Goal: Task Accomplishment & Management: Manage account settings

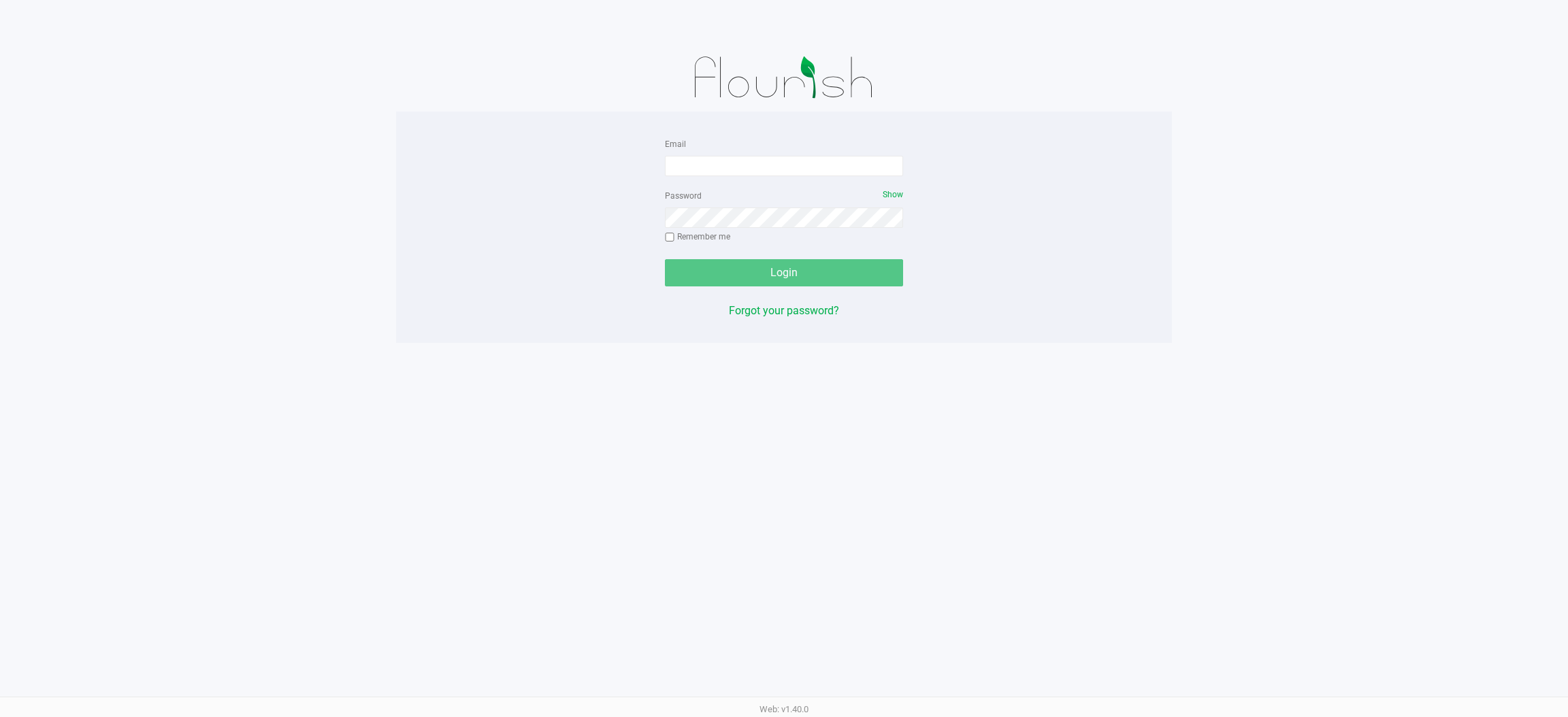
click at [358, 526] on div "Email Password Show Remember me Login Forgot your password? Web: v1.40.0" at bounding box center [784, 358] width 1568 height 717
click at [692, 164] on input "Email" at bounding box center [784, 166] width 238 height 20
type input "[EMAIL_ADDRESS][DOMAIN_NAME]"
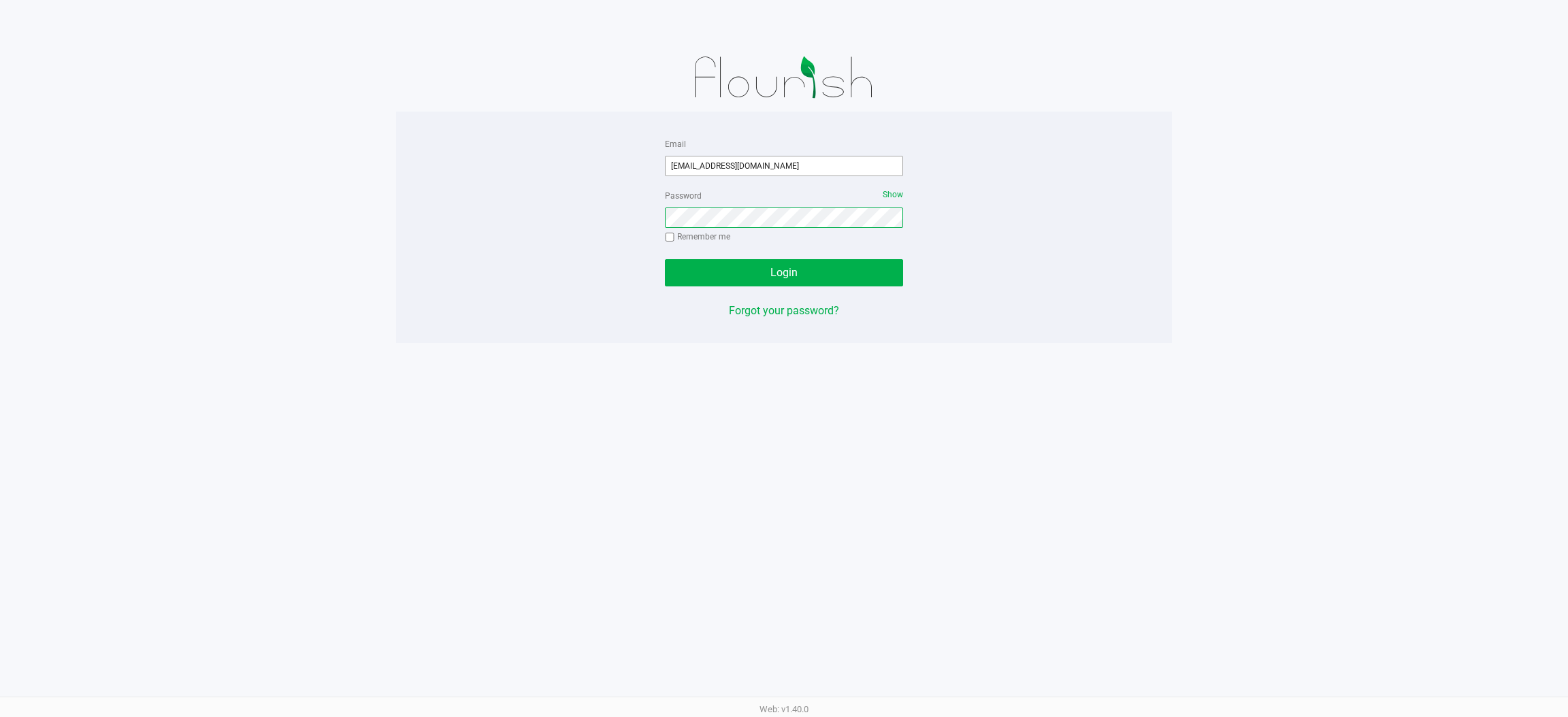
click at [665, 259] on button "Login" at bounding box center [784, 272] width 238 height 27
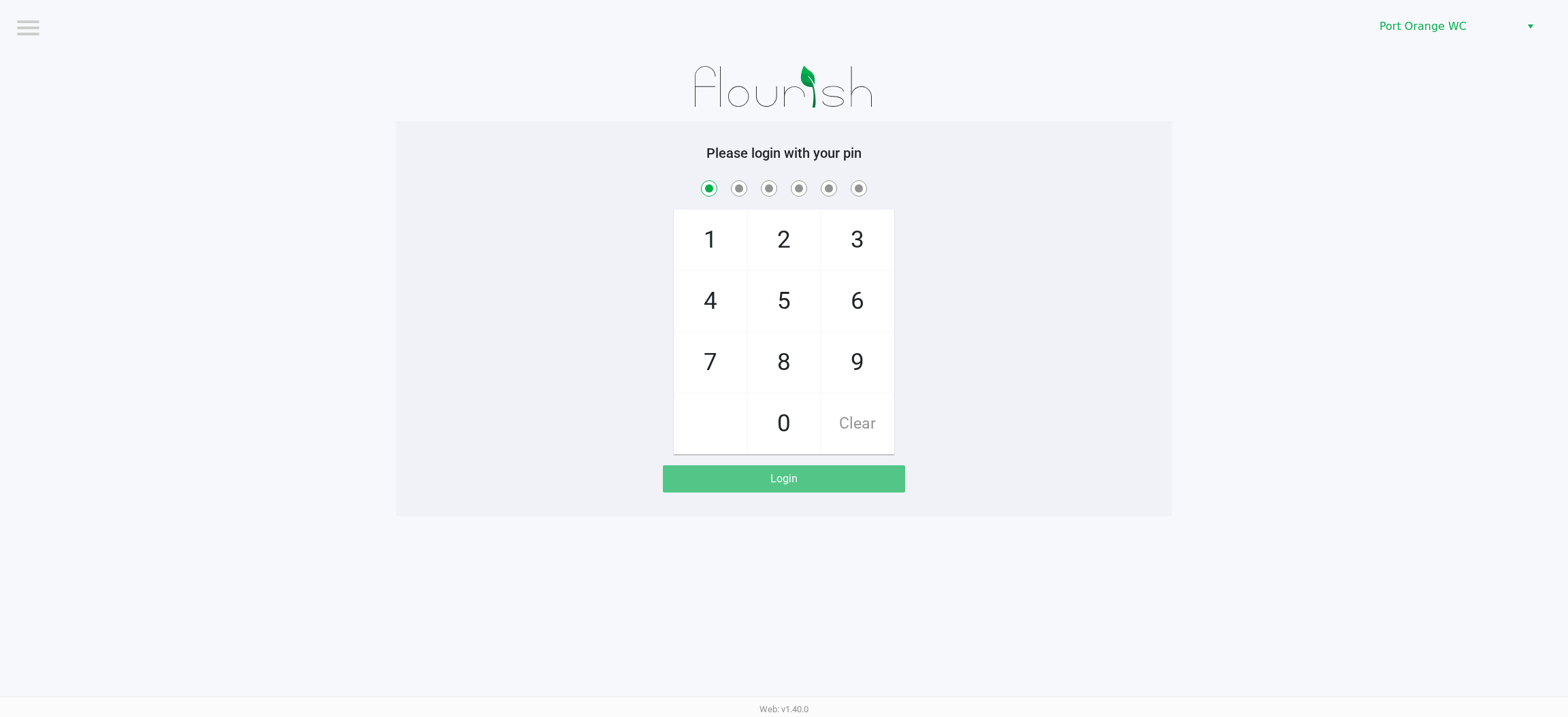
checkbox input "true"
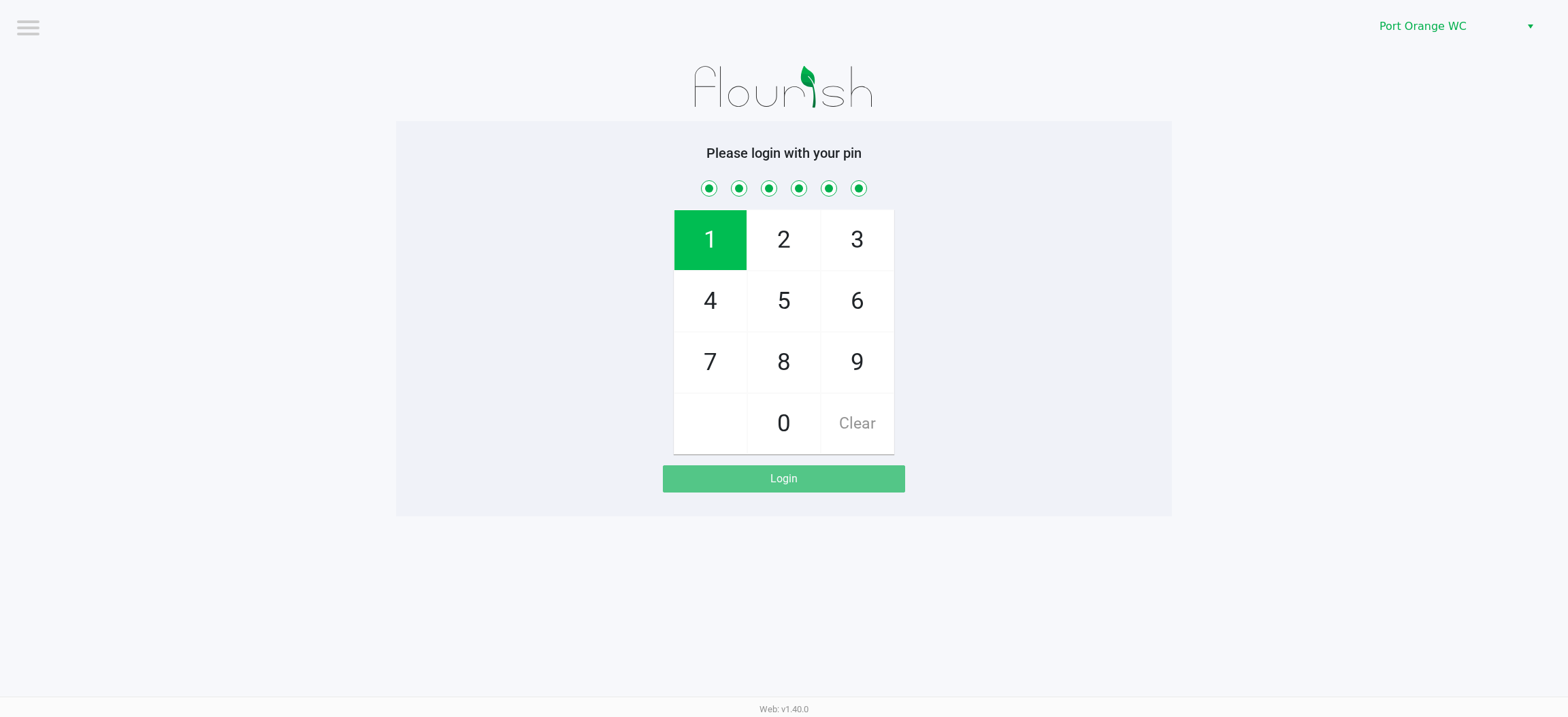
checkbox input "true"
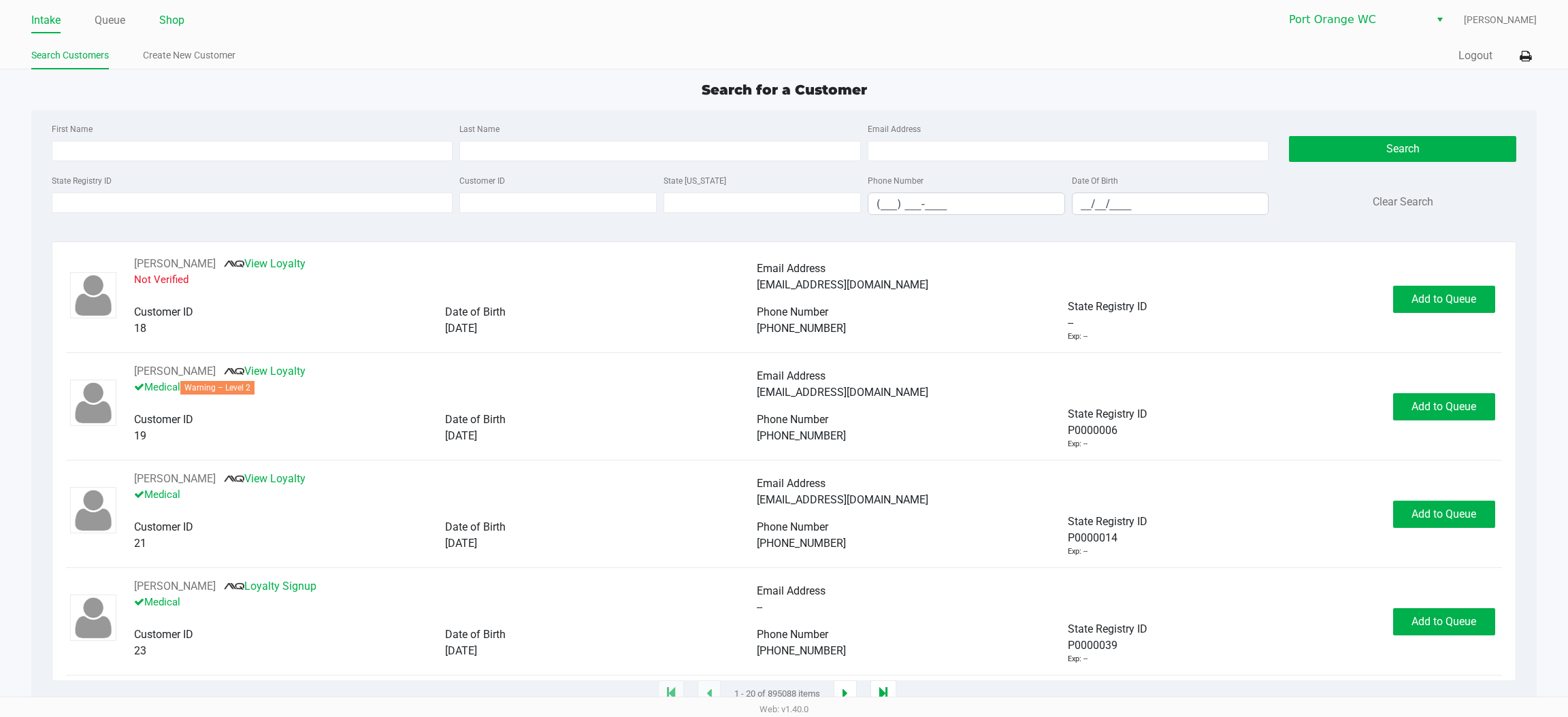
drag, startPoint x: 160, startPoint y: 10, endPoint x: 162, endPoint y: 20, distance: 10.2
click at [161, 11] on li "Shop" at bounding box center [172, 22] width 25 height 24
click at [162, 20] on link "Shop" at bounding box center [172, 20] width 25 height 19
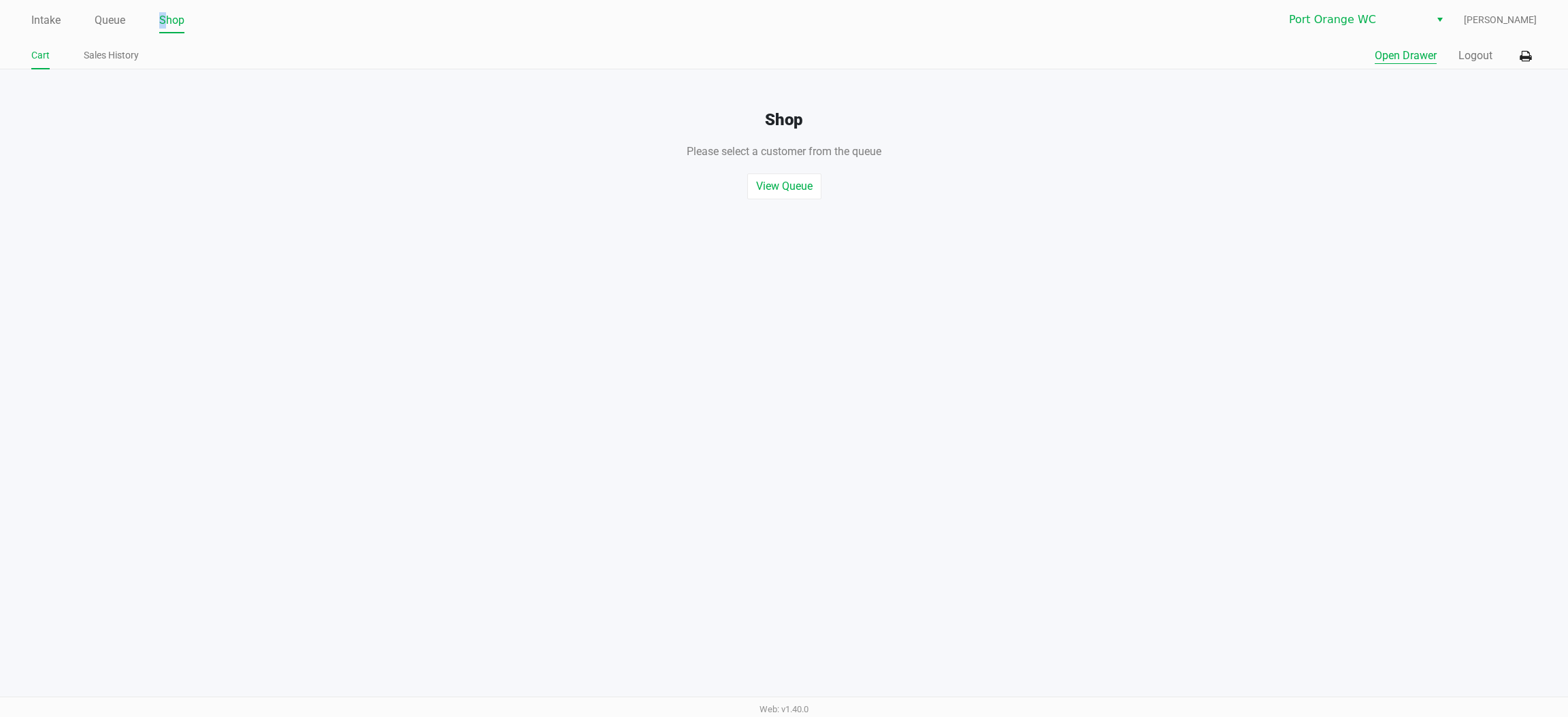
click at [1413, 48] on button "Open Drawer" at bounding box center [1406, 55] width 62 height 16
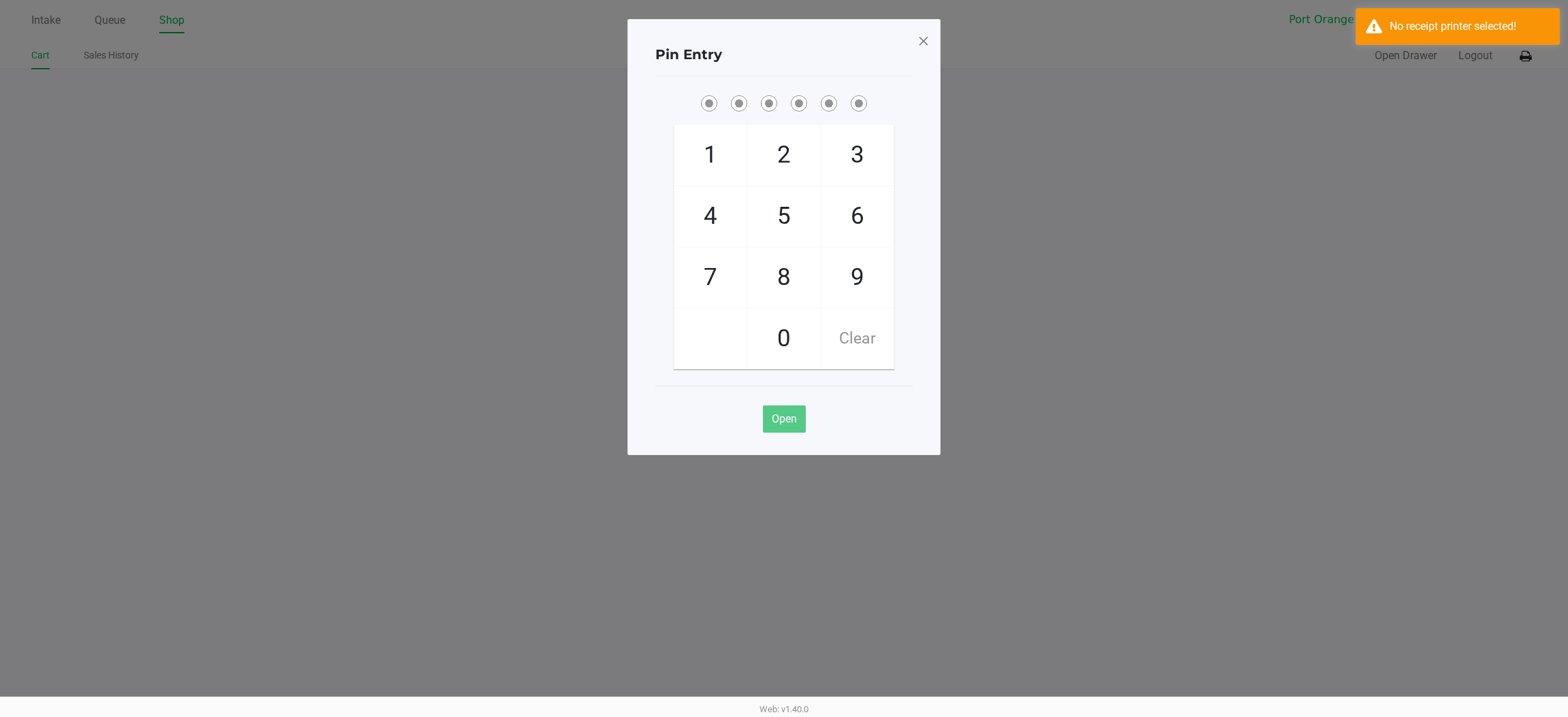
click at [930, 43] on div "Pin Entry 1 4 7 2 5 8 0 3 6 9 Clear Open" at bounding box center [783, 237] width 313 height 436
click at [1489, 16] on div "No receipt printer selected!" at bounding box center [1457, 26] width 204 height 37
click at [932, 43] on div "Pin Entry 1 4 7 2 5 8 0 3 6 9 Clear Open" at bounding box center [783, 237] width 313 height 436
click at [922, 44] on span at bounding box center [923, 40] width 13 height 22
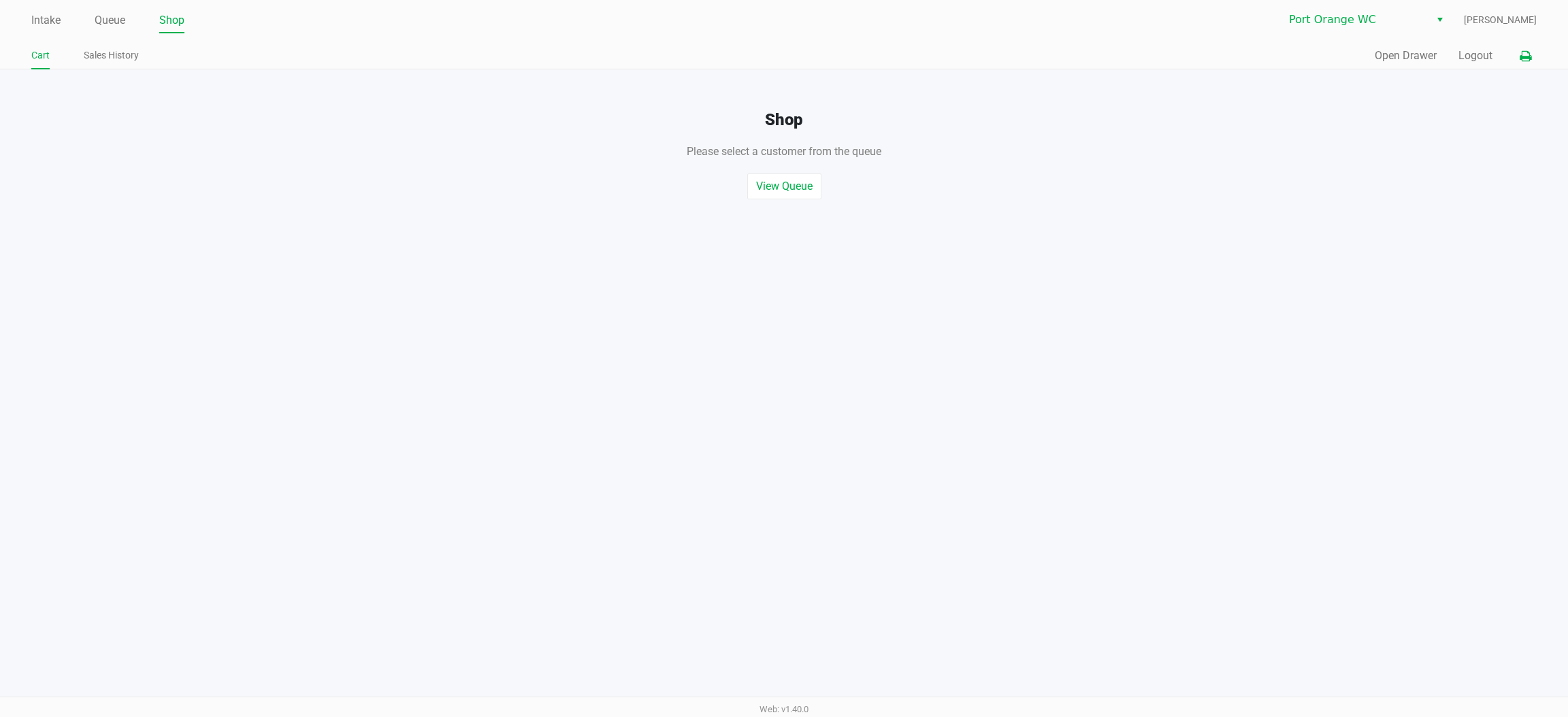
click at [1528, 60] on icon at bounding box center [1525, 56] width 12 height 10
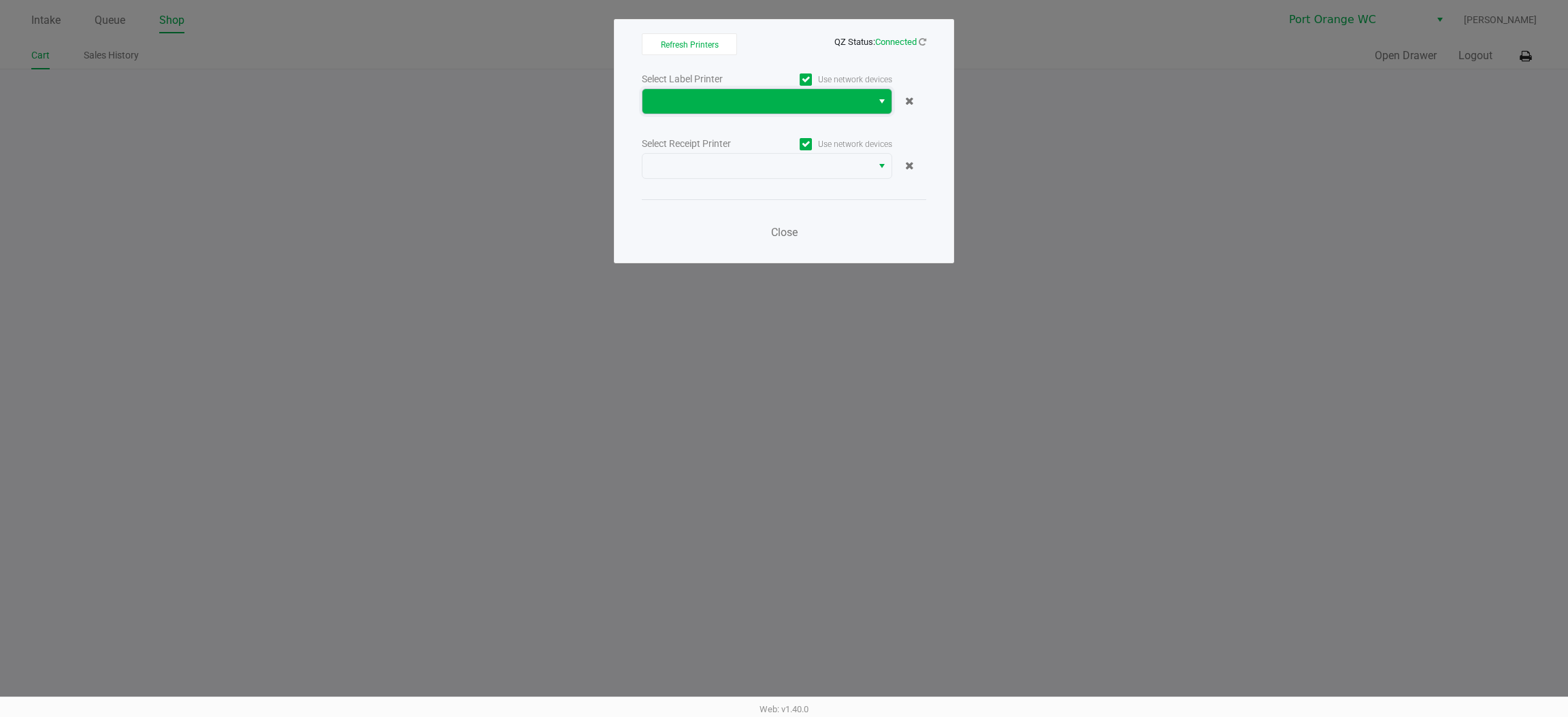
click at [684, 106] on span at bounding box center [758, 101] width 213 height 16
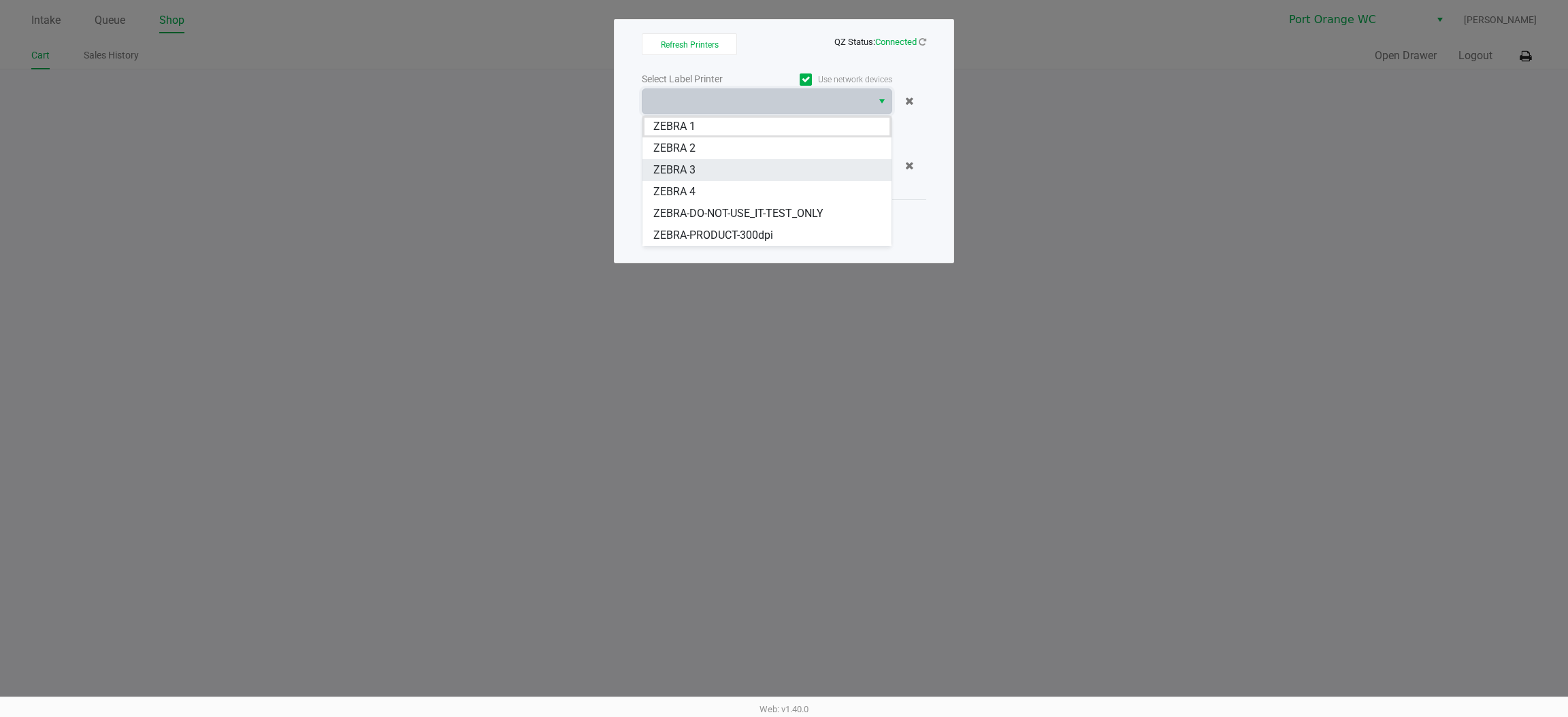
click at [673, 177] on span "ZEBRA 3" at bounding box center [675, 169] width 43 height 16
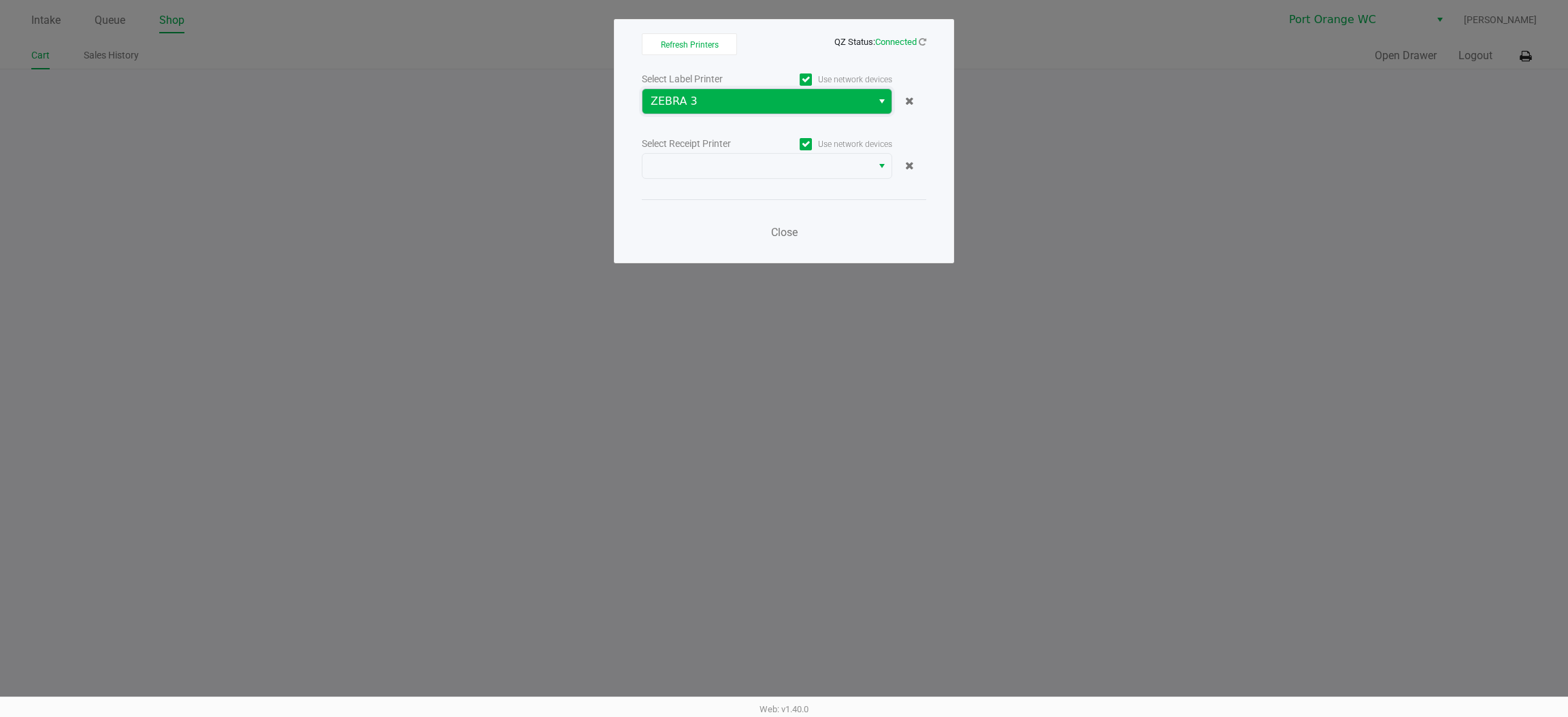
click at [712, 94] on span "ZEBRA 3" at bounding box center [757, 101] width 229 height 24
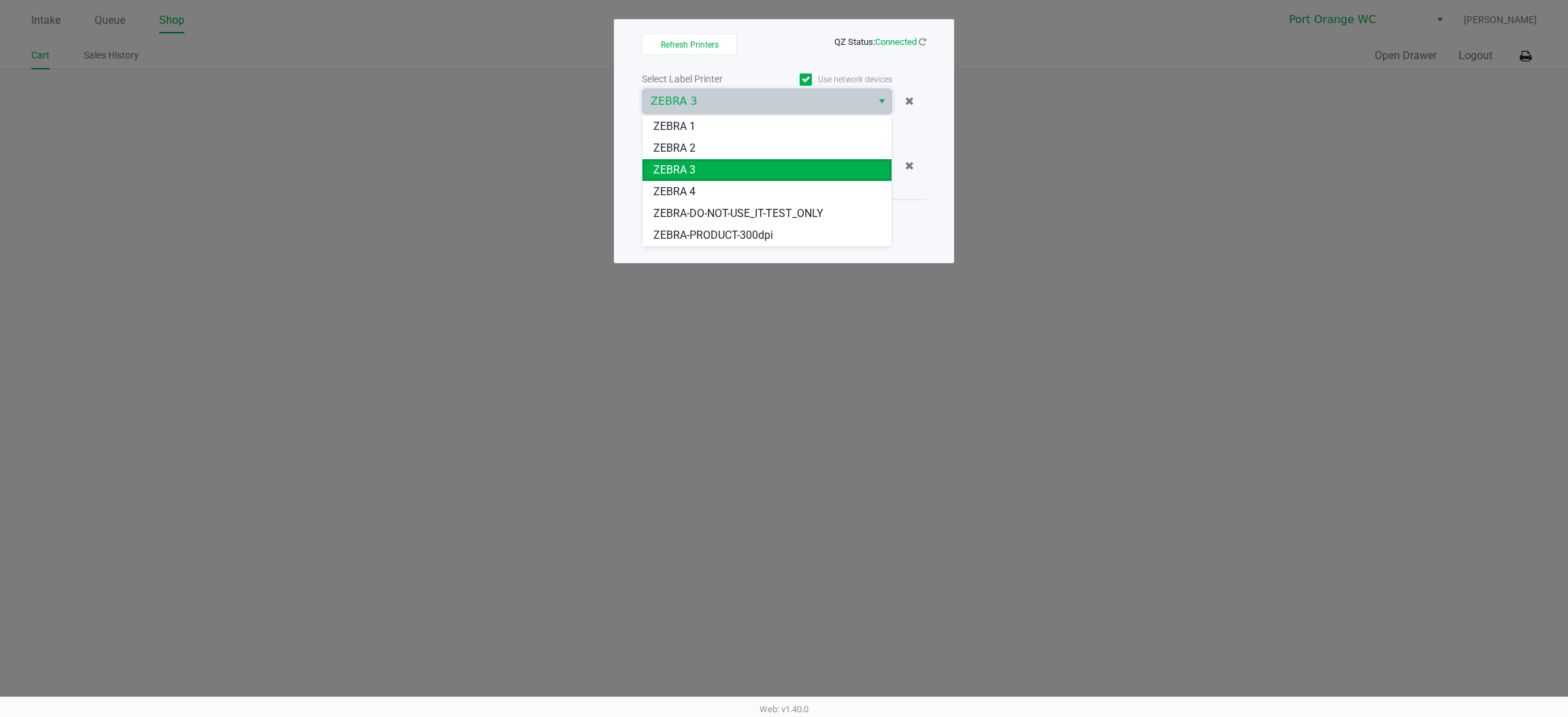
drag, startPoint x: 686, startPoint y: 141, endPoint x: 686, endPoint y: 164, distance: 23.0
click at [687, 142] on span "ZEBRA 2" at bounding box center [675, 148] width 43 height 16
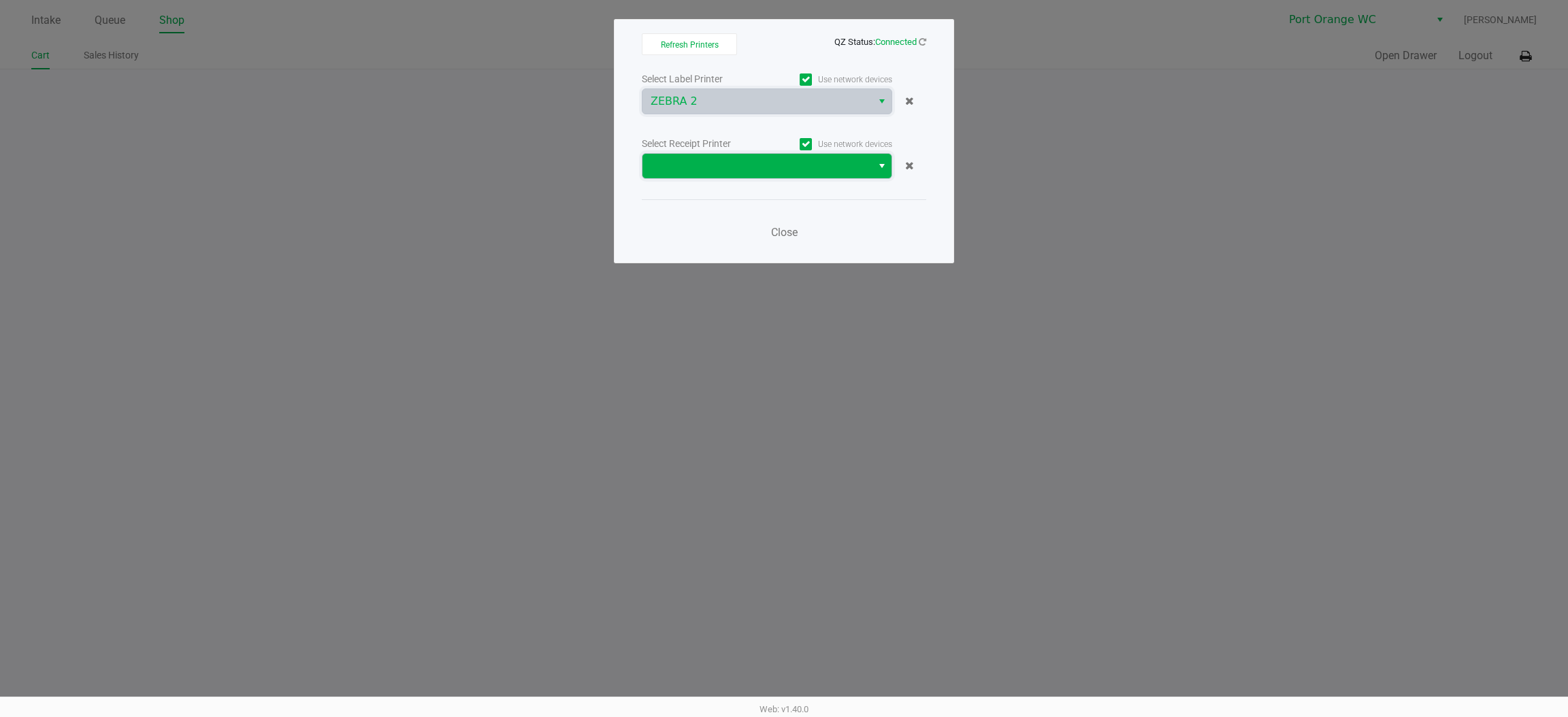
click at [684, 174] on span at bounding box center [758, 166] width 213 height 16
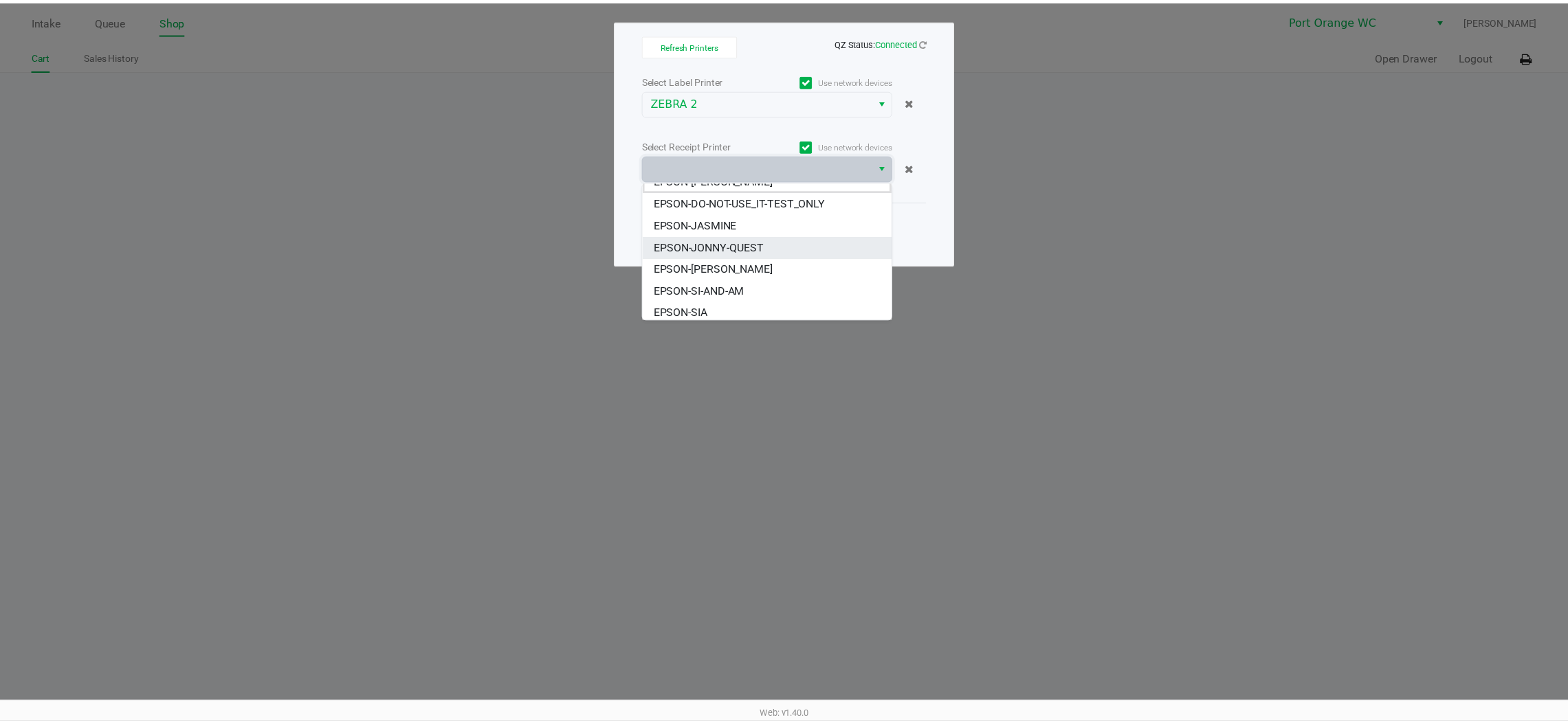
scroll to position [15, 0]
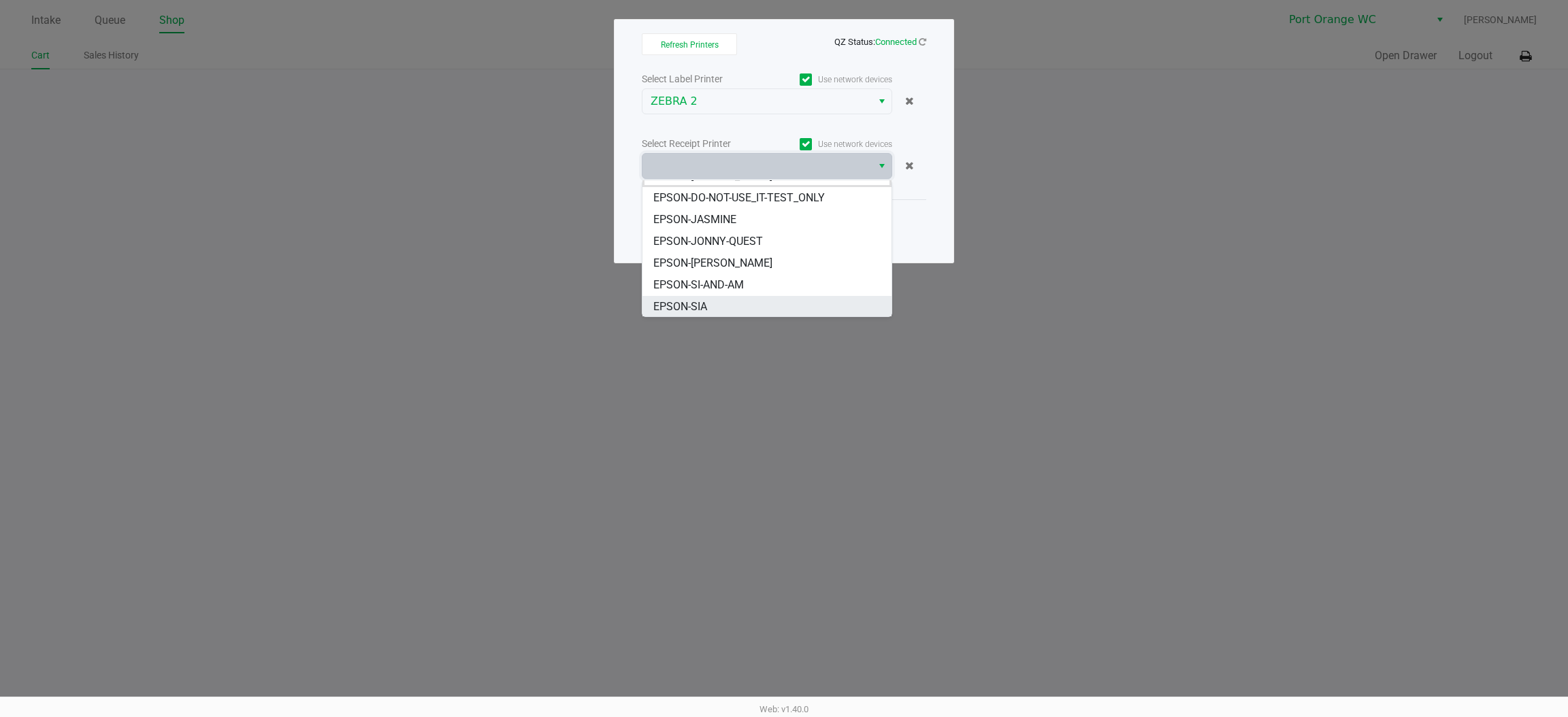
click at [732, 306] on li "EPSON-SIA" at bounding box center [767, 307] width 249 height 22
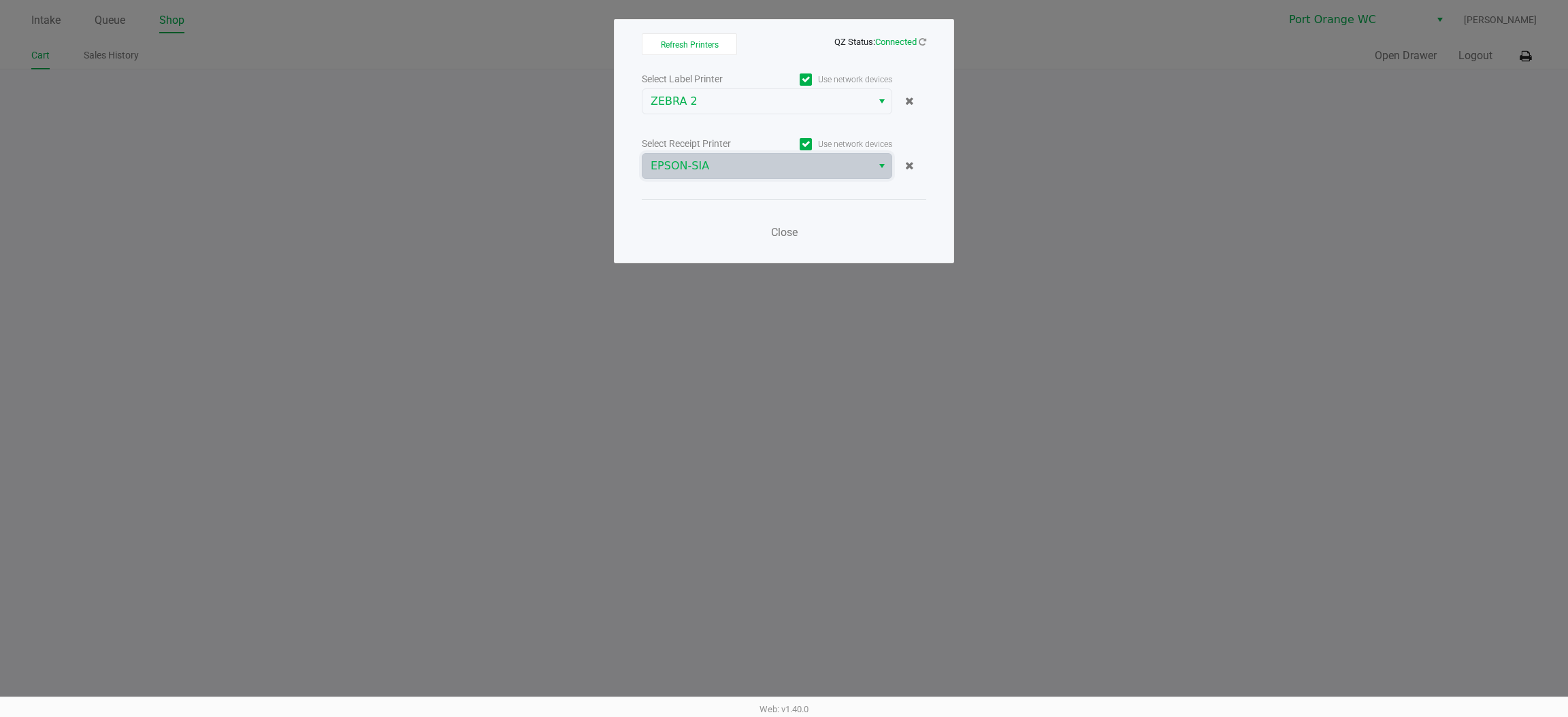
click at [766, 182] on div "Select Label Printer Use network devices ZEBRA 2 Select Receipt Printer Use net…" at bounding box center [784, 160] width 284 height 179
drag, startPoint x: 806, startPoint y: 216, endPoint x: 798, endPoint y: 229, distance: 15.3
click at [801, 226] on div "Close" at bounding box center [784, 224] width 284 height 49
click at [797, 229] on span "Close" at bounding box center [785, 232] width 26 height 13
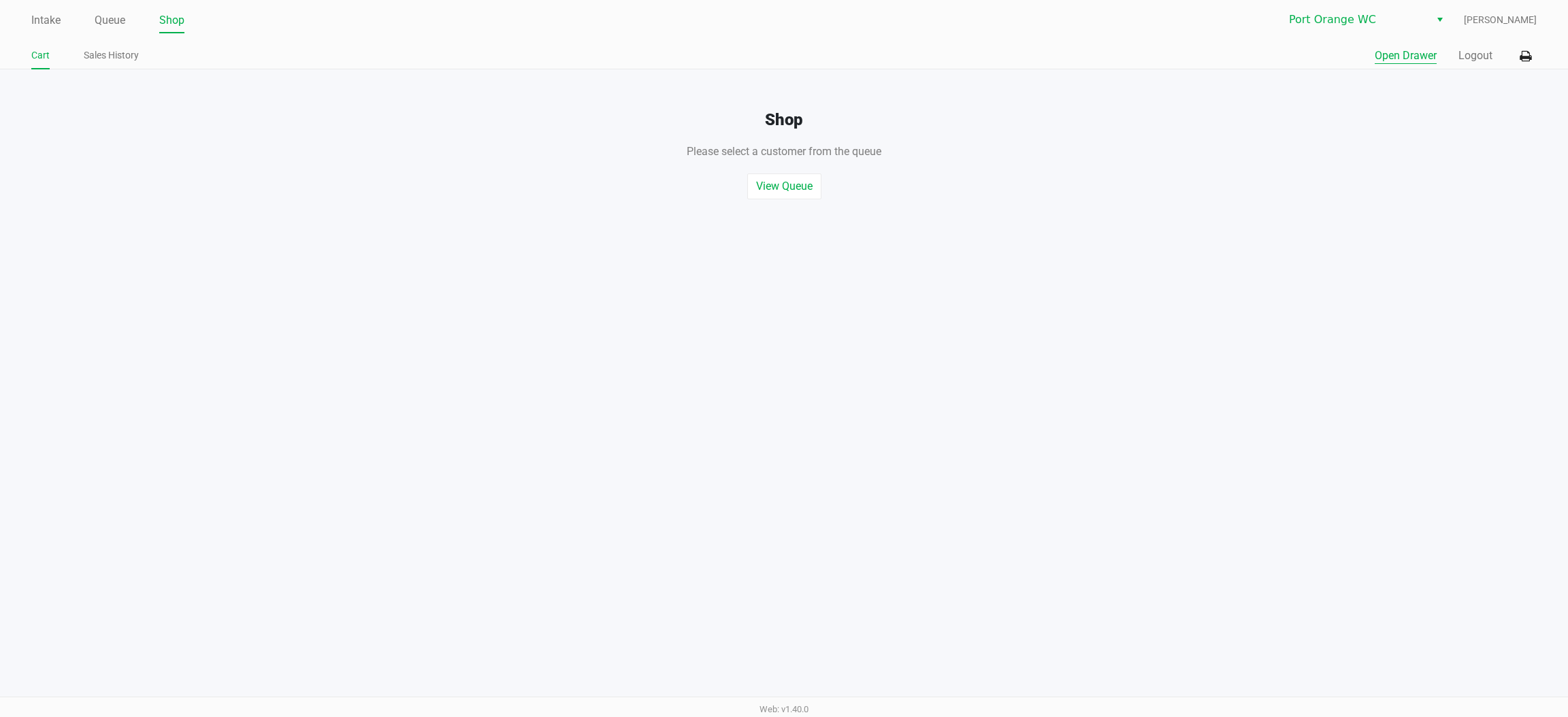
click at [1411, 61] on button "Open Drawer" at bounding box center [1406, 55] width 62 height 16
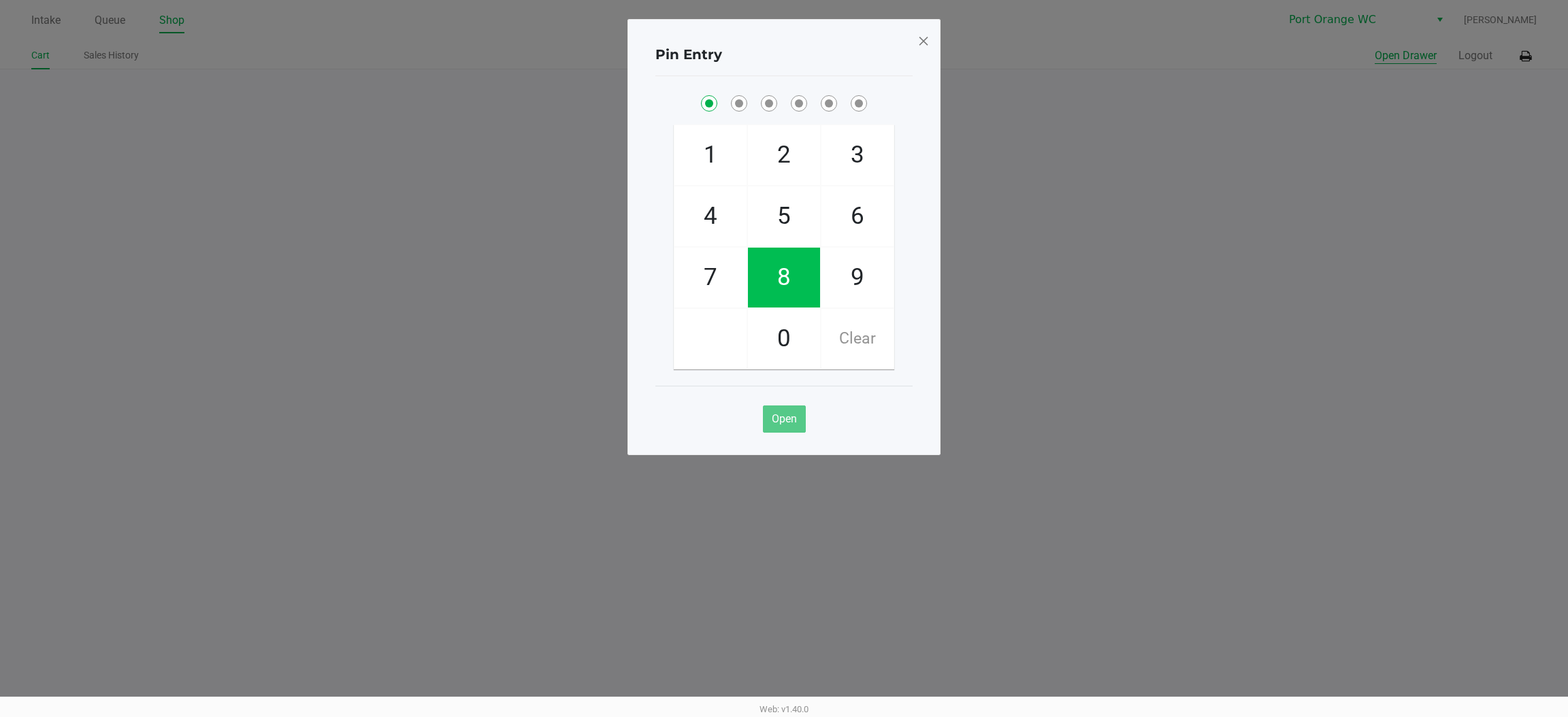
checkbox input "true"
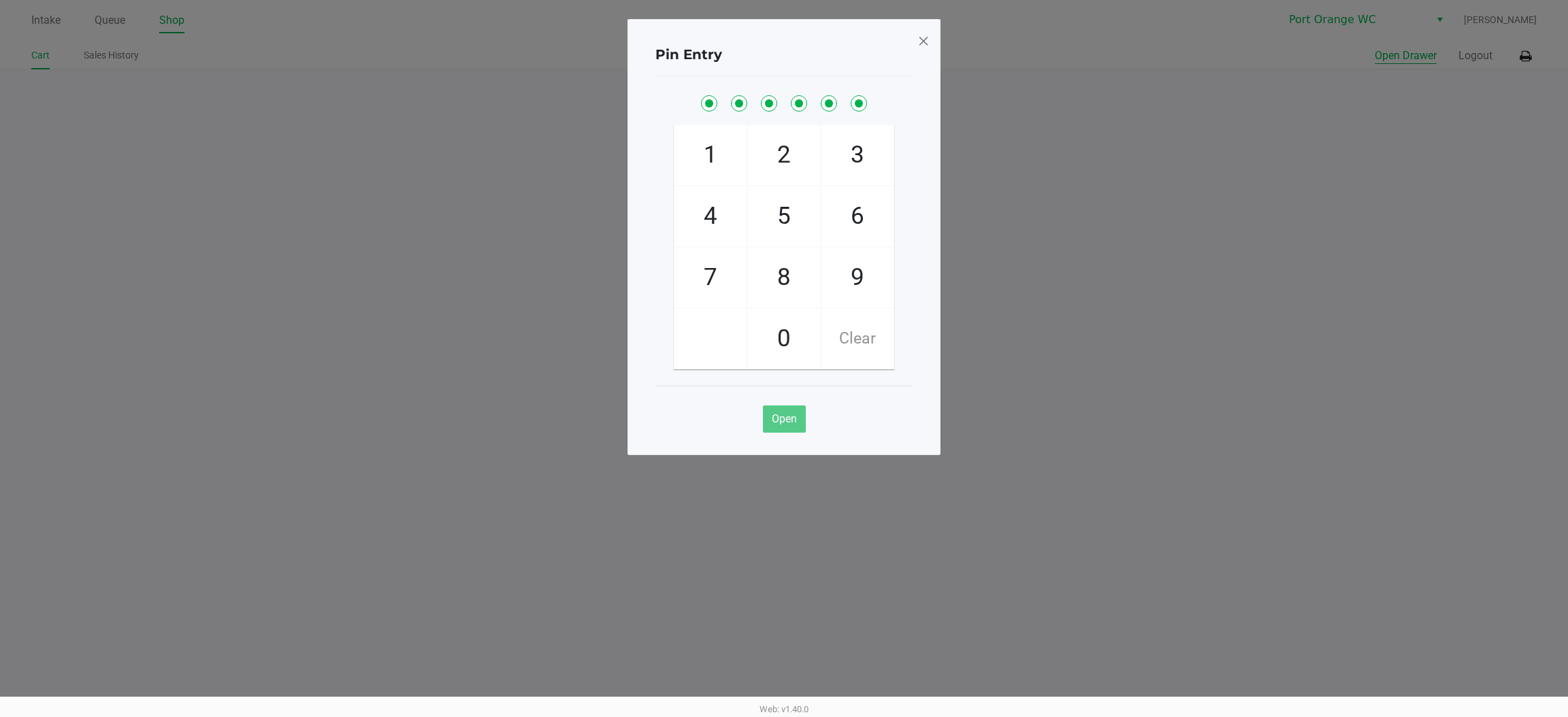
checkbox input "true"
click at [924, 42] on span at bounding box center [923, 40] width 13 height 22
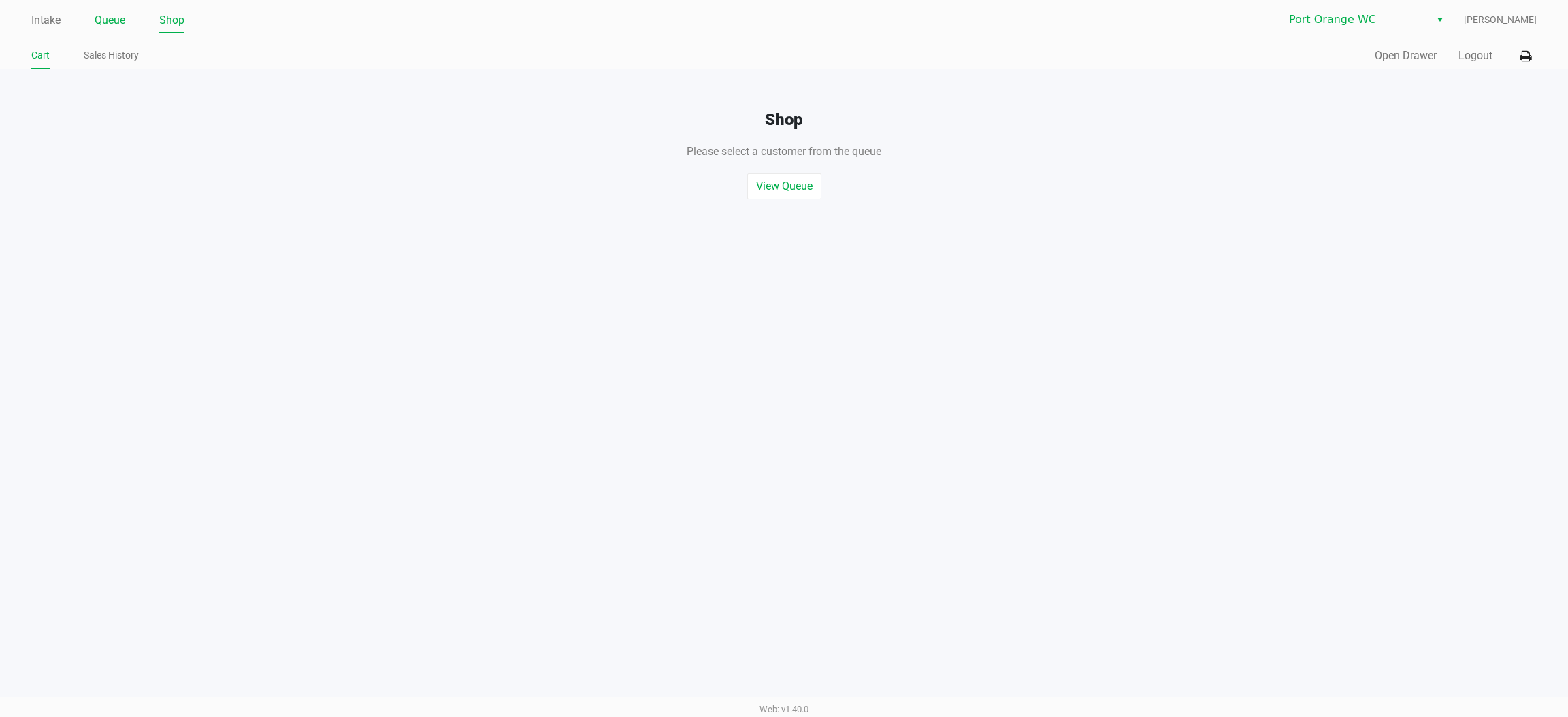
click at [100, 24] on link "Queue" at bounding box center [110, 20] width 31 height 19
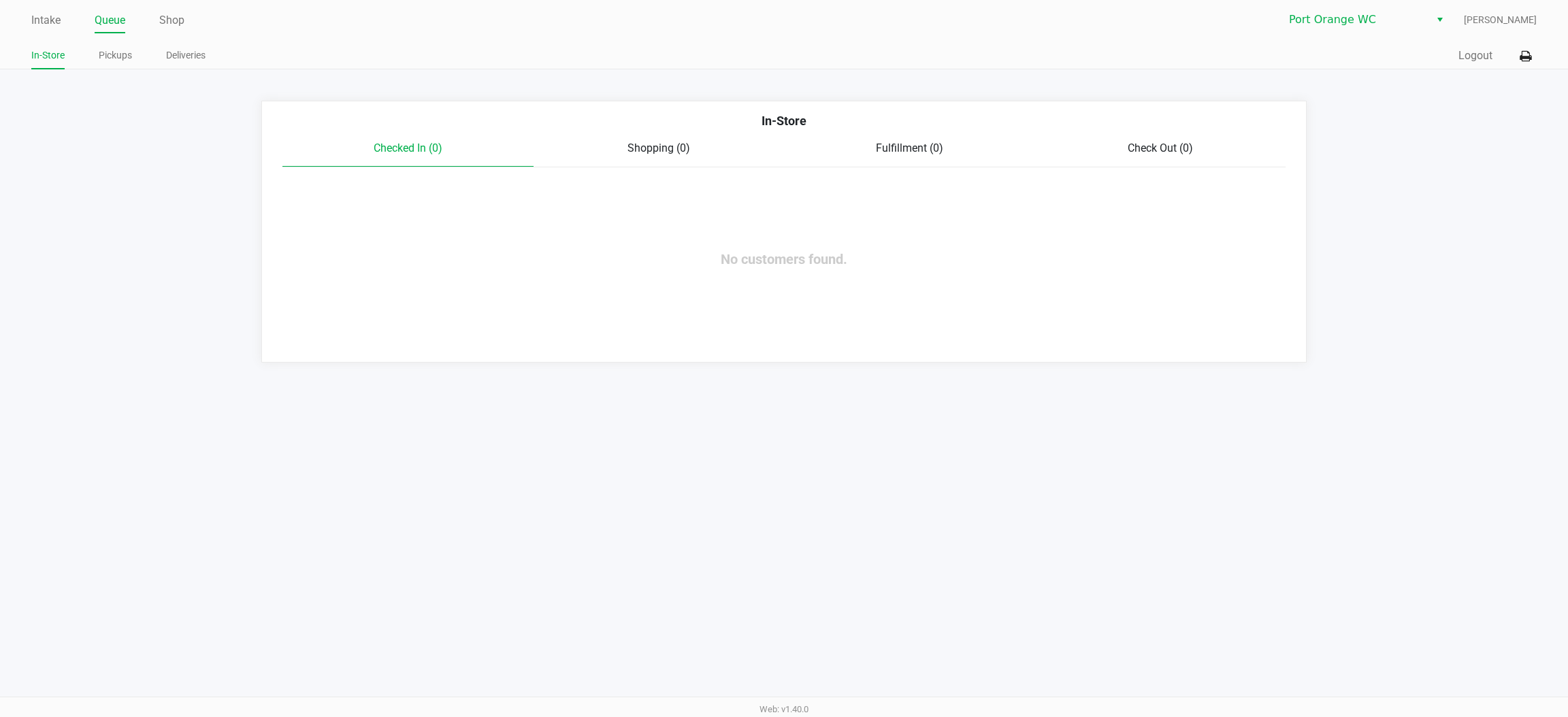
click at [116, 52] on link "Pickups" at bounding box center [116, 55] width 33 height 17
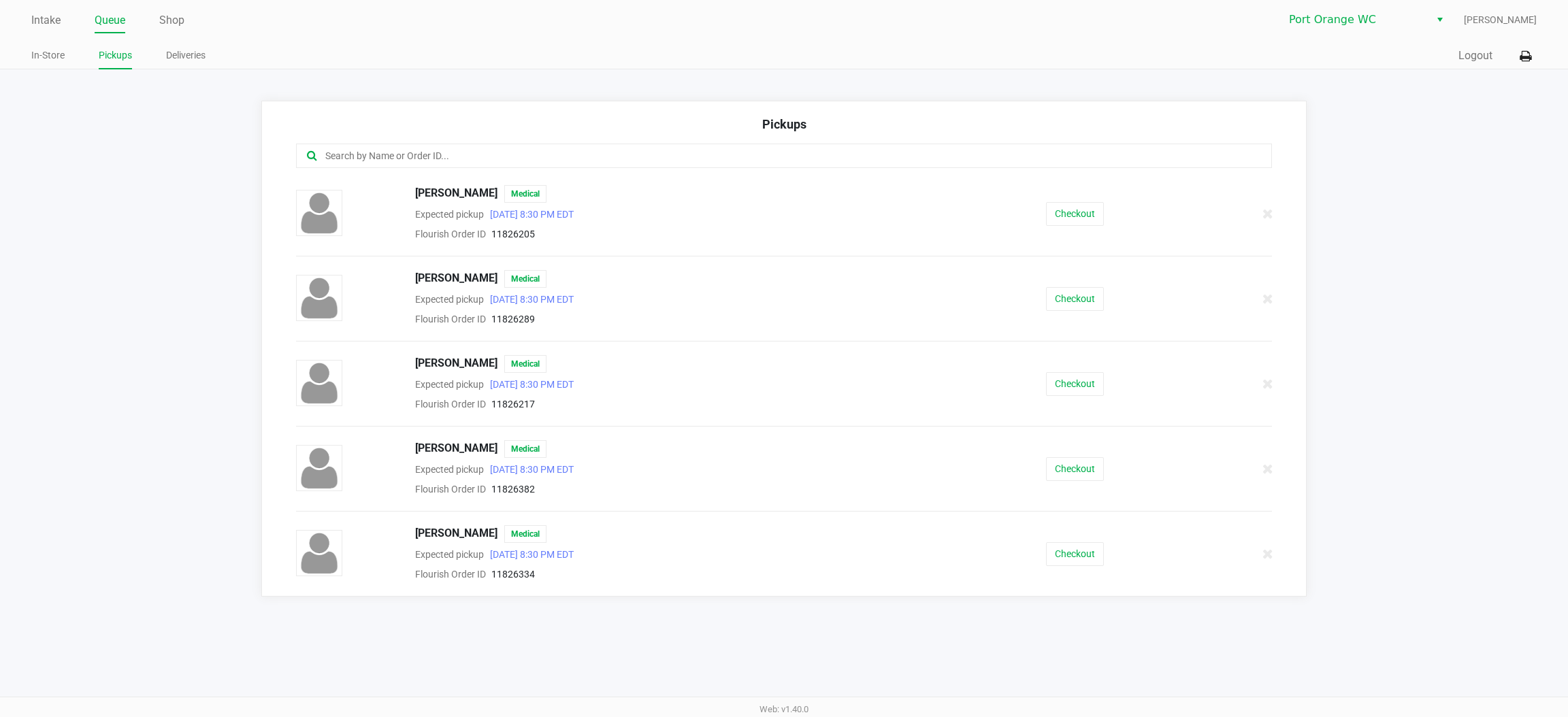
click at [1068, 464] on button "Checkout" at bounding box center [1075, 469] width 58 height 24
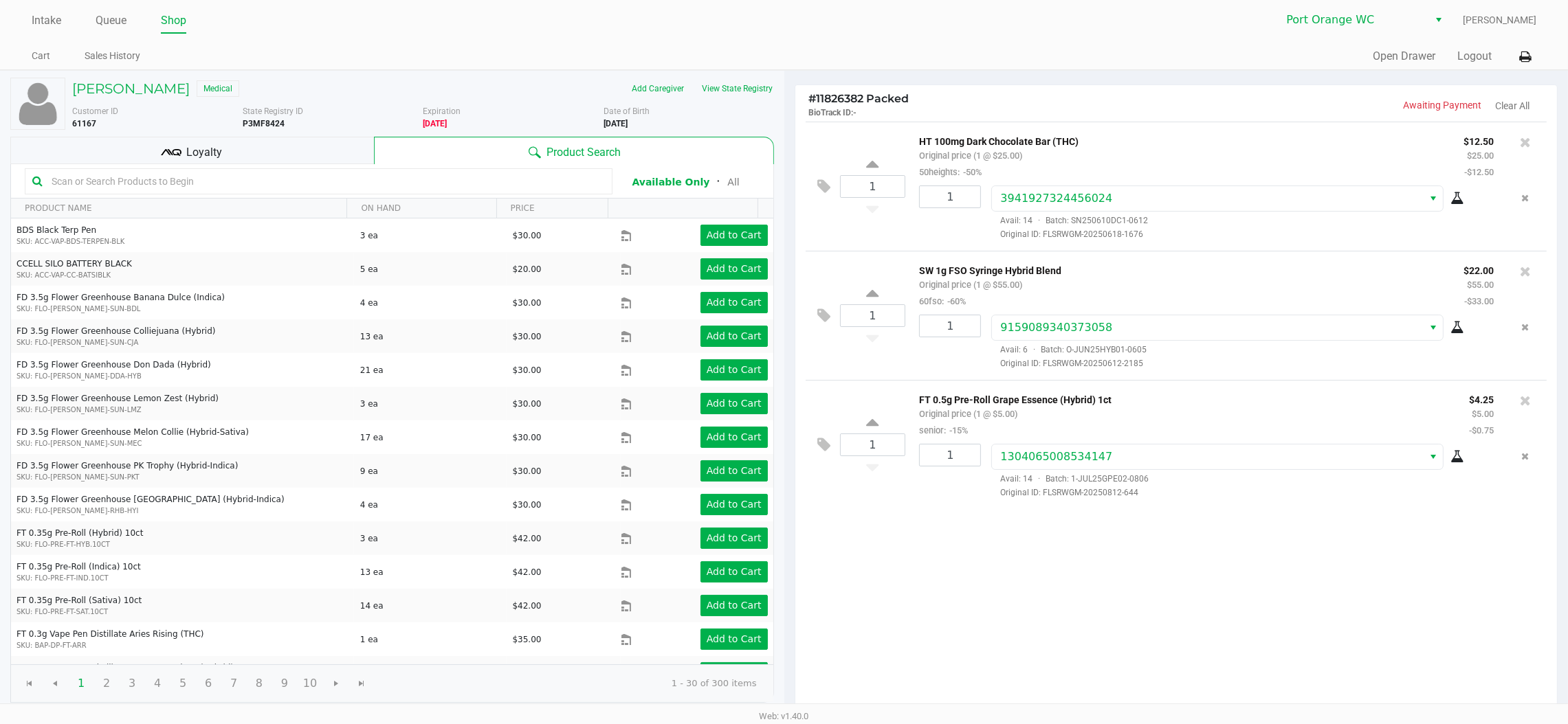
click at [298, 159] on div "LINDA STRAUSS Medical Add Caregiver View State Registry Customer ID 61167 State…" at bounding box center [392, 390] width 764 height 639
click at [298, 159] on div "Loyalty" at bounding box center [192, 150] width 364 height 27
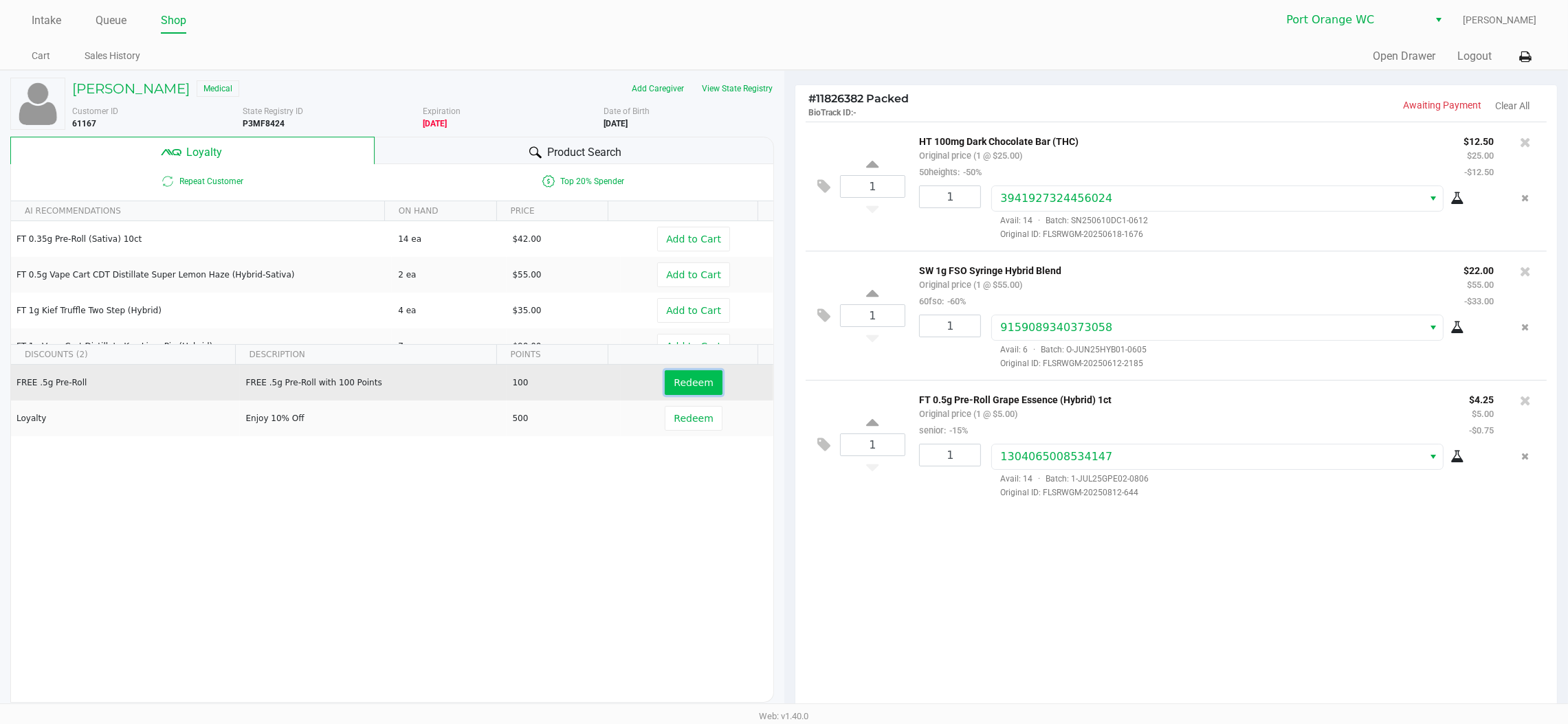
click at [690, 378] on span "Redeem" at bounding box center [693, 383] width 39 height 11
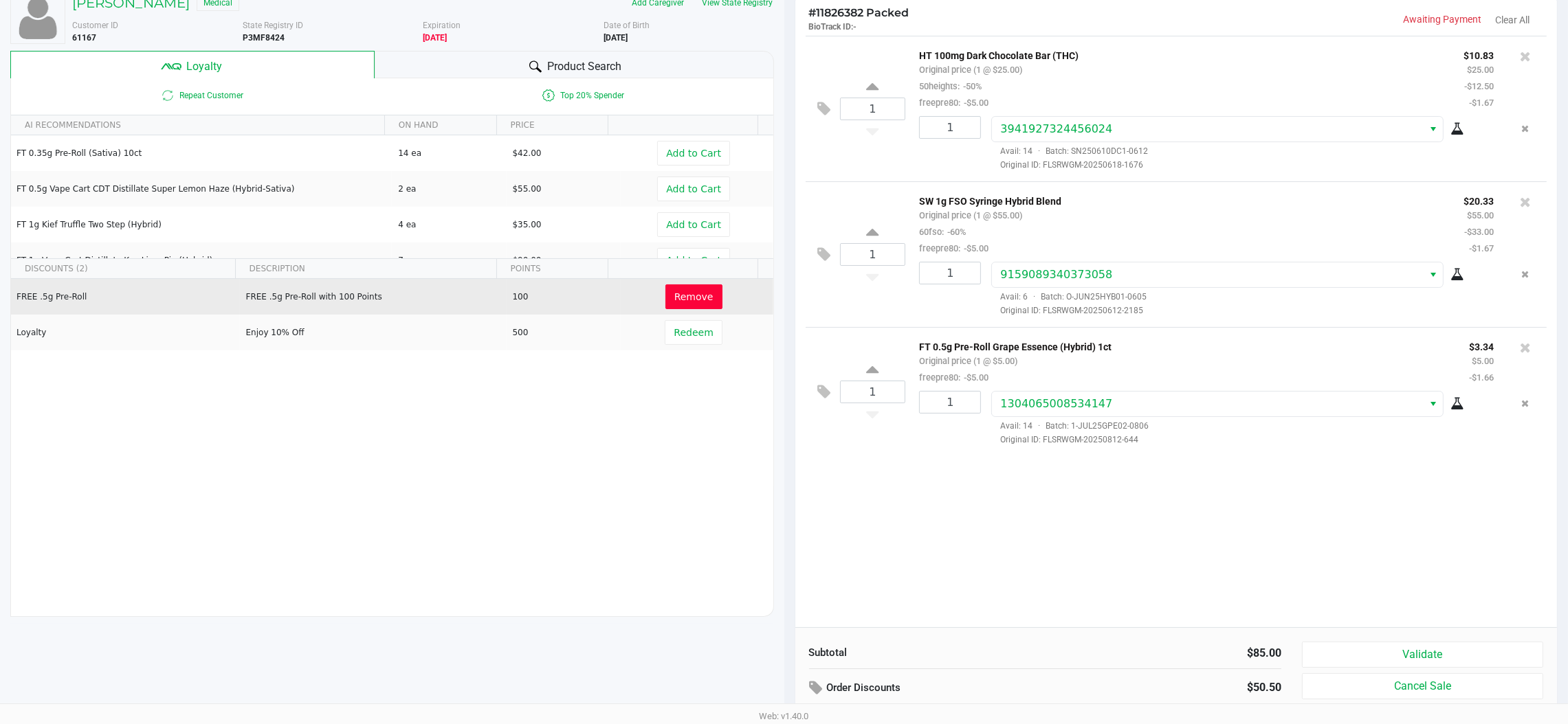
scroll to position [158, 0]
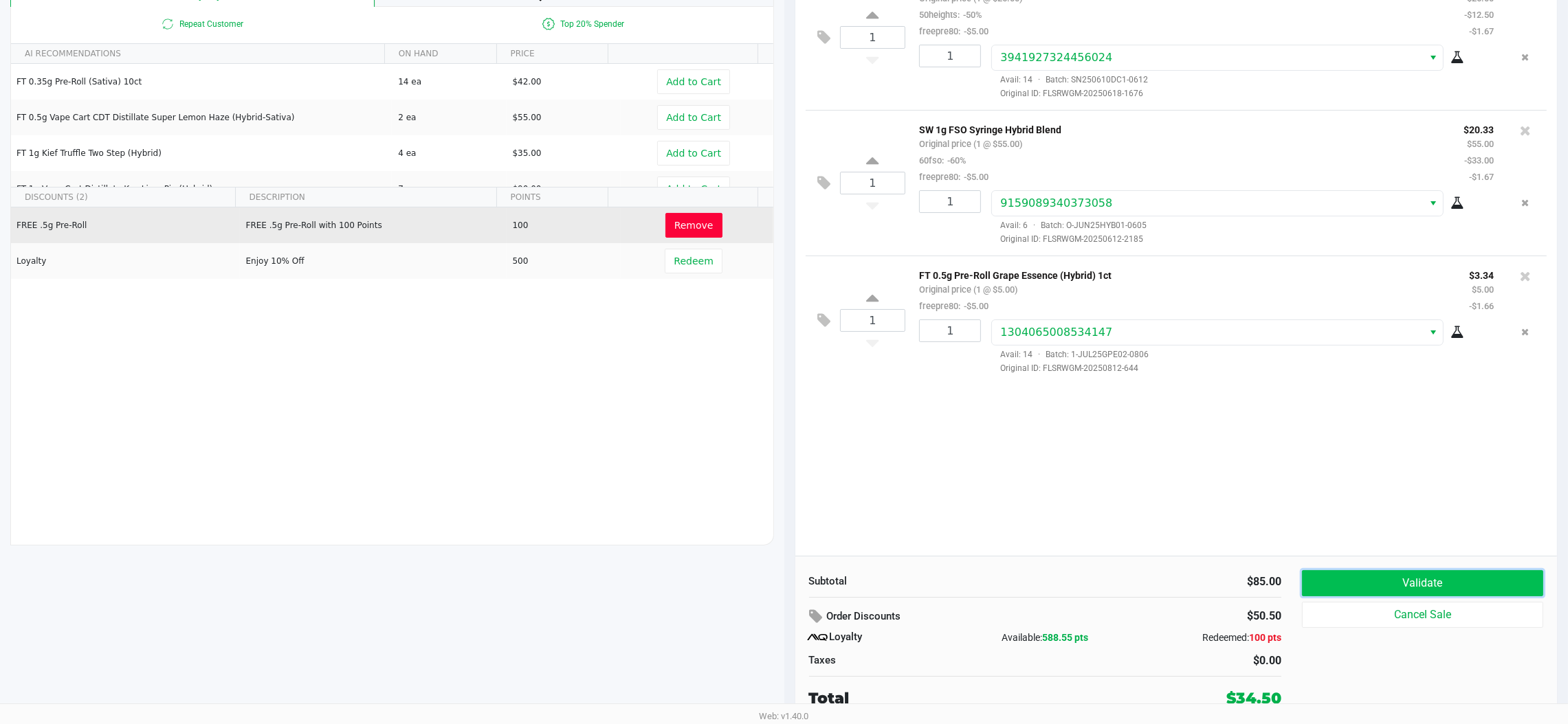
click at [1341, 583] on button "Validate" at bounding box center [1422, 583] width 241 height 26
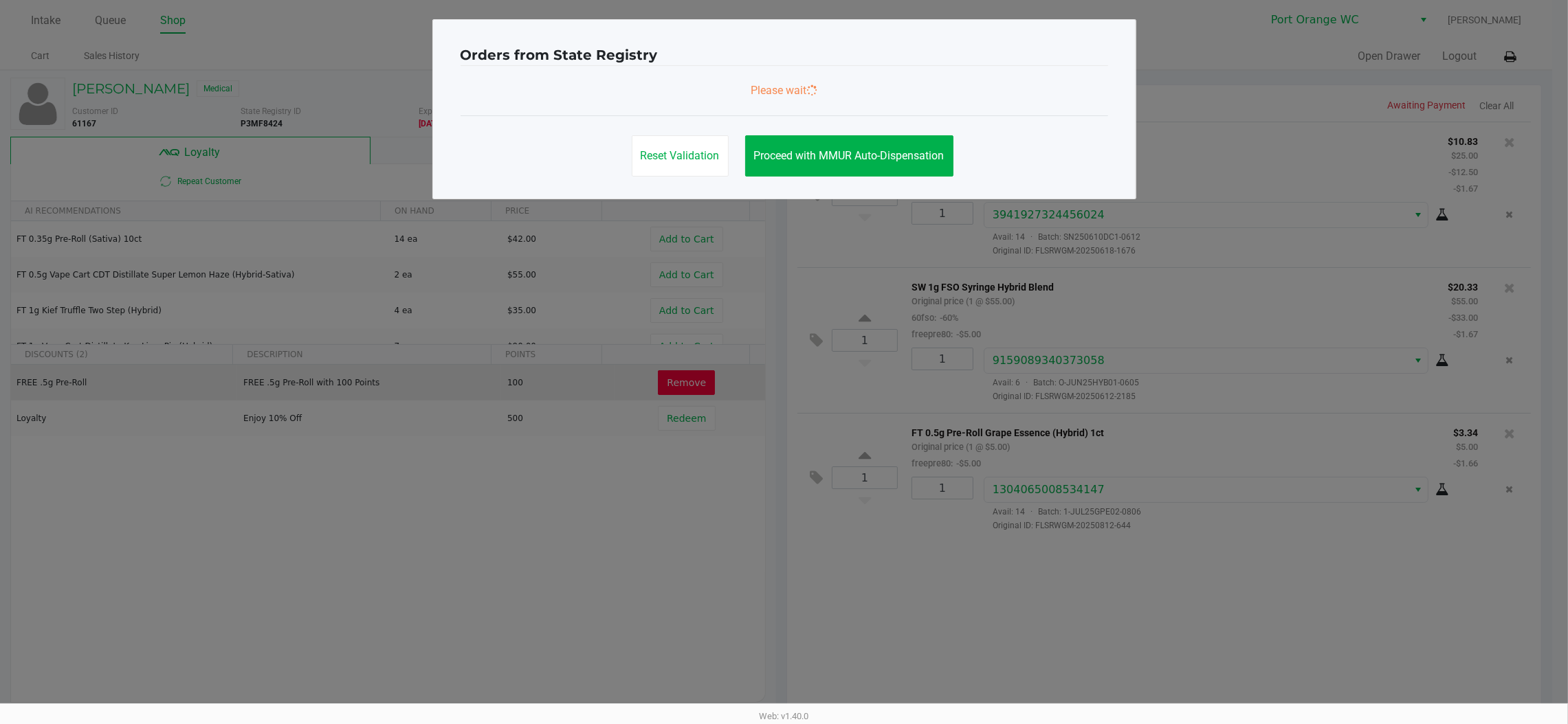
scroll to position [0, 0]
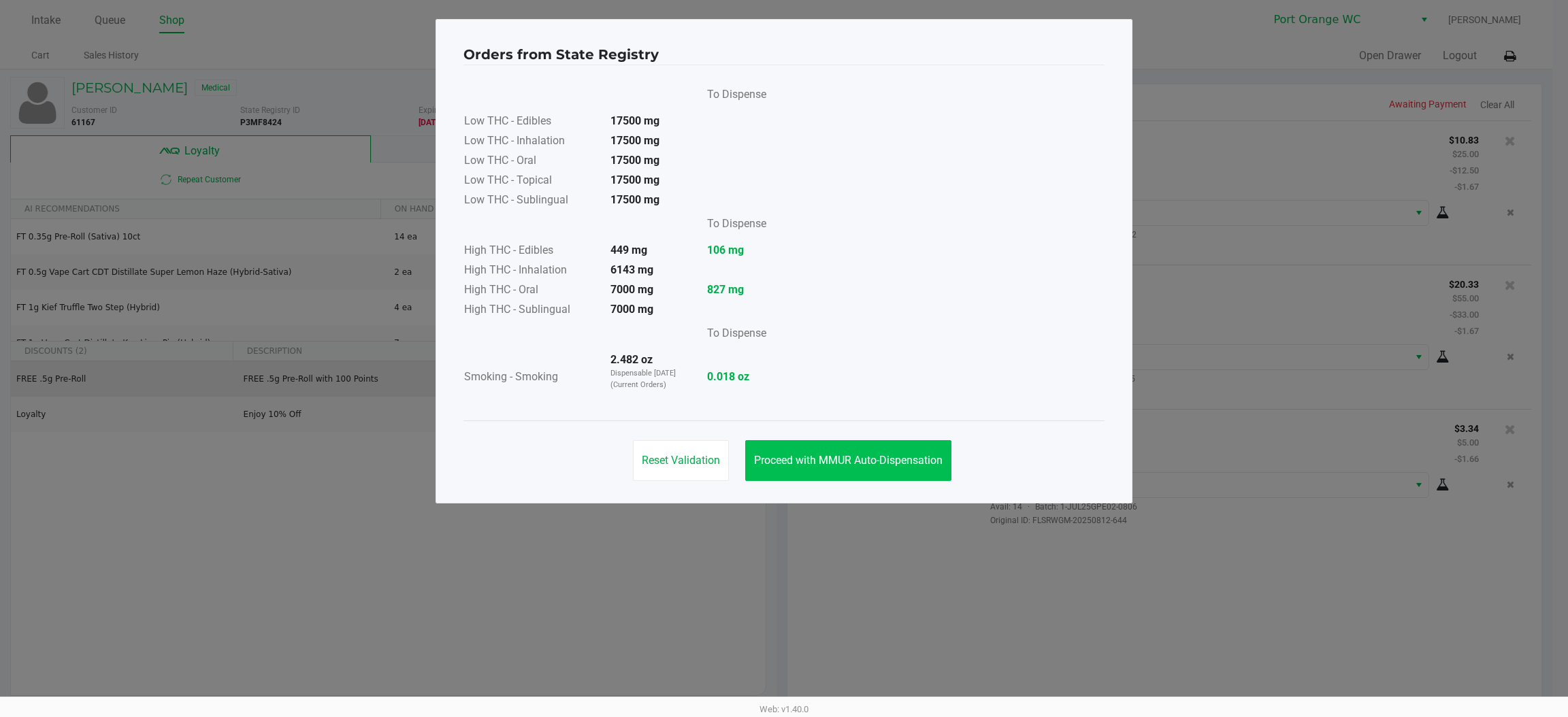
drag, startPoint x: 744, startPoint y: 480, endPoint x: 799, endPoint y: 451, distance: 62.2
click at [754, 473] on div "Proceed with MMUR Auto-Dispensation" at bounding box center [848, 461] width 206 height 41
click at [799, 451] on button "Proceed with MMUR Auto-Dispensation" at bounding box center [848, 461] width 206 height 41
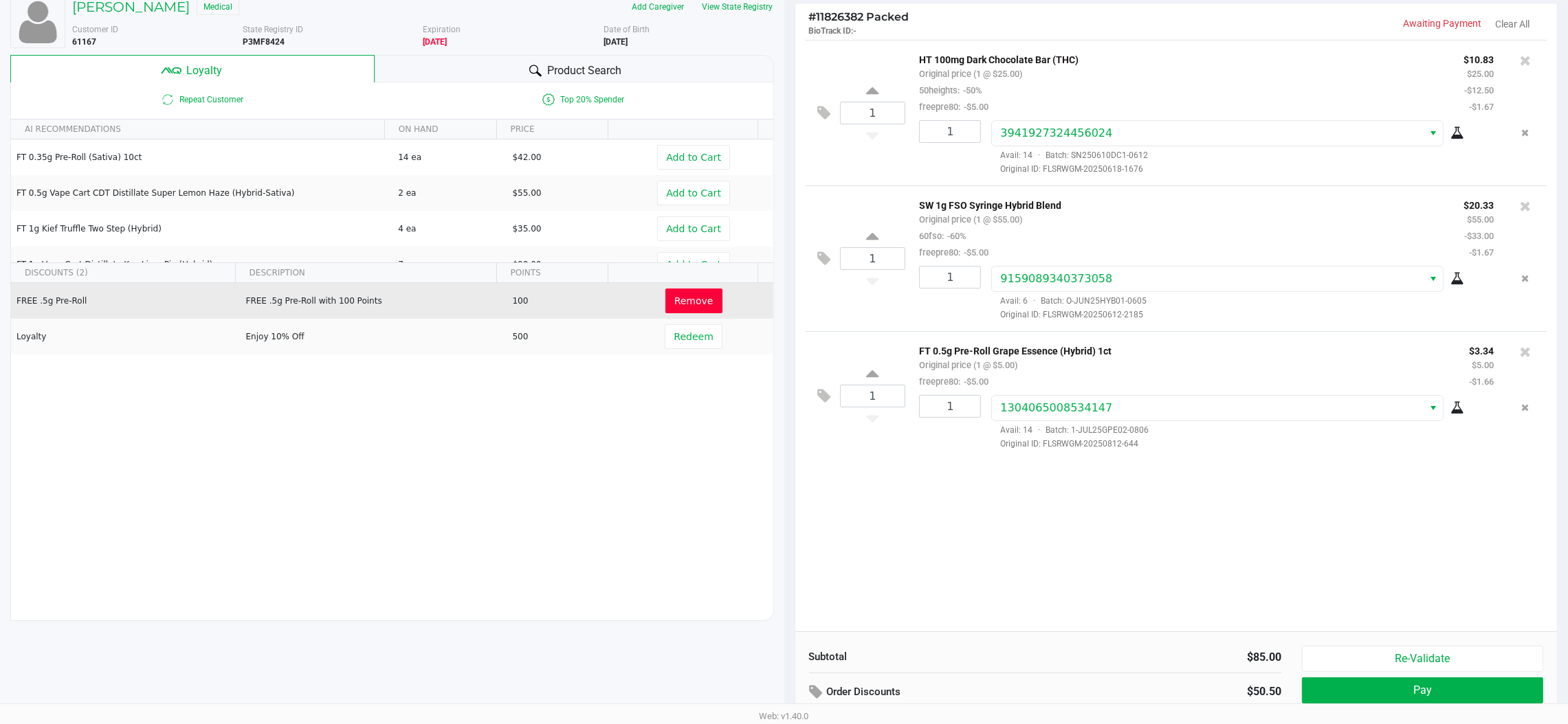
scroll to position [158, 0]
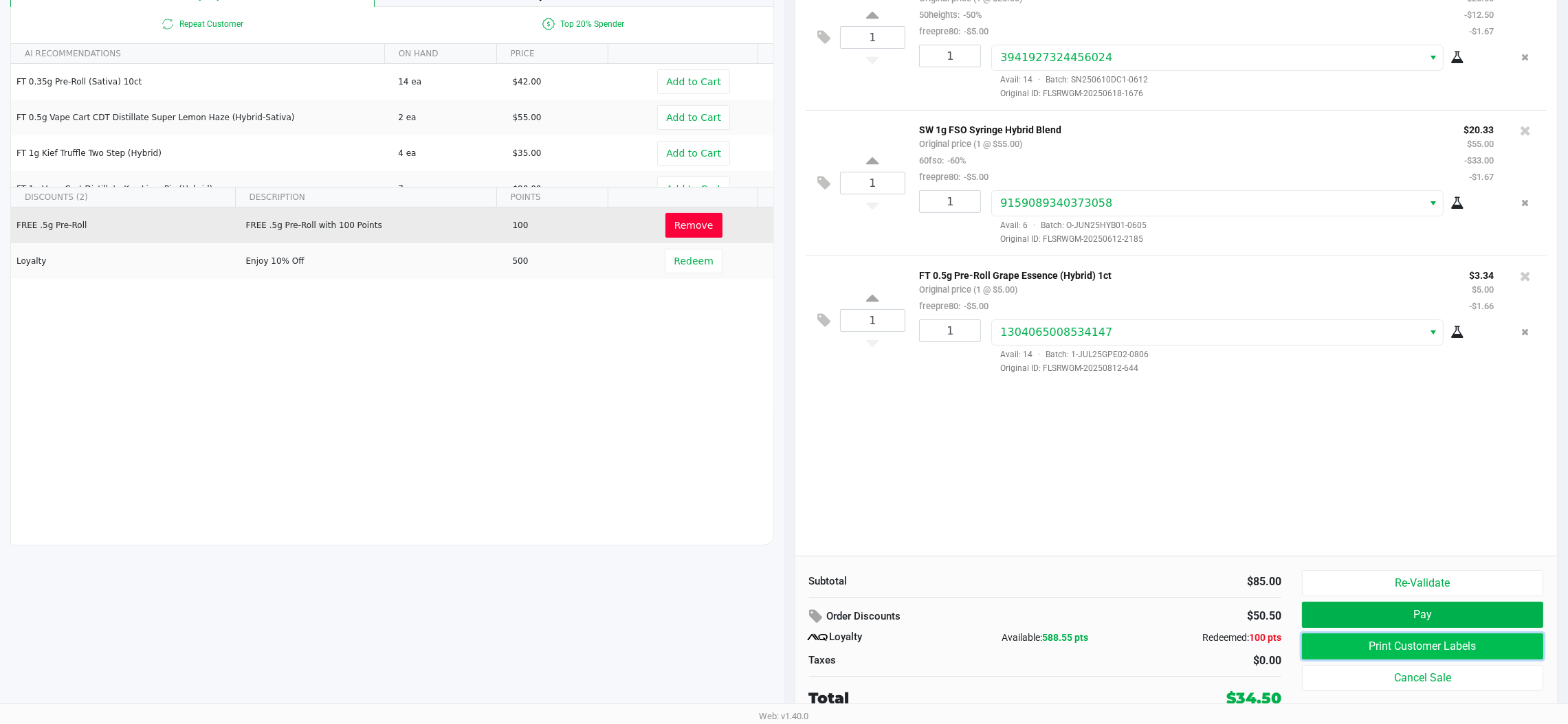
click at [1359, 642] on button "Print Customer Labels" at bounding box center [1422, 646] width 241 height 26
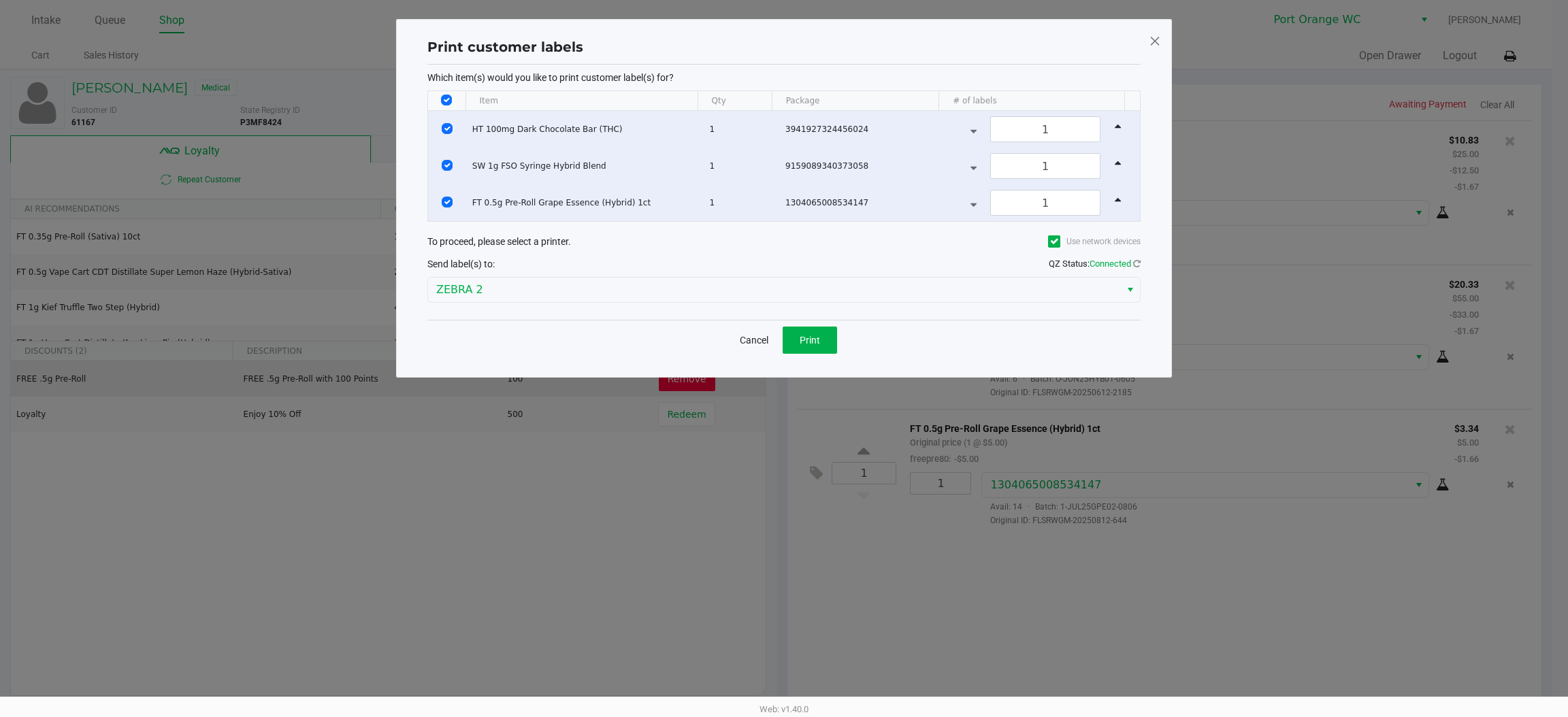
click at [454, 92] on th "Data table" at bounding box center [447, 101] width 38 height 20
click at [447, 103] on input "Select All Rows" at bounding box center [447, 100] width 11 height 11
checkbox input "false"
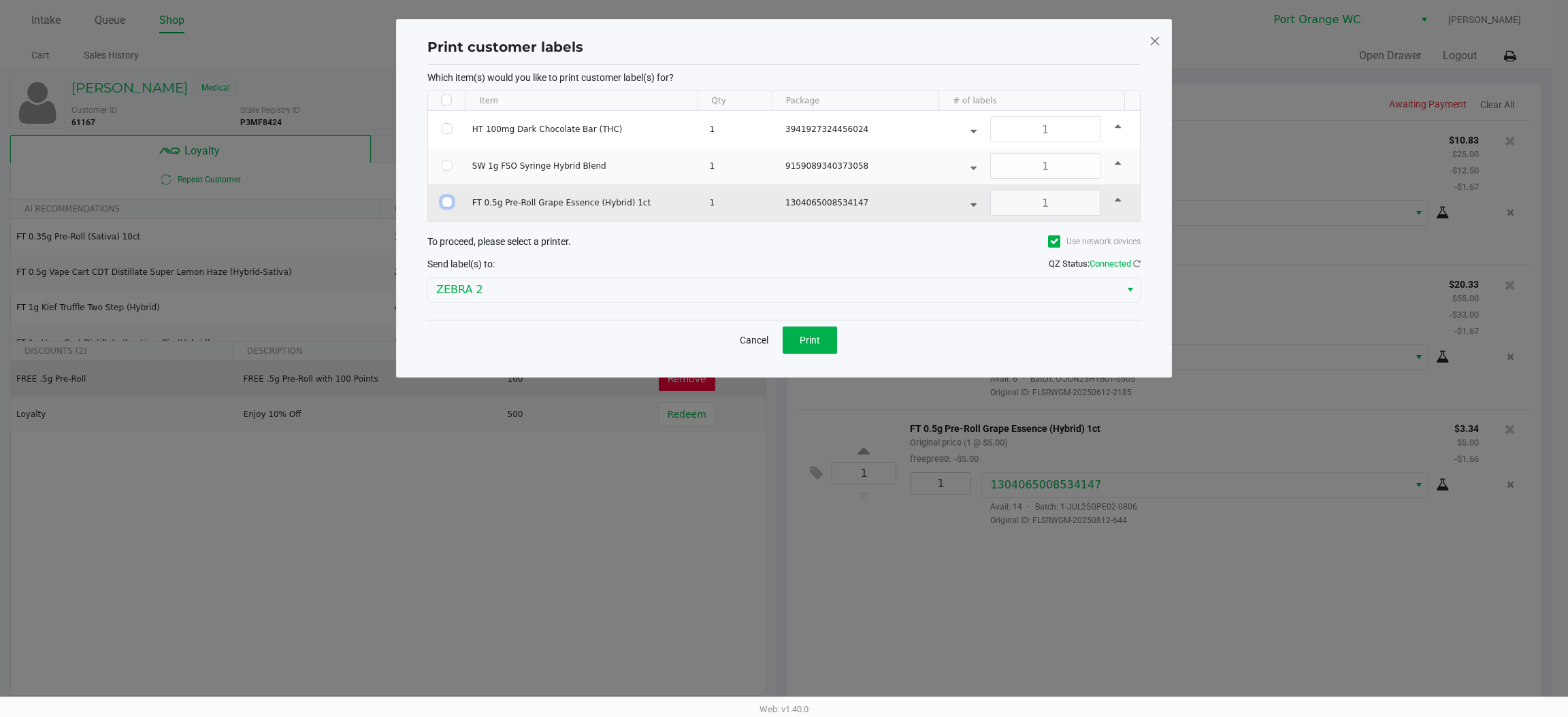
click at [443, 203] on input "Select Row" at bounding box center [447, 202] width 11 height 11
checkbox input "true"
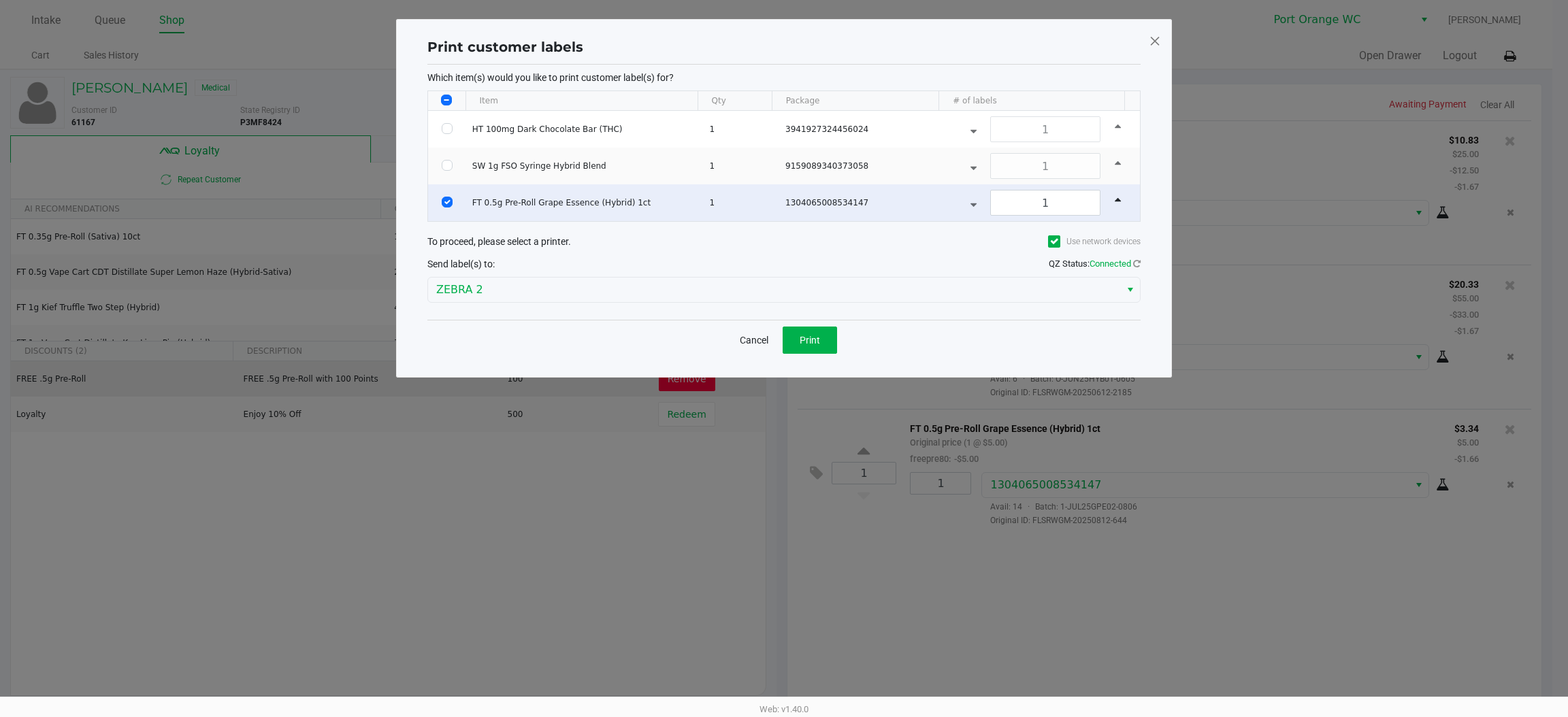
click at [859, 337] on div "Cancel Print" at bounding box center [783, 340] width 713 height 40
drag, startPoint x: 844, startPoint y: 328, endPoint x: 805, endPoint y: 334, distance: 39.5
click at [828, 334] on div "Cancel Print" at bounding box center [783, 340] width 713 height 40
click at [805, 334] on span "Print" at bounding box center [810, 340] width 20 height 11
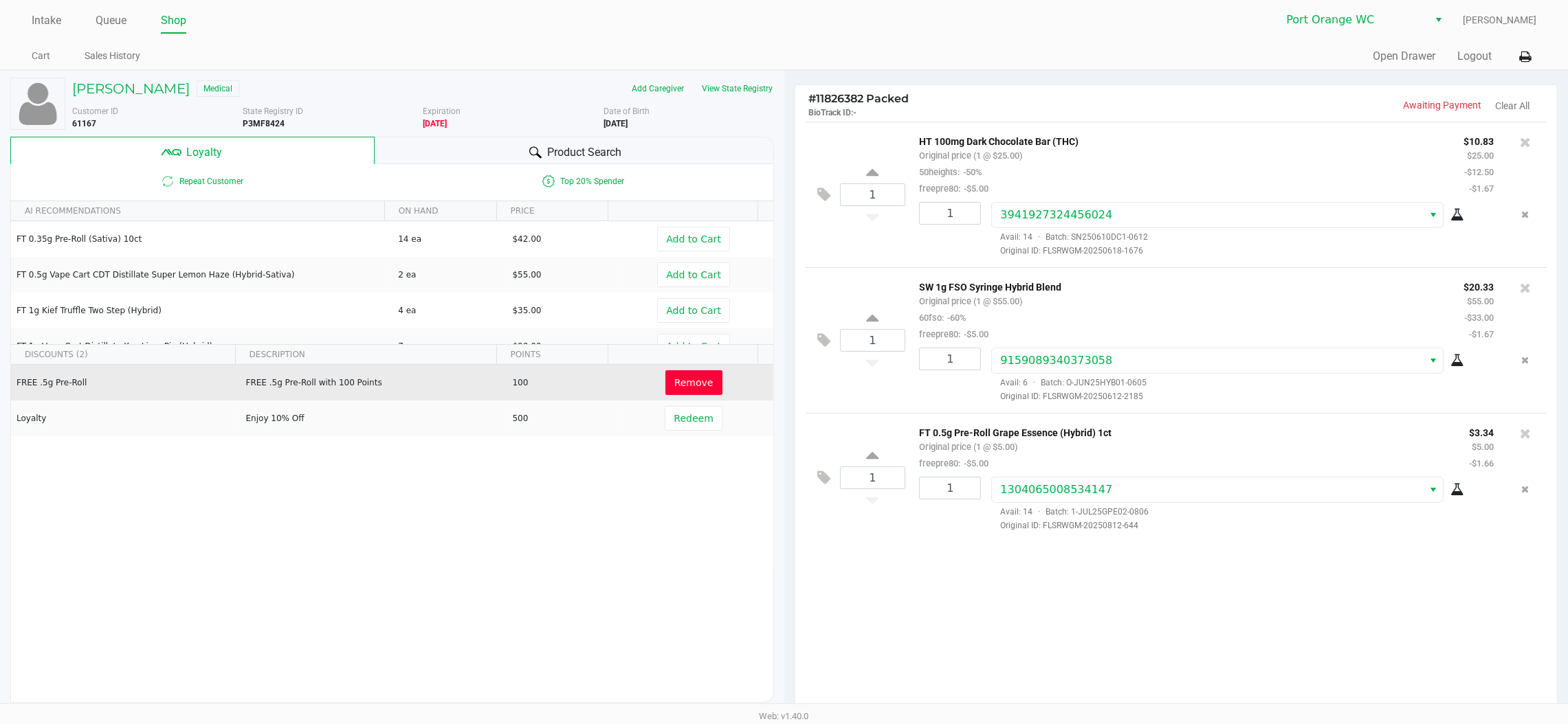
scroll to position [158, 0]
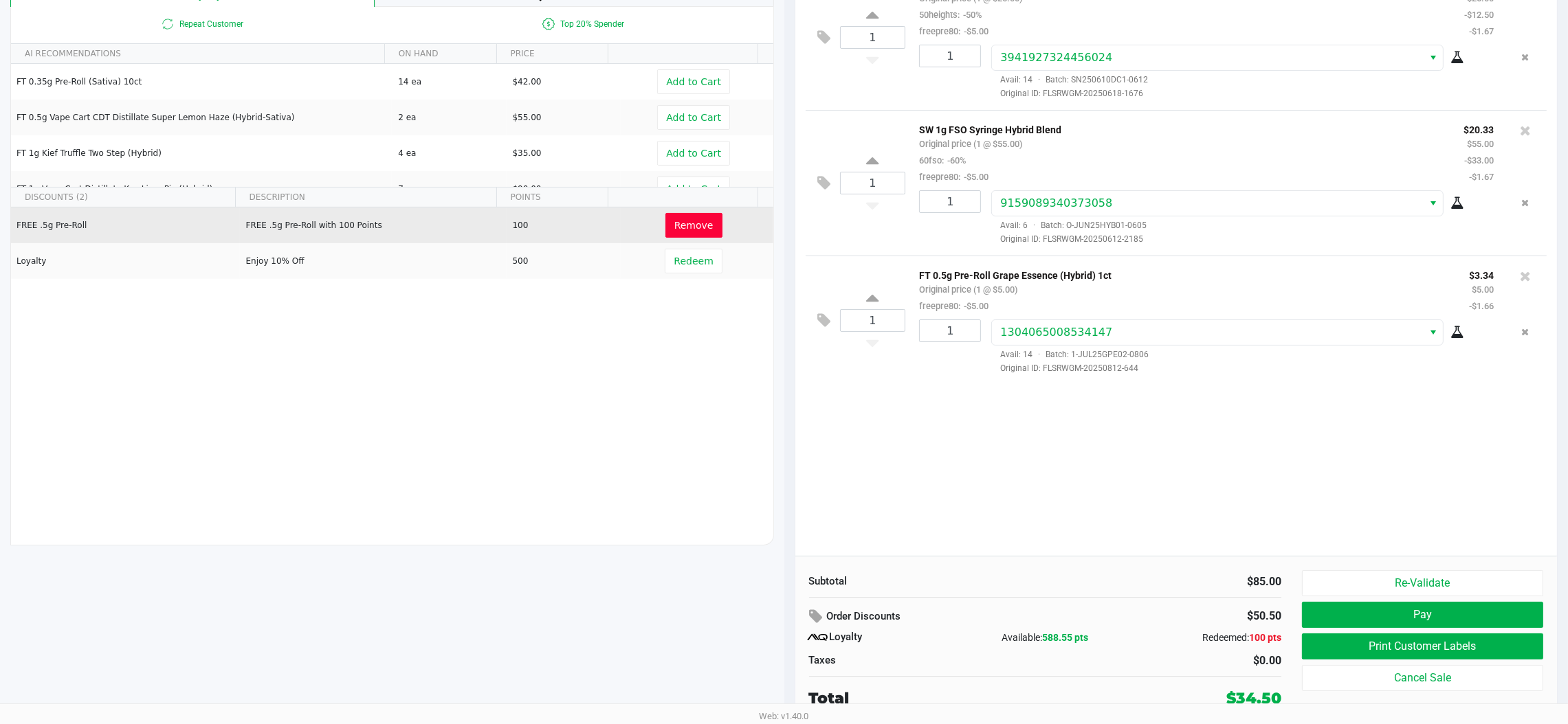
click at [1526, 612] on button "Pay" at bounding box center [1422, 615] width 241 height 26
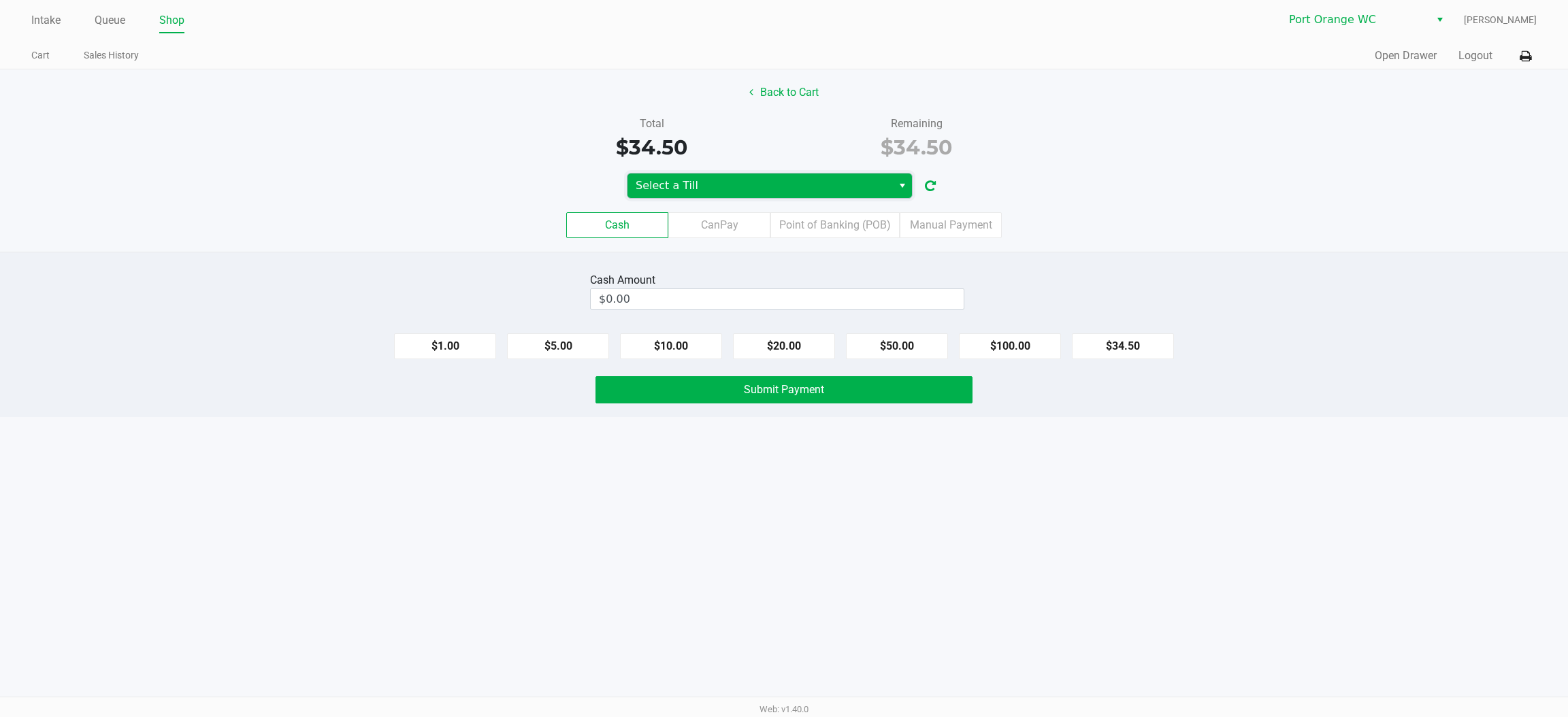
click at [695, 190] on span "Select a Till" at bounding box center [760, 185] width 248 height 16
click at [801, 73] on div "Back to Cart Total $34.50 Remaining $34.50 Select a Till Cash CanPay Point of B…" at bounding box center [784, 161] width 1568 height 183
click at [799, 79] on button "Back to Cart" at bounding box center [784, 92] width 87 height 26
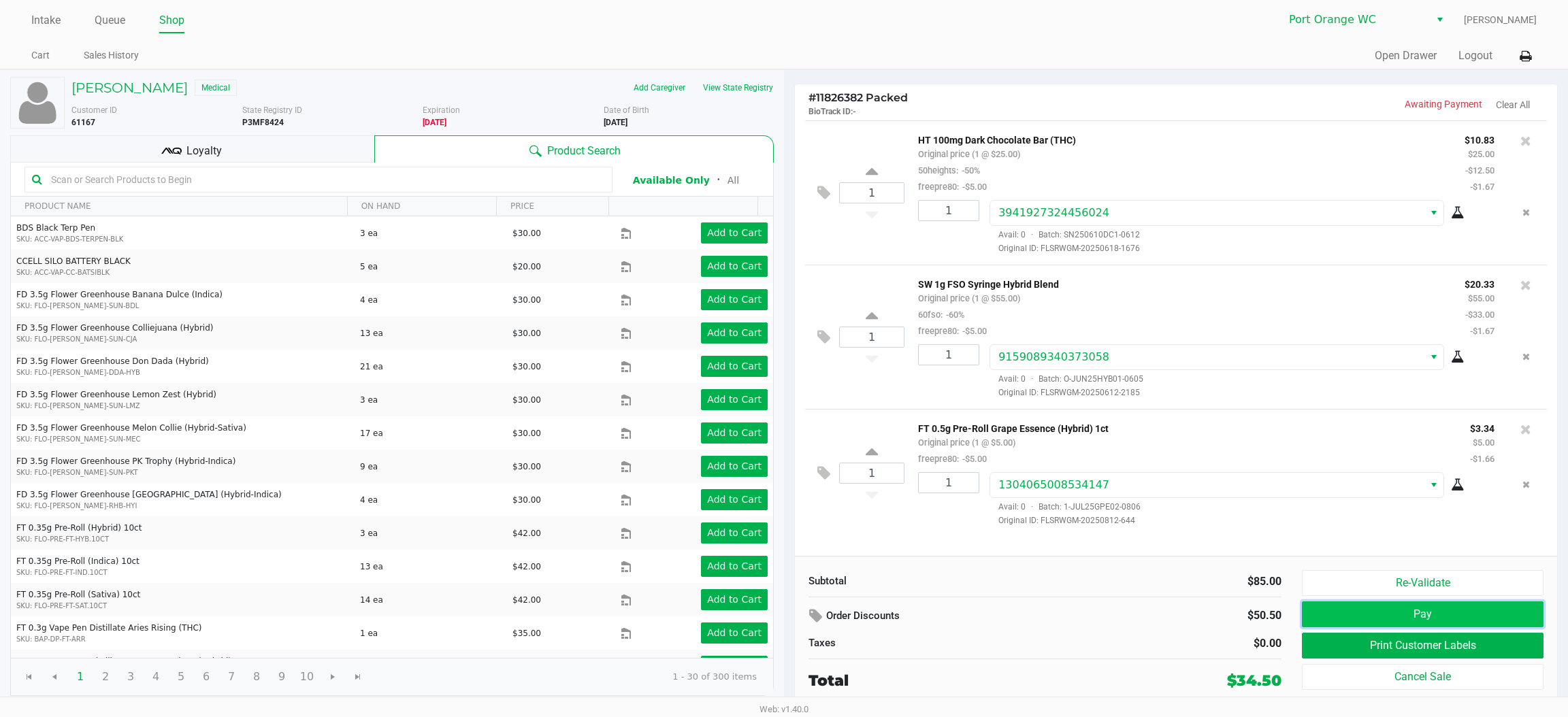
click at [1353, 624] on button "Pay" at bounding box center [1422, 614] width 242 height 26
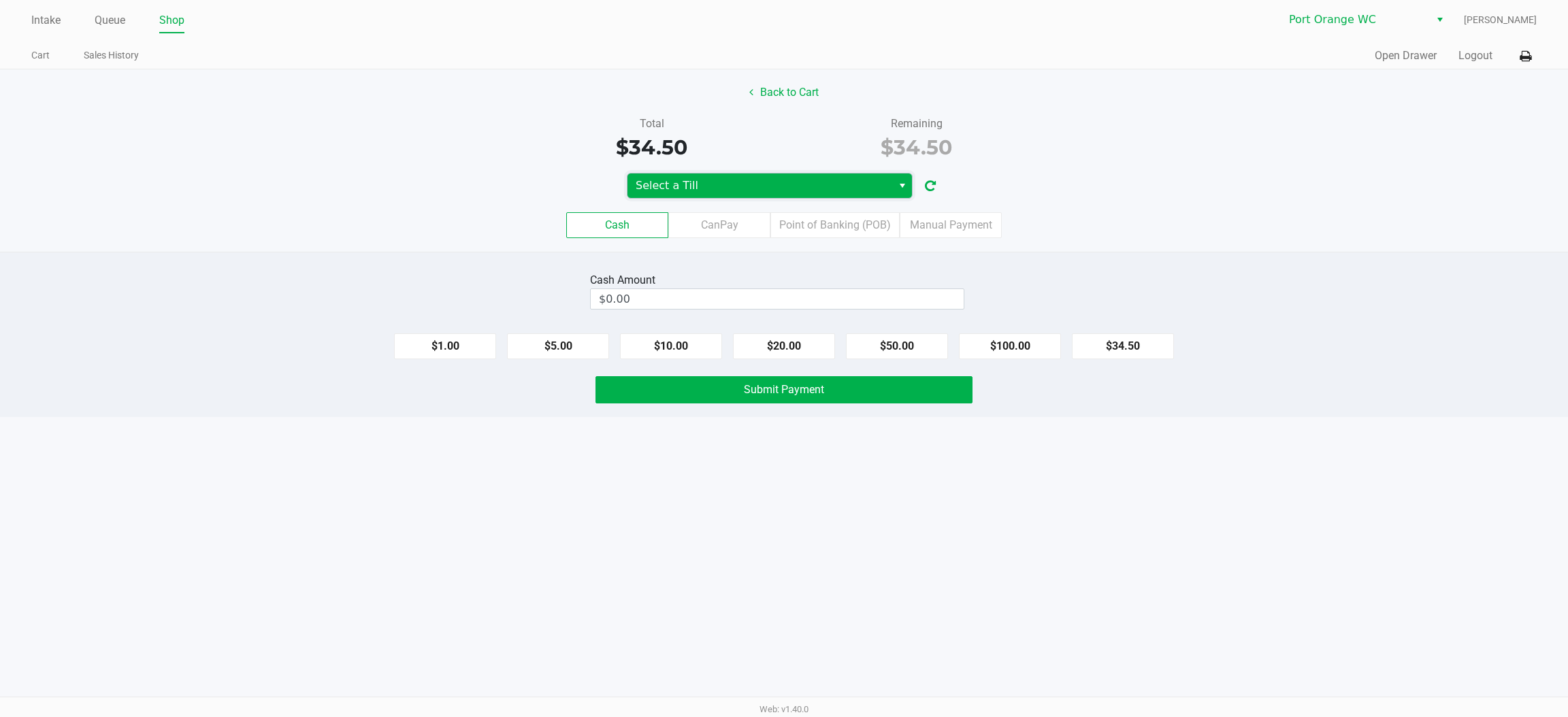
click at [816, 177] on span "Select a Till" at bounding box center [760, 185] width 265 height 24
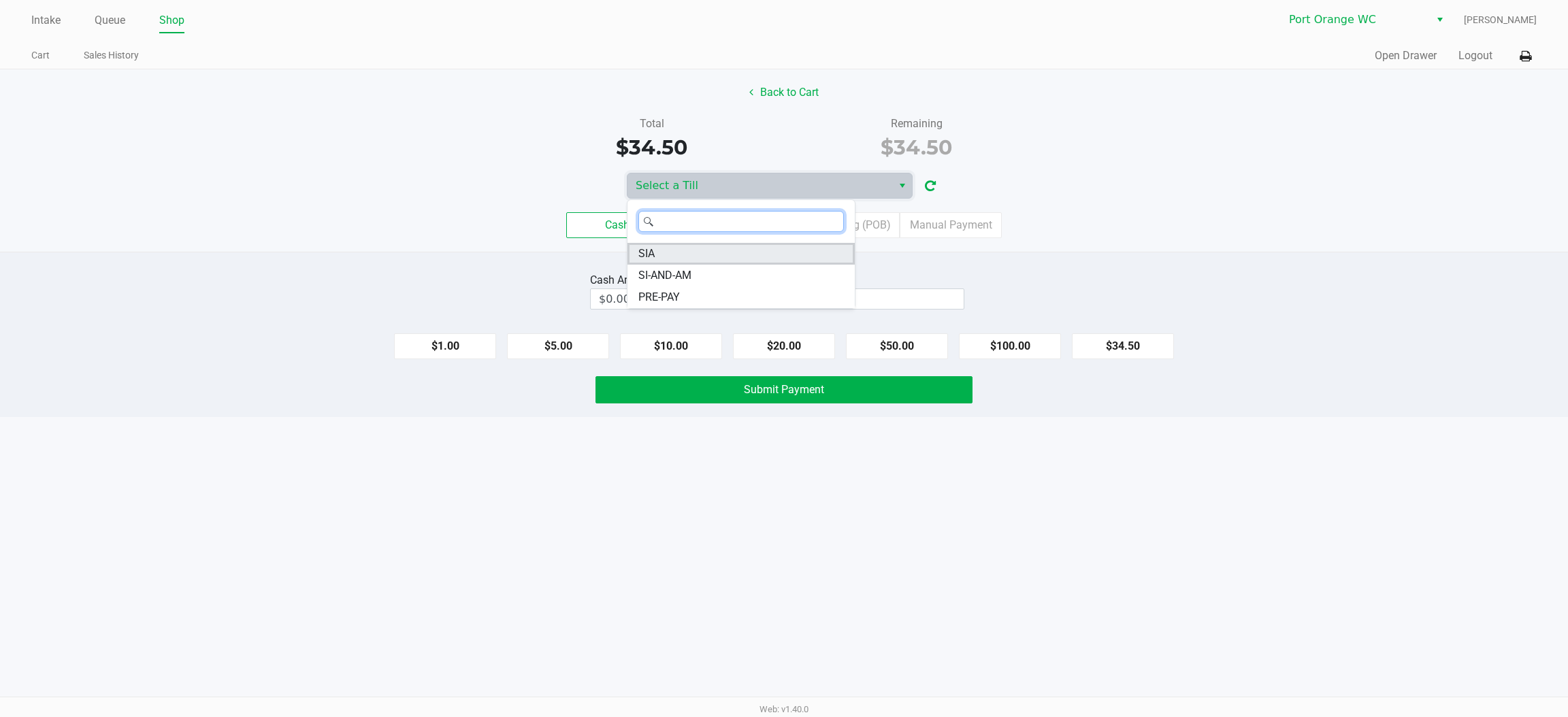
click at [742, 252] on li "SIA" at bounding box center [741, 254] width 227 height 22
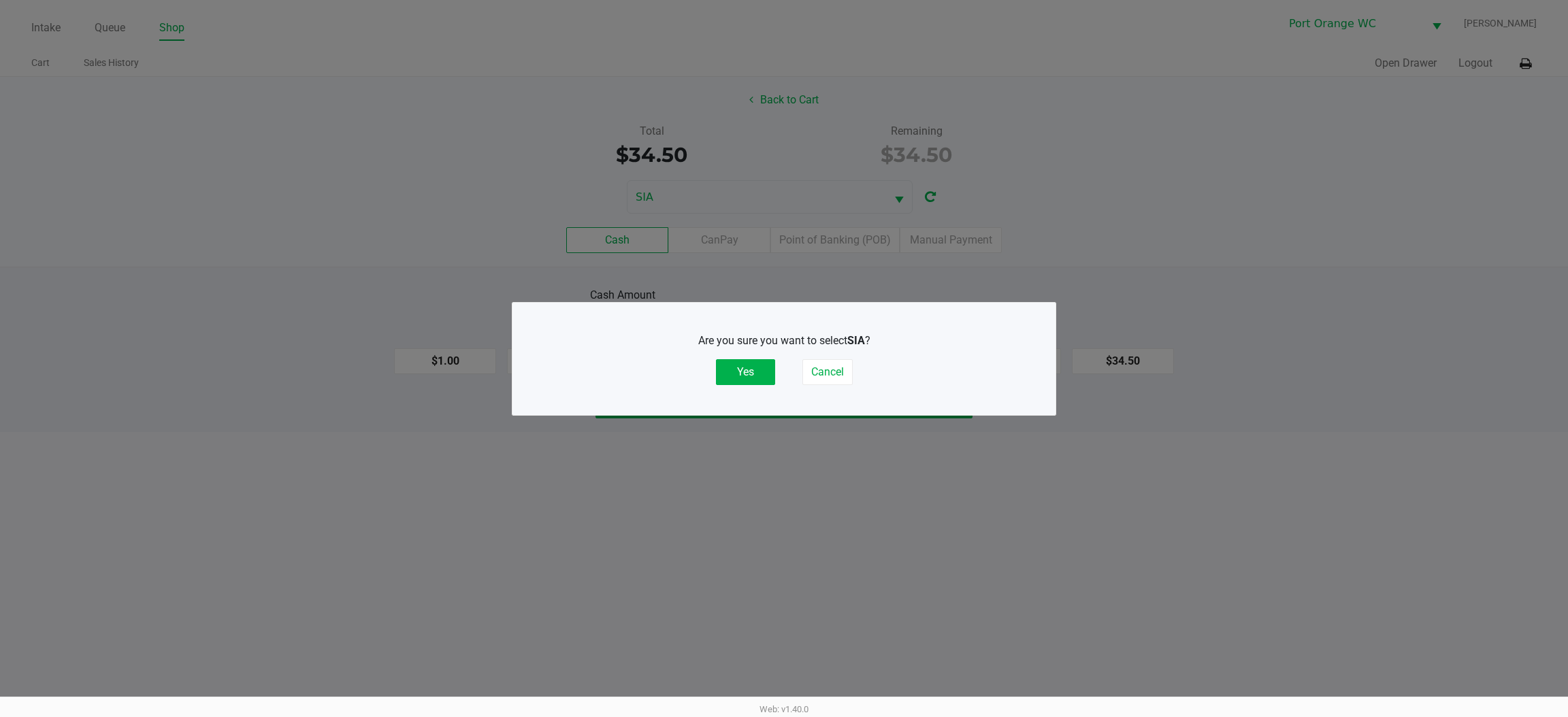
click at [748, 393] on div "Are you sure you want to select SIA ? Yes Cancel" at bounding box center [783, 359] width 489 height 85
drag, startPoint x: 752, startPoint y: 378, endPoint x: 744, endPoint y: 373, distance: 9.4
click at [750, 378] on button "Yes" at bounding box center [745, 372] width 59 height 26
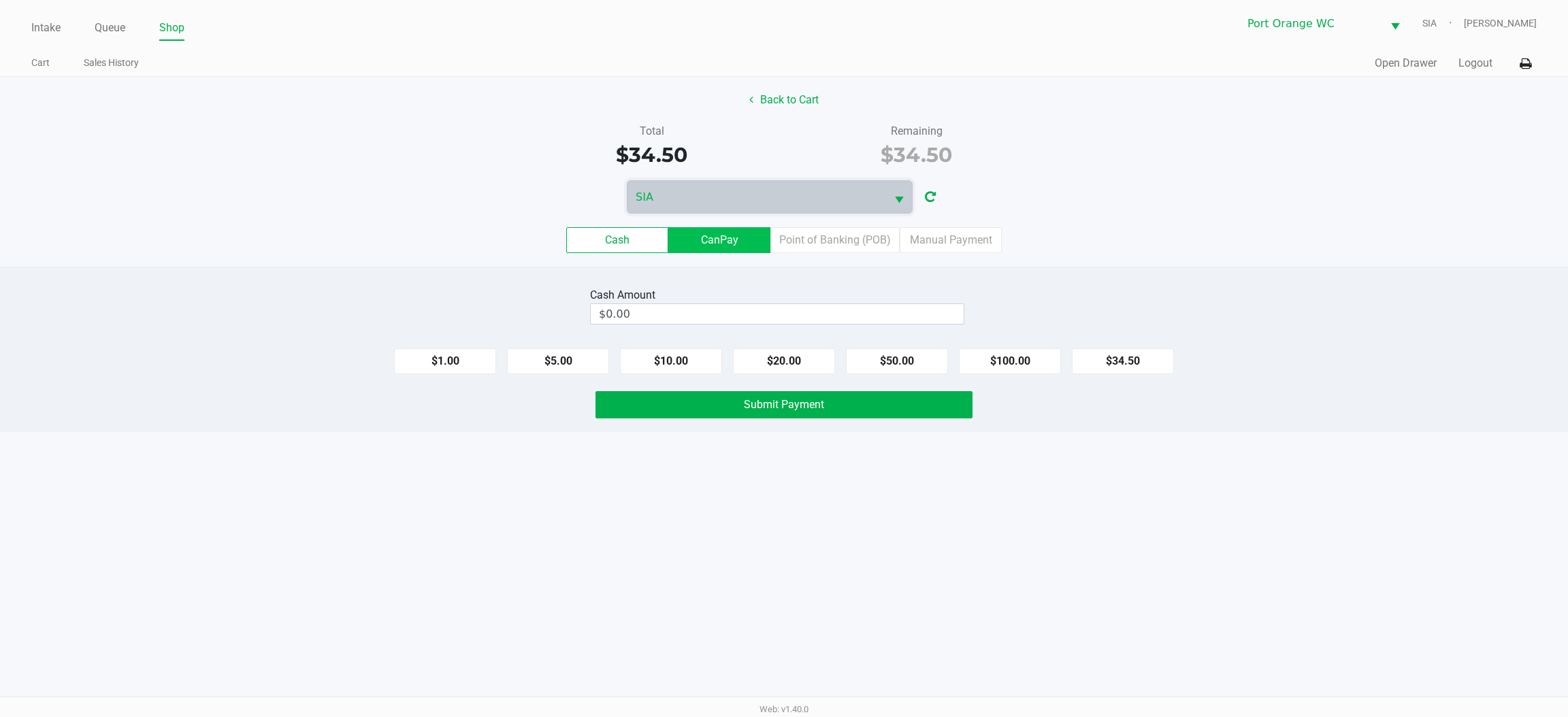
click at [713, 242] on label "CanPay" at bounding box center [719, 240] width 102 height 26
click at [0, 0] on 2 "CanPay" at bounding box center [0, 0] width 0 height 0
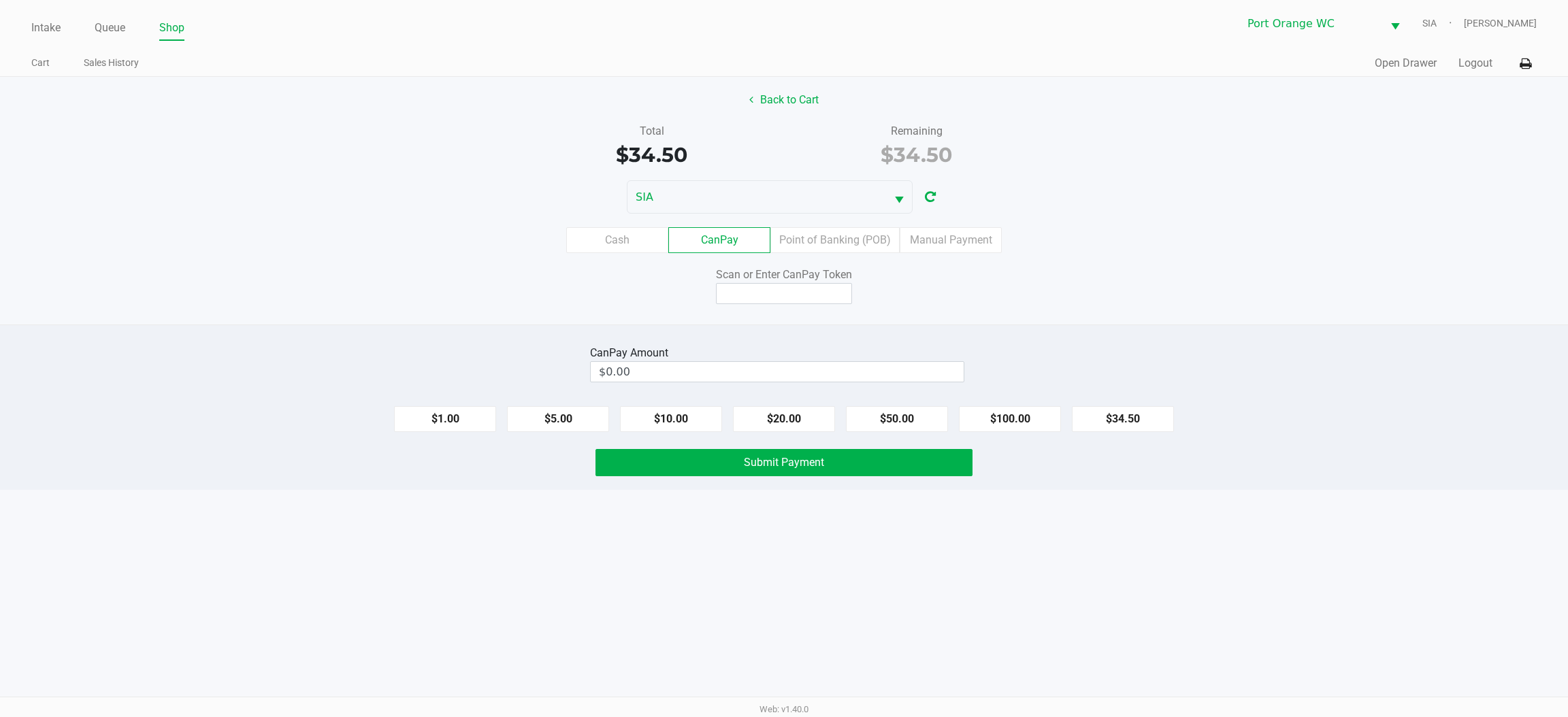
click at [1081, 422] on button "$34.50" at bounding box center [1123, 419] width 102 height 26
type input "$34.50"
click at [762, 295] on input at bounding box center [783, 293] width 136 height 21
type input "X5080283Q"
click at [689, 472] on button "Submit Payment" at bounding box center [784, 463] width 377 height 27
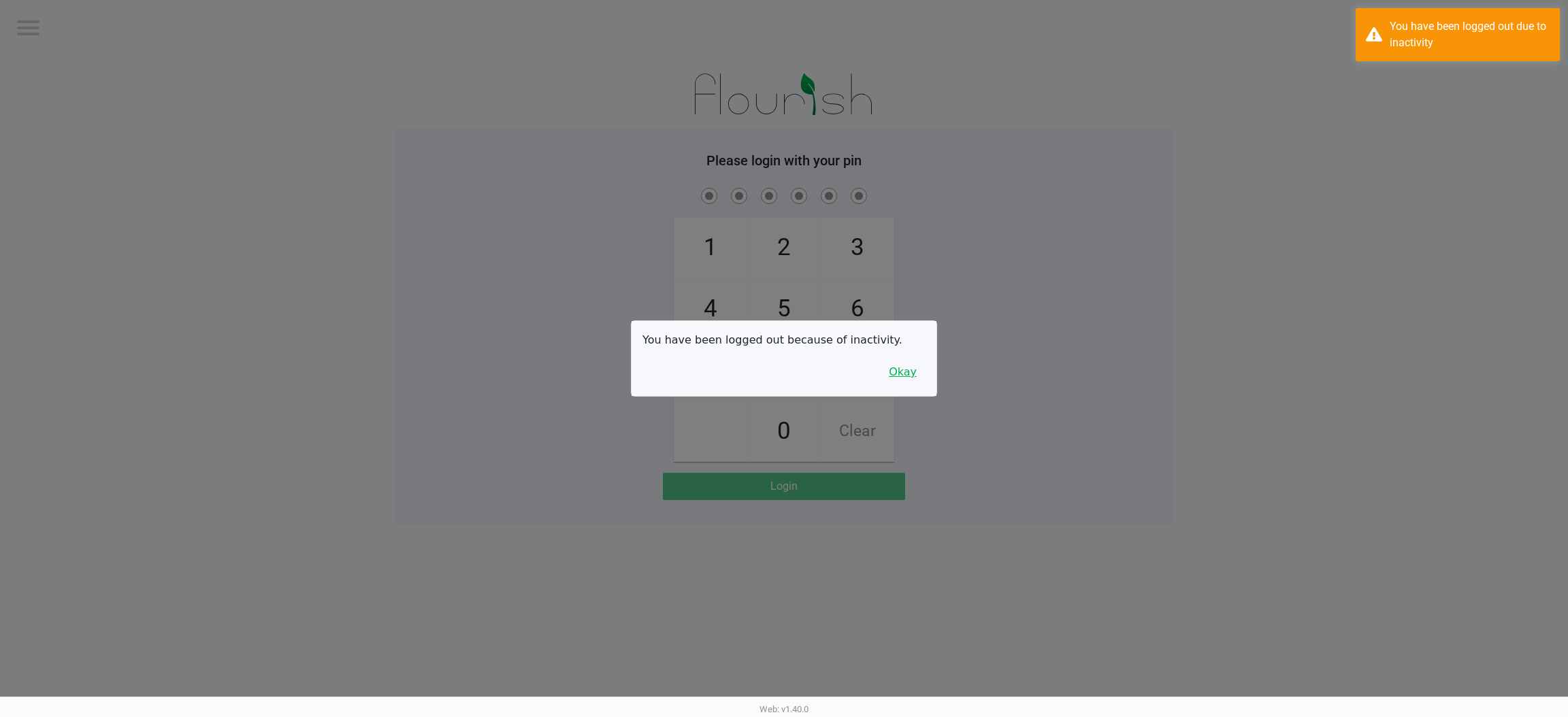
click at [898, 367] on button "Okay" at bounding box center [902, 372] width 45 height 26
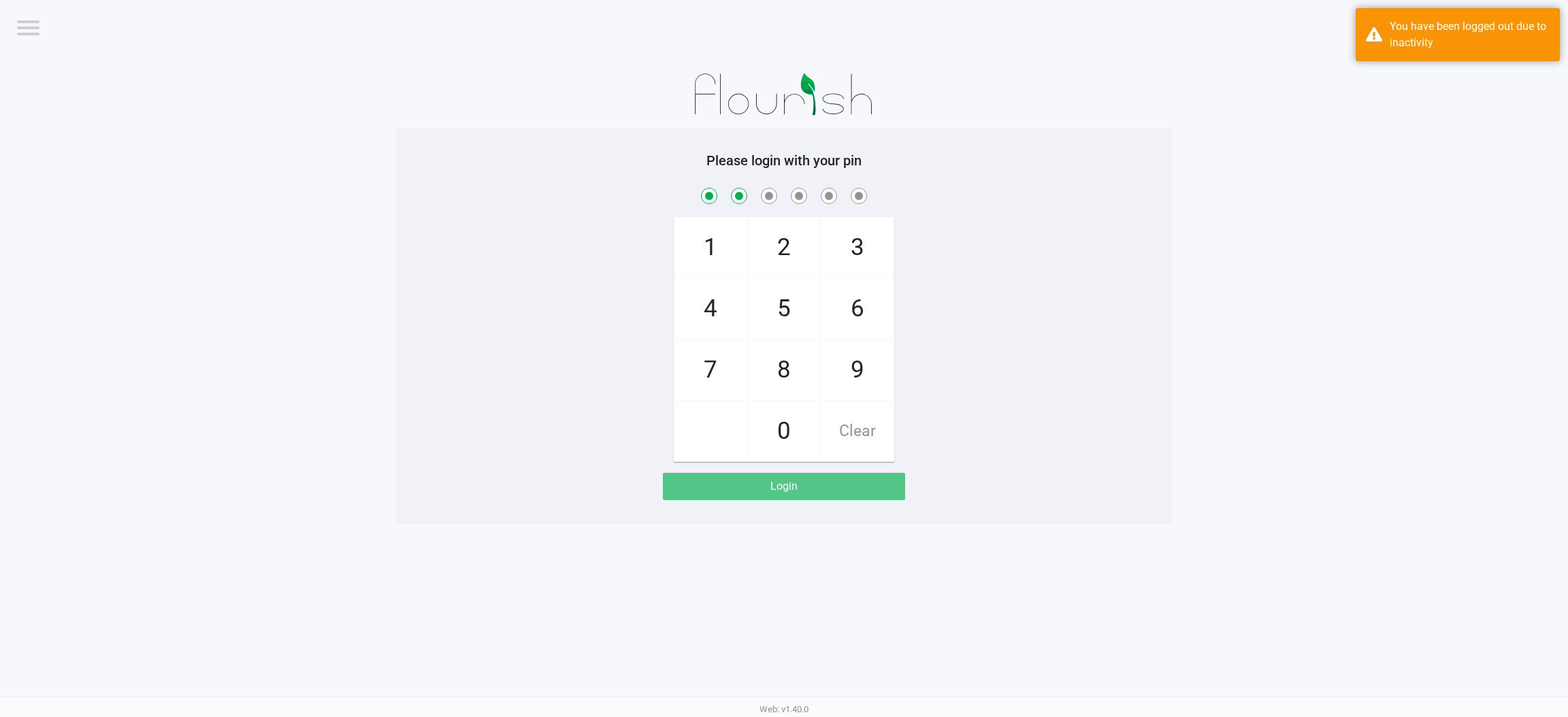
checkbox input "true"
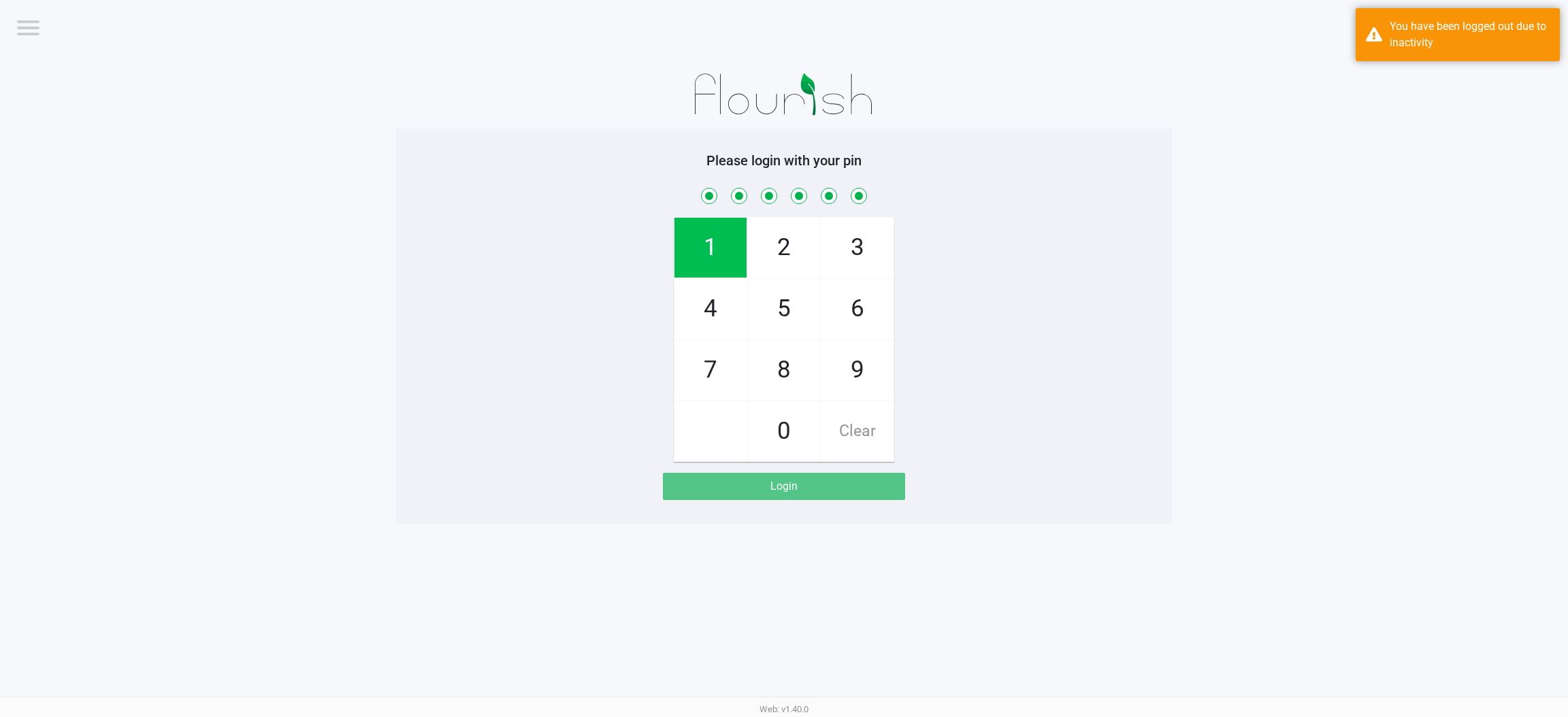
checkbox input "true"
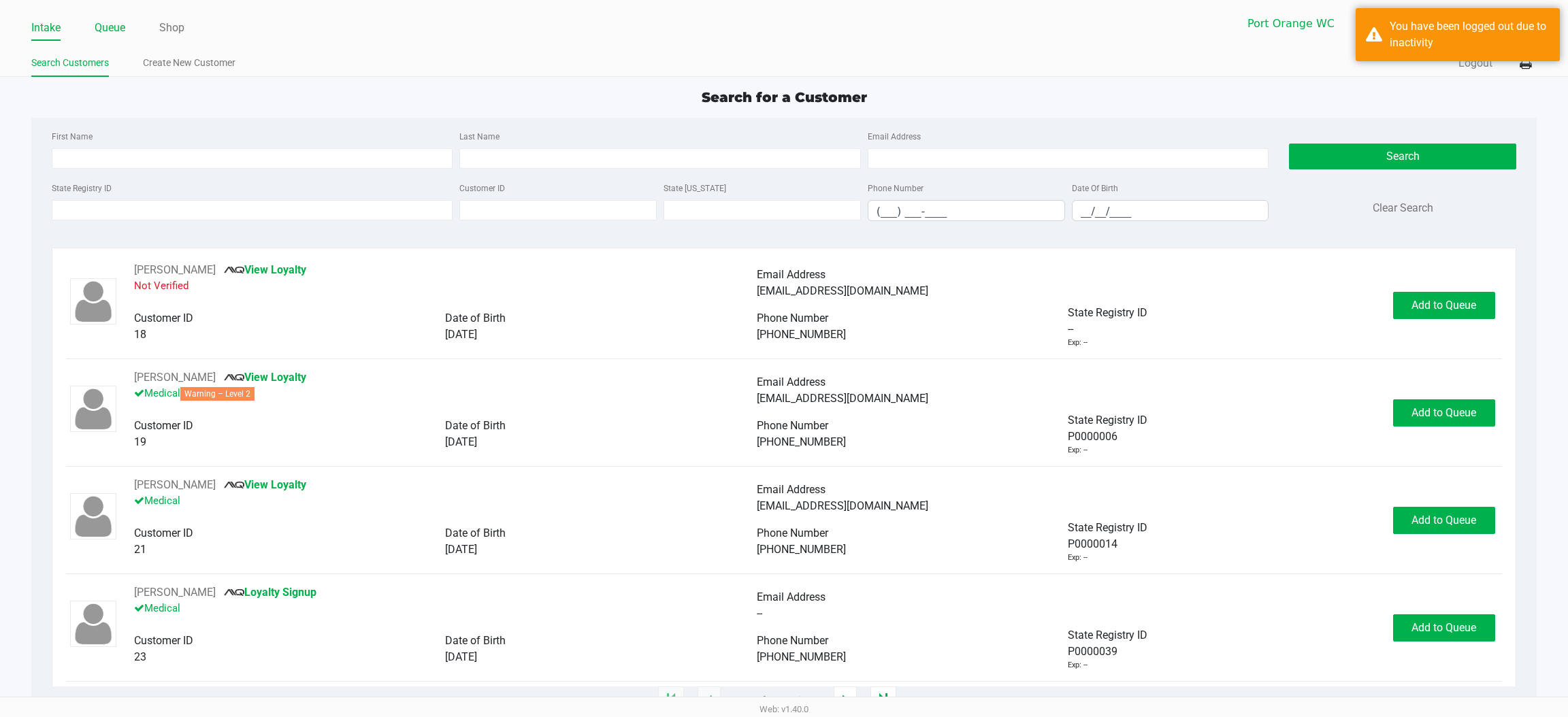
click at [109, 18] on link "Queue" at bounding box center [110, 27] width 31 height 19
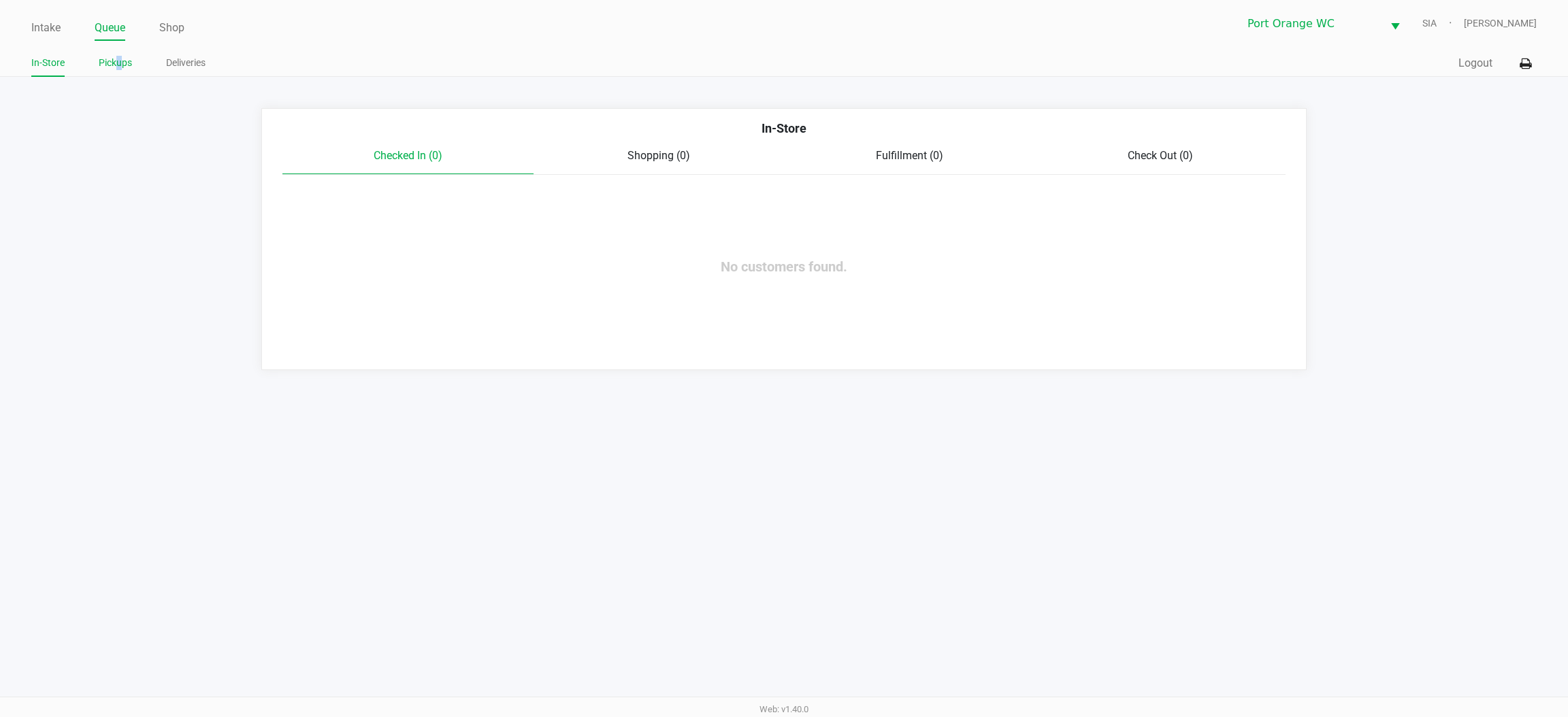
click at [119, 61] on link "Pickups" at bounding box center [116, 63] width 33 height 17
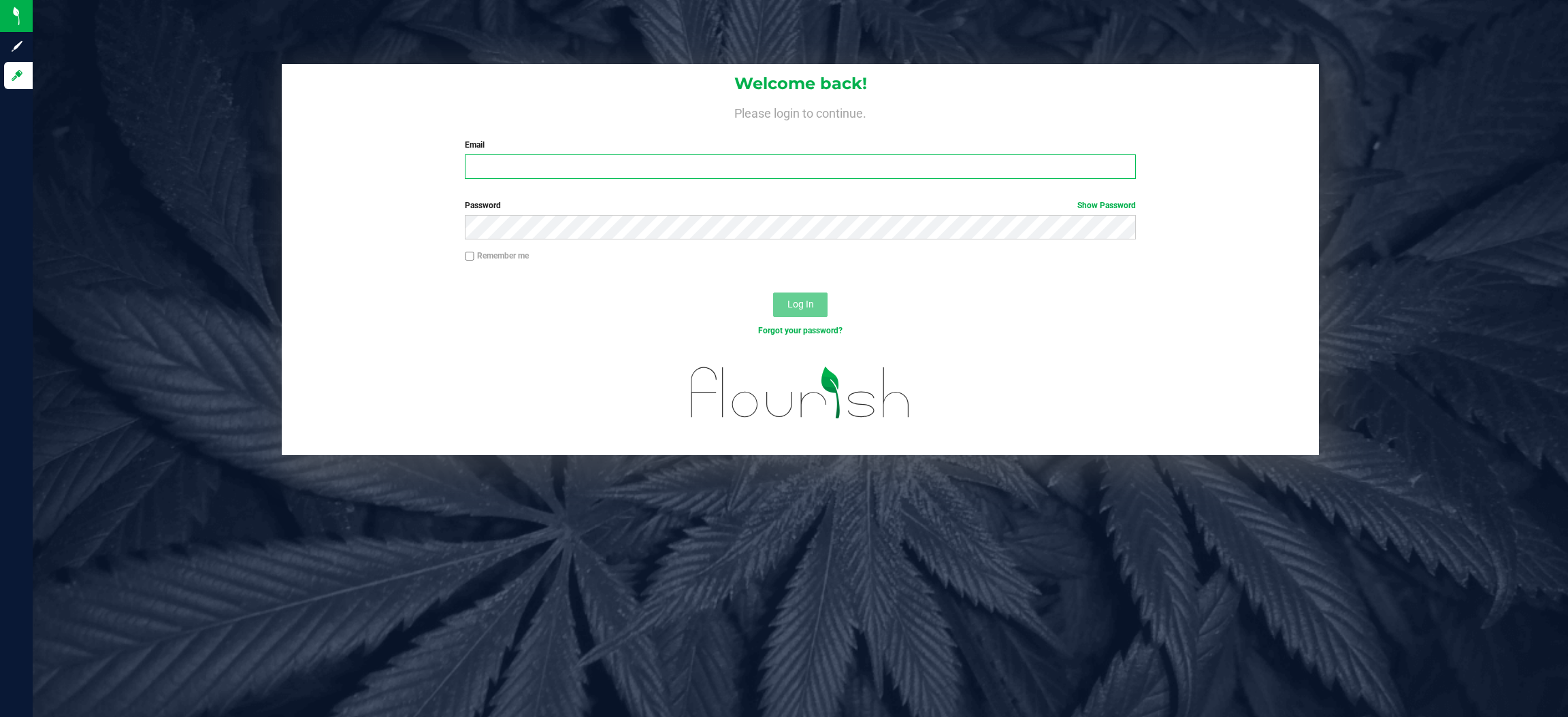
click at [553, 170] on input "Email" at bounding box center [800, 167] width 671 height 24
type input "[EMAIL_ADDRESS][DOMAIN_NAME]"
click at [773, 293] on button "Log In" at bounding box center [800, 304] width 54 height 24
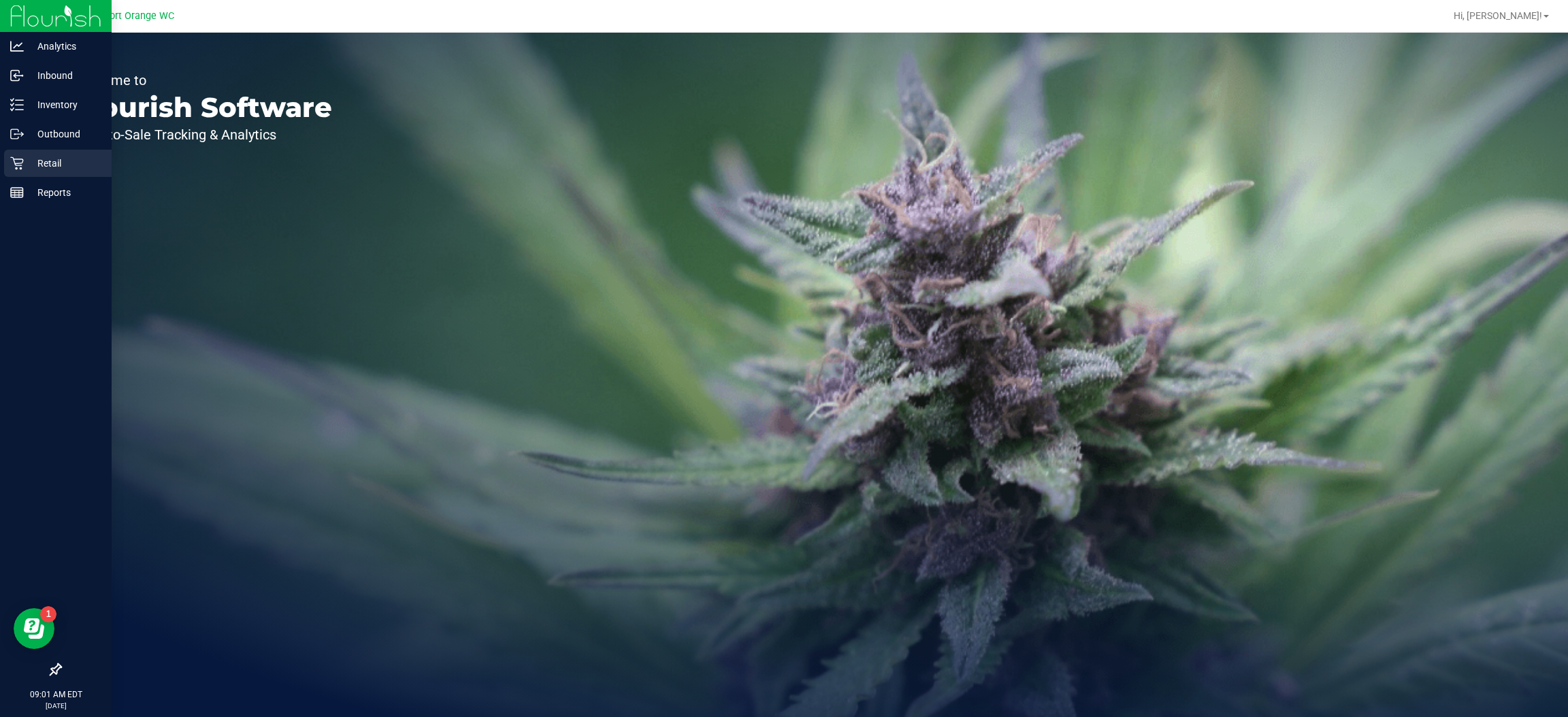
click at [15, 162] on icon at bounding box center [17, 164] width 13 height 13
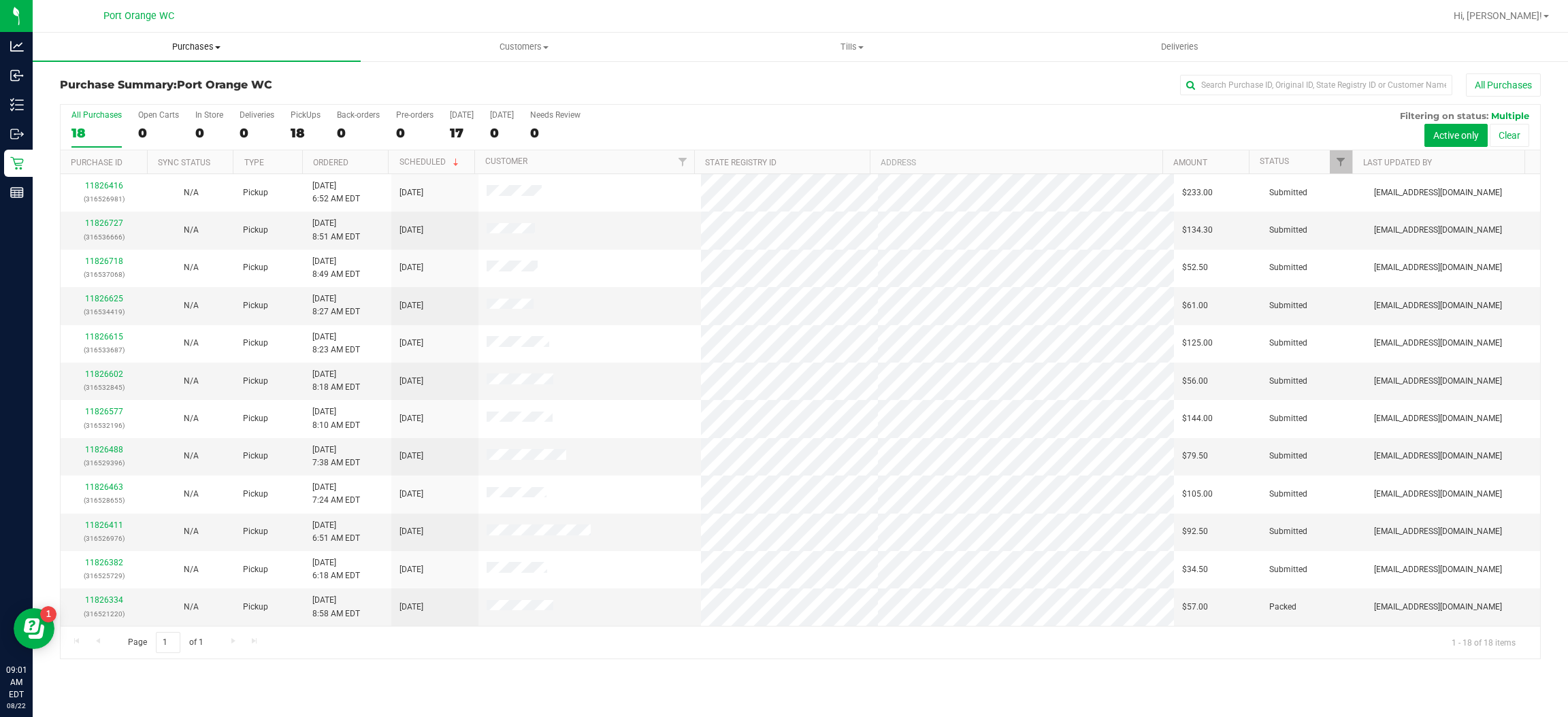
click at [157, 40] on uib-tab-heading "Purchases Summary of purchases Fulfillment All purchases" at bounding box center [197, 47] width 328 height 29
click at [148, 102] on li "Fulfillment" at bounding box center [197, 98] width 328 height 16
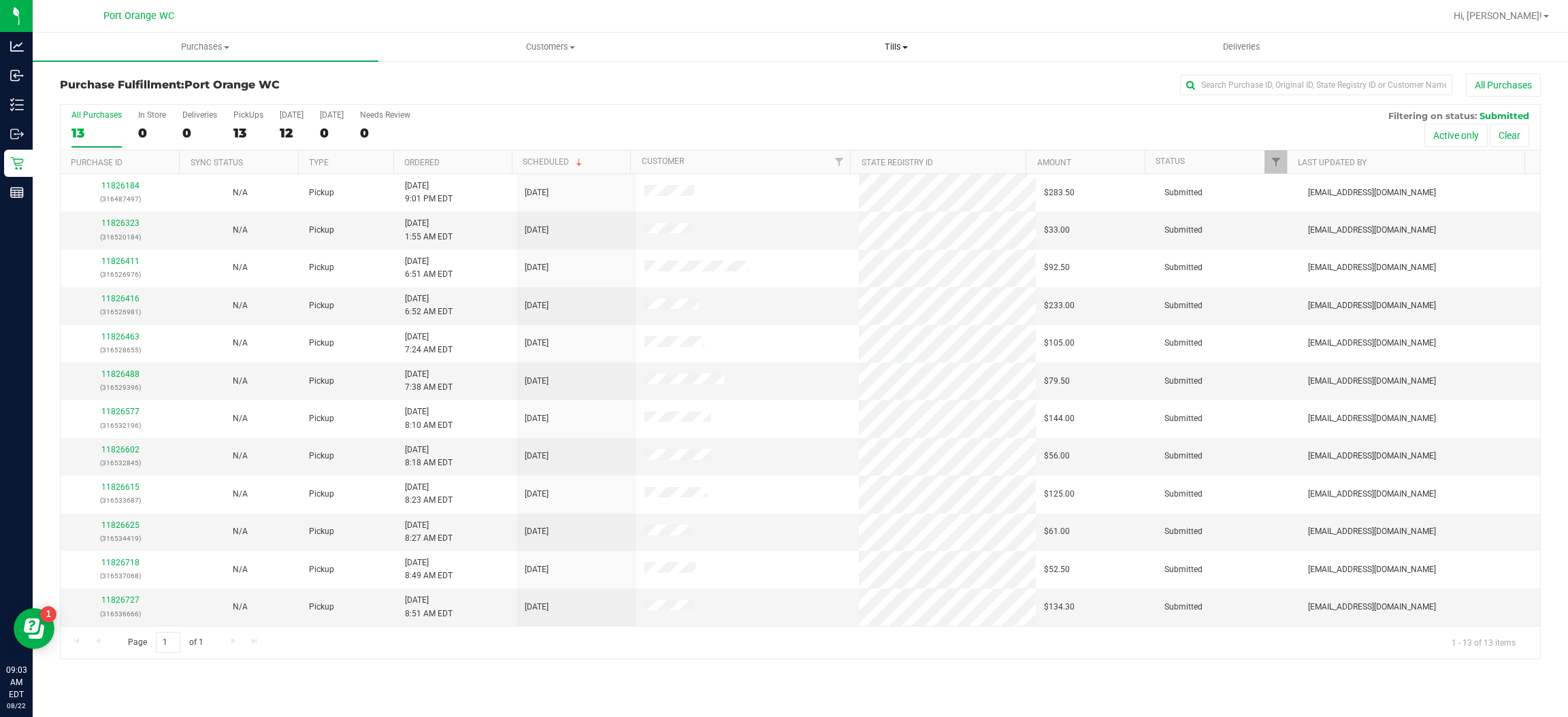
click at [850, 46] on span "Tills" at bounding box center [896, 47] width 344 height 13
click at [767, 82] on span "Manage tills" at bounding box center [769, 82] width 92 height 12
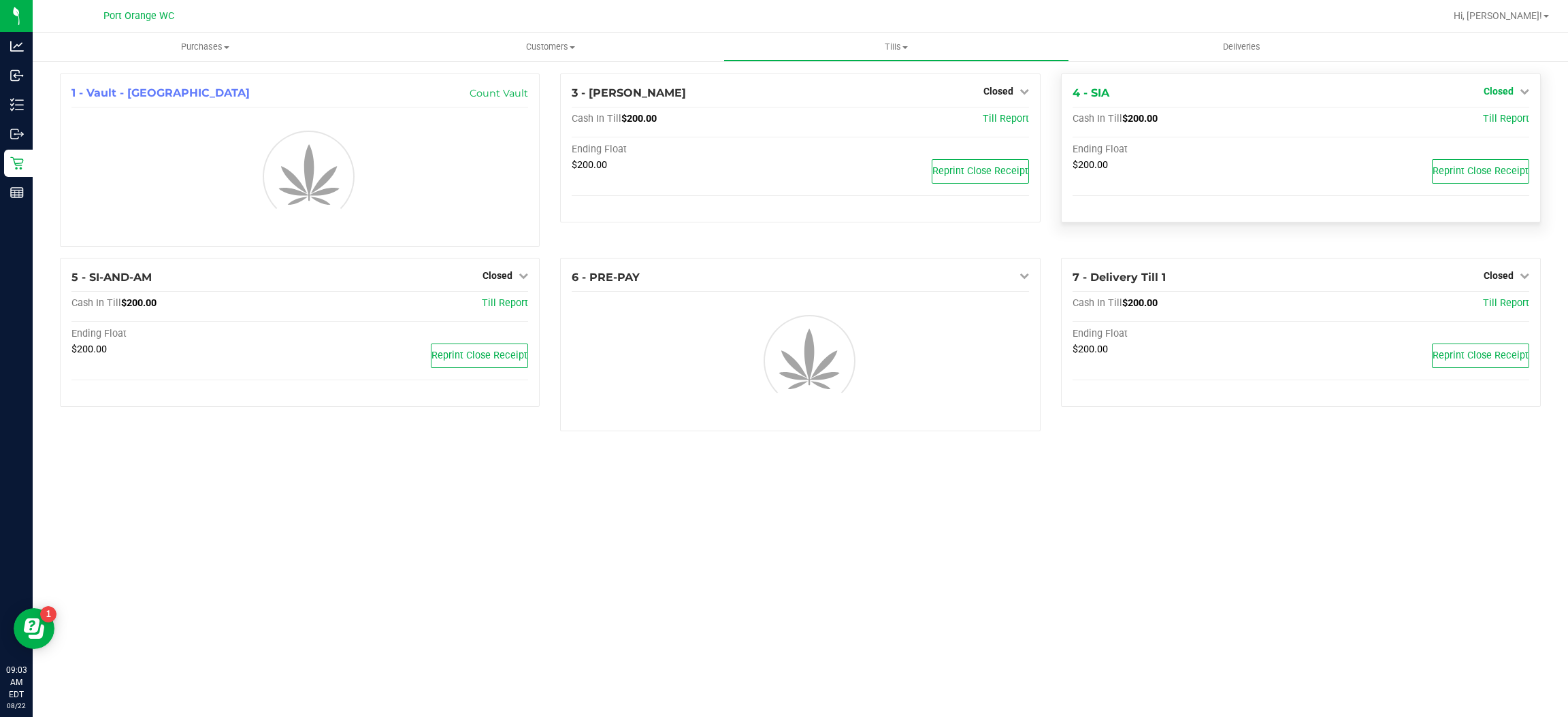
click at [1521, 93] on icon at bounding box center [1525, 91] width 10 height 10
click at [1506, 115] on link "Open Till" at bounding box center [1498, 120] width 36 height 11
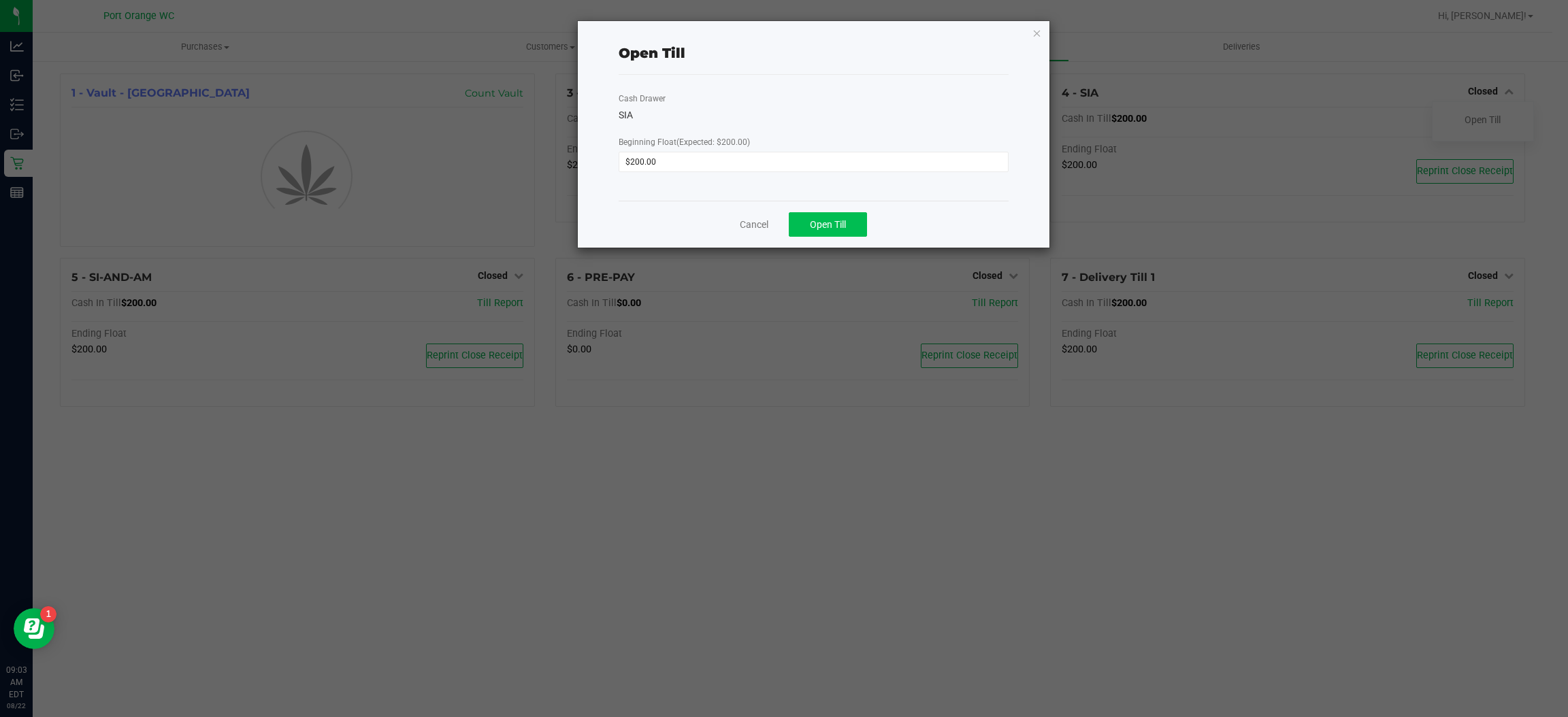
click at [863, 229] on button "Open Till" at bounding box center [828, 224] width 78 height 24
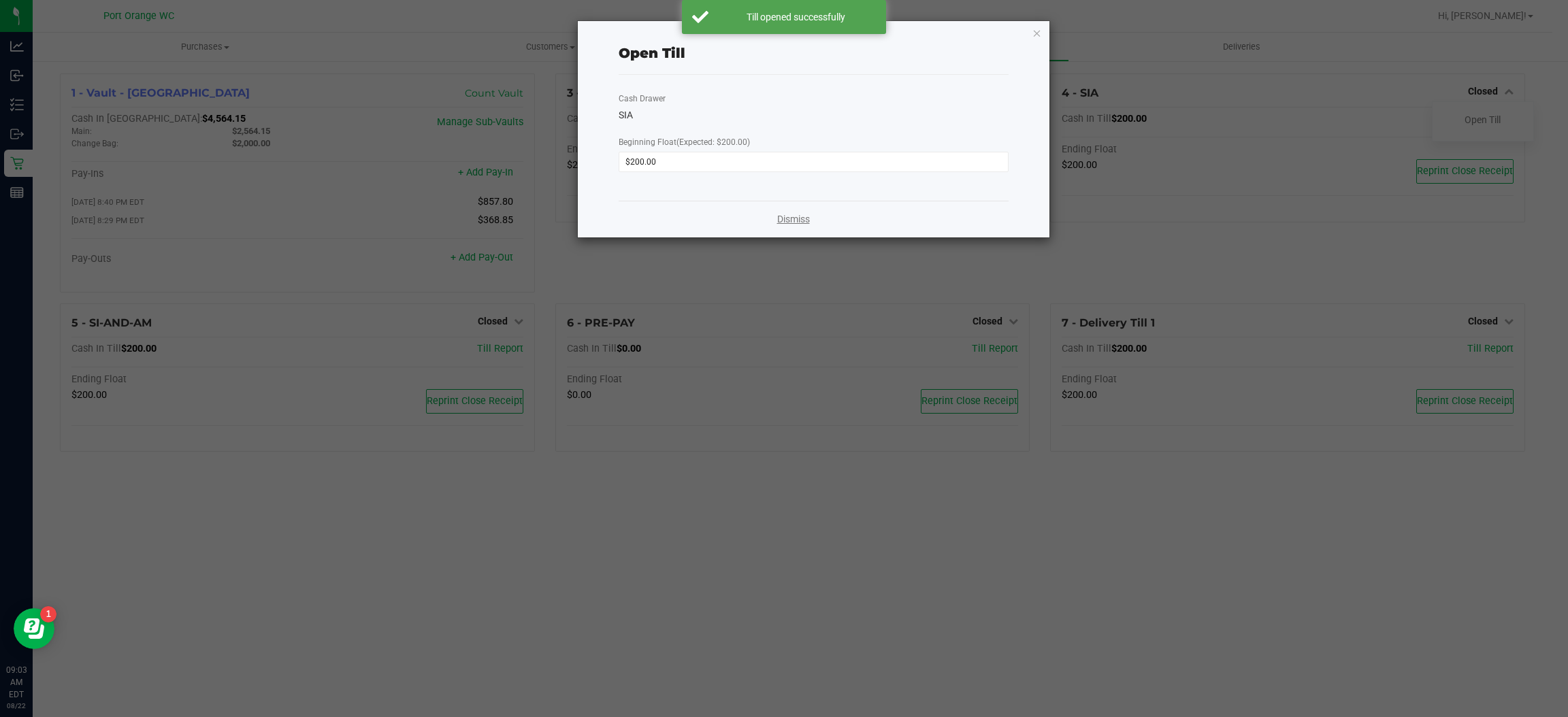
click at [801, 222] on link "Dismiss" at bounding box center [793, 219] width 33 height 15
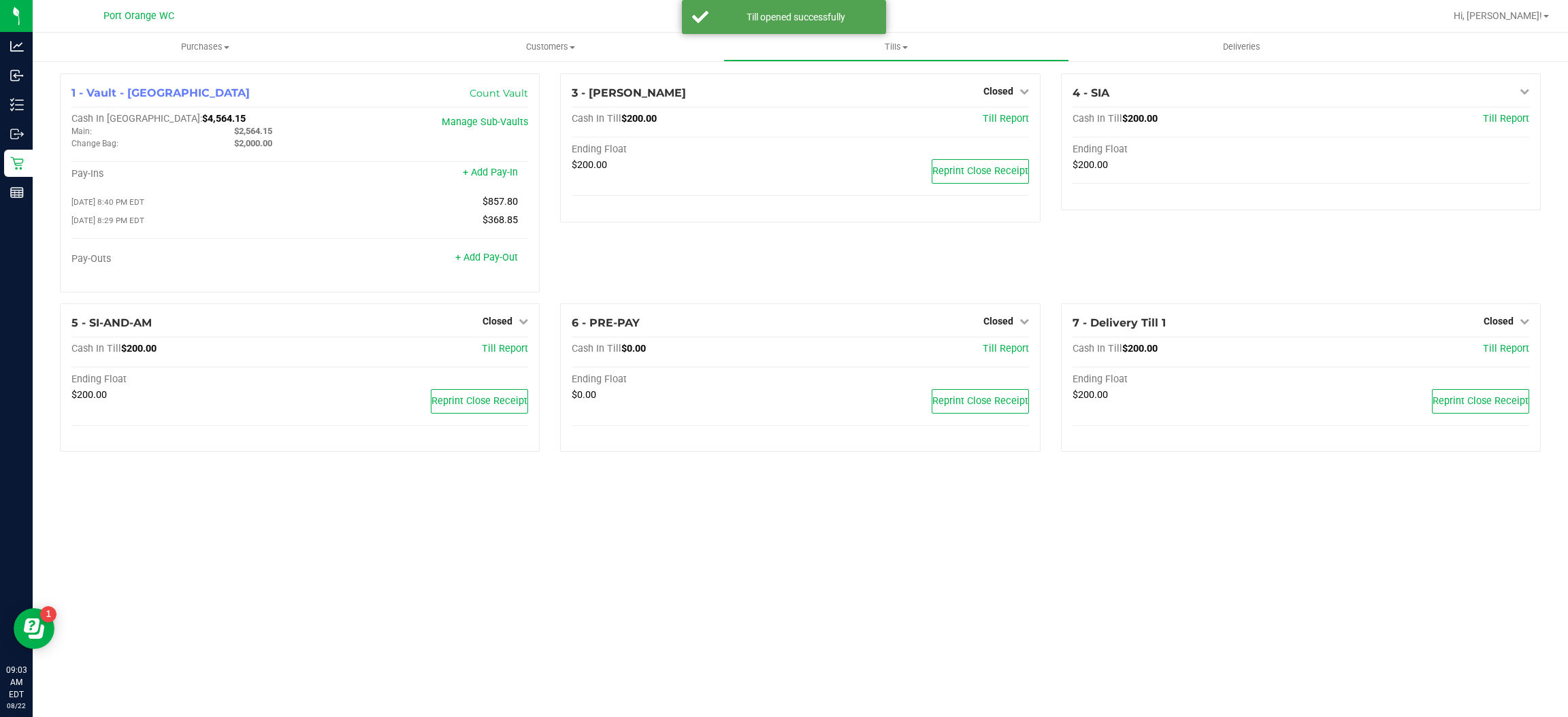
click at [509, 321] on span "Closed" at bounding box center [497, 321] width 30 height 11
click at [496, 353] on link "Open Till" at bounding box center [498, 349] width 36 height 11
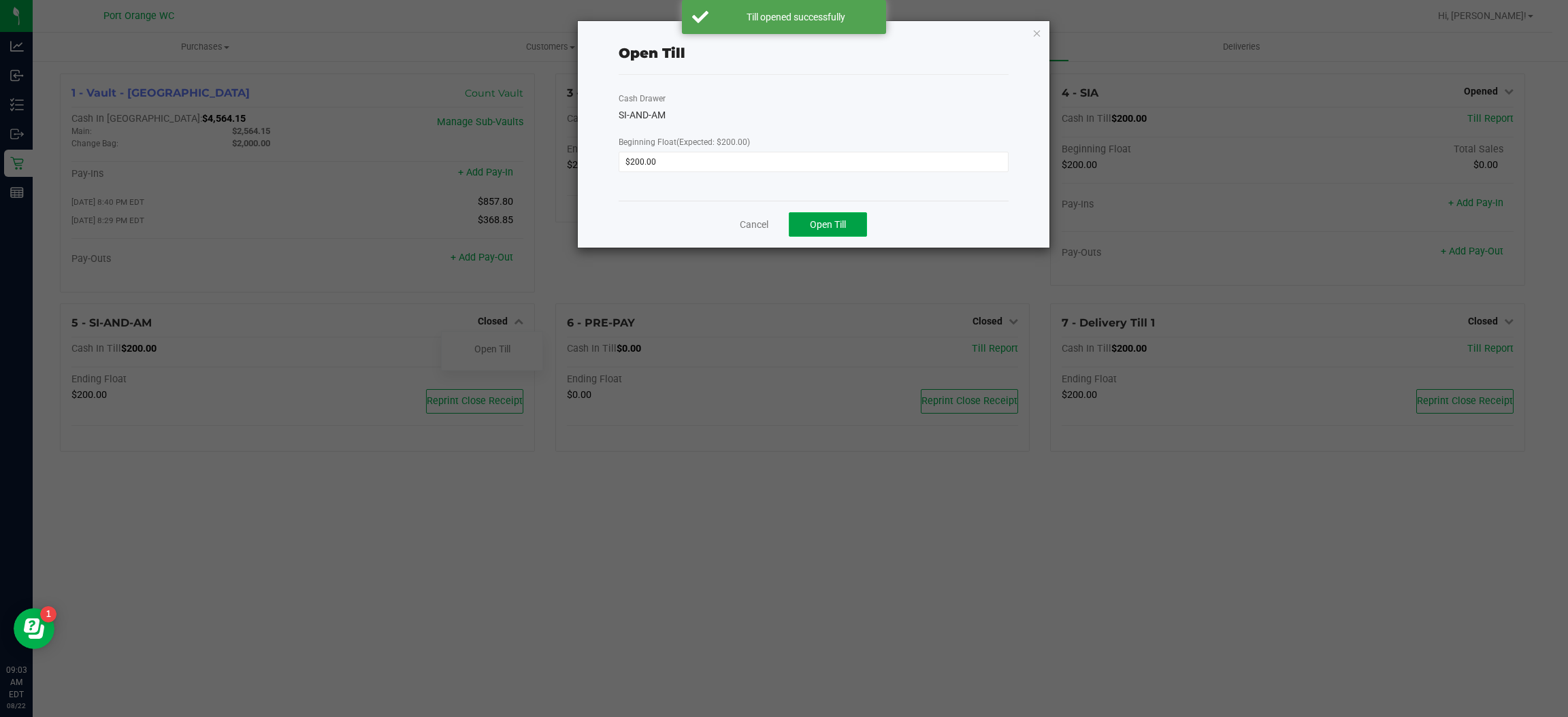
click at [851, 230] on button "Open Till" at bounding box center [828, 224] width 78 height 24
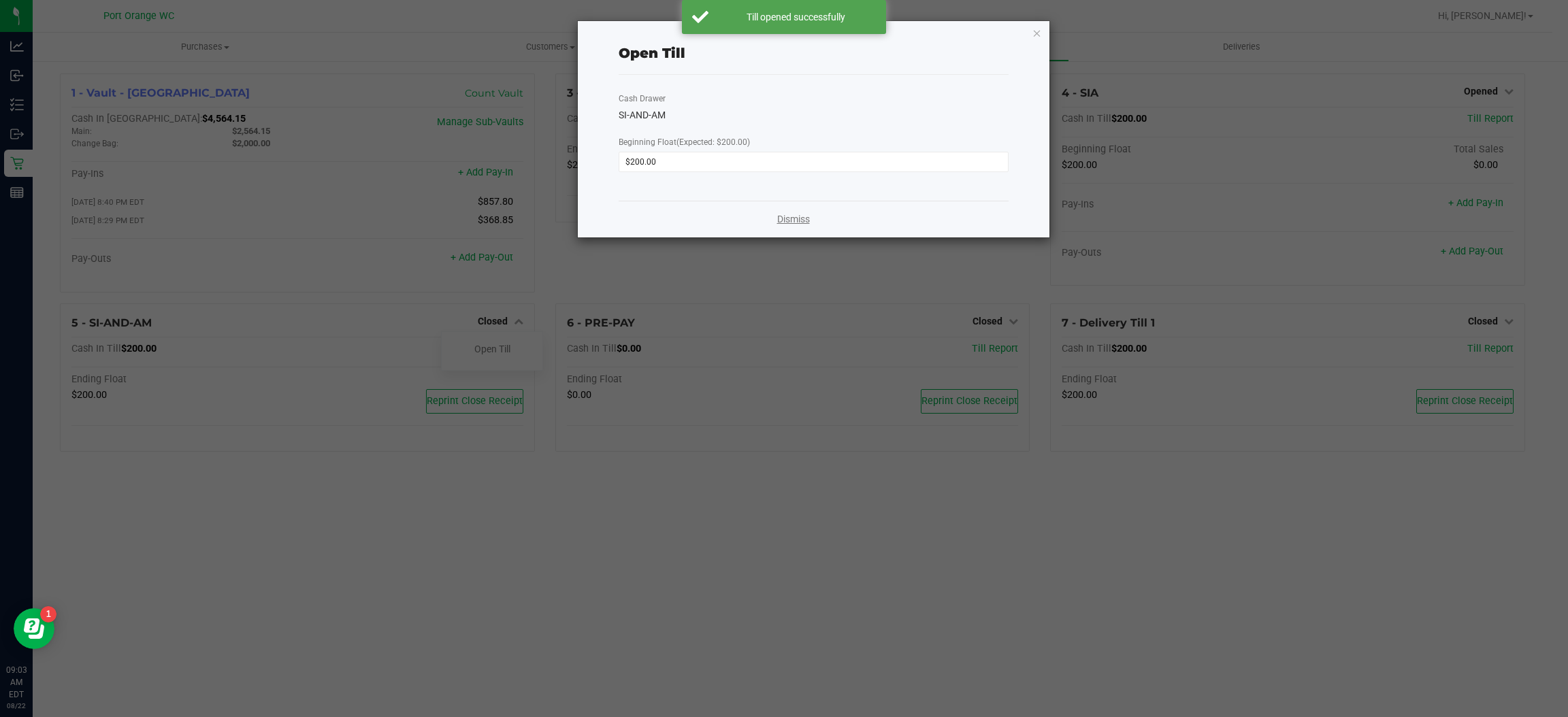
click at [787, 216] on link "Dismiss" at bounding box center [793, 219] width 33 height 15
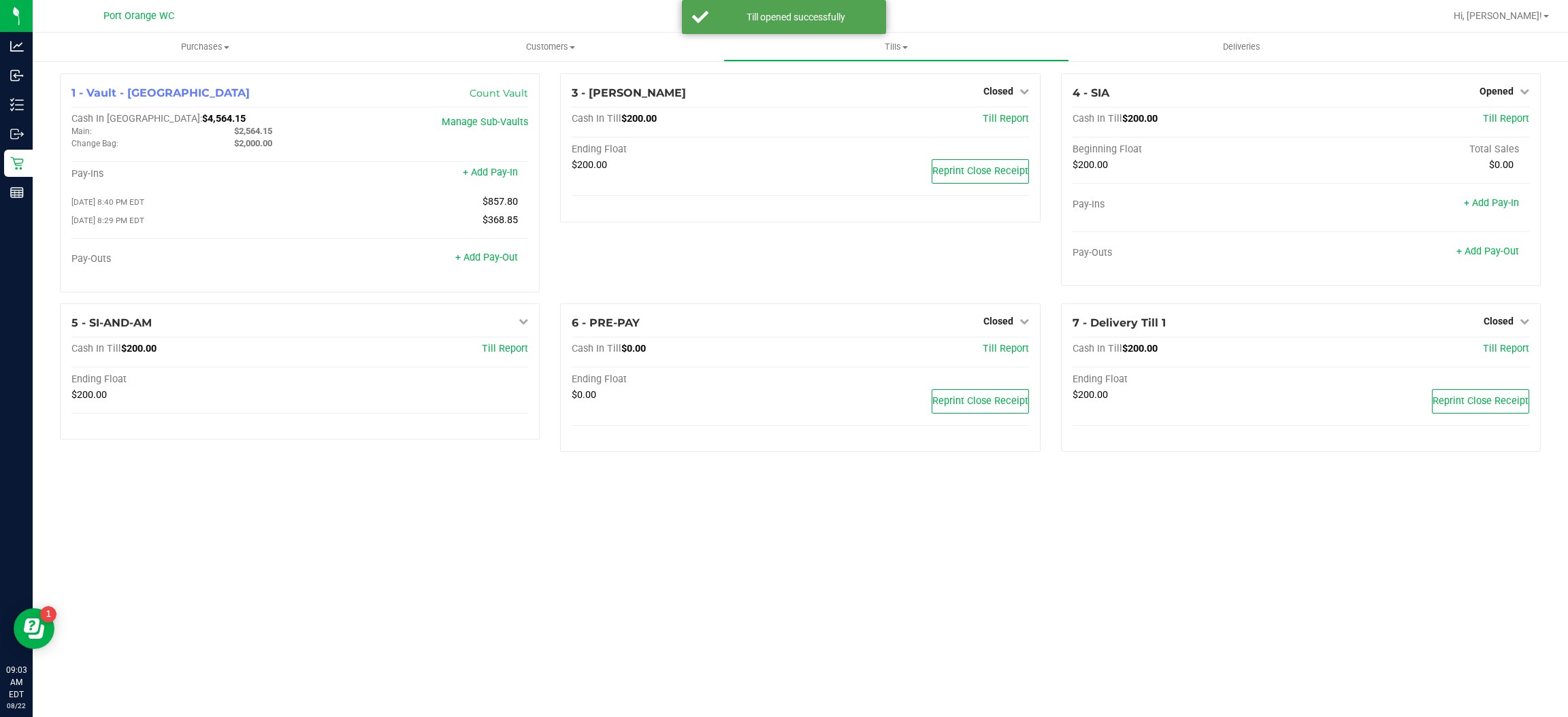
click at [1010, 321] on span "Closed" at bounding box center [998, 321] width 30 height 11
click at [998, 349] on link "Open Till" at bounding box center [998, 349] width 36 height 11
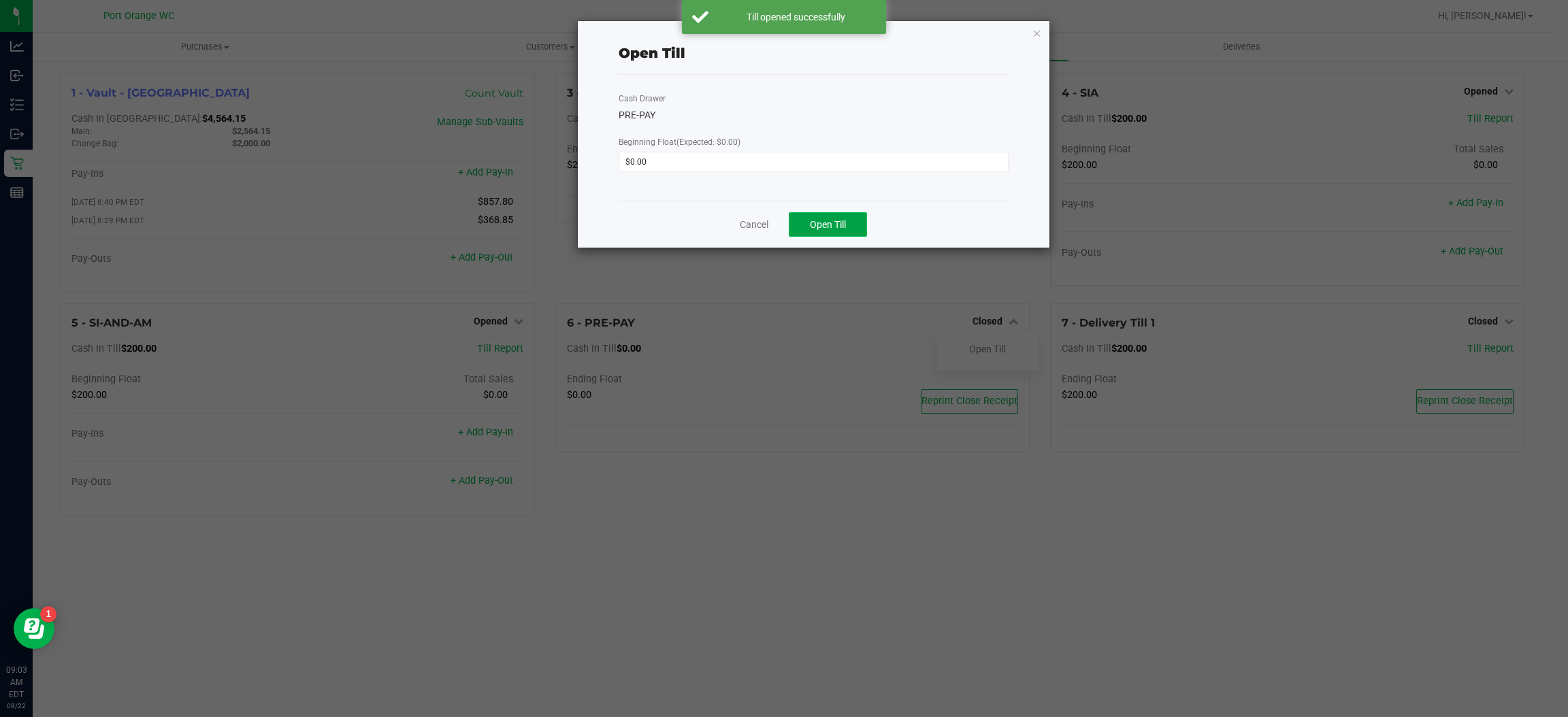
click at [839, 219] on span "Open Till" at bounding box center [828, 224] width 36 height 11
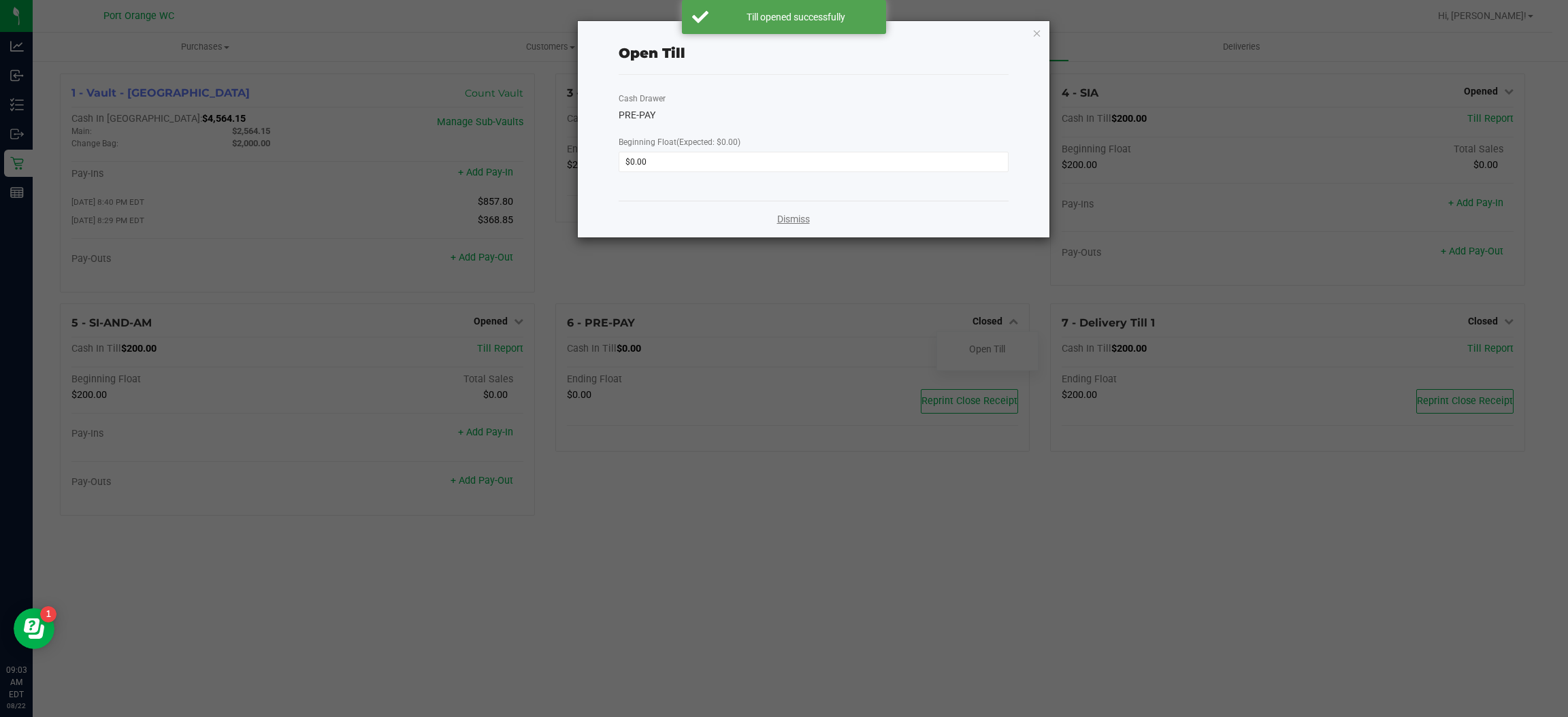
click at [793, 213] on link "Dismiss" at bounding box center [793, 219] width 33 height 15
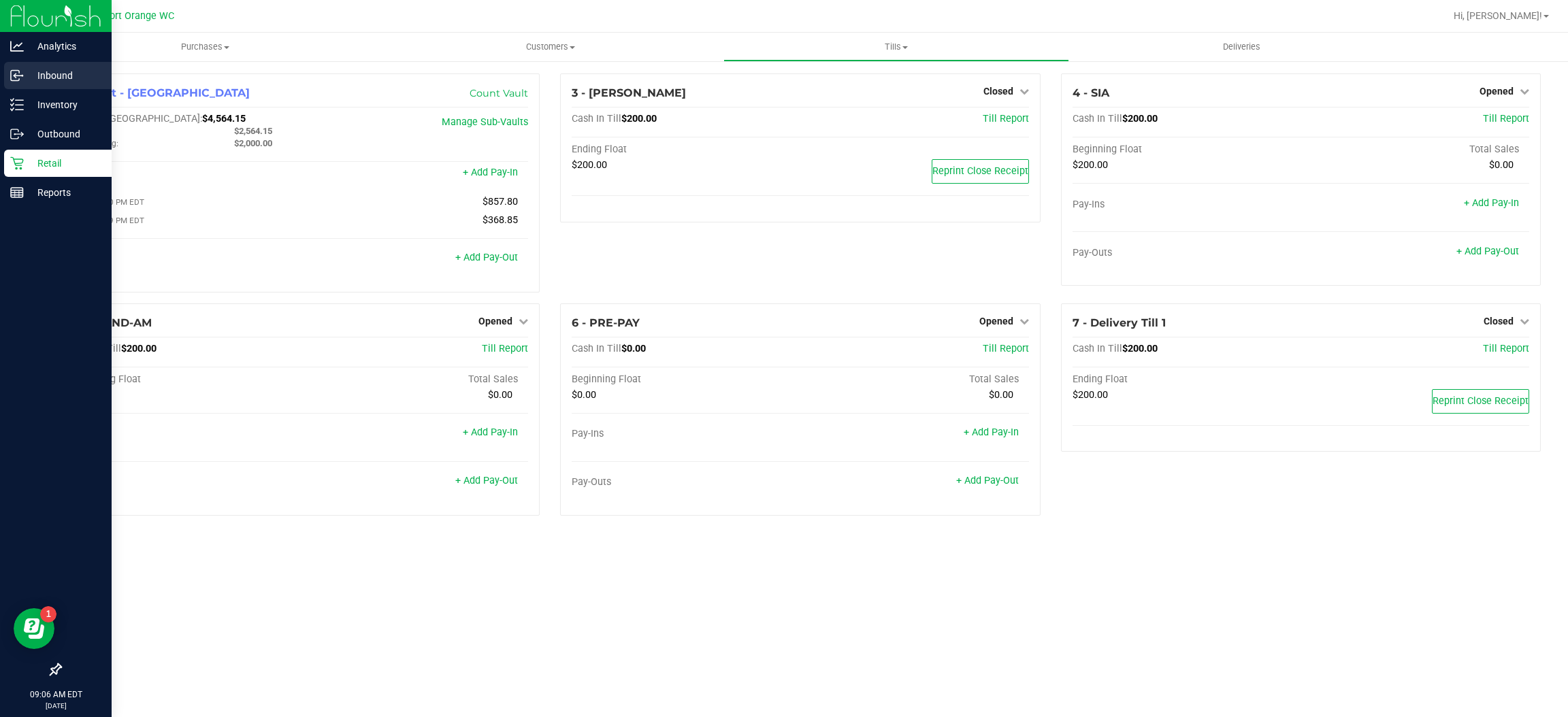
click at [17, 75] on icon at bounding box center [17, 76] width 14 height 14
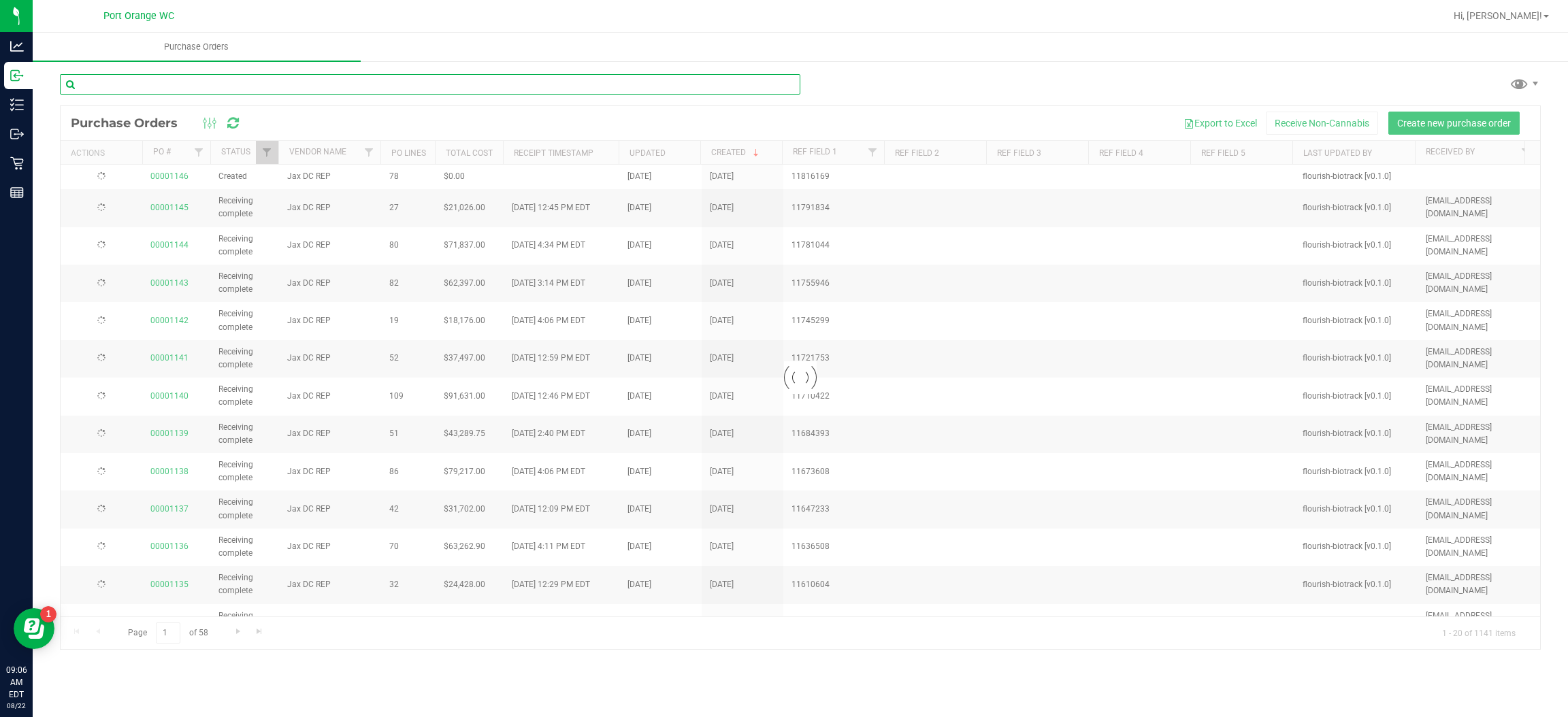
click at [193, 84] on input "text" at bounding box center [430, 84] width 741 height 20
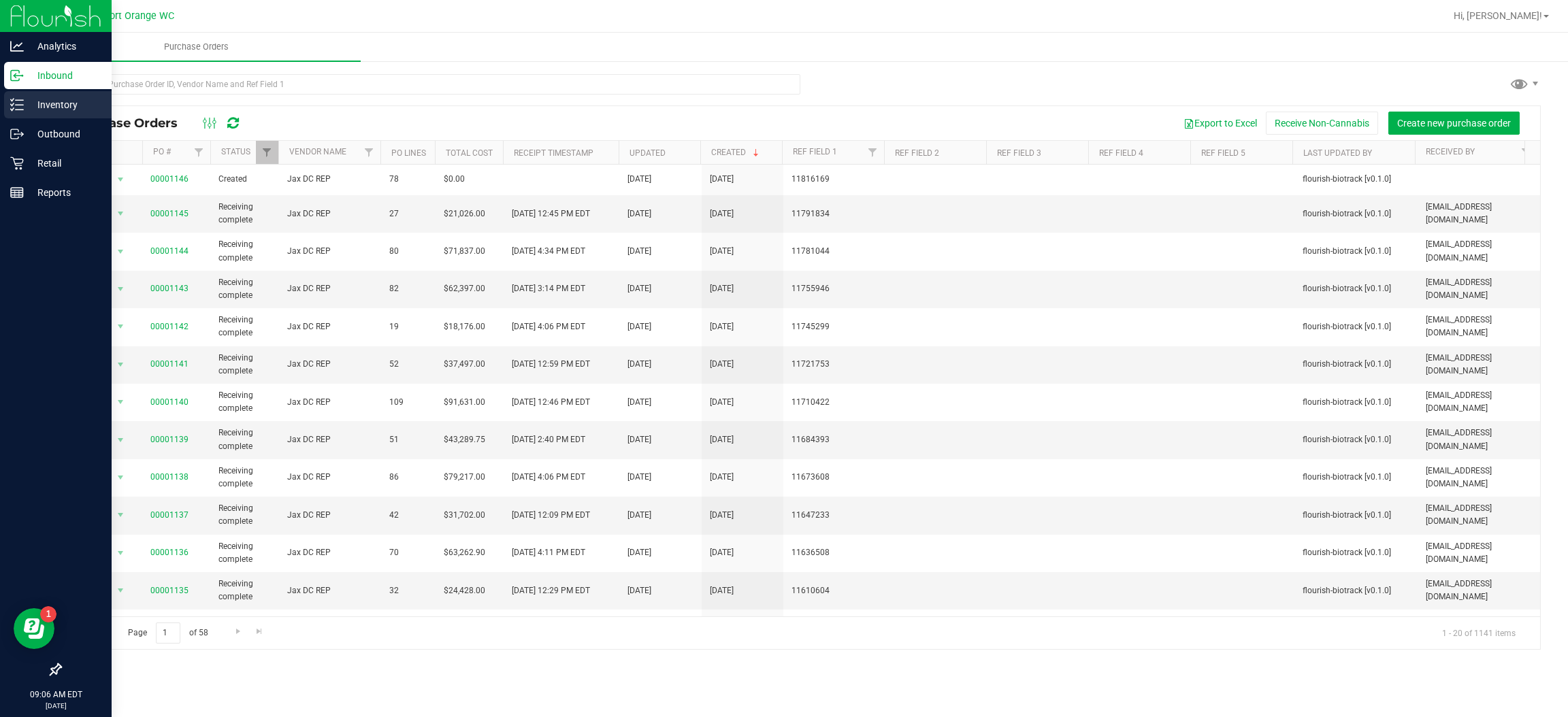
click at [19, 109] on line at bounding box center [19, 109] width 8 height 0
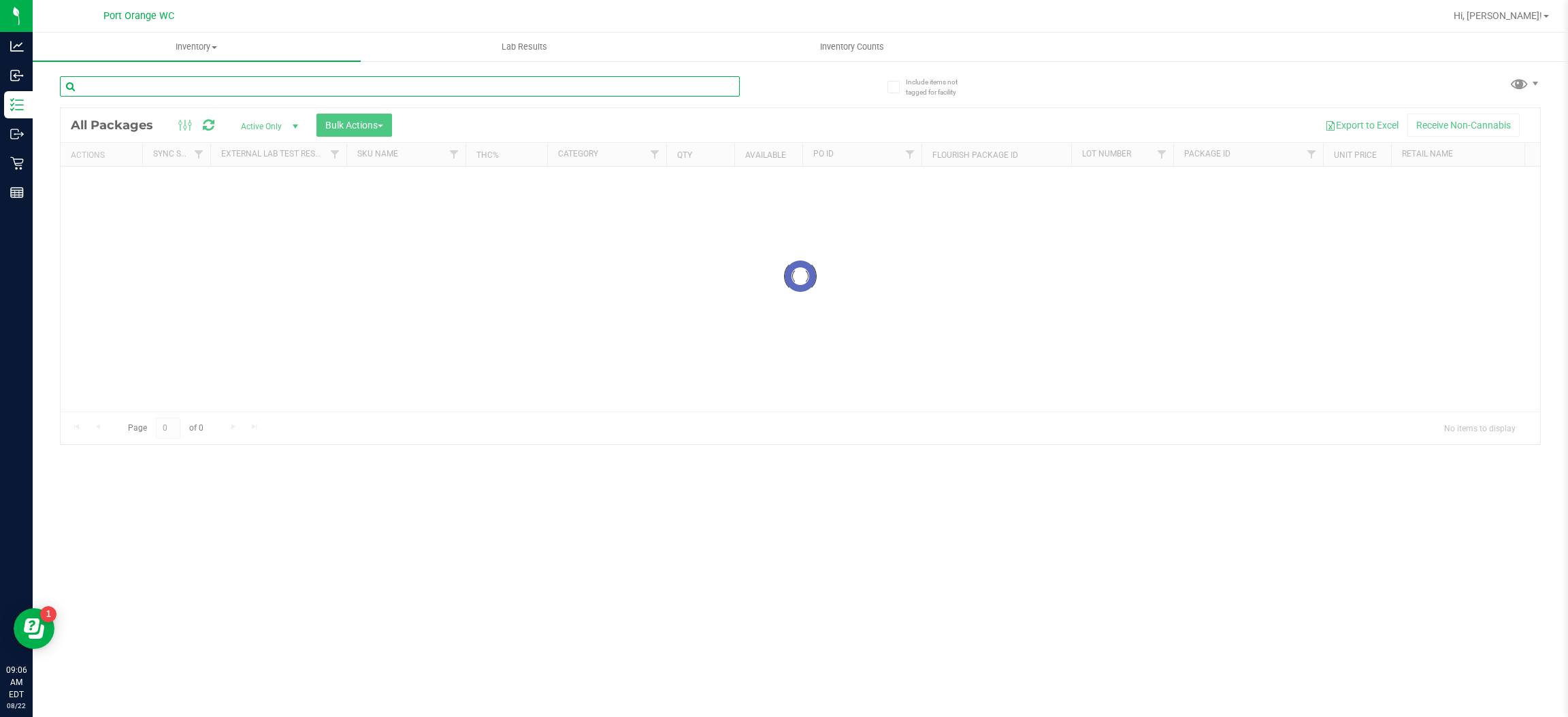
click at [190, 89] on input "text" at bounding box center [400, 86] width 680 height 20
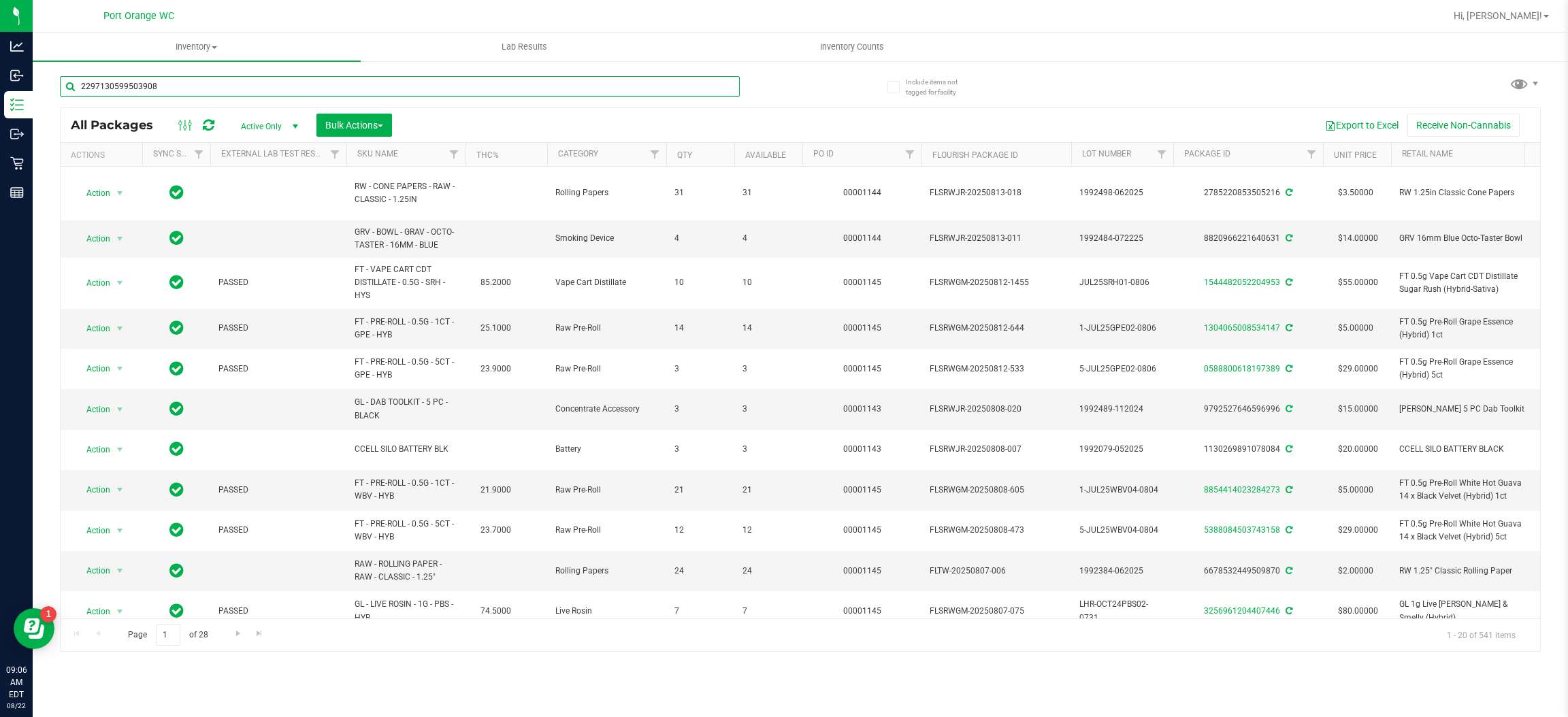
type input "2297130599503908"
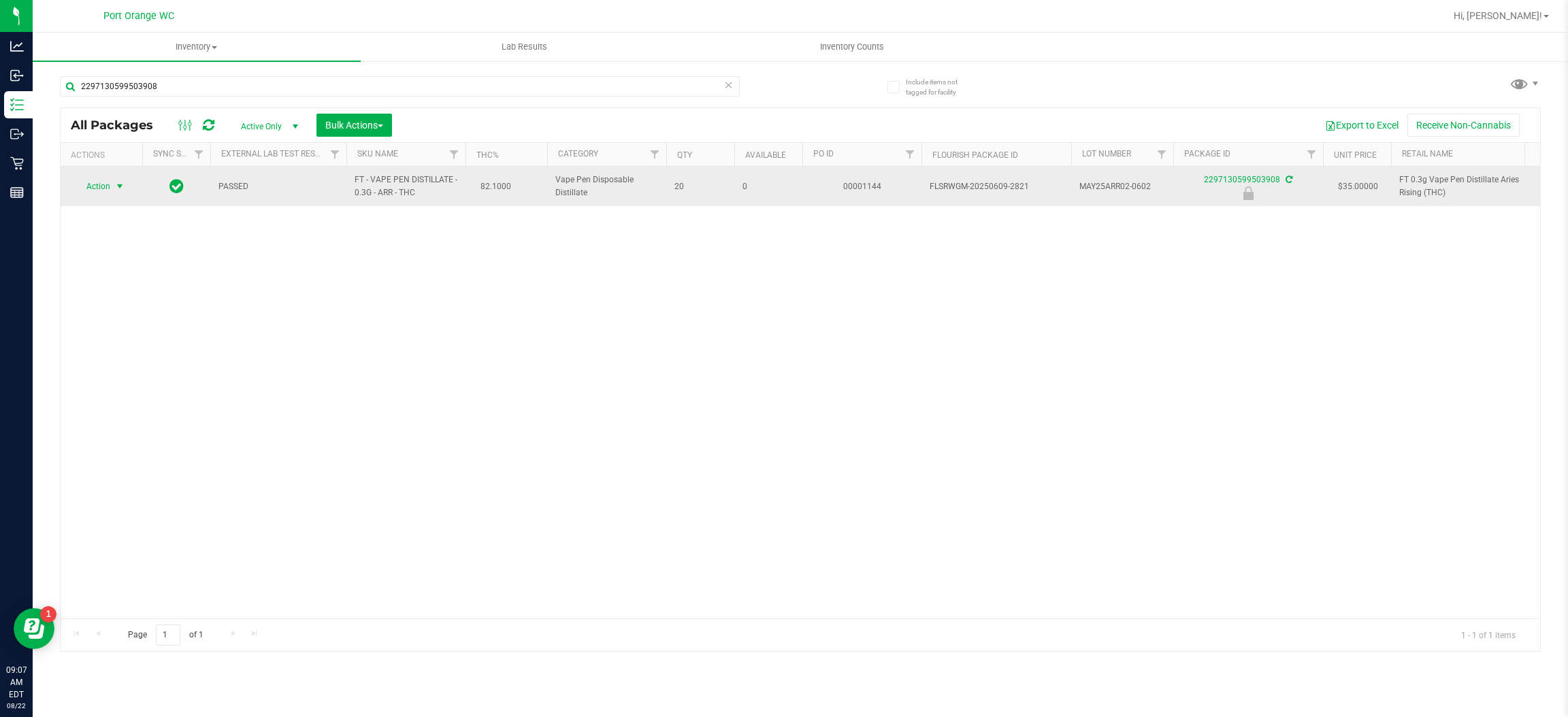
click at [120, 187] on span "select" at bounding box center [120, 187] width 11 height 11
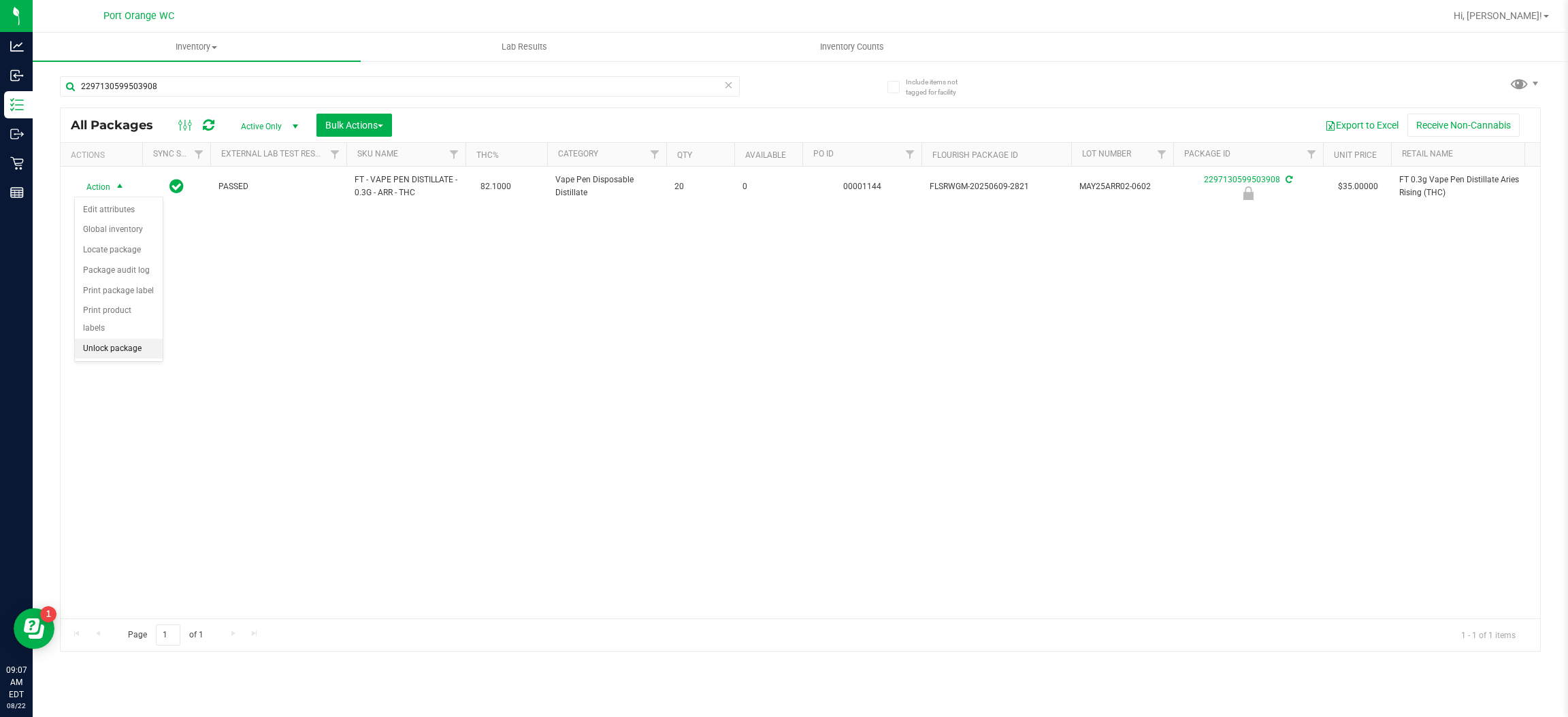
click at [102, 339] on li "Unlock package" at bounding box center [118, 348] width 88 height 20
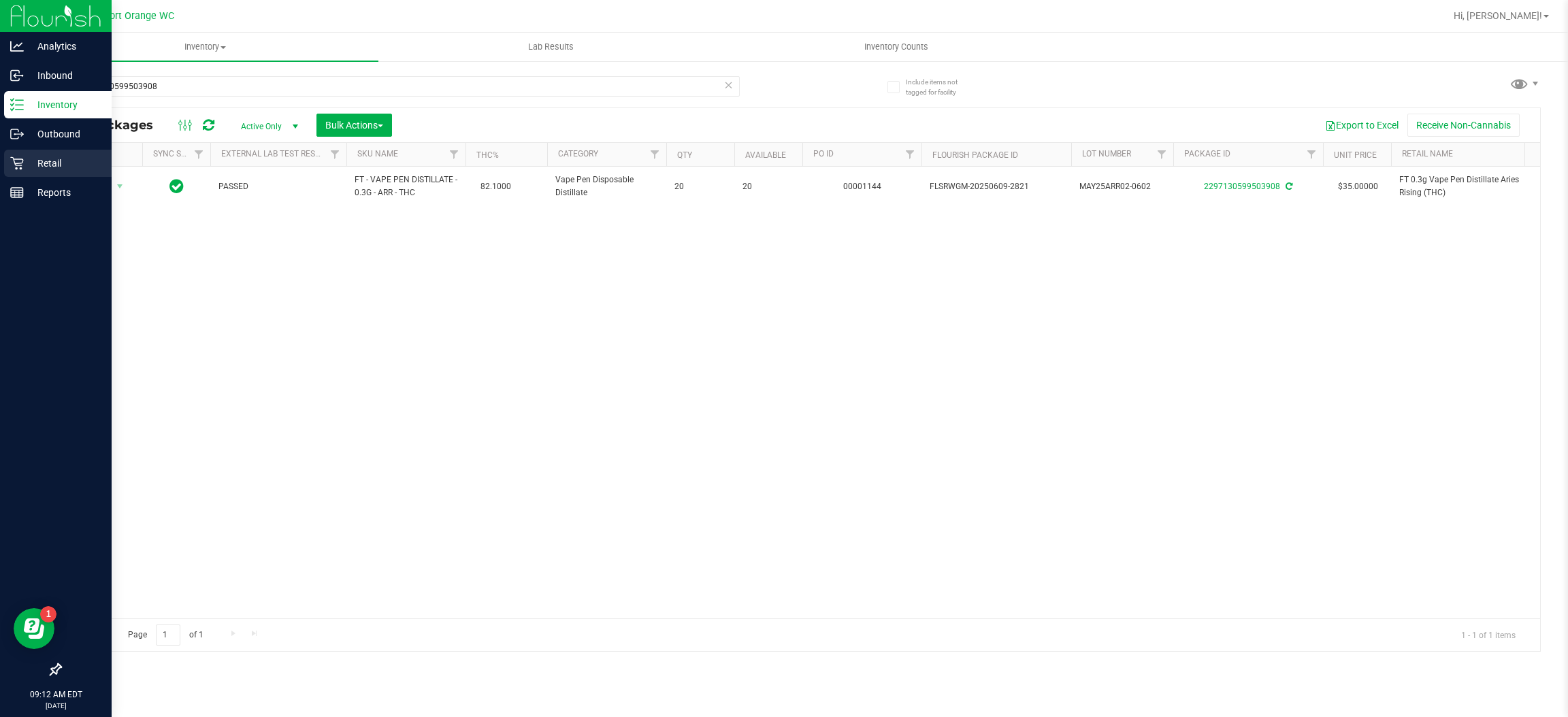
click at [22, 173] on div "Retail" at bounding box center [58, 163] width 107 height 27
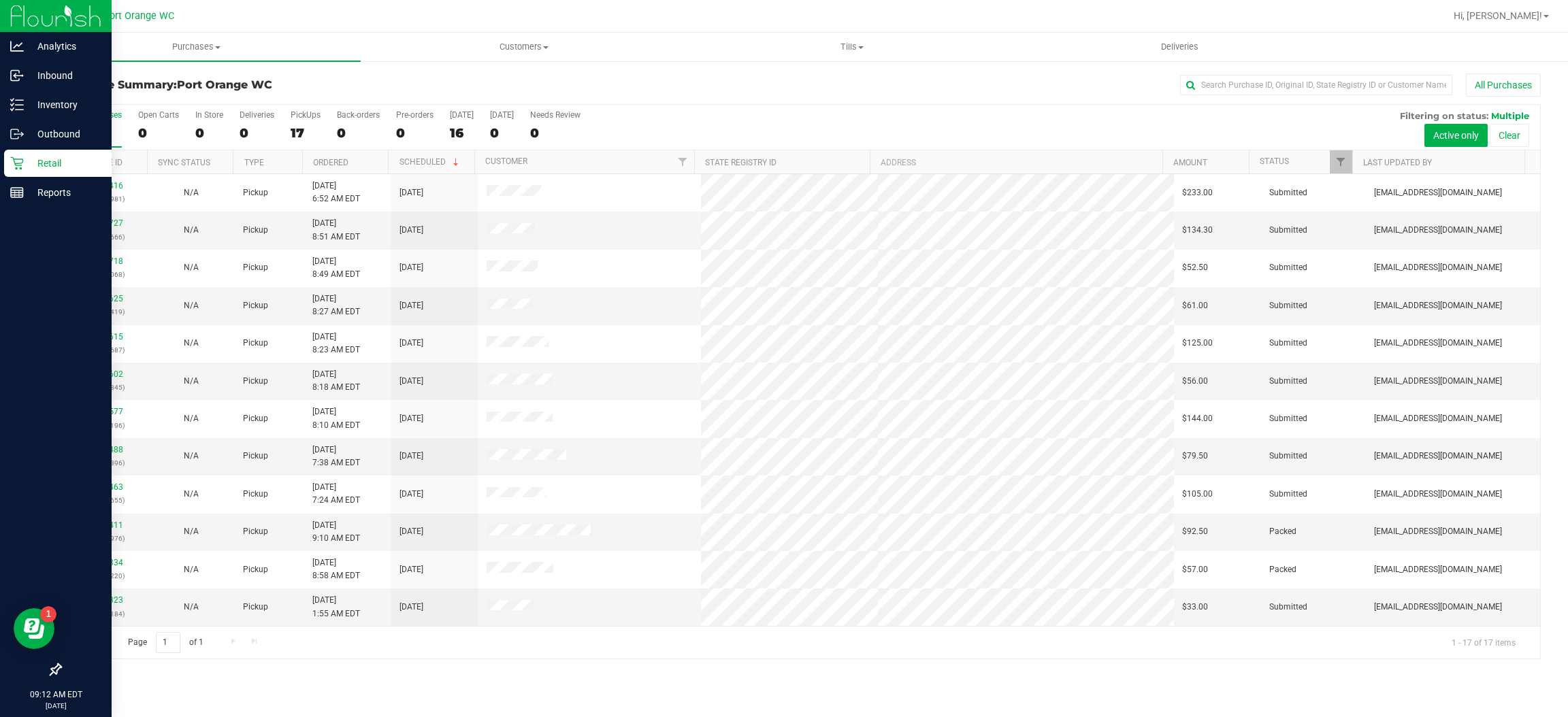
click at [195, 60] on link "Purchases Summary of purchases Fulfillment All purchases" at bounding box center [197, 47] width 328 height 29
click at [190, 93] on li "Fulfillment" at bounding box center [197, 98] width 328 height 16
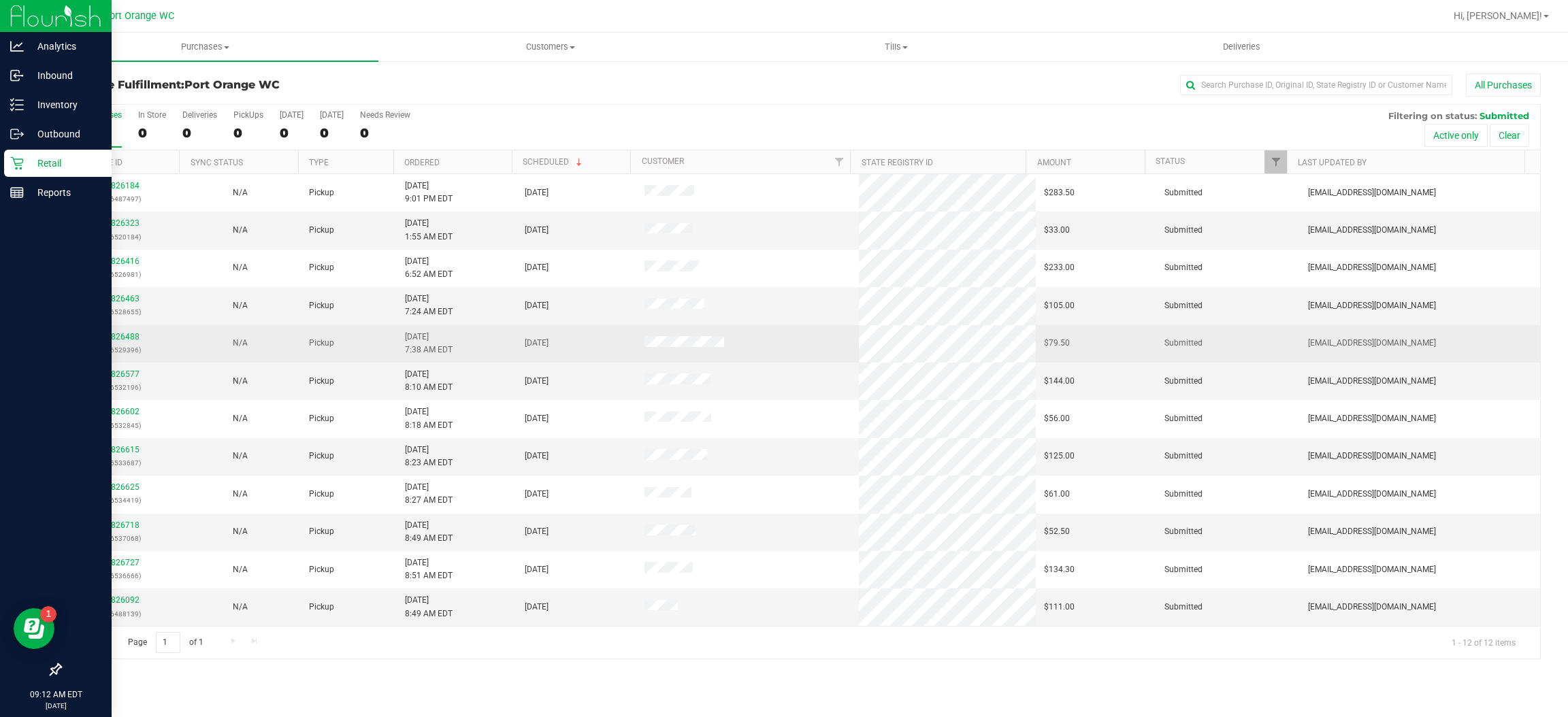
scroll to position [1, 0]
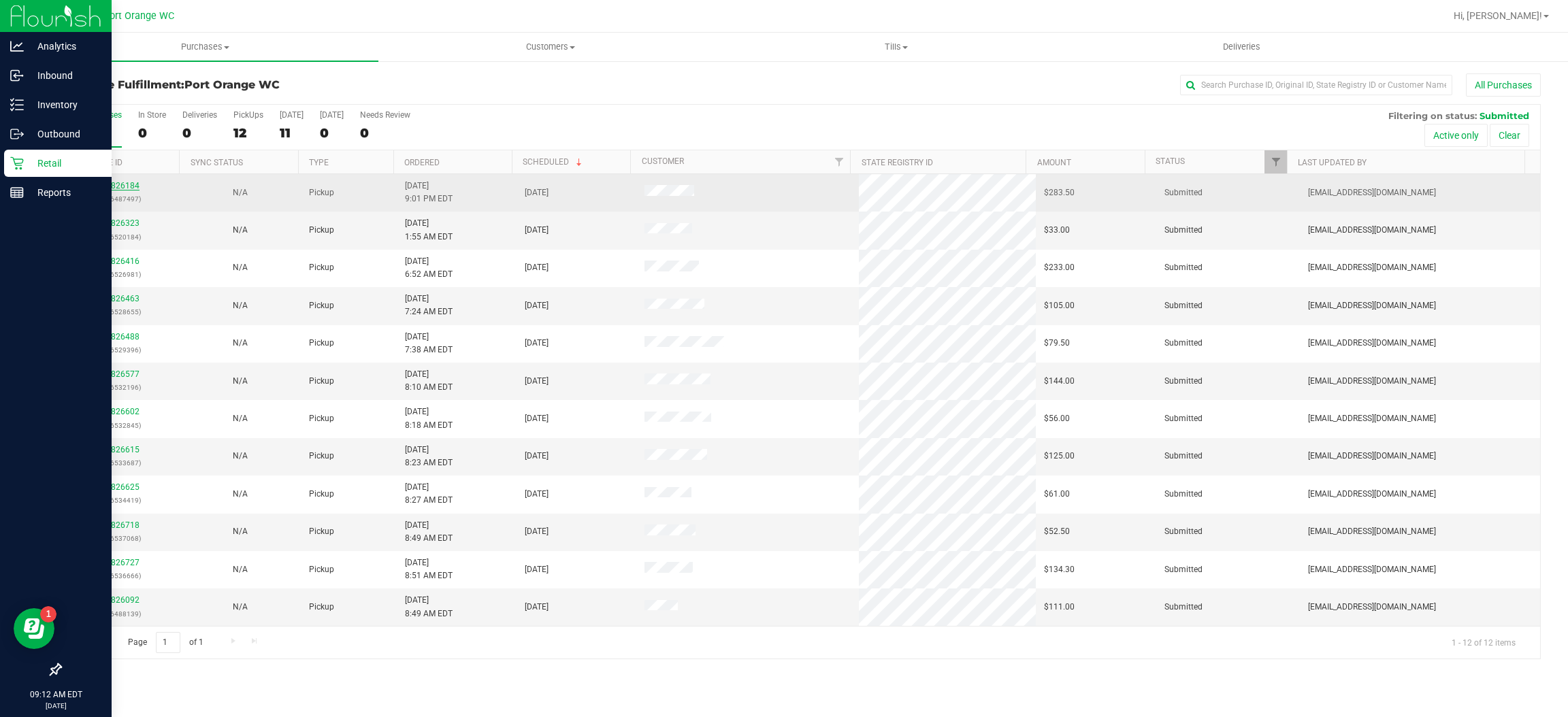
click at [109, 190] on link "11826184" at bounding box center [121, 186] width 38 height 10
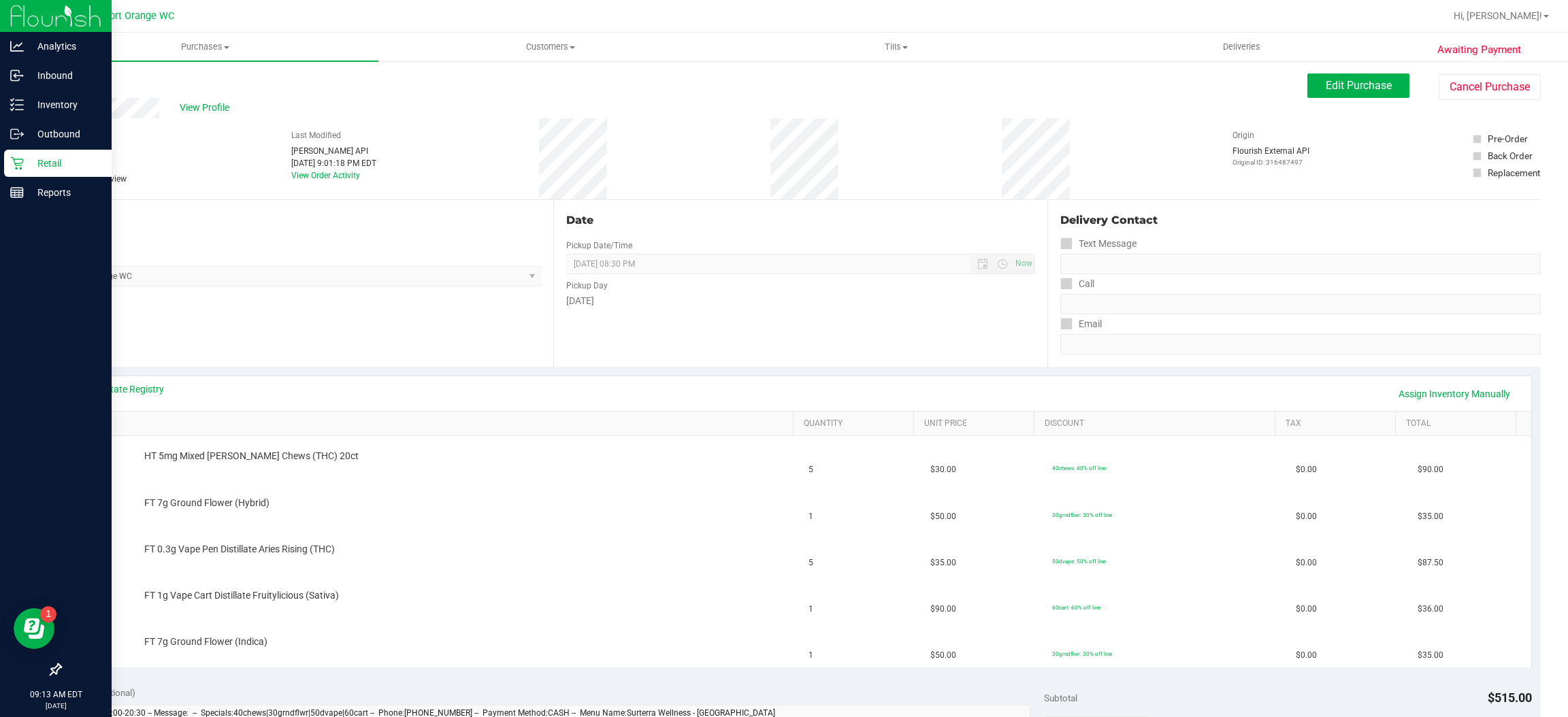
click at [75, 79] on link "Back" at bounding box center [70, 82] width 20 height 10
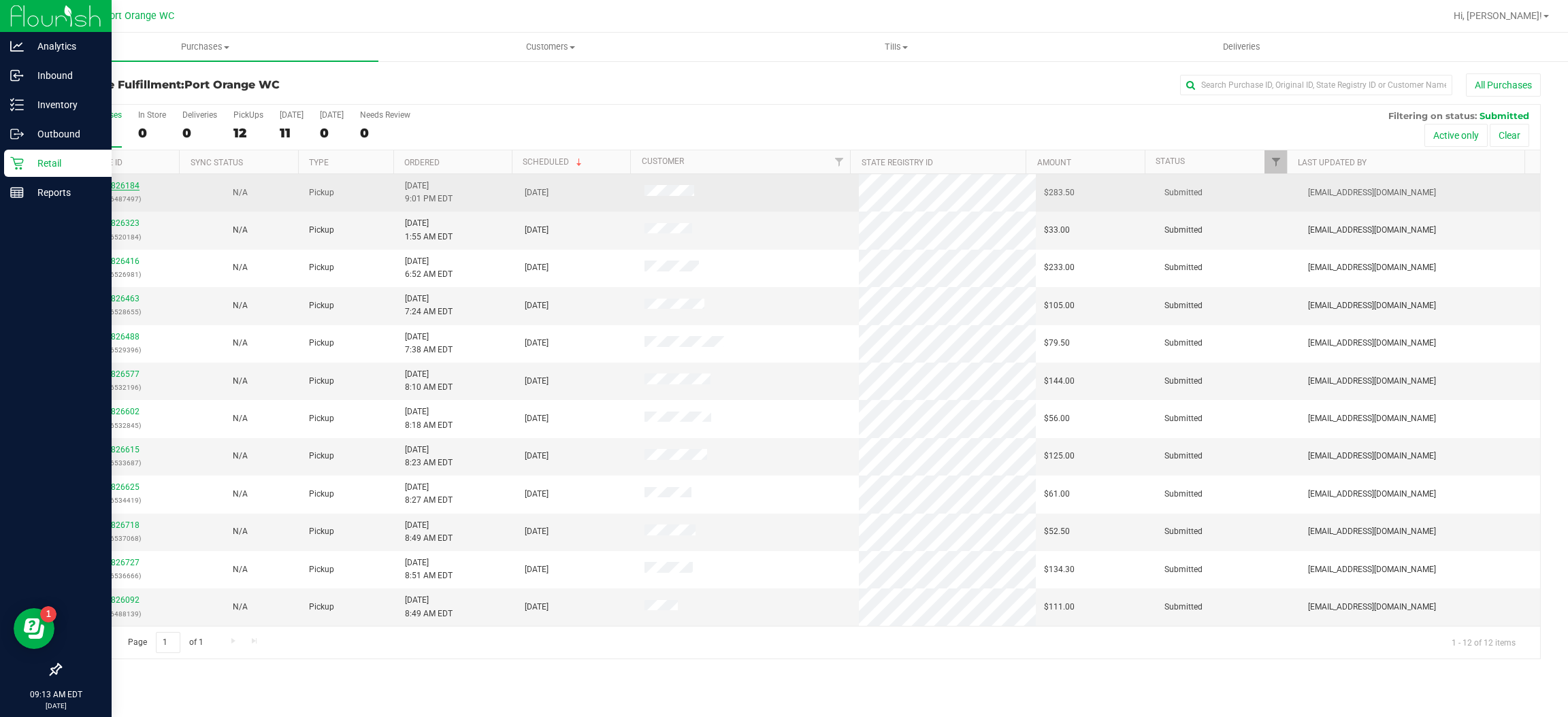
click at [131, 183] on link "11826184" at bounding box center [121, 186] width 38 height 10
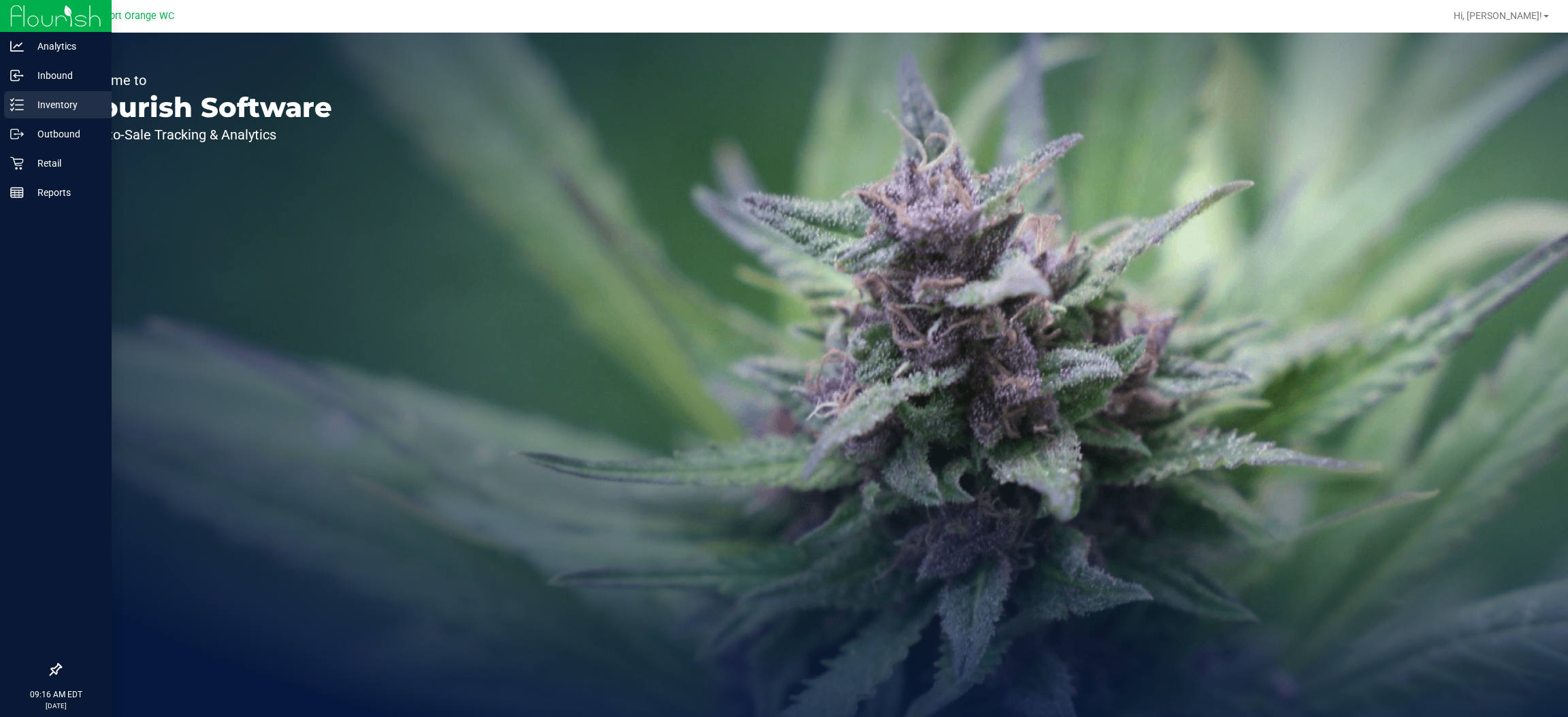
click at [19, 109] on line at bounding box center [19, 109] width 8 height 0
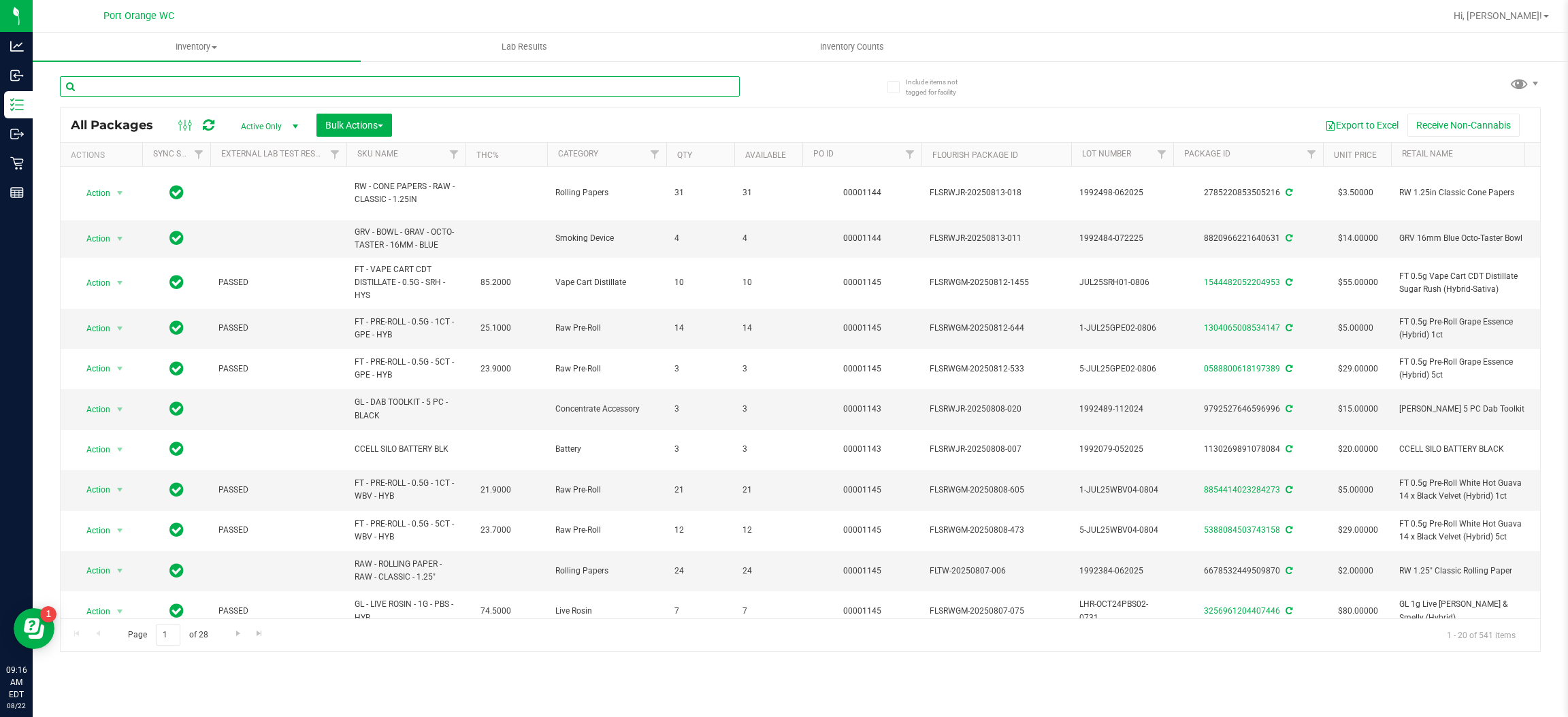
click at [229, 84] on input "text" at bounding box center [400, 86] width 680 height 20
type input "8380846788102537"
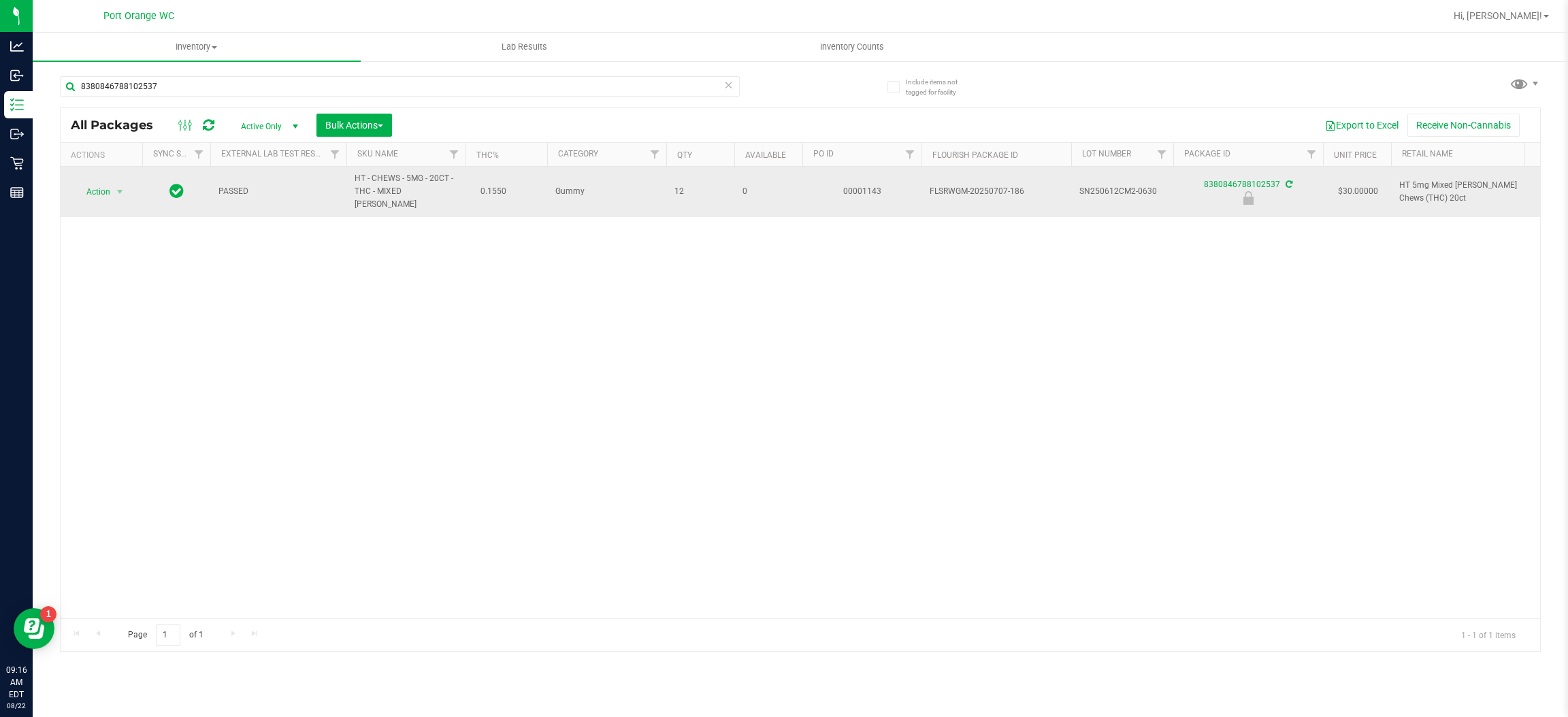
click at [96, 189] on span "Action" at bounding box center [92, 192] width 37 height 19
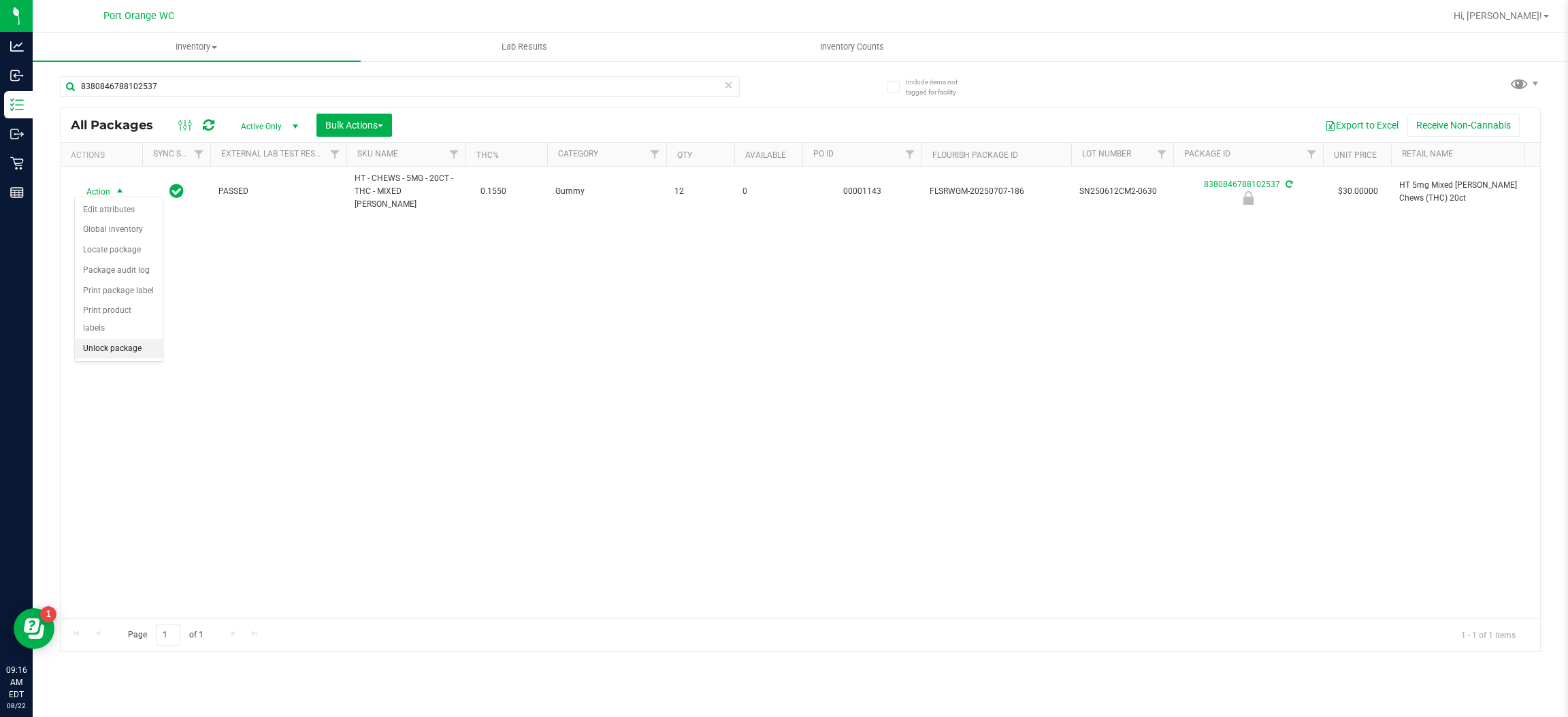
click at [125, 339] on li "Unlock package" at bounding box center [118, 348] width 88 height 20
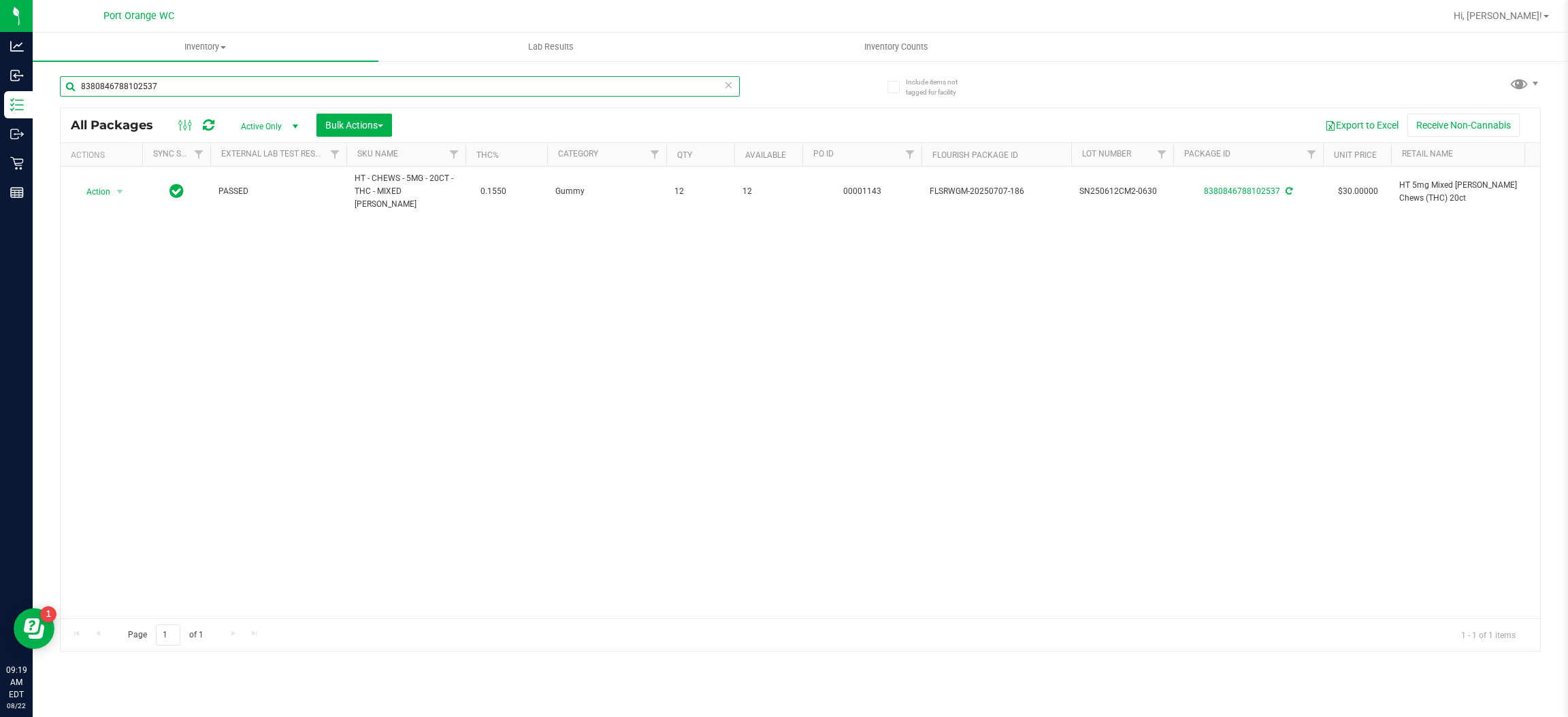
click at [291, 84] on input "8380846788102537" at bounding box center [400, 86] width 680 height 20
type input "8791835020686359"
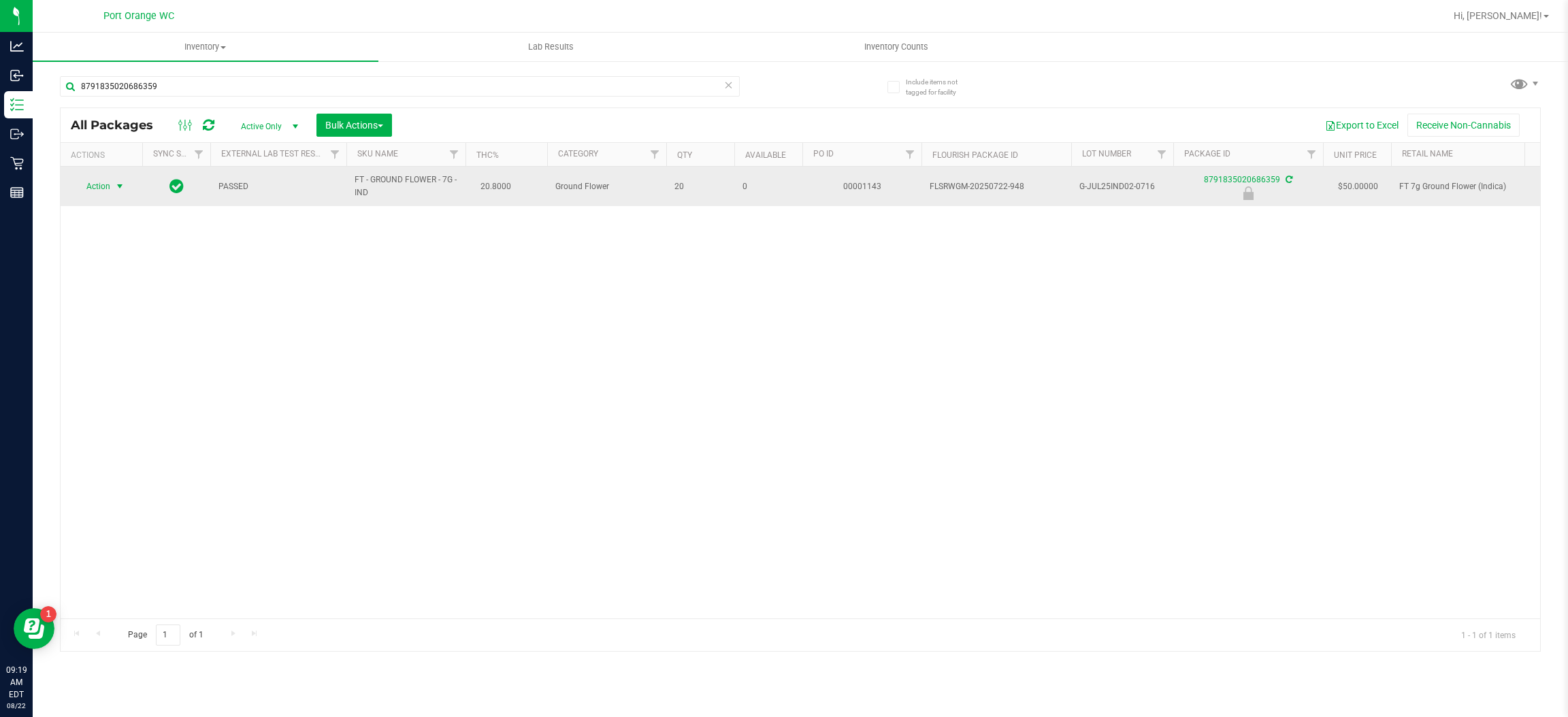
click at [120, 187] on span "select" at bounding box center [120, 187] width 11 height 11
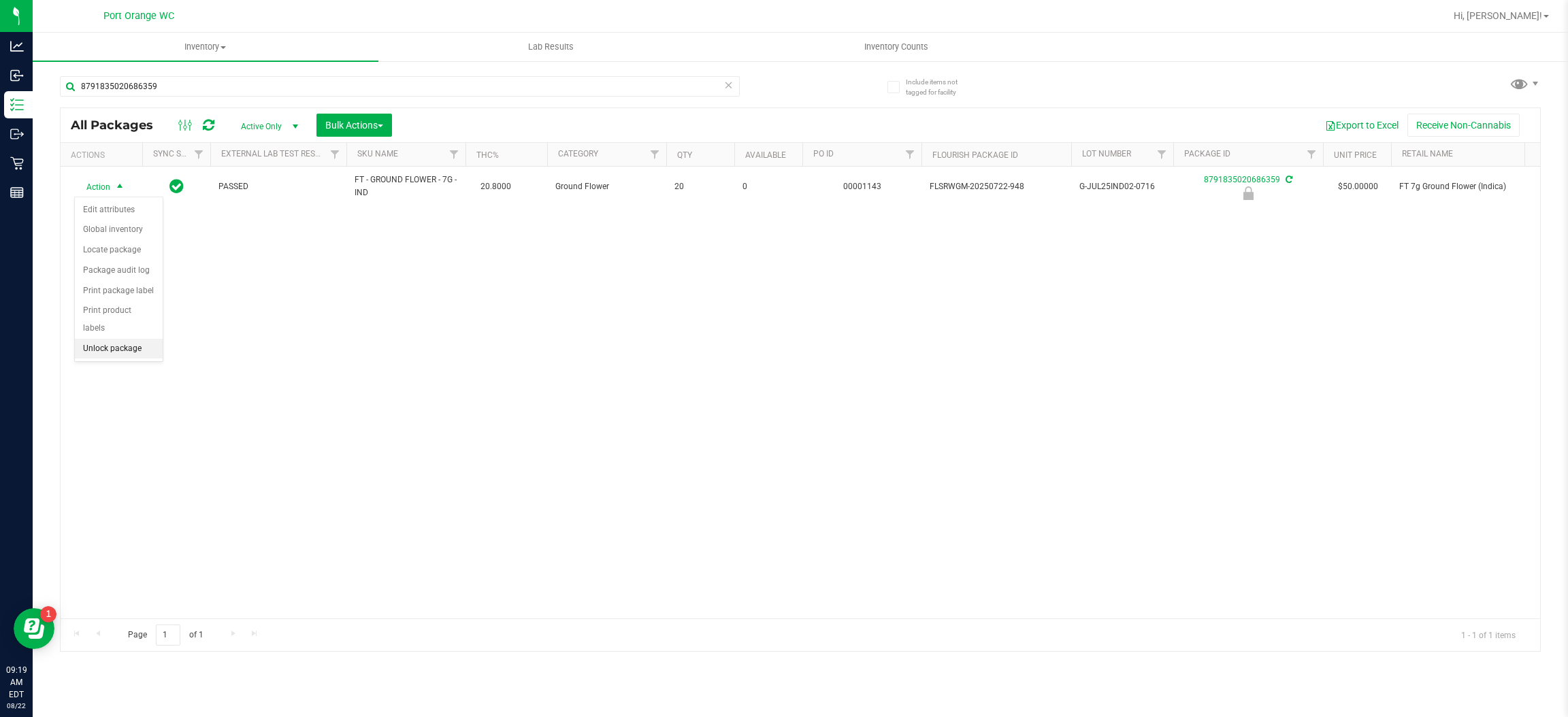
click at [125, 339] on li "Unlock package" at bounding box center [118, 348] width 88 height 20
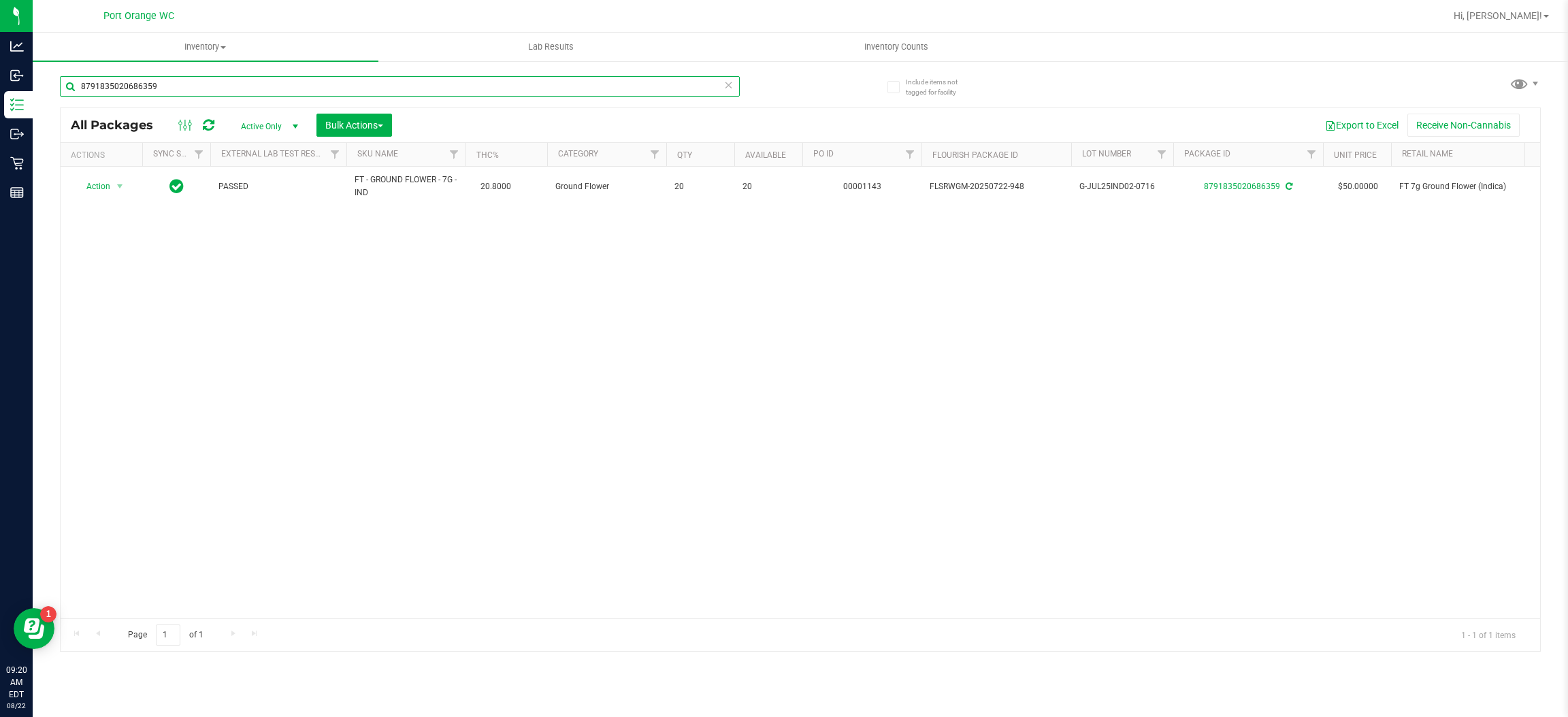
click at [349, 96] on input "8791835020686359" at bounding box center [400, 86] width 680 height 20
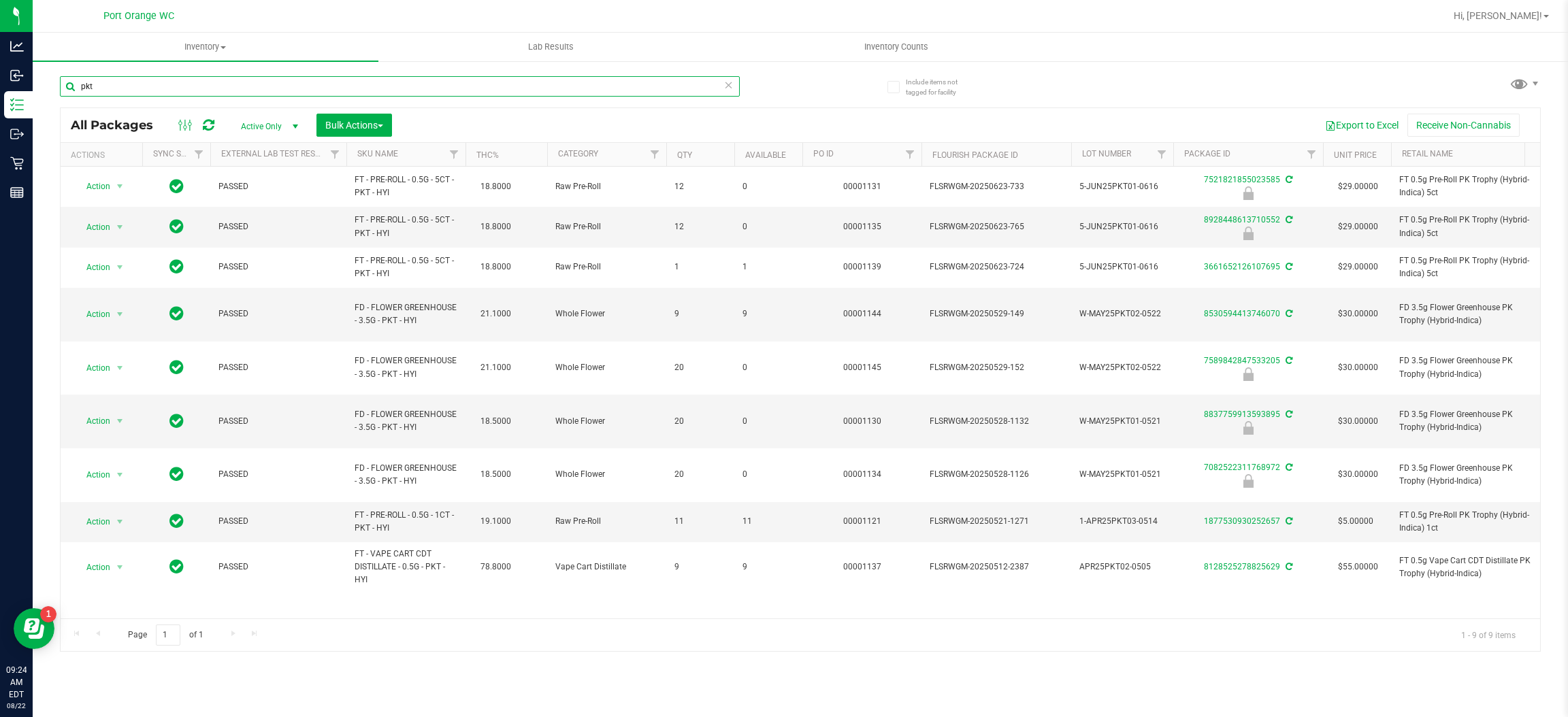
click at [280, 87] on input "pkt" at bounding box center [400, 86] width 680 height 20
type input "p"
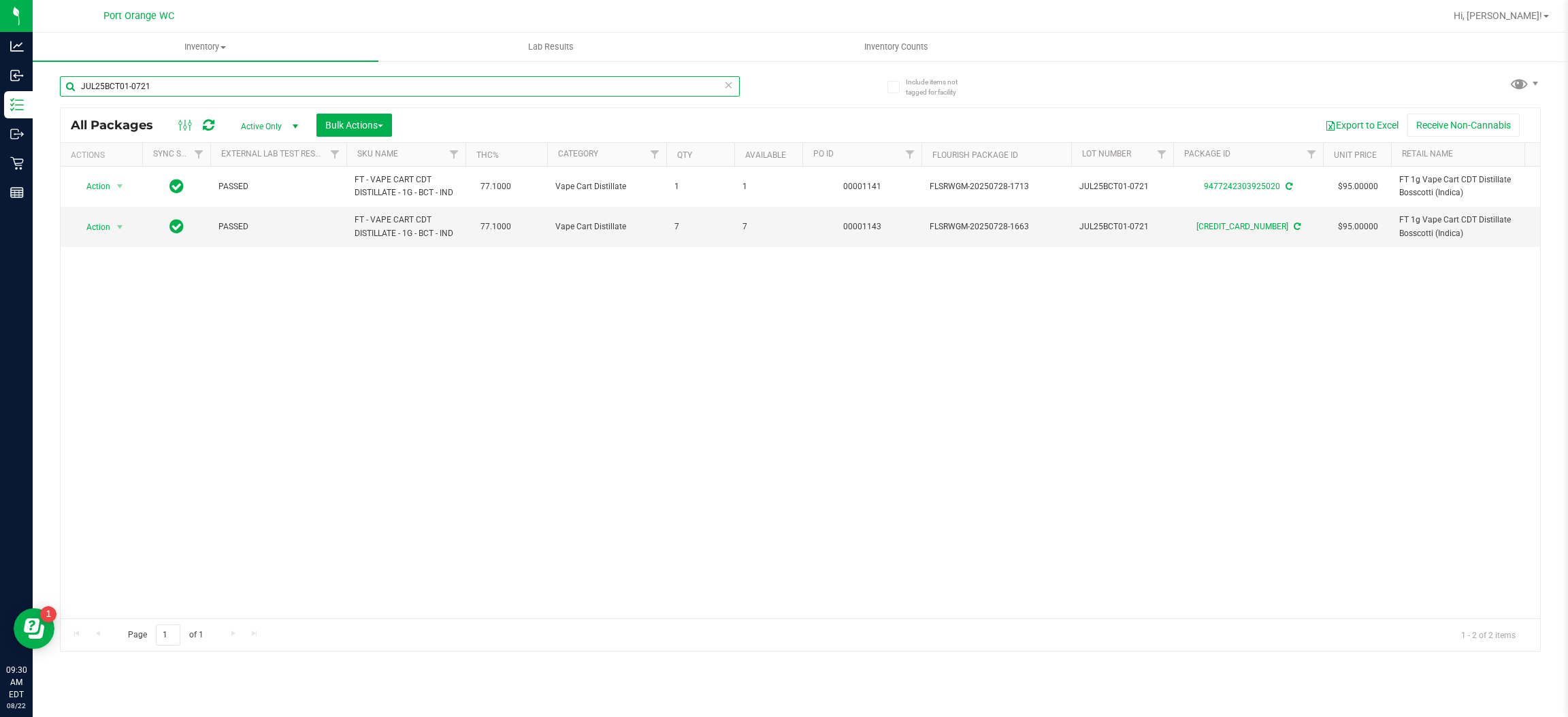
click at [309, 90] on input "JUL25BCT01-0721" at bounding box center [400, 86] width 680 height 20
type input "9395466714647470"
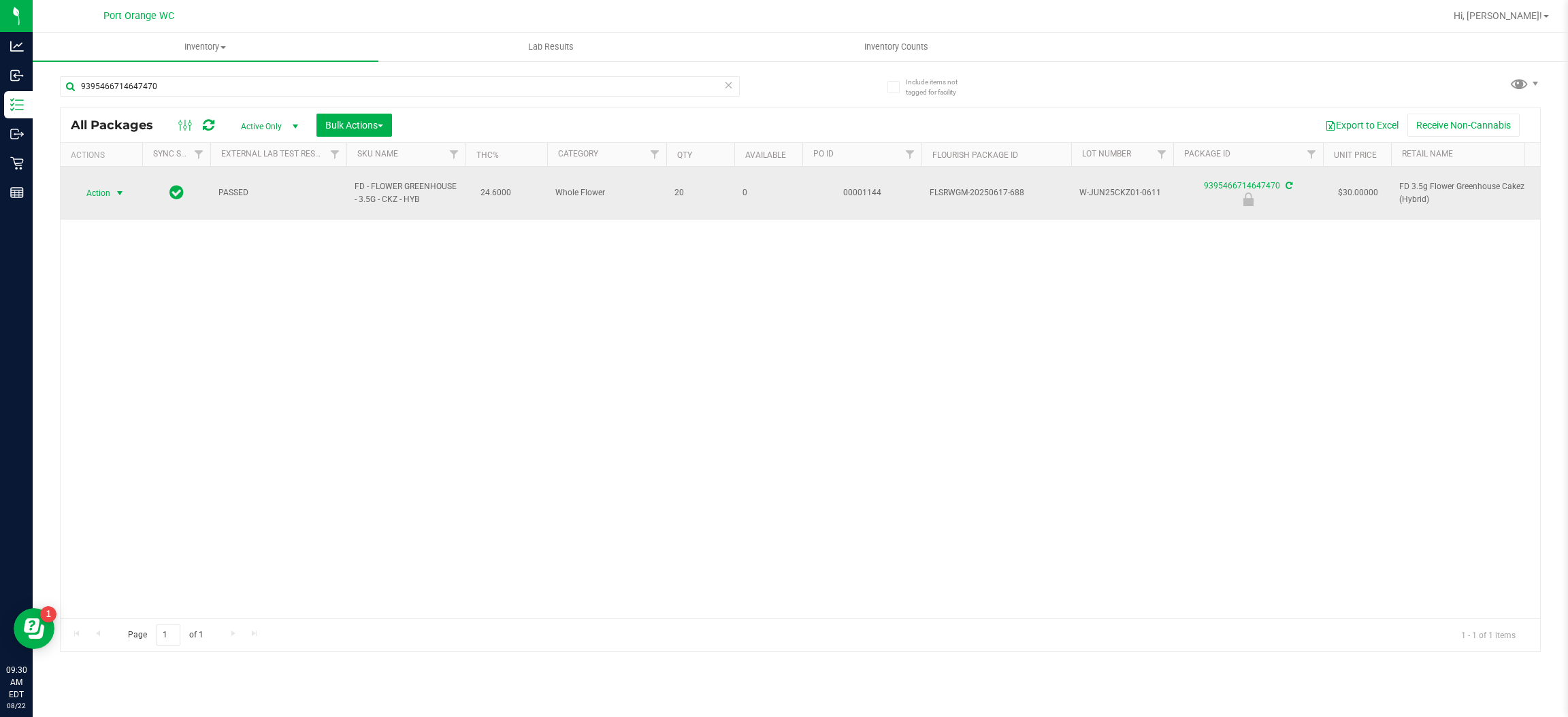
click at [102, 186] on span "Action" at bounding box center [92, 193] width 37 height 19
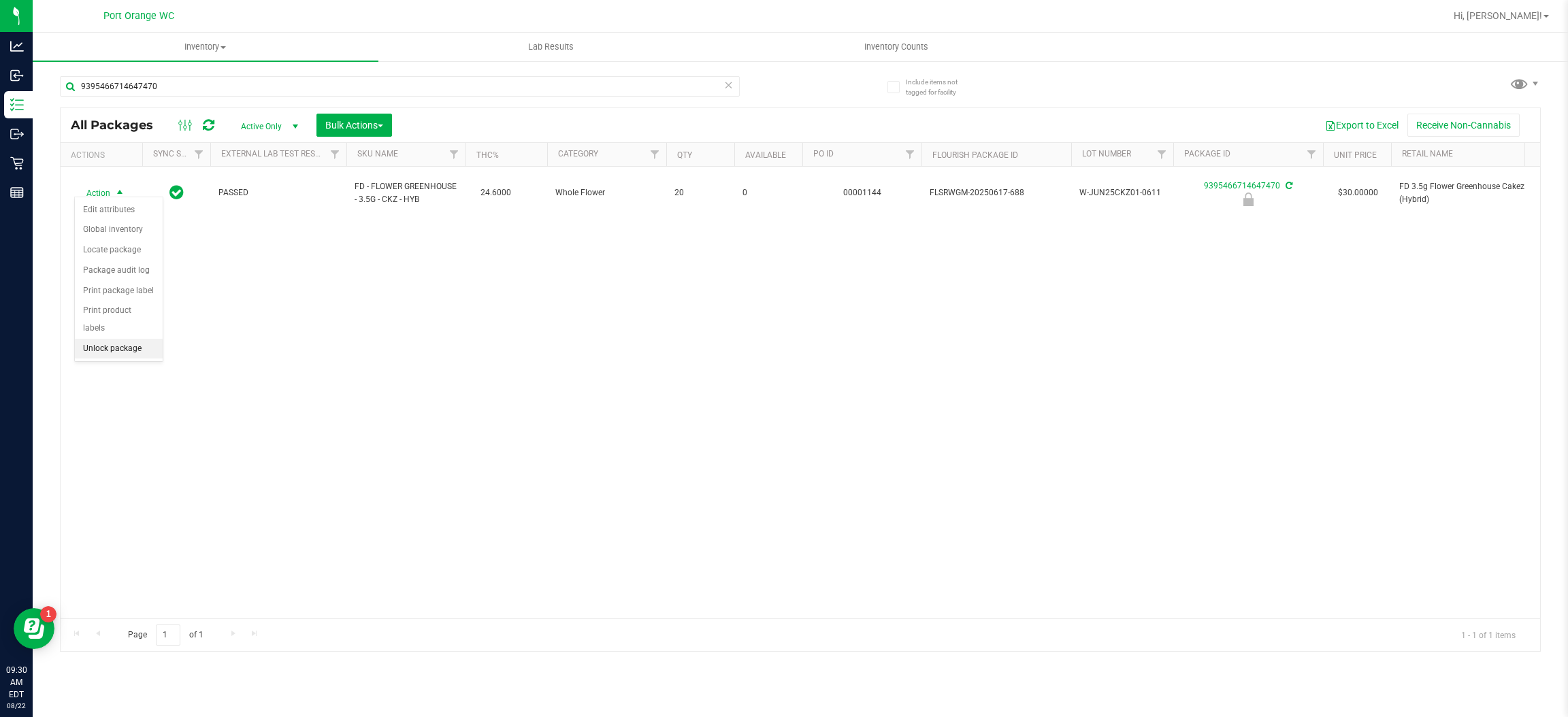
click at [97, 339] on li "Unlock package" at bounding box center [118, 348] width 88 height 20
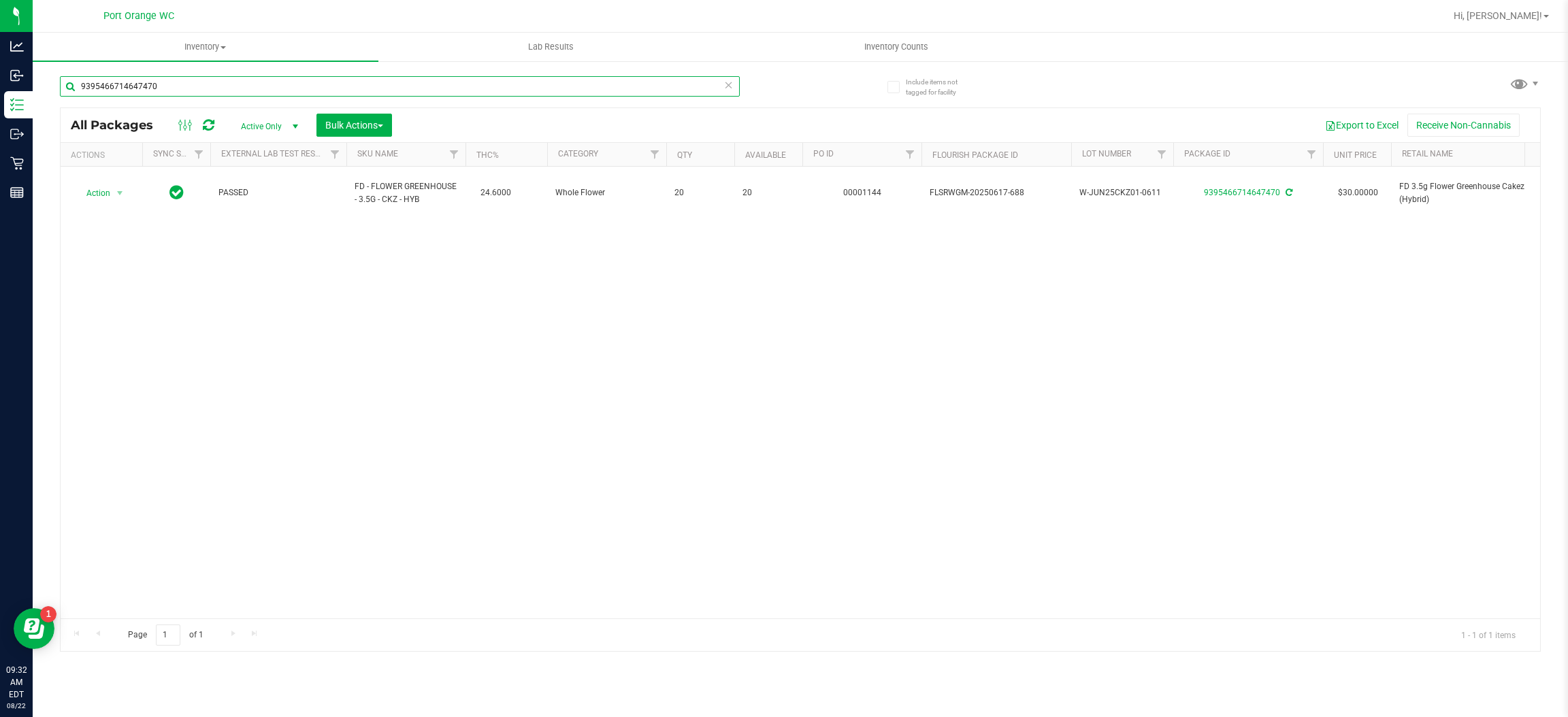
click at [256, 87] on input "9395466714647470" at bounding box center [400, 86] width 680 height 20
click at [214, 95] on input "APR25GCK02-0424" at bounding box center [400, 86] width 680 height 20
click at [212, 95] on input "APR25GCK02-0424" at bounding box center [400, 86] width 680 height 20
click at [211, 95] on input "APR25GCK02-0424" at bounding box center [400, 86] width 680 height 20
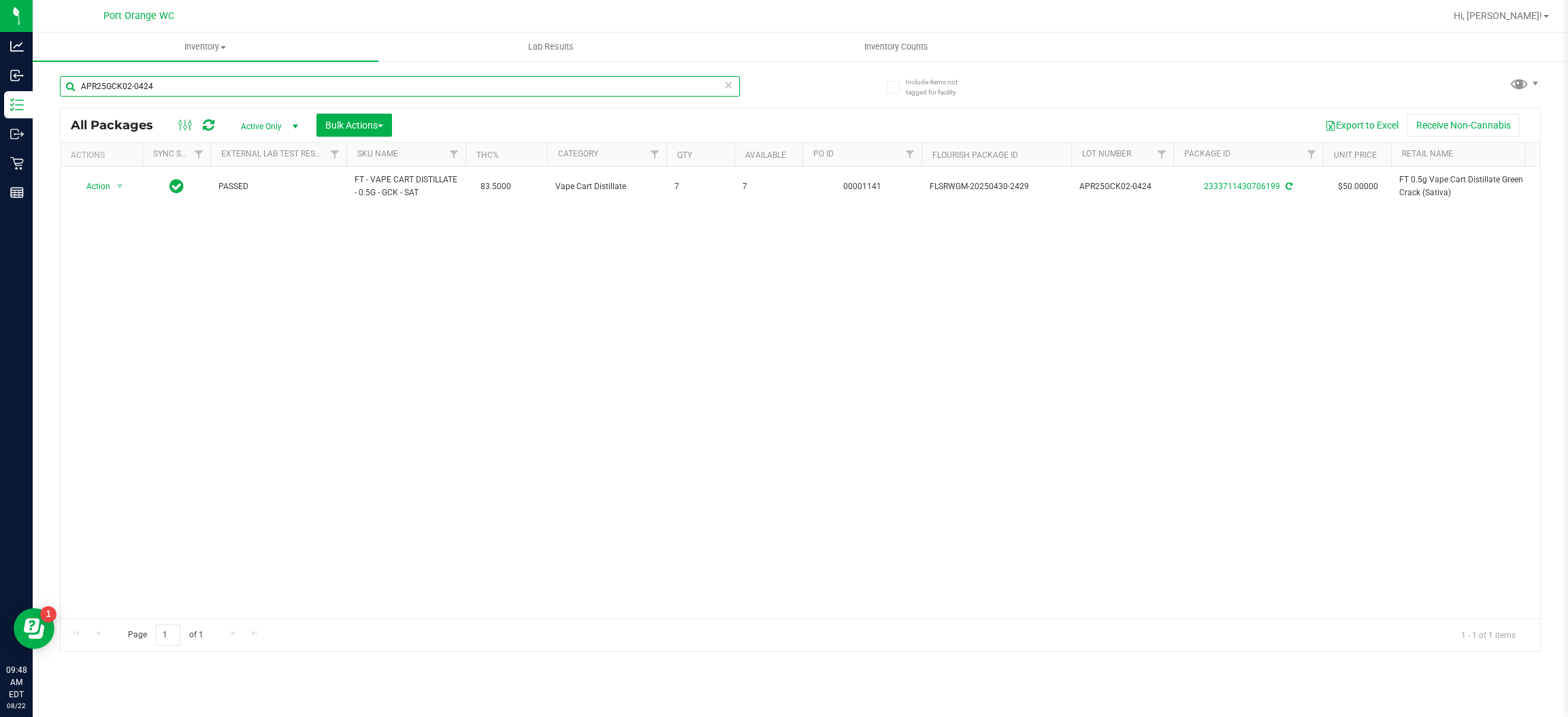
click at [211, 95] on input "APR25GCK02-0424" at bounding box center [400, 86] width 680 height 20
type input "9456676348180216"
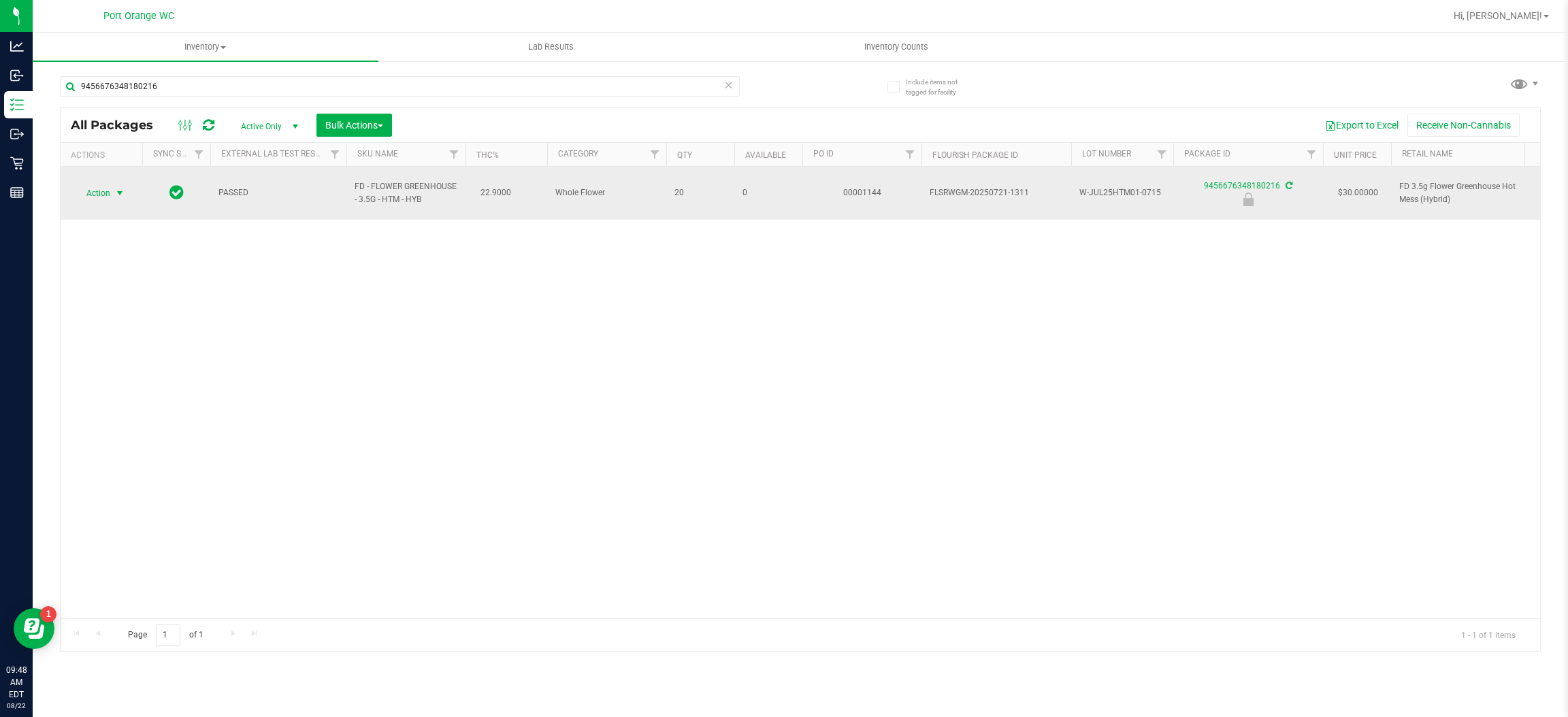
click at [109, 184] on span "Action" at bounding box center [92, 193] width 37 height 19
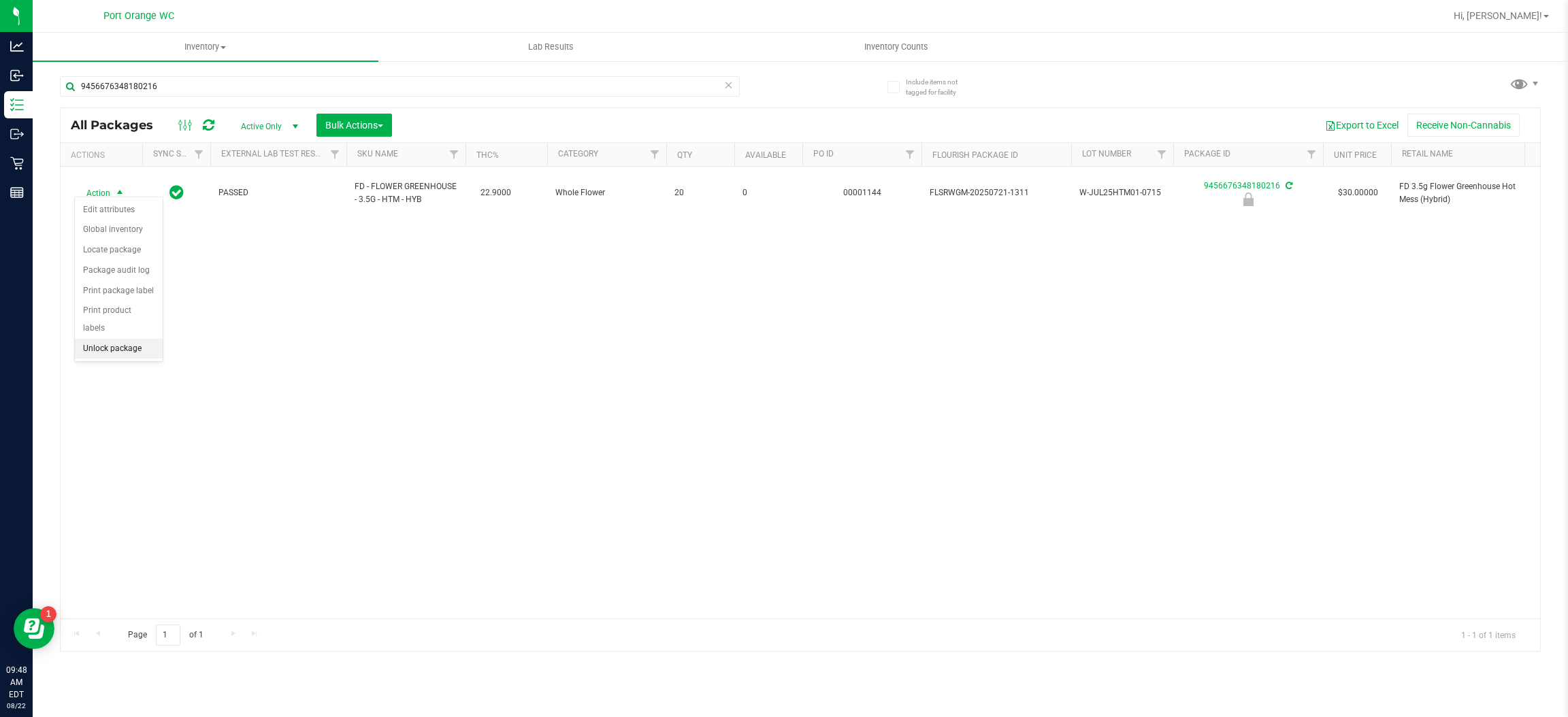
click at [100, 339] on li "Unlock package" at bounding box center [118, 348] width 88 height 20
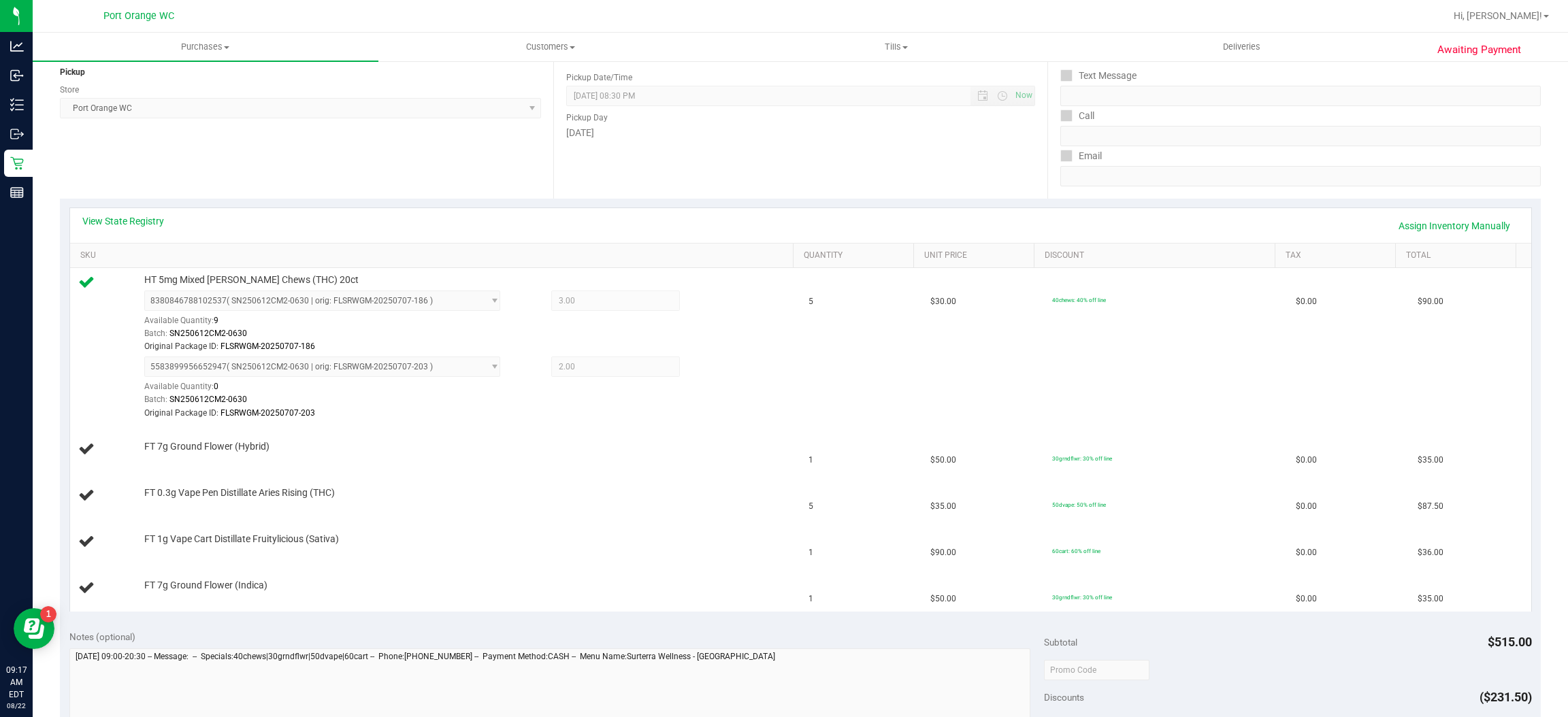
scroll to position [204, 0]
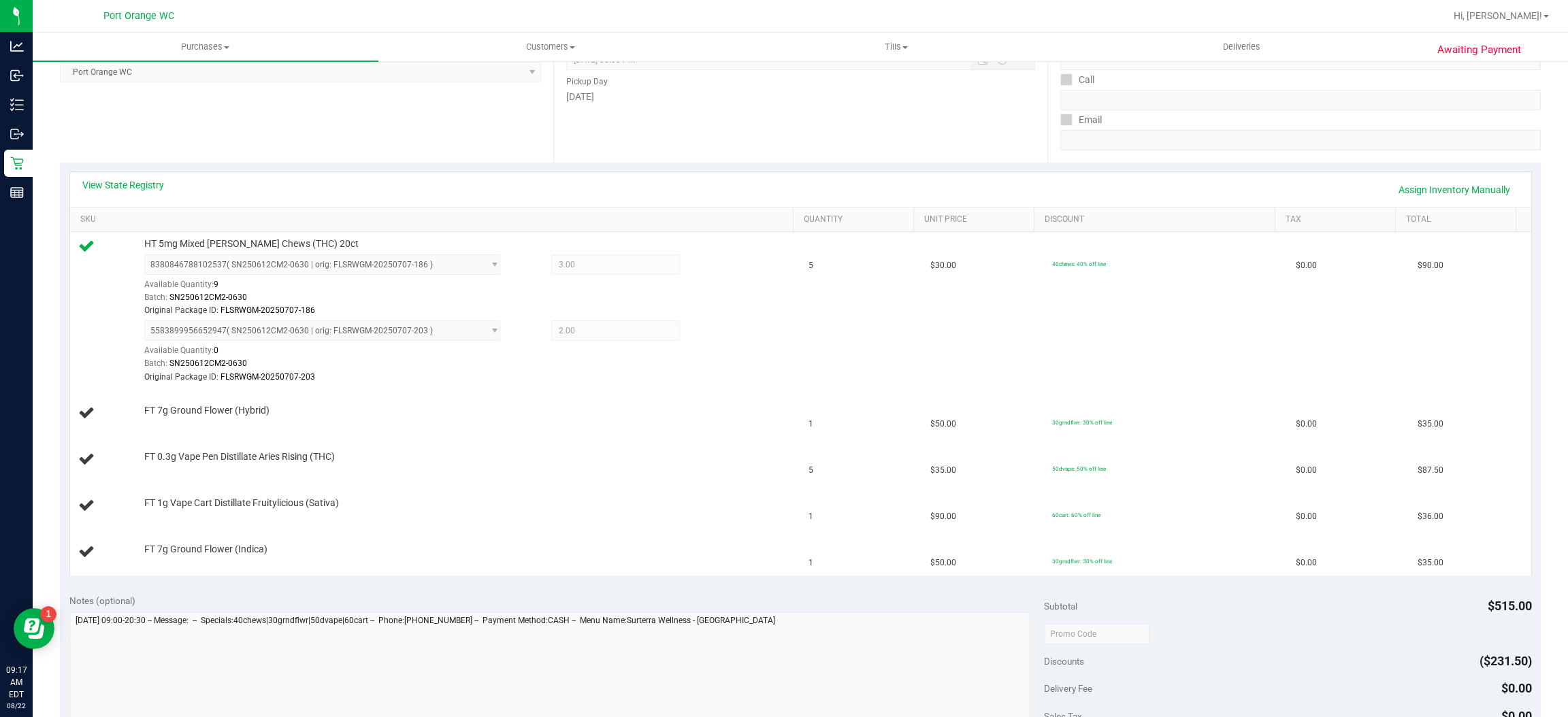
click at [146, 172] on div "View State Registry Assign Inventory Manually" at bounding box center [801, 190] width 1461 height 35
click at [146, 199] on div "View State Registry Assign Inventory Manually" at bounding box center [801, 190] width 1437 height 23
click at [149, 188] on link "View State Registry" at bounding box center [123, 185] width 82 height 14
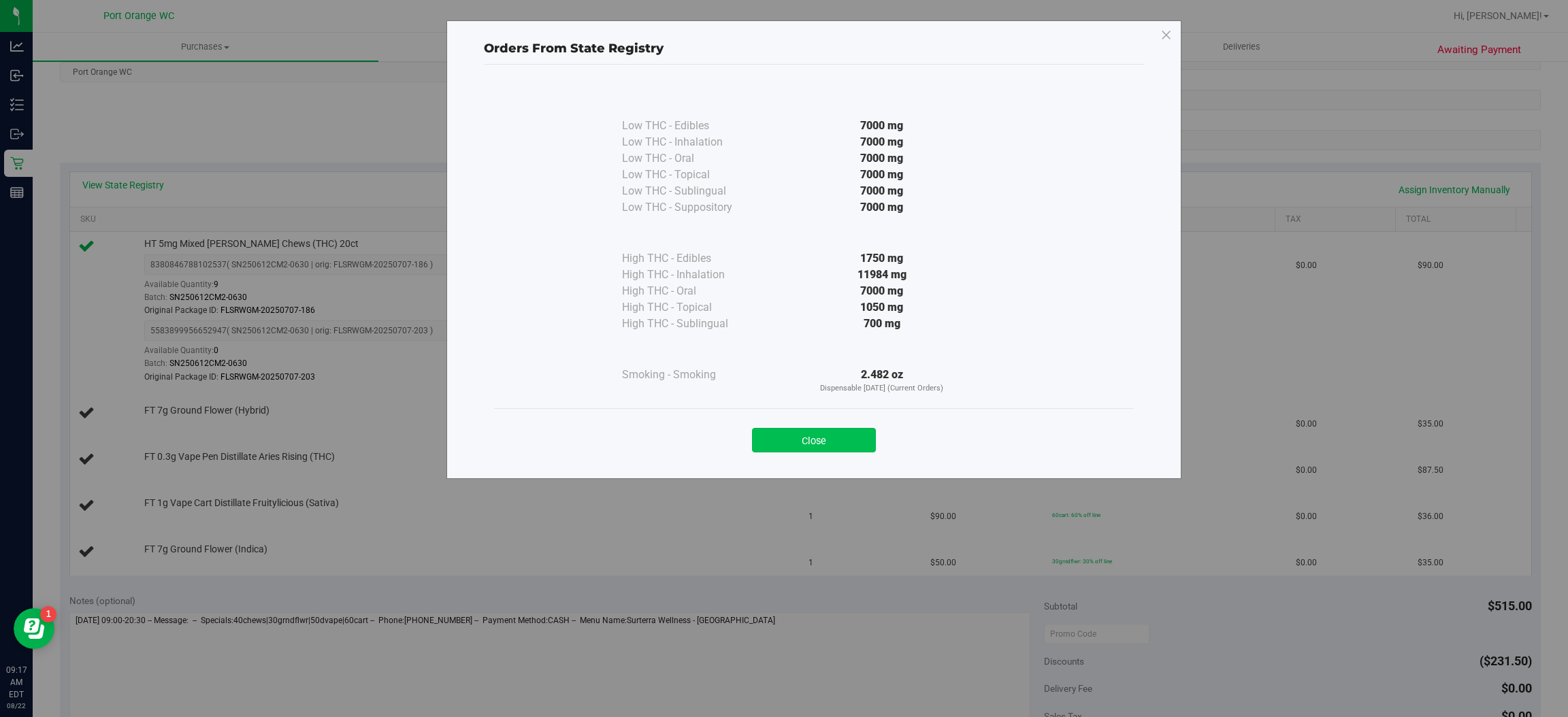
click at [794, 449] on button "Close" at bounding box center [814, 440] width 124 height 24
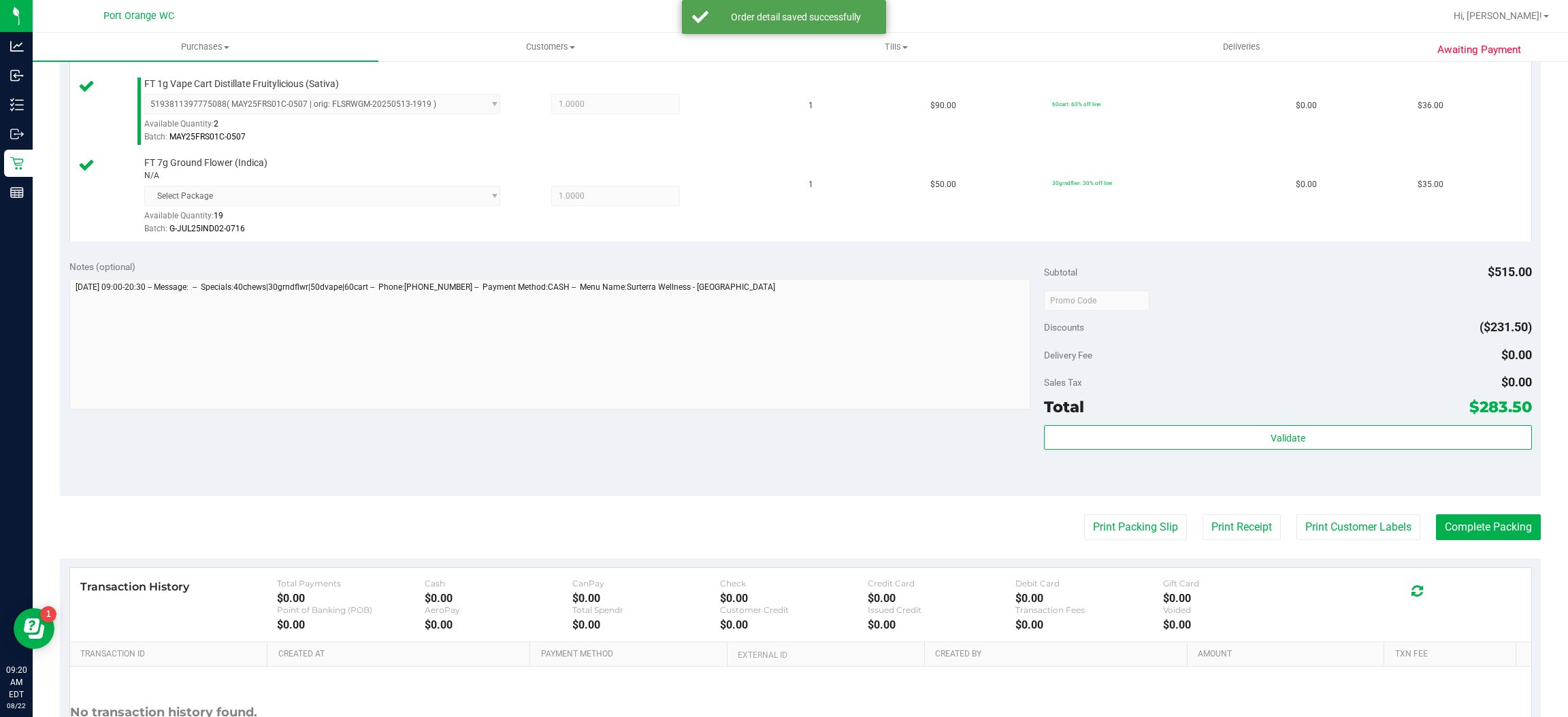
scroll to position [695, 0]
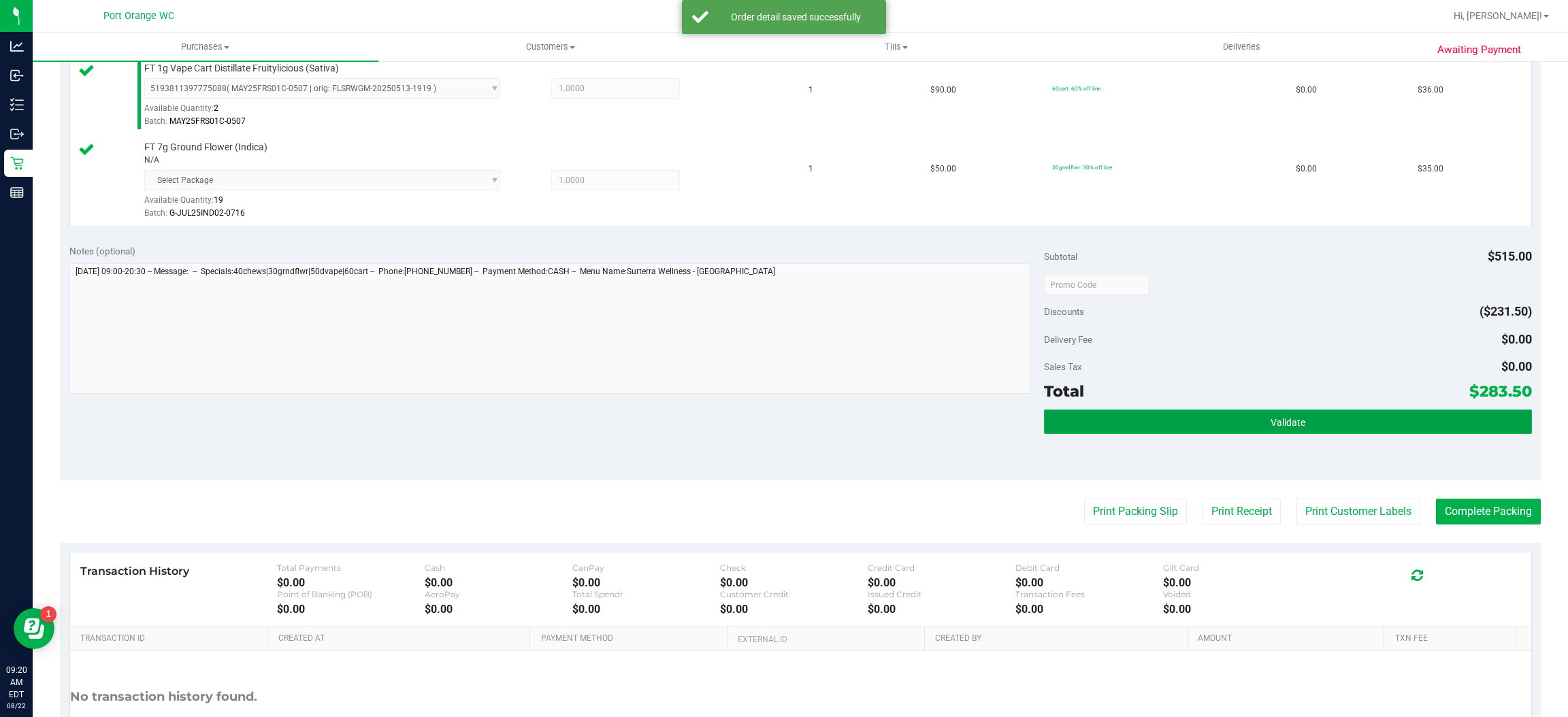
click at [1145, 428] on button "Validate" at bounding box center [1287, 422] width 487 height 24
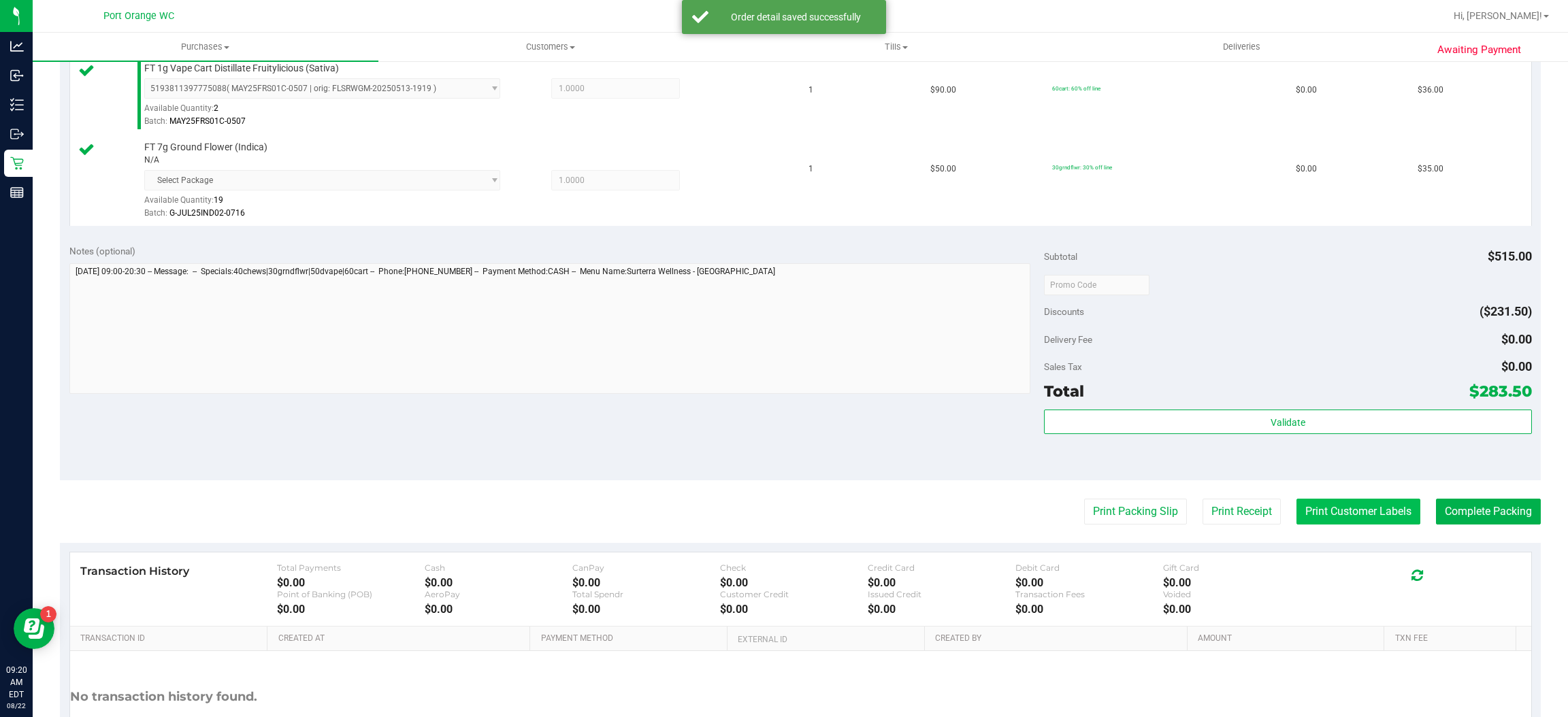
click at [1319, 514] on button "Print Customer Labels" at bounding box center [1358, 511] width 124 height 26
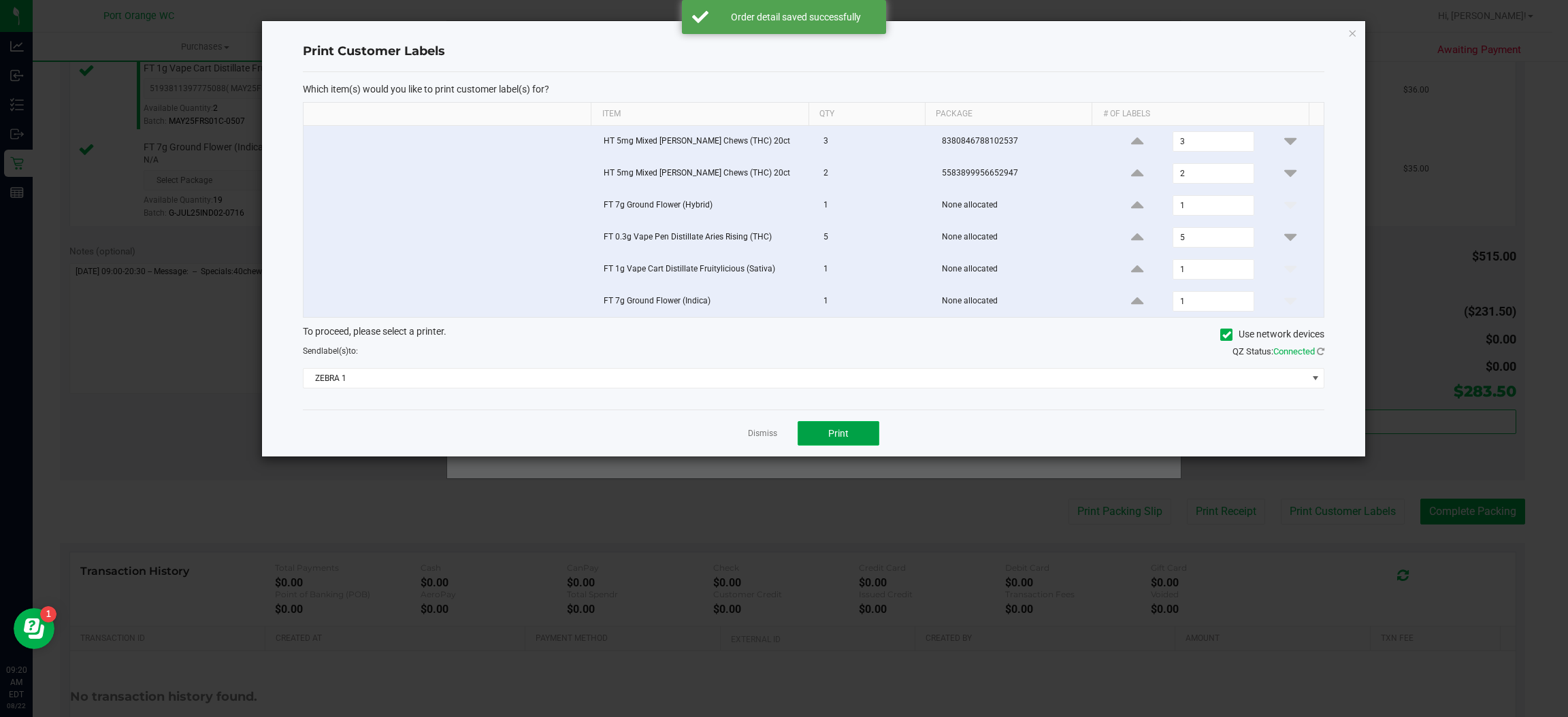
click at [842, 433] on span "Print" at bounding box center [838, 433] width 20 height 11
click at [754, 438] on link "Dismiss" at bounding box center [762, 433] width 29 height 12
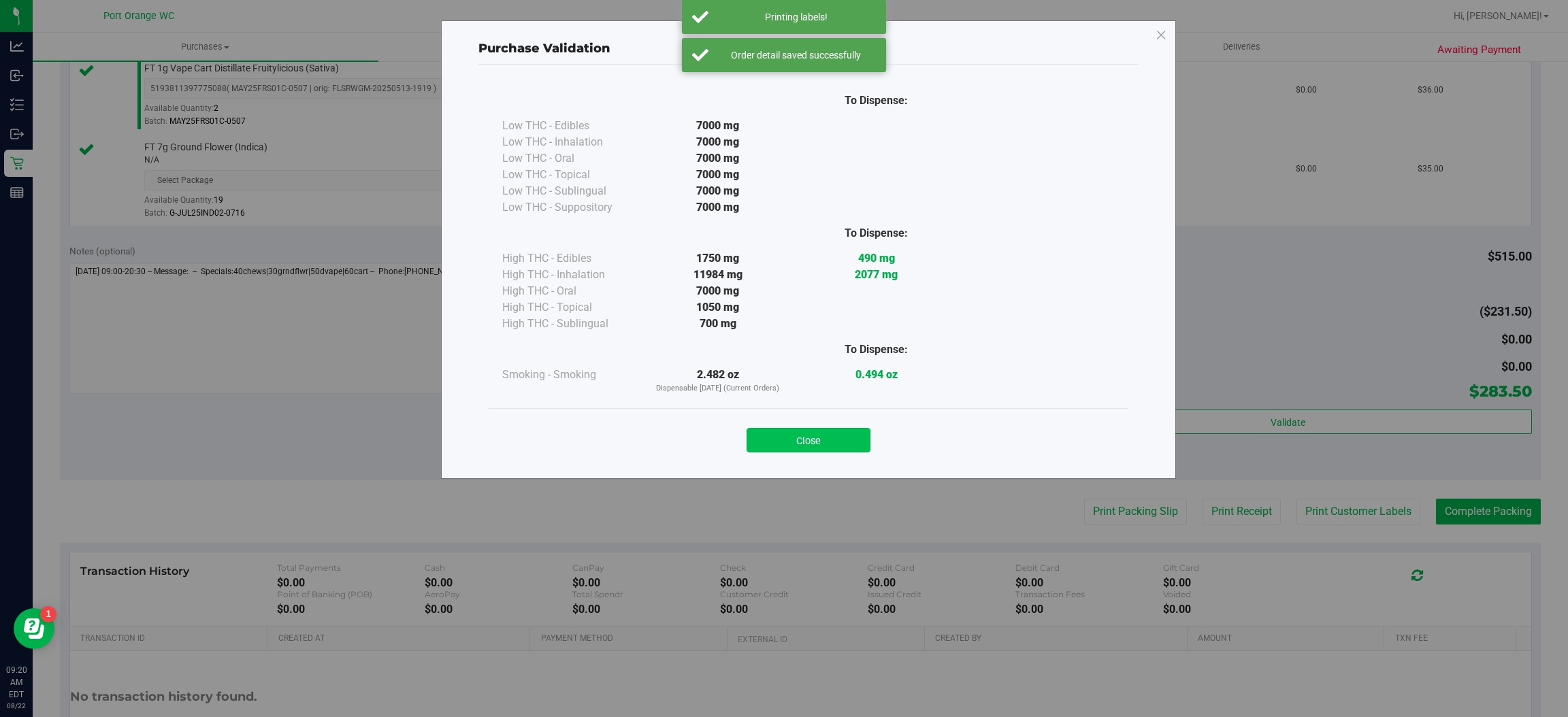
click at [785, 438] on button "Close" at bounding box center [808, 440] width 124 height 24
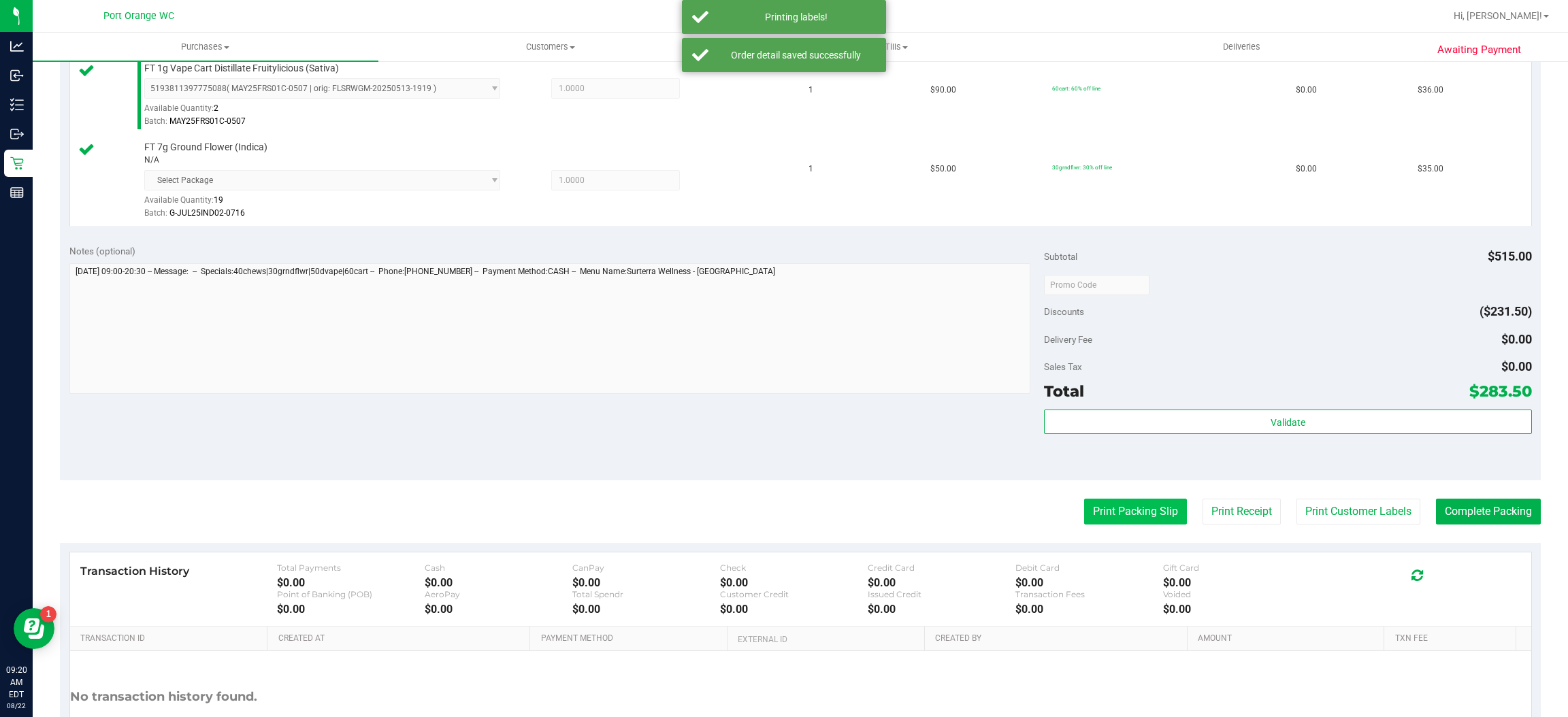
click at [1086, 511] on button "Print Packing Slip" at bounding box center [1135, 511] width 102 height 26
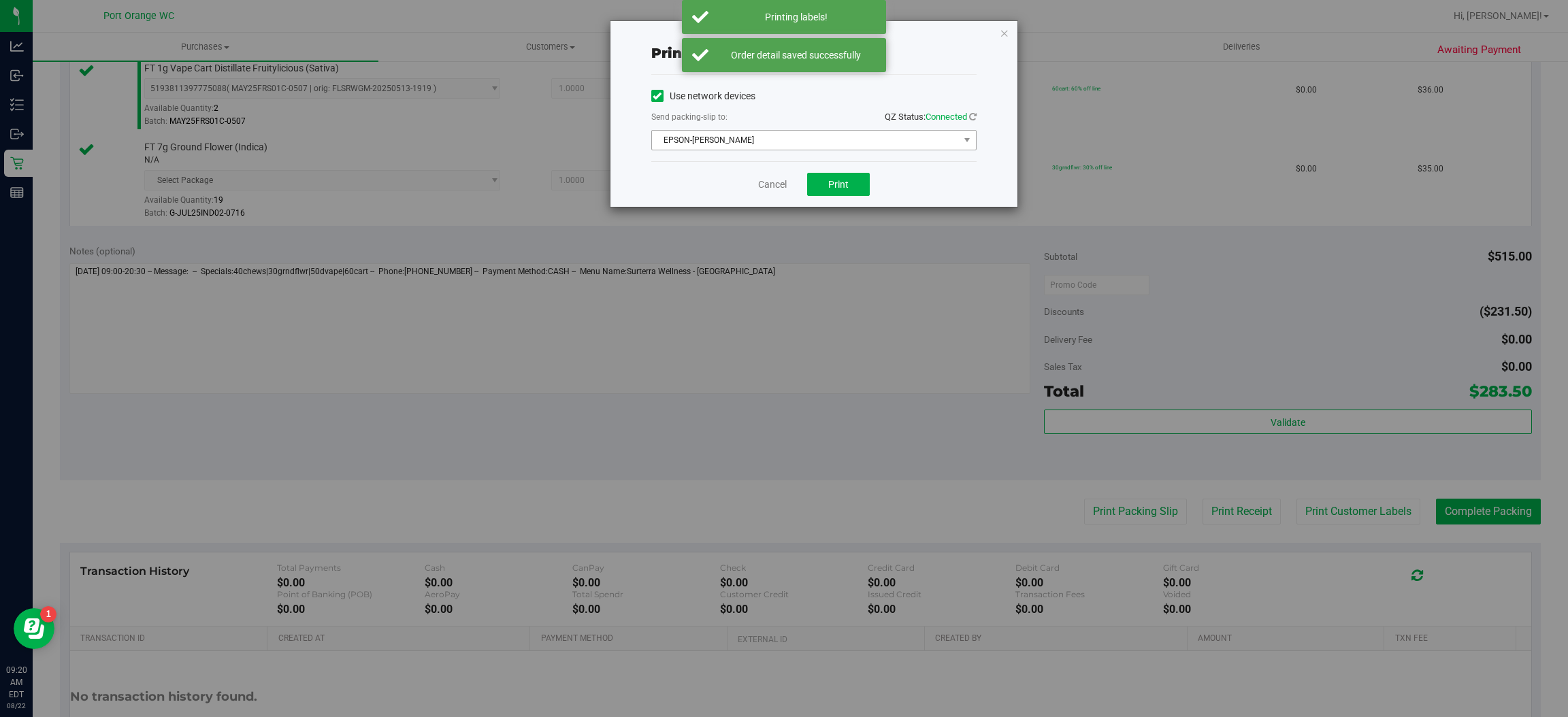
click at [704, 146] on span "EPSON-[PERSON_NAME]" at bounding box center [806, 140] width 307 height 19
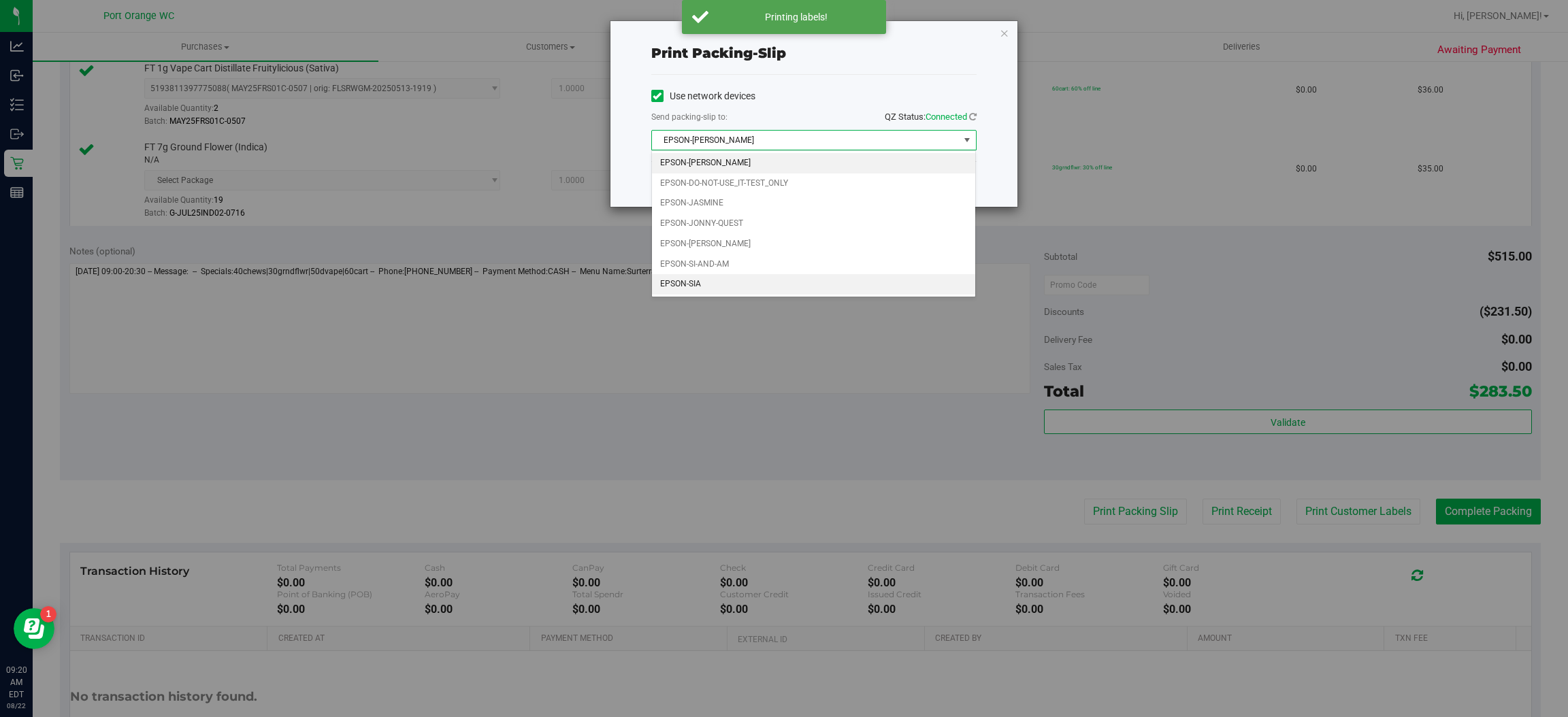
click at [689, 284] on li "EPSON-SIA" at bounding box center [814, 284] width 324 height 20
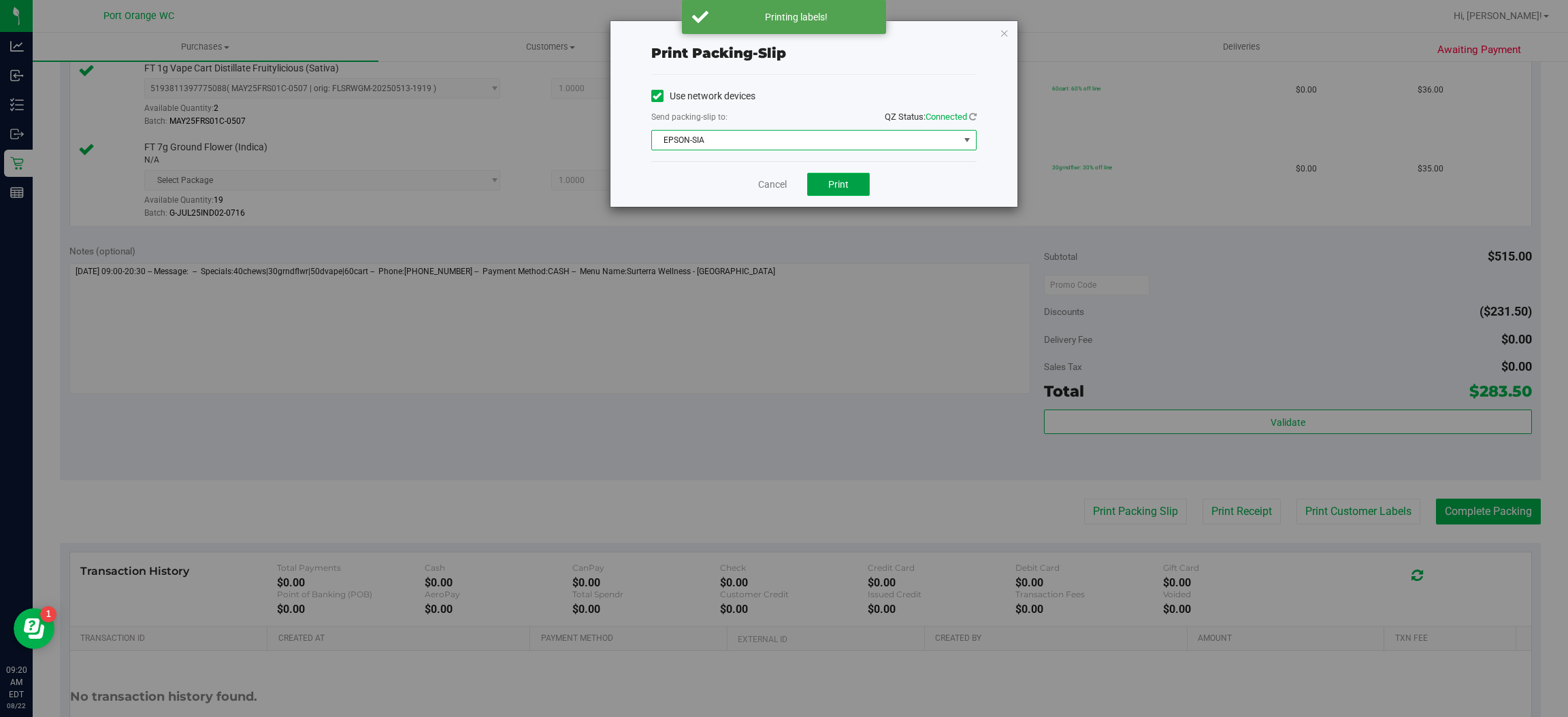
click at [824, 187] on button "Print" at bounding box center [838, 184] width 63 height 23
click at [767, 183] on link "Cancel" at bounding box center [772, 185] width 29 height 15
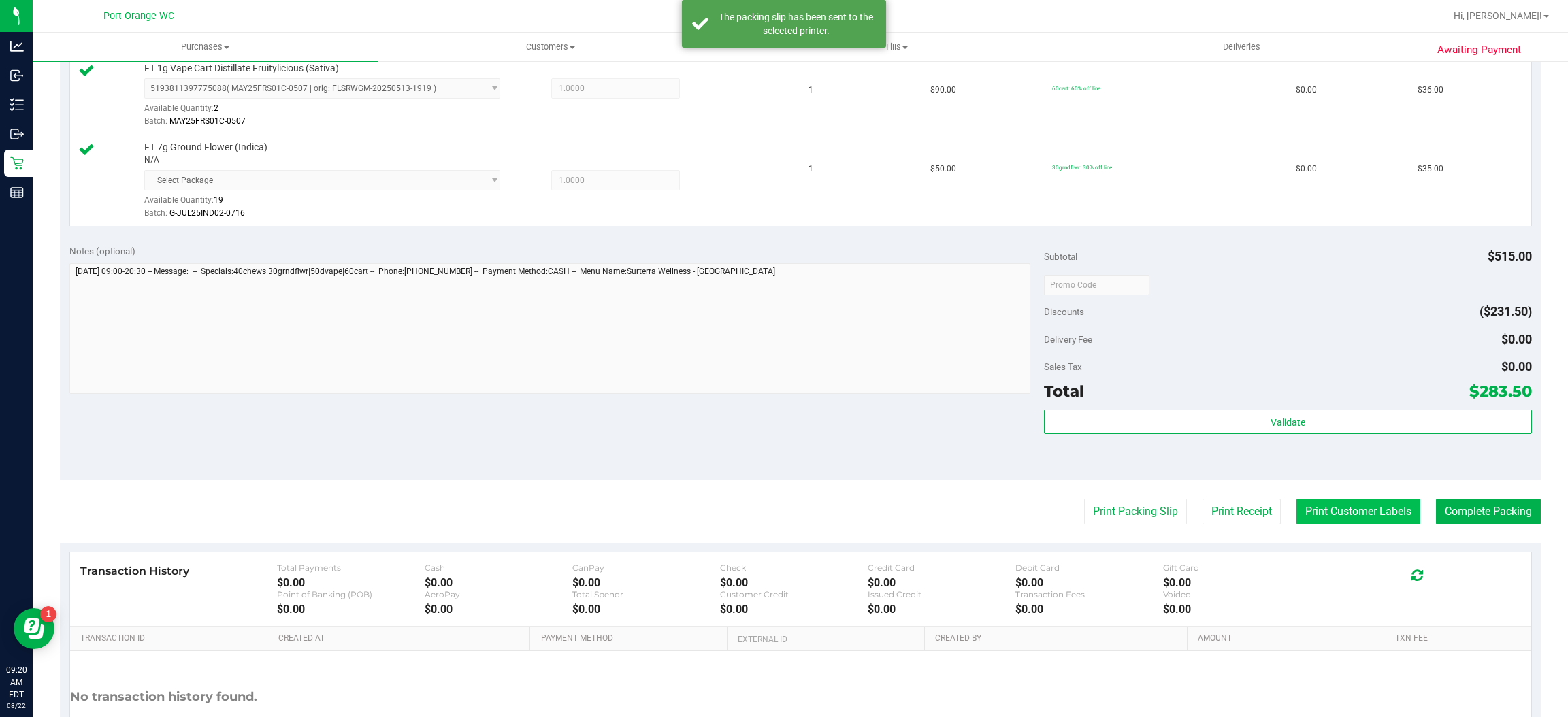
click at [1326, 511] on button "Print Customer Labels" at bounding box center [1358, 511] width 124 height 26
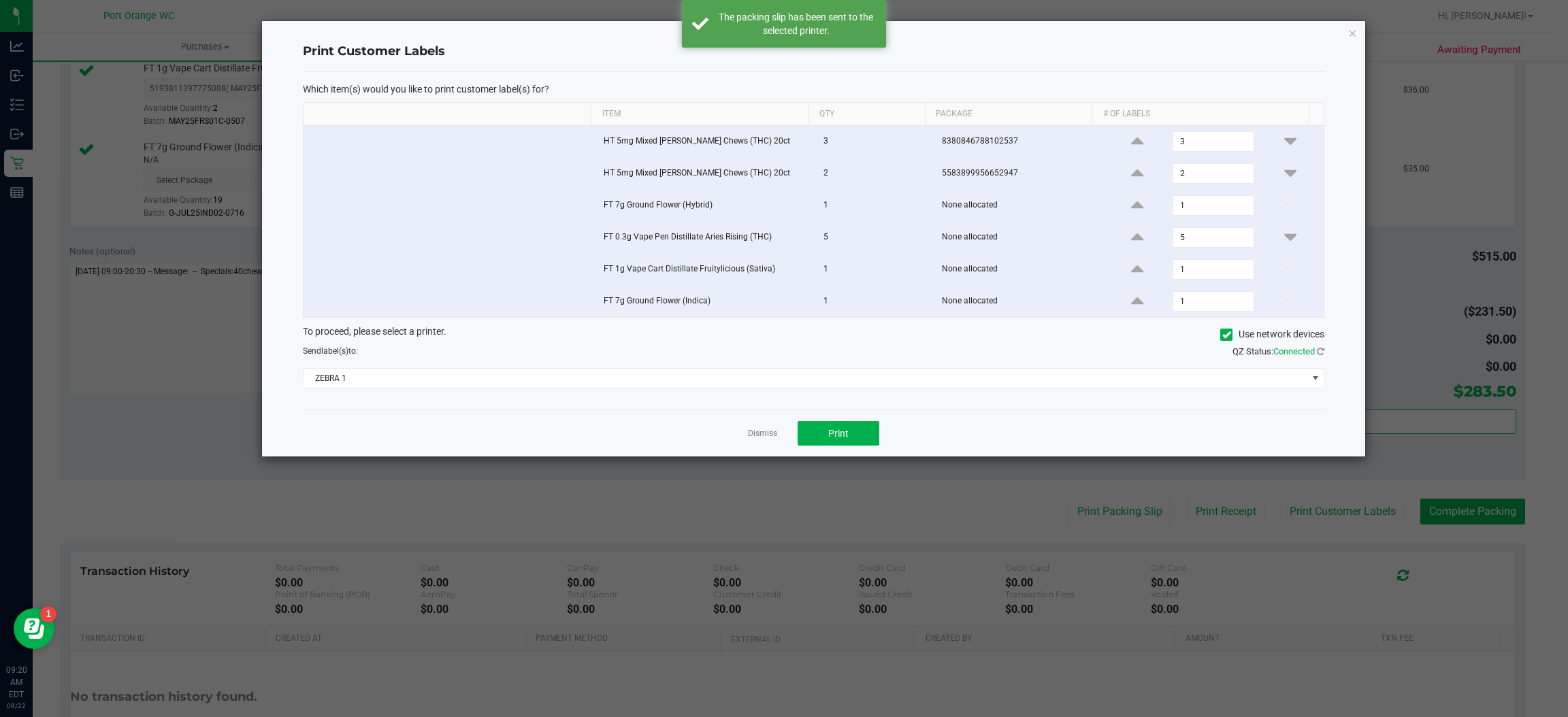
click at [558, 353] on div "Send label(s) to:" at bounding box center [553, 351] width 521 height 13
click at [344, 386] on span "ZEBRA 1" at bounding box center [806, 378] width 1004 height 19
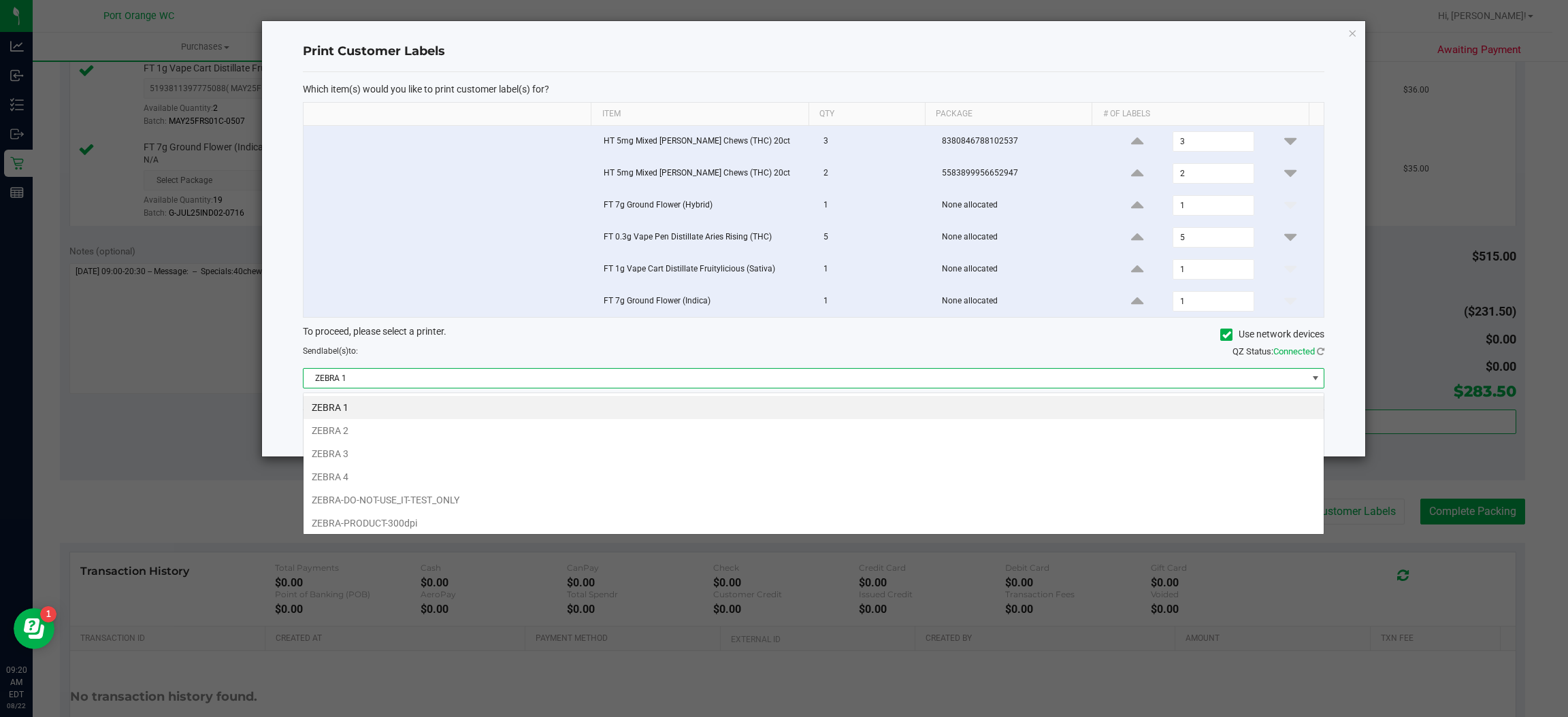
scroll to position [21, 1022]
click at [336, 424] on li "ZEBRA 2" at bounding box center [814, 431] width 1020 height 23
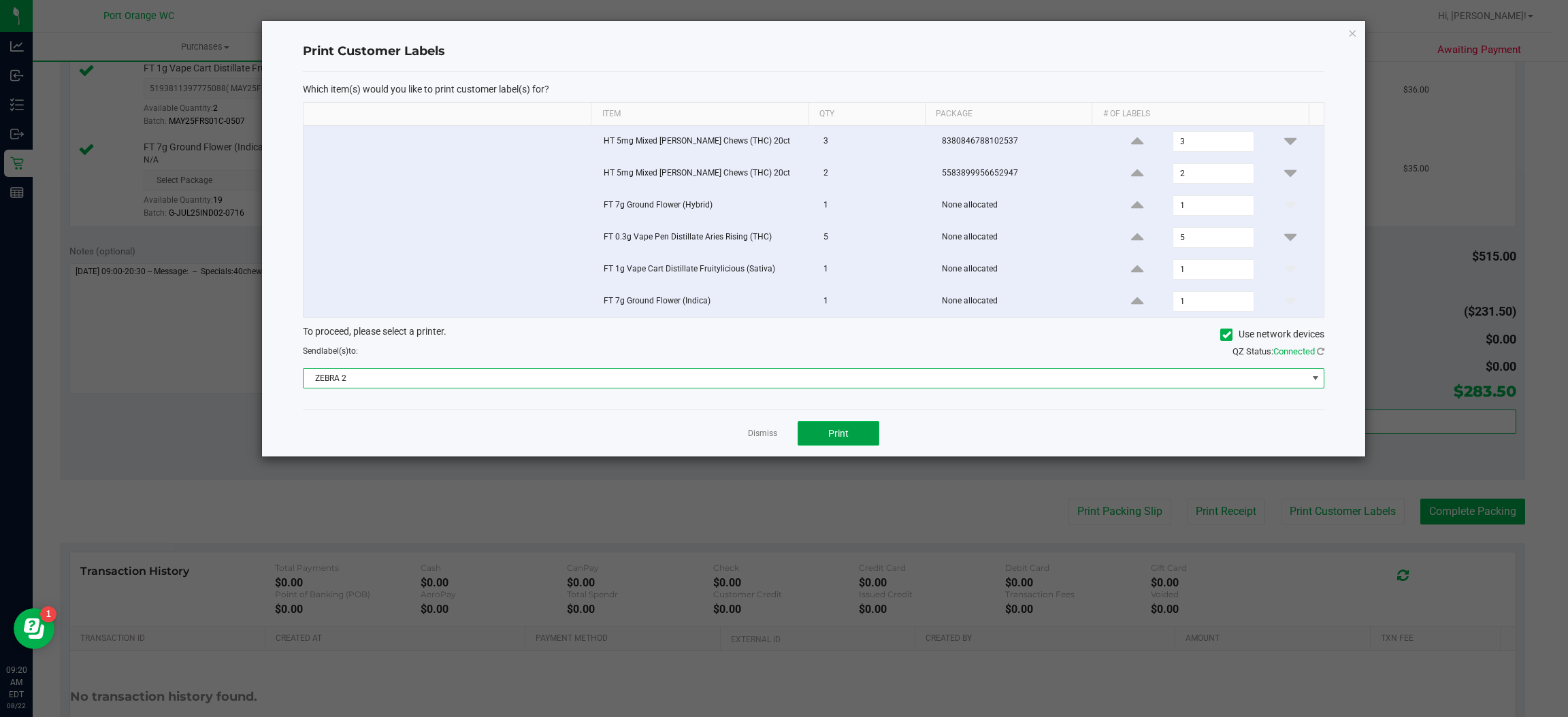
click at [836, 430] on button "Print" at bounding box center [838, 433] width 82 height 24
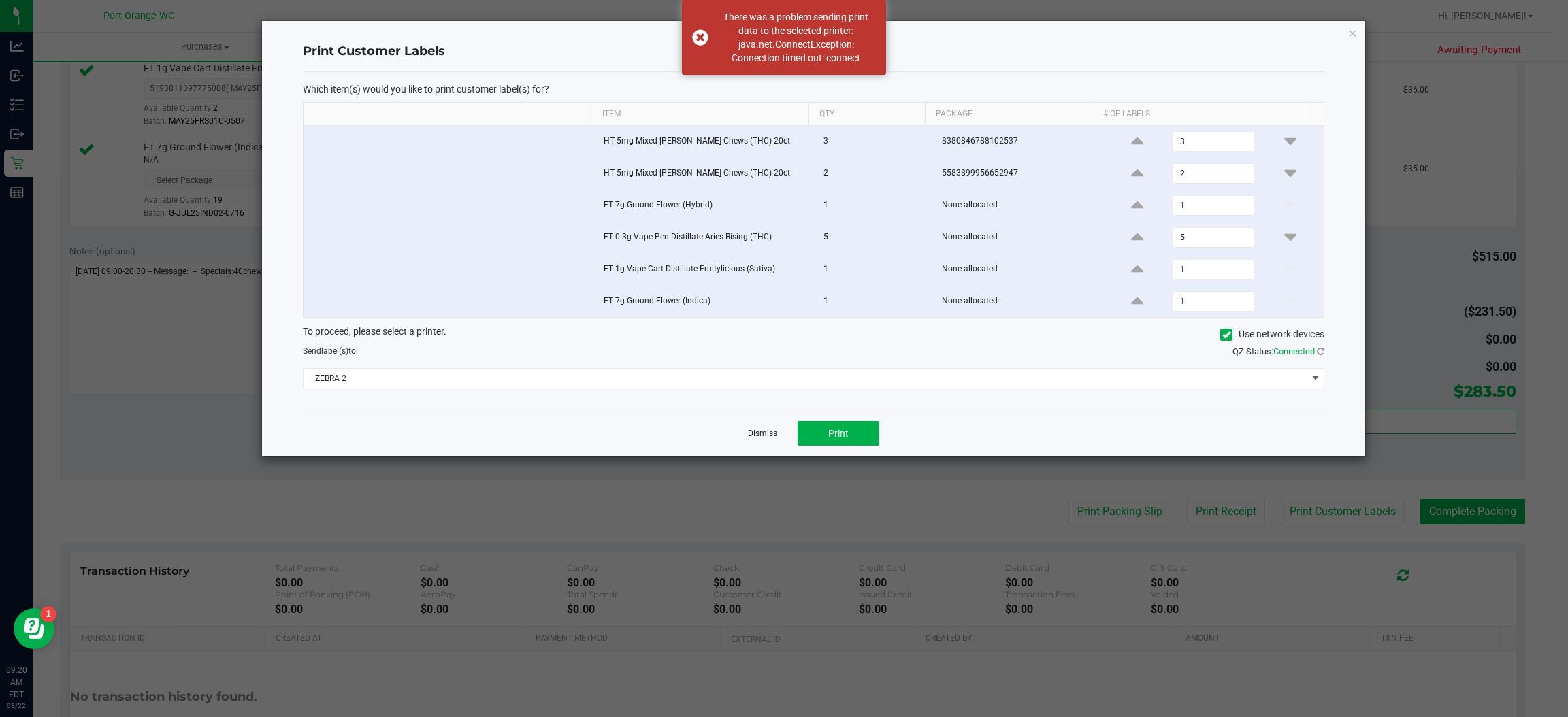
click at [758, 438] on link "Dismiss" at bounding box center [762, 433] width 29 height 12
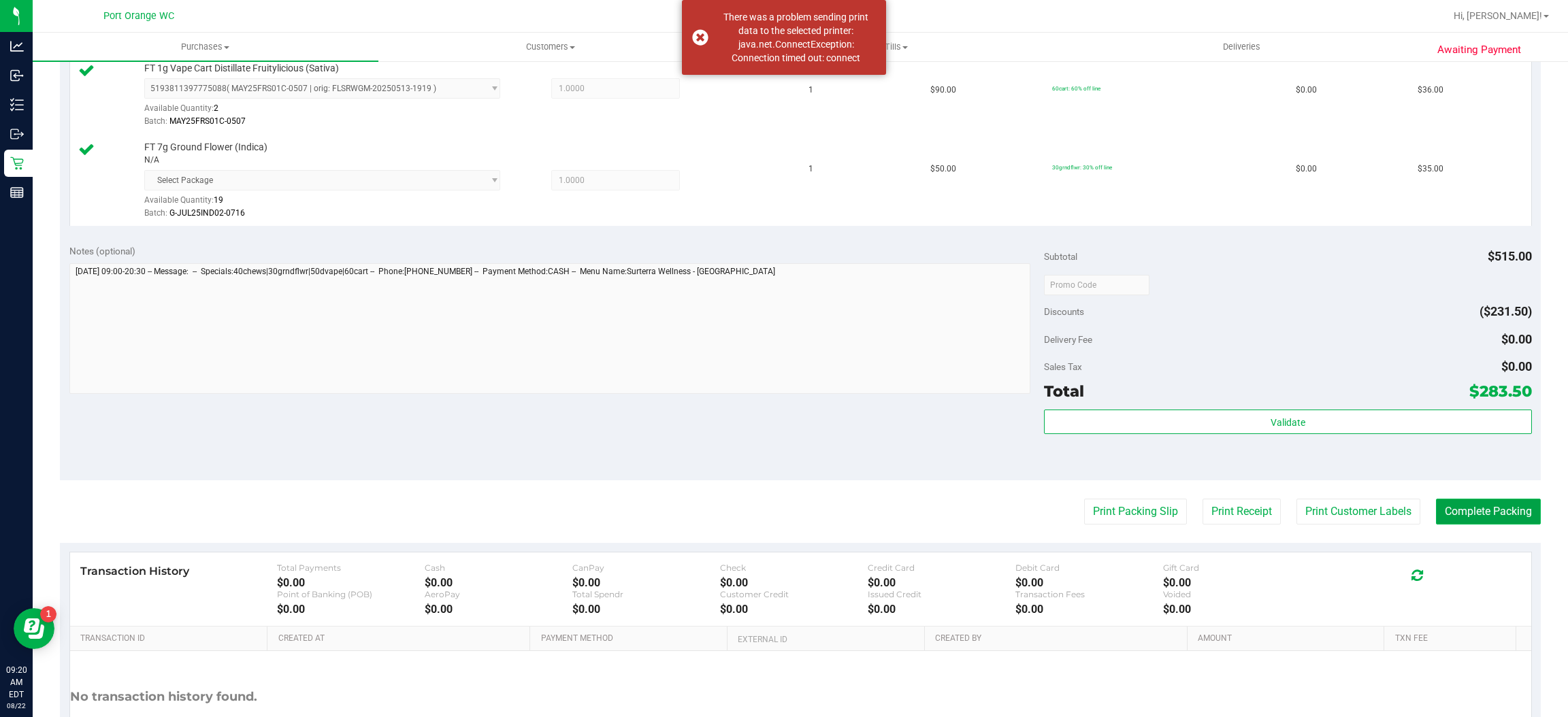
click at [1468, 513] on button "Complete Packing" at bounding box center [1489, 511] width 105 height 26
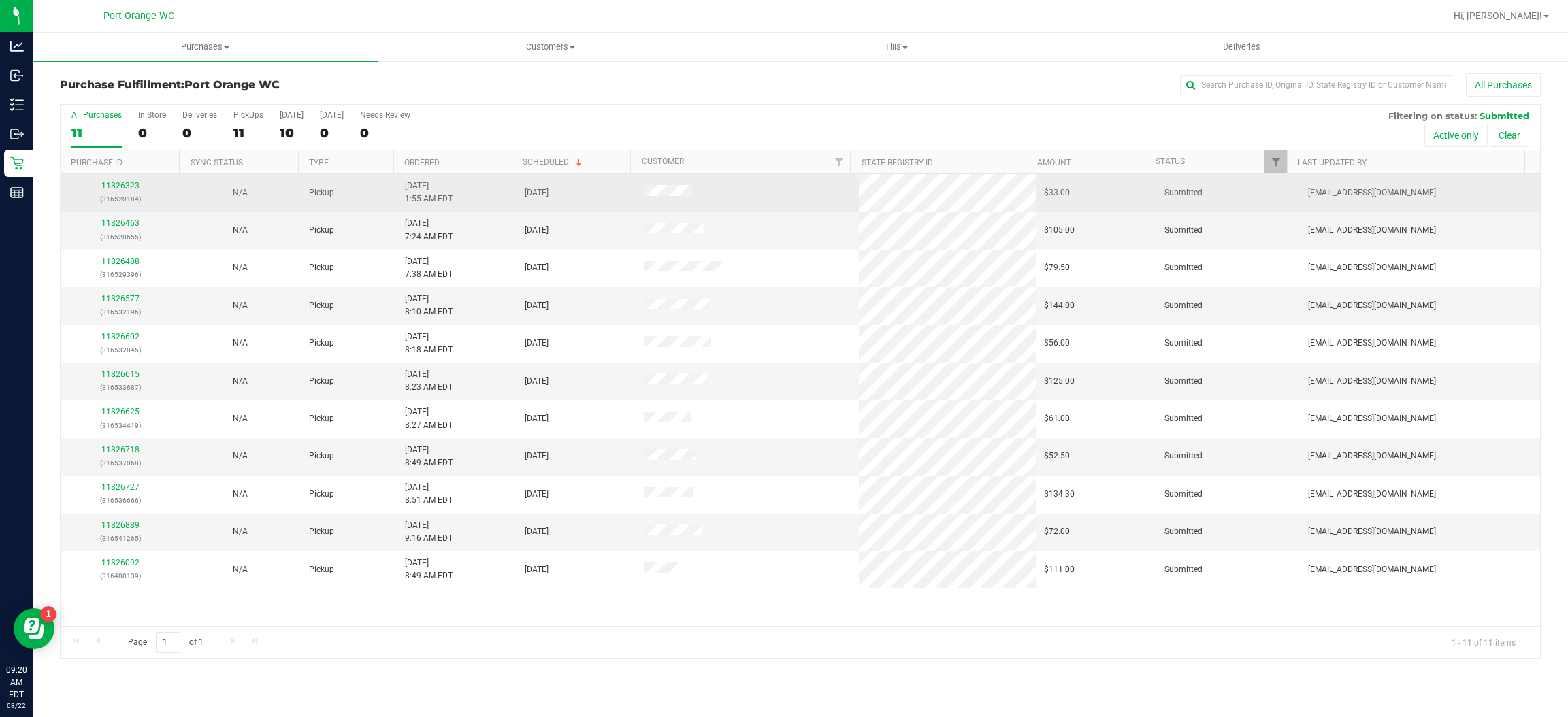
click at [117, 188] on link "11826323" at bounding box center [121, 186] width 38 height 10
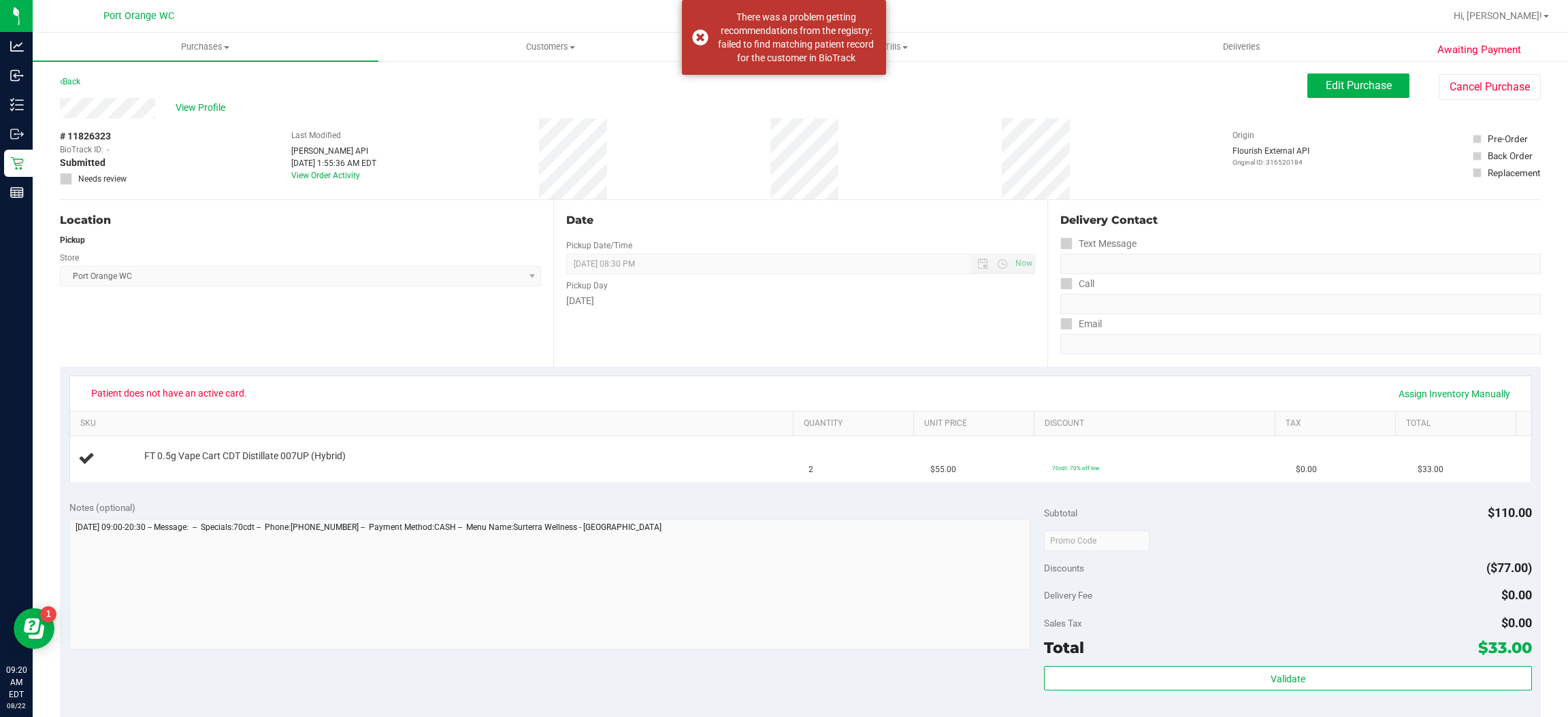
click at [1336, 71] on div "Awaiting Payment Back Edit Purchase Cancel Purchase View Profile # 11826323 Bio…" at bounding box center [800, 570] width 1535 height 1021
click at [1335, 80] on span "Edit Purchase" at bounding box center [1358, 85] width 66 height 13
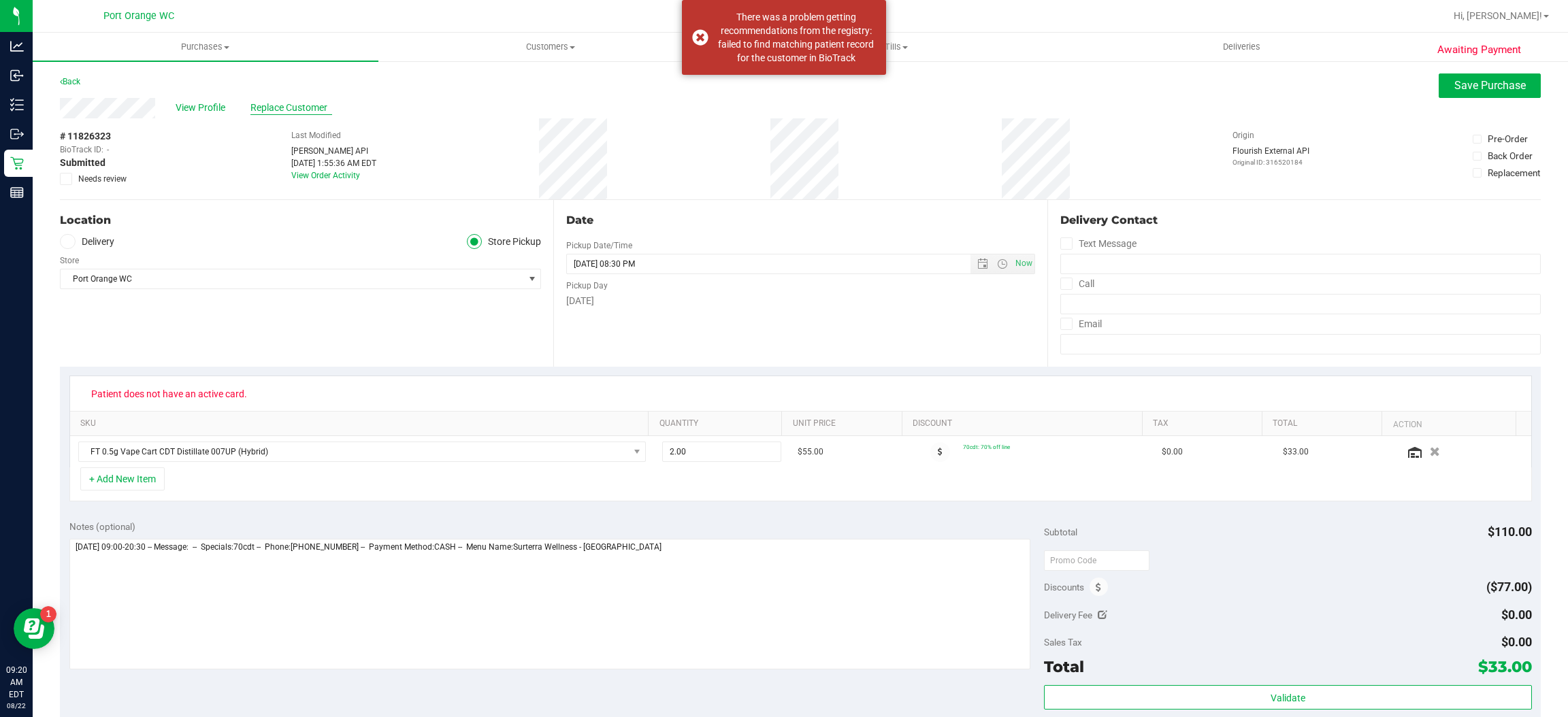
click at [312, 105] on span "Replace Customer" at bounding box center [291, 108] width 82 height 15
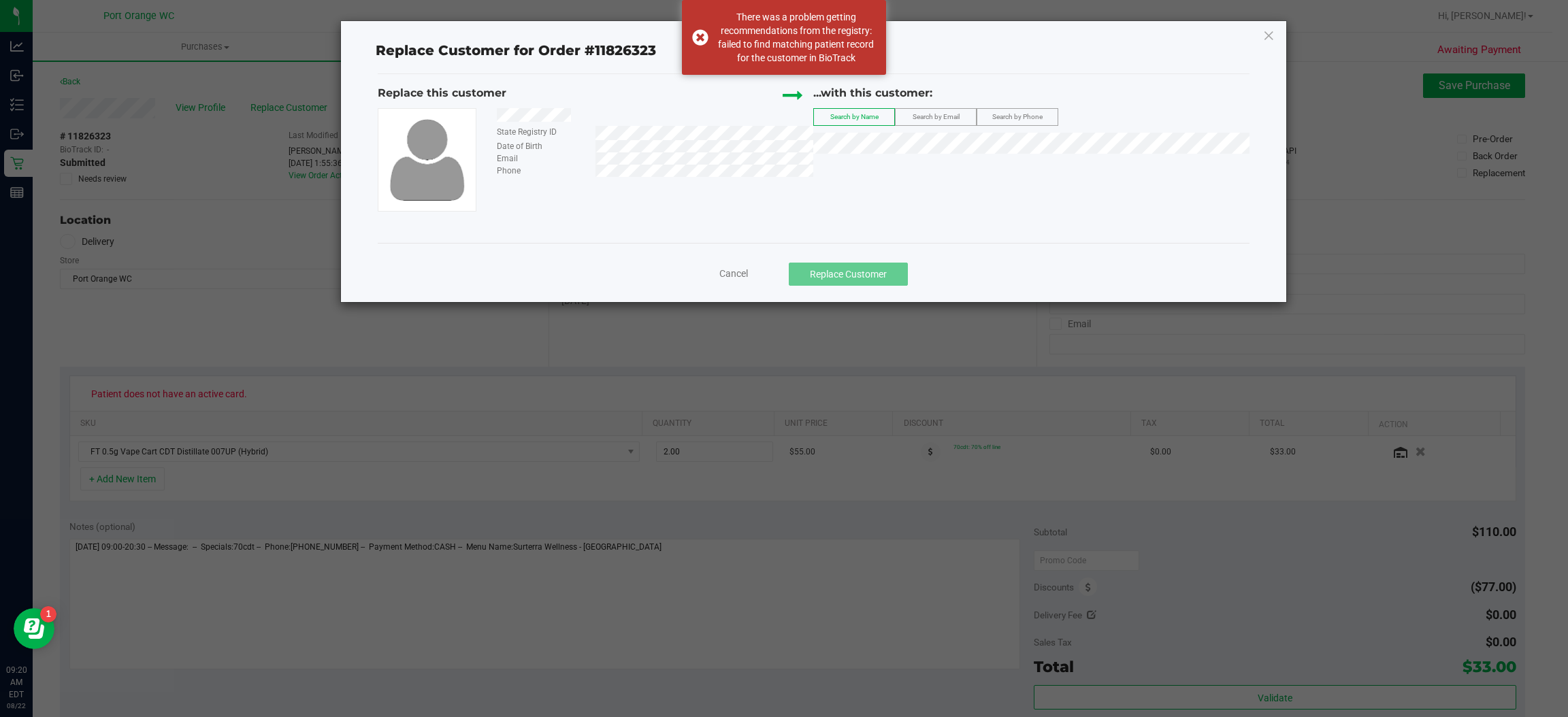
click at [525, 130] on div "State Registry ID" at bounding box center [541, 132] width 109 height 13
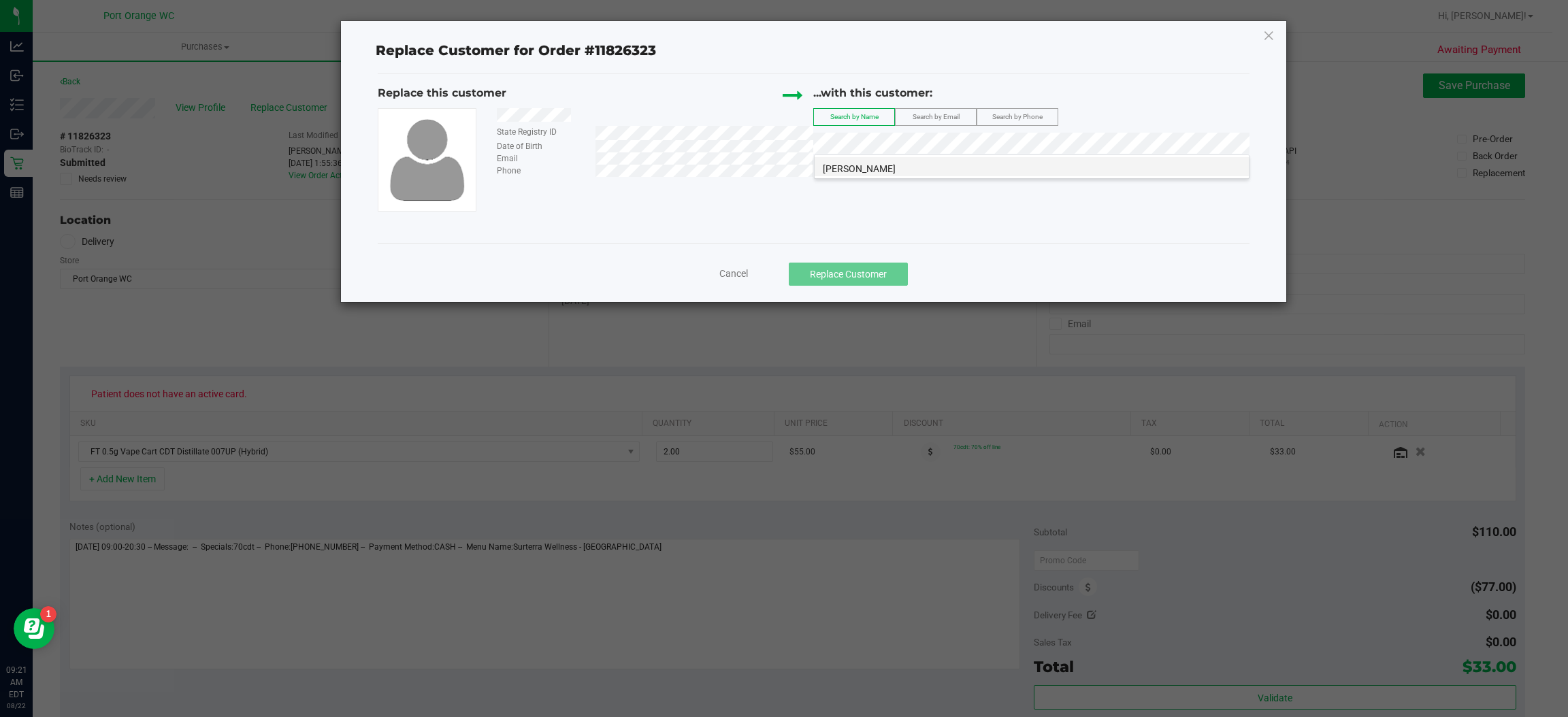
click at [885, 169] on li "Alyssa PERRIN" at bounding box center [1031, 167] width 434 height 19
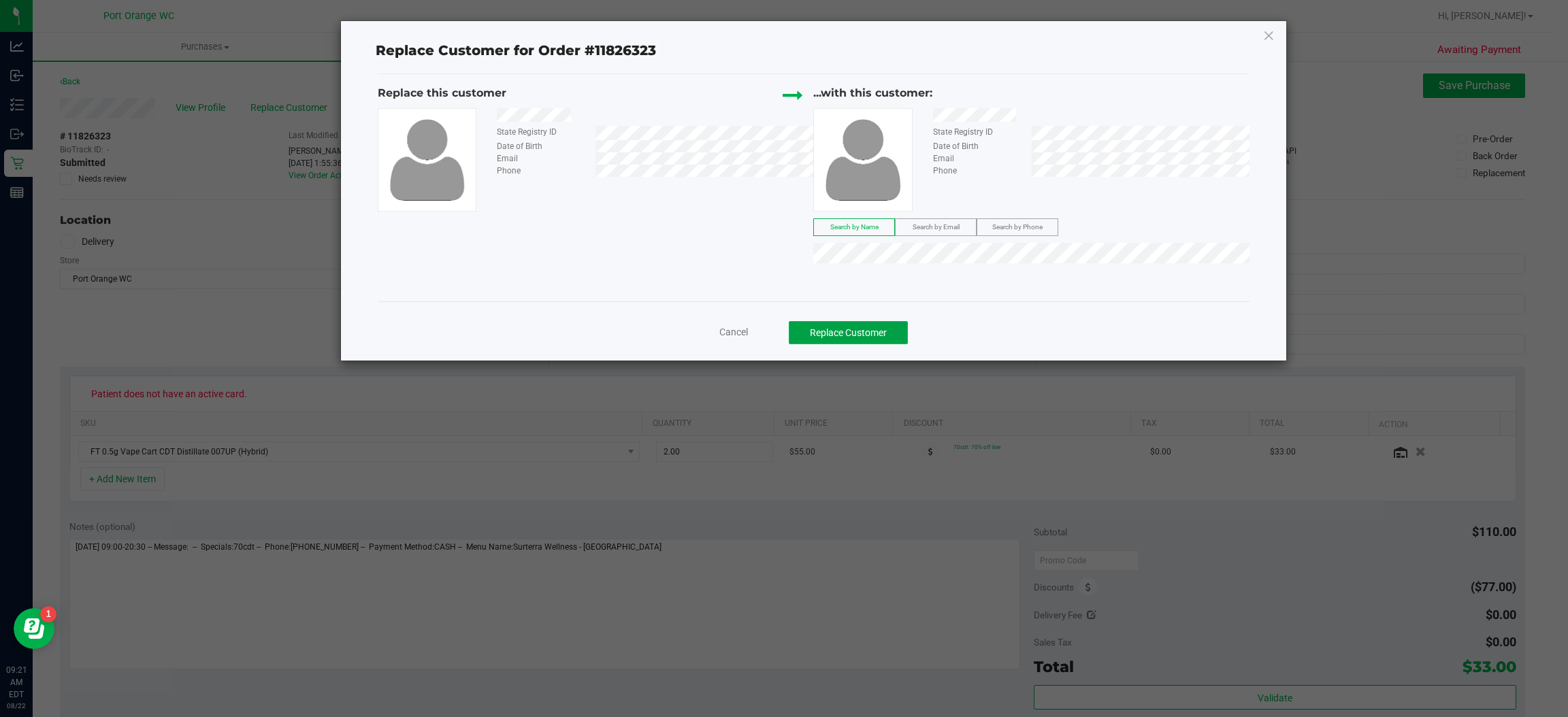
click at [831, 337] on button "Replace Customer" at bounding box center [848, 332] width 119 height 23
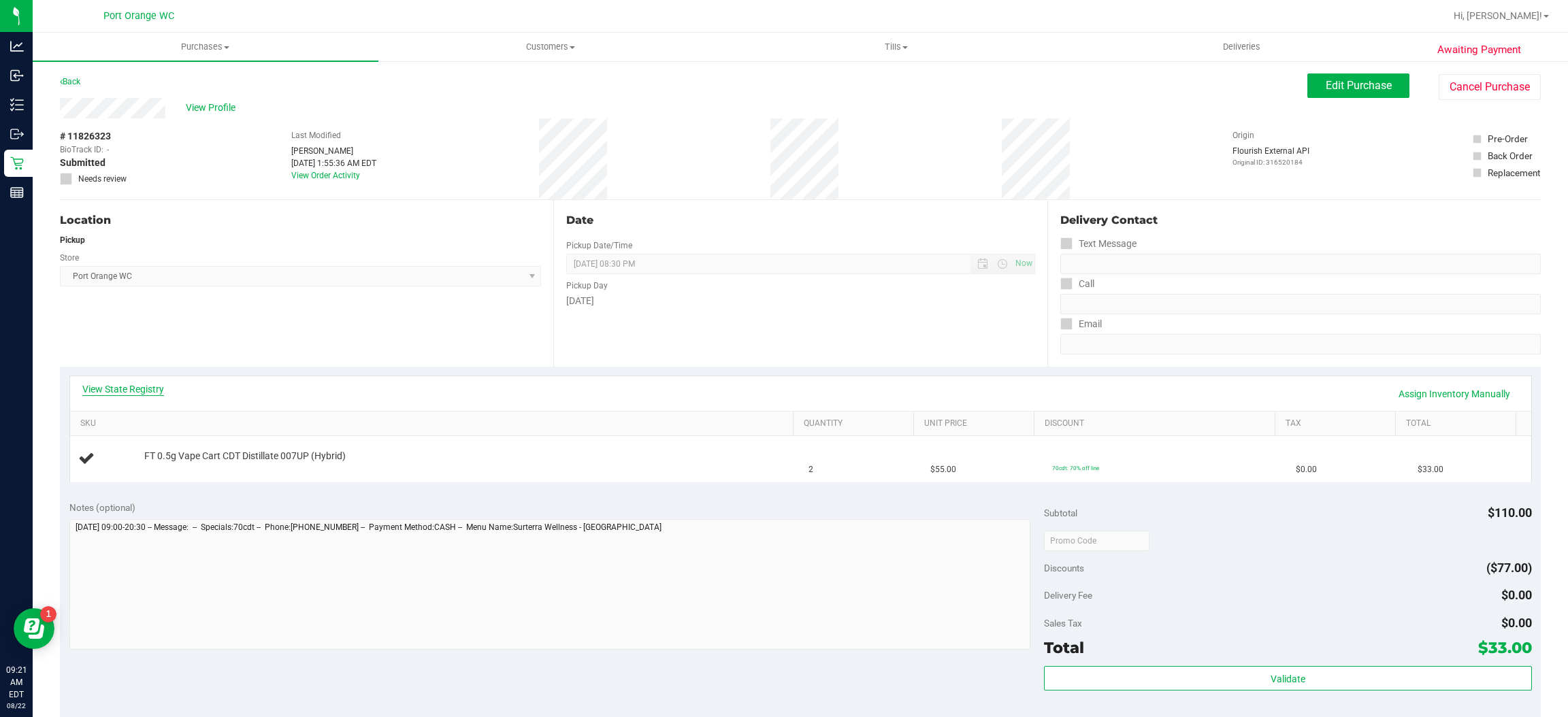
click at [156, 394] on link "View State Registry" at bounding box center [123, 390] width 82 height 14
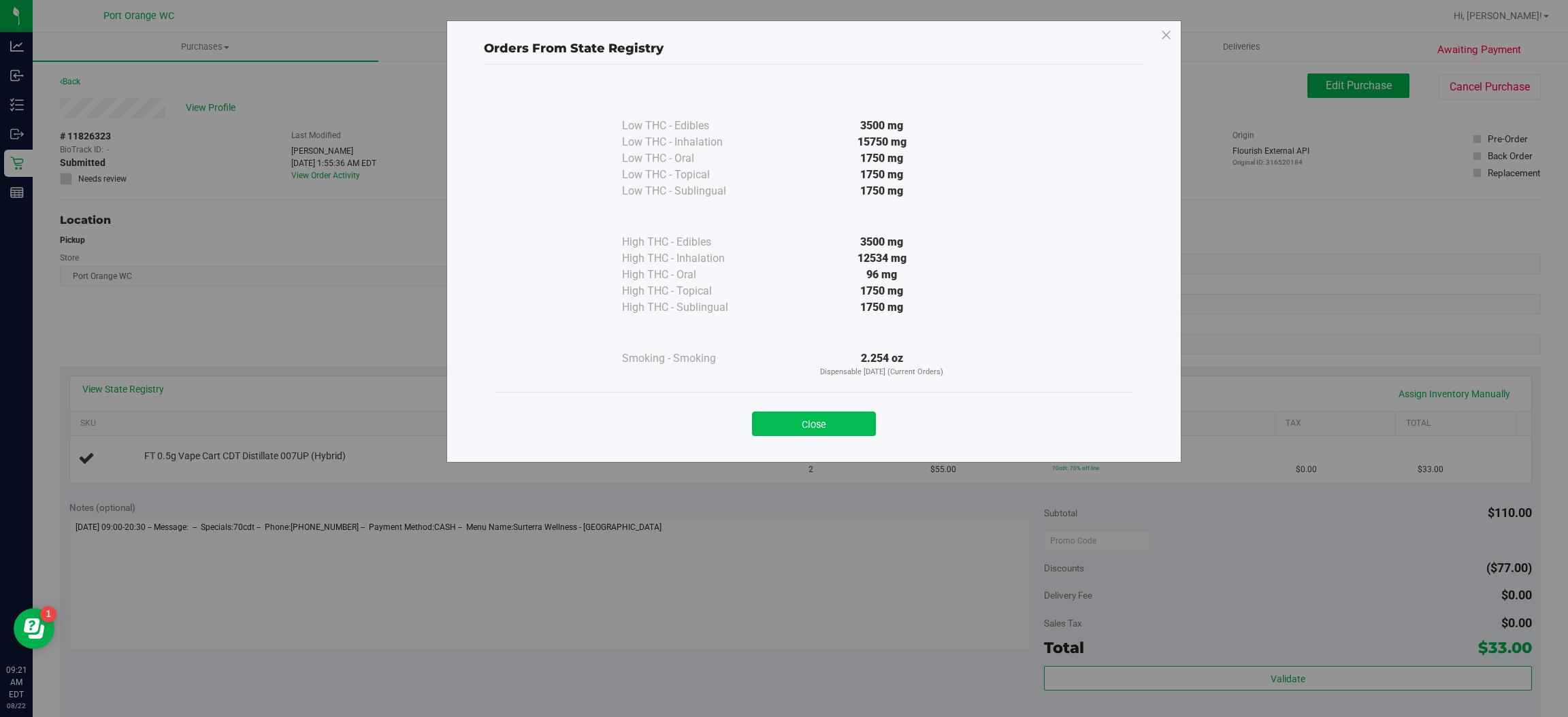
click at [817, 432] on button "Close" at bounding box center [814, 424] width 124 height 24
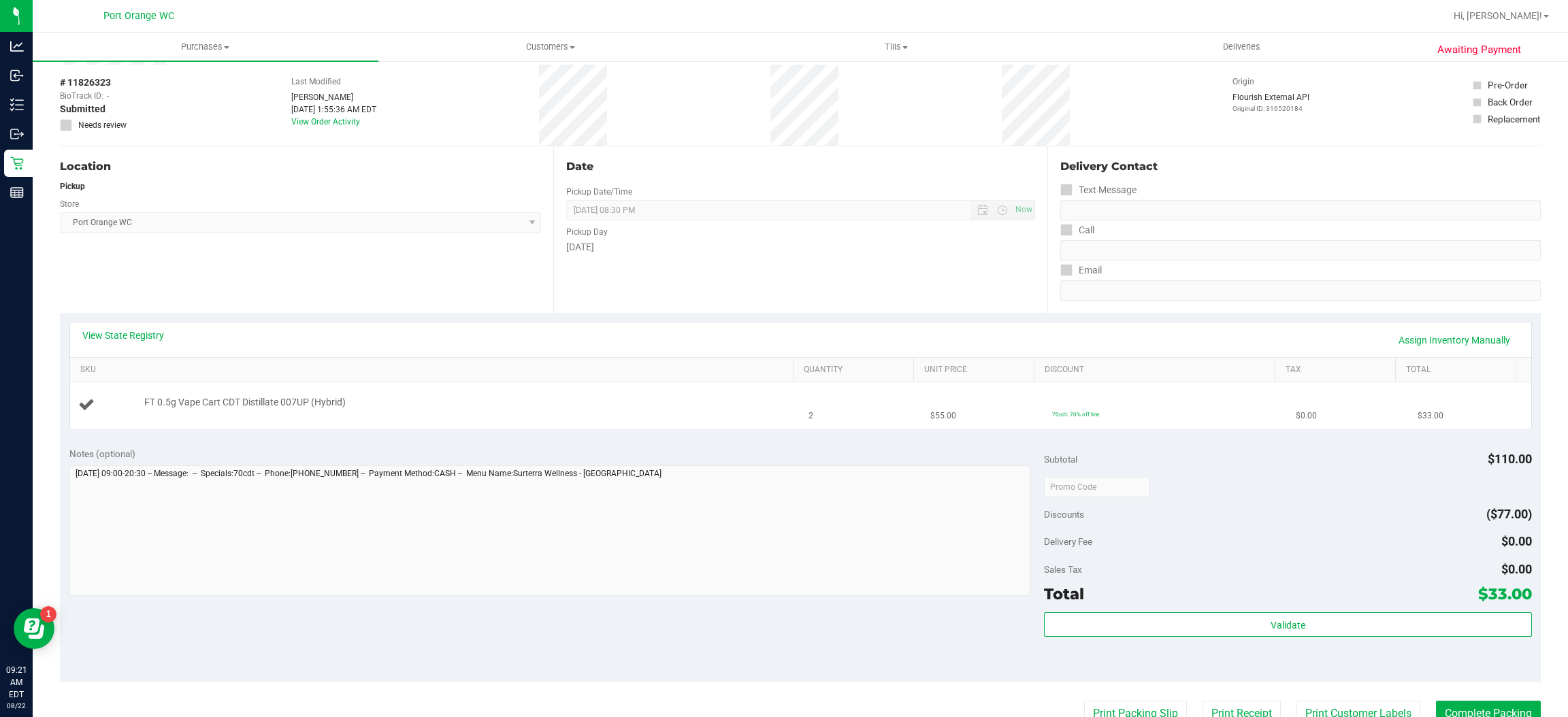
scroll to position [102, 0]
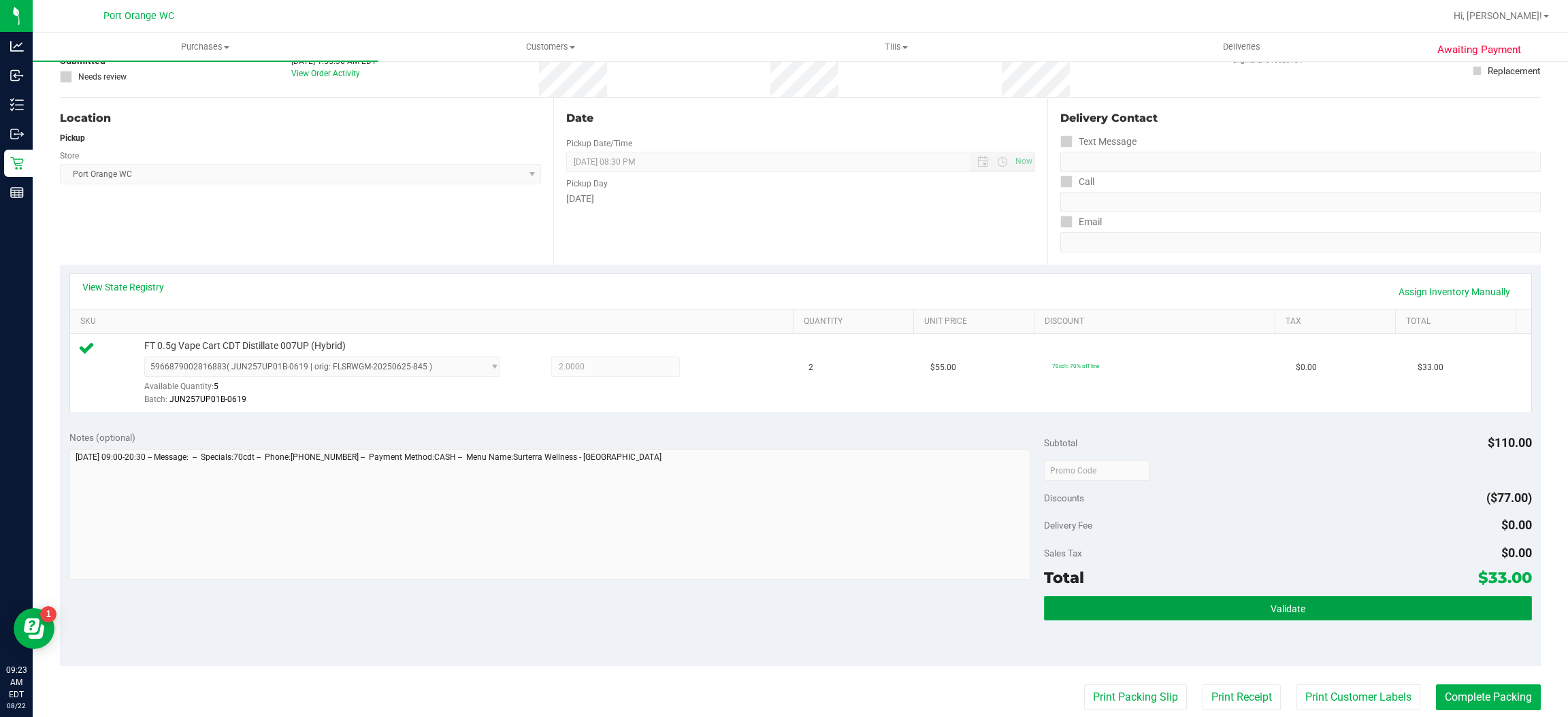
click at [1243, 601] on button "Validate" at bounding box center [1287, 608] width 487 height 24
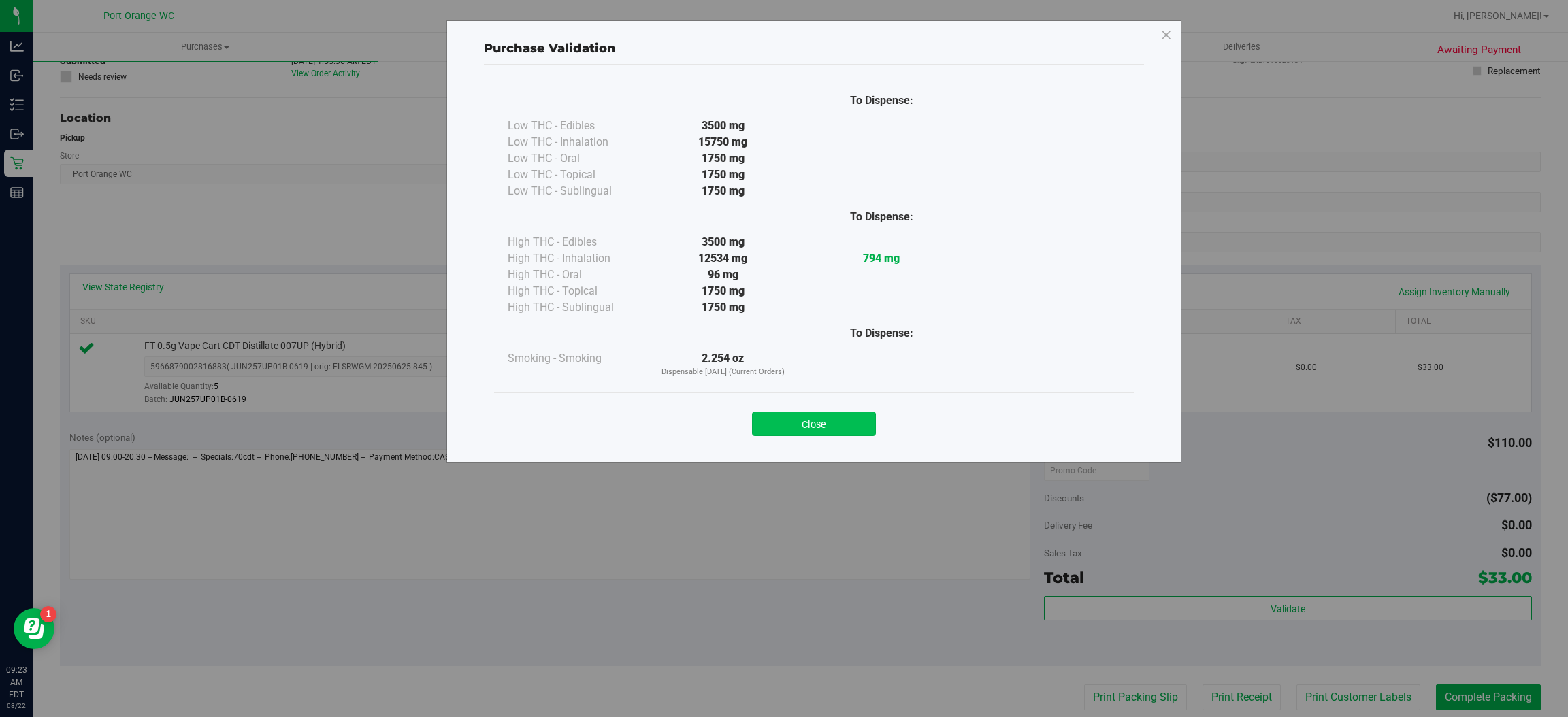
click at [814, 424] on button "Close" at bounding box center [814, 424] width 124 height 24
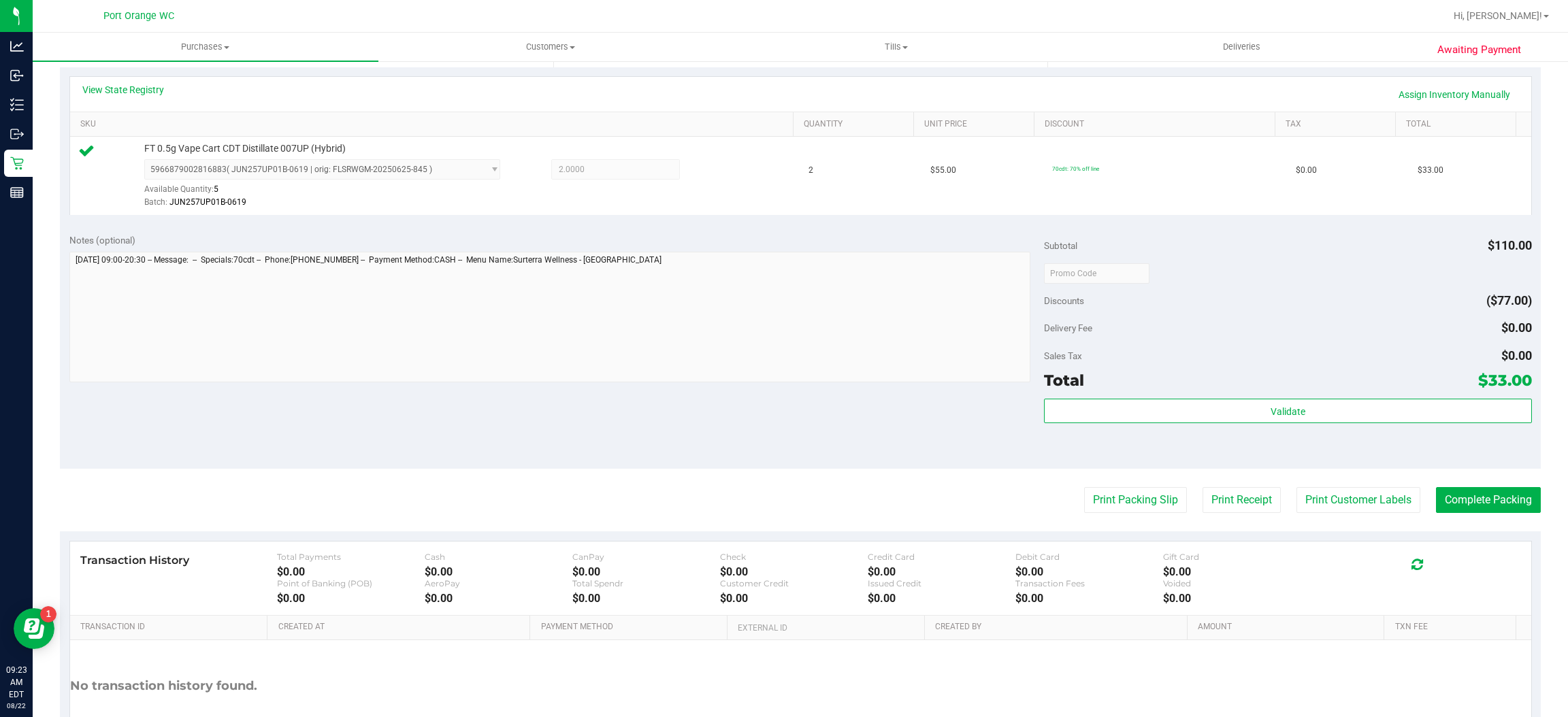
scroll to position [325, 0]
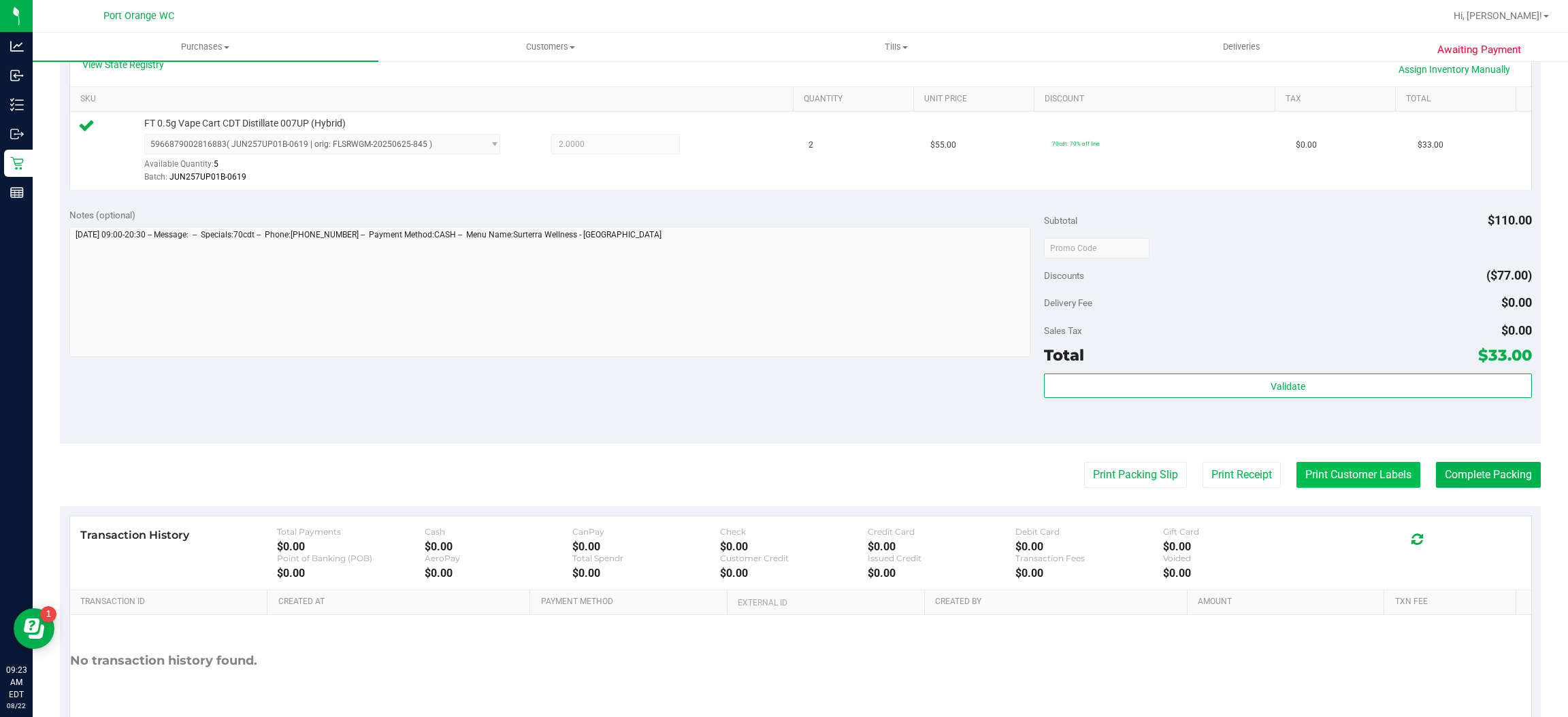
click at [1321, 468] on button "Print Customer Labels" at bounding box center [1358, 475] width 124 height 26
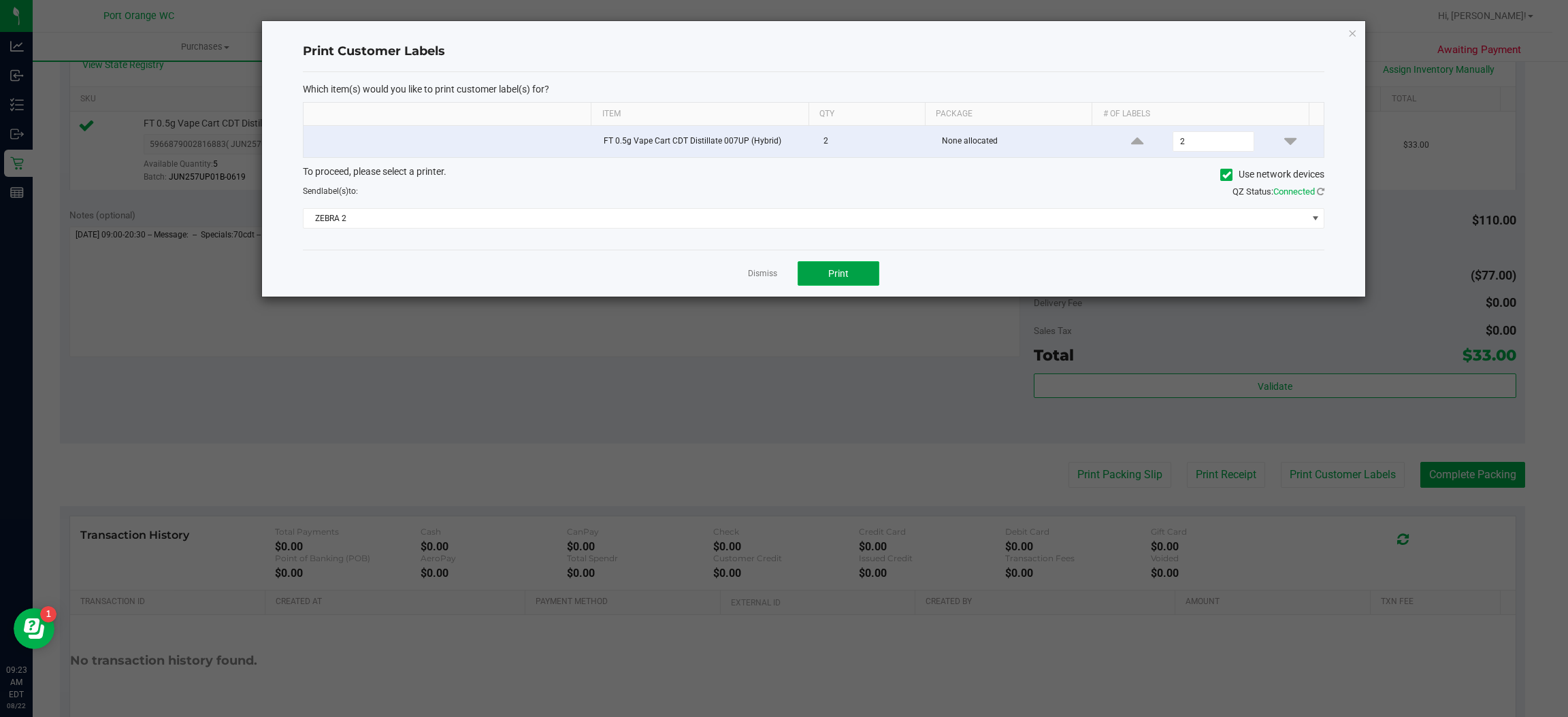
click at [832, 279] on span "Print" at bounding box center [838, 274] width 20 height 11
click at [752, 276] on link "Dismiss" at bounding box center [762, 274] width 29 height 12
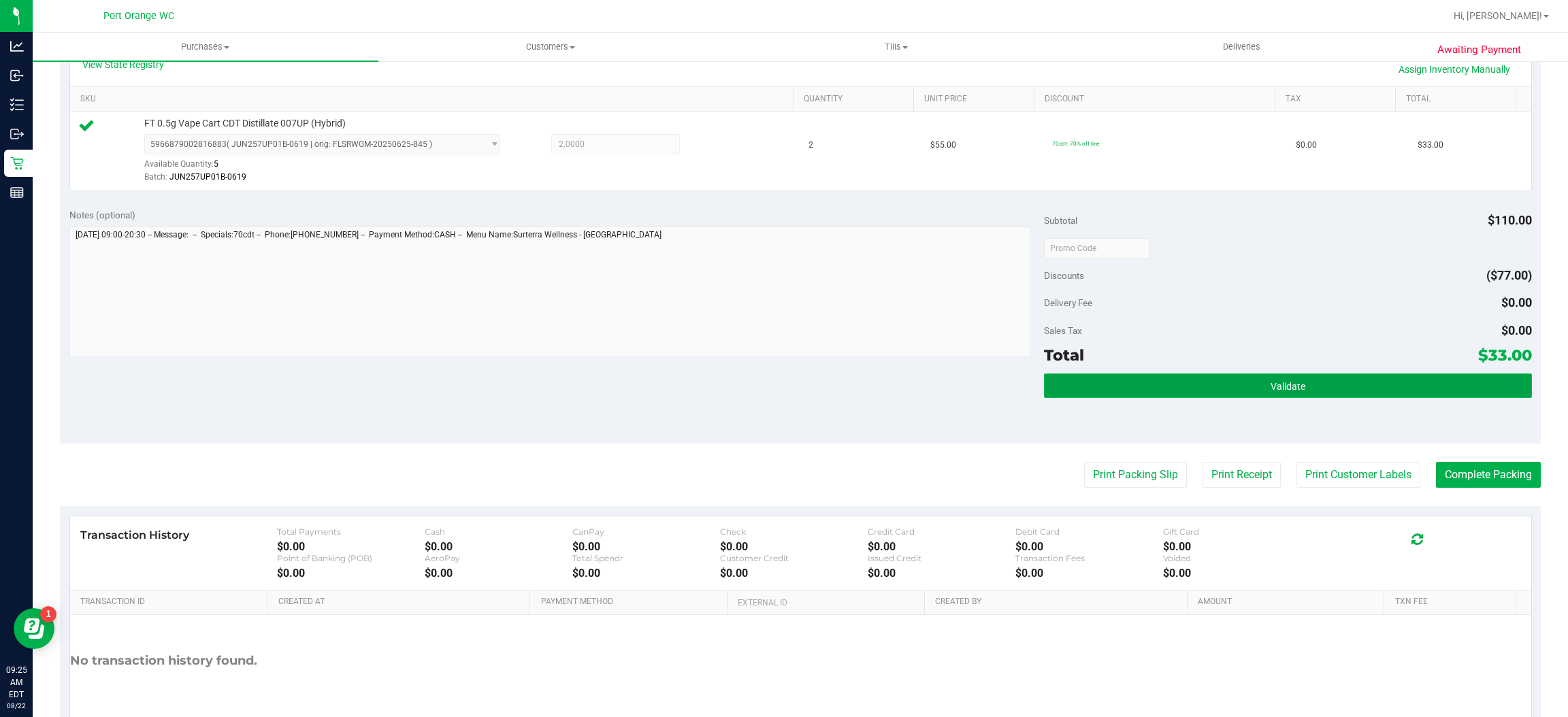
click at [1294, 379] on button "Validate" at bounding box center [1287, 385] width 487 height 24
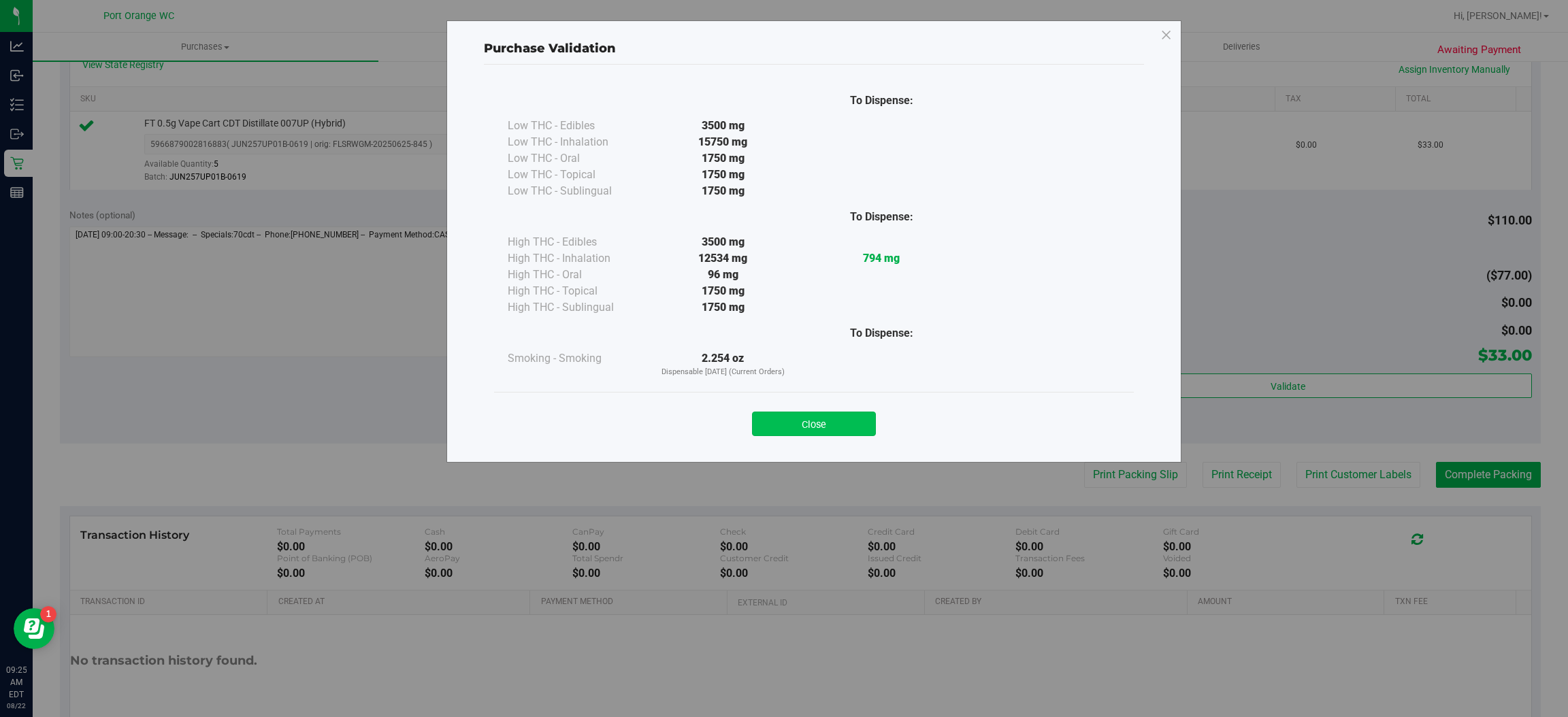
click at [832, 429] on button "Close" at bounding box center [814, 424] width 124 height 24
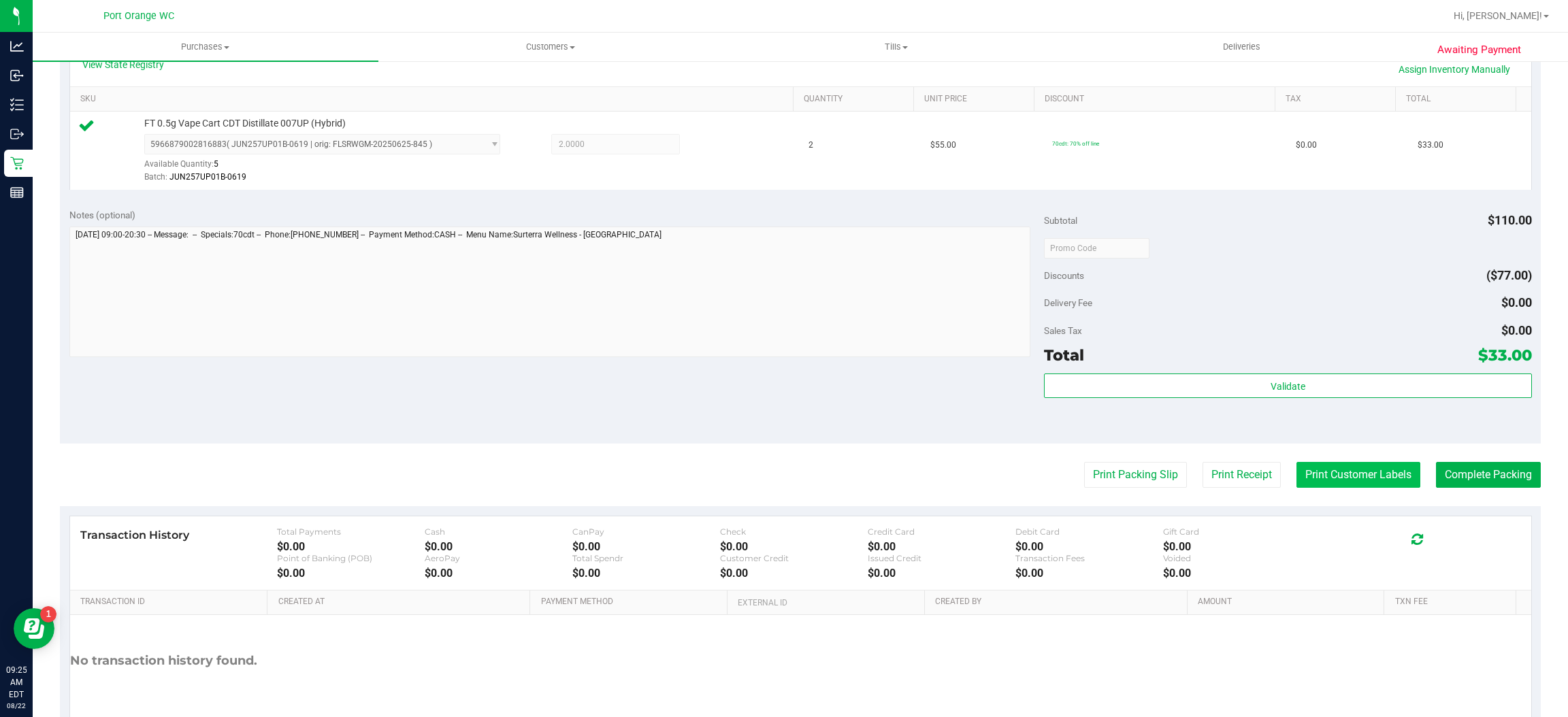
click at [1329, 468] on button "Print Customer Labels" at bounding box center [1358, 475] width 124 height 26
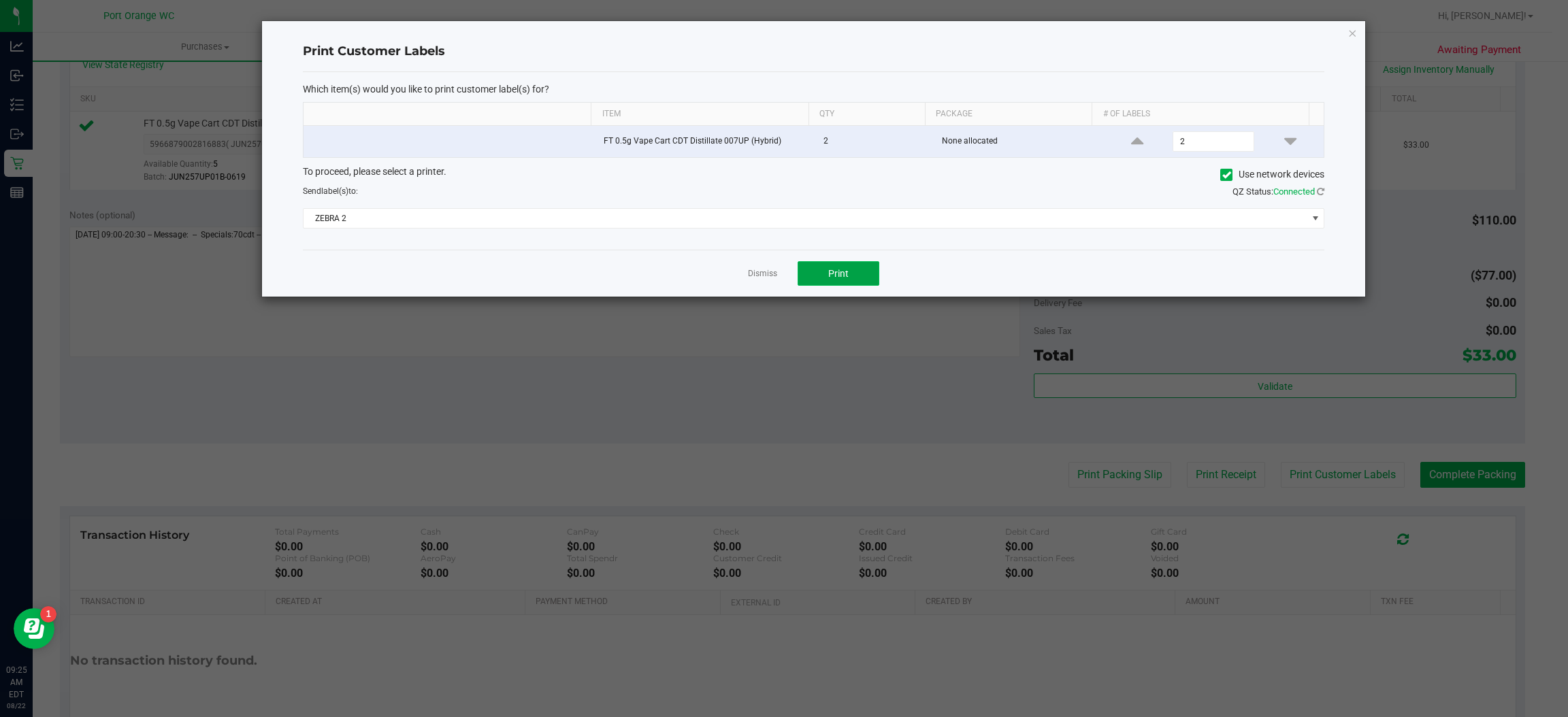
click at [866, 286] on button "Print" at bounding box center [838, 273] width 82 height 24
click at [755, 272] on link "Dismiss" at bounding box center [762, 274] width 29 height 12
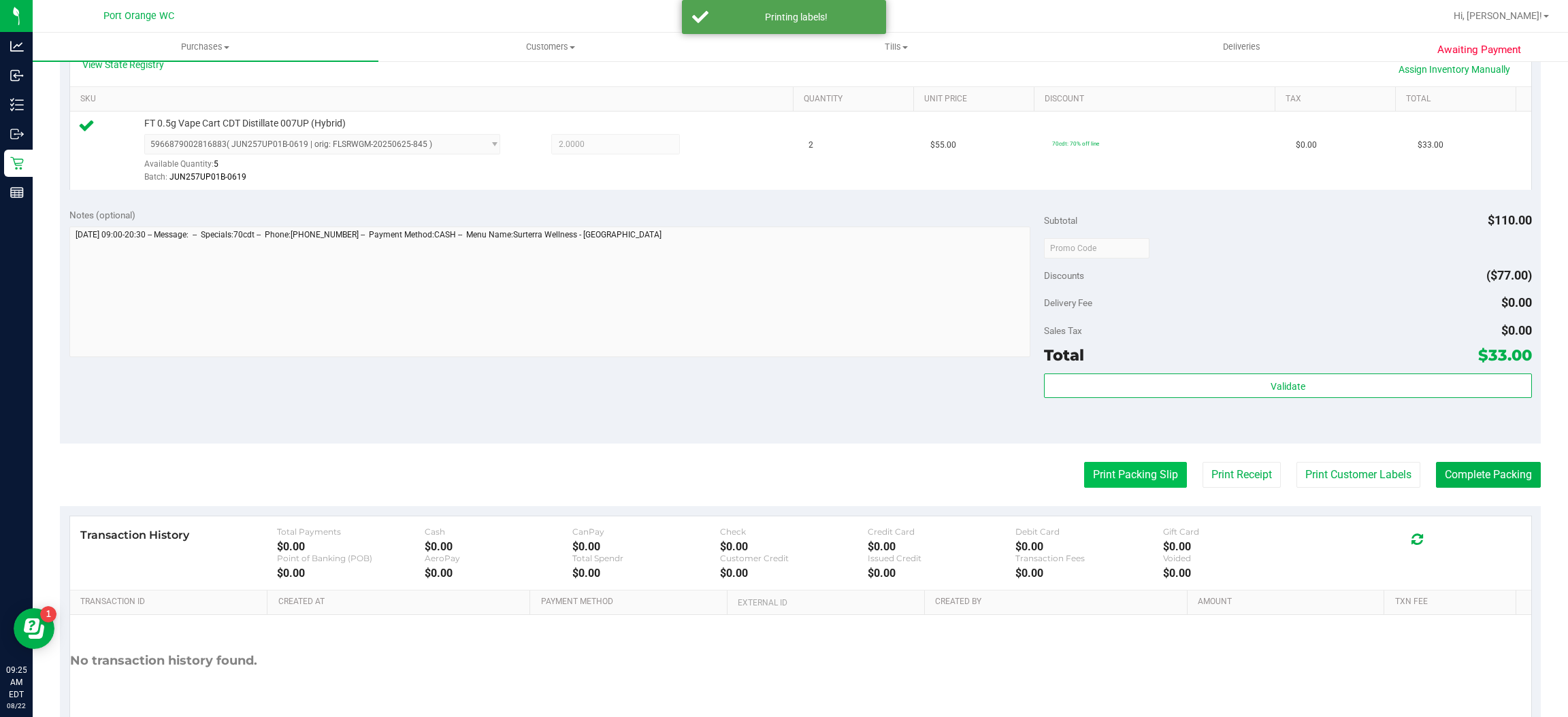
click at [1122, 477] on button "Print Packing Slip" at bounding box center [1135, 475] width 102 height 26
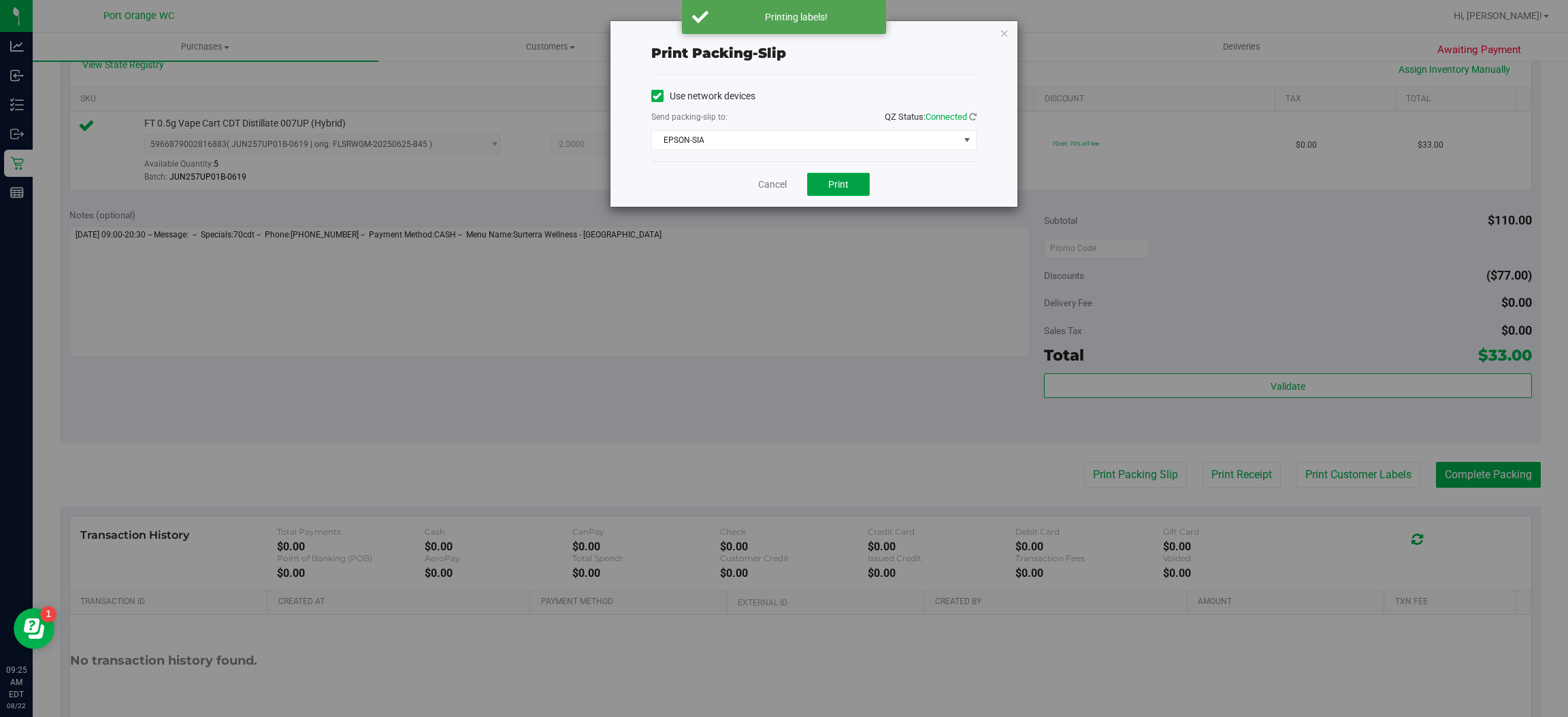
click at [853, 192] on button "Print" at bounding box center [838, 184] width 63 height 23
click at [762, 185] on link "Cancel" at bounding box center [772, 185] width 29 height 15
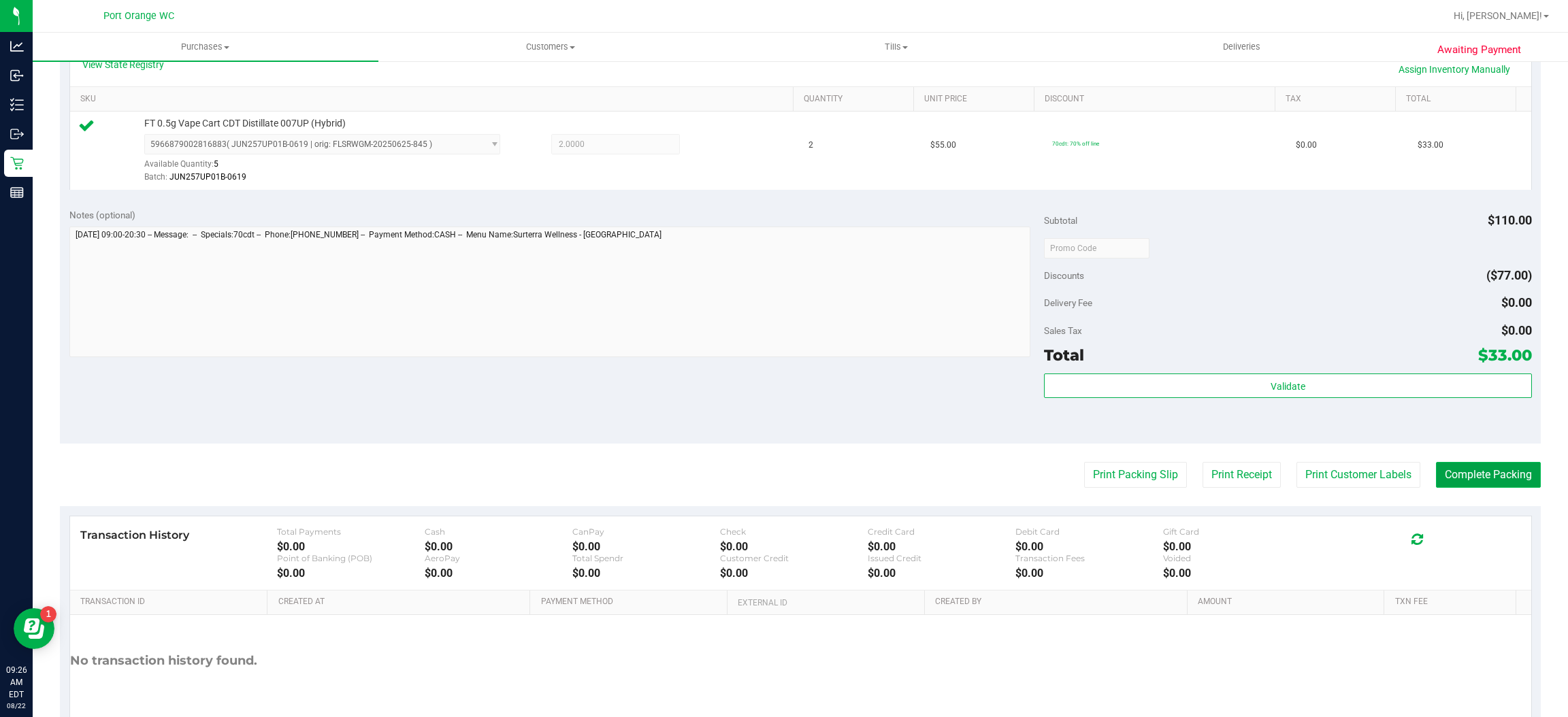
click at [1463, 468] on button "Complete Packing" at bounding box center [1489, 475] width 105 height 26
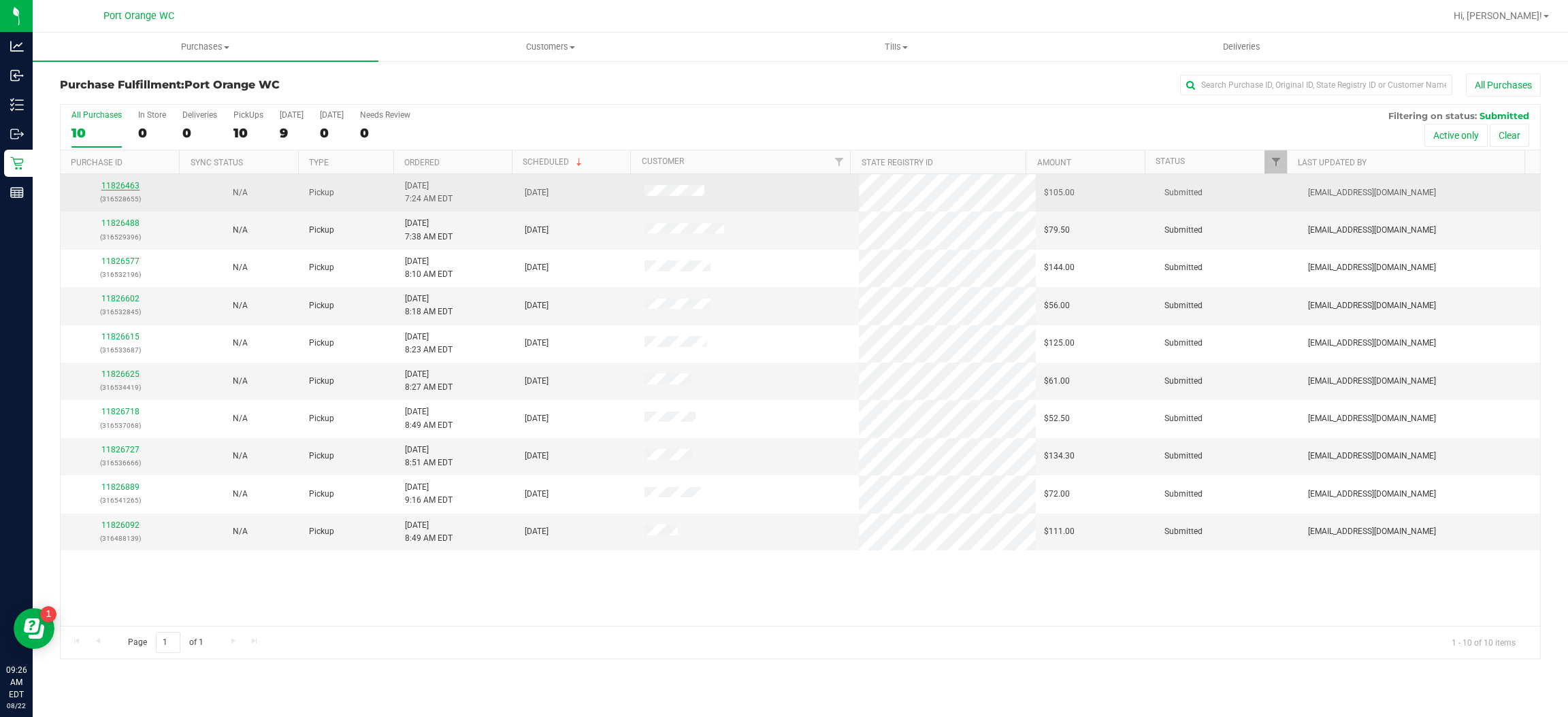
click at [131, 183] on link "11826463" at bounding box center [121, 186] width 38 height 10
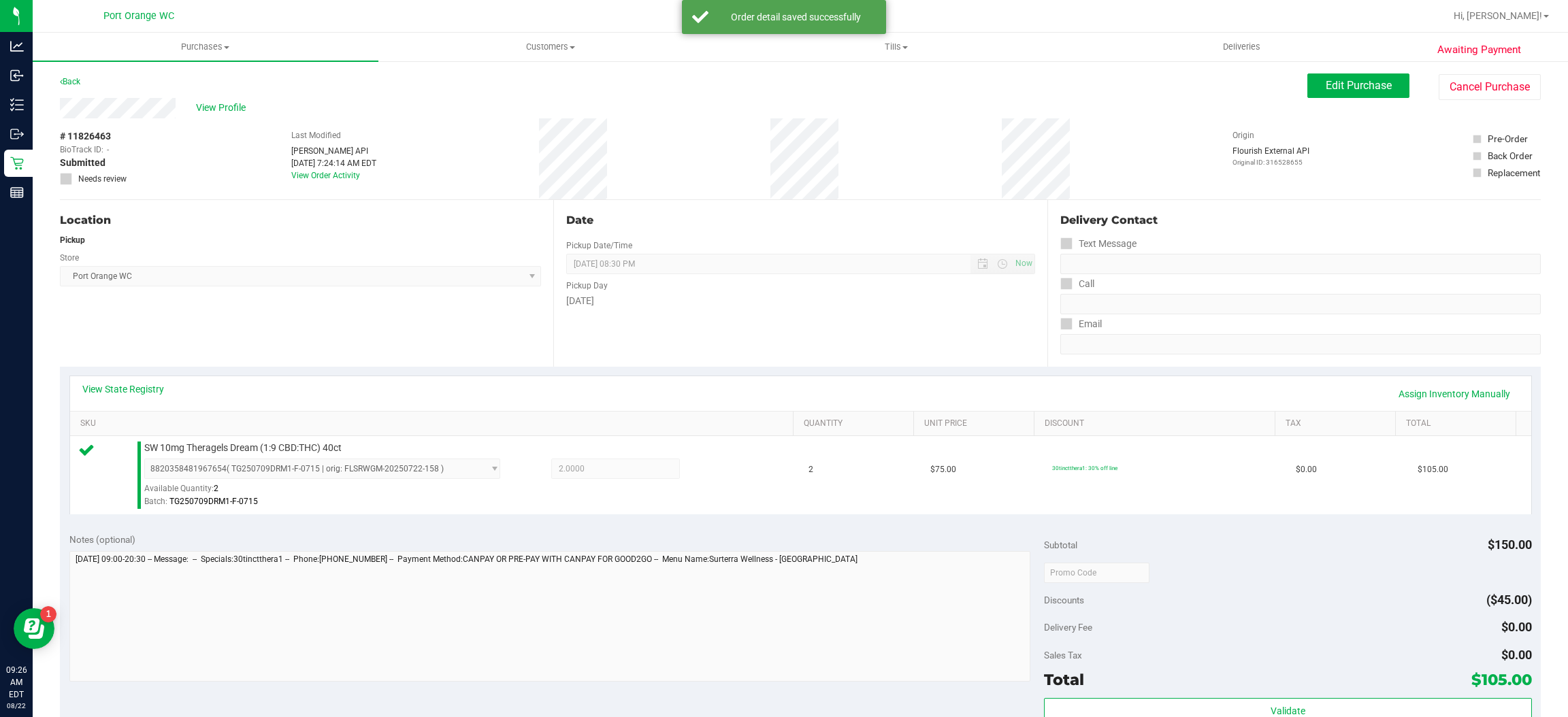
scroll to position [304, 0]
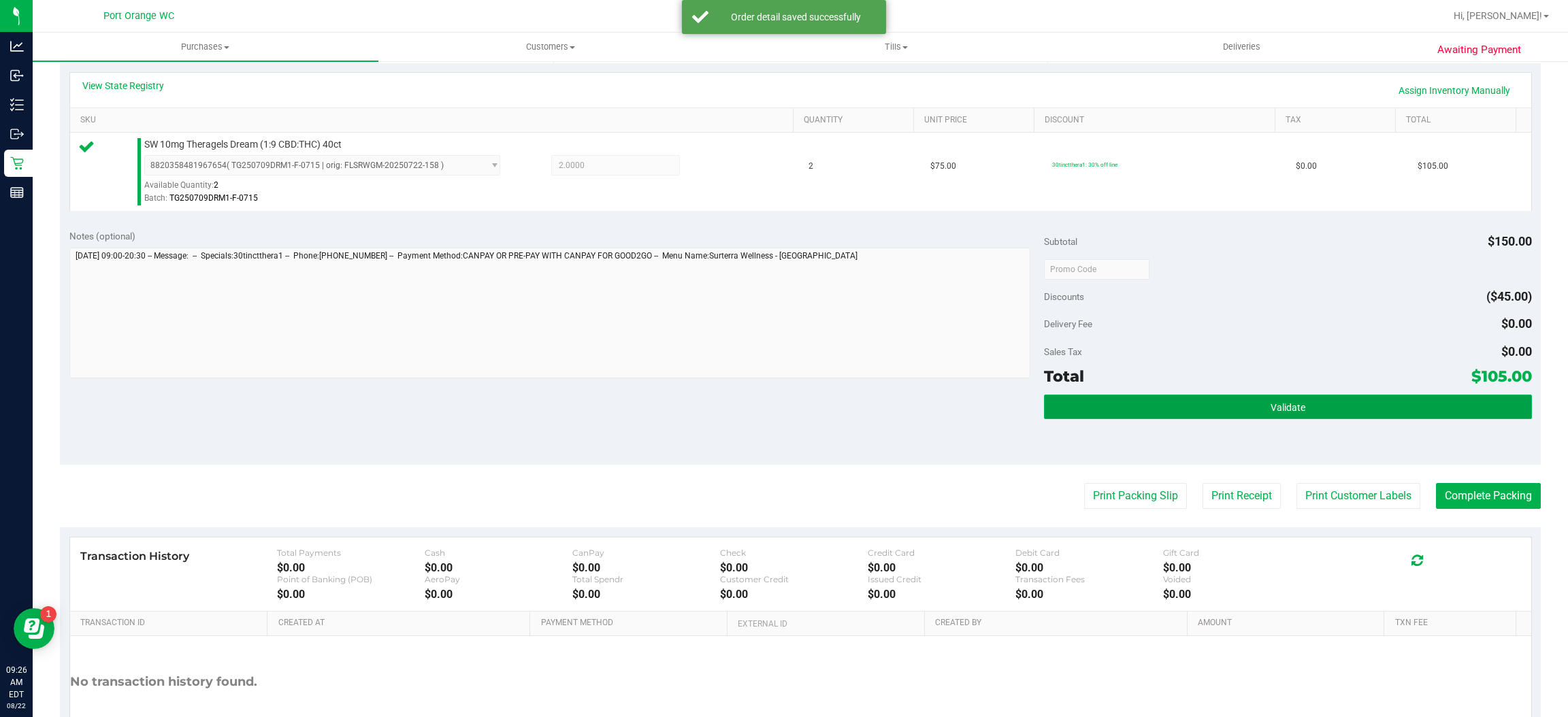
click at [1192, 406] on button "Validate" at bounding box center [1287, 406] width 487 height 24
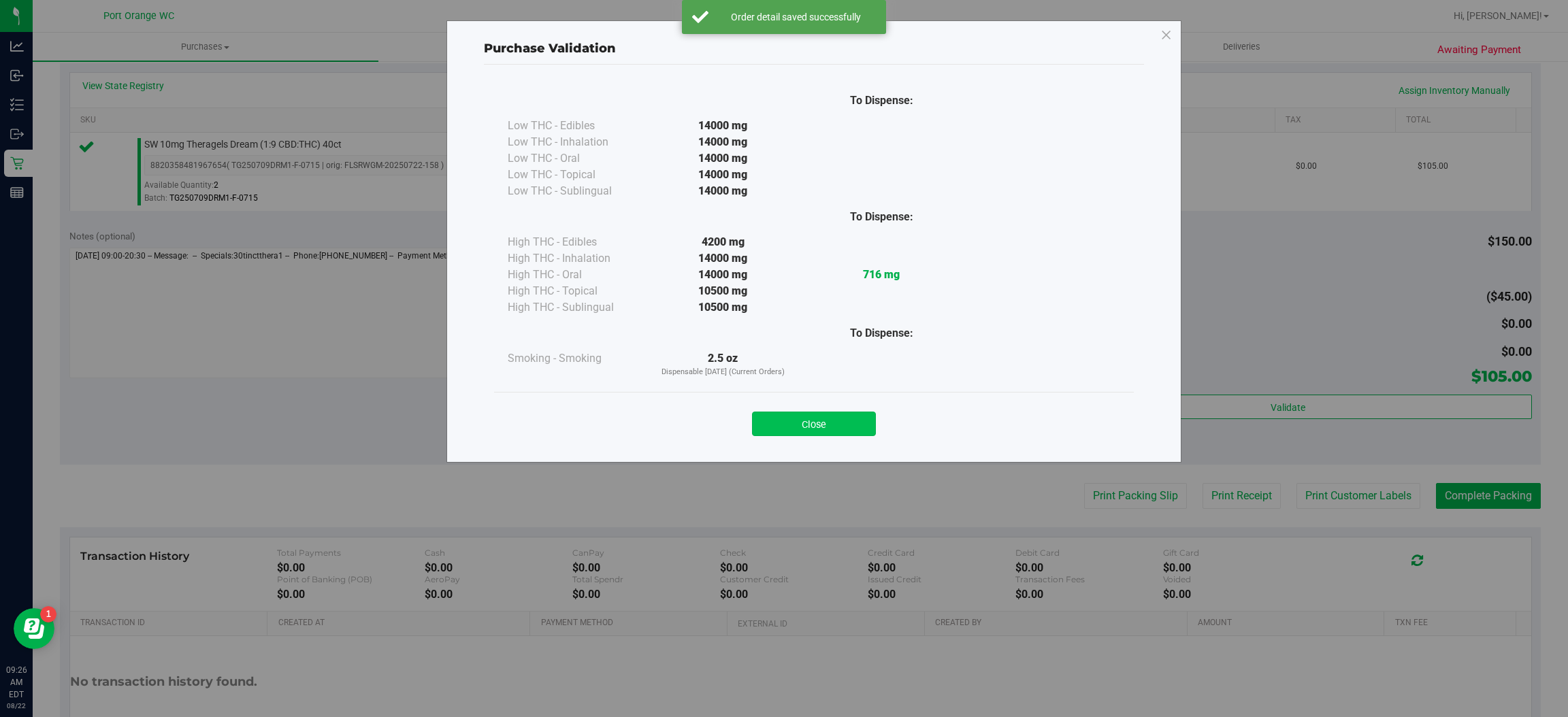
click at [838, 429] on button "Close" at bounding box center [814, 424] width 124 height 24
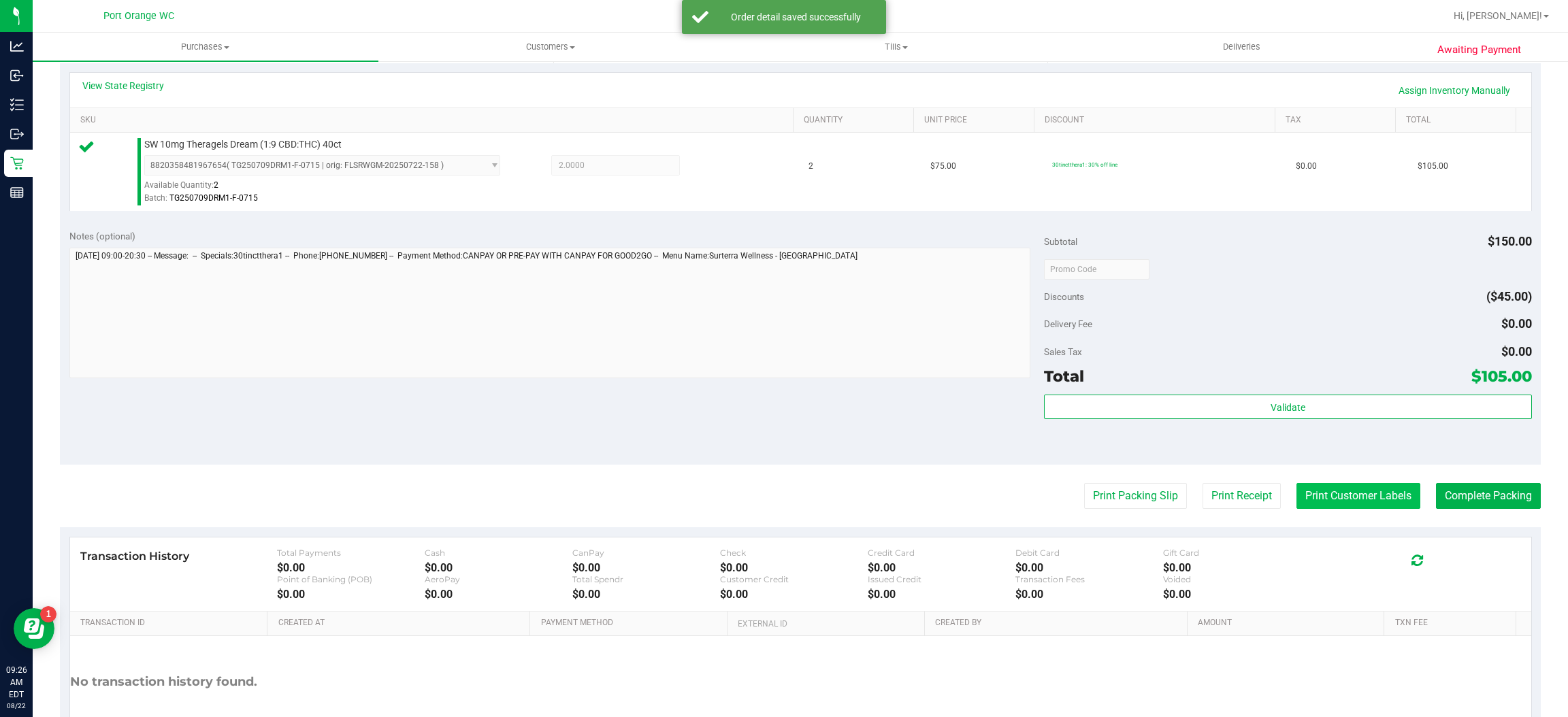
click at [1316, 503] on button "Print Customer Labels" at bounding box center [1358, 495] width 124 height 26
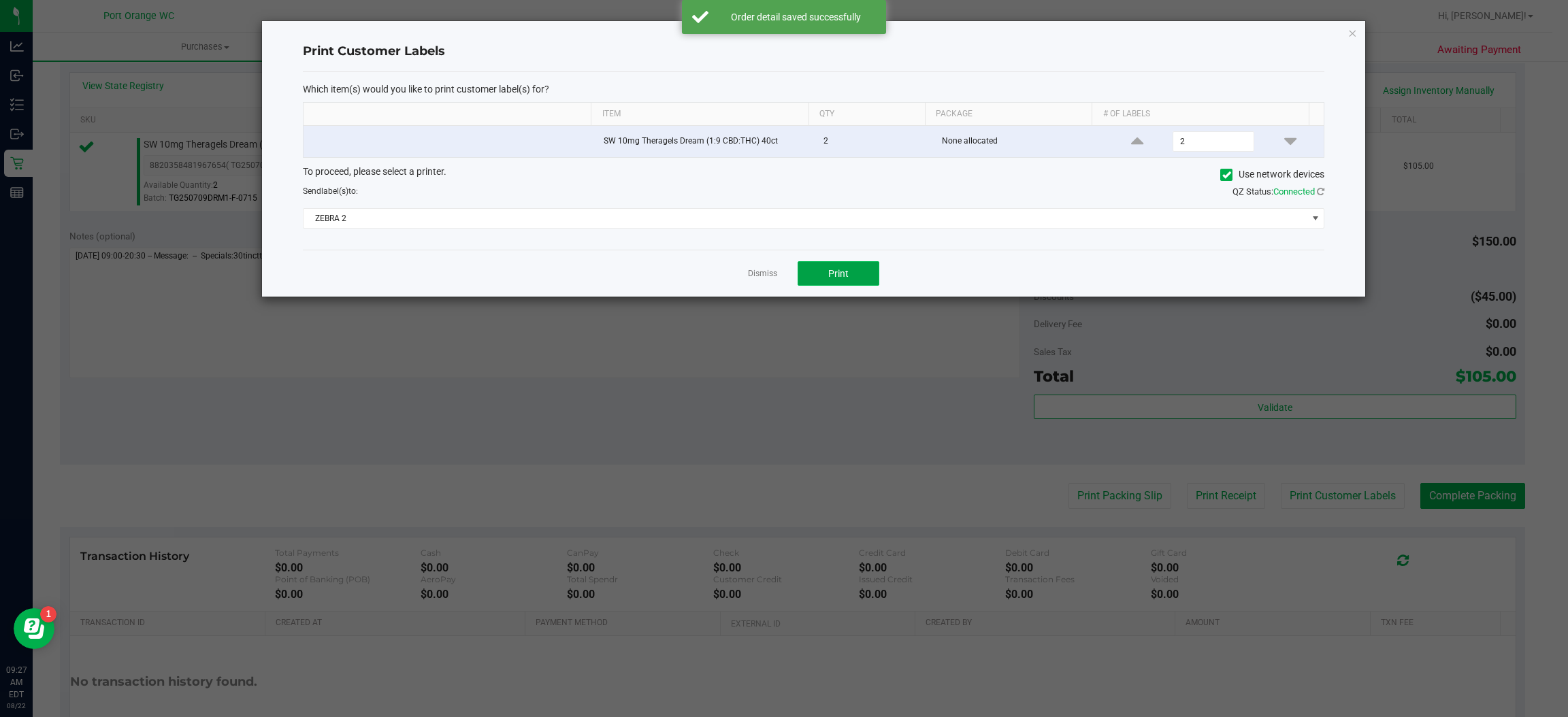
click at [840, 271] on span "Print" at bounding box center [838, 274] width 20 height 11
click at [757, 279] on link "Dismiss" at bounding box center [762, 274] width 29 height 12
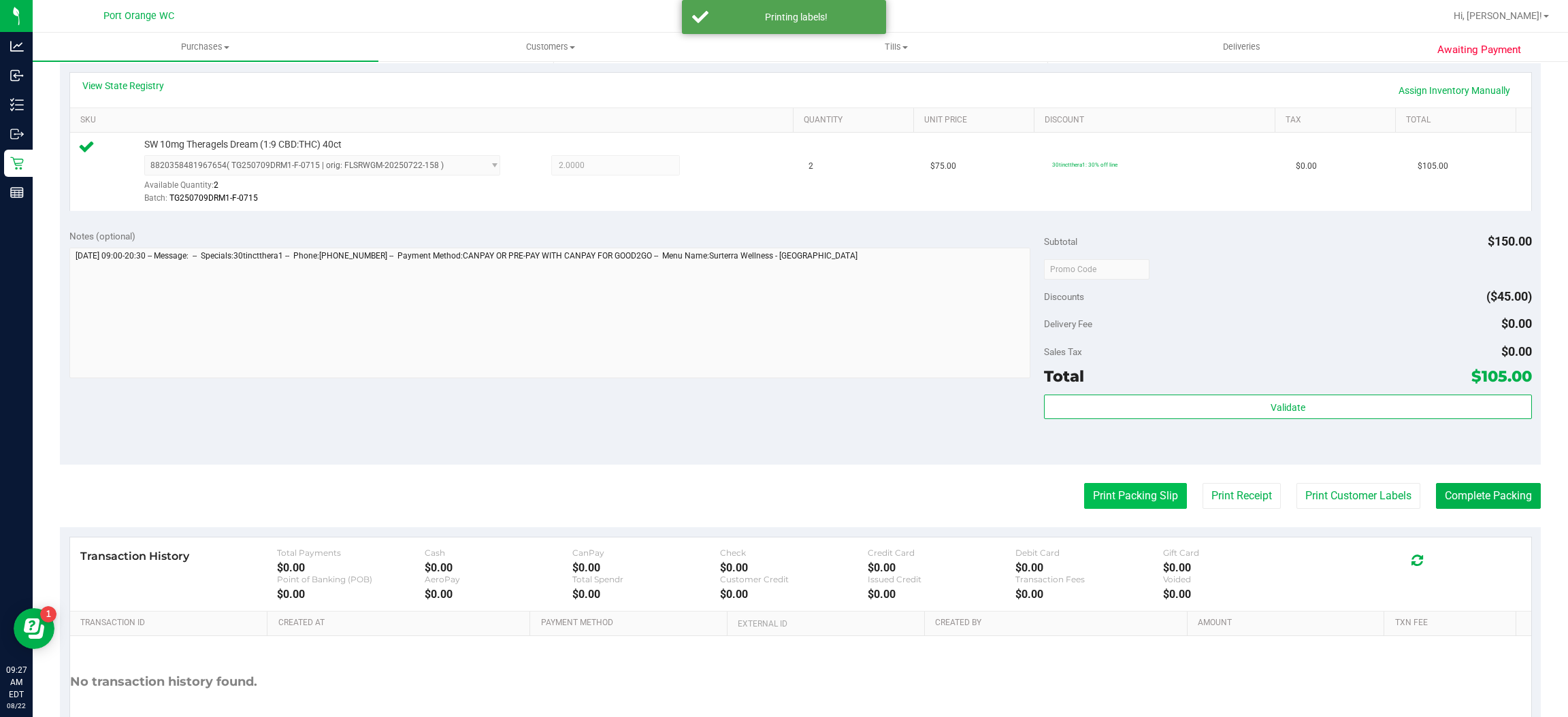
click at [1089, 496] on button "Print Packing Slip" at bounding box center [1135, 495] width 102 height 26
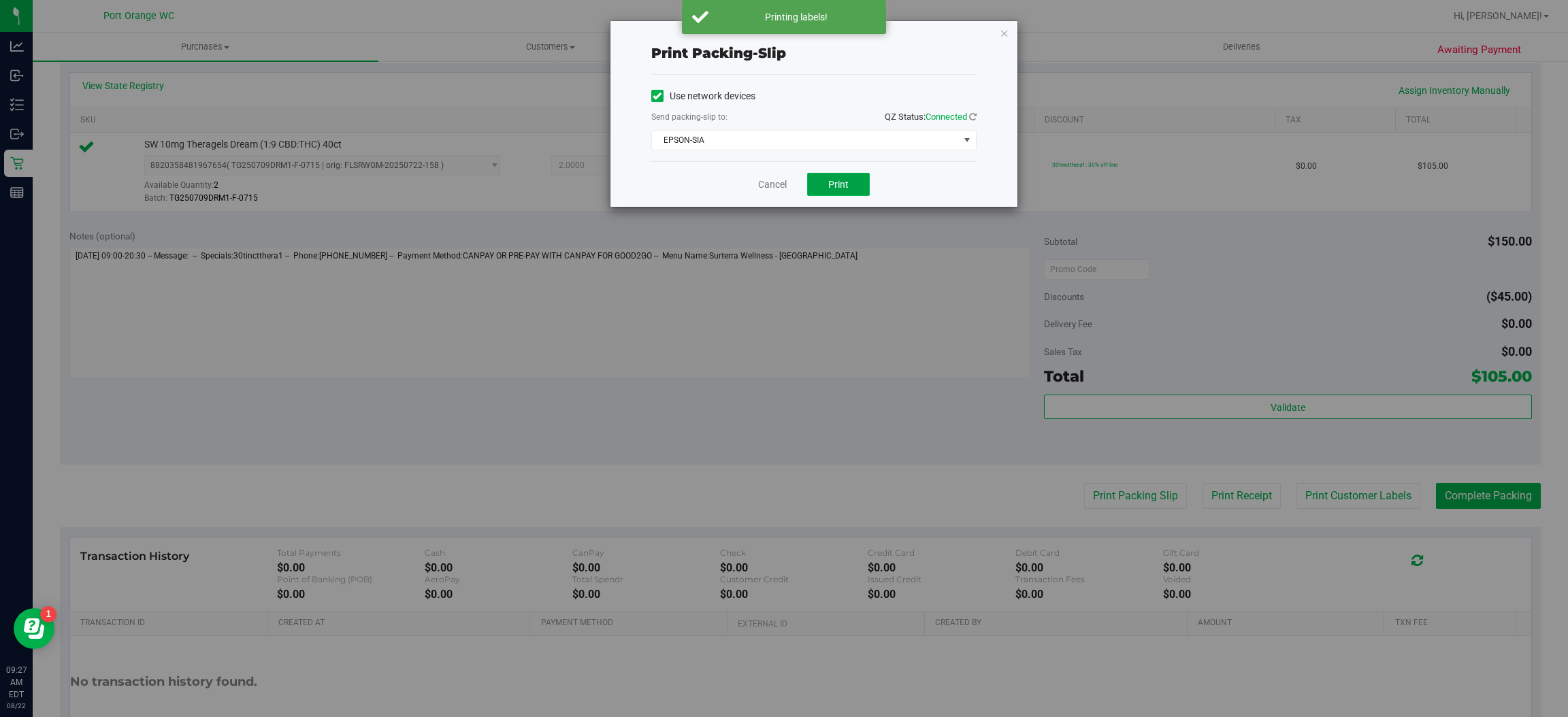
click at [815, 187] on button "Print" at bounding box center [838, 184] width 63 height 23
click at [772, 186] on link "Cancel" at bounding box center [772, 185] width 29 height 15
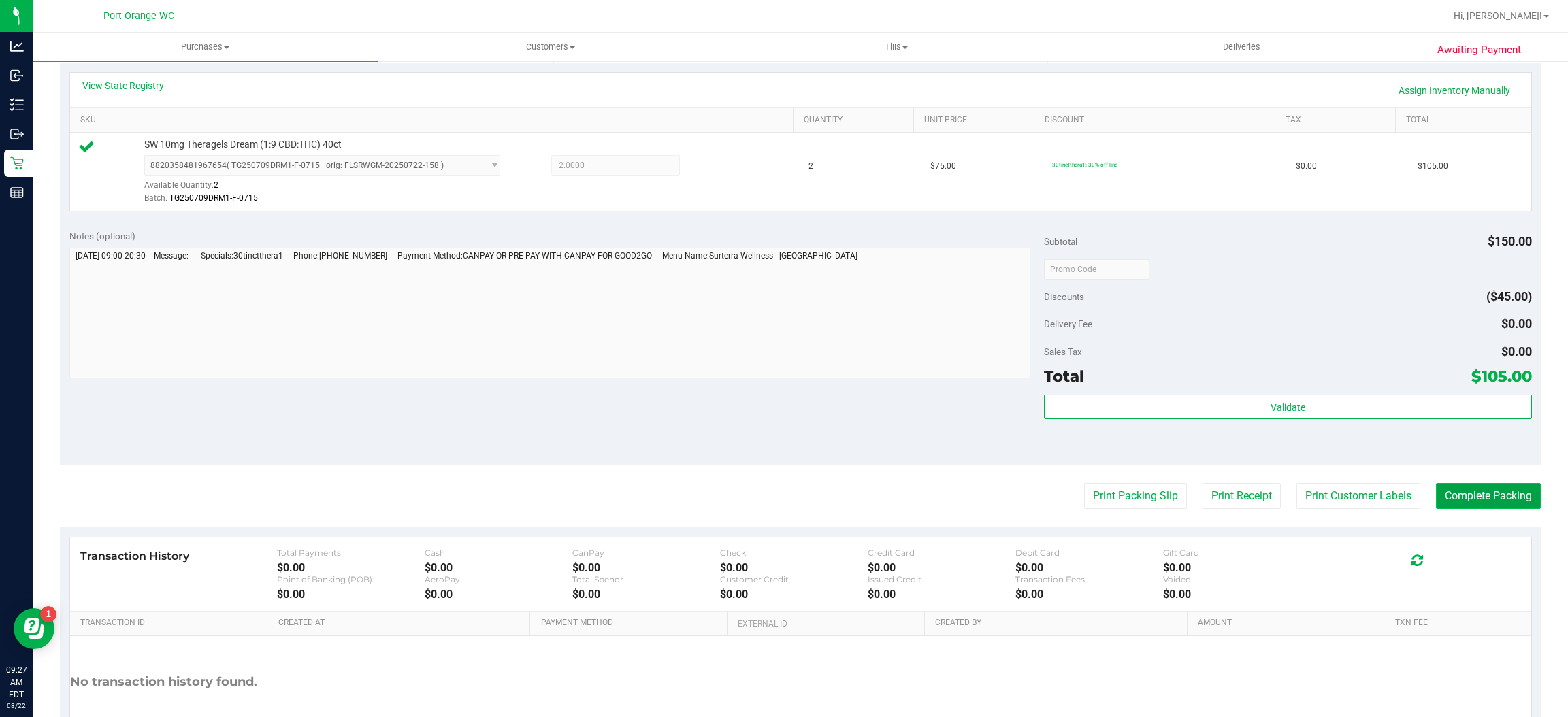
click at [1482, 491] on button "Complete Packing" at bounding box center [1489, 495] width 105 height 26
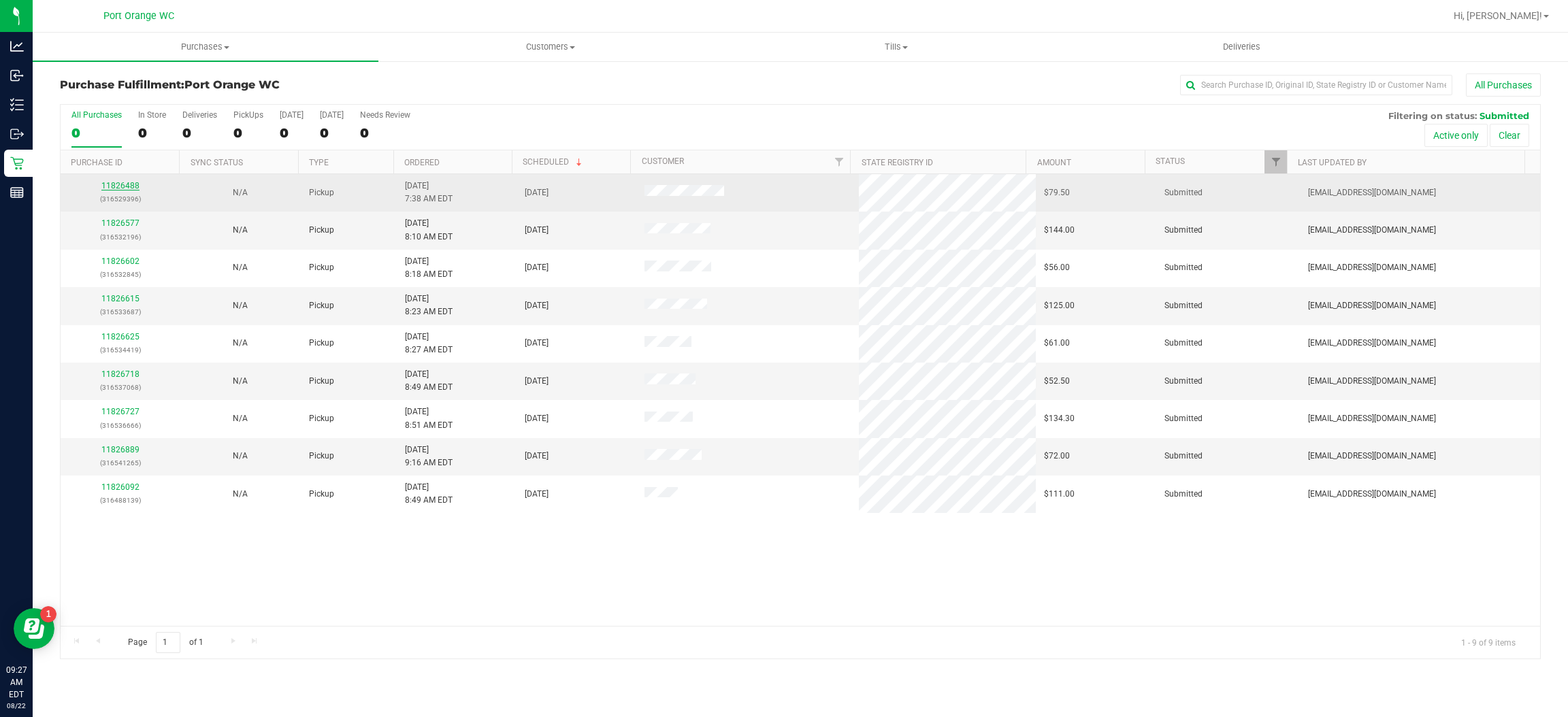
click at [121, 187] on link "11826488" at bounding box center [121, 186] width 38 height 10
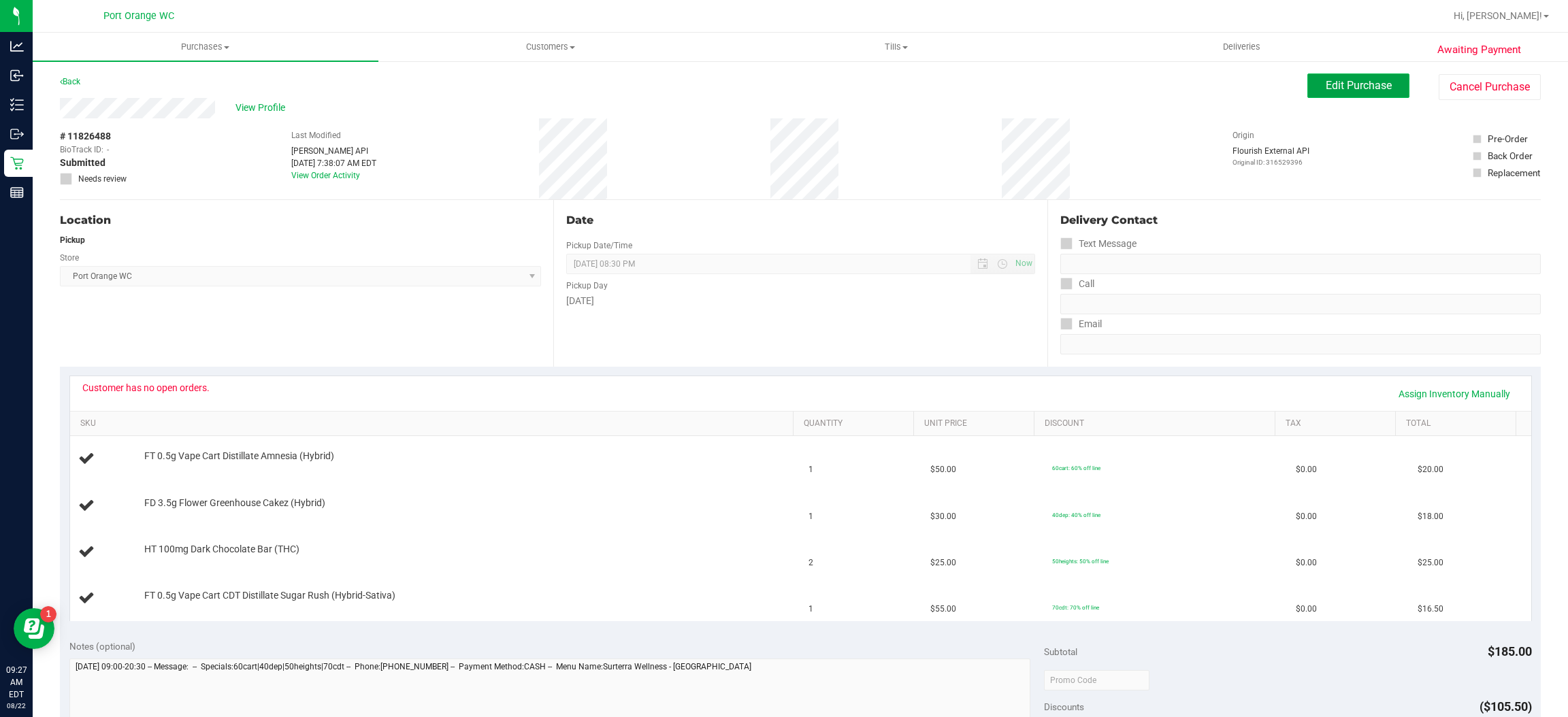
click at [1339, 89] on span "Edit Purchase" at bounding box center [1358, 85] width 66 height 13
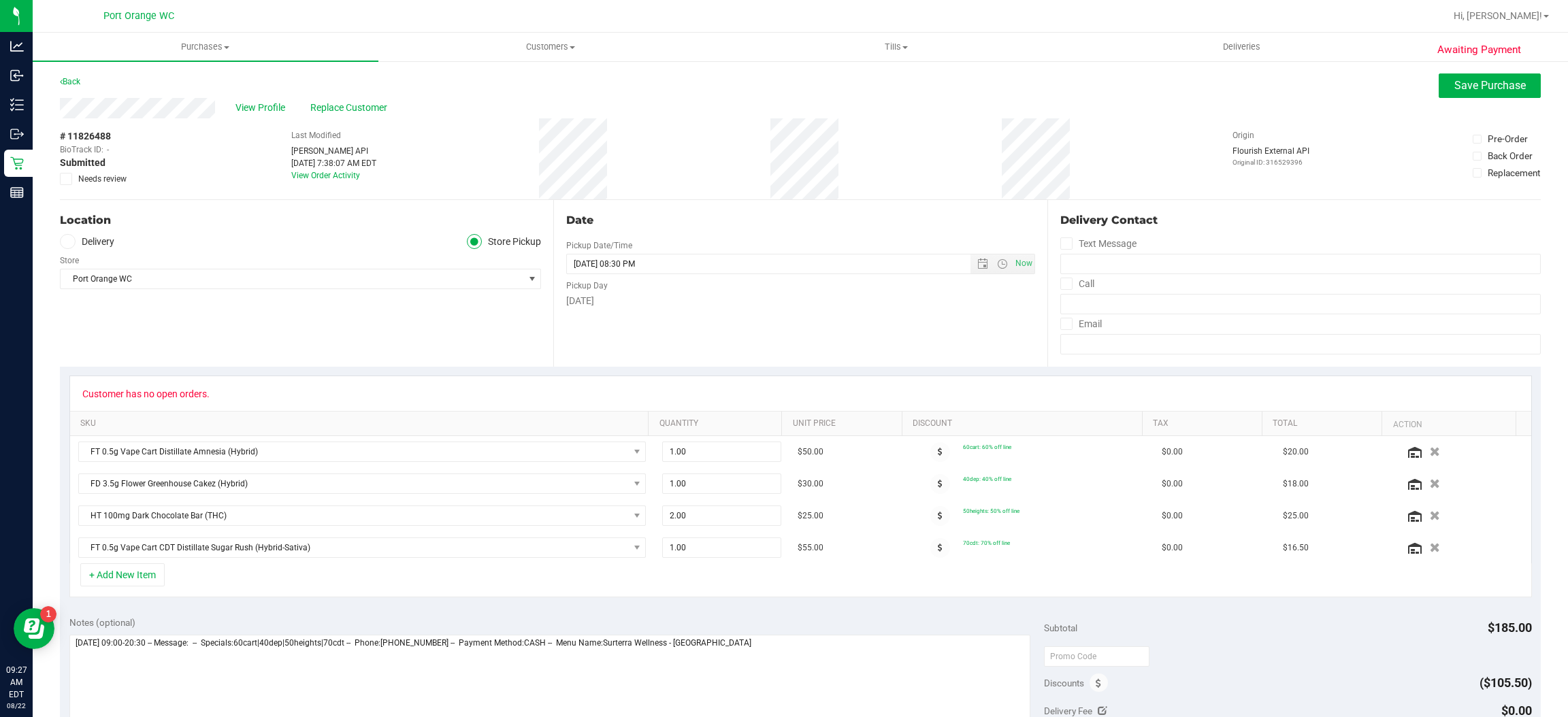
click at [76, 178] on label "Needs review" at bounding box center [94, 179] width 68 height 13
click at [0, 0] on input "Needs review" at bounding box center [0, 0] width 0 height 0
click at [560, 89] on div "Back Save Purchase" at bounding box center [800, 85] width 1481 height 24
click at [1459, 79] on span "Save Purchase" at bounding box center [1490, 85] width 72 height 13
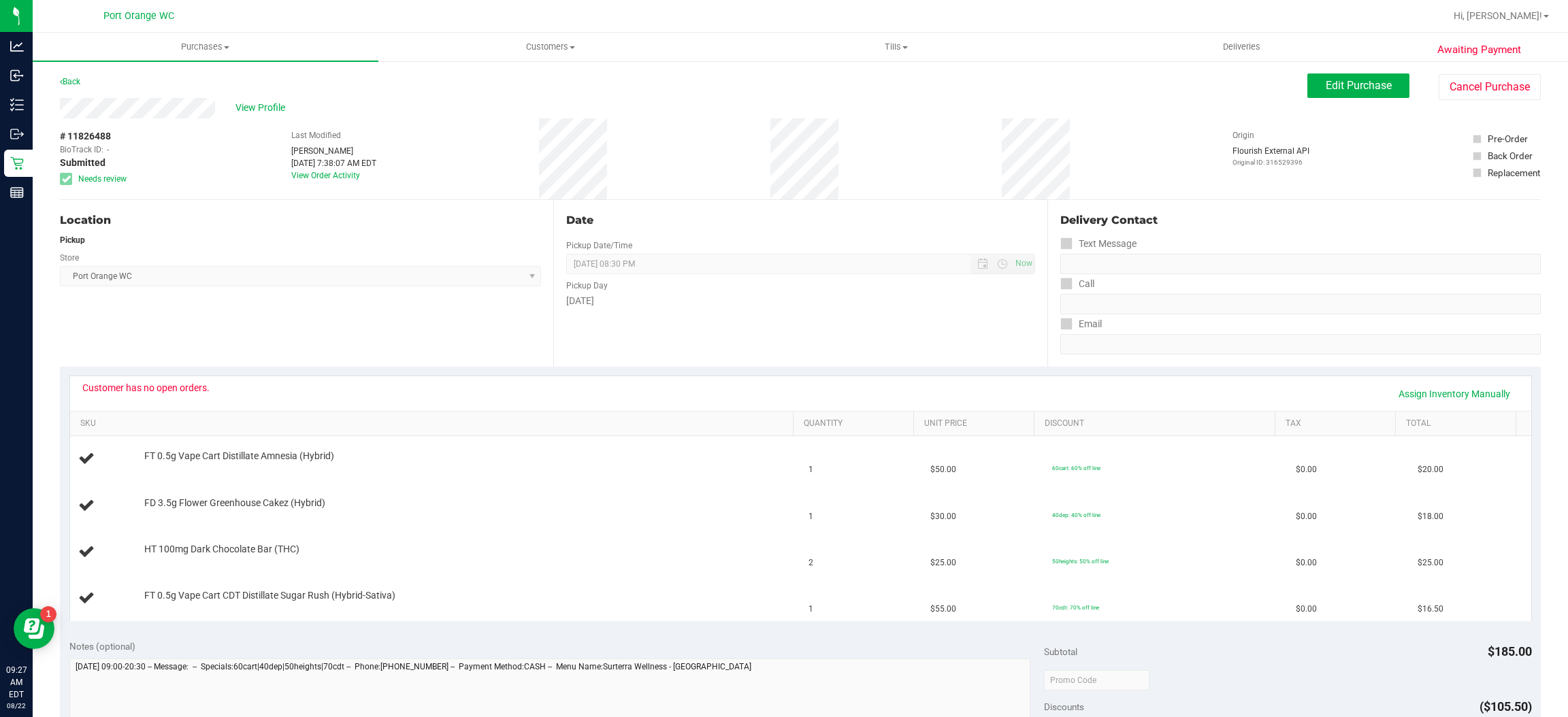
click at [256, 112] on span "View Profile" at bounding box center [263, 108] width 54 height 15
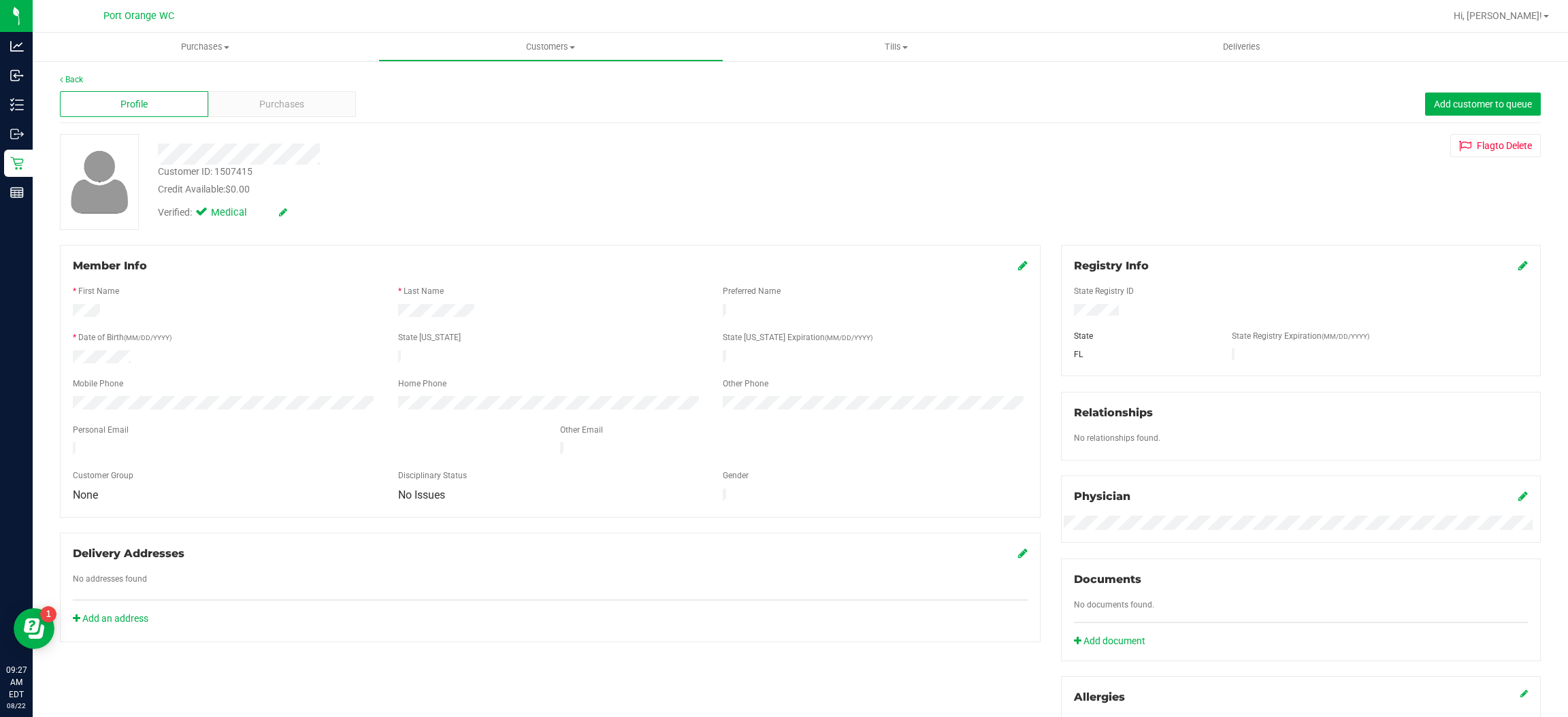
click at [228, 171] on div "Customer ID: 1507415" at bounding box center [206, 171] width 95 height 15
copy div "1507415"
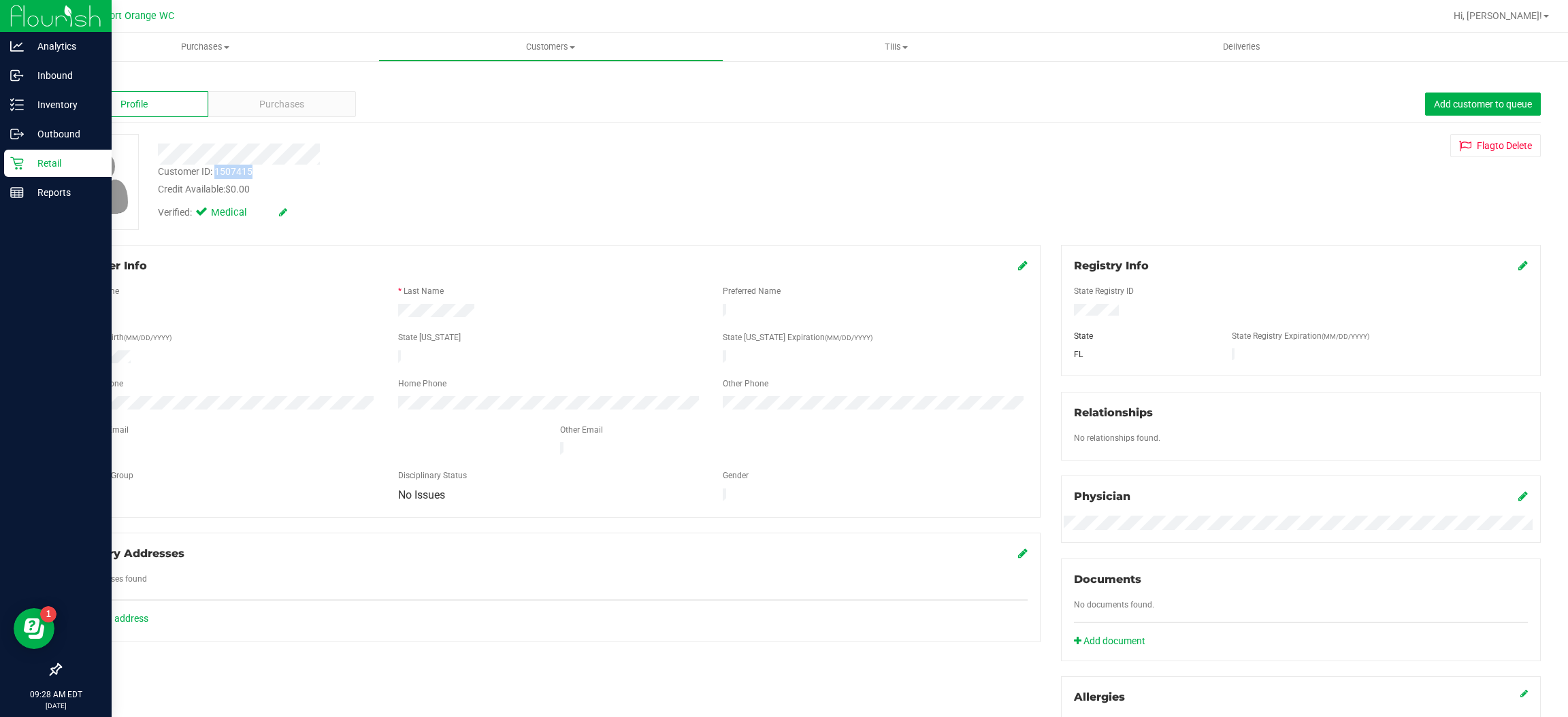
click at [24, 166] on p "Retail" at bounding box center [64, 163] width 82 height 16
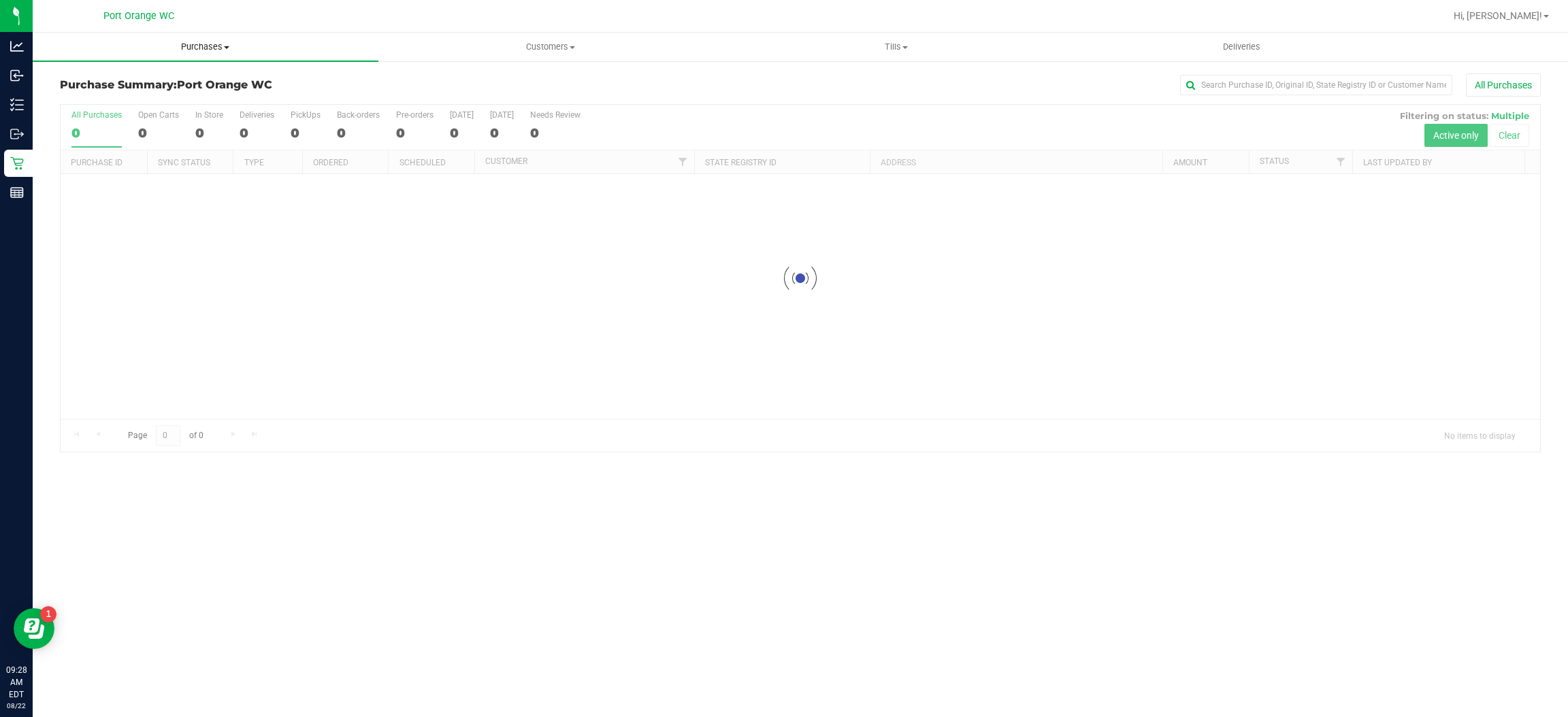
click at [231, 46] on span "Purchases" at bounding box center [206, 47] width 346 height 13
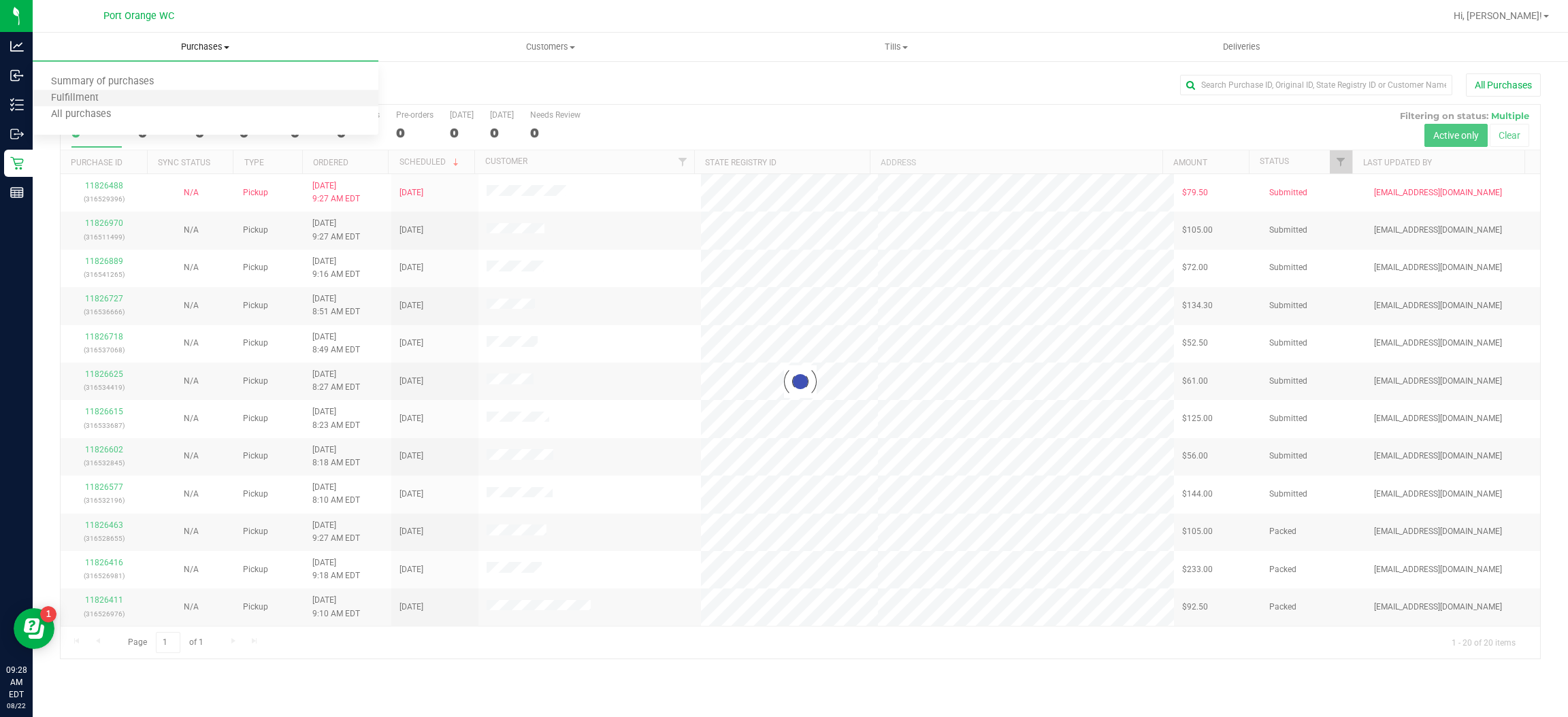
click at [178, 95] on li "Fulfillment" at bounding box center [206, 98] width 346 height 16
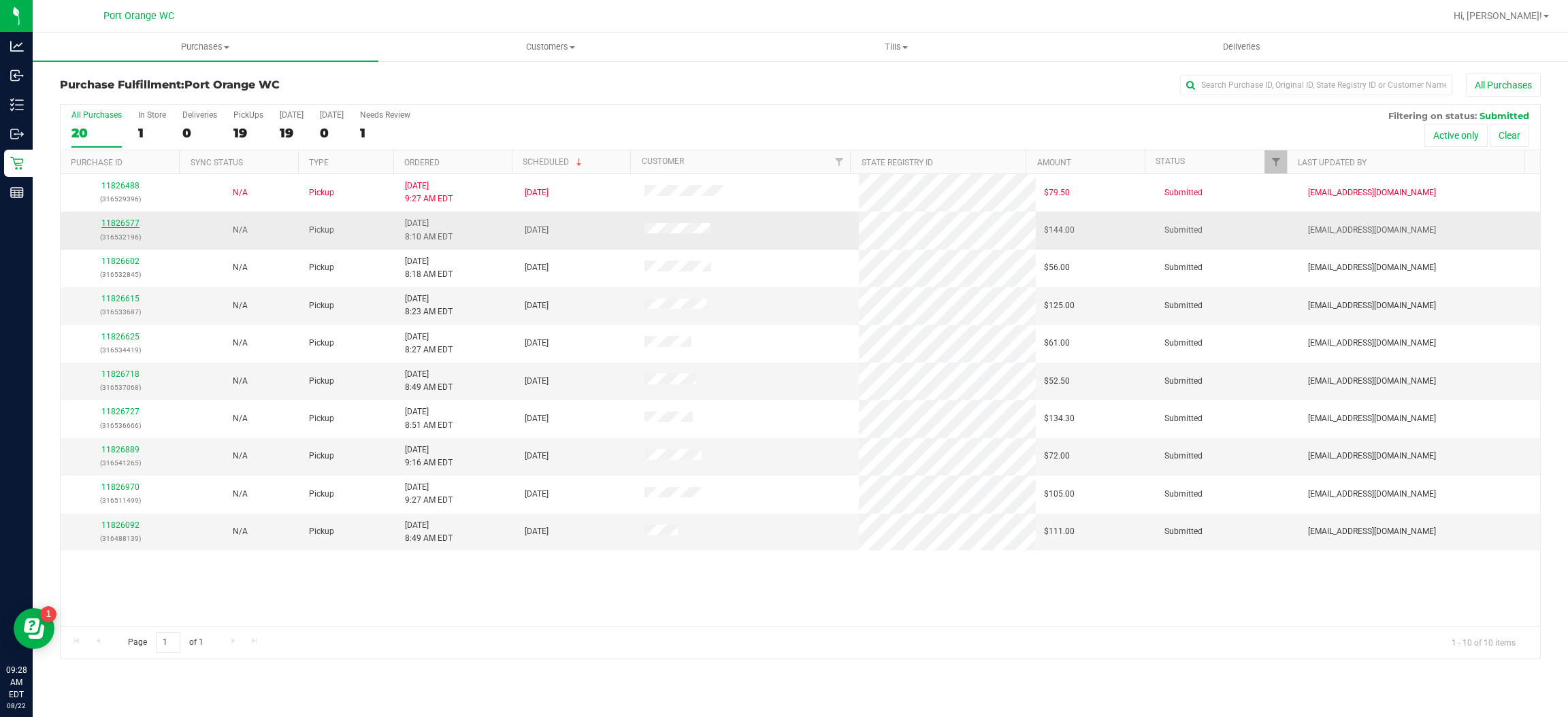
click at [112, 222] on link "11826577" at bounding box center [121, 223] width 38 height 10
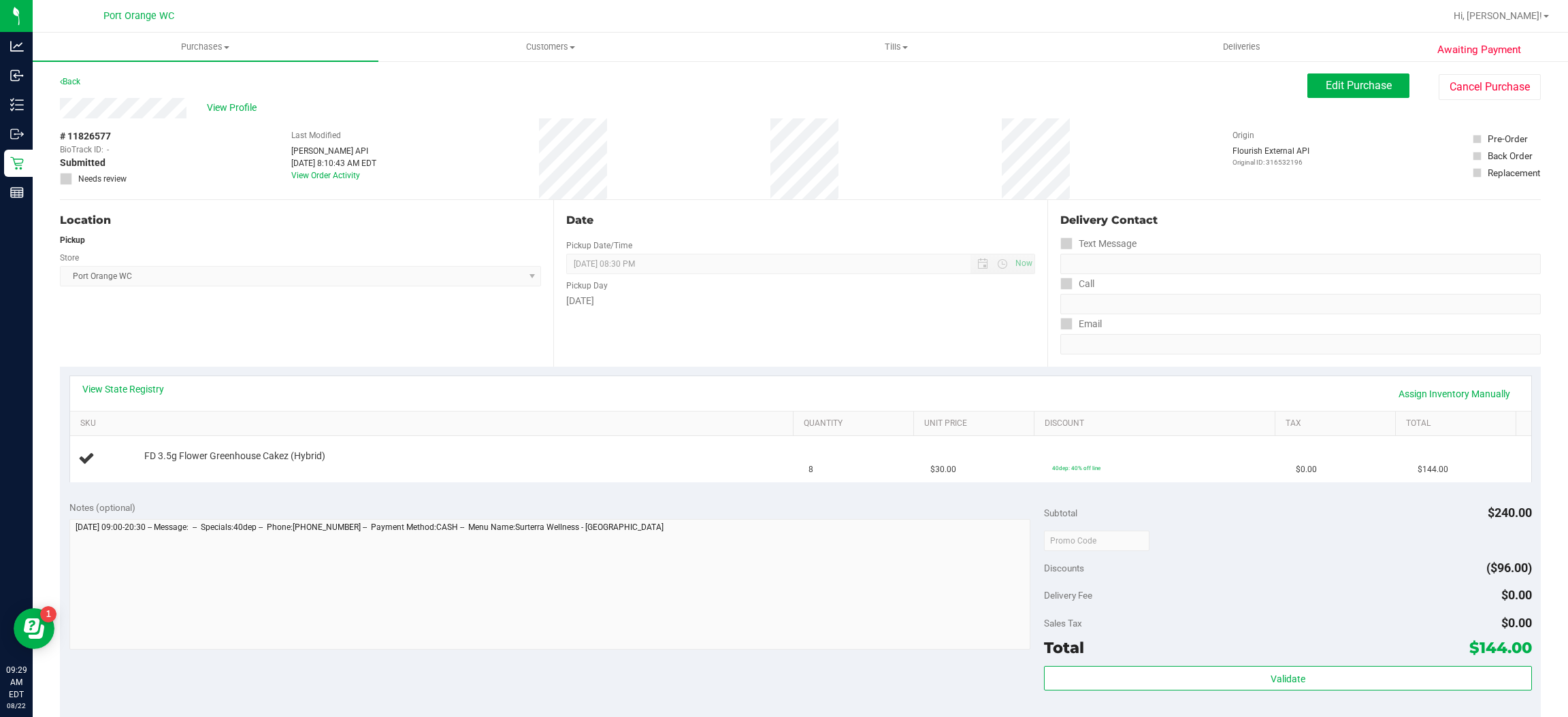
click at [627, 501] on div "Notes (optional)" at bounding box center [557, 508] width 975 height 14
click at [142, 386] on link "View State Registry" at bounding box center [123, 390] width 82 height 14
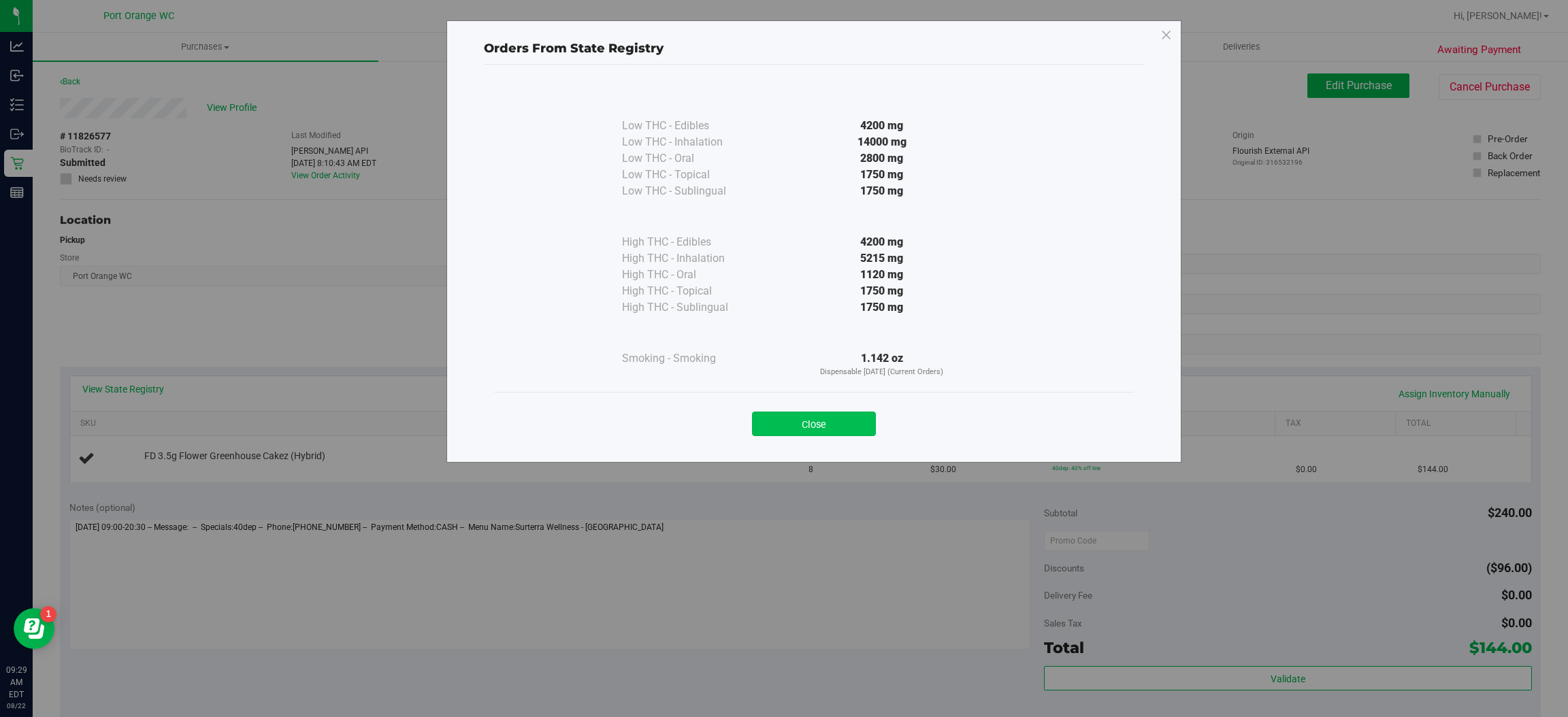
drag, startPoint x: 810, startPoint y: 448, endPoint x: 820, endPoint y: 415, distance: 34.5
click at [813, 436] on div "Low THC - Edibles 4200 mg Low THC - Inhalation" at bounding box center [813, 257] width 660 height 385
click at [822, 408] on div "Close" at bounding box center [814, 419] width 620 height 34
click at [827, 414] on div "Close" at bounding box center [814, 419] width 620 height 34
click at [822, 428] on button "Close" at bounding box center [814, 424] width 124 height 24
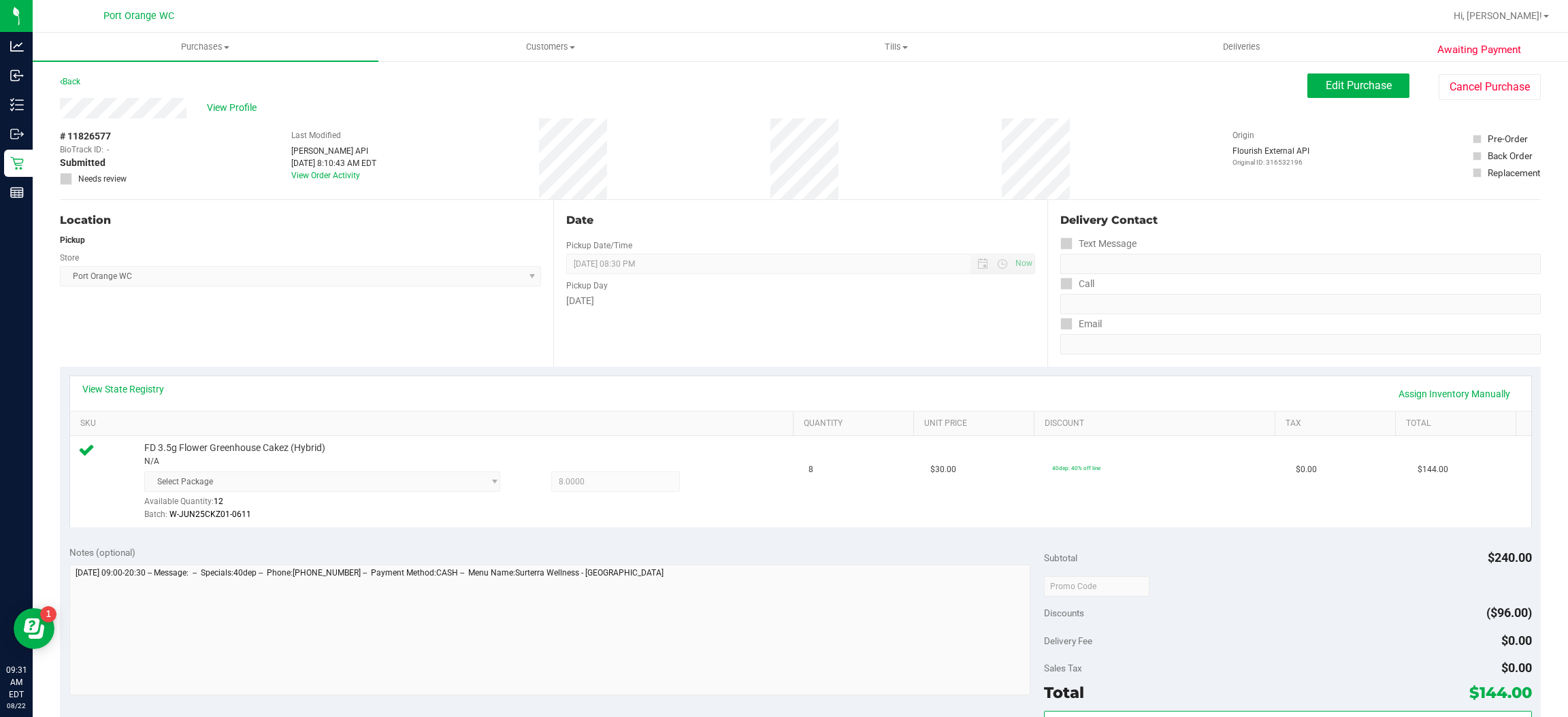
scroll to position [142, 0]
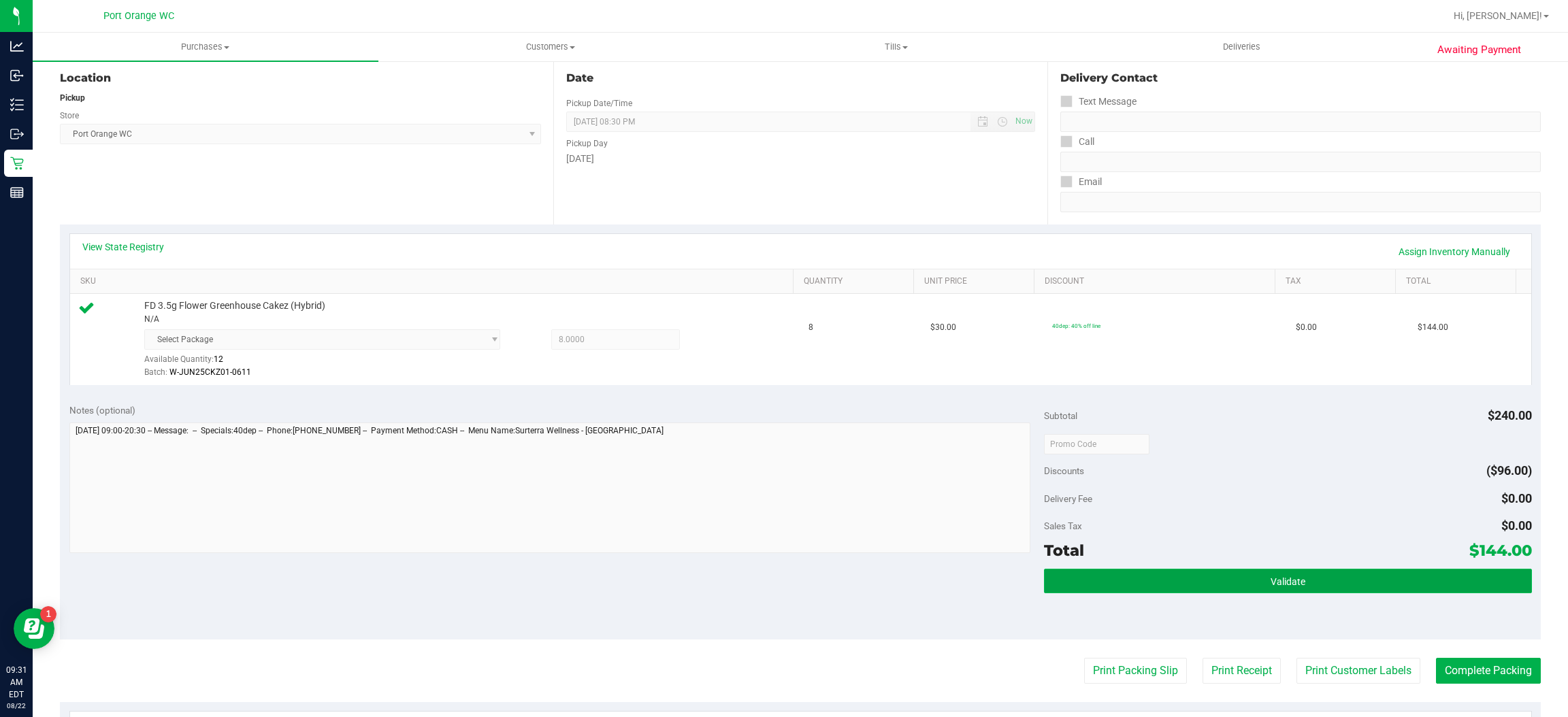
click at [1177, 574] on button "Validate" at bounding box center [1287, 580] width 487 height 24
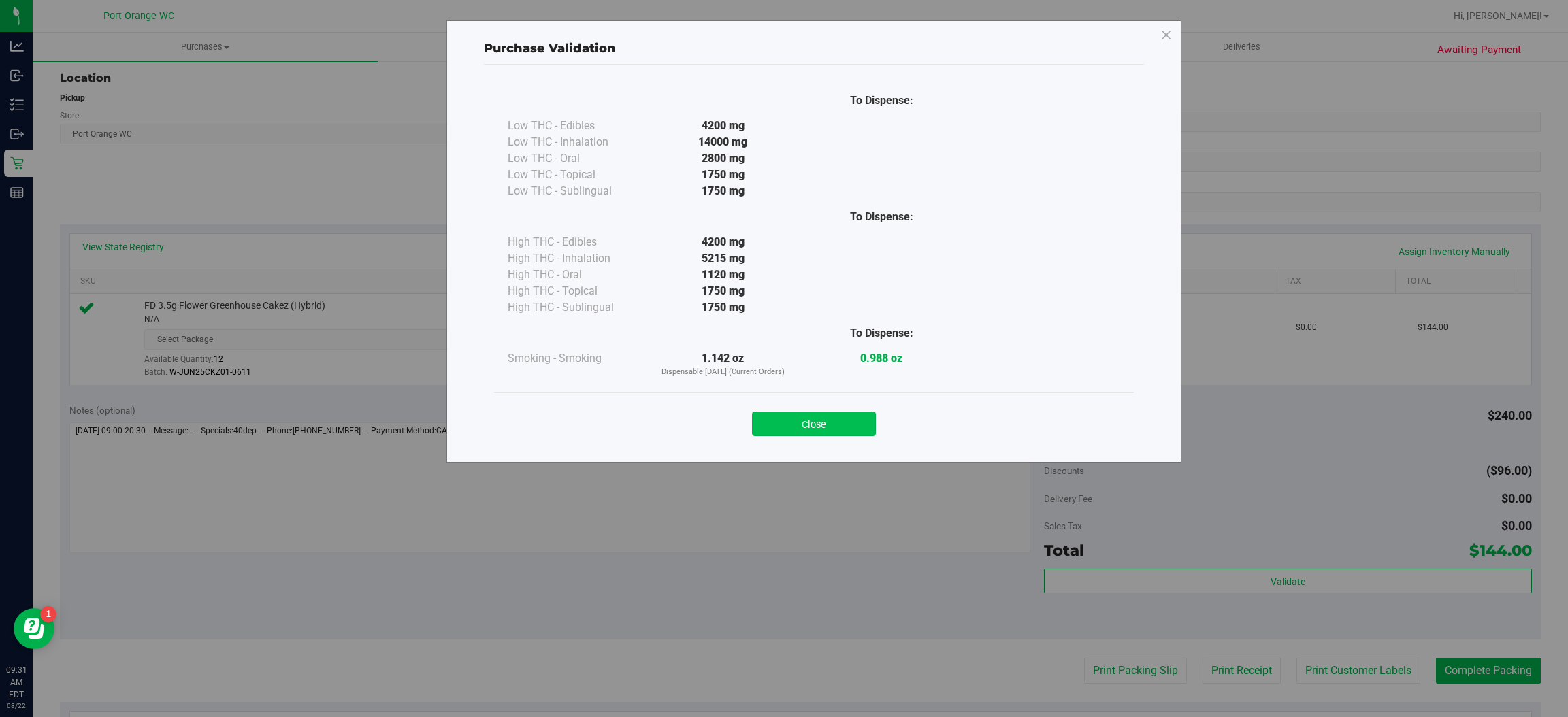
click at [783, 418] on button "Close" at bounding box center [814, 424] width 124 height 24
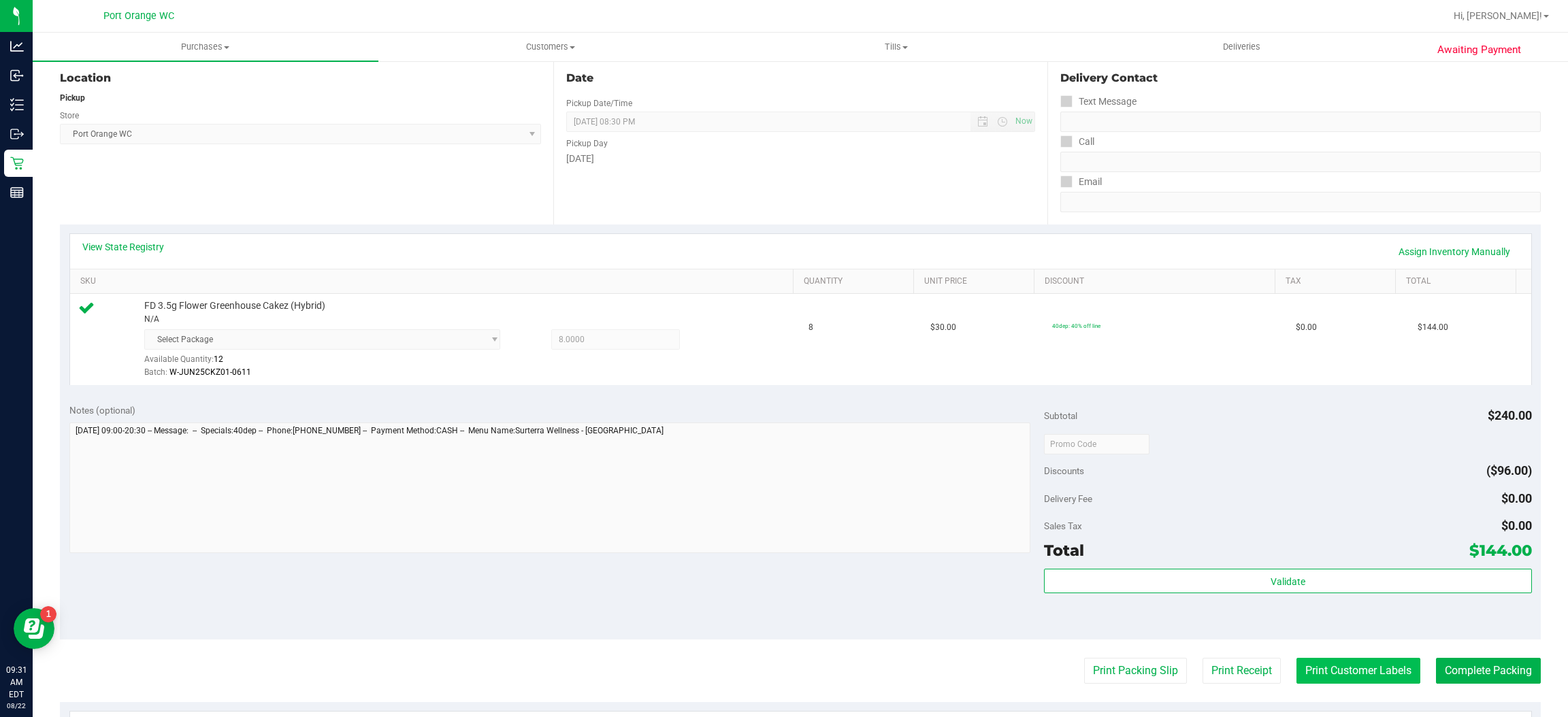
click at [1325, 672] on button "Print Customer Labels" at bounding box center [1358, 670] width 124 height 26
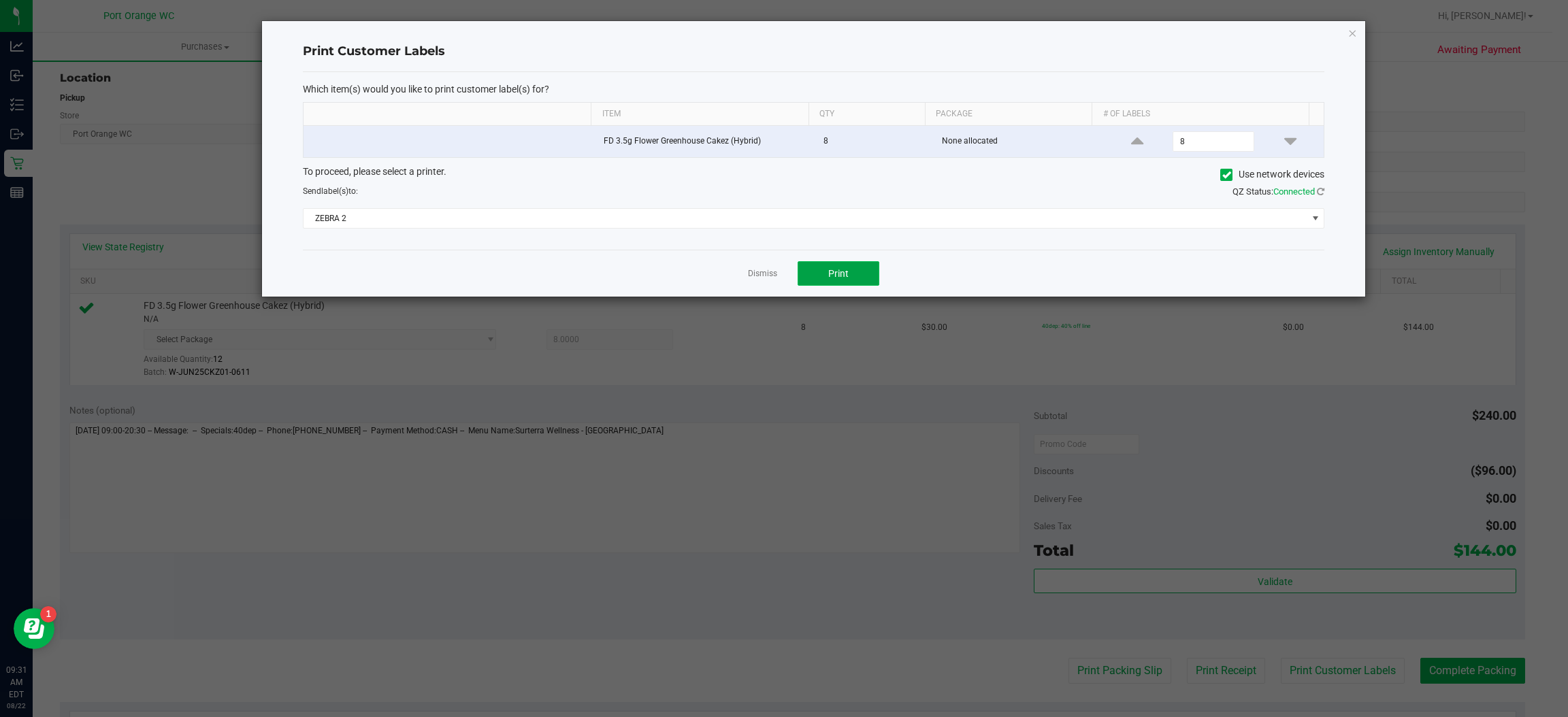
click at [856, 286] on button "Print" at bounding box center [838, 273] width 82 height 24
click at [751, 276] on link "Dismiss" at bounding box center [762, 274] width 29 height 12
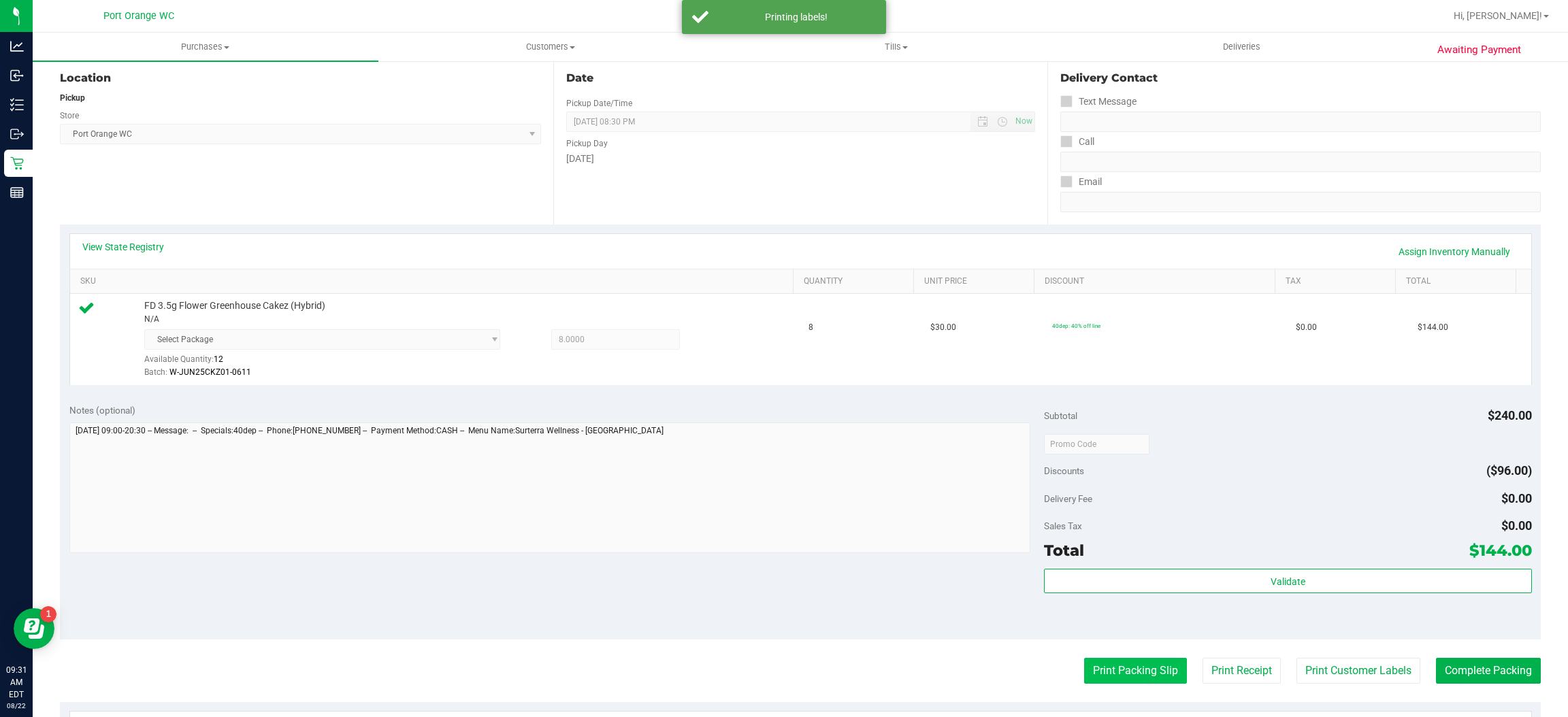
click at [1137, 662] on button "Print Packing Slip" at bounding box center [1135, 670] width 102 height 26
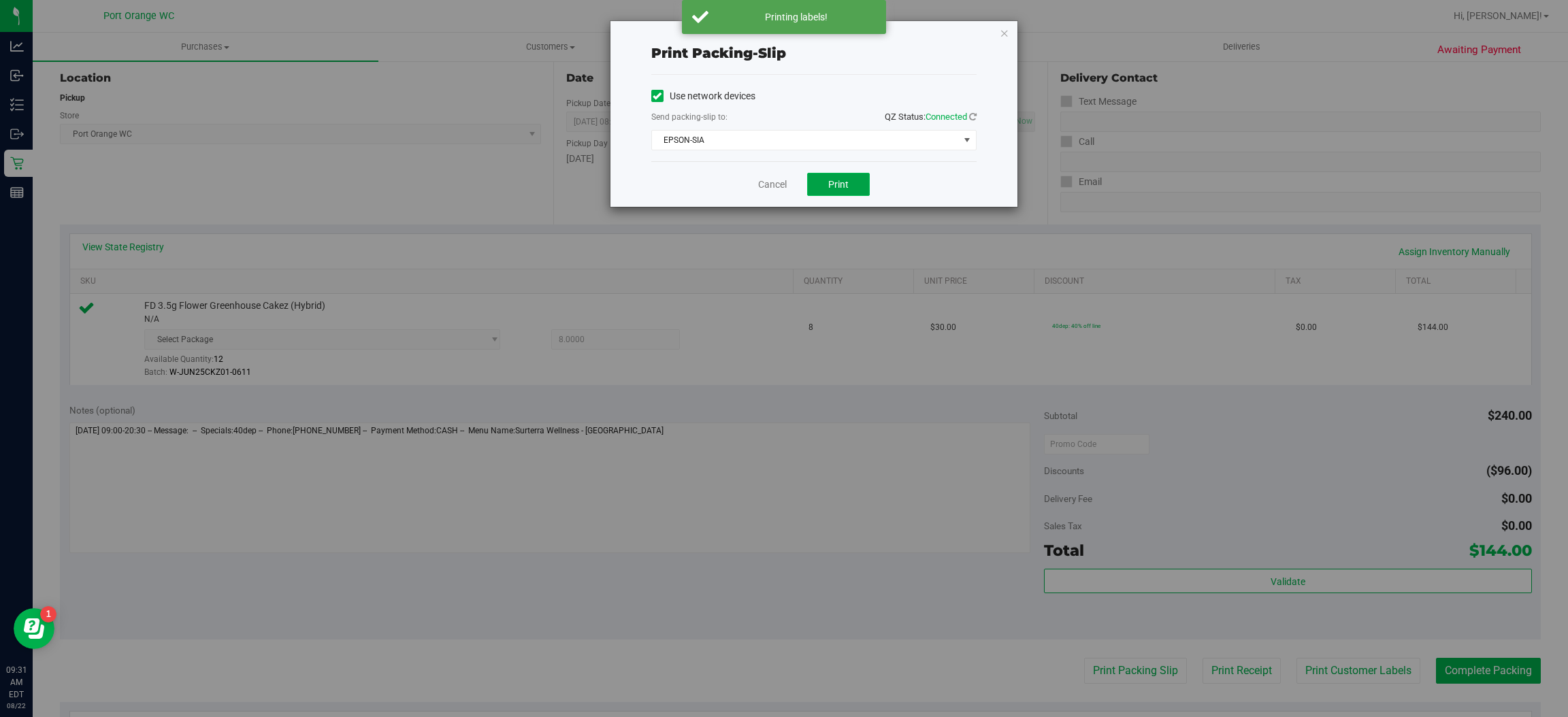
click at [849, 185] on button "Print" at bounding box center [838, 184] width 63 height 23
click at [771, 180] on link "Cancel" at bounding box center [772, 185] width 29 height 15
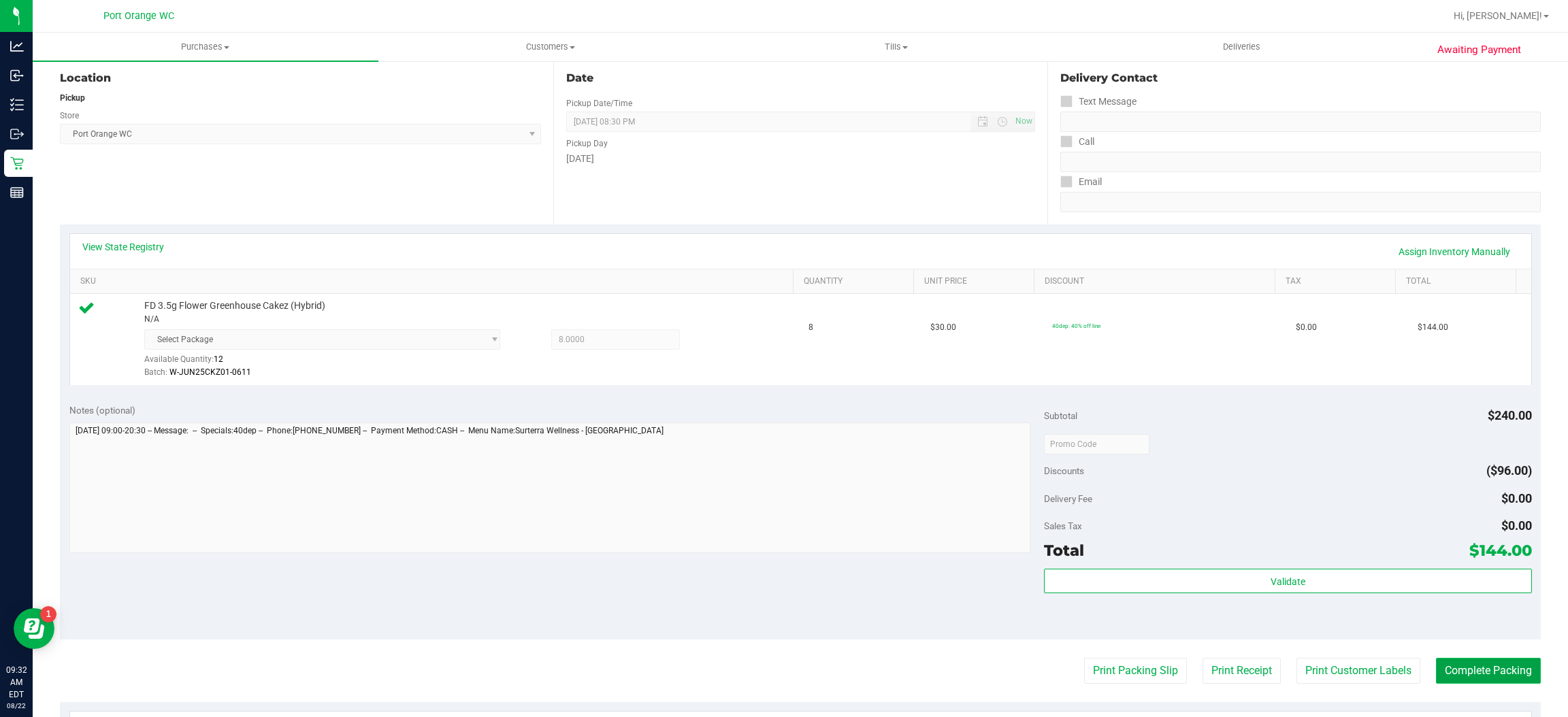
click at [1489, 673] on button "Complete Packing" at bounding box center [1489, 670] width 105 height 26
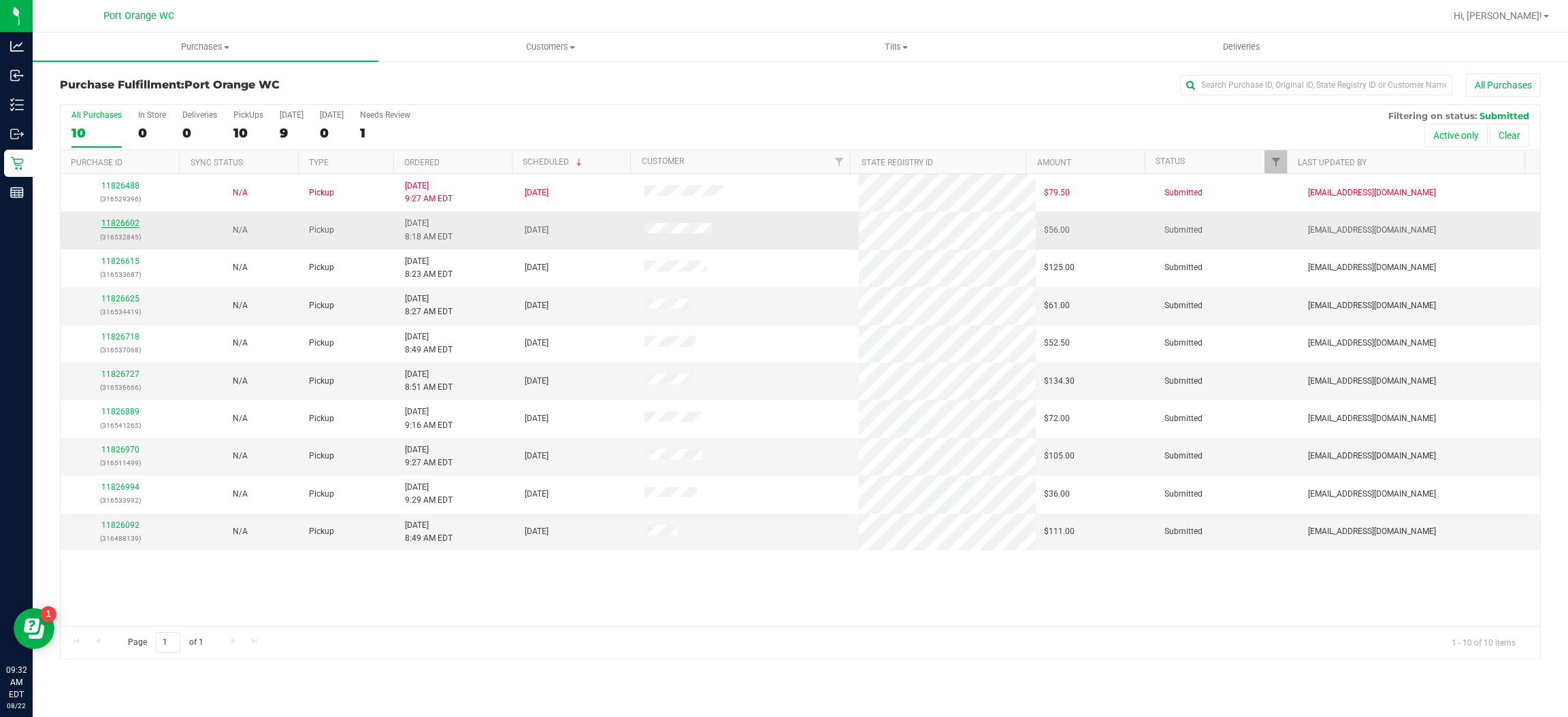
click at [107, 227] on link "11826602" at bounding box center [121, 223] width 38 height 10
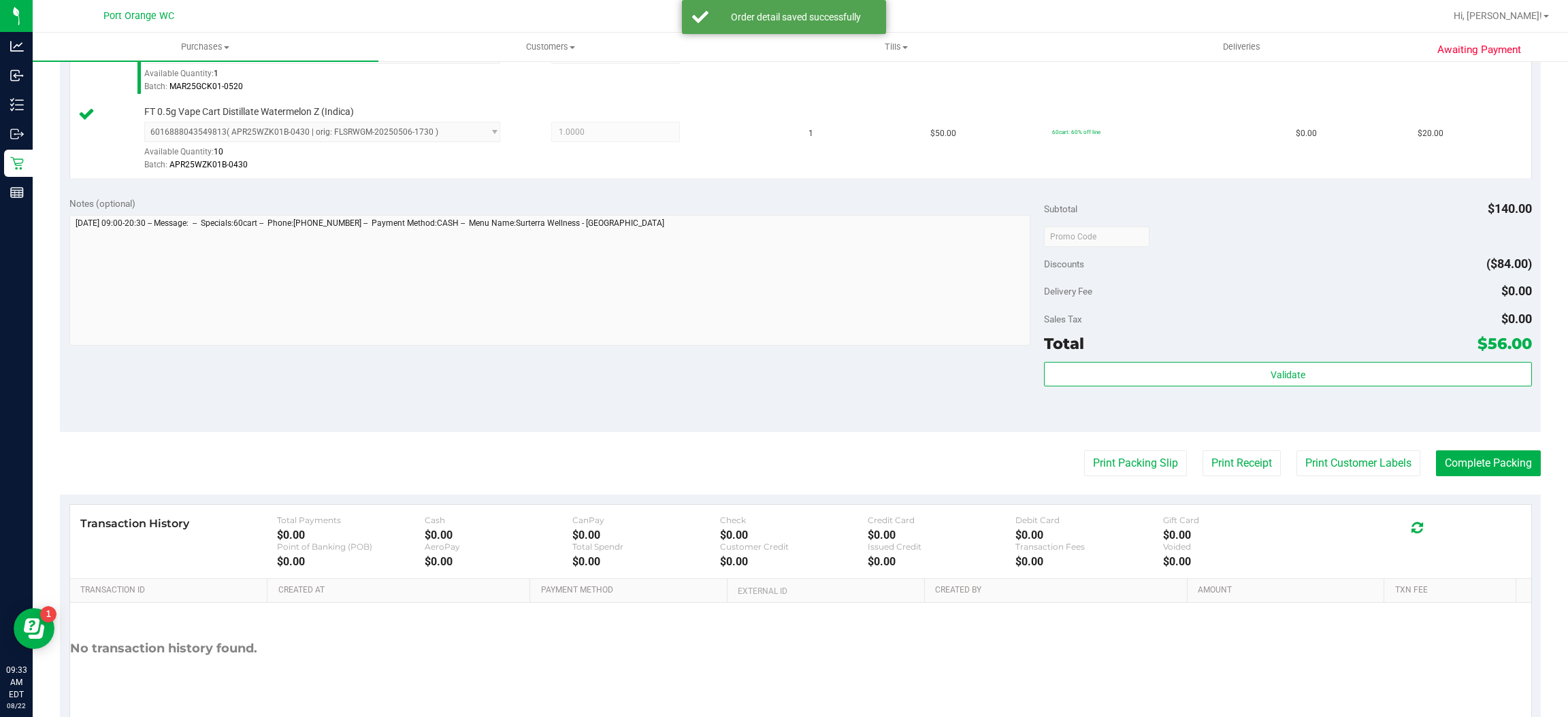
scroll to position [419, 0]
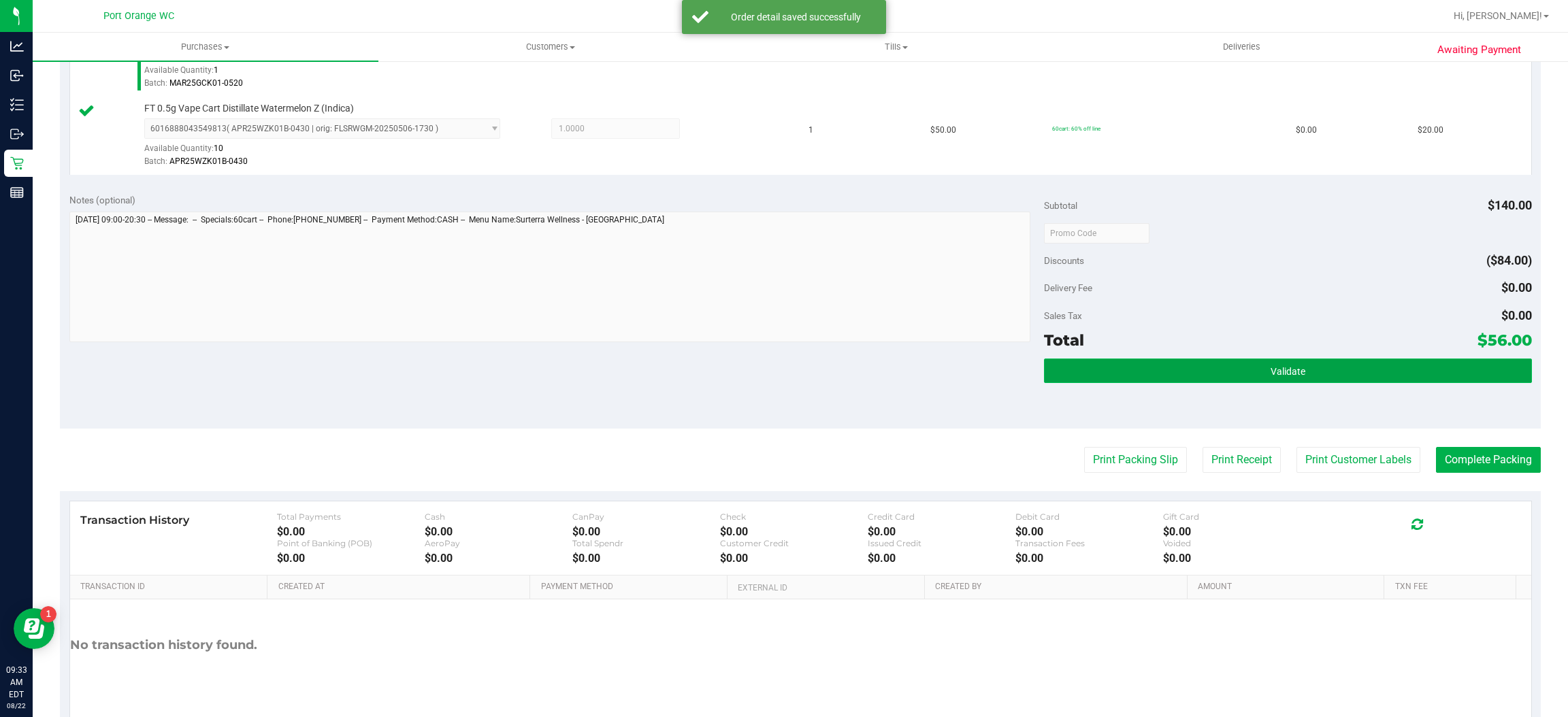
click at [1335, 362] on button "Validate" at bounding box center [1287, 371] width 487 height 24
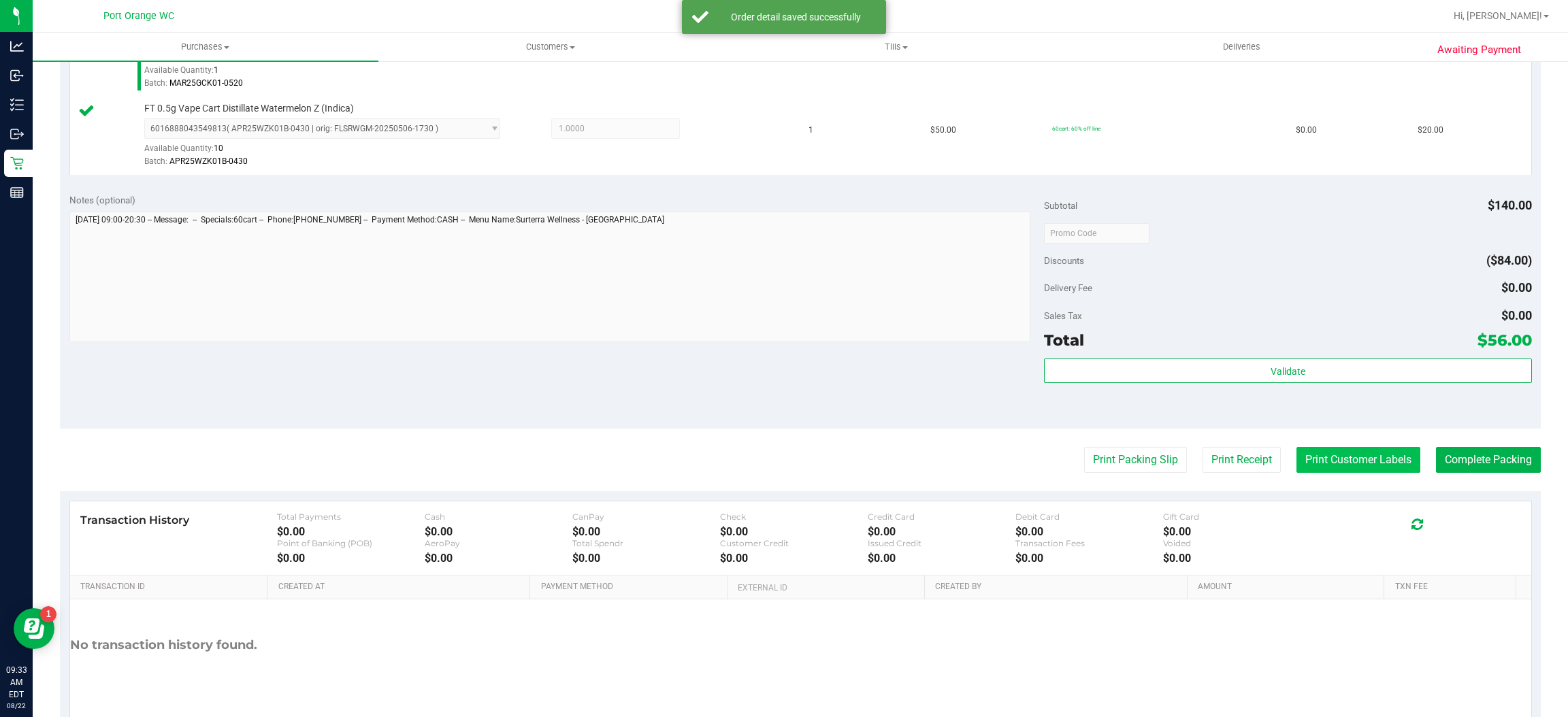
click at [1323, 460] on button "Print Customer Labels" at bounding box center [1358, 460] width 124 height 26
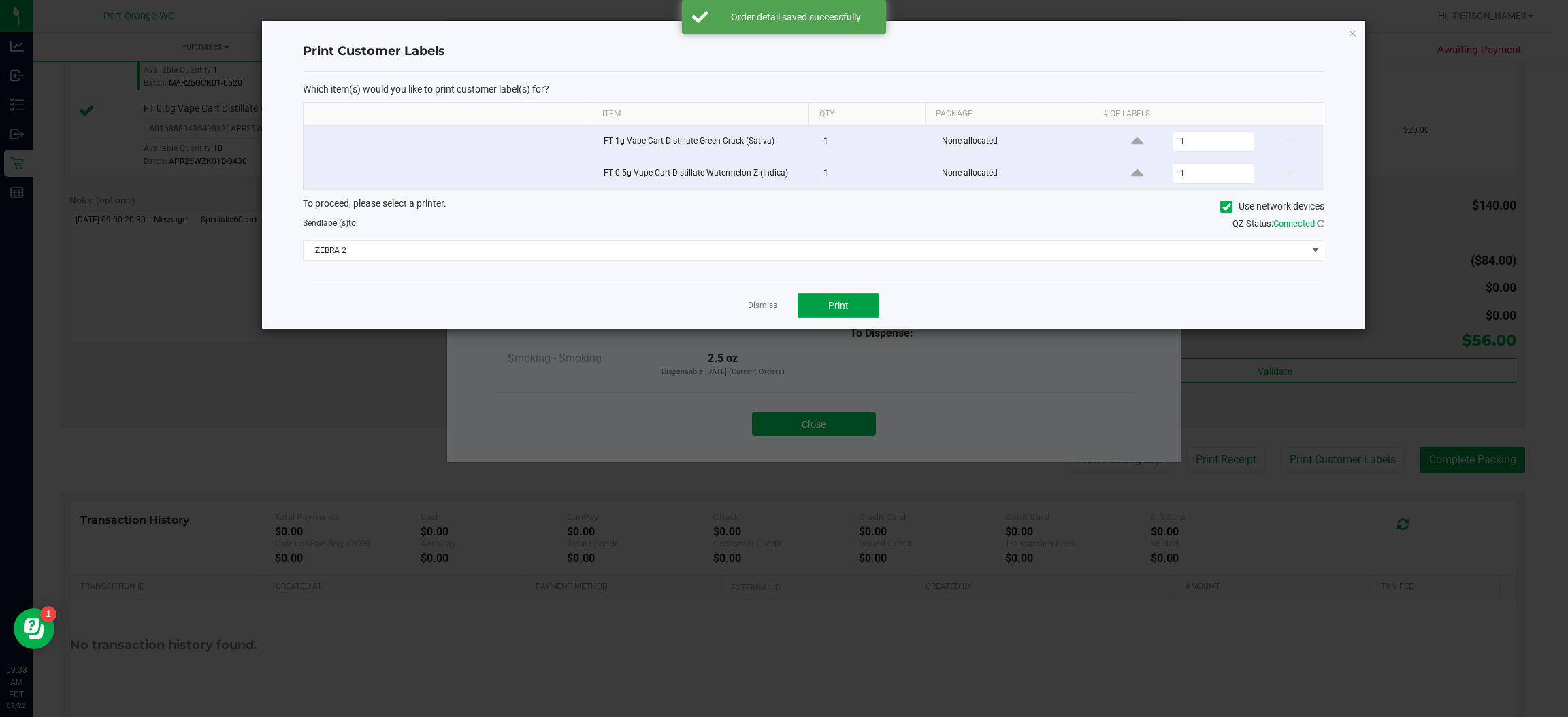
click at [859, 315] on button "Print" at bounding box center [838, 305] width 82 height 24
click at [753, 307] on link "Dismiss" at bounding box center [762, 306] width 29 height 12
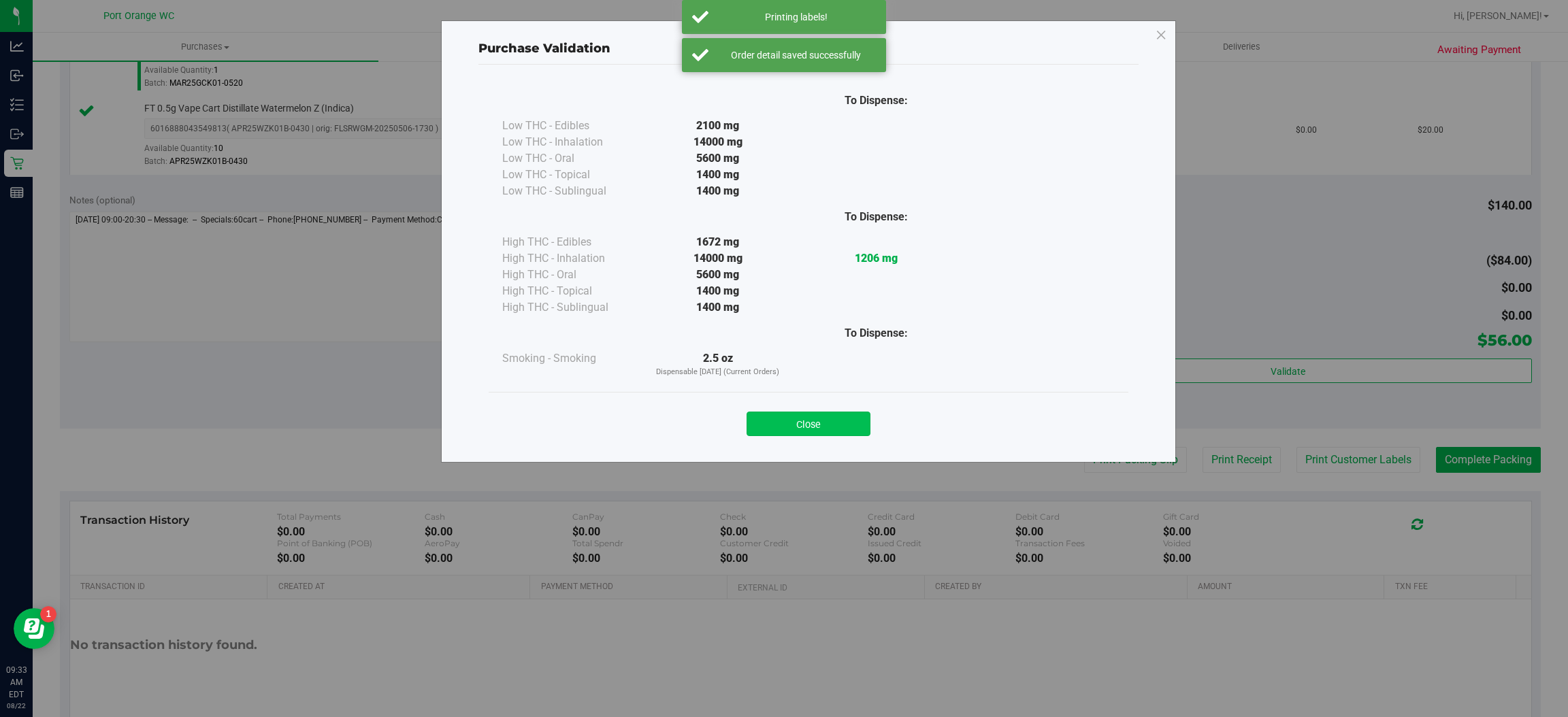
click at [764, 419] on button "Close" at bounding box center [808, 424] width 124 height 24
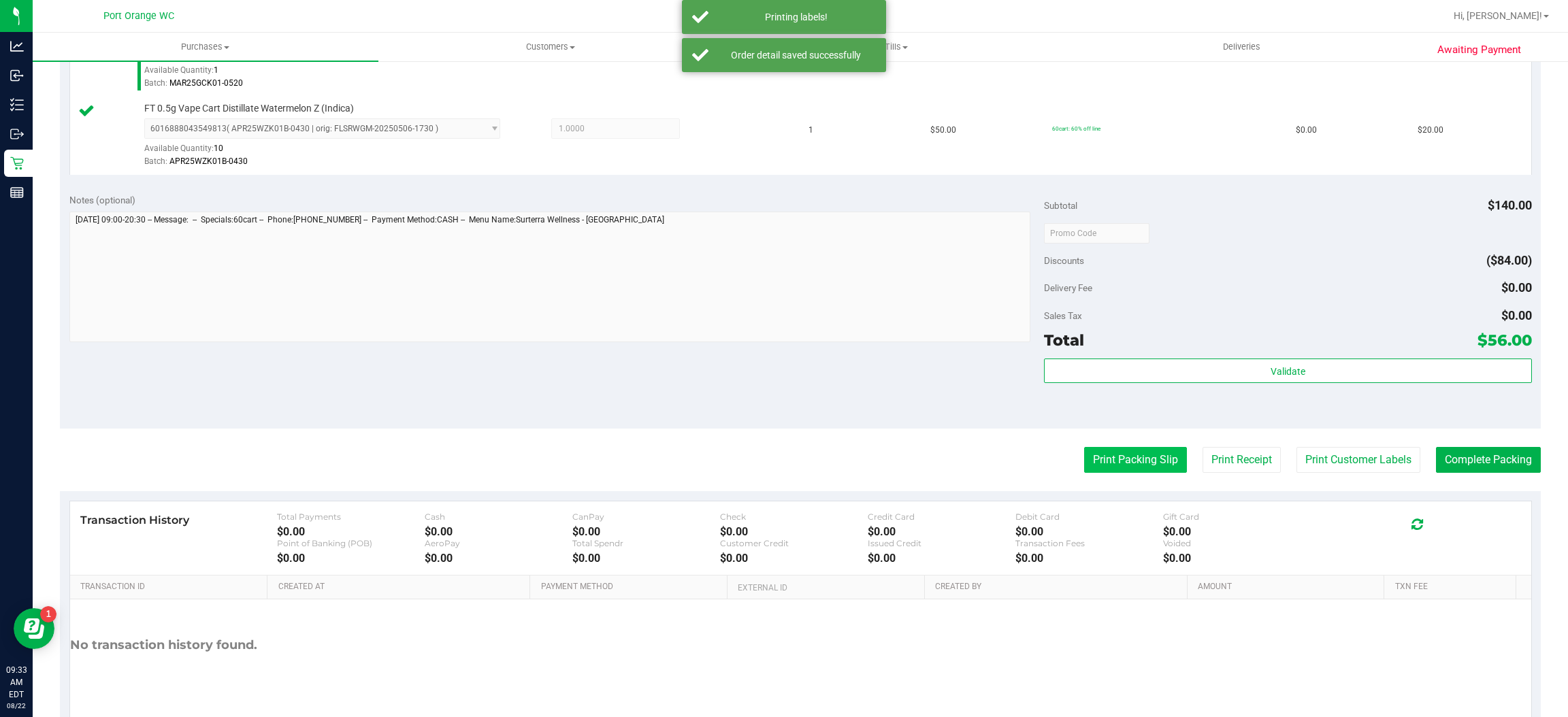
click at [1105, 470] on button "Print Packing Slip" at bounding box center [1135, 460] width 102 height 26
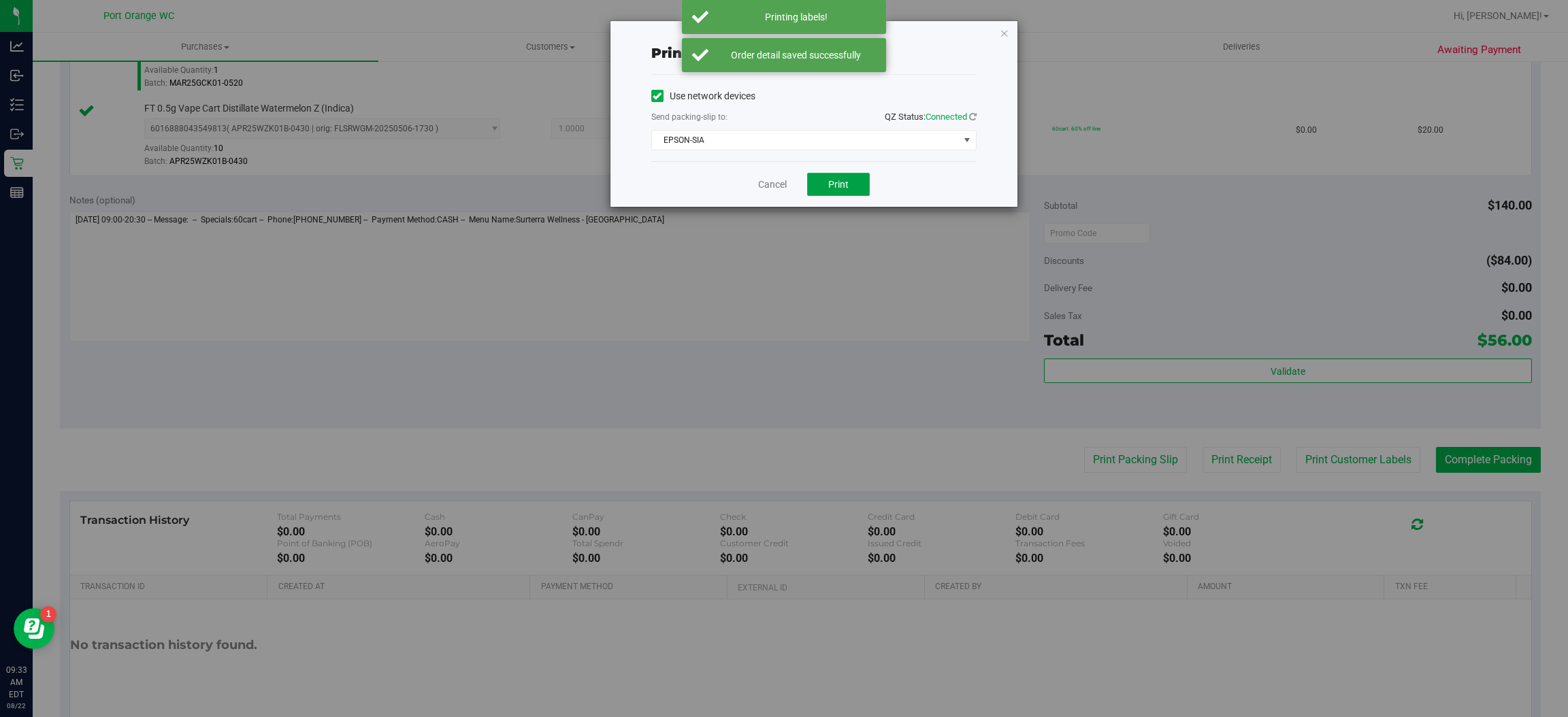
click at [838, 185] on span "Print" at bounding box center [838, 185] width 20 height 11
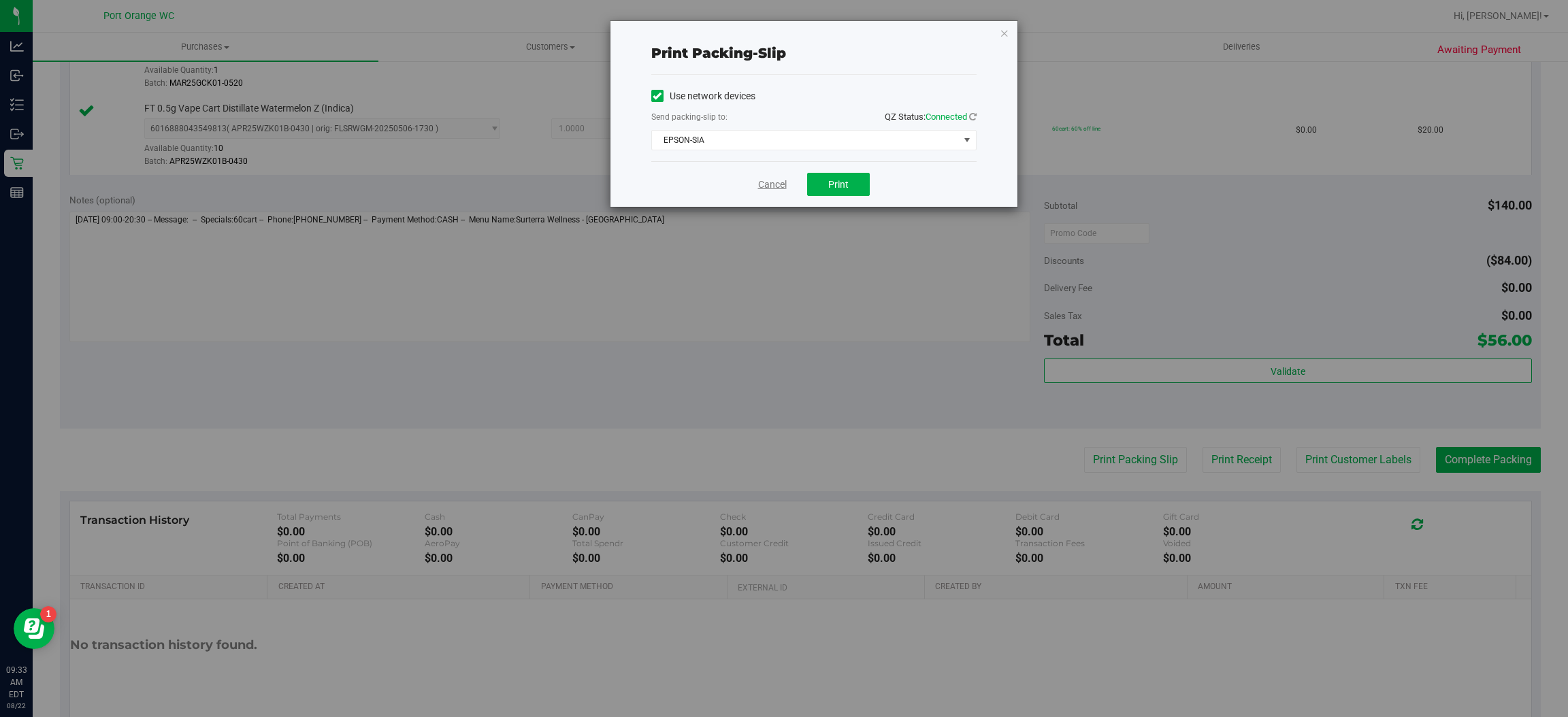
click at [770, 178] on link "Cancel" at bounding box center [772, 185] width 29 height 15
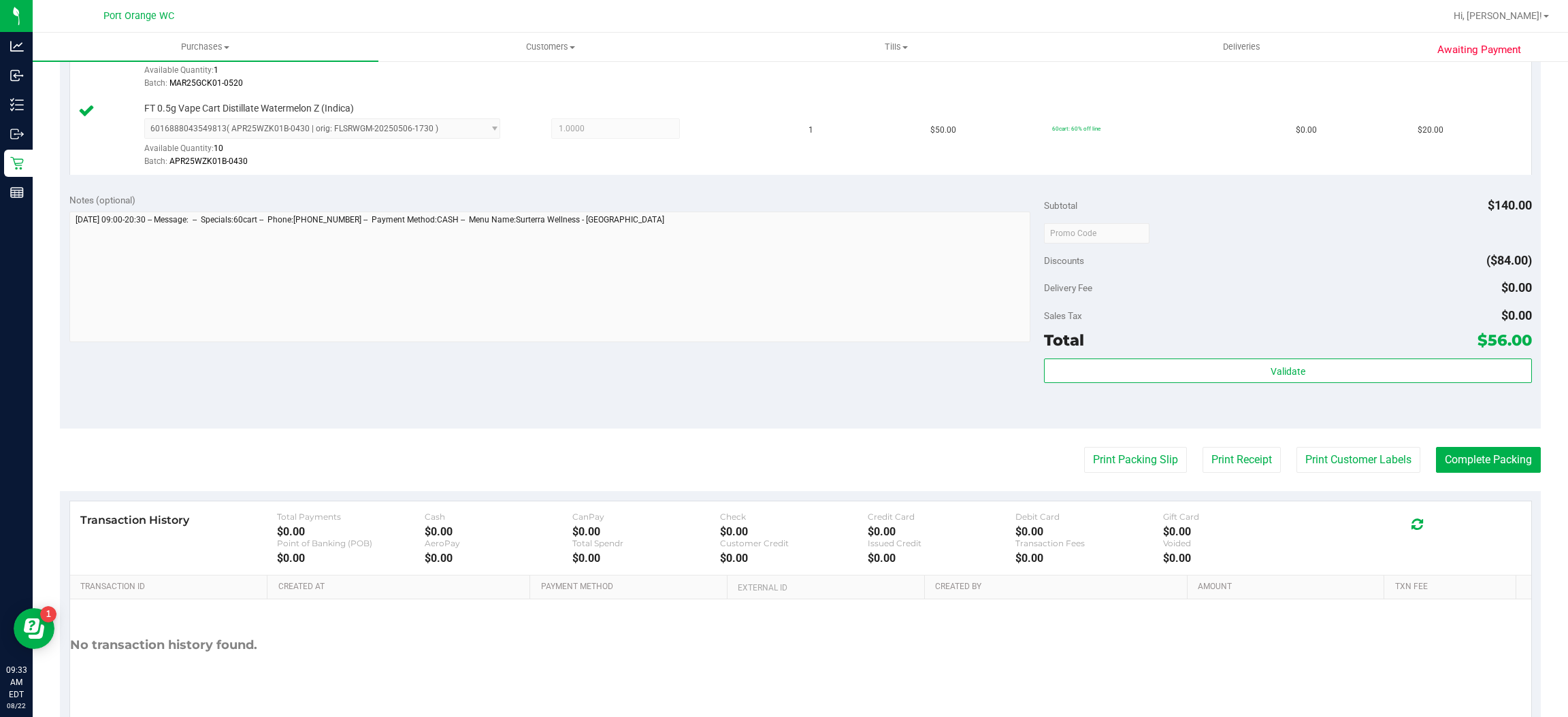
click at [1463, 504] on div "Transaction History Total Payments $0.00 Cash $0.00 CanPay $0.00 Check $0.00 Cr…" at bounding box center [801, 539] width 1461 height 74
click at [1436, 452] on button "Complete Packing" at bounding box center [1489, 460] width 105 height 26
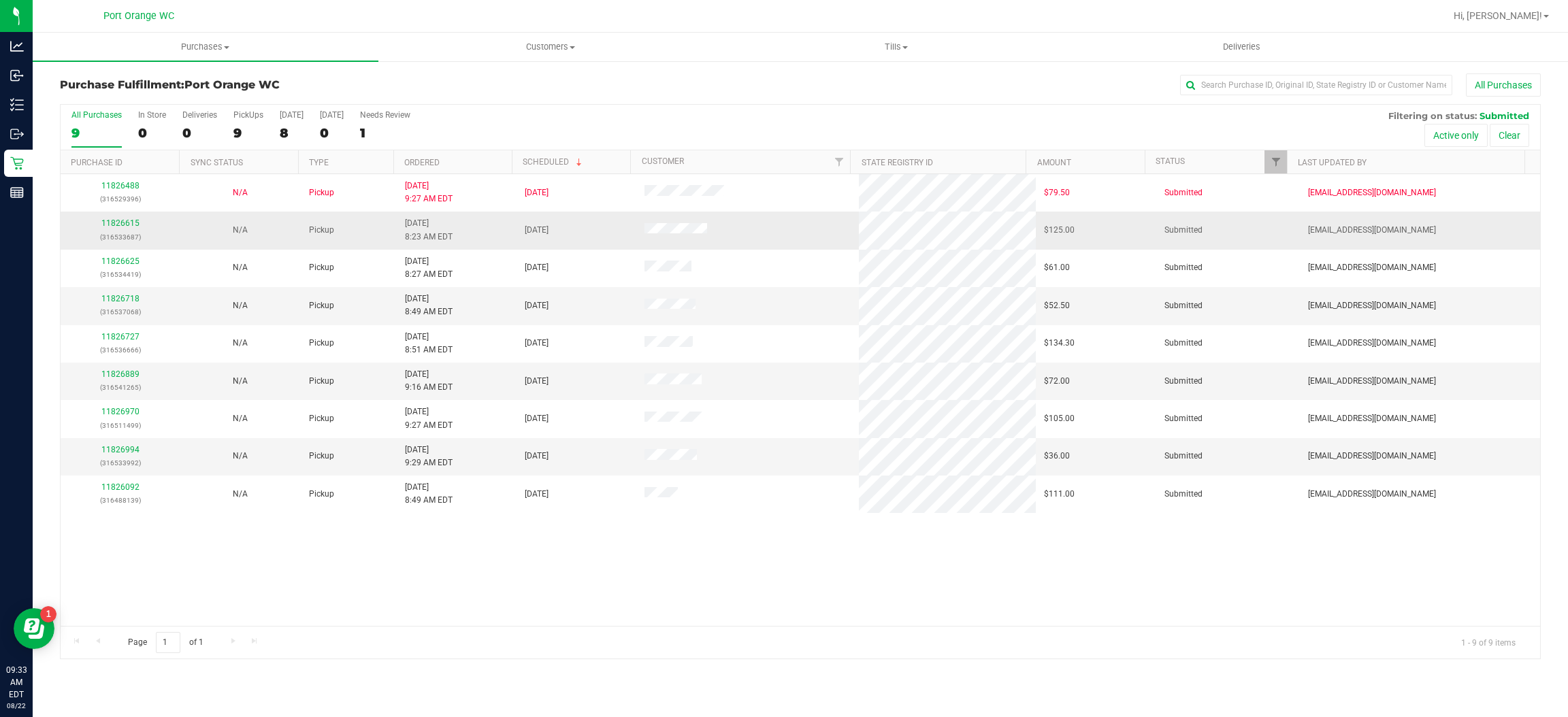
click at [135, 215] on td "11826615 (316533687)" at bounding box center [121, 231] width 120 height 38
click at [116, 231] on div "11826615 (316533687)" at bounding box center [121, 230] width 103 height 26
click at [117, 226] on link "11826615" at bounding box center [121, 223] width 38 height 10
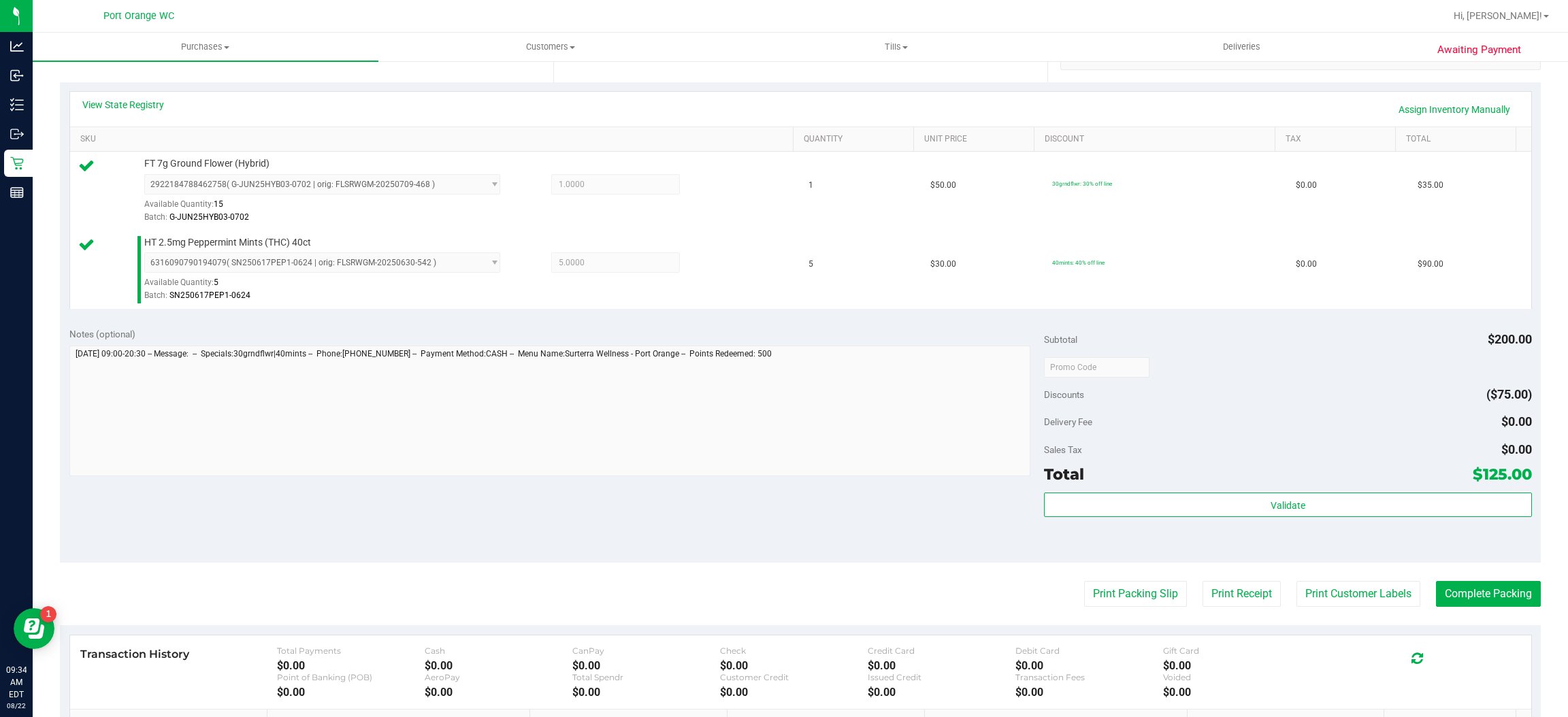
scroll to position [307, 0]
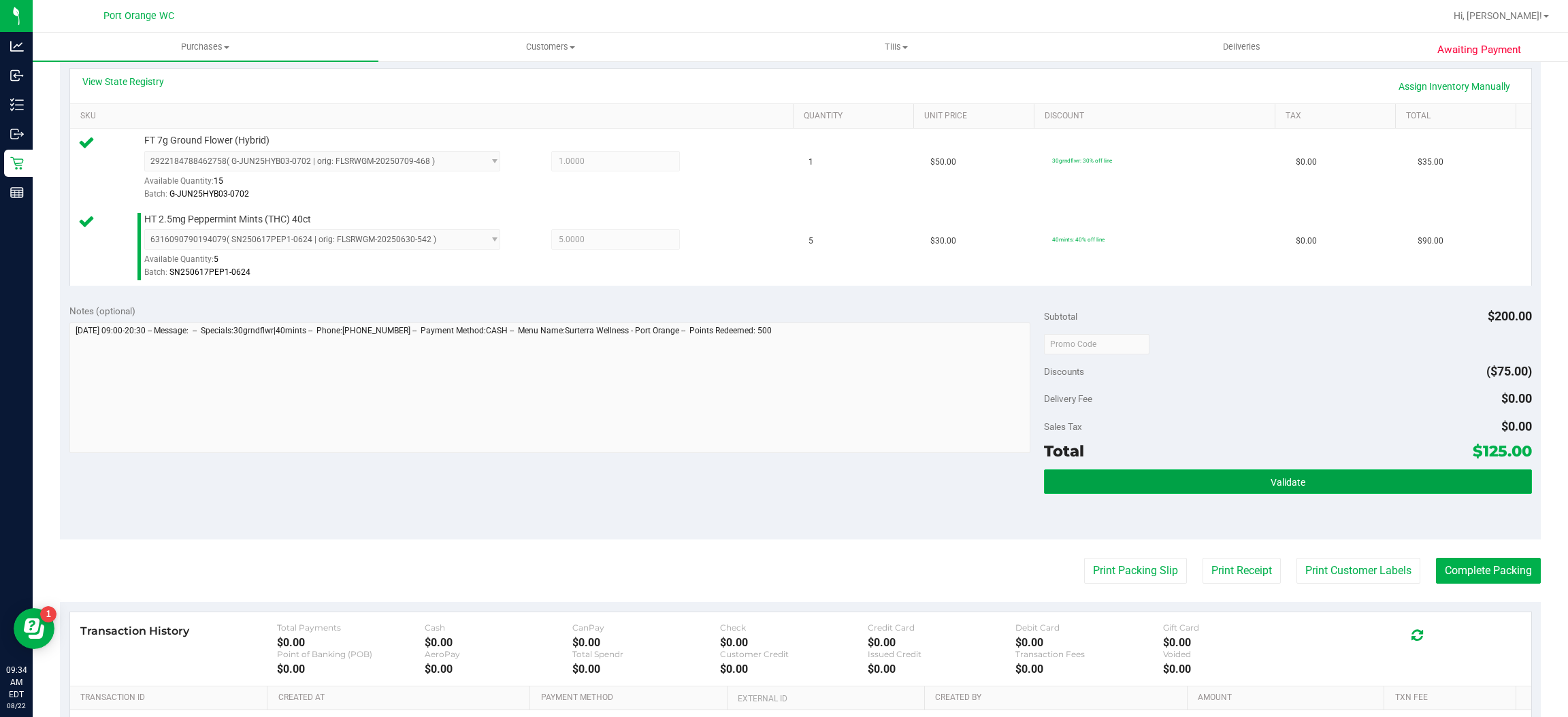
click at [1269, 488] on button "Validate" at bounding box center [1287, 481] width 487 height 24
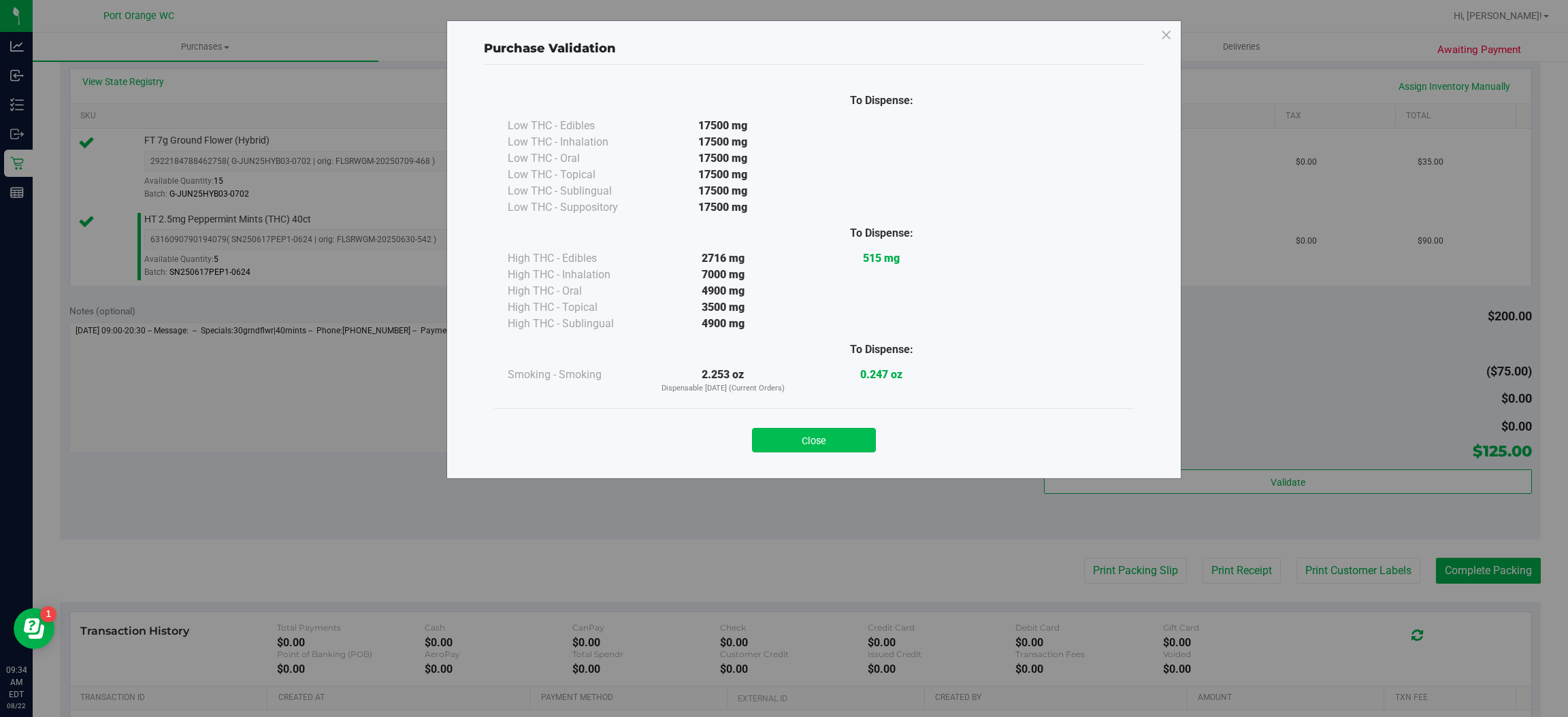
click at [827, 429] on button "Close" at bounding box center [814, 440] width 124 height 24
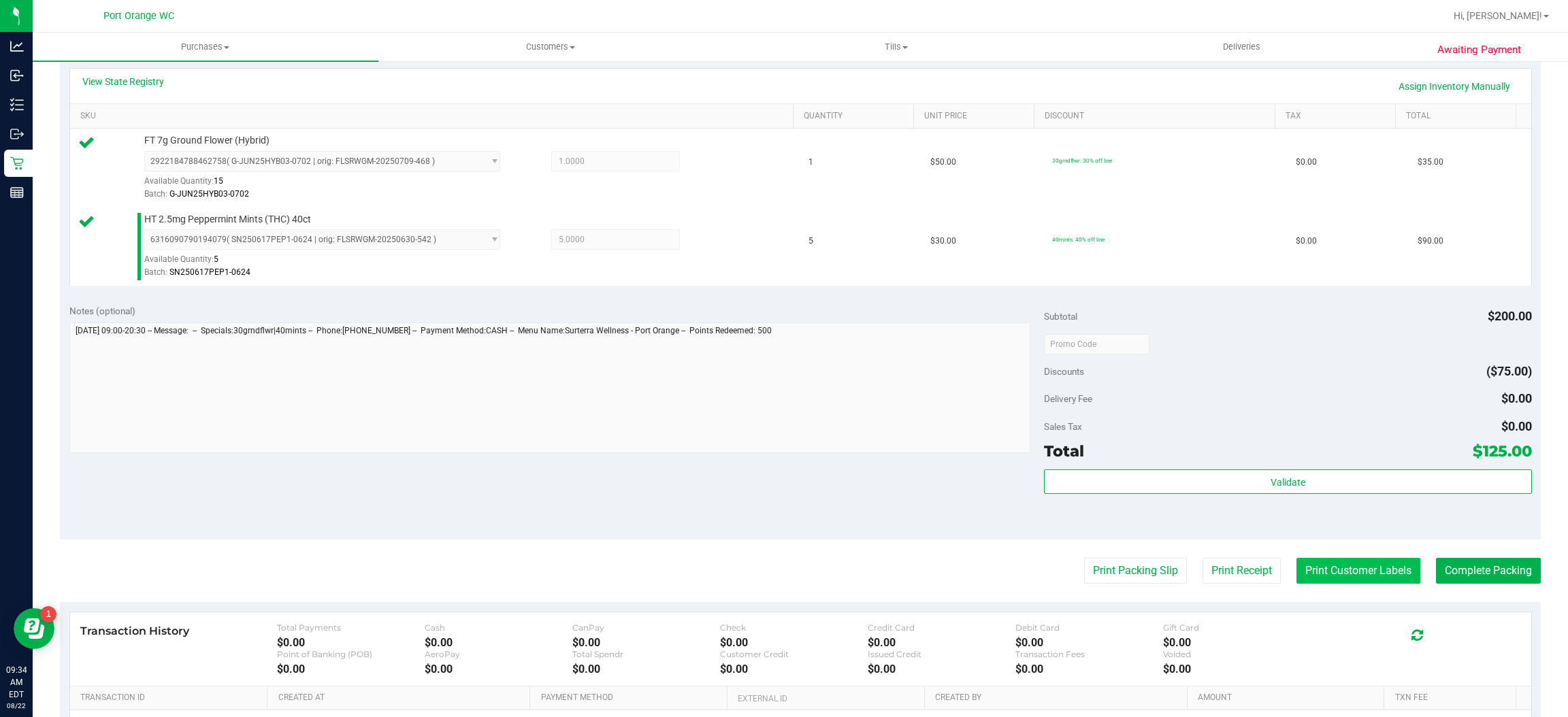
click at [1347, 567] on button "Print Customer Labels" at bounding box center [1358, 571] width 124 height 26
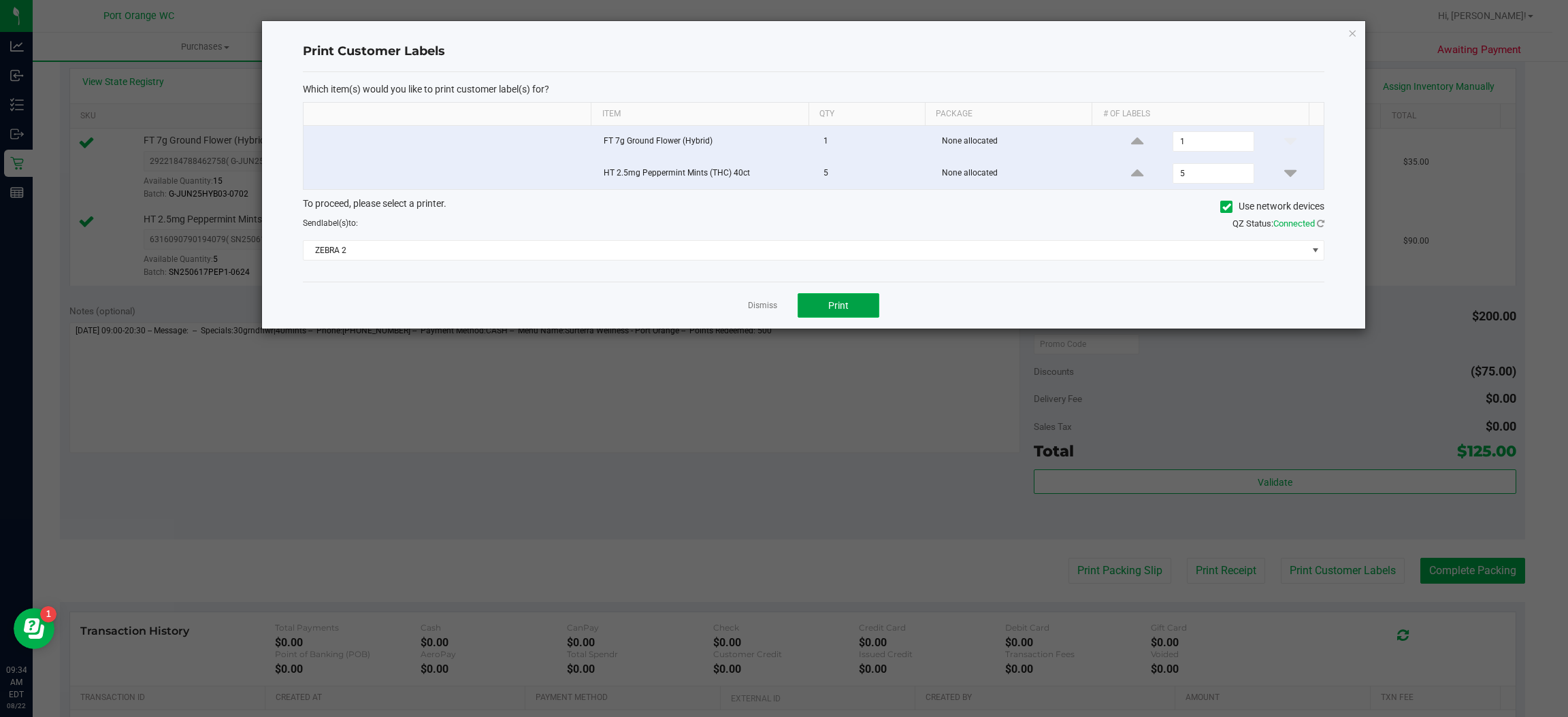
click at [859, 302] on button "Print" at bounding box center [838, 305] width 82 height 24
click at [753, 308] on link "Dismiss" at bounding box center [762, 306] width 29 height 12
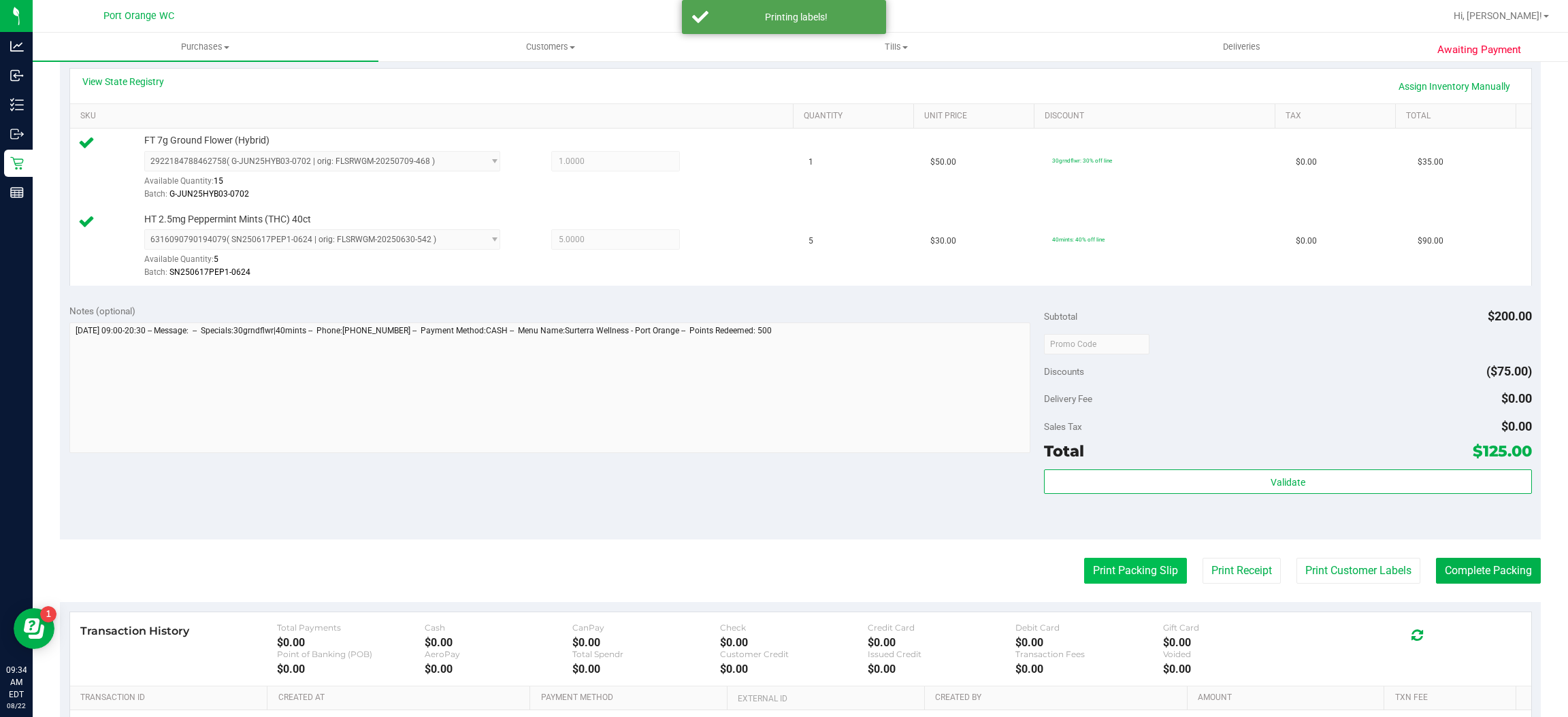
click at [1118, 567] on button "Print Packing Slip" at bounding box center [1135, 571] width 102 height 26
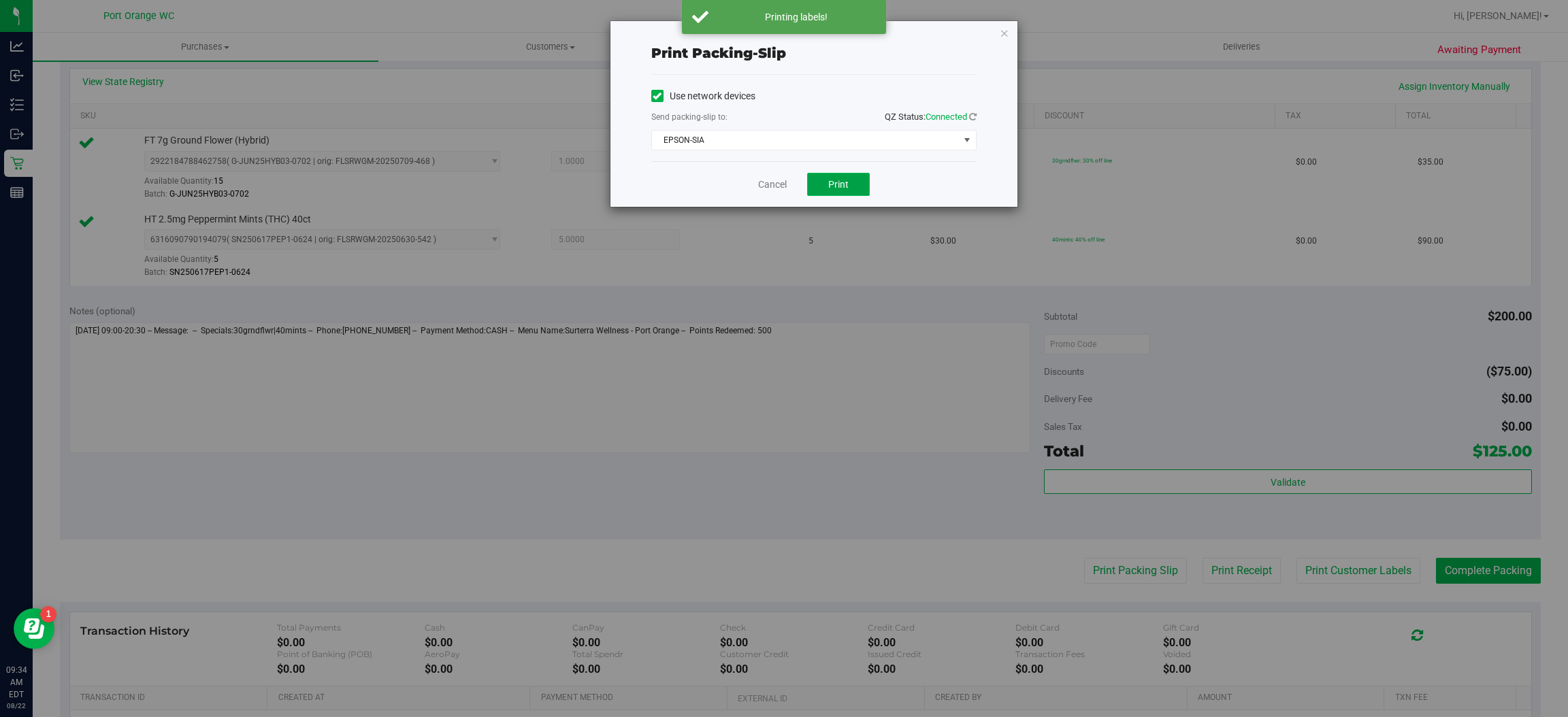
click at [844, 183] on span "Print" at bounding box center [838, 185] width 20 height 11
click at [762, 187] on link "Cancel" at bounding box center [772, 185] width 29 height 15
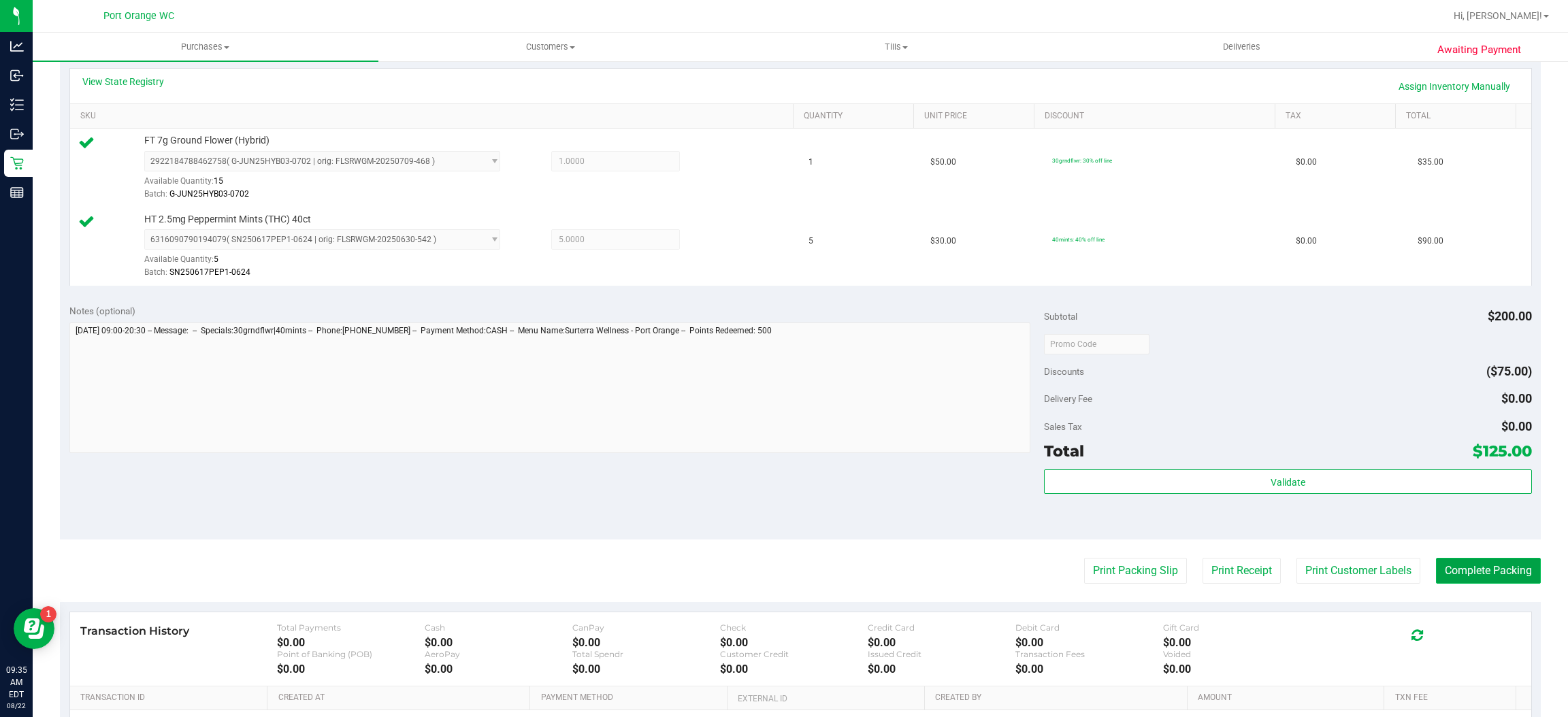
click at [1480, 577] on button "Complete Packing" at bounding box center [1489, 571] width 105 height 26
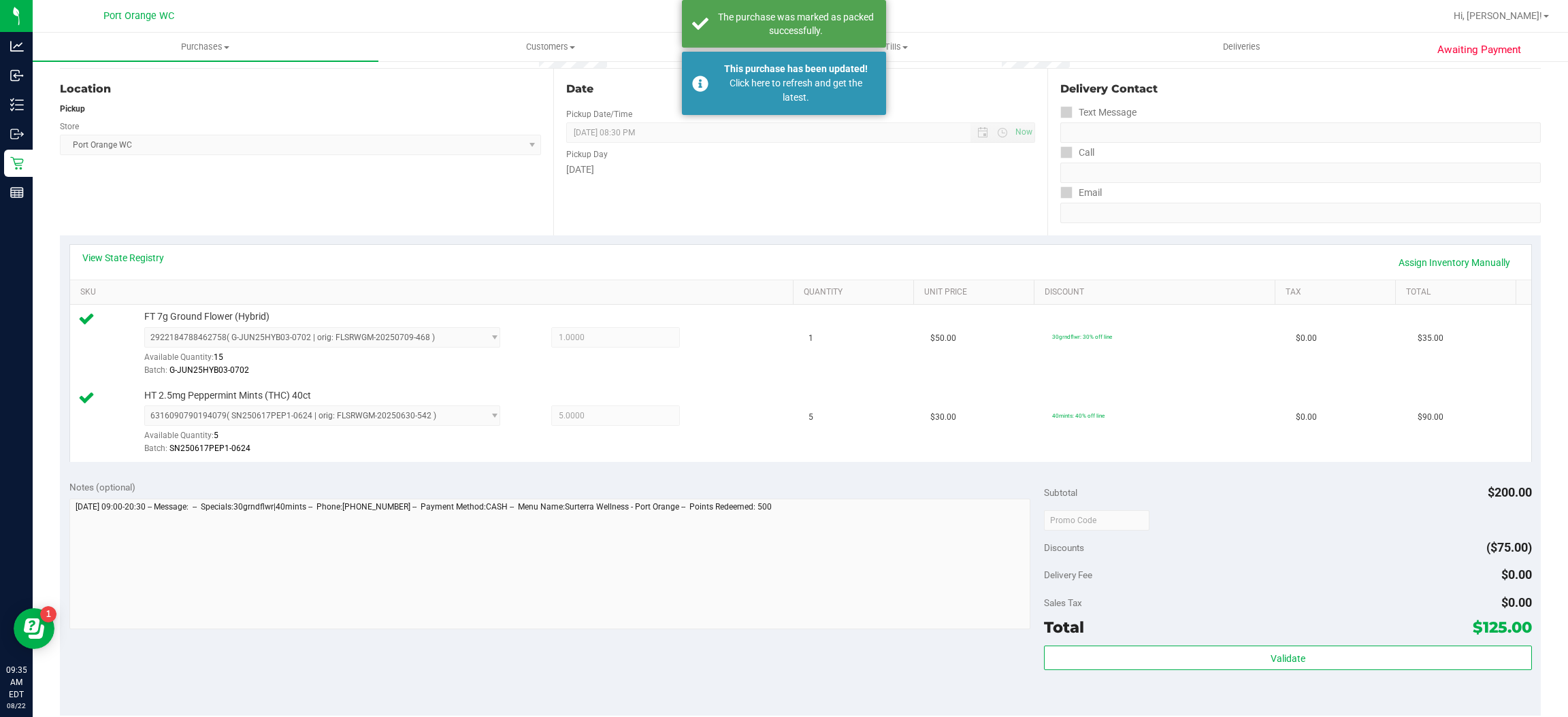
scroll to position [52, 0]
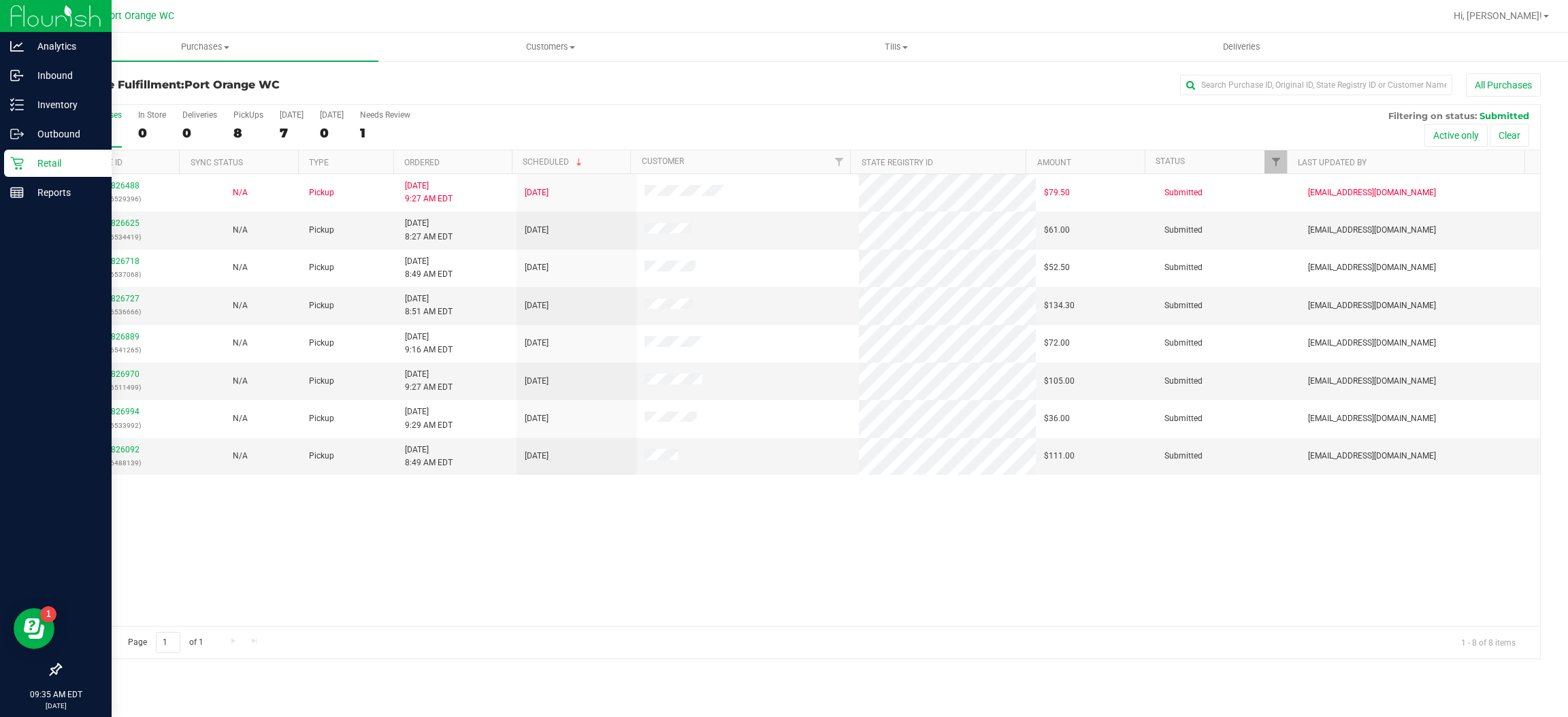
click at [15, 162] on icon at bounding box center [17, 164] width 13 height 13
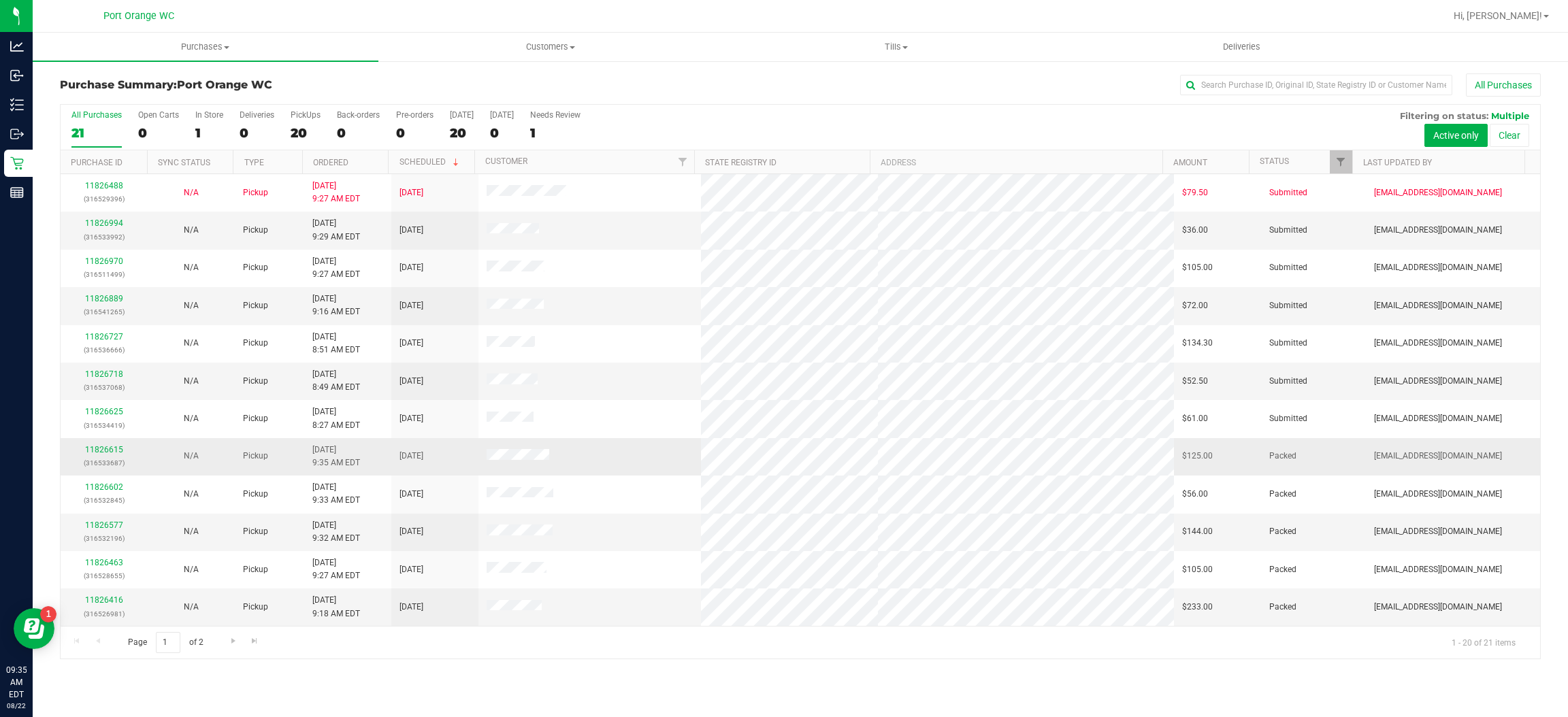
click at [423, 452] on span "[DATE]" at bounding box center [411, 456] width 24 height 13
click at [109, 447] on link "11826615" at bounding box center [104, 450] width 38 height 10
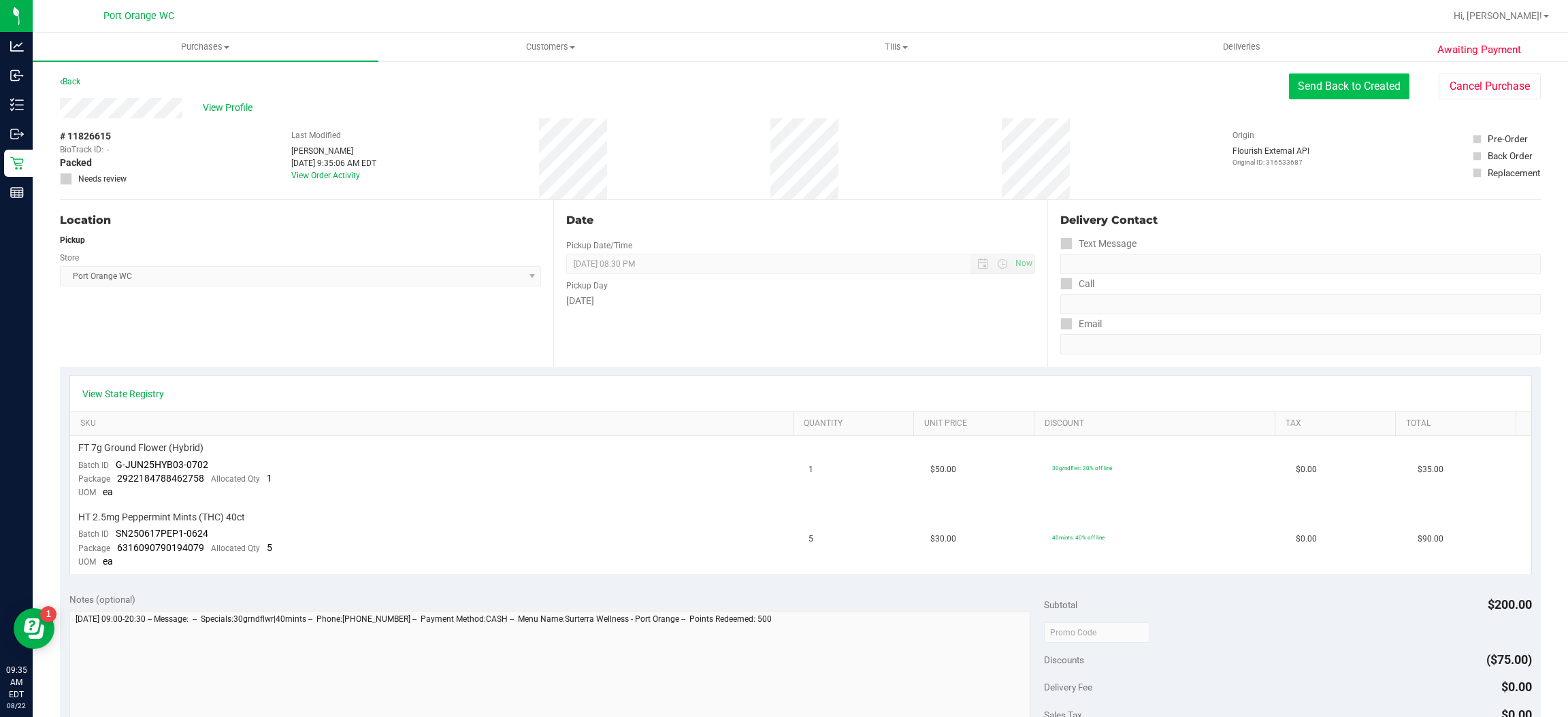
click at [1356, 87] on button "Send Back to Created" at bounding box center [1349, 86] width 121 height 26
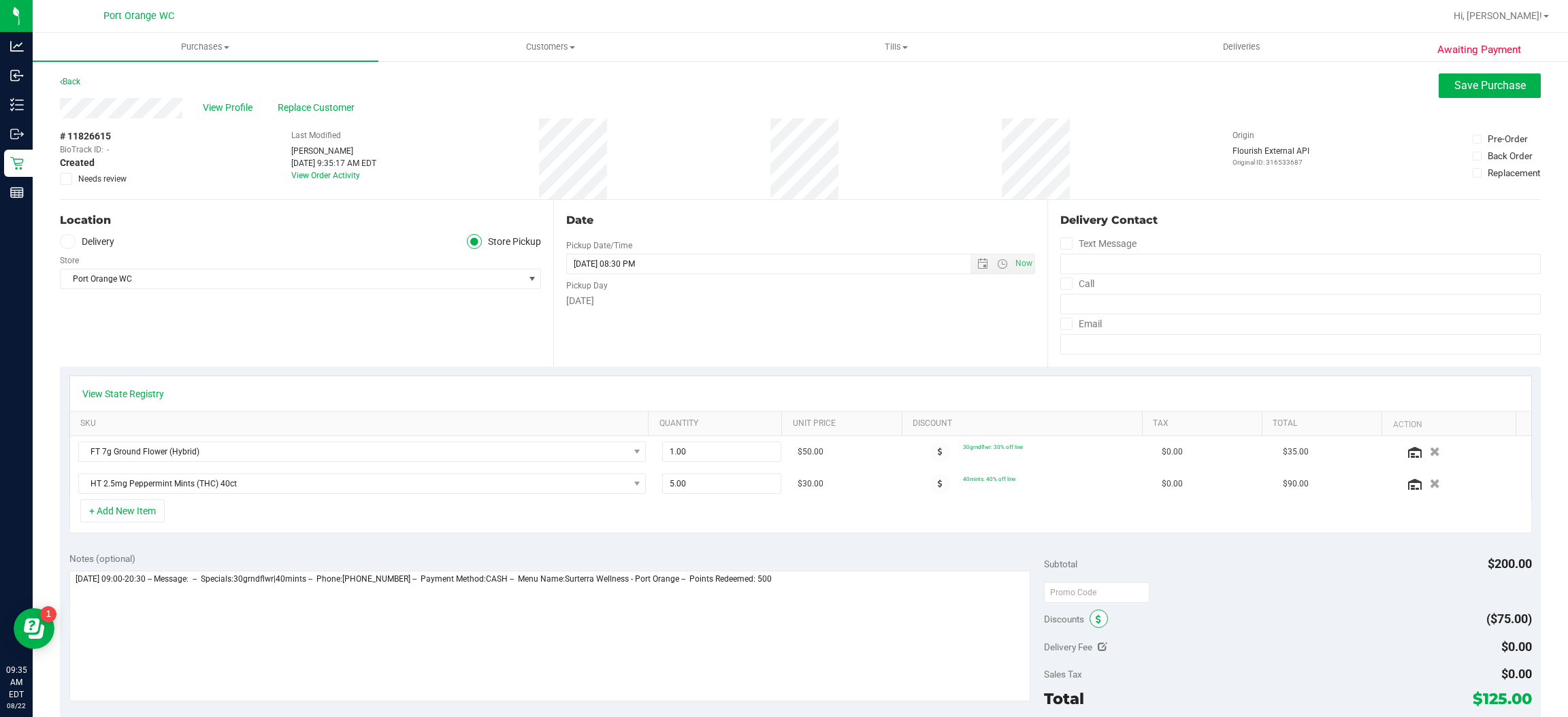
click at [1096, 624] on icon at bounding box center [1098, 620] width 6 height 10
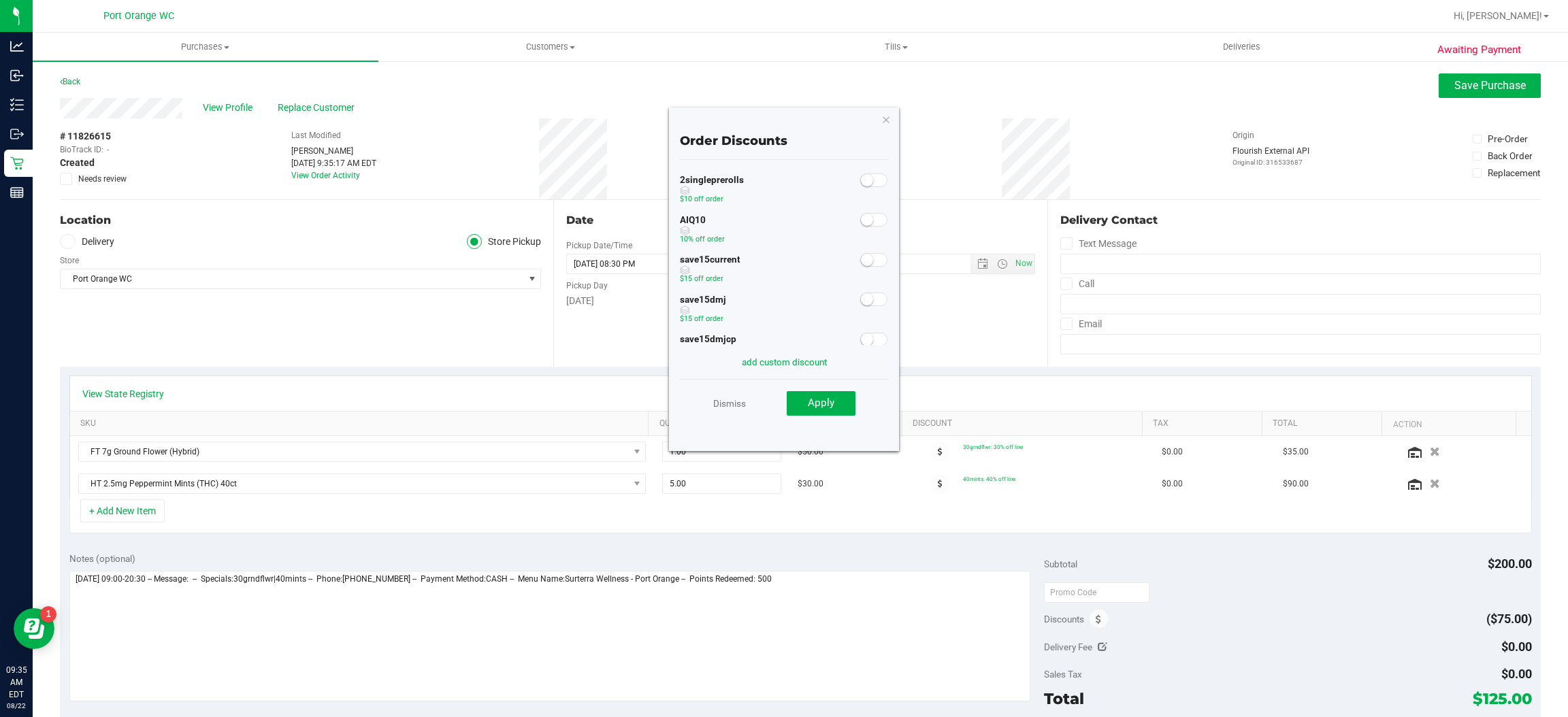
click at [861, 219] on small at bounding box center [867, 220] width 13 height 13
click at [838, 405] on button "Apply" at bounding box center [821, 403] width 69 height 24
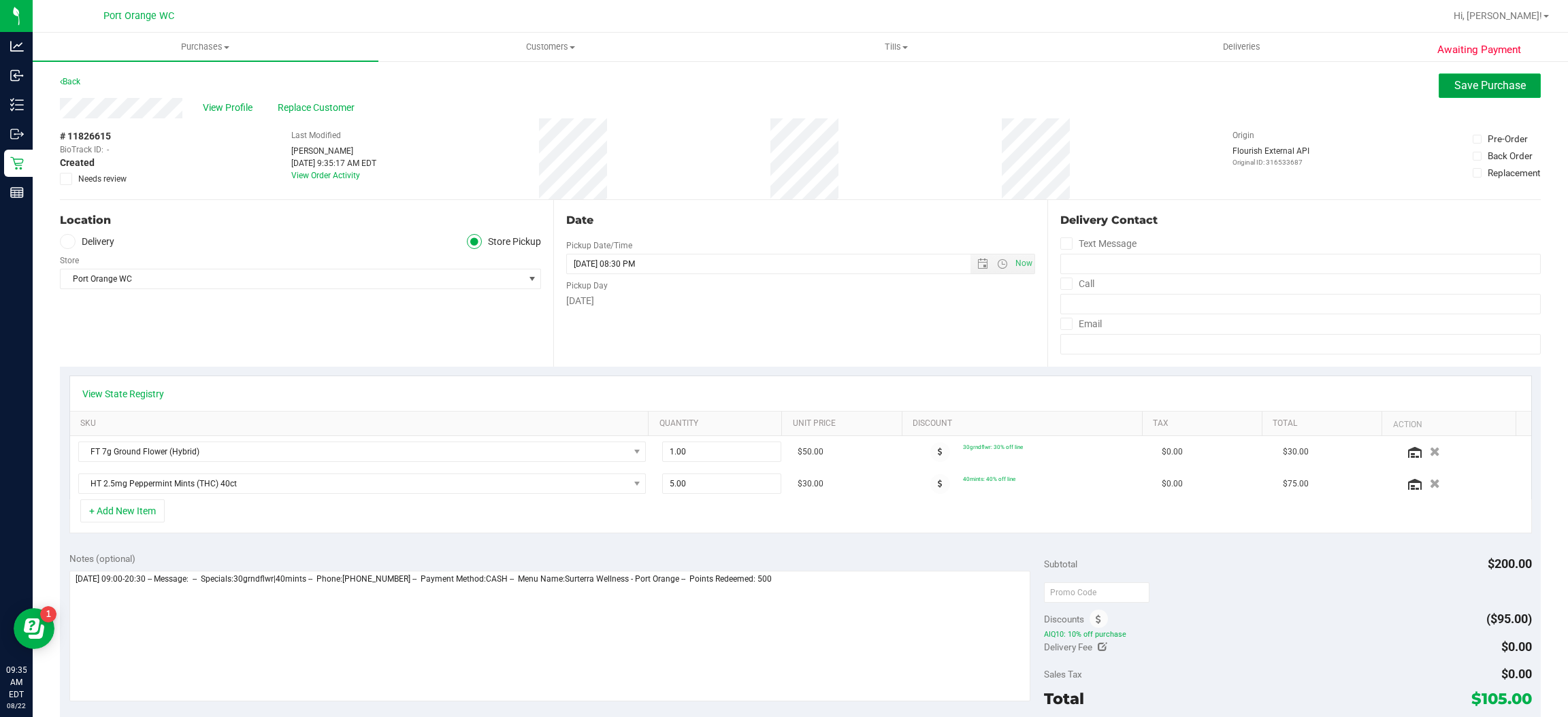
click at [1460, 84] on span "Save Purchase" at bounding box center [1490, 85] width 72 height 13
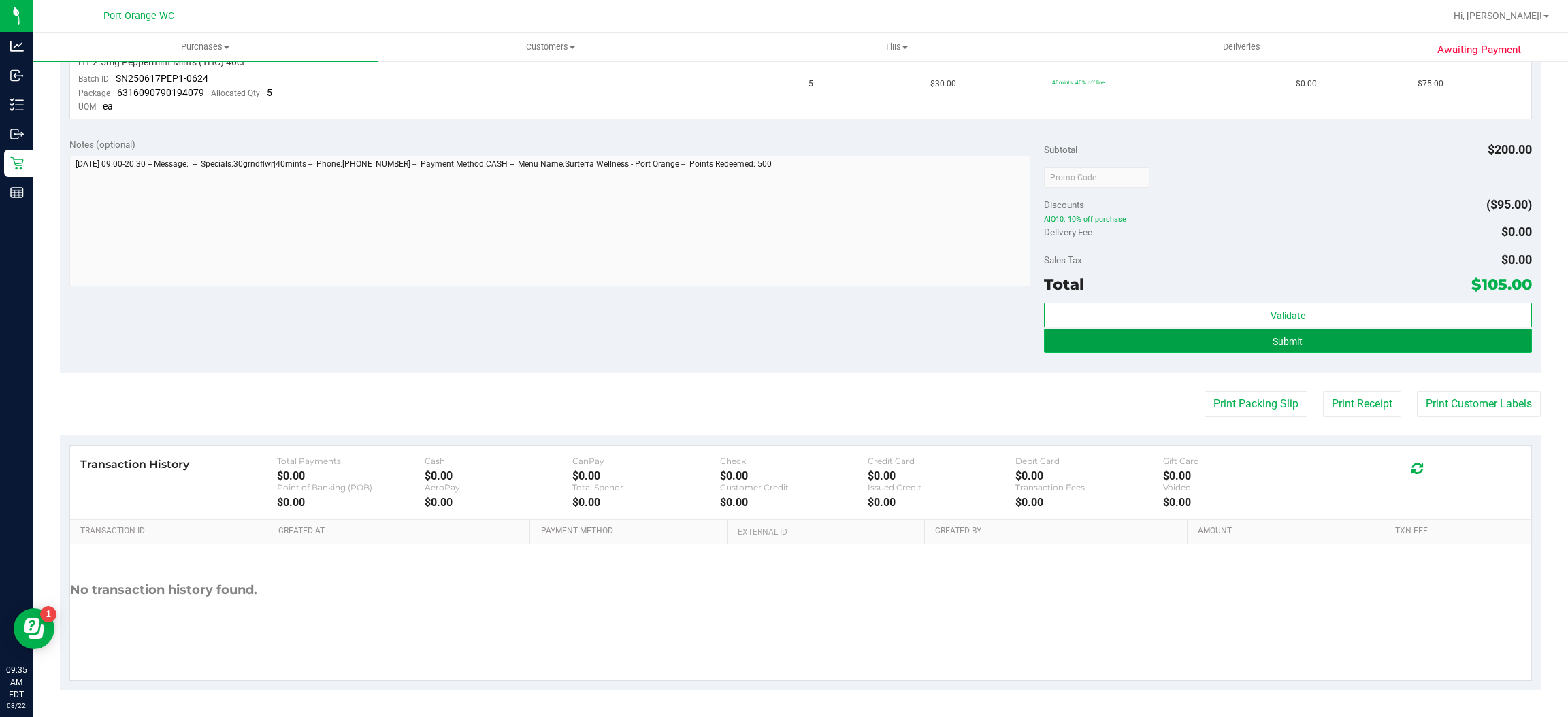
click at [1279, 345] on span "Submit" at bounding box center [1287, 341] width 30 height 11
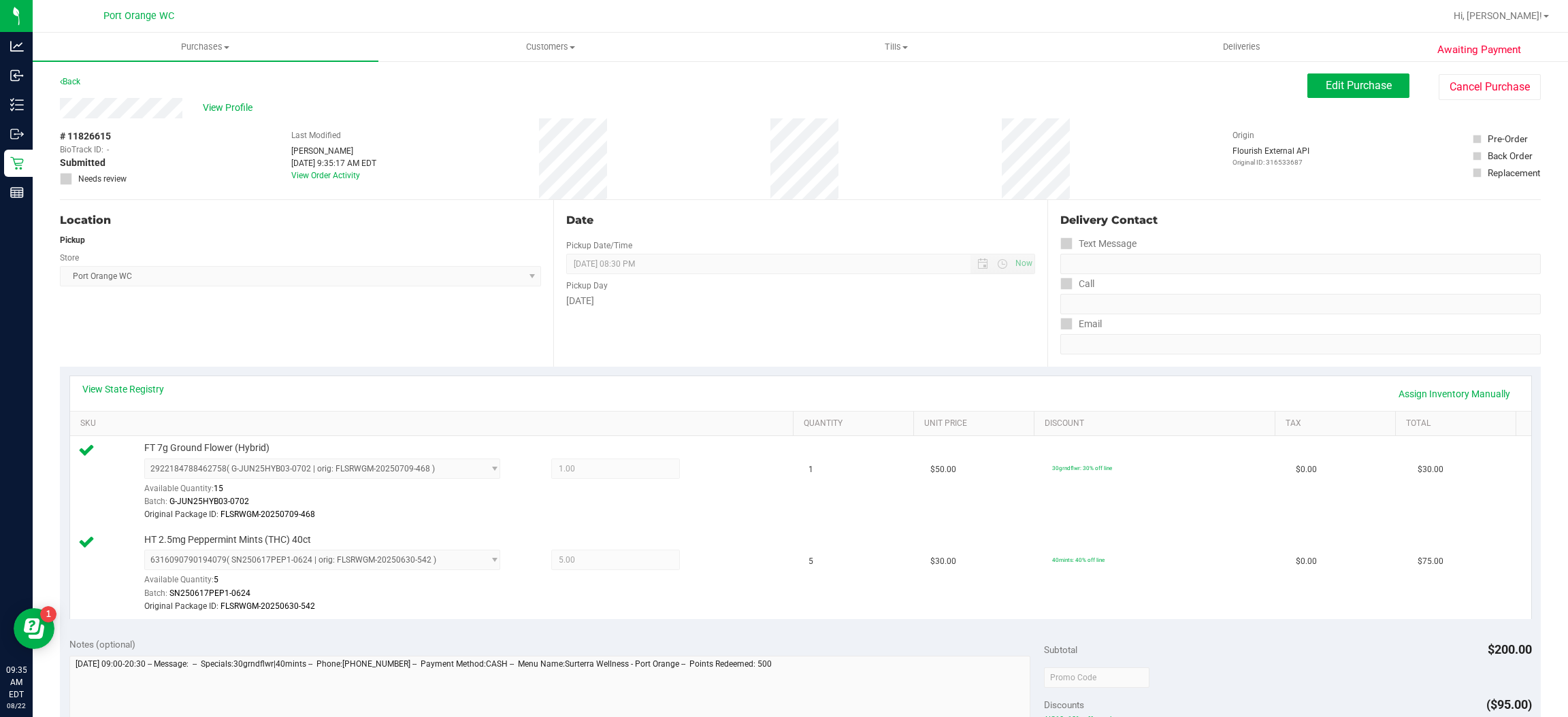
scroll to position [503, 0]
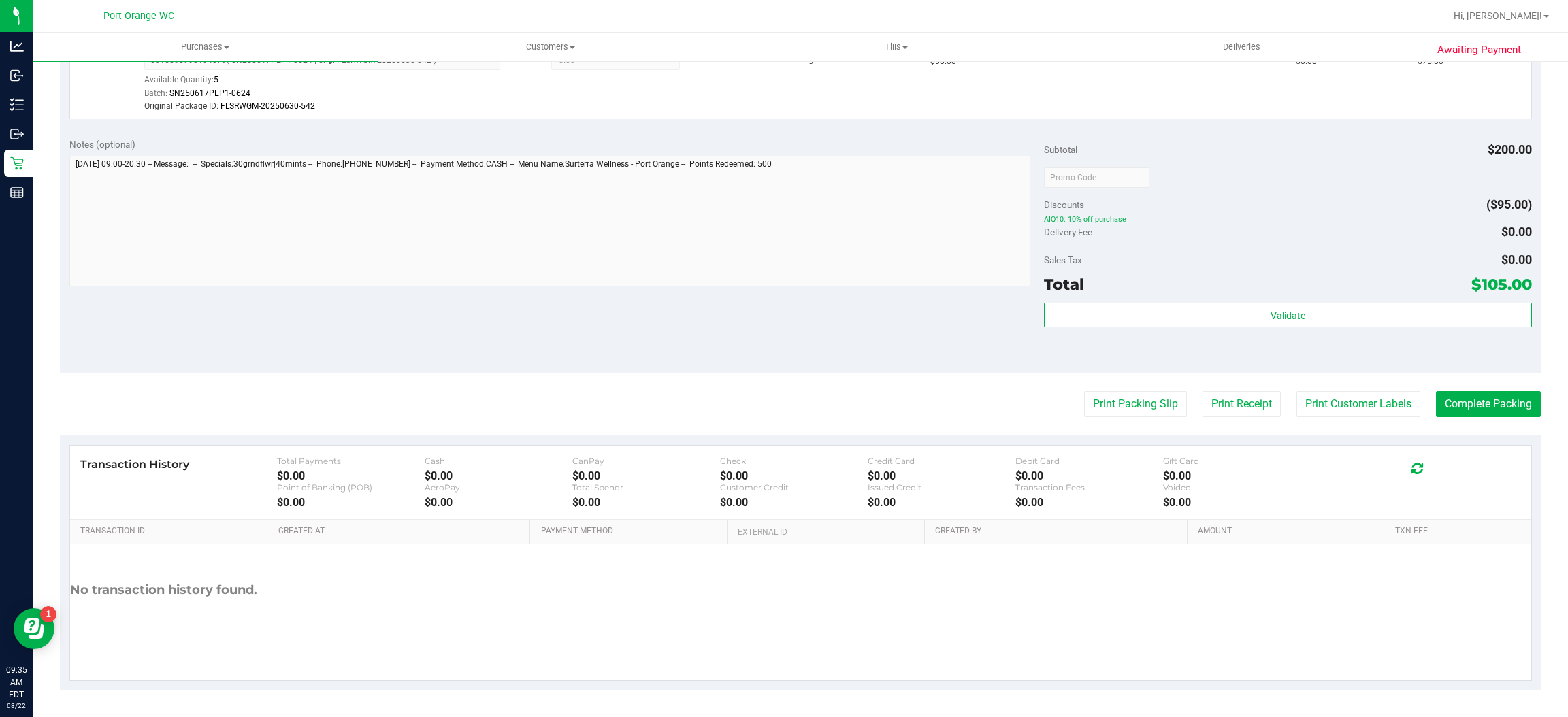
click at [1452, 390] on purchase-details "Back Edit Purchase Cancel Purchase View Profile # 11826615 BioTrack ID: - Submi…" at bounding box center [800, 132] width 1481 height 1117
click at [1452, 406] on button "Complete Packing" at bounding box center [1489, 404] width 105 height 26
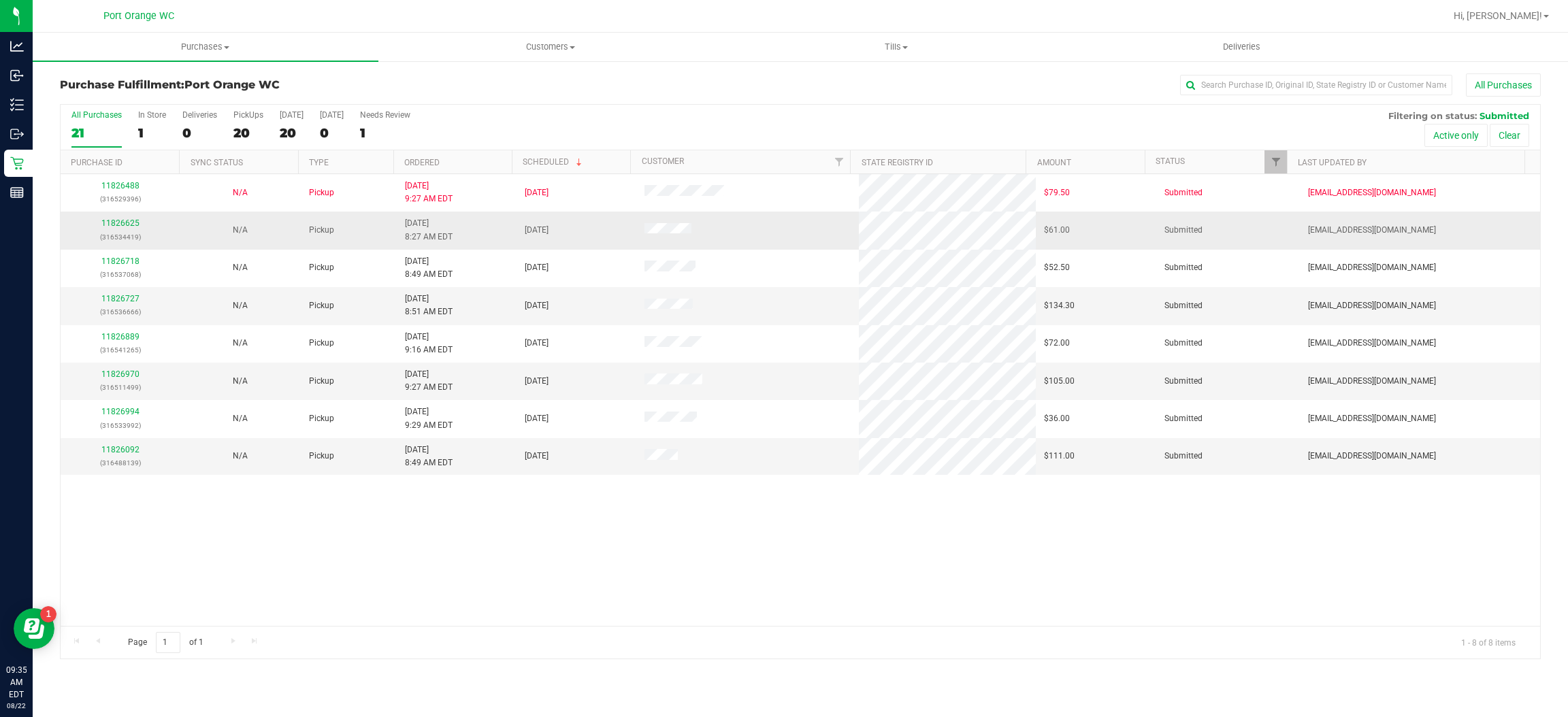
click at [112, 231] on p "(316534419)" at bounding box center [121, 237] width 103 height 13
click at [116, 226] on link "11826625" at bounding box center [121, 223] width 38 height 10
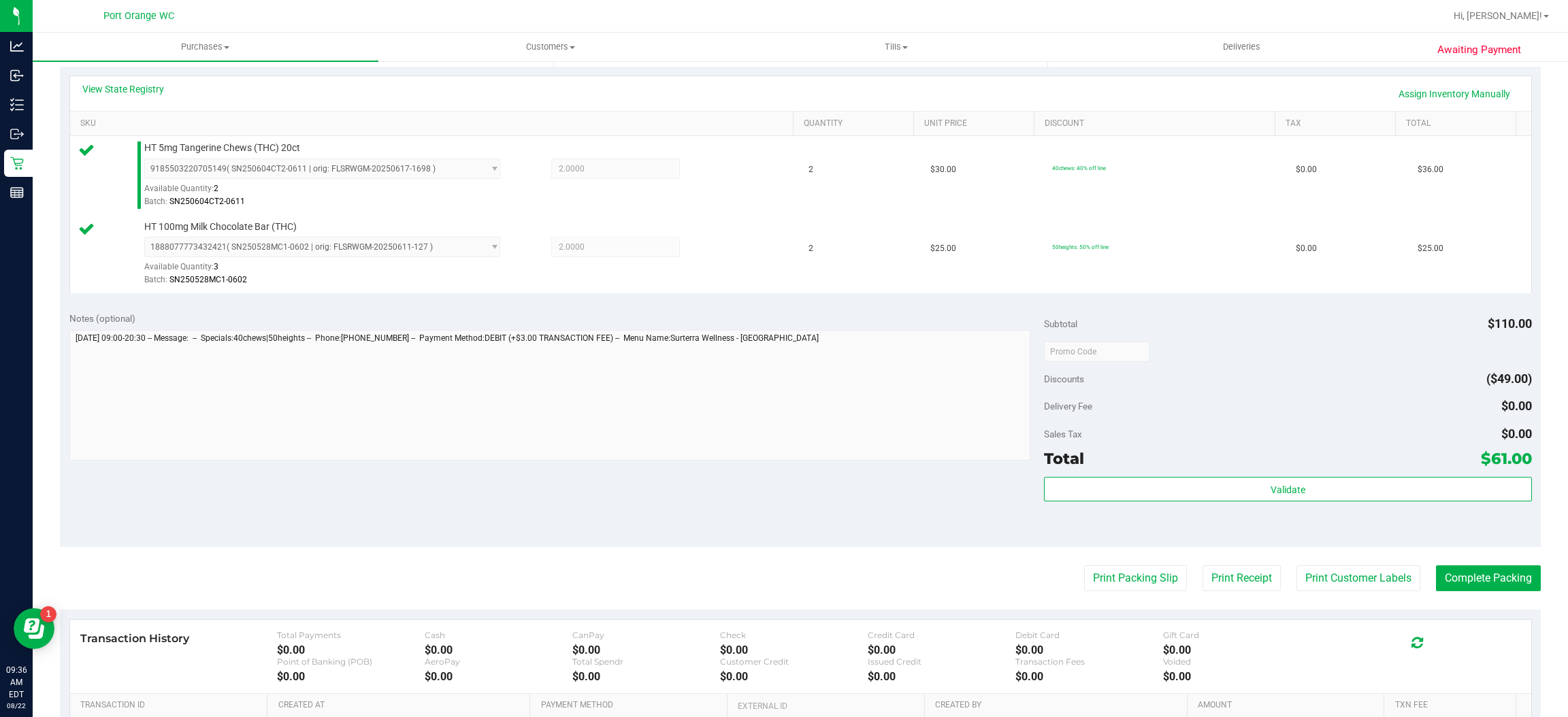
scroll to position [325, 0]
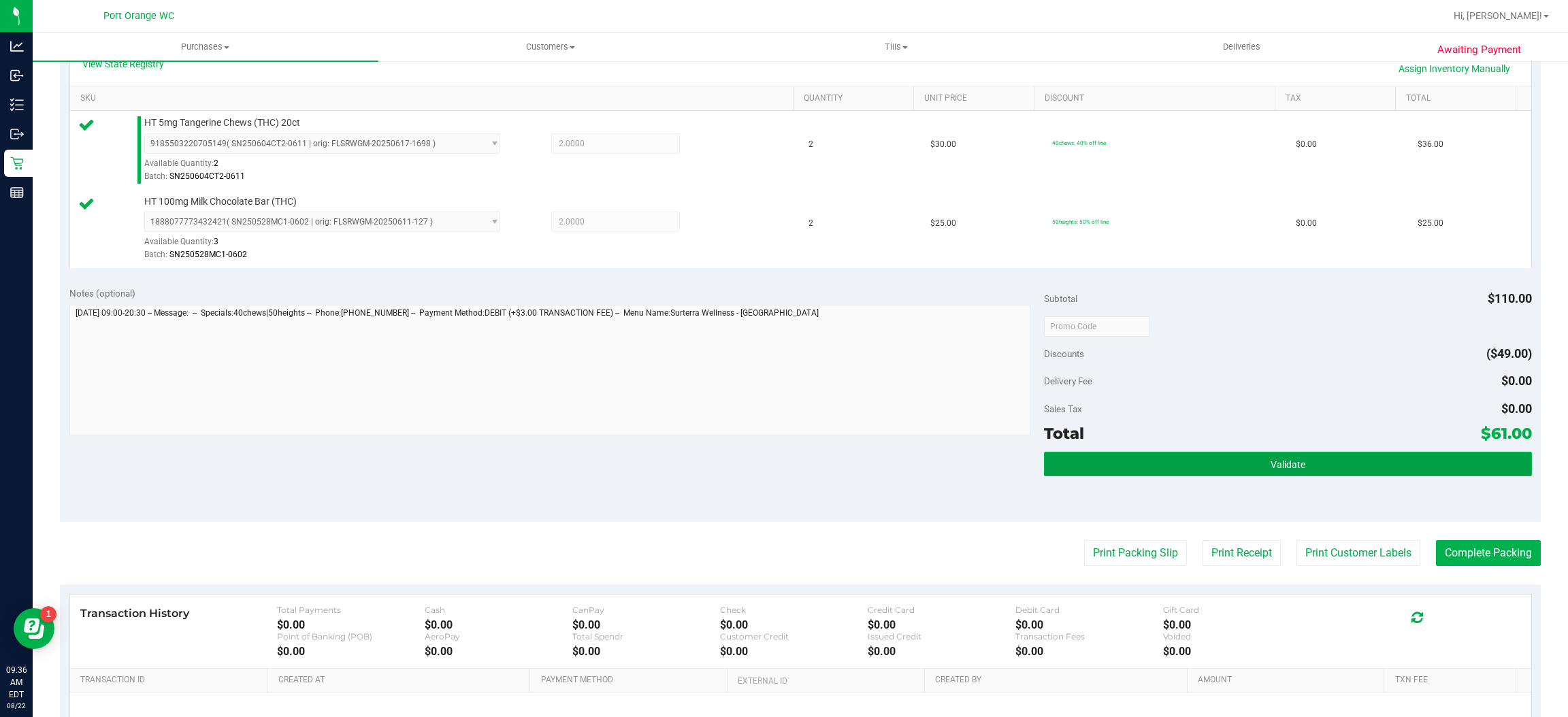
click at [1197, 475] on button "Validate" at bounding box center [1287, 463] width 487 height 24
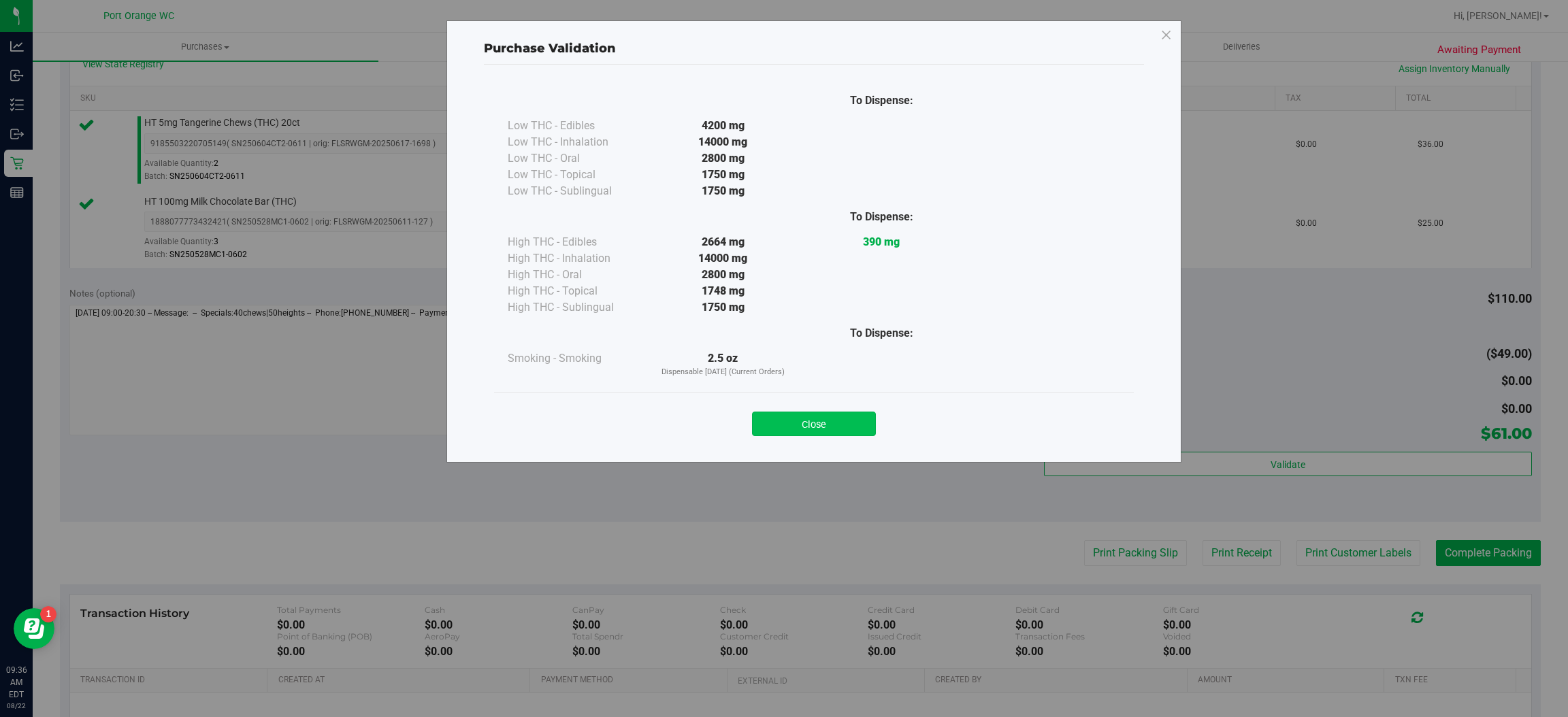
click at [844, 428] on button "Close" at bounding box center [814, 424] width 124 height 24
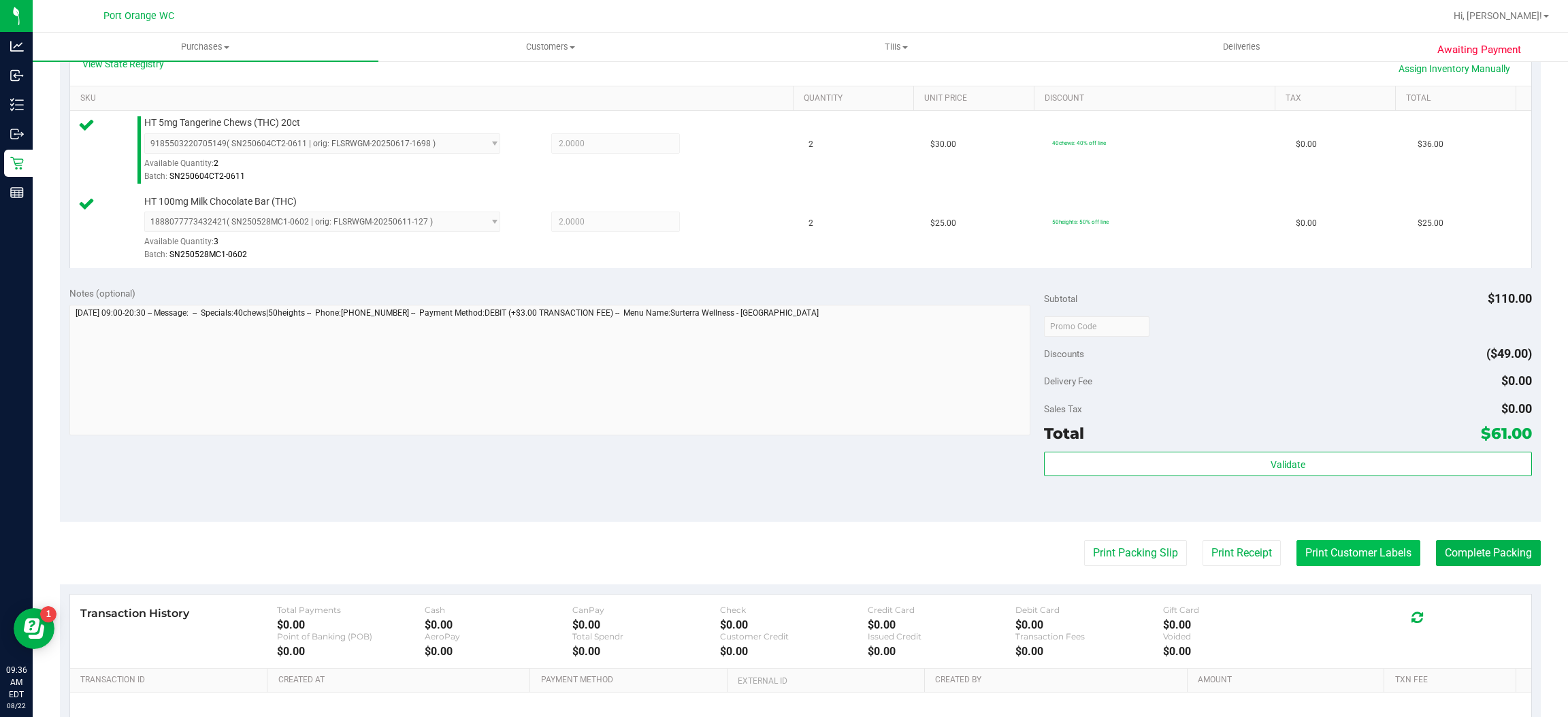
click at [1325, 556] on button "Print Customer Labels" at bounding box center [1358, 553] width 124 height 26
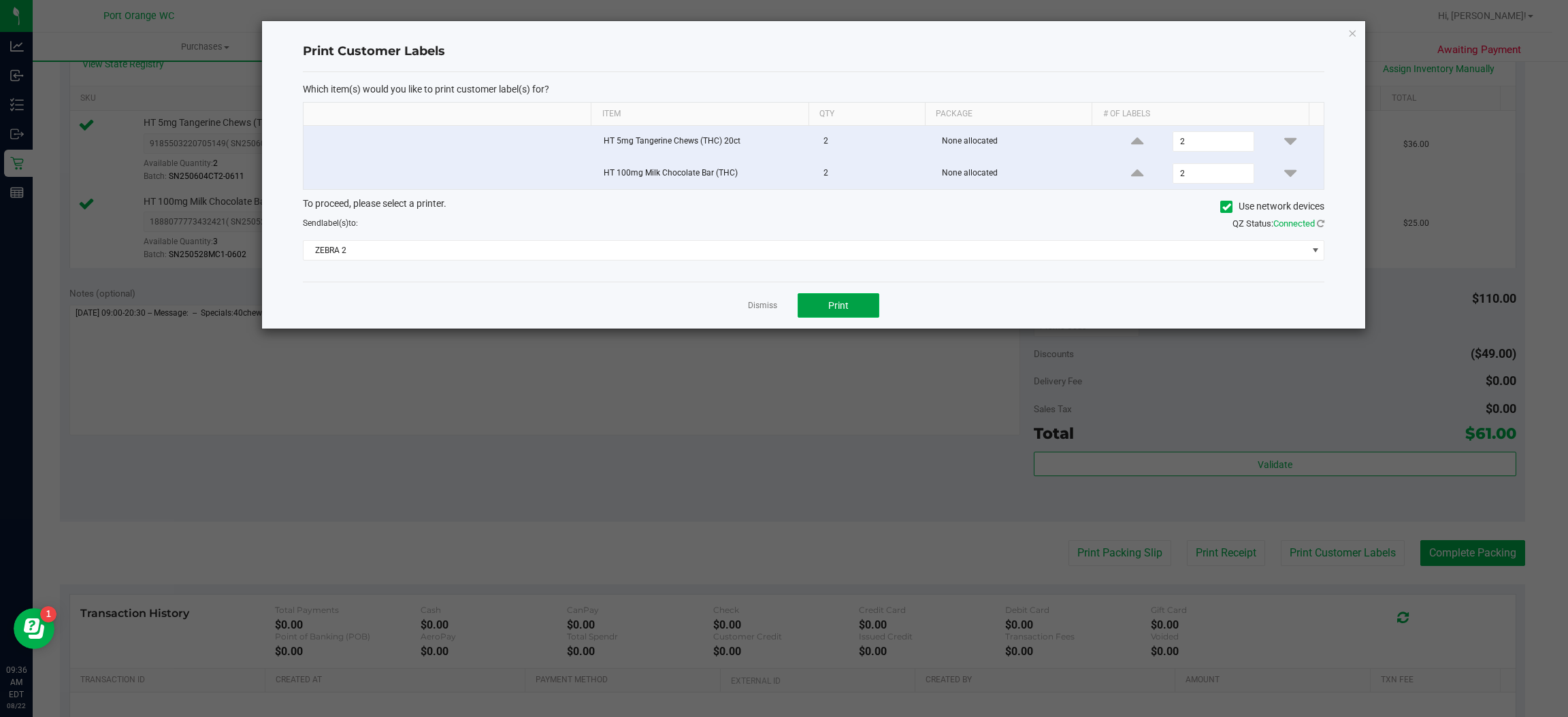
click at [822, 316] on button "Print" at bounding box center [838, 305] width 82 height 24
click at [748, 302] on link "Dismiss" at bounding box center [762, 306] width 29 height 12
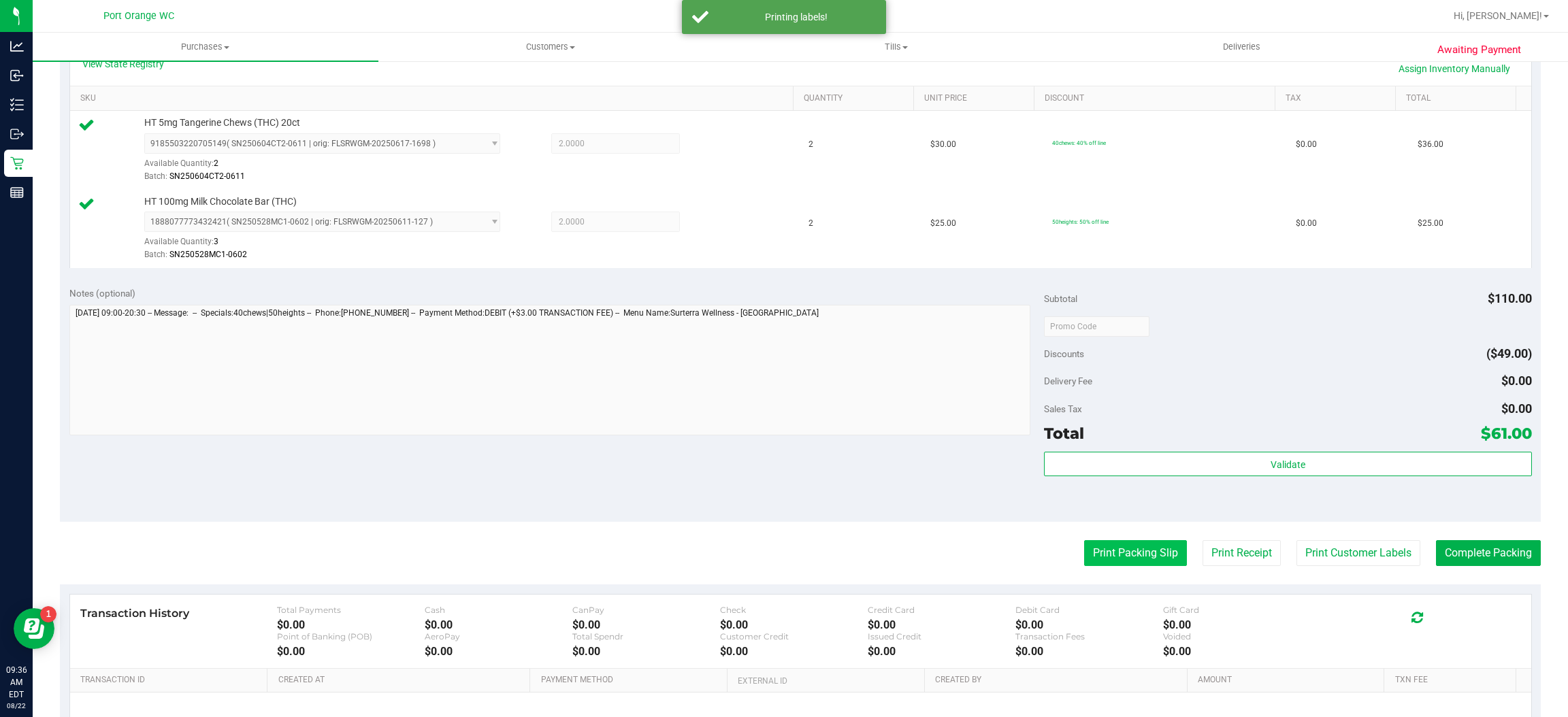
click at [1084, 543] on button "Print Packing Slip" at bounding box center [1135, 553] width 102 height 26
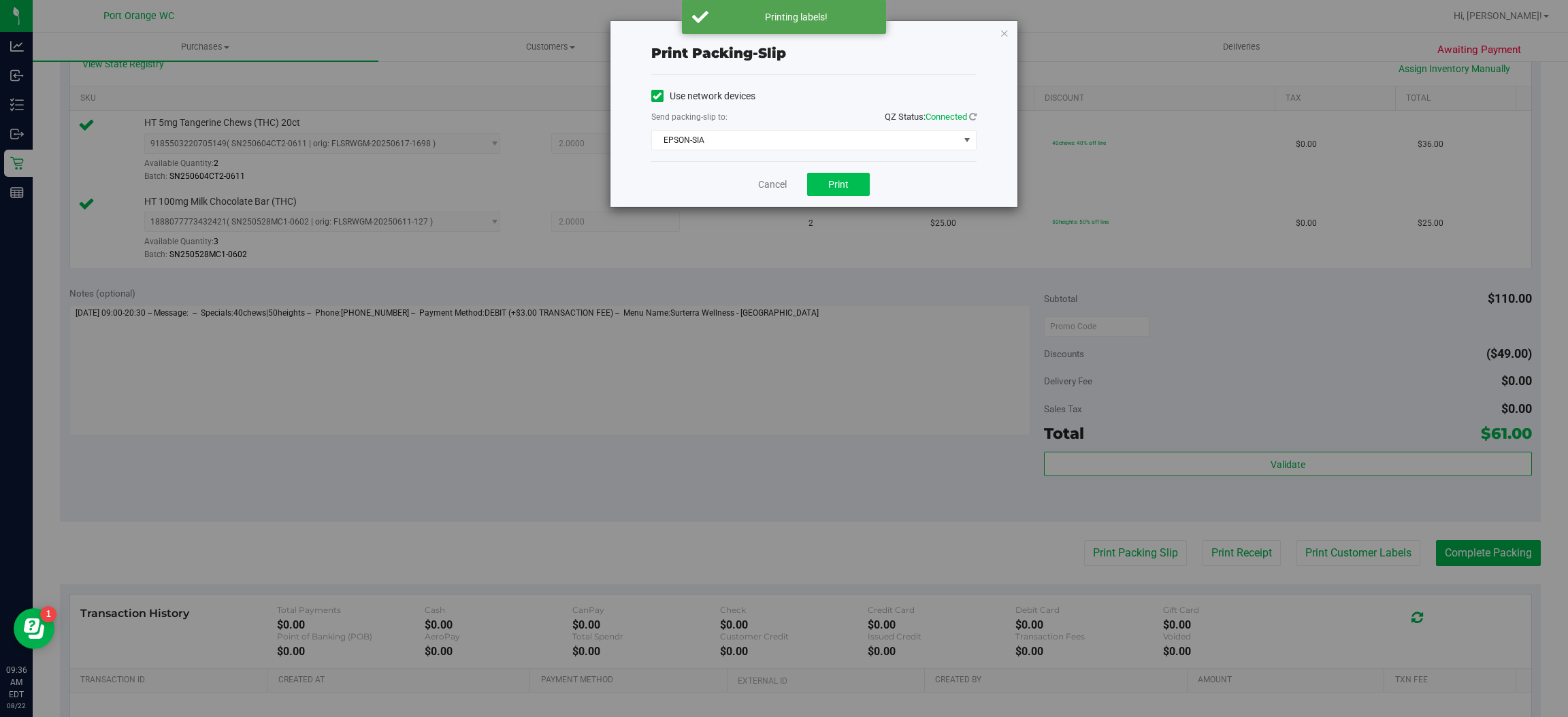
click at [827, 189] on button "Print" at bounding box center [838, 184] width 63 height 23
click at [766, 183] on link "Cancel" at bounding box center [772, 185] width 29 height 15
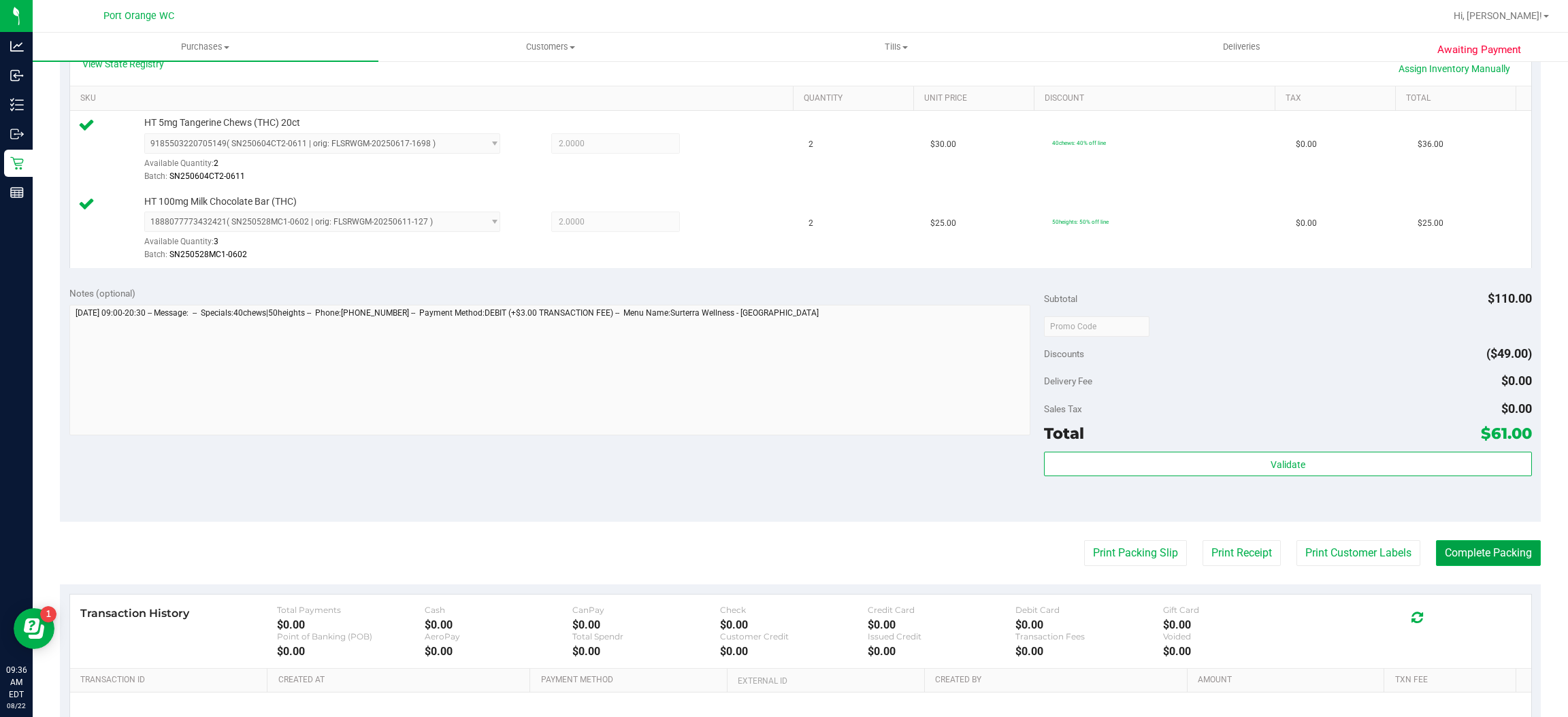
click at [1449, 548] on button "Complete Packing" at bounding box center [1489, 553] width 105 height 26
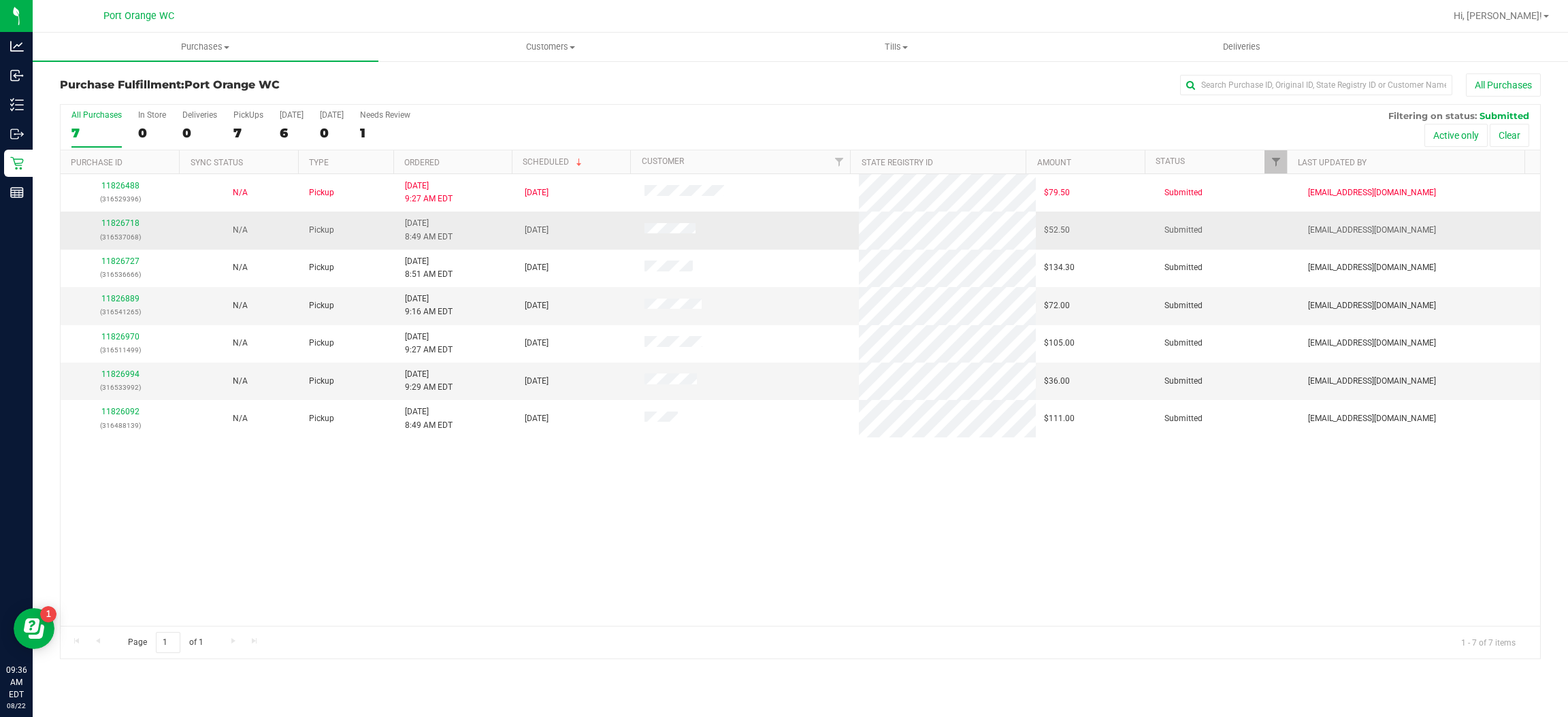
click at [111, 231] on p "(316537068)" at bounding box center [121, 237] width 103 height 13
click at [111, 228] on link "11826718" at bounding box center [121, 223] width 38 height 10
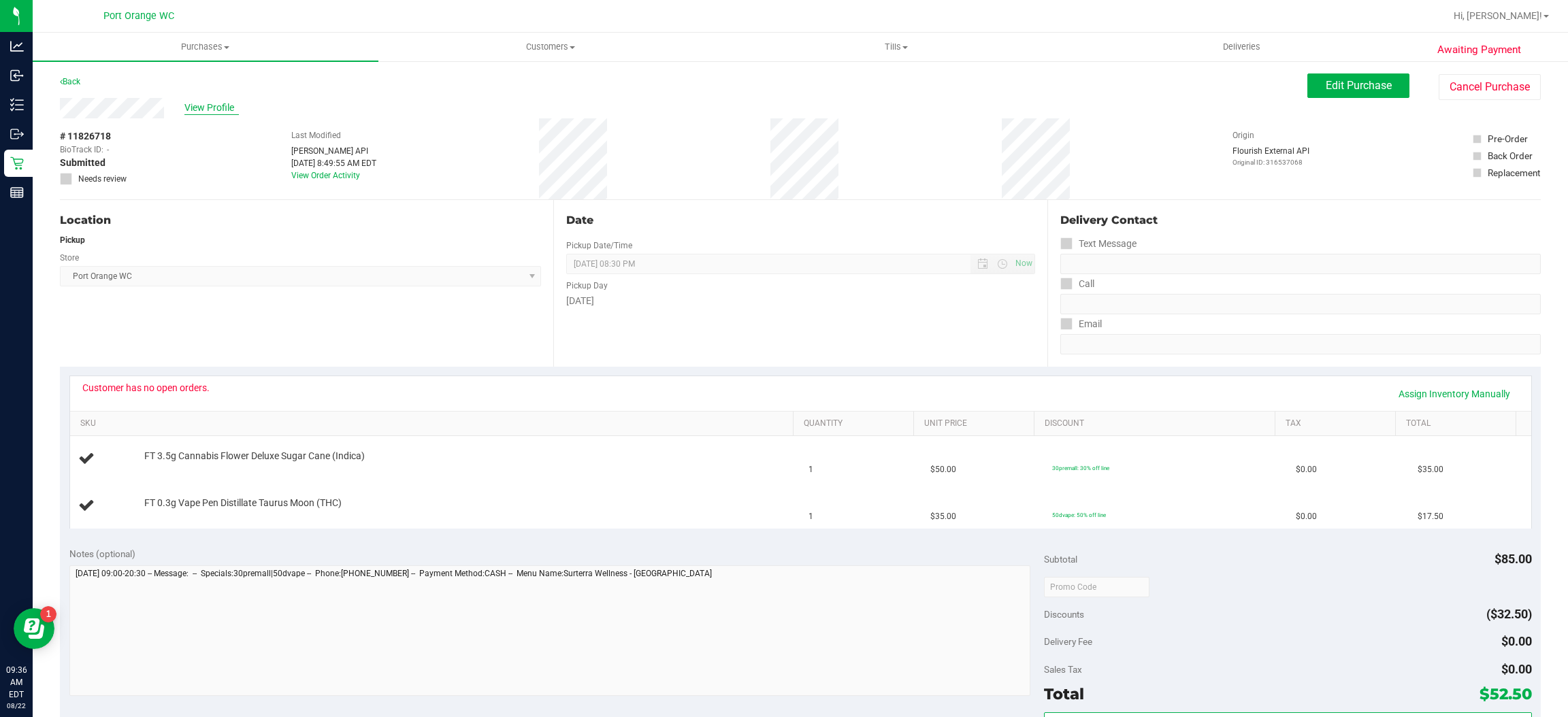
click at [194, 114] on span "View Profile" at bounding box center [212, 108] width 54 height 15
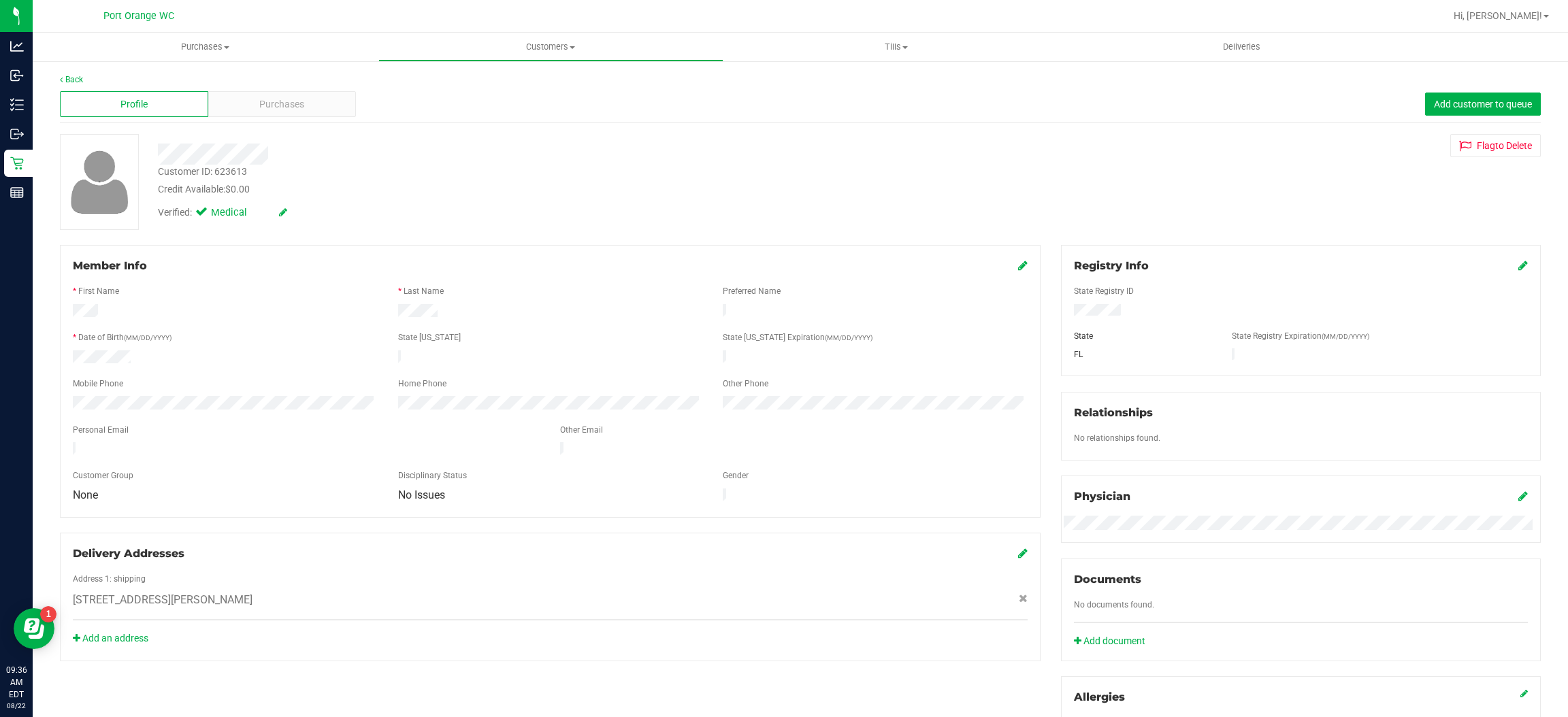
click at [217, 173] on div "Customer ID: 623613" at bounding box center [203, 171] width 89 height 15
click at [217, 171] on div "Customer ID: 623613" at bounding box center [203, 171] width 89 height 15
copy div "623613"
click at [472, 137] on div at bounding box center [523, 149] width 751 height 31
click at [341, 93] on div "Purchases" at bounding box center [282, 104] width 148 height 26
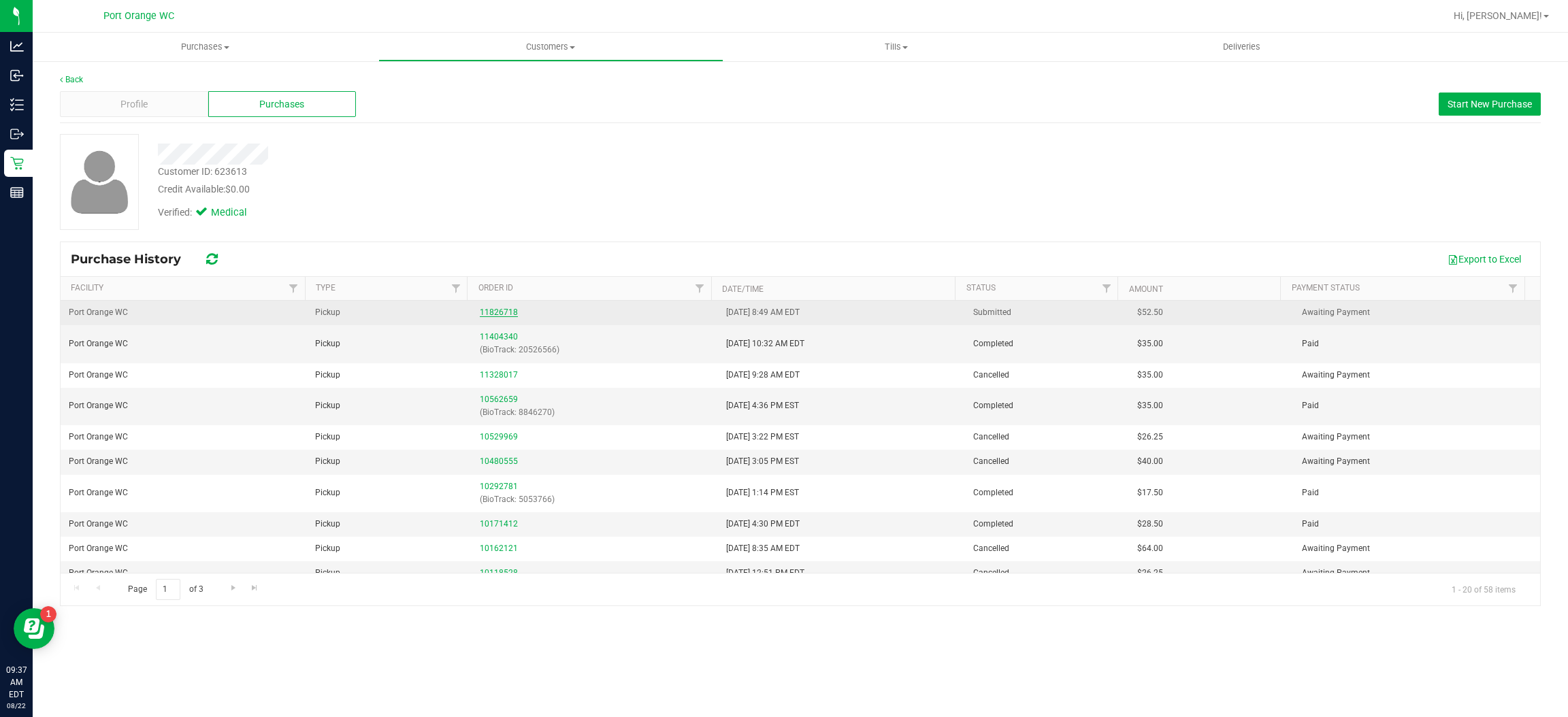
click at [499, 307] on link "11826718" at bounding box center [499, 312] width 38 height 10
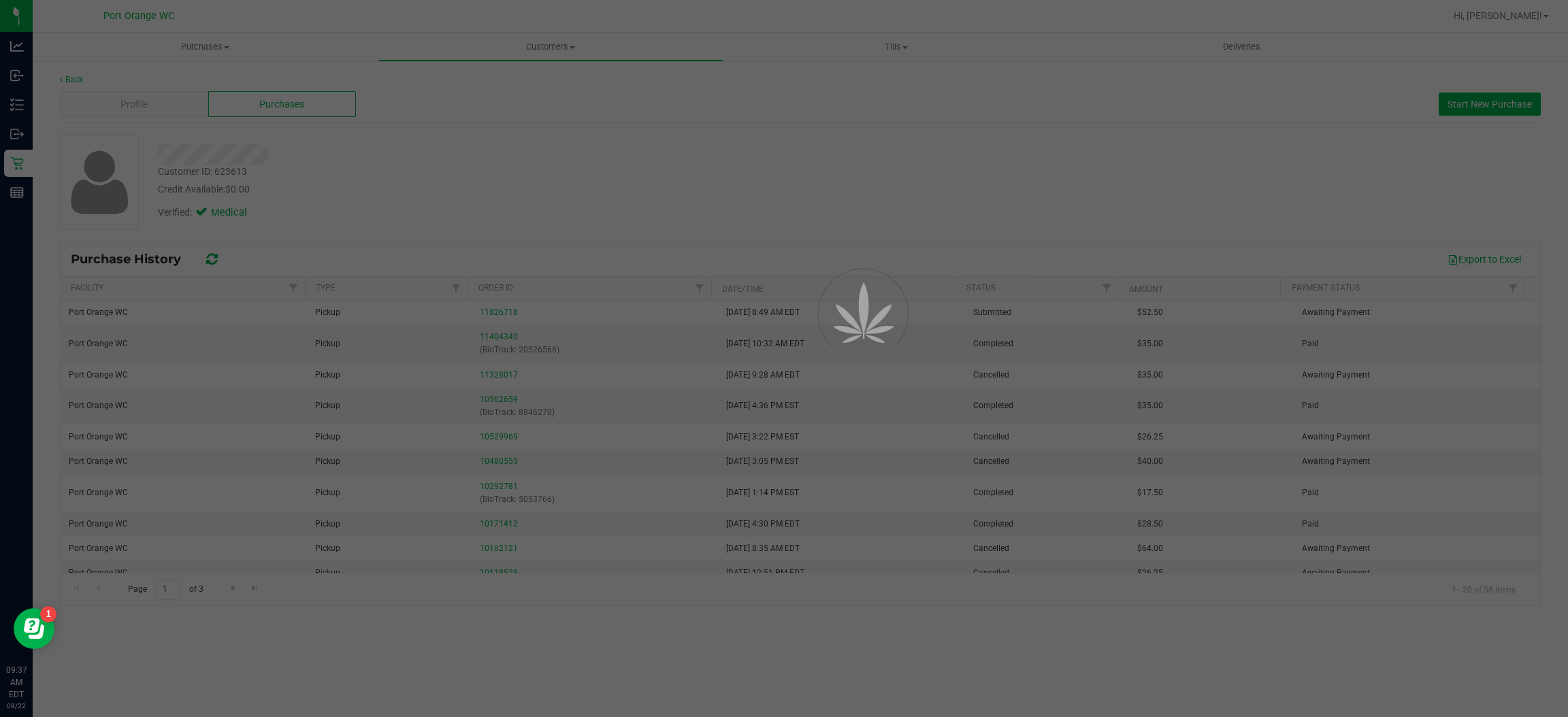
click at [558, 228] on div at bounding box center [784, 358] width 1568 height 717
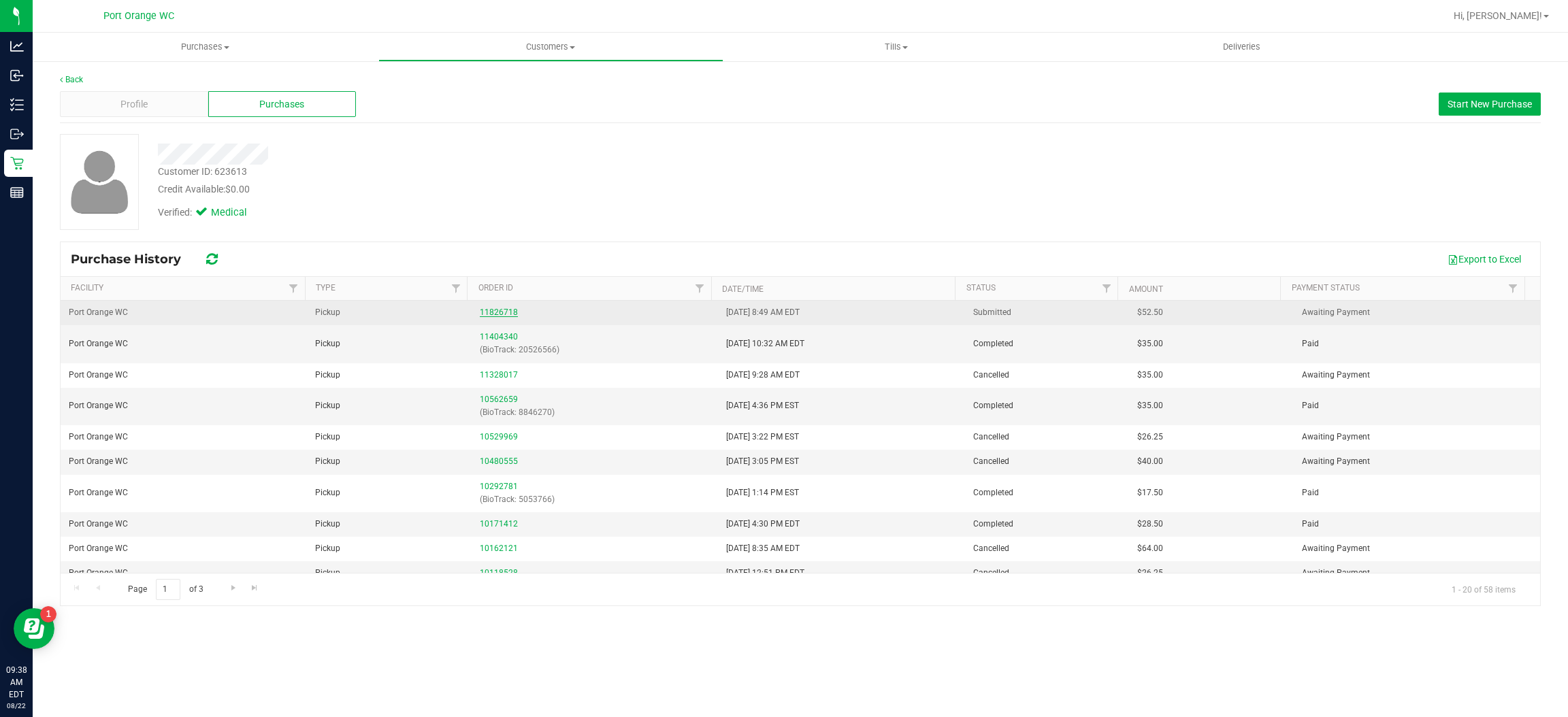
click at [499, 316] on link "11826718" at bounding box center [499, 312] width 38 height 10
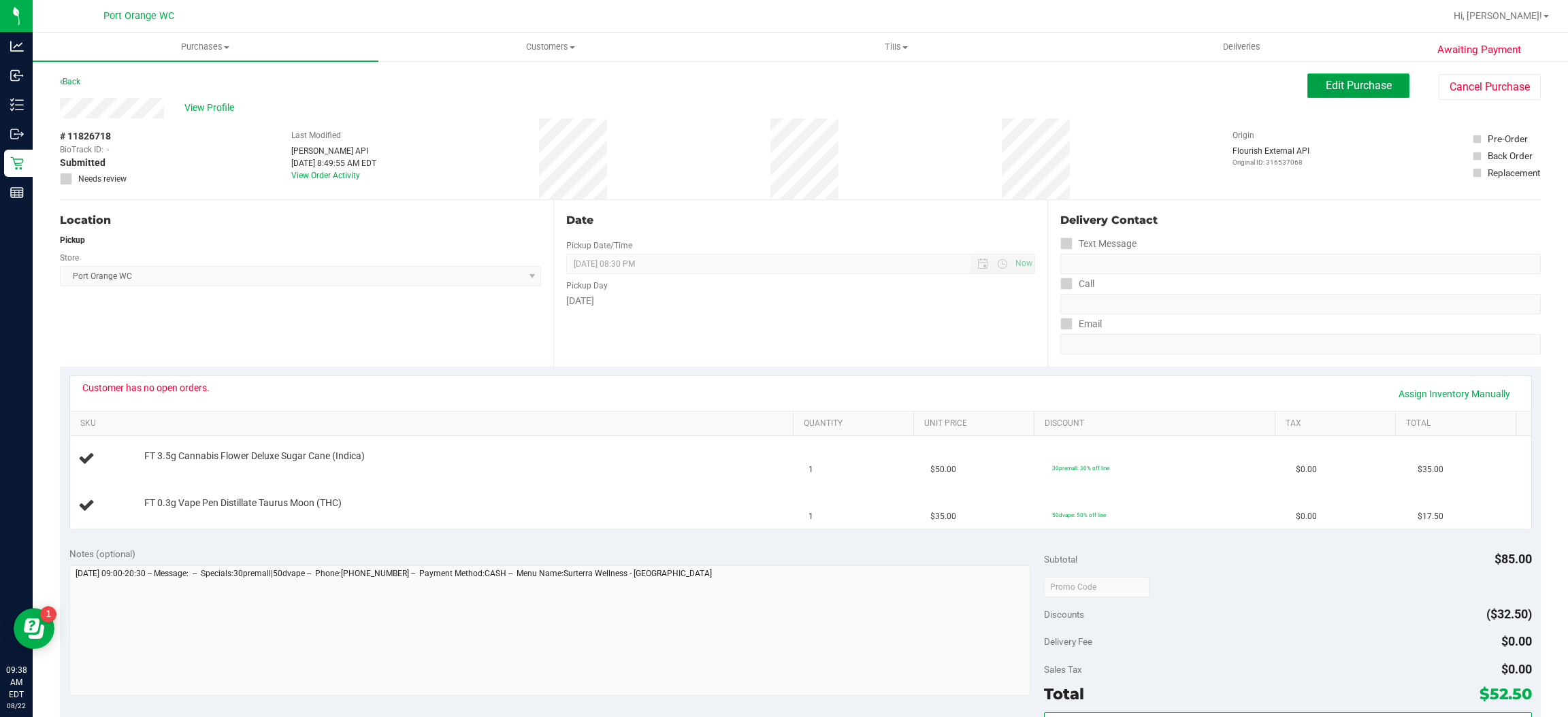
click at [1328, 88] on span "Edit Purchase" at bounding box center [1358, 85] width 66 height 13
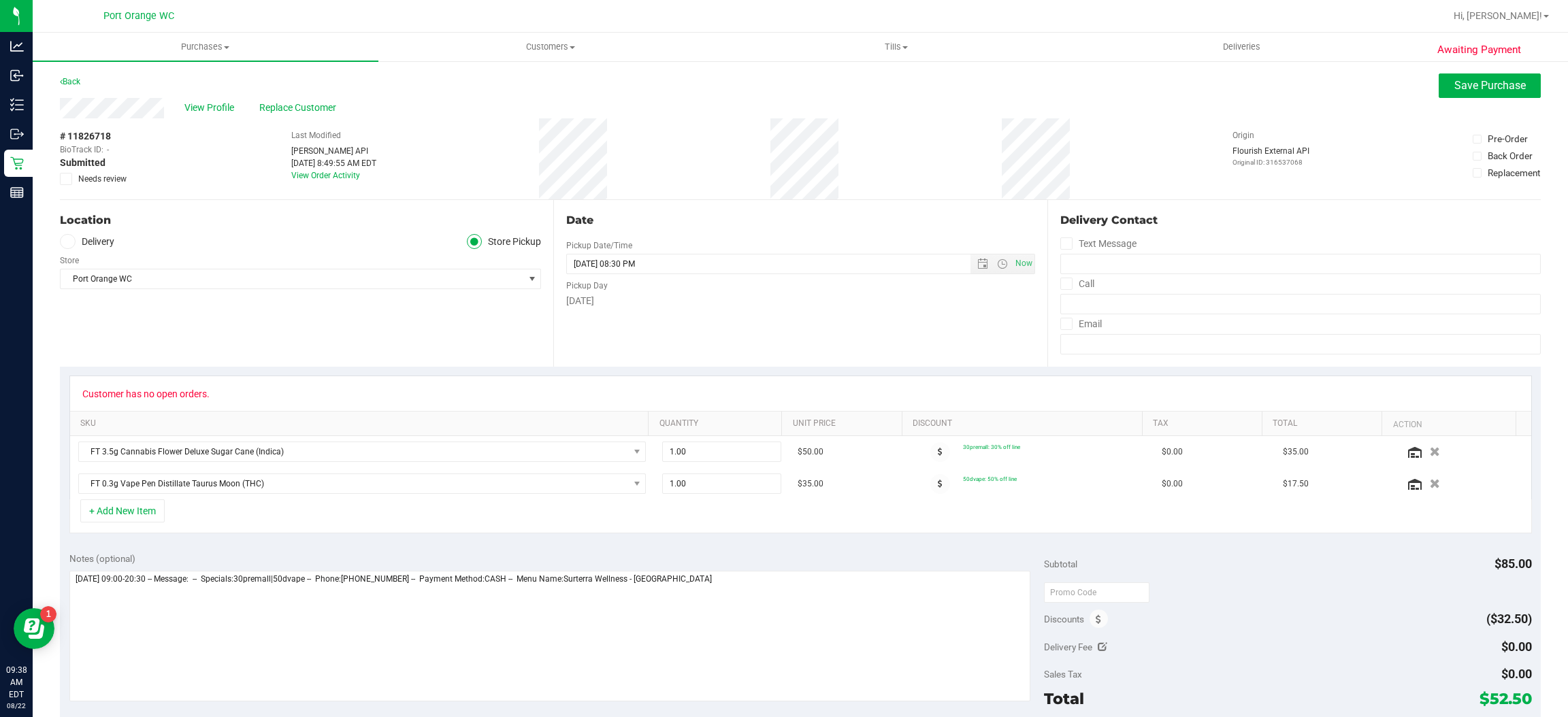
click at [66, 179] on icon at bounding box center [66, 179] width 9 height 0
click at [0, 0] on input "Needs review" at bounding box center [0, 0] width 0 height 0
click at [1488, 89] on span "Save Purchase" at bounding box center [1490, 85] width 72 height 13
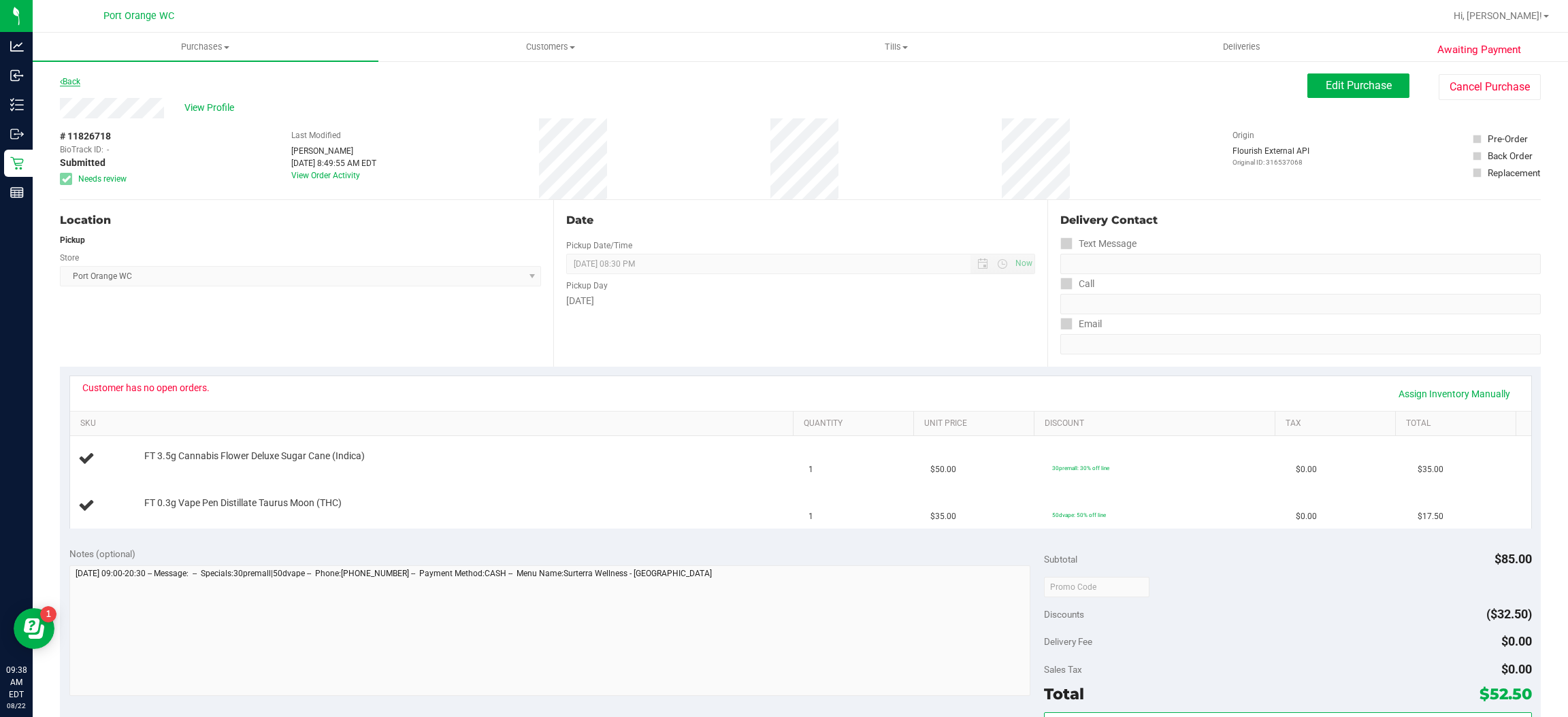
click at [68, 79] on link "Back" at bounding box center [70, 82] width 20 height 10
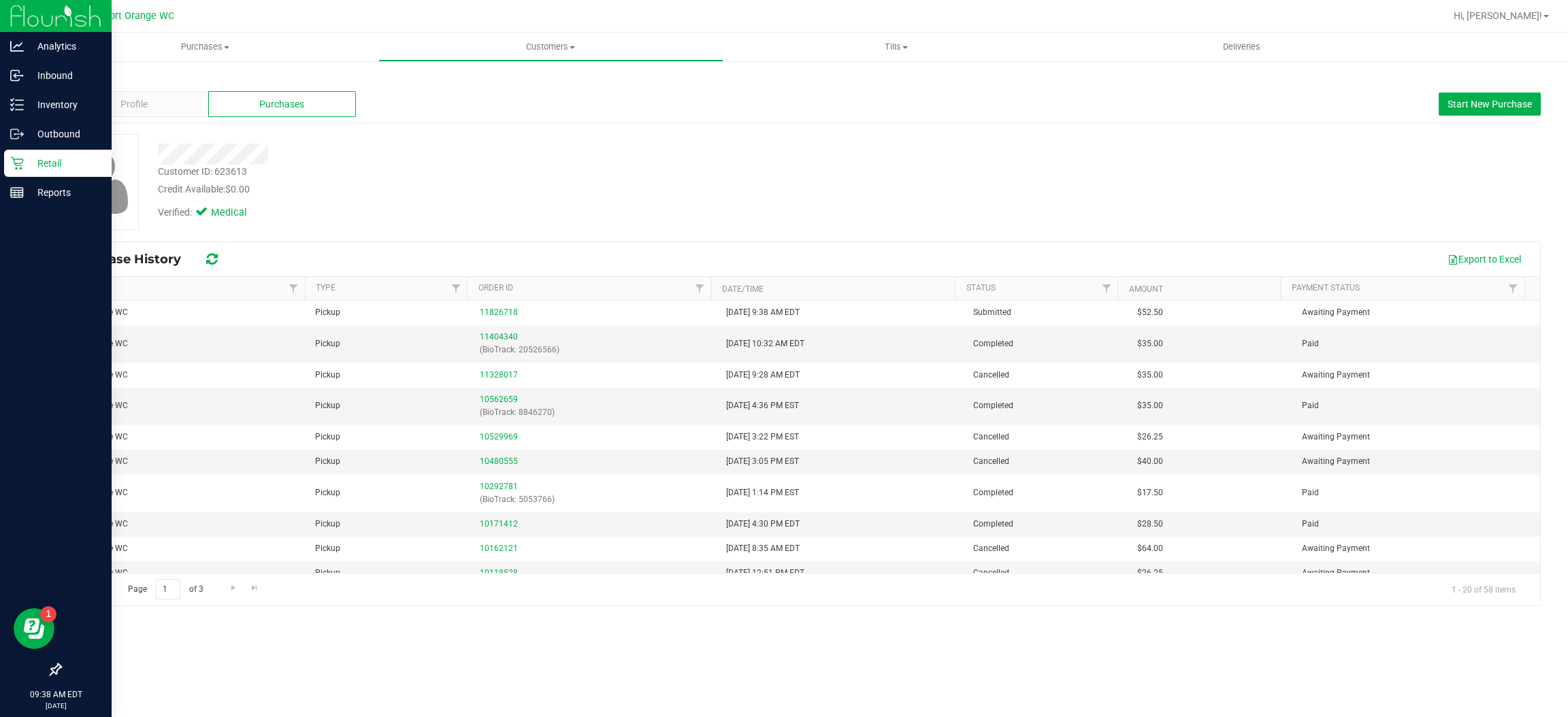
click at [68, 161] on p "Retail" at bounding box center [64, 163] width 82 height 16
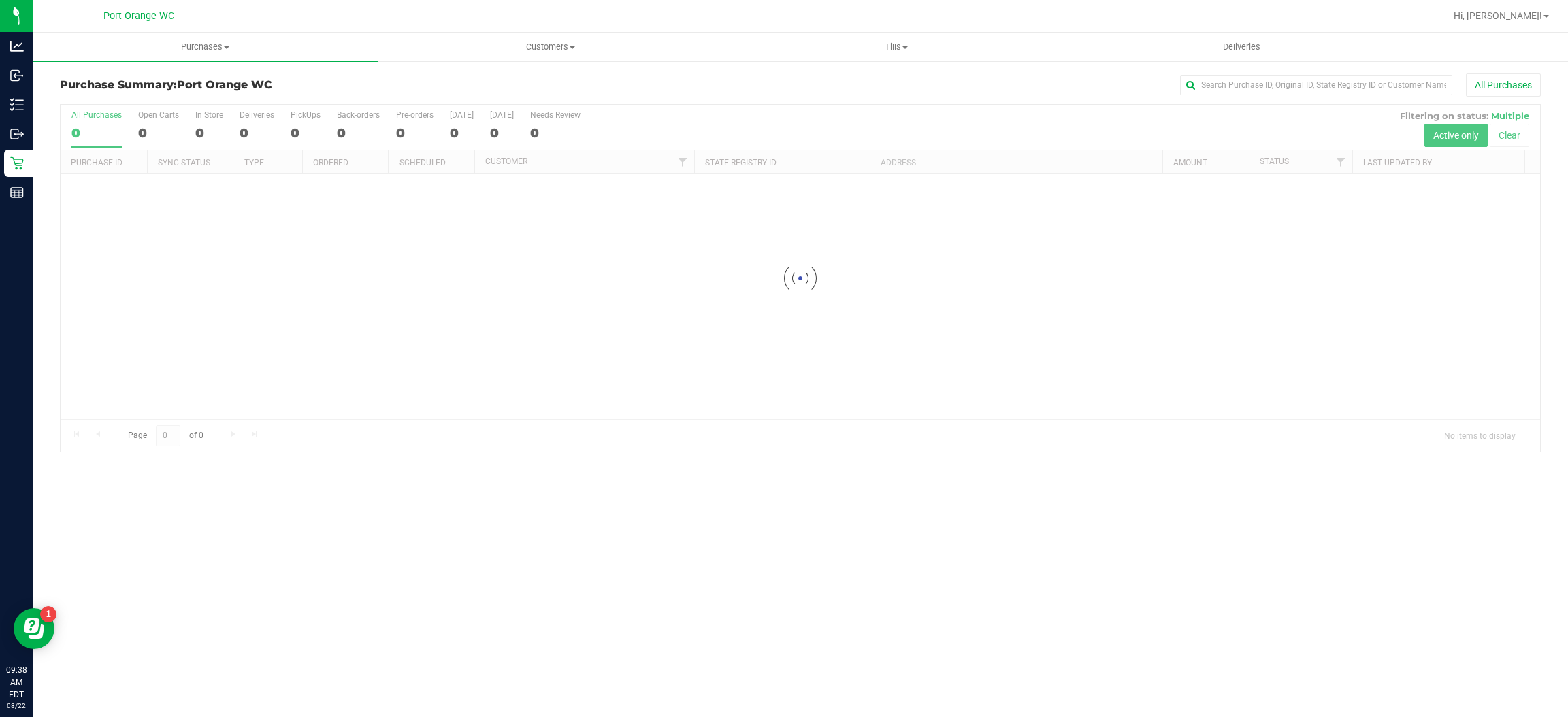
drag, startPoint x: 223, startPoint y: 53, endPoint x: 206, endPoint y: 60, distance: 18.4
click at [223, 52] on uib-tab-heading "Purchases Summary of purchases Fulfillment All purchases" at bounding box center [206, 47] width 346 height 29
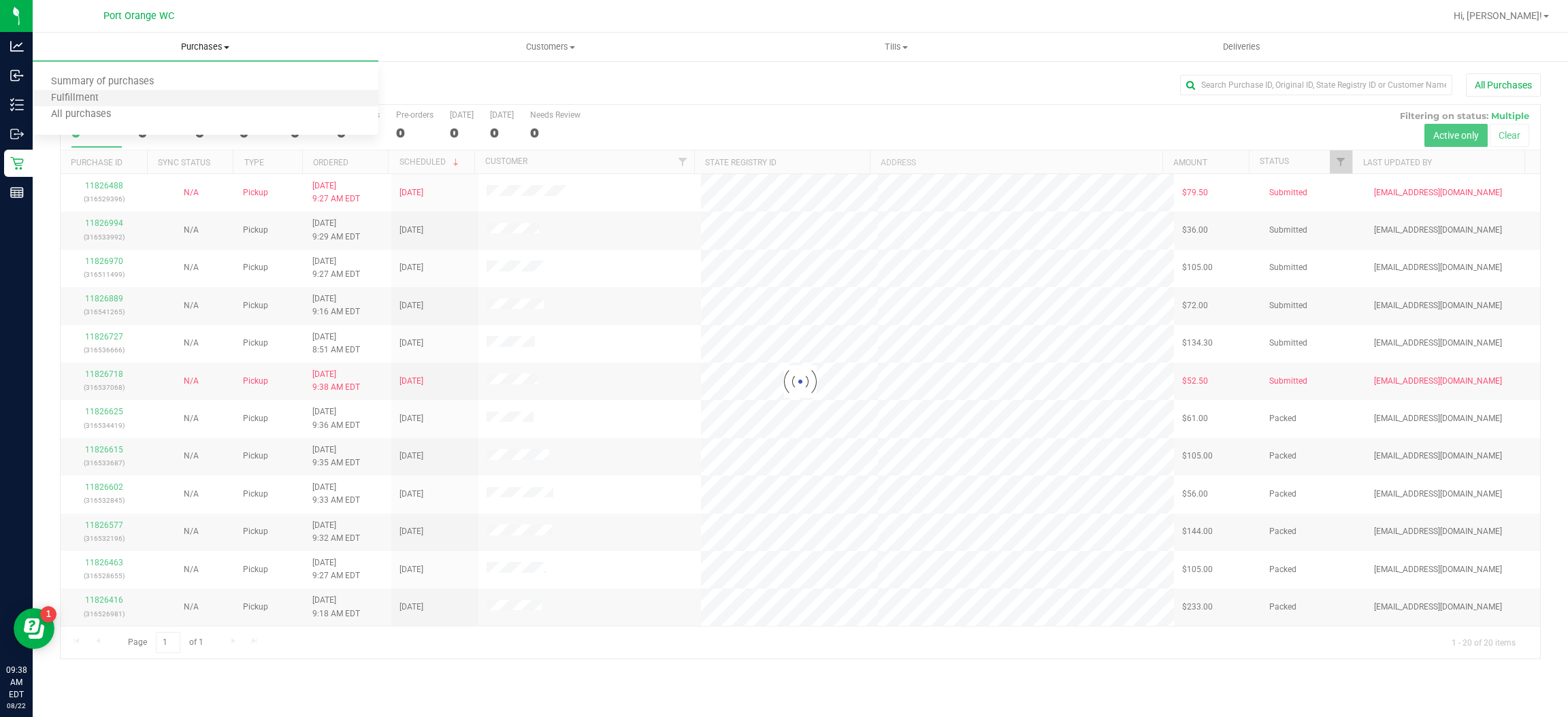
click at [165, 94] on li "Fulfillment" at bounding box center [206, 98] width 346 height 16
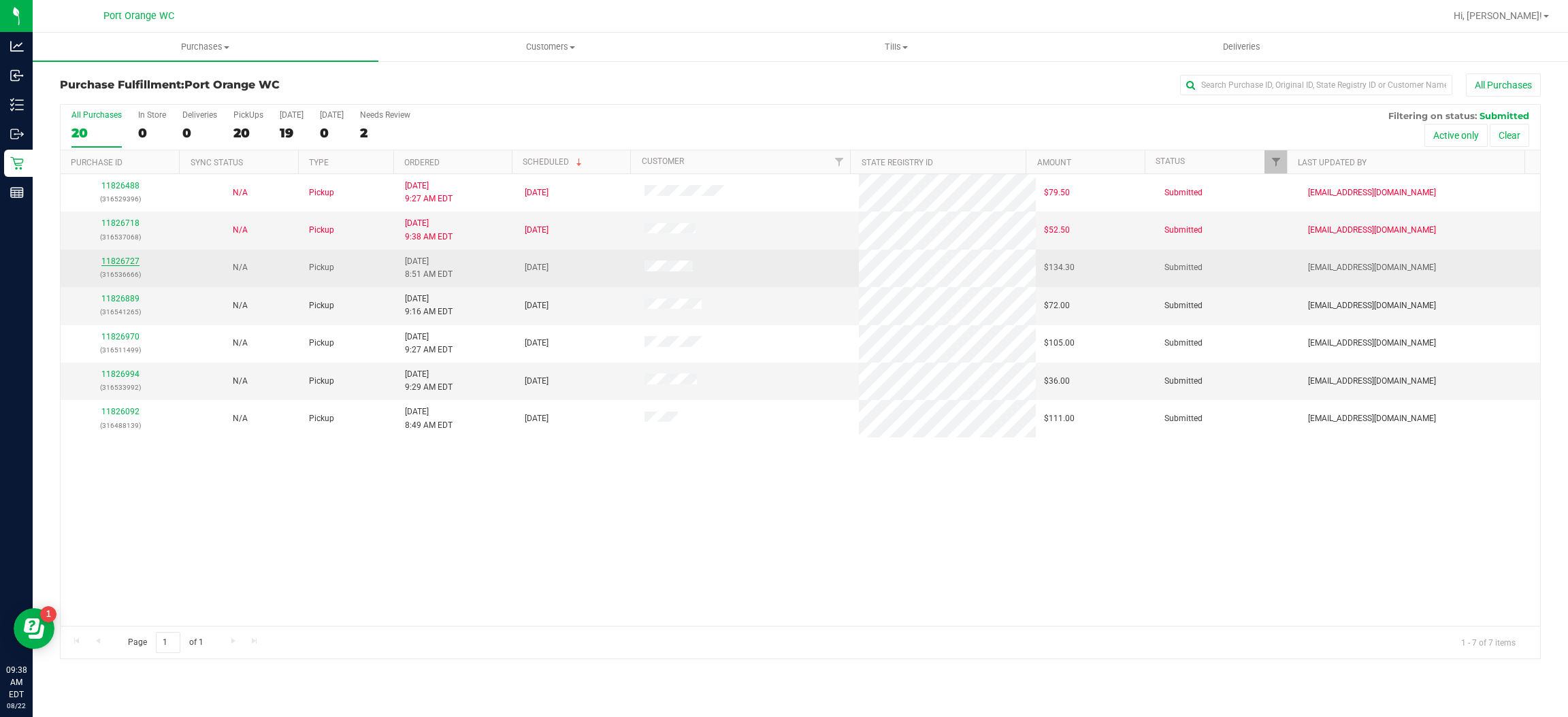
click at [128, 263] on link "11826727" at bounding box center [121, 261] width 38 height 10
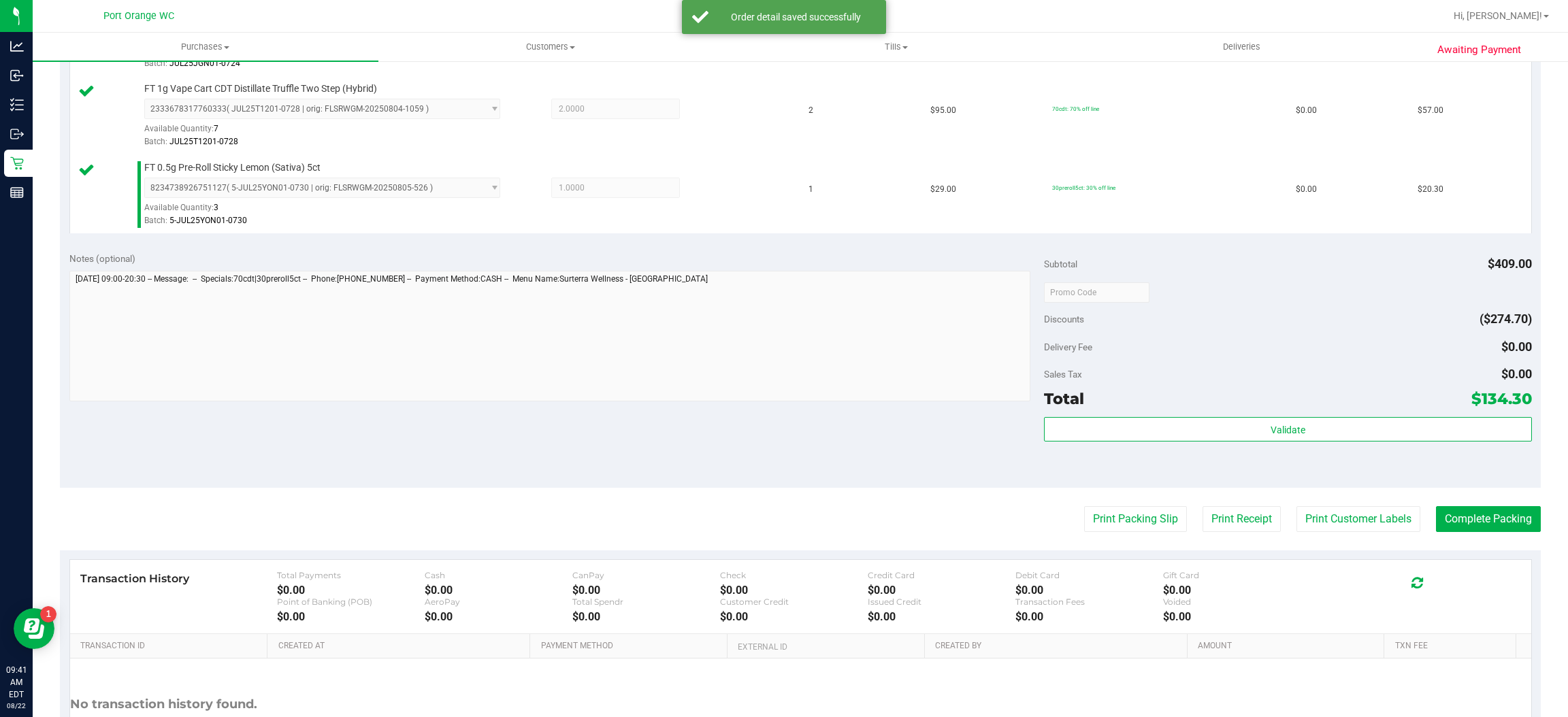
scroll to position [436, 0]
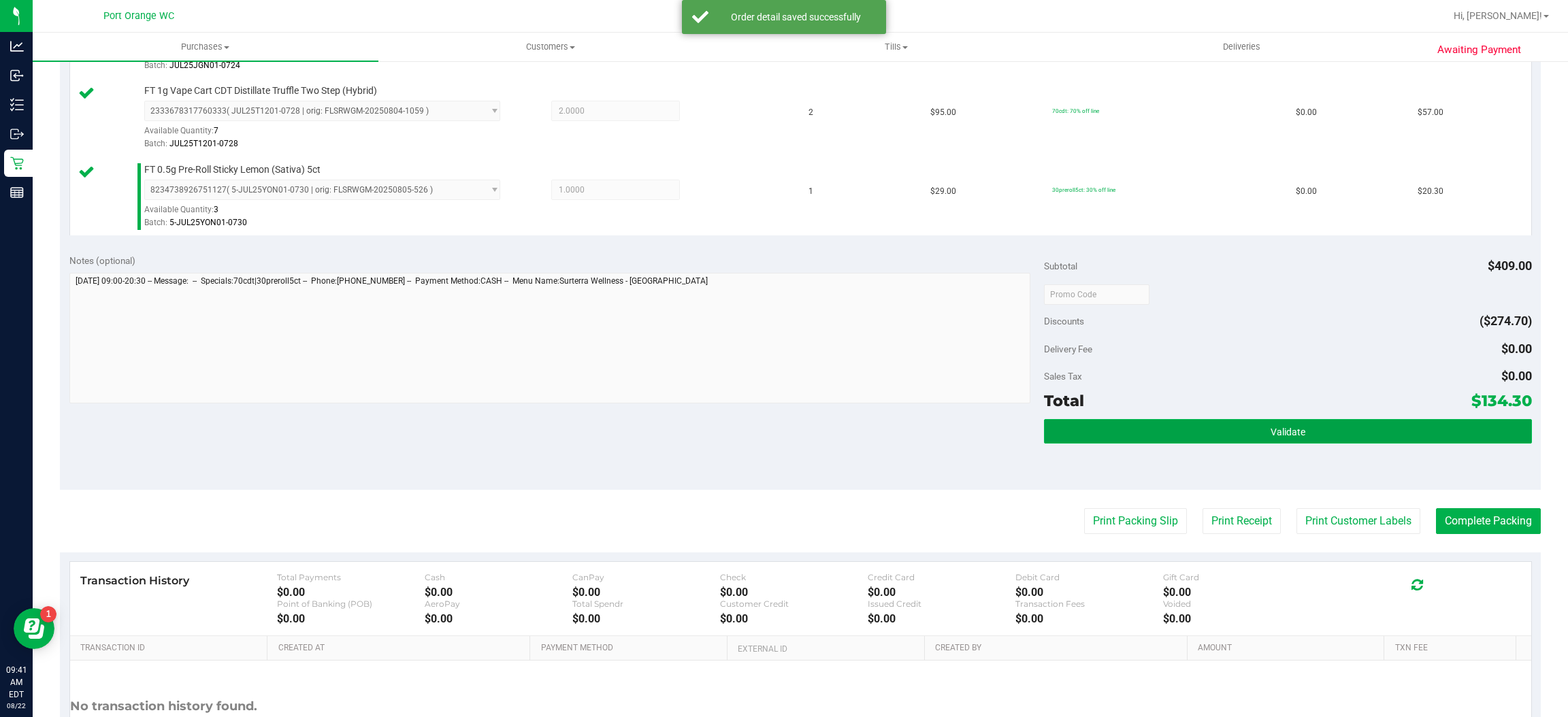
click at [1236, 442] on button "Validate" at bounding box center [1287, 431] width 487 height 24
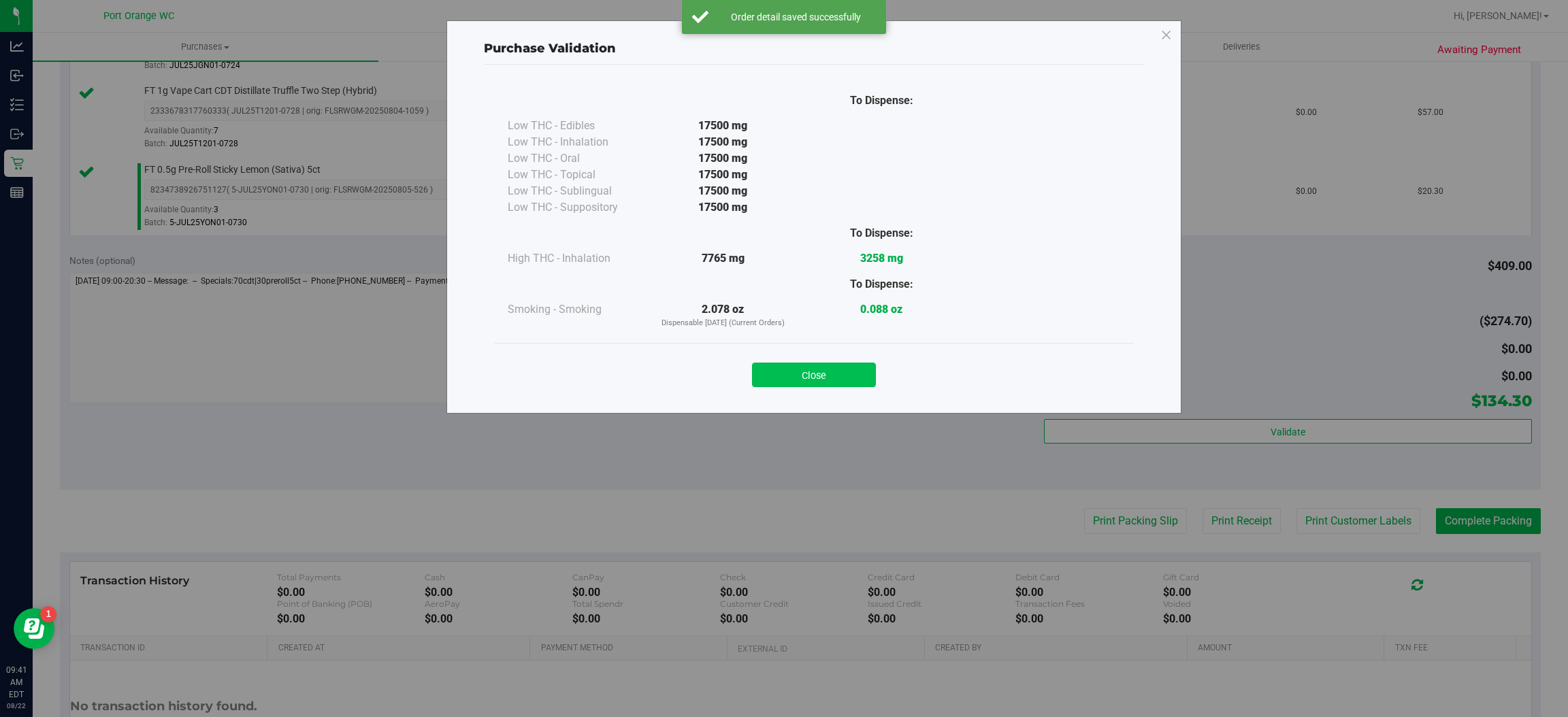
click at [808, 375] on button "Close" at bounding box center [814, 375] width 124 height 24
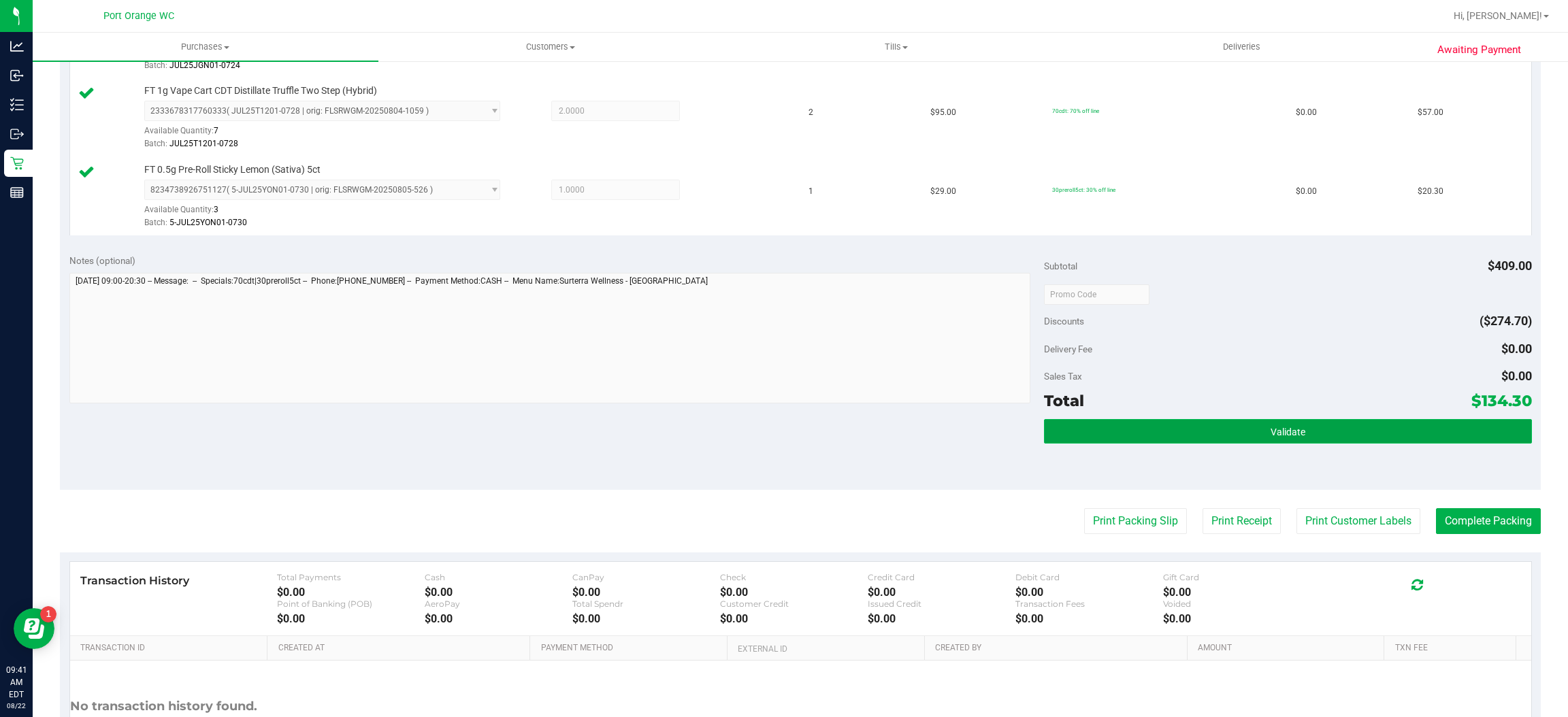
click at [1175, 424] on button "Validate" at bounding box center [1287, 431] width 487 height 24
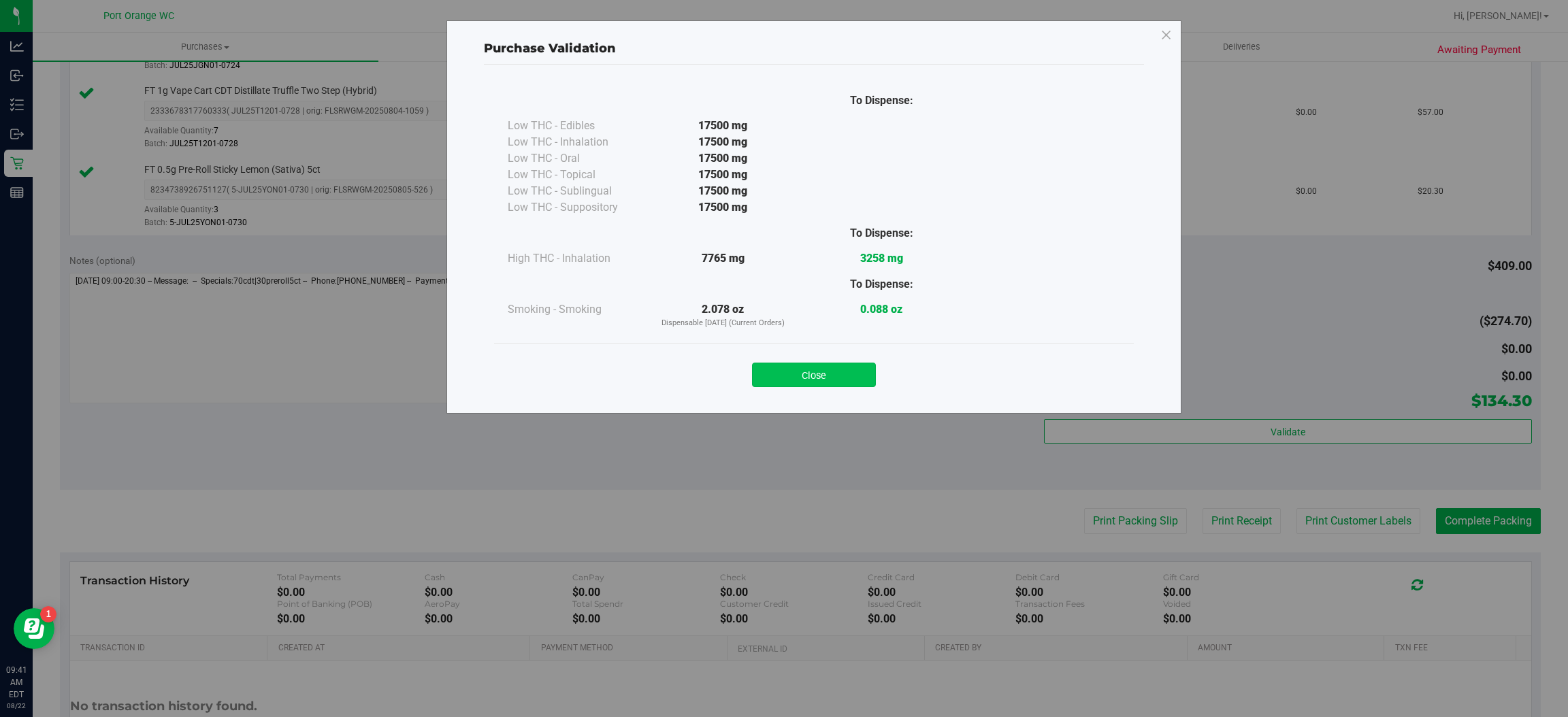
click at [787, 376] on button "Close" at bounding box center [814, 375] width 124 height 24
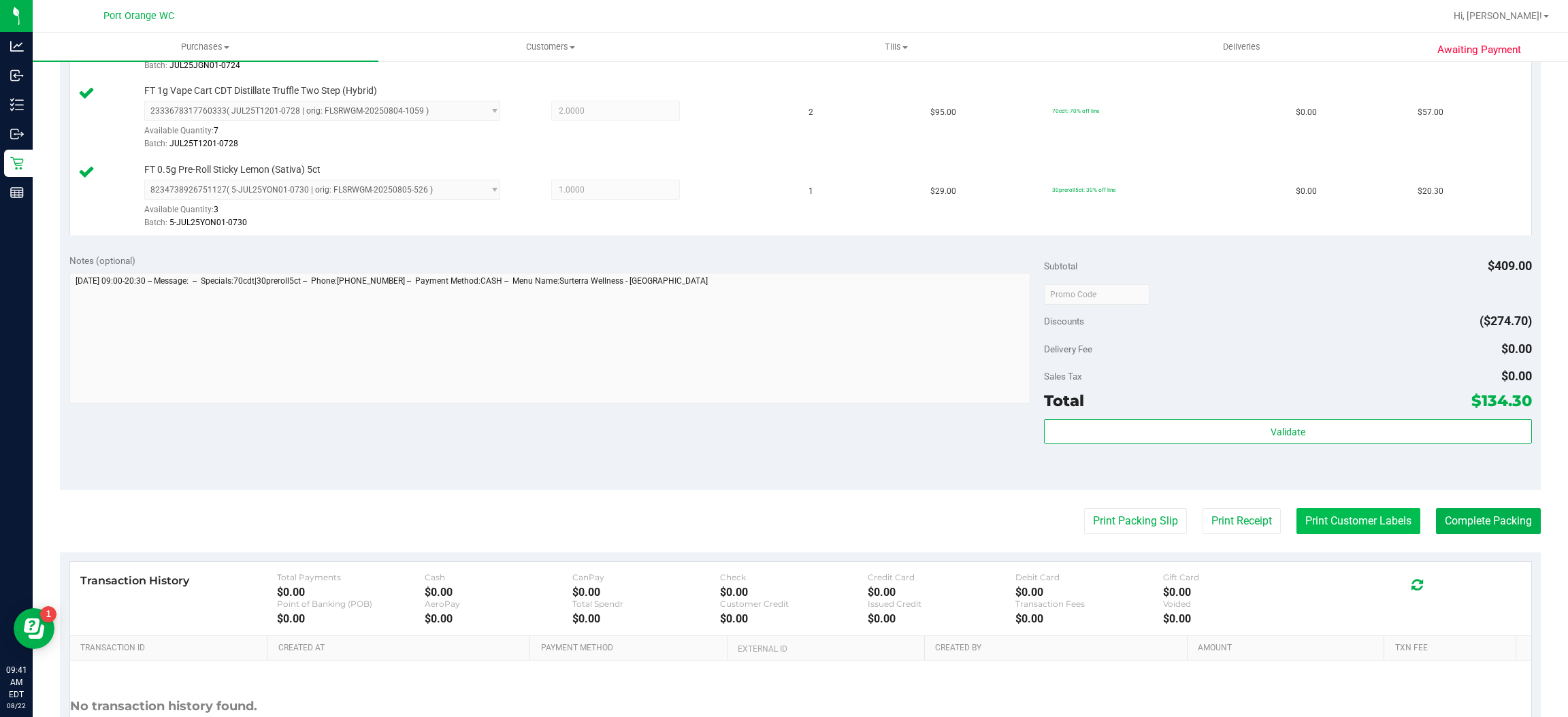
click at [1309, 517] on button "Print Customer Labels" at bounding box center [1358, 521] width 124 height 26
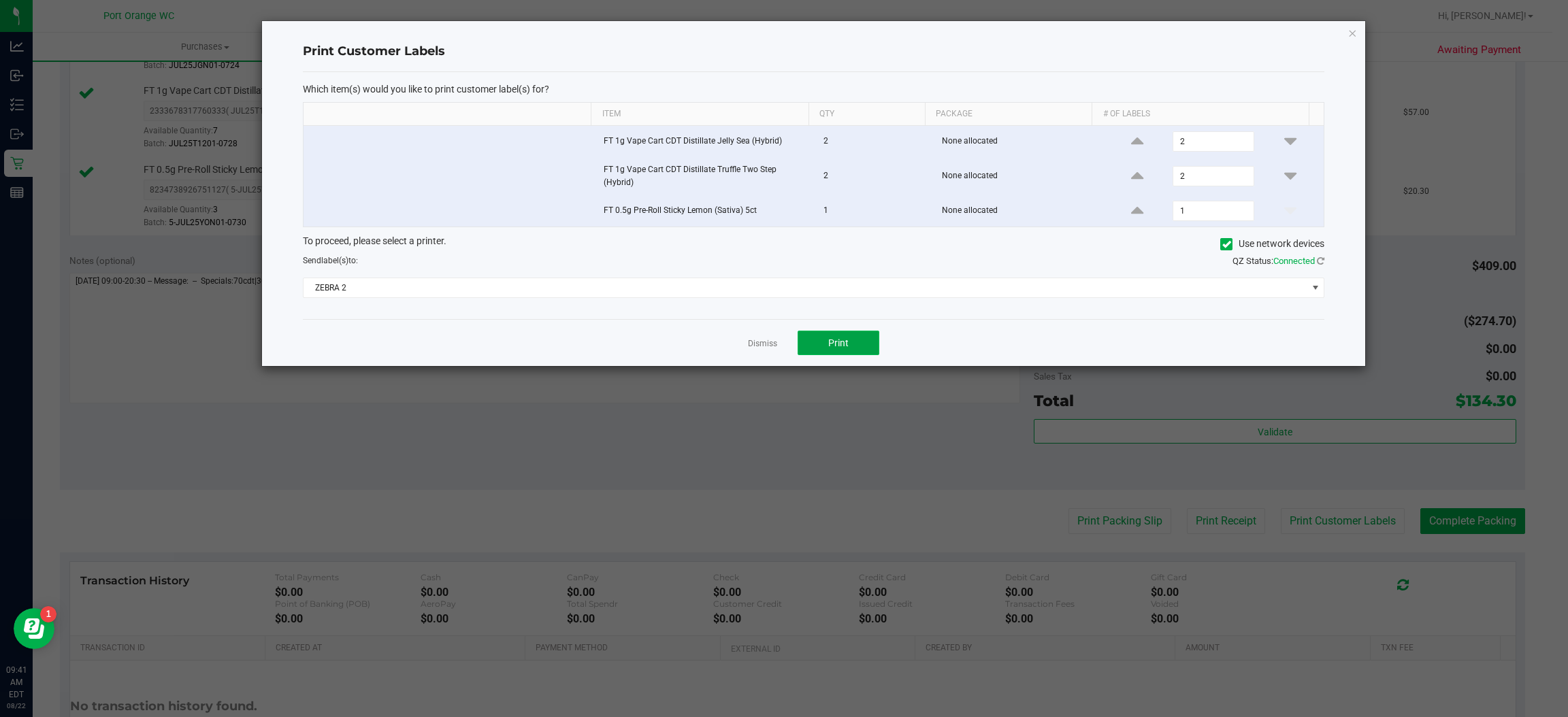
click at [838, 345] on span "Print" at bounding box center [838, 343] width 20 height 11
click at [772, 348] on link "Dismiss" at bounding box center [762, 344] width 29 height 12
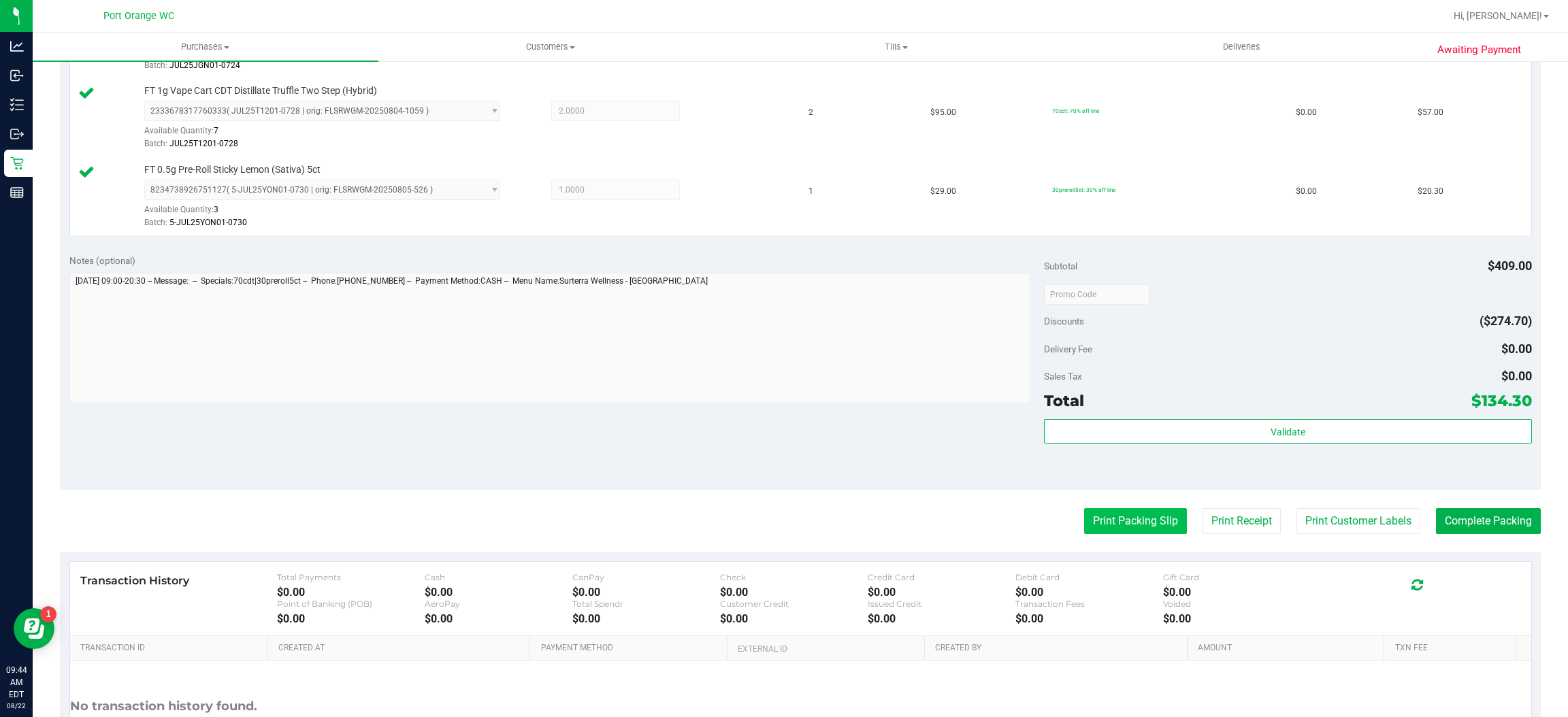
click at [1100, 521] on button "Print Packing Slip" at bounding box center [1135, 521] width 102 height 26
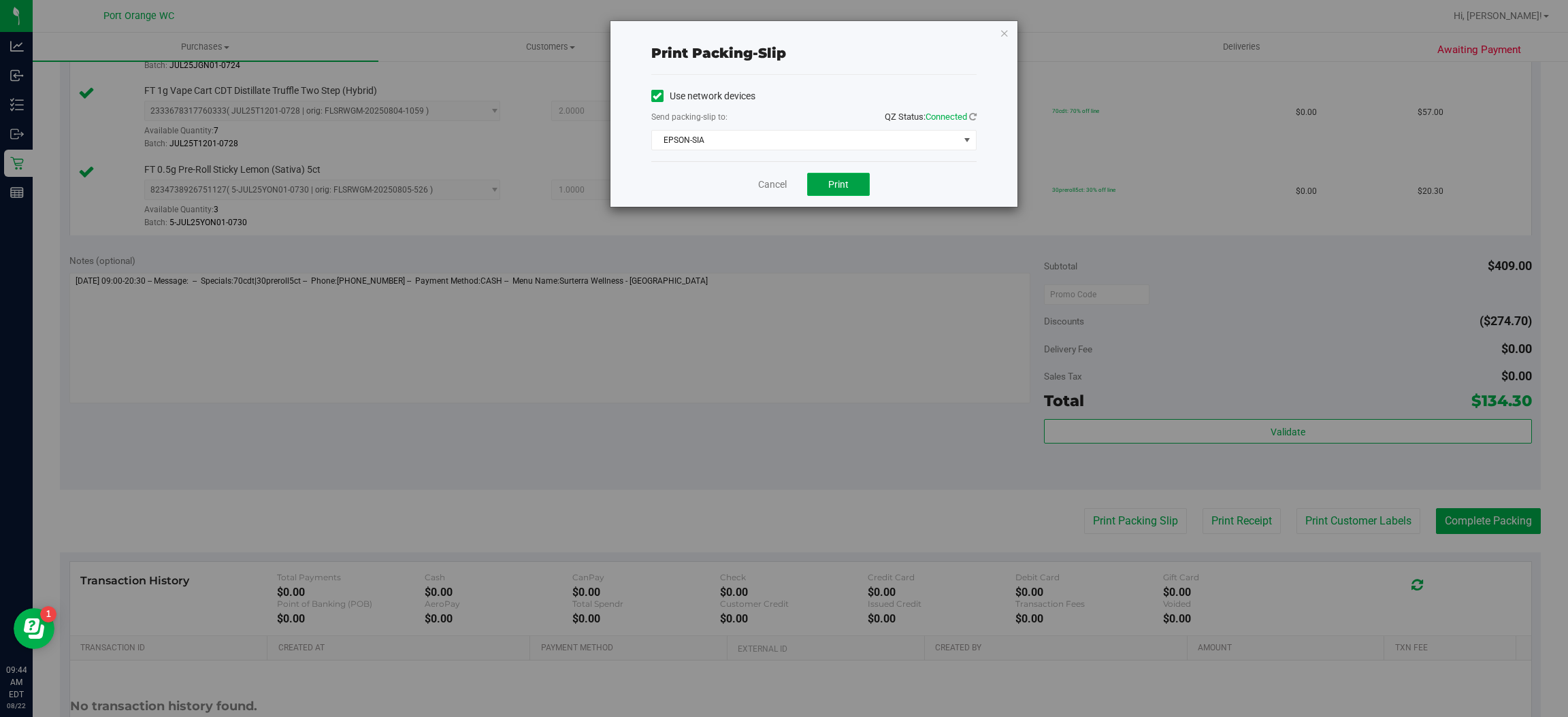
click at [834, 189] on span "Print" at bounding box center [838, 185] width 20 height 11
click at [766, 189] on link "Cancel" at bounding box center [772, 185] width 29 height 15
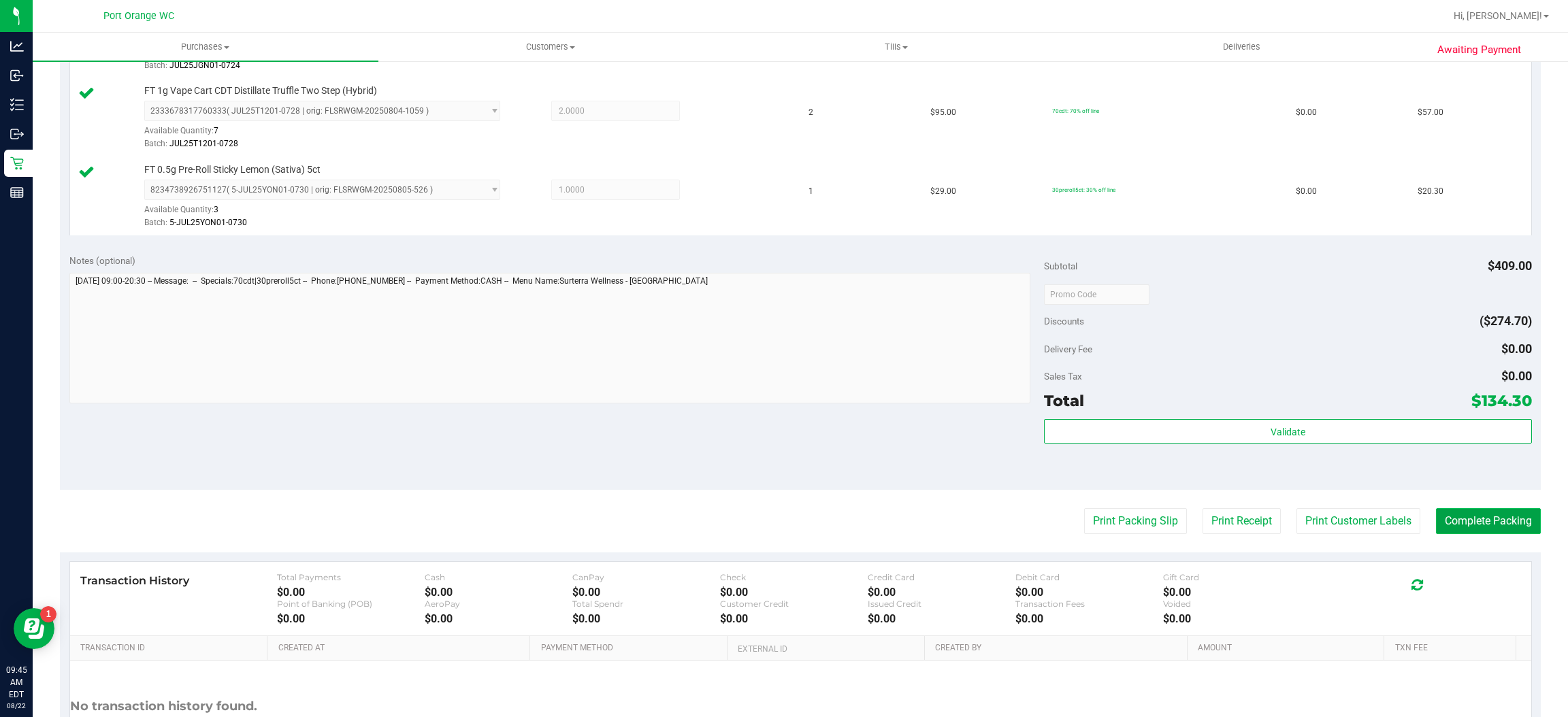
click at [1448, 530] on button "Complete Packing" at bounding box center [1489, 521] width 105 height 26
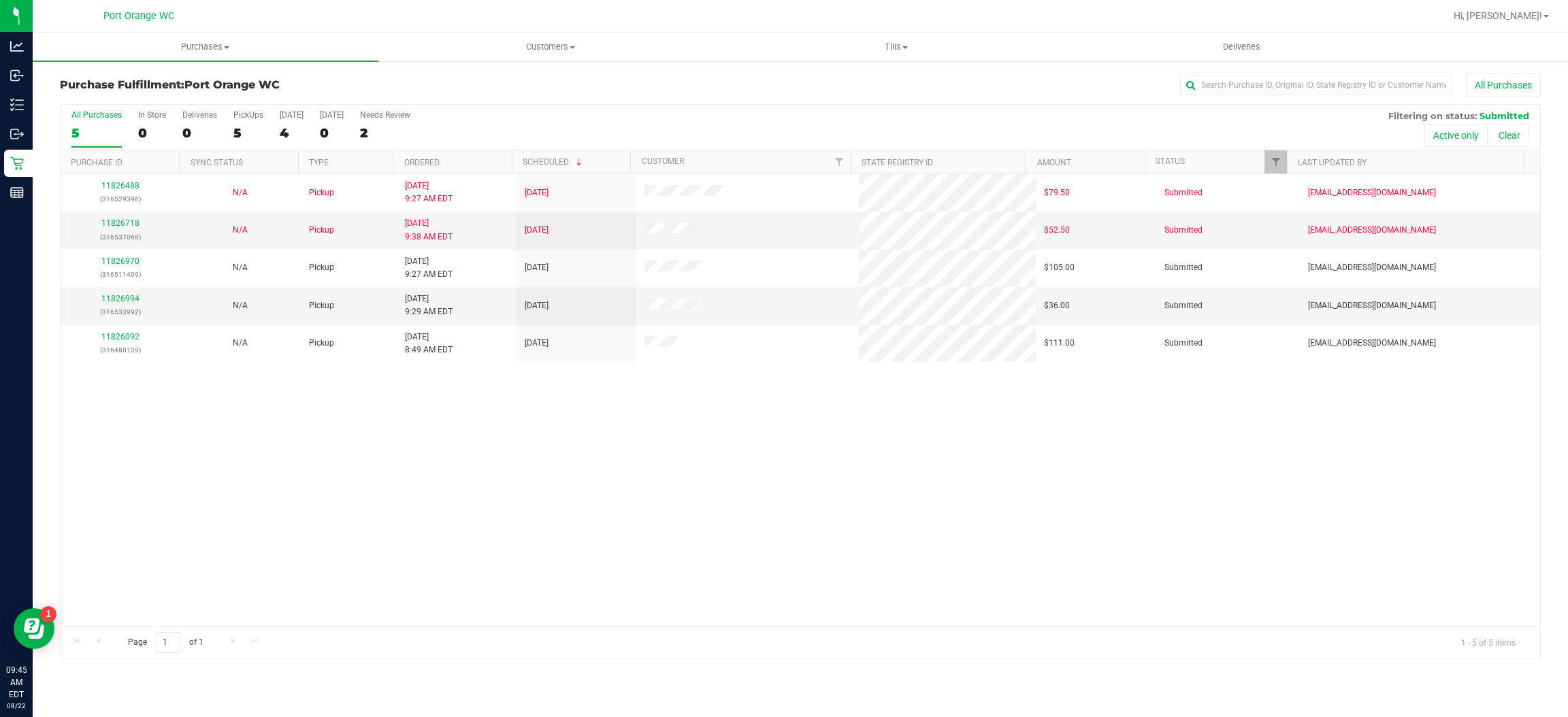
click at [75, 134] on div "5" at bounding box center [97, 133] width 50 height 15
click at [0, 0] on input "All Purchases 5" at bounding box center [0, 0] width 0 height 0
click at [91, 126] on div "5" at bounding box center [97, 133] width 50 height 15
click at [0, 0] on input "All Purchases 5" at bounding box center [0, 0] width 0 height 0
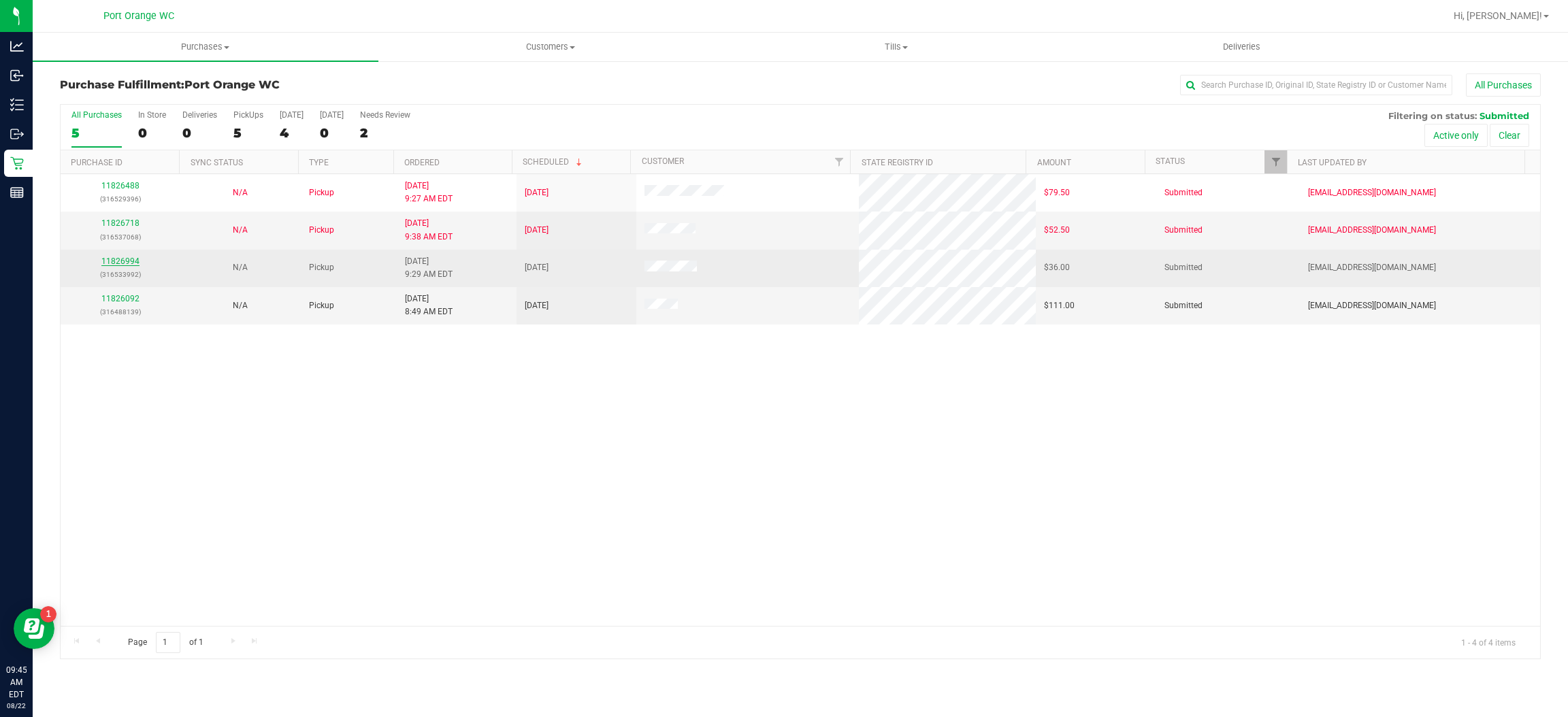
click at [121, 262] on link "11826994" at bounding box center [121, 261] width 38 height 10
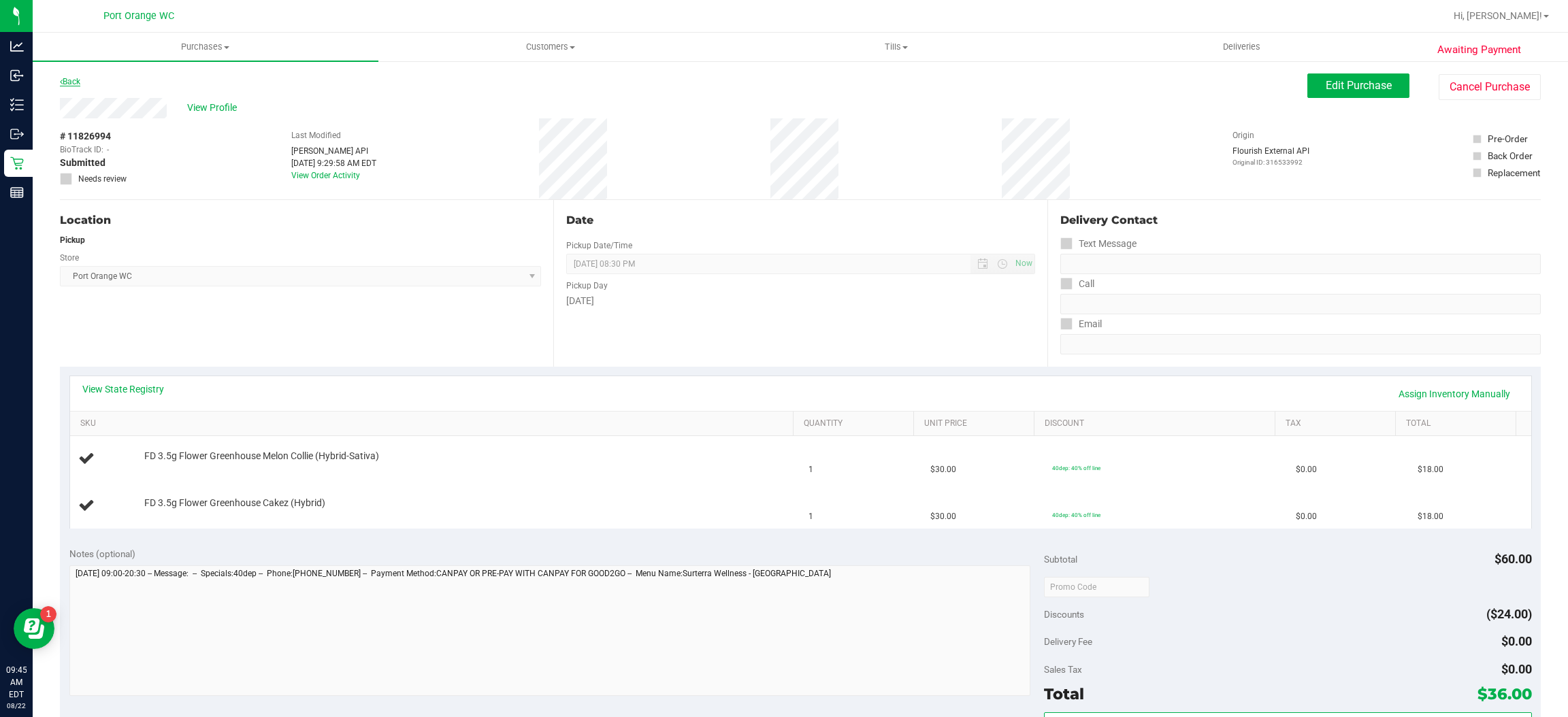
click at [77, 80] on link "Back" at bounding box center [70, 82] width 20 height 10
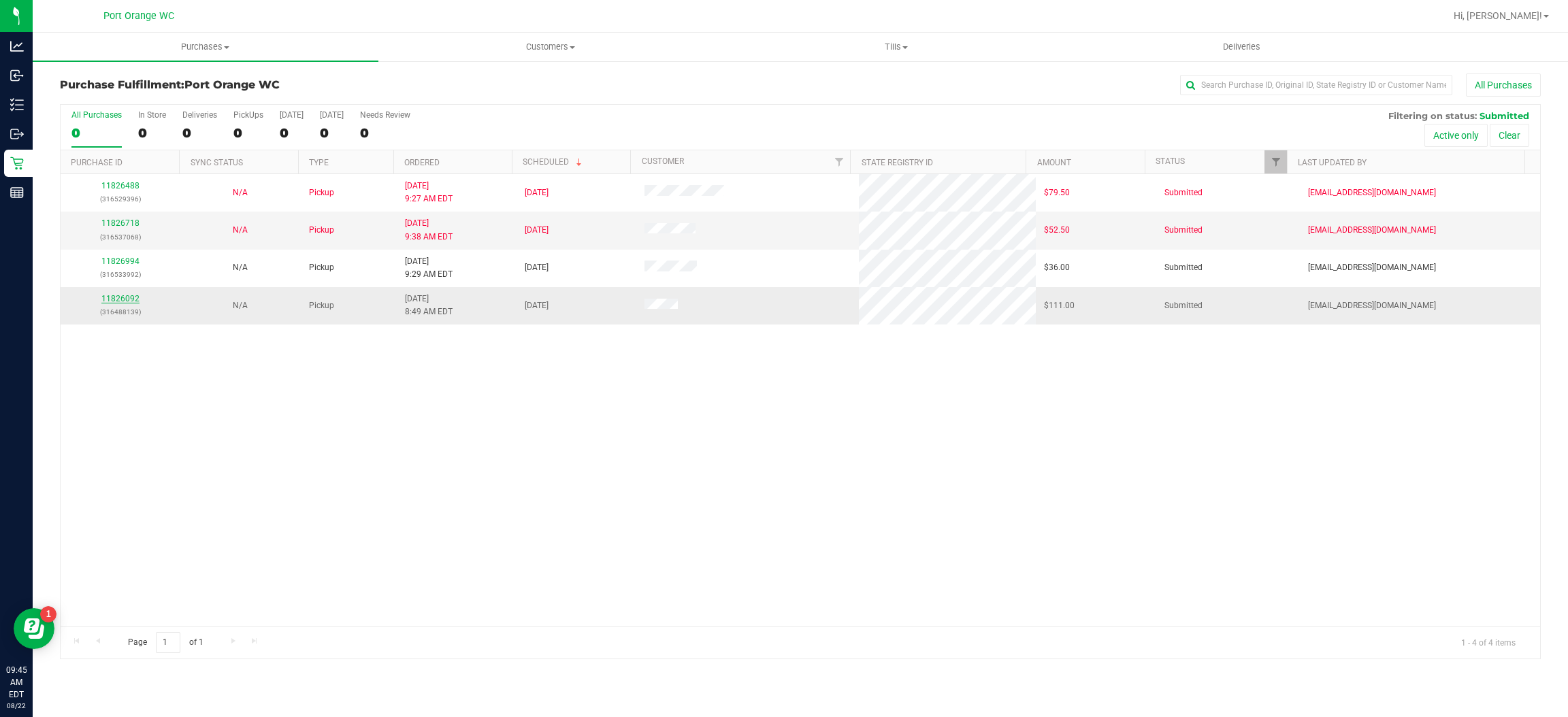
click at [121, 300] on link "11826092" at bounding box center [121, 299] width 38 height 10
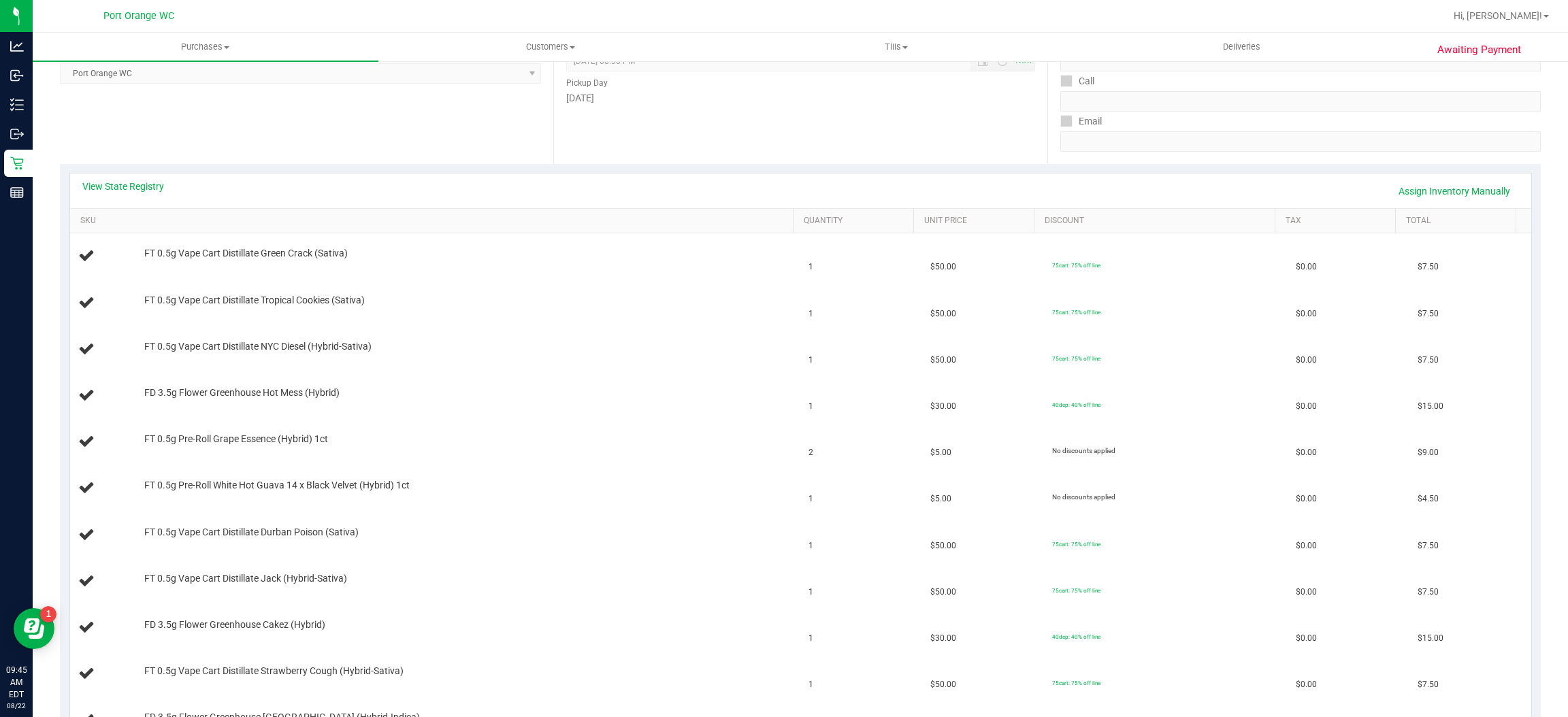
scroll to position [174, 0]
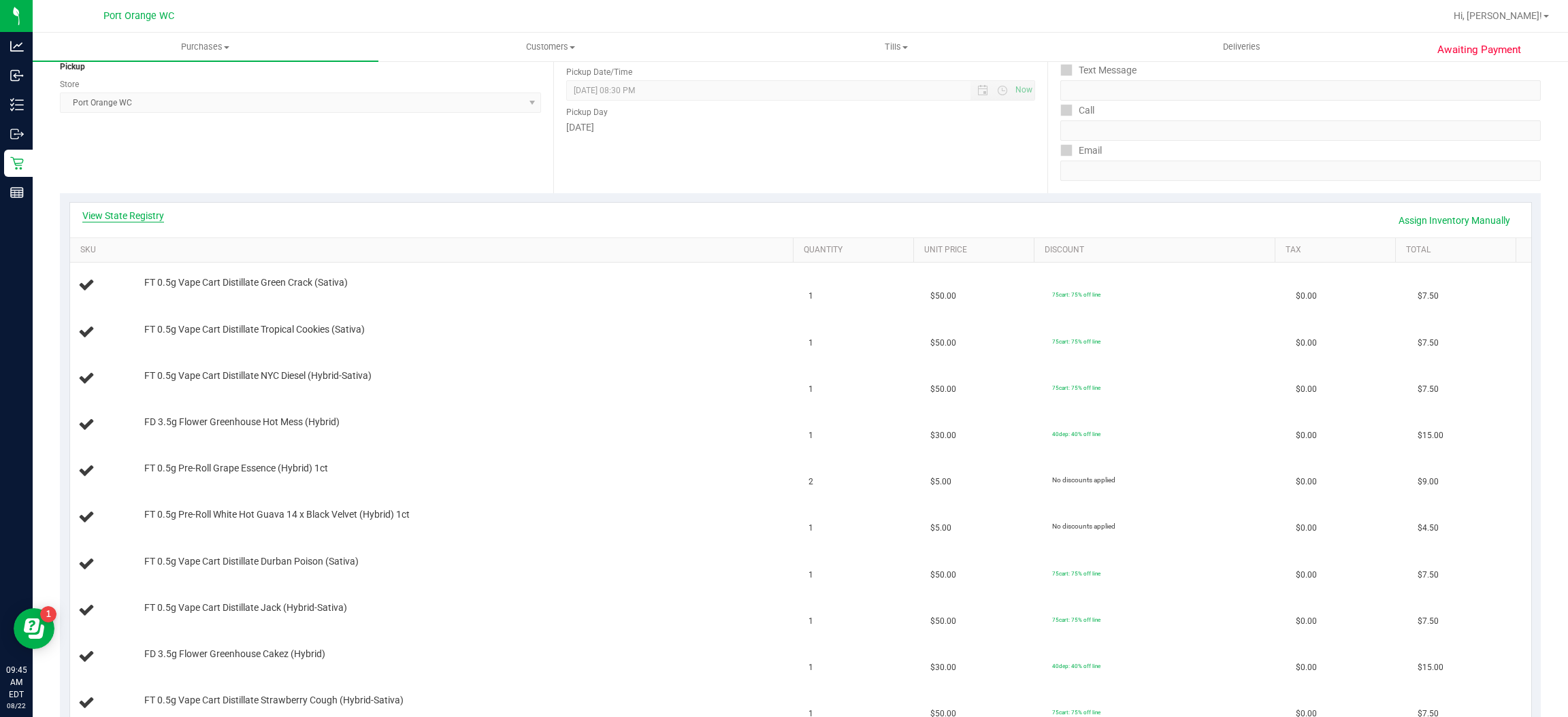
click at [97, 211] on link "View State Registry" at bounding box center [123, 216] width 82 height 14
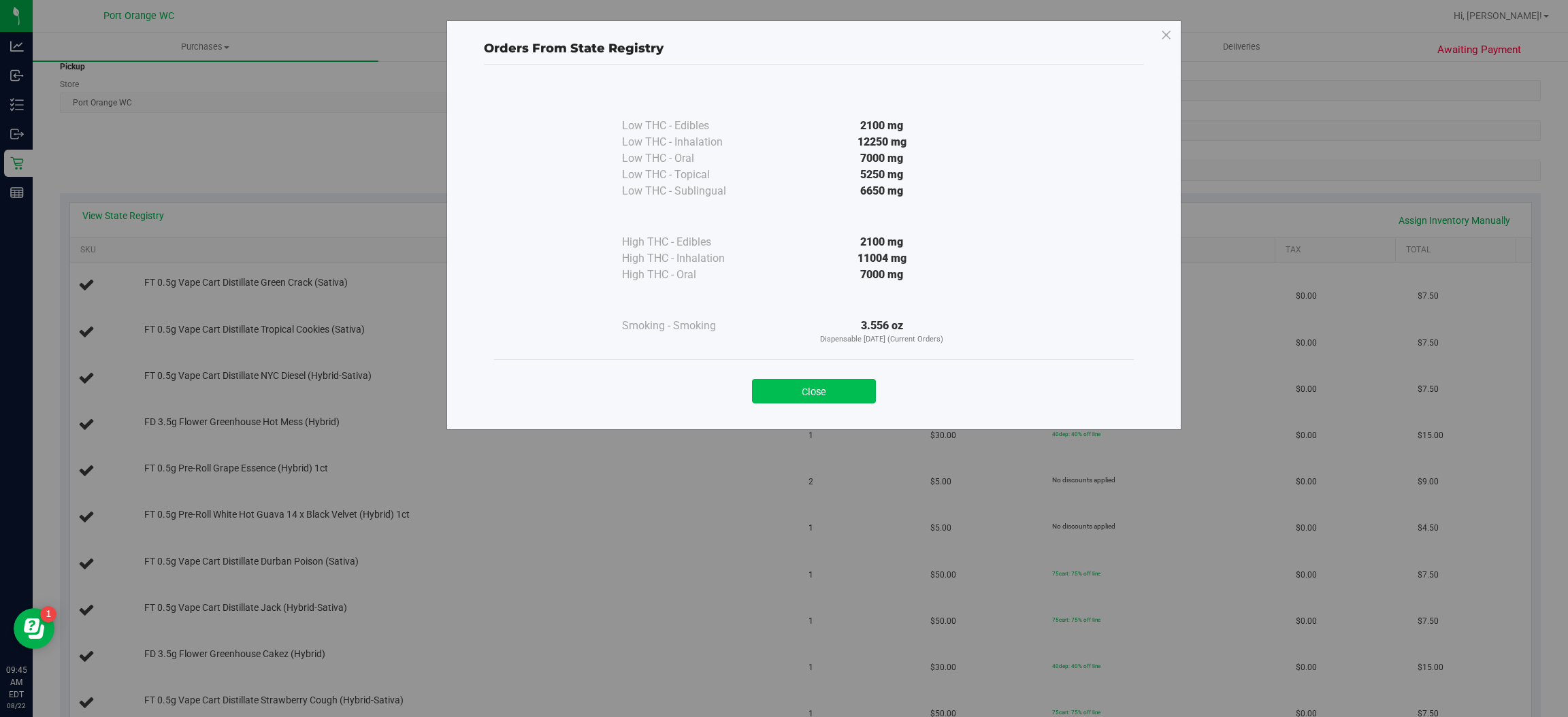
click at [813, 392] on button "Close" at bounding box center [814, 391] width 124 height 24
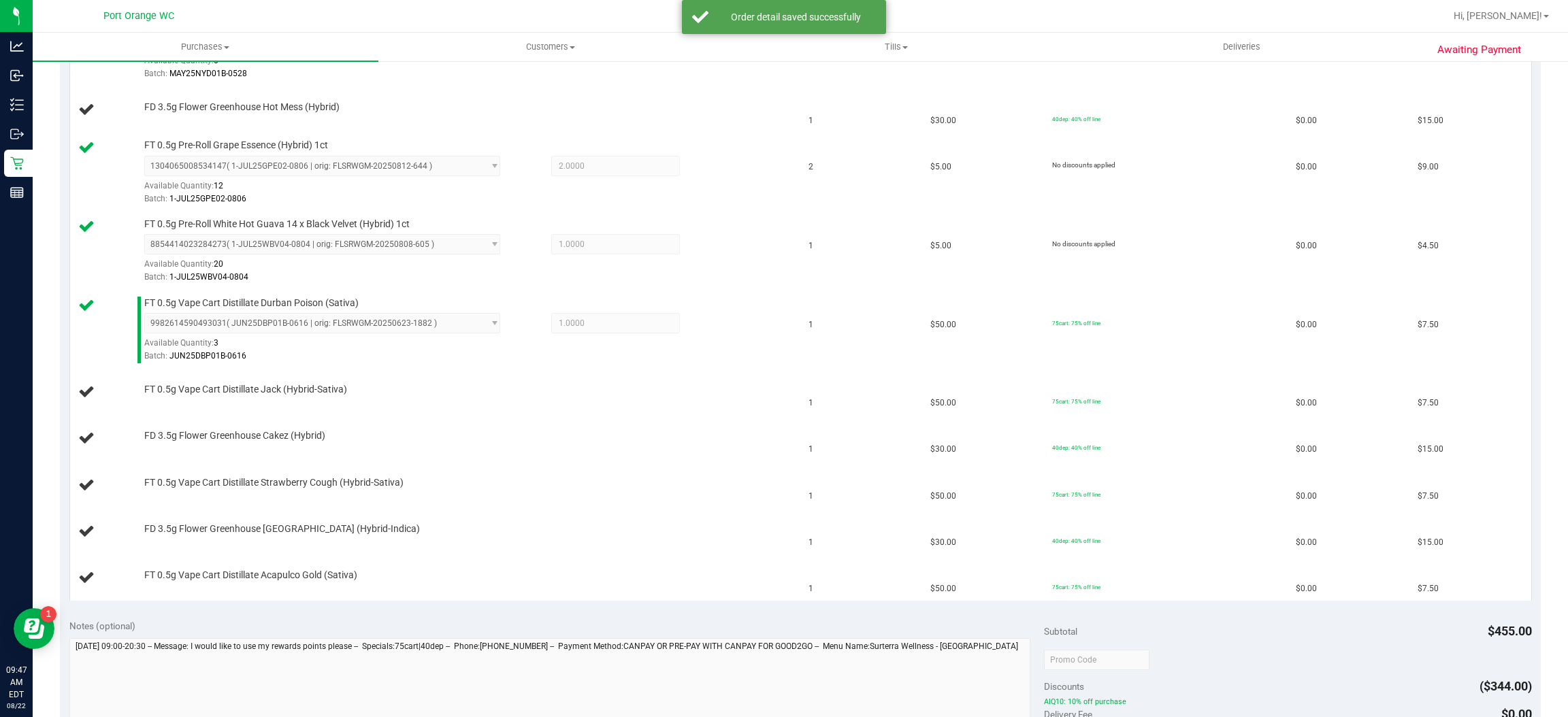
scroll to position [586, 0]
drag, startPoint x: 549, startPoint y: 422, endPoint x: 556, endPoint y: 410, distance: 13.9
click at [551, 419] on td "FD 3.5g Flower Greenhouse Cakez (Hybrid)" at bounding box center [436, 438] width 731 height 46
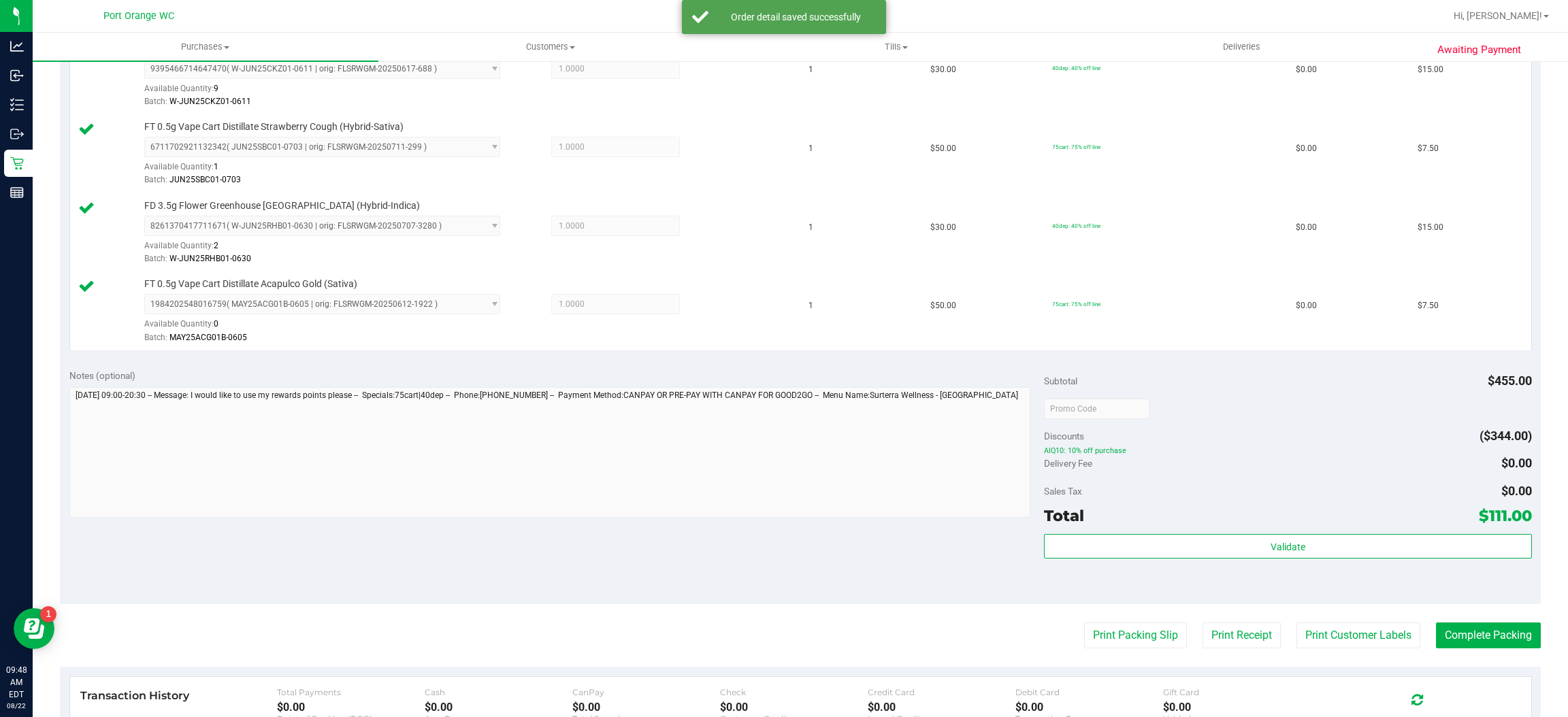
scroll to position [1051, 0]
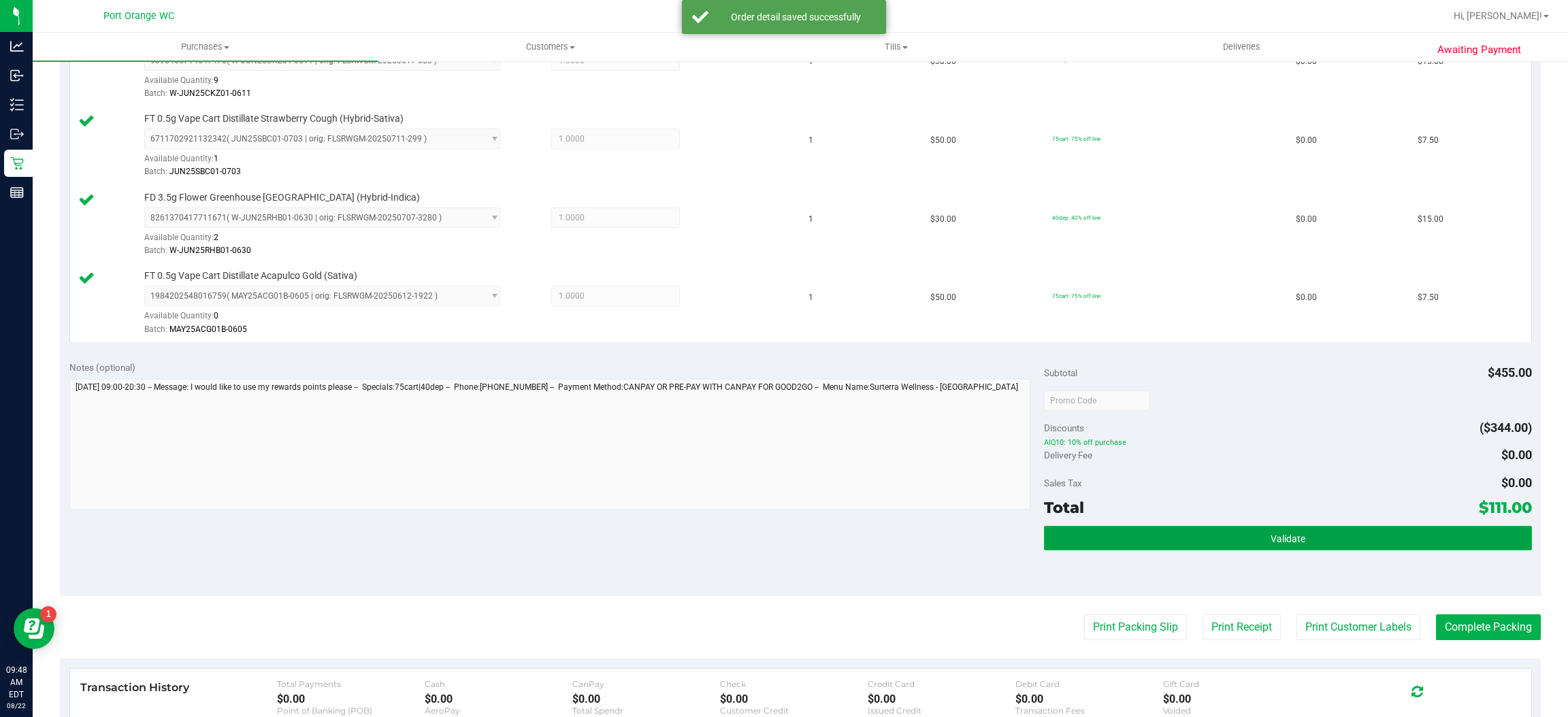
click at [1309, 534] on button "Validate" at bounding box center [1287, 538] width 487 height 24
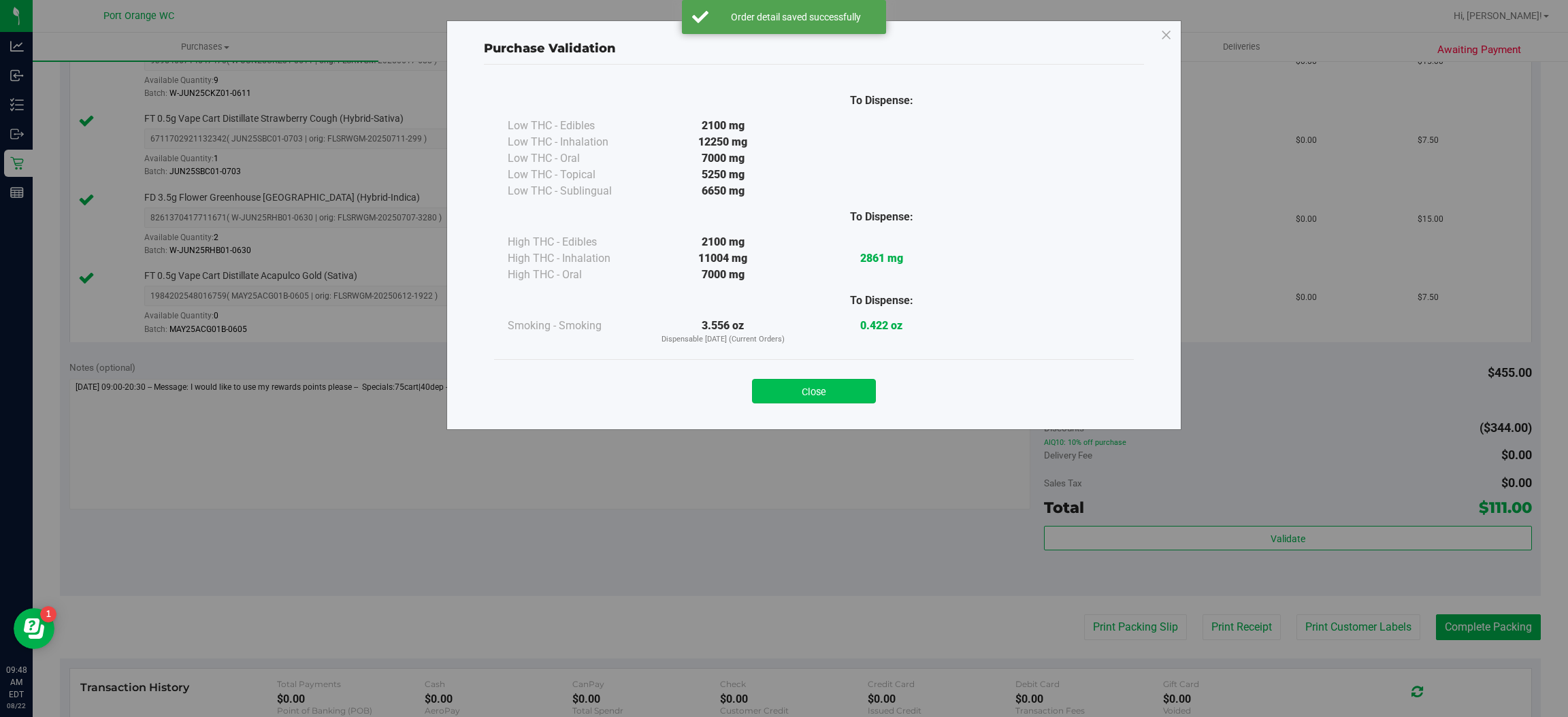
click at [834, 386] on button "Close" at bounding box center [814, 391] width 124 height 24
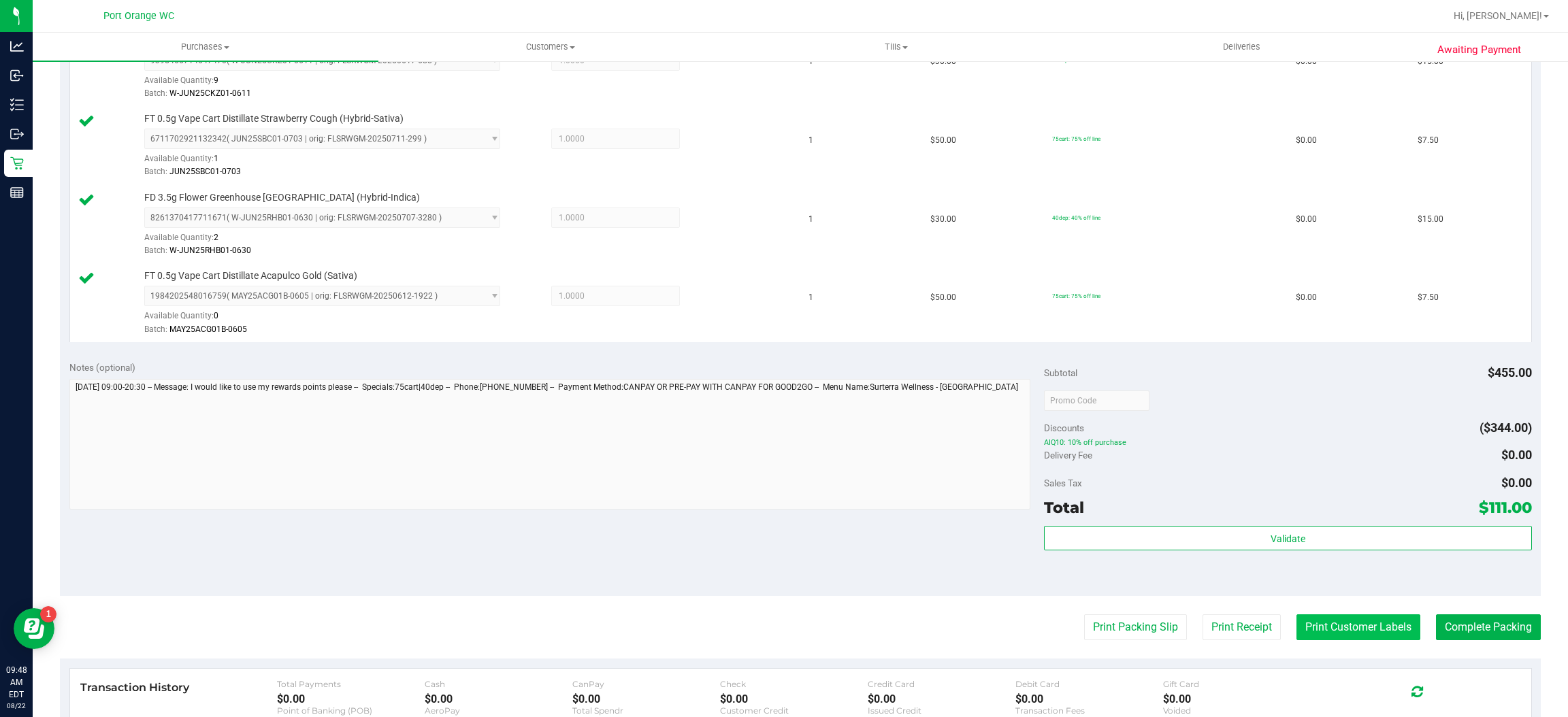
click at [1344, 640] on button "Print Customer Labels" at bounding box center [1358, 627] width 124 height 26
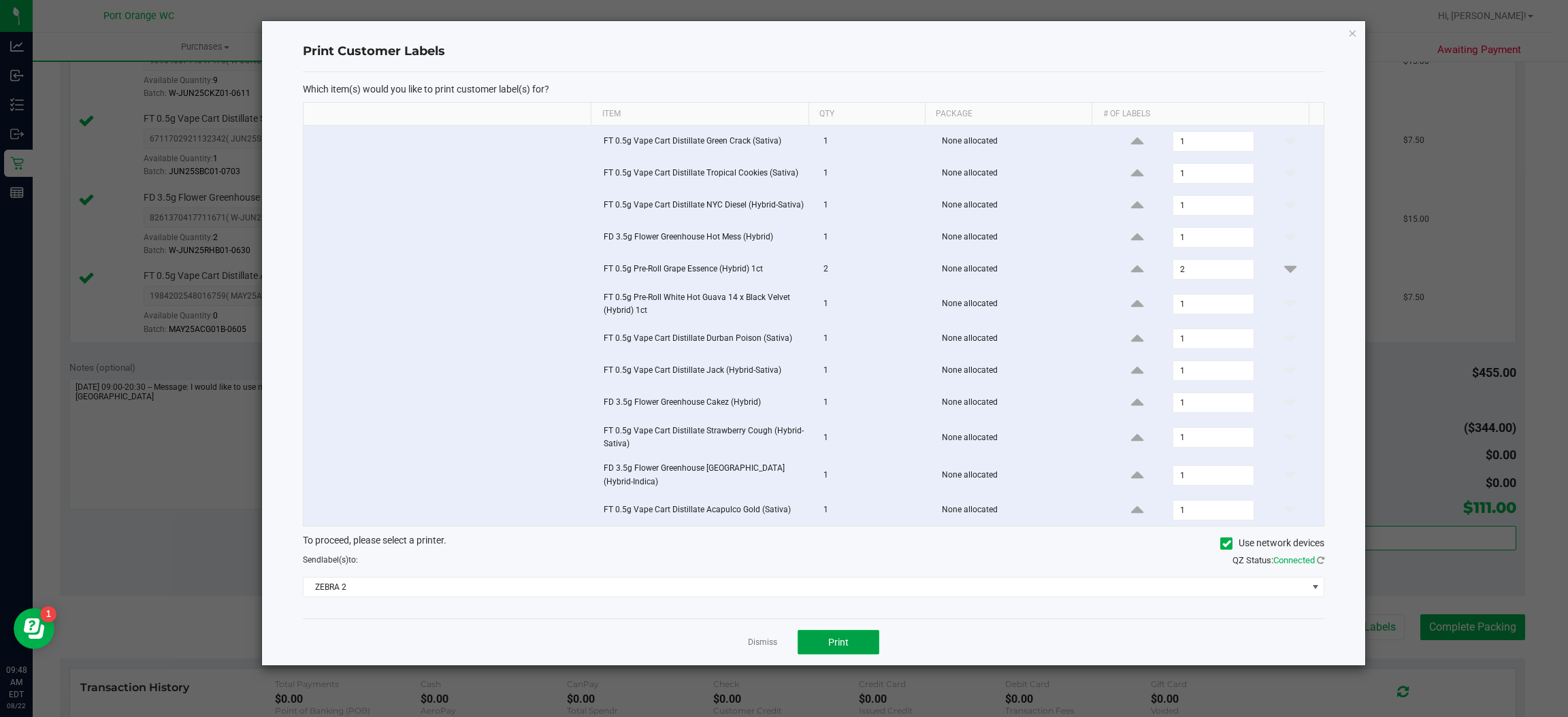
click at [856, 636] on button "Print" at bounding box center [838, 642] width 82 height 24
click at [744, 643] on div "Dismiss Print" at bounding box center [814, 642] width 1022 height 47
click at [774, 648] on link "Dismiss" at bounding box center [762, 642] width 29 height 12
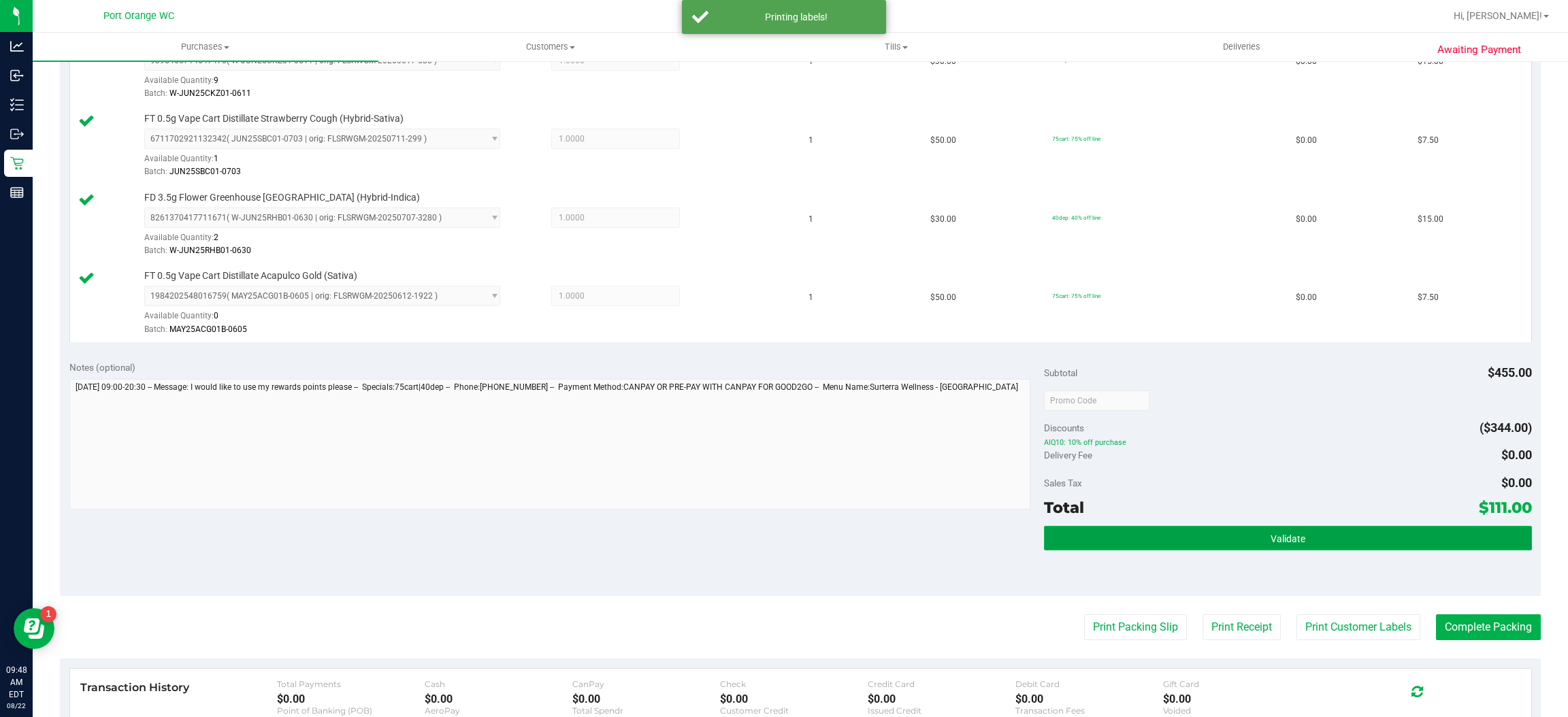
click at [1292, 550] on button "Validate" at bounding box center [1287, 538] width 487 height 24
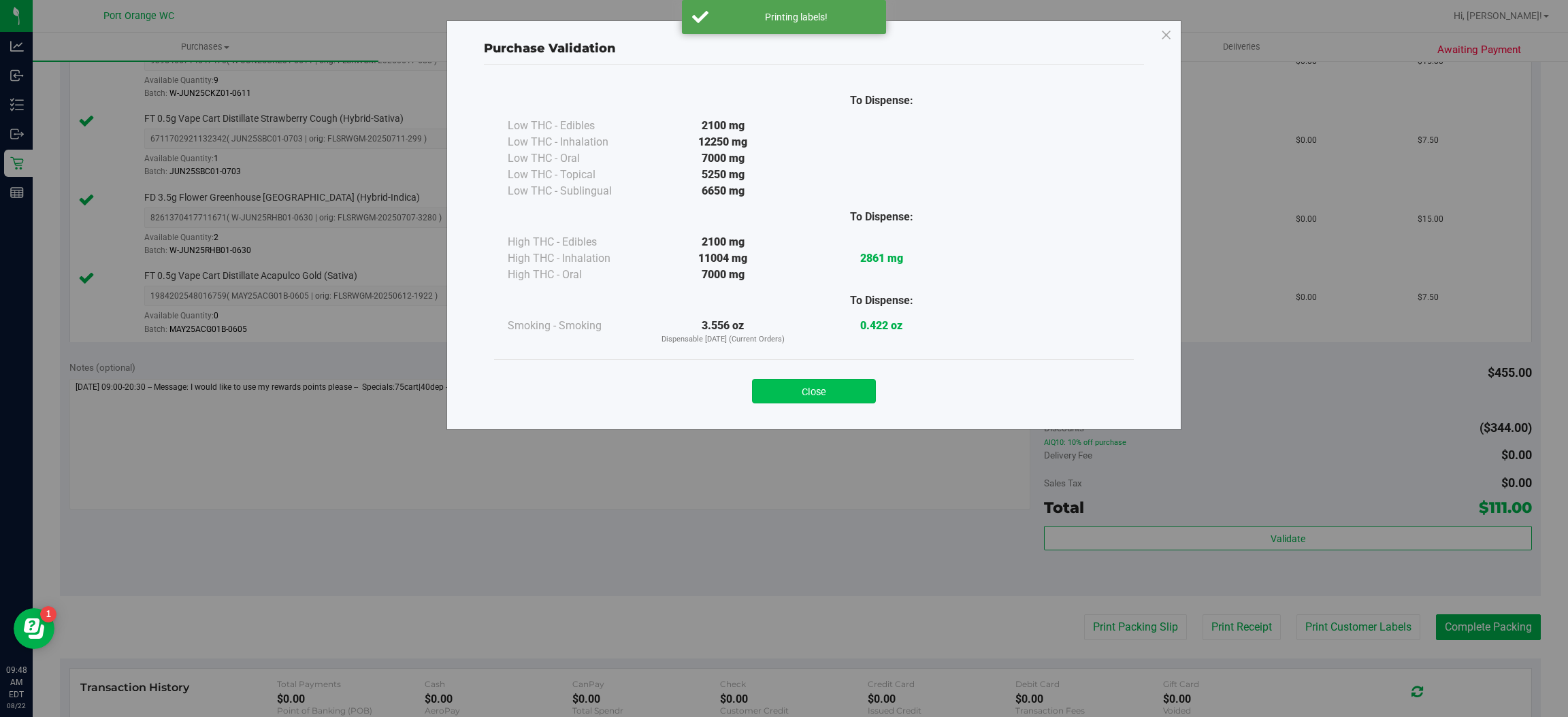
click at [863, 391] on button "Close" at bounding box center [814, 391] width 124 height 24
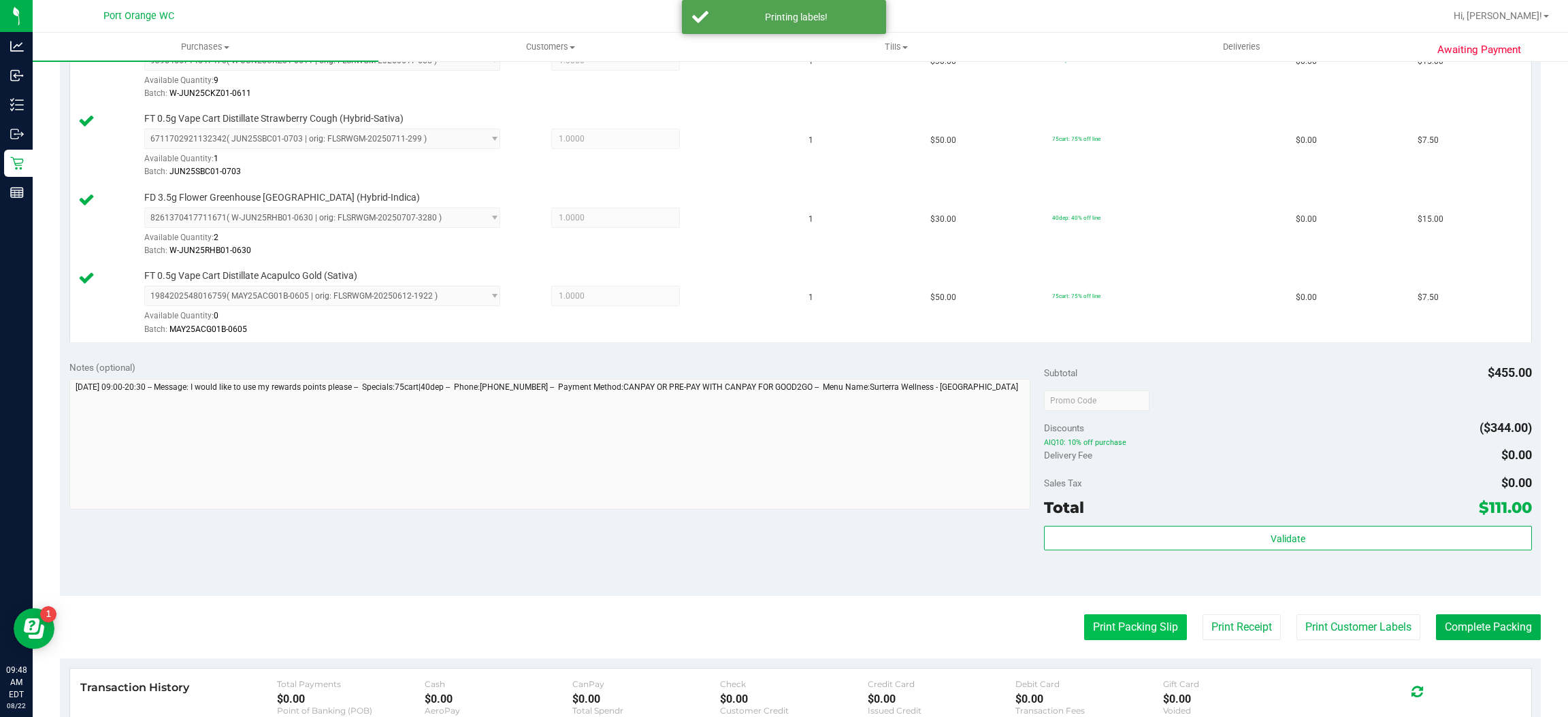
click at [1128, 640] on button "Print Packing Slip" at bounding box center [1135, 627] width 102 height 26
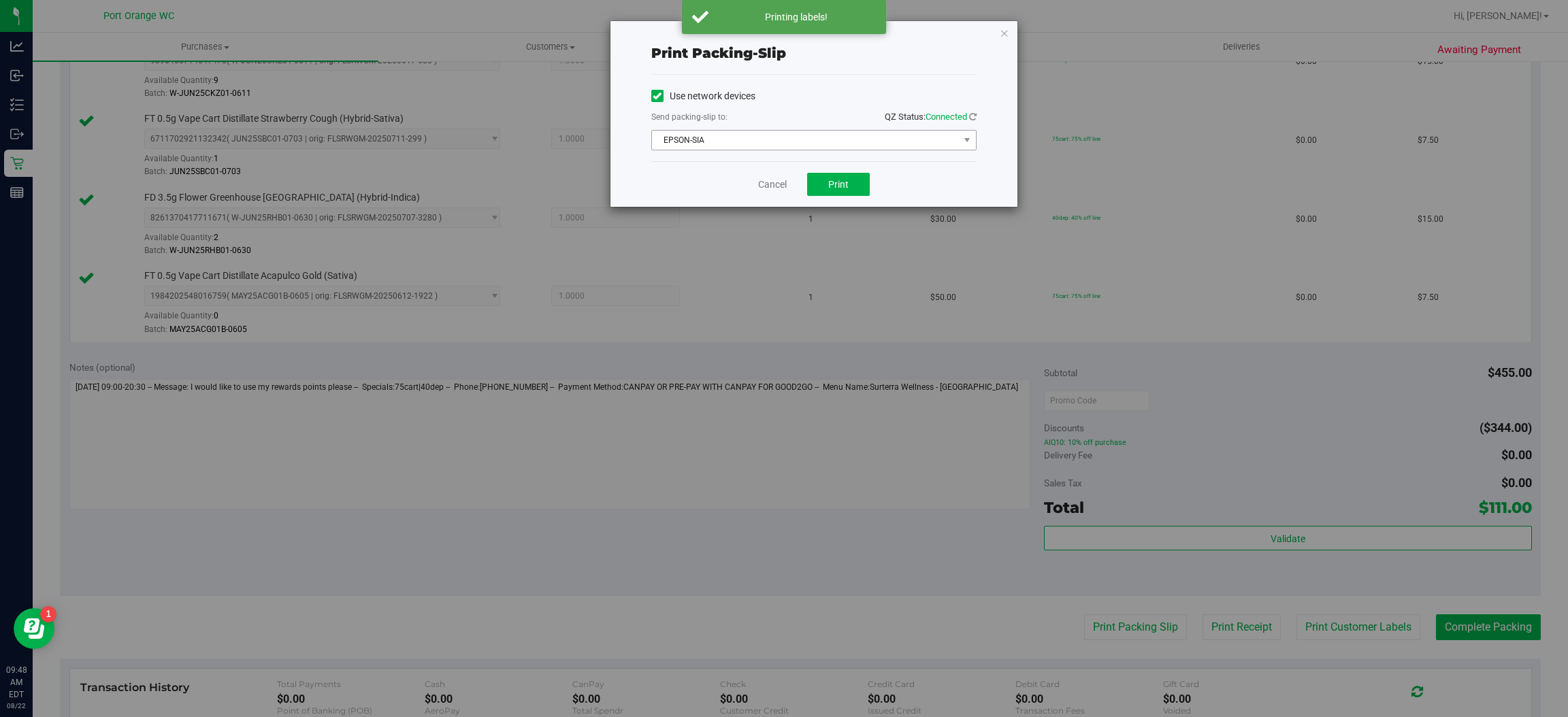
click at [852, 144] on span "EPSON-SIA" at bounding box center [806, 140] width 307 height 19
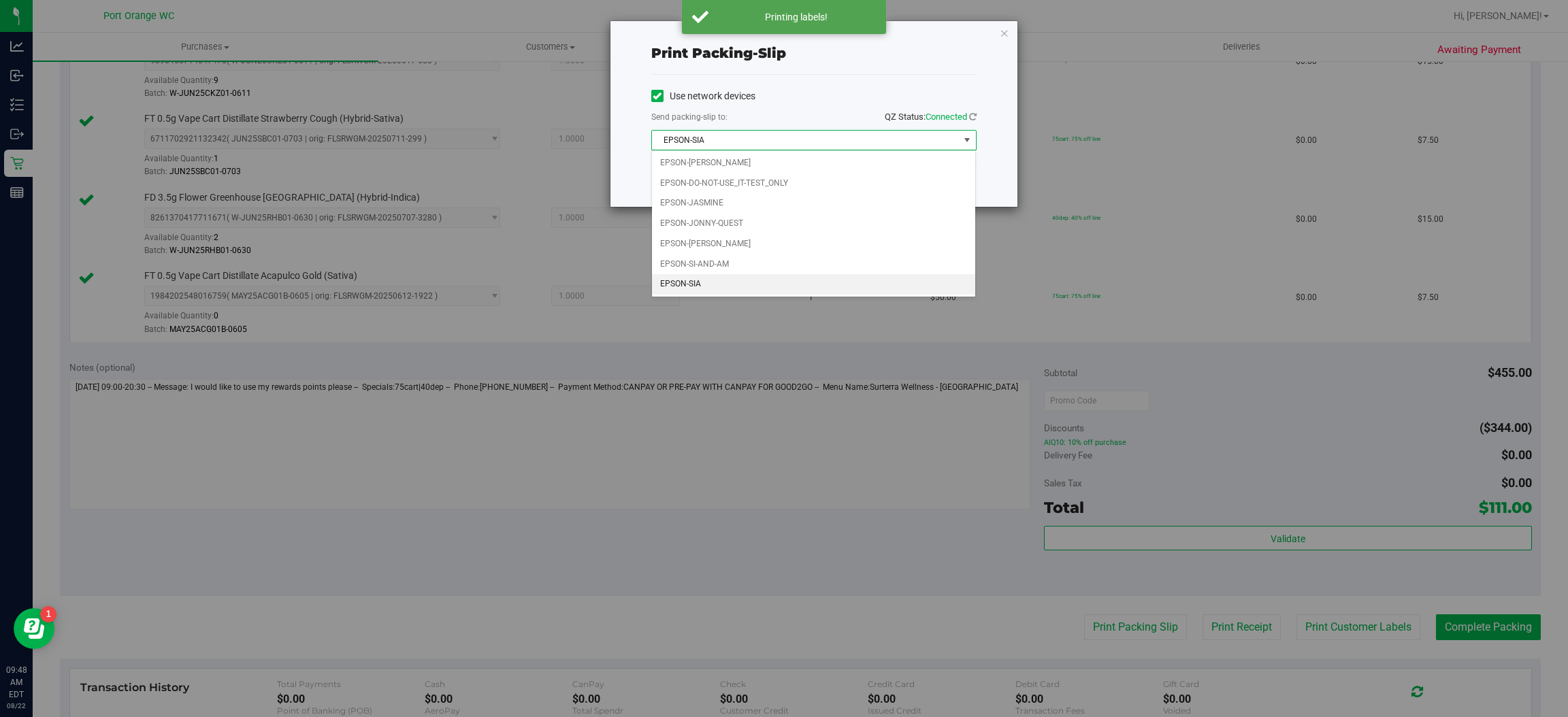
click at [639, 509] on div "Print packing-slip Use network devices Send packing-slip to: QZ Status: Connect…" at bounding box center [789, 358] width 1578 height 717
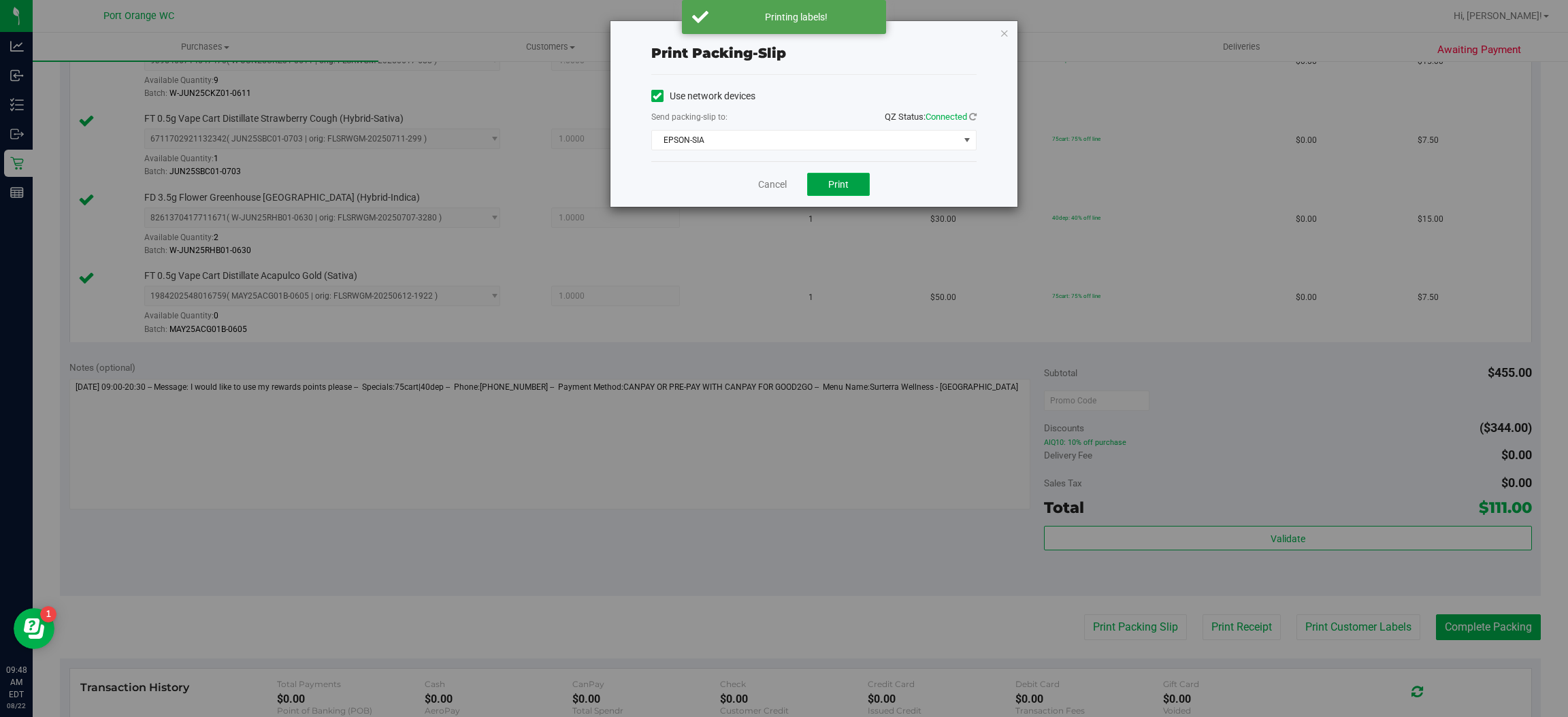
click at [859, 193] on button "Print" at bounding box center [838, 184] width 63 height 23
click at [770, 179] on link "Cancel" at bounding box center [772, 185] width 29 height 15
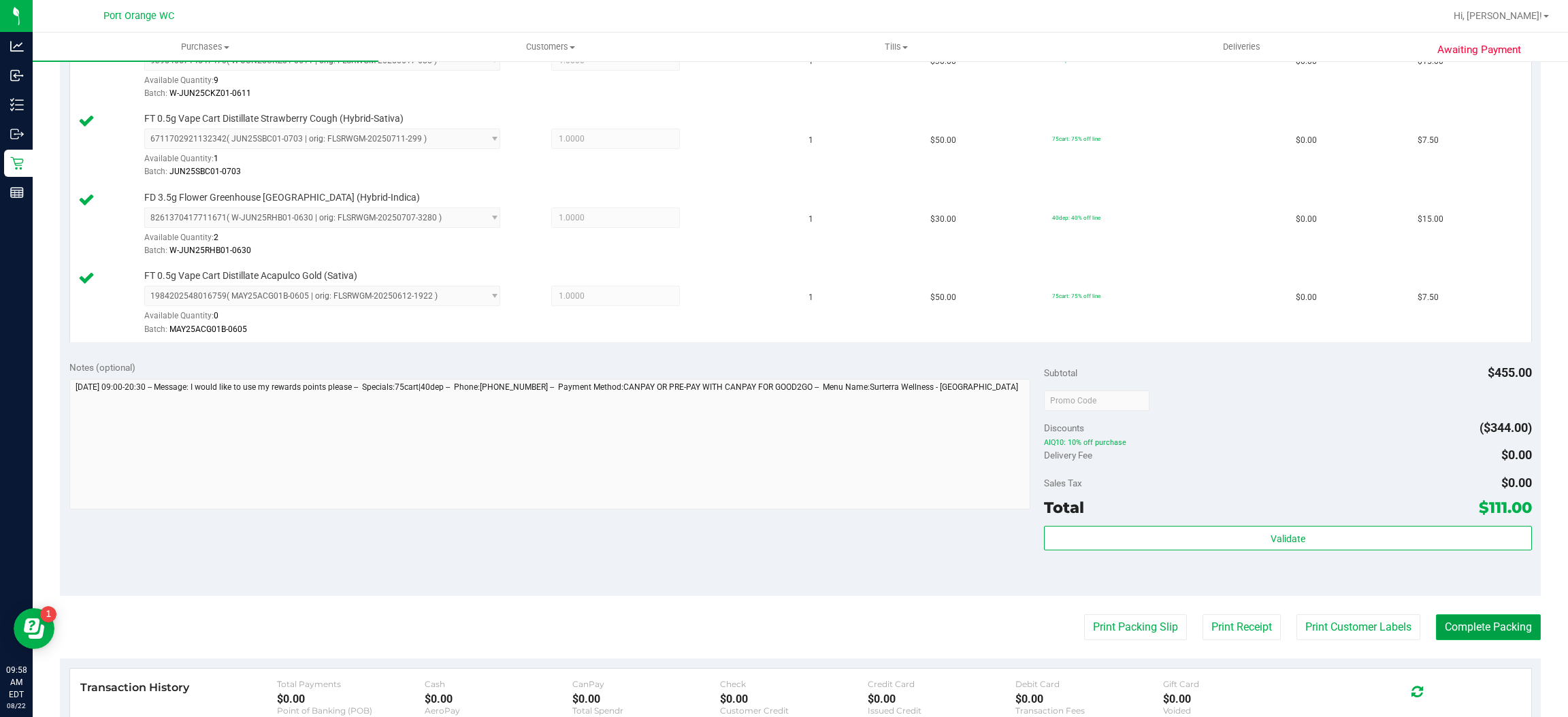
click at [1440, 626] on button "Complete Packing" at bounding box center [1489, 627] width 105 height 26
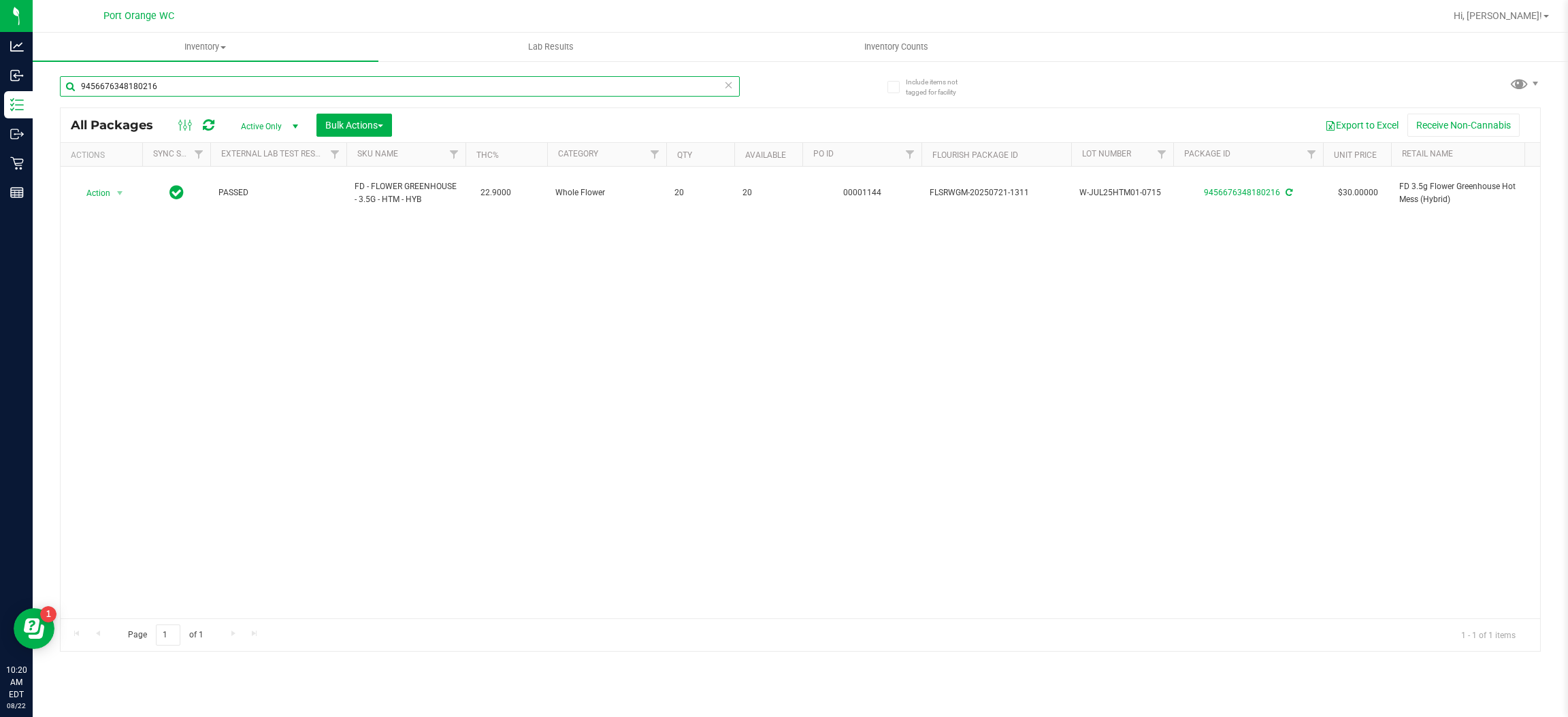
click at [160, 91] on input "9456676348180216" at bounding box center [400, 86] width 680 height 20
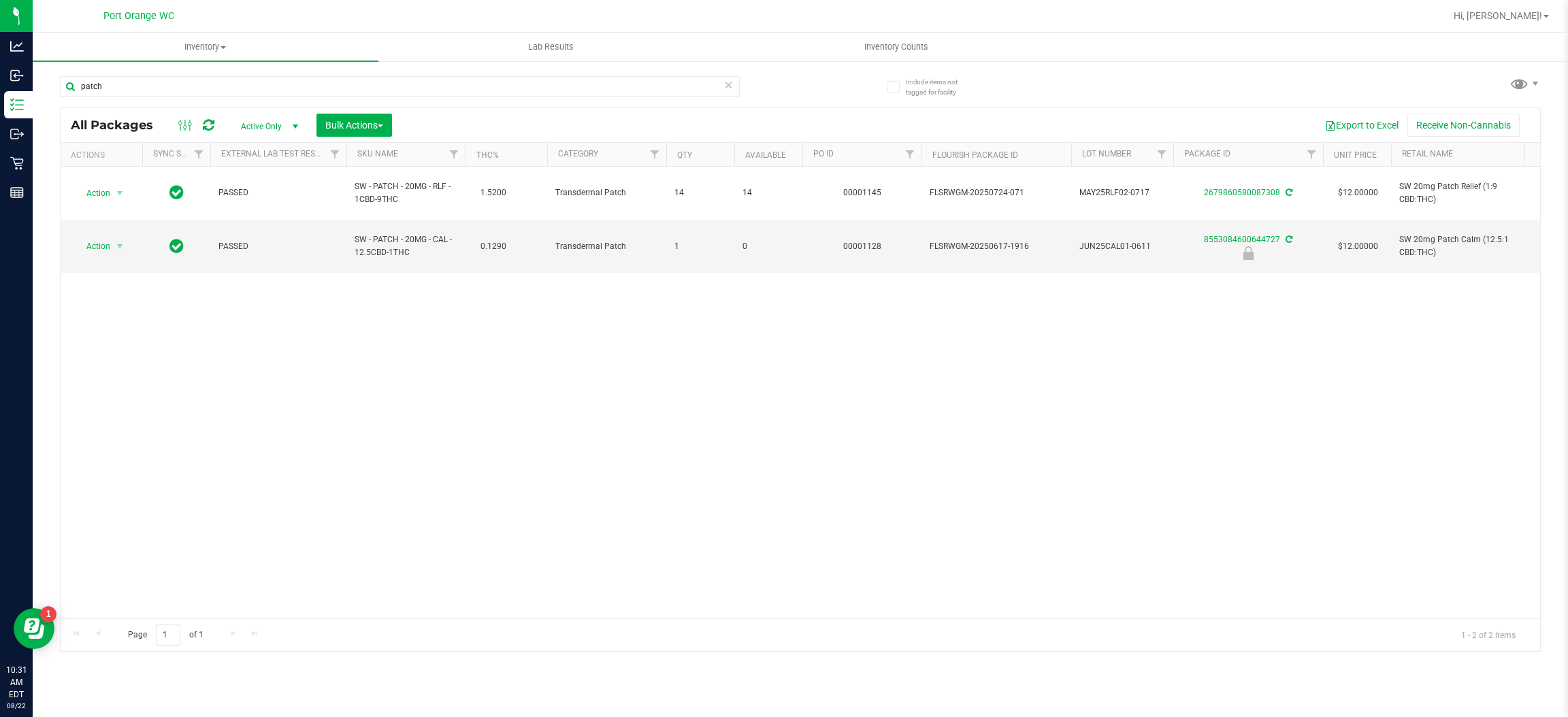
click at [371, 69] on div "patch" at bounding box center [430, 86] width 741 height 44
click at [369, 71] on div "patch" at bounding box center [430, 86] width 741 height 44
click at [363, 84] on input "patch" at bounding box center [400, 86] width 680 height 20
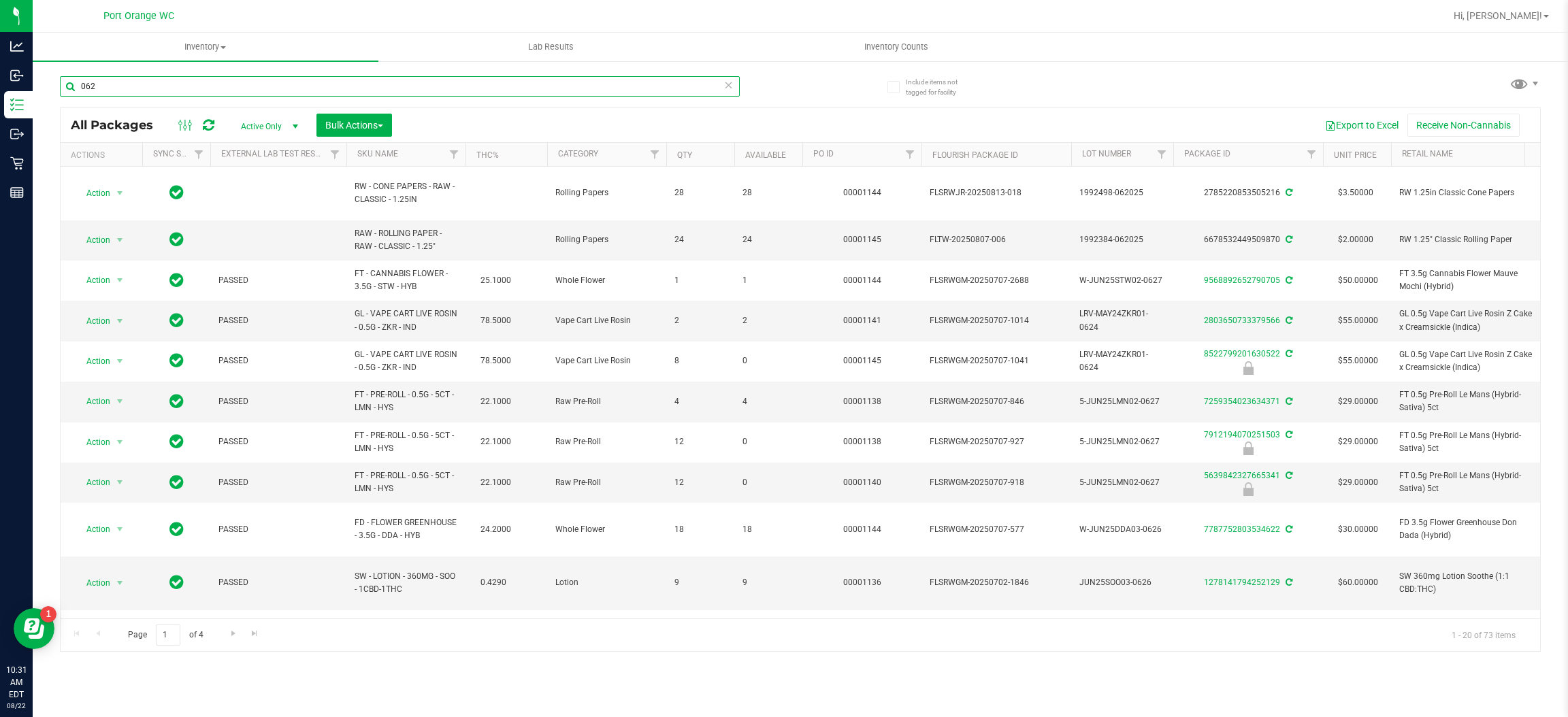
click at [378, 76] on input "062" at bounding box center [400, 86] width 680 height 20
type input "1122600247952347"
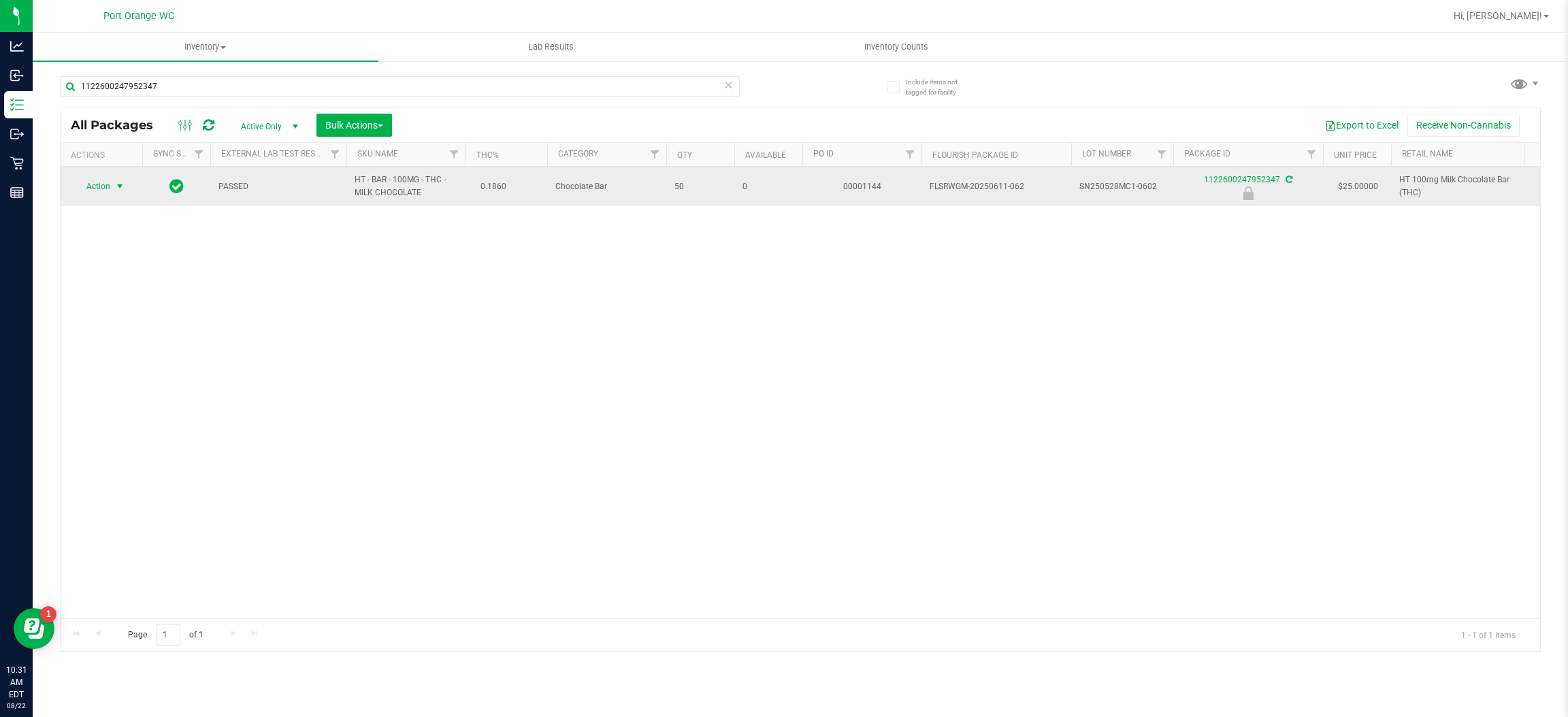
click at [117, 187] on span "select" at bounding box center [120, 187] width 11 height 11
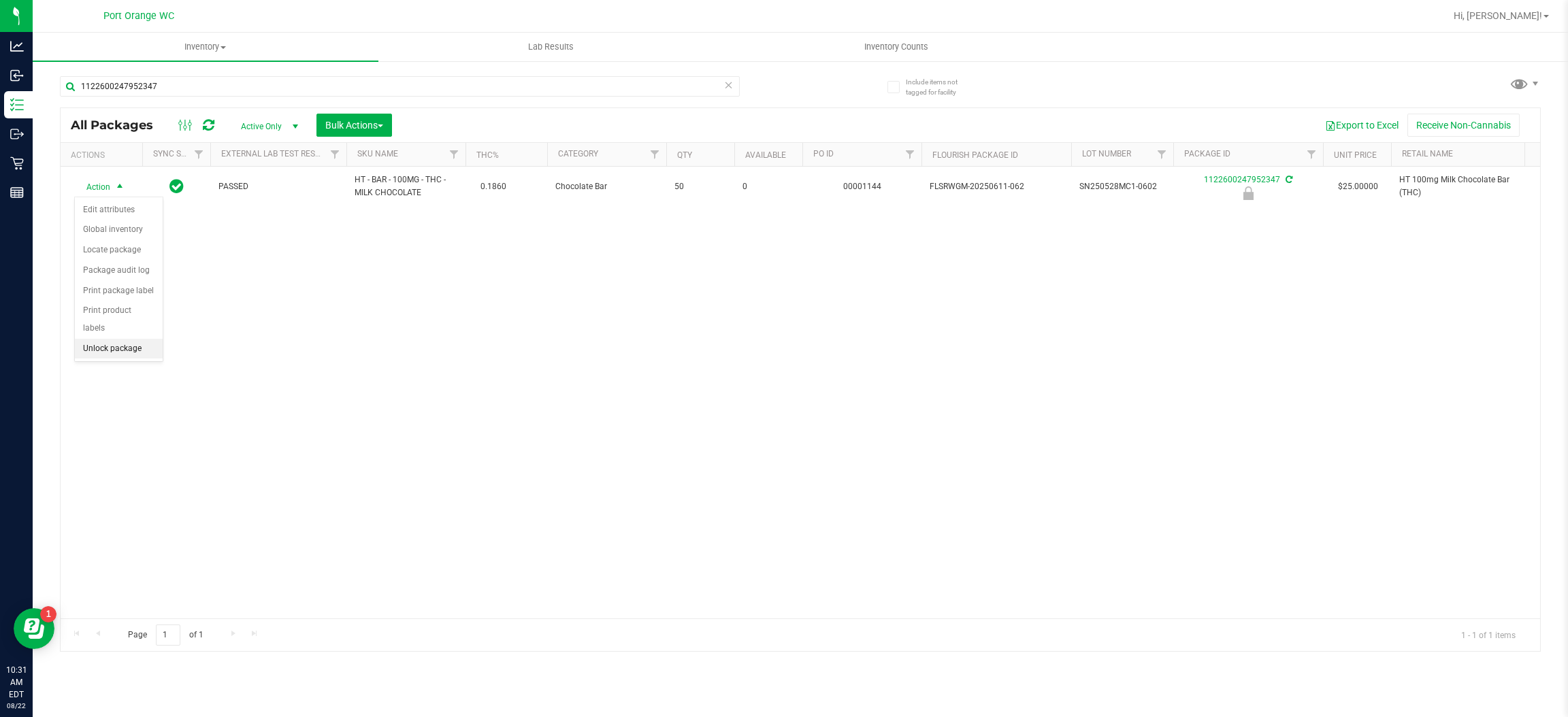
click at [104, 339] on li "Unlock package" at bounding box center [118, 348] width 88 height 20
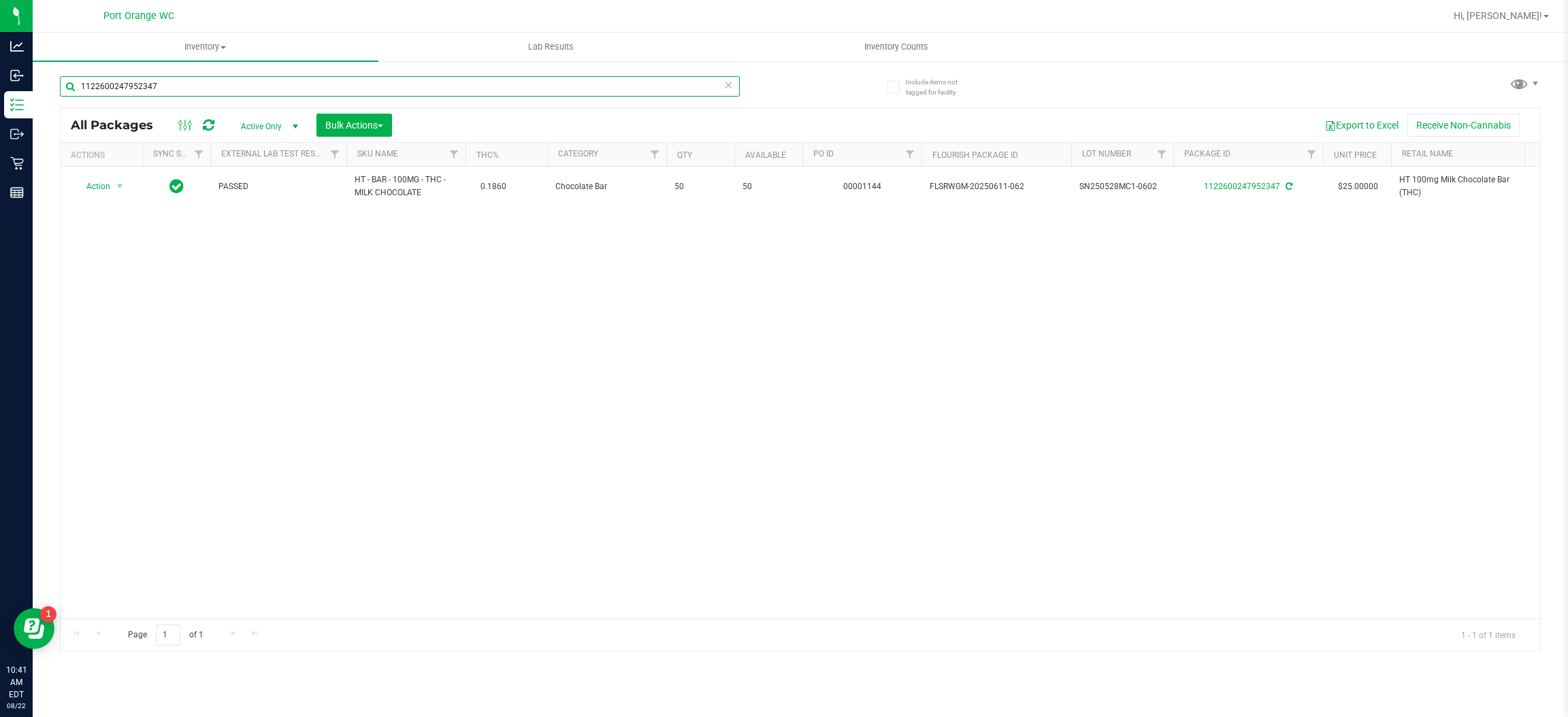
click at [210, 84] on input "1122600247952347" at bounding box center [400, 86] width 680 height 20
click at [214, 81] on input "1122600247952347" at bounding box center [400, 86] width 680 height 20
click at [203, 84] on input "1122600247952347" at bounding box center [400, 86] width 680 height 20
type input "5932059761285814"
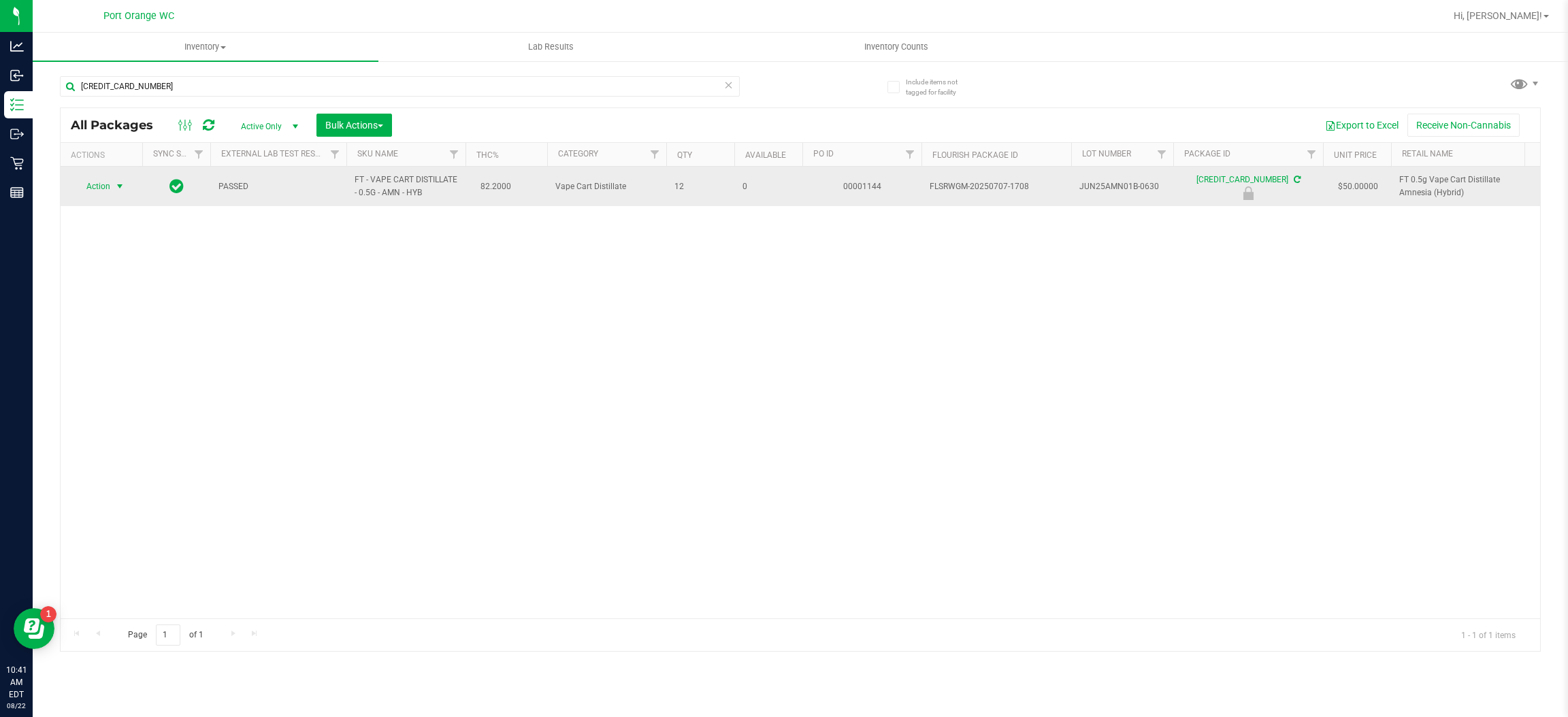
click at [116, 187] on span "select" at bounding box center [120, 187] width 11 height 11
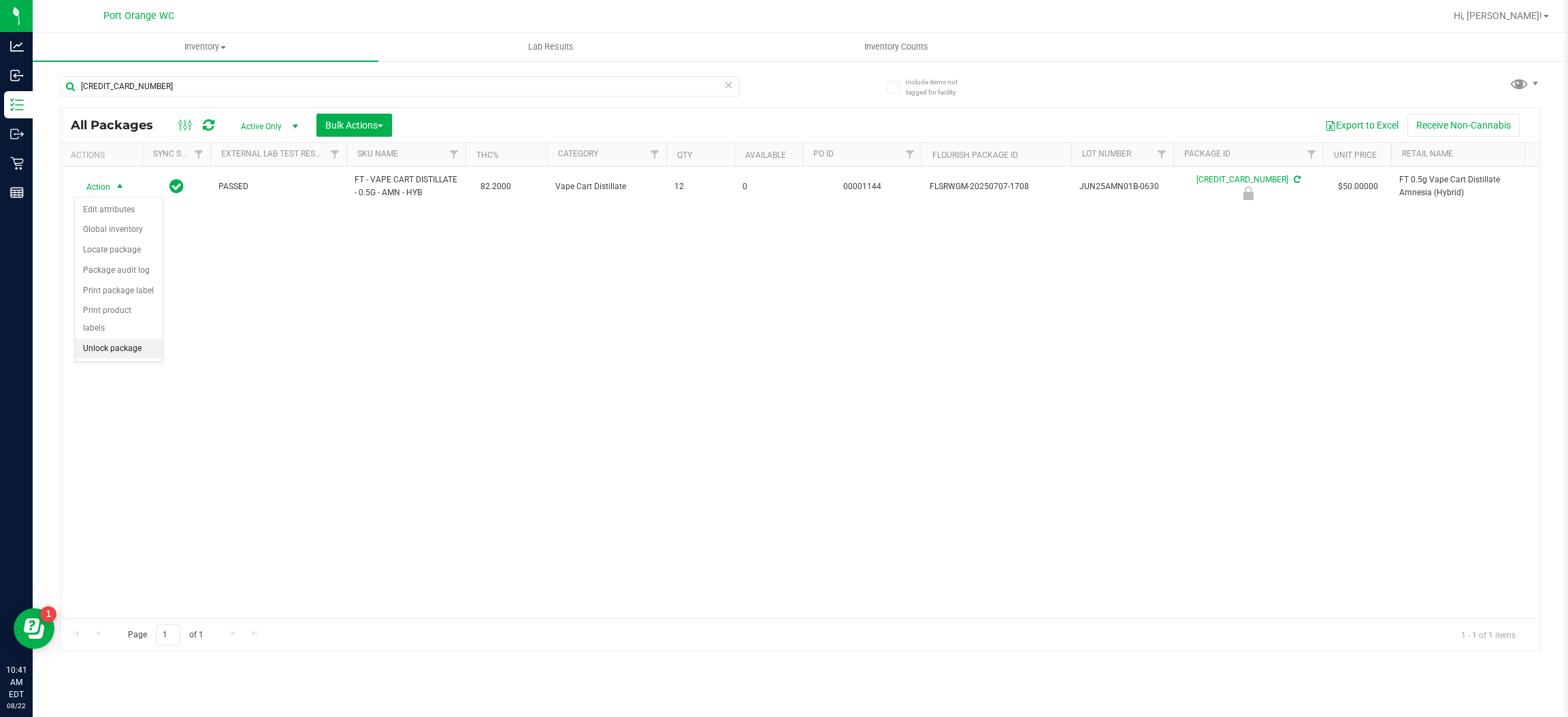
click at [115, 339] on li "Unlock package" at bounding box center [118, 348] width 88 height 20
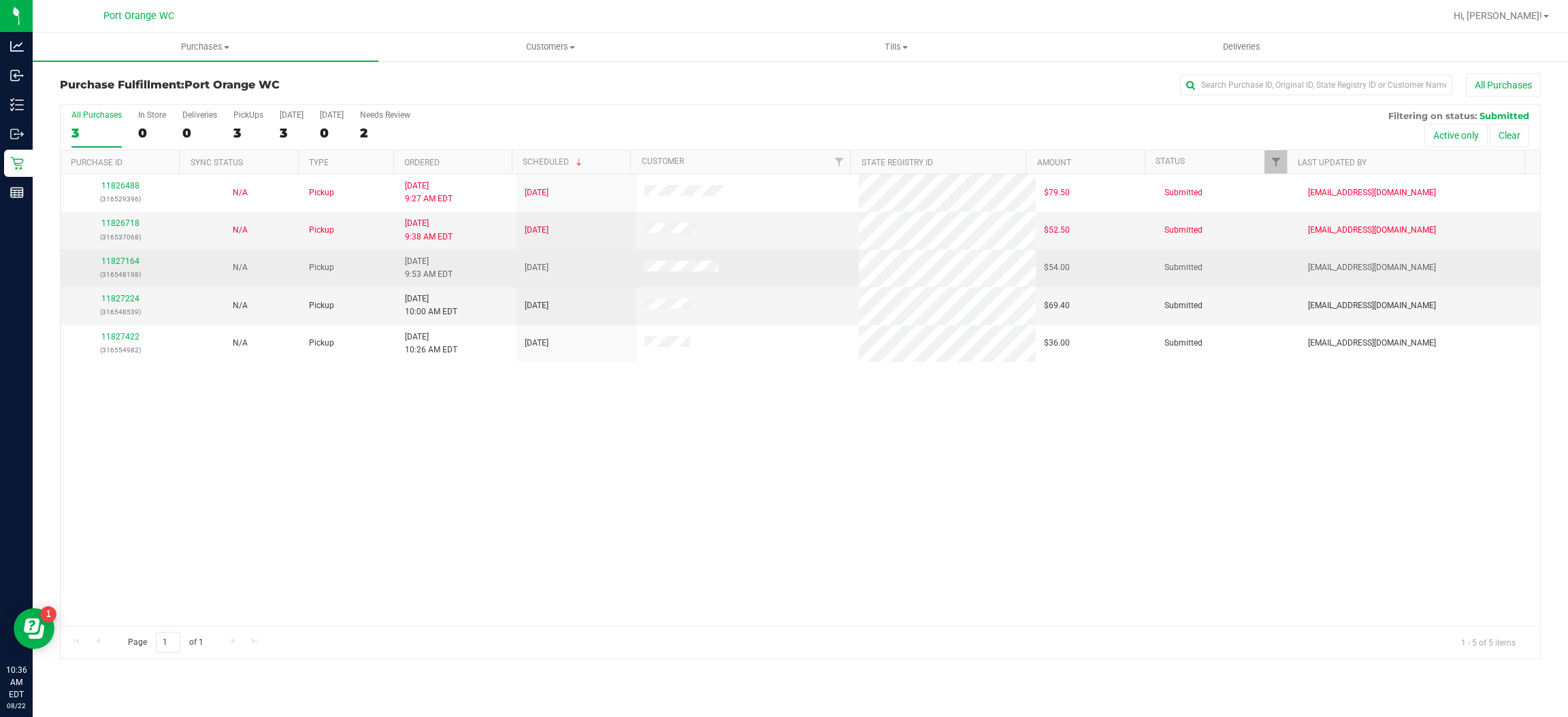
click at [121, 273] on p "(316548198)" at bounding box center [121, 275] width 103 height 13
click at [128, 264] on link "11827164" at bounding box center [121, 261] width 38 height 10
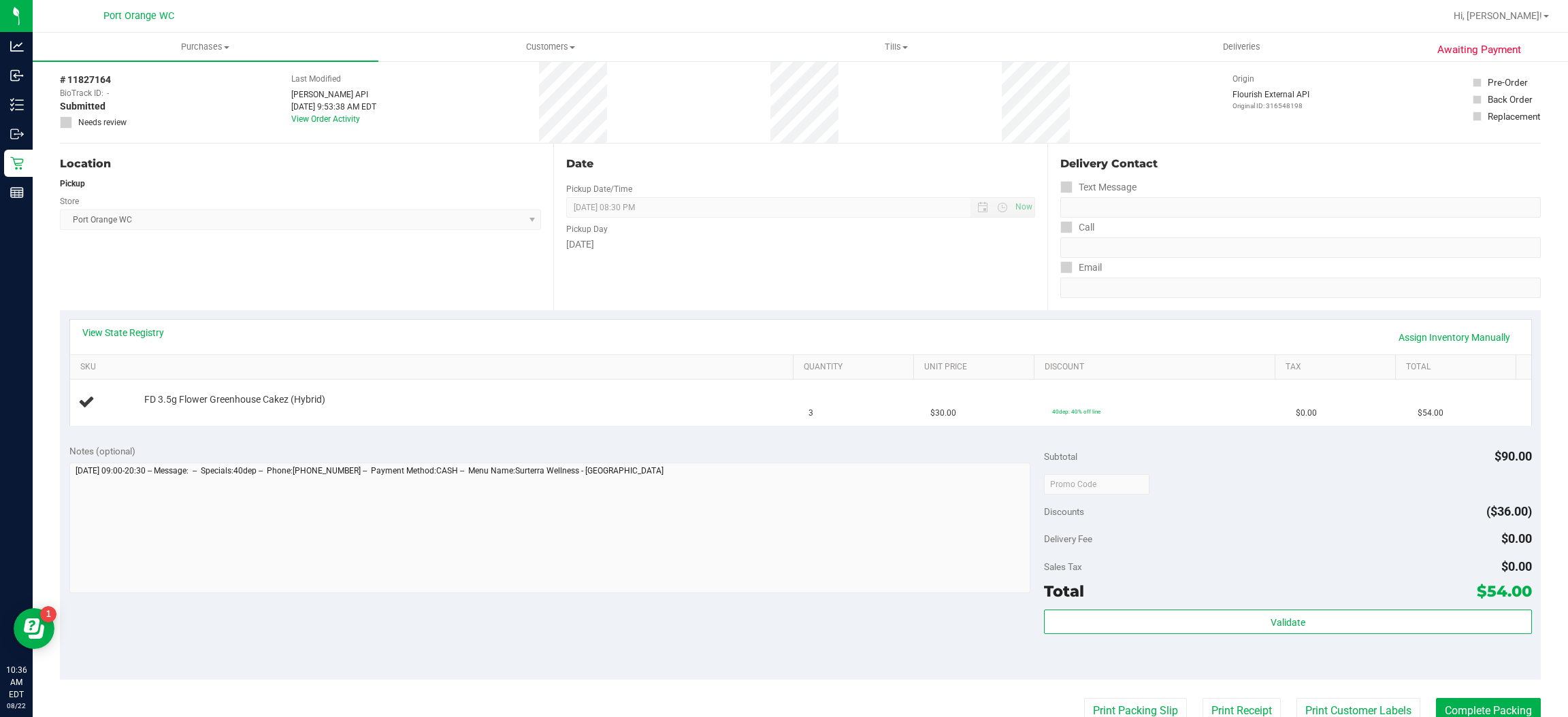
scroll to position [102, 0]
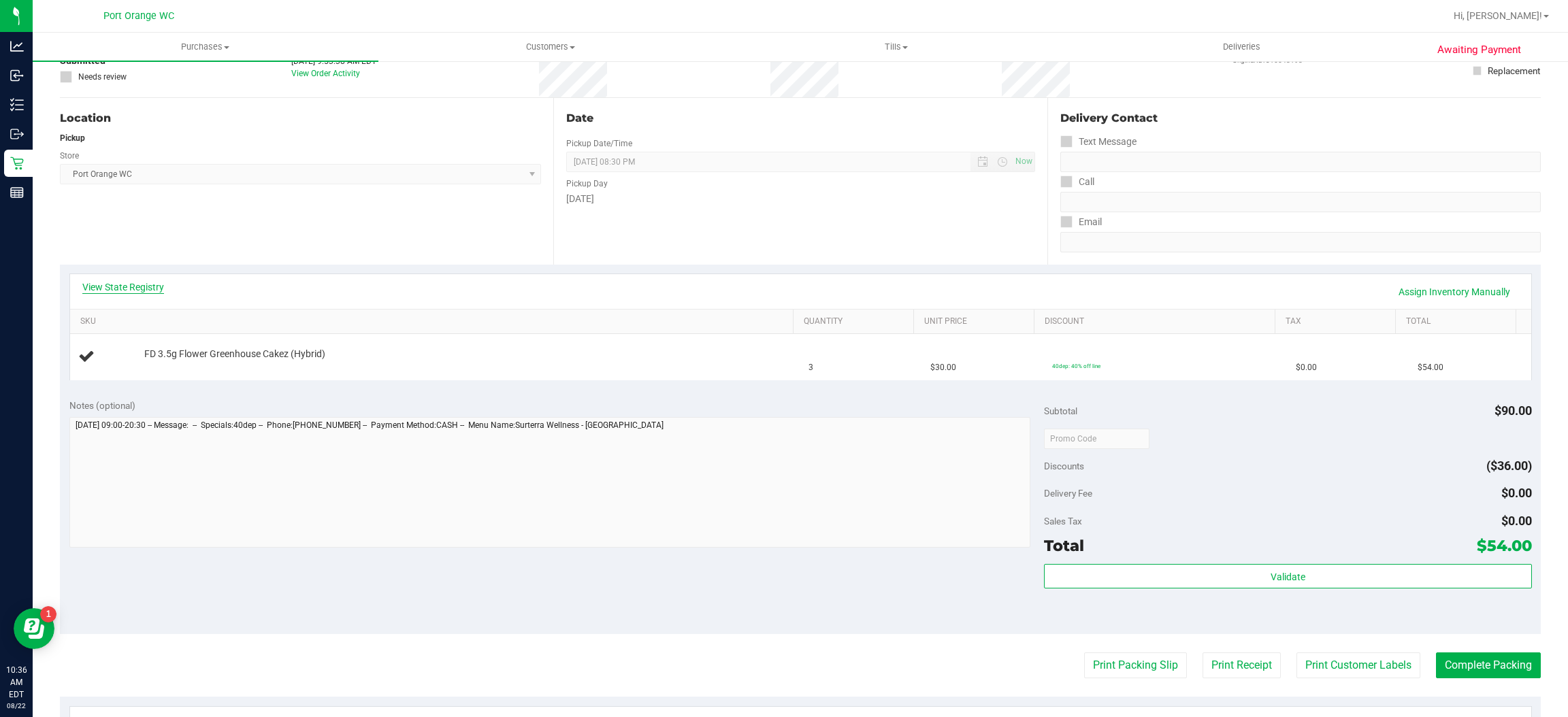
click at [108, 281] on link "View State Registry" at bounding box center [123, 287] width 82 height 14
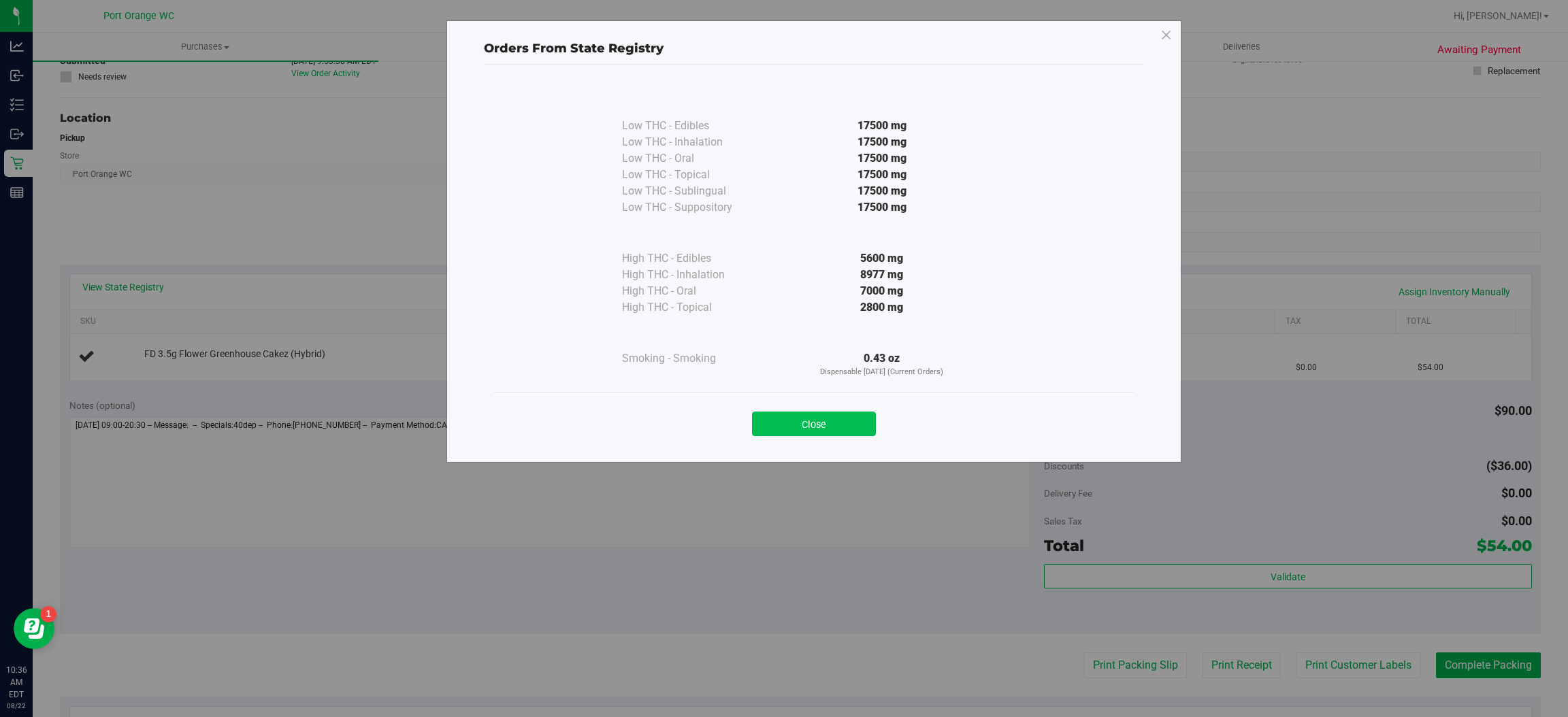
click at [773, 417] on button "Close" at bounding box center [814, 424] width 124 height 24
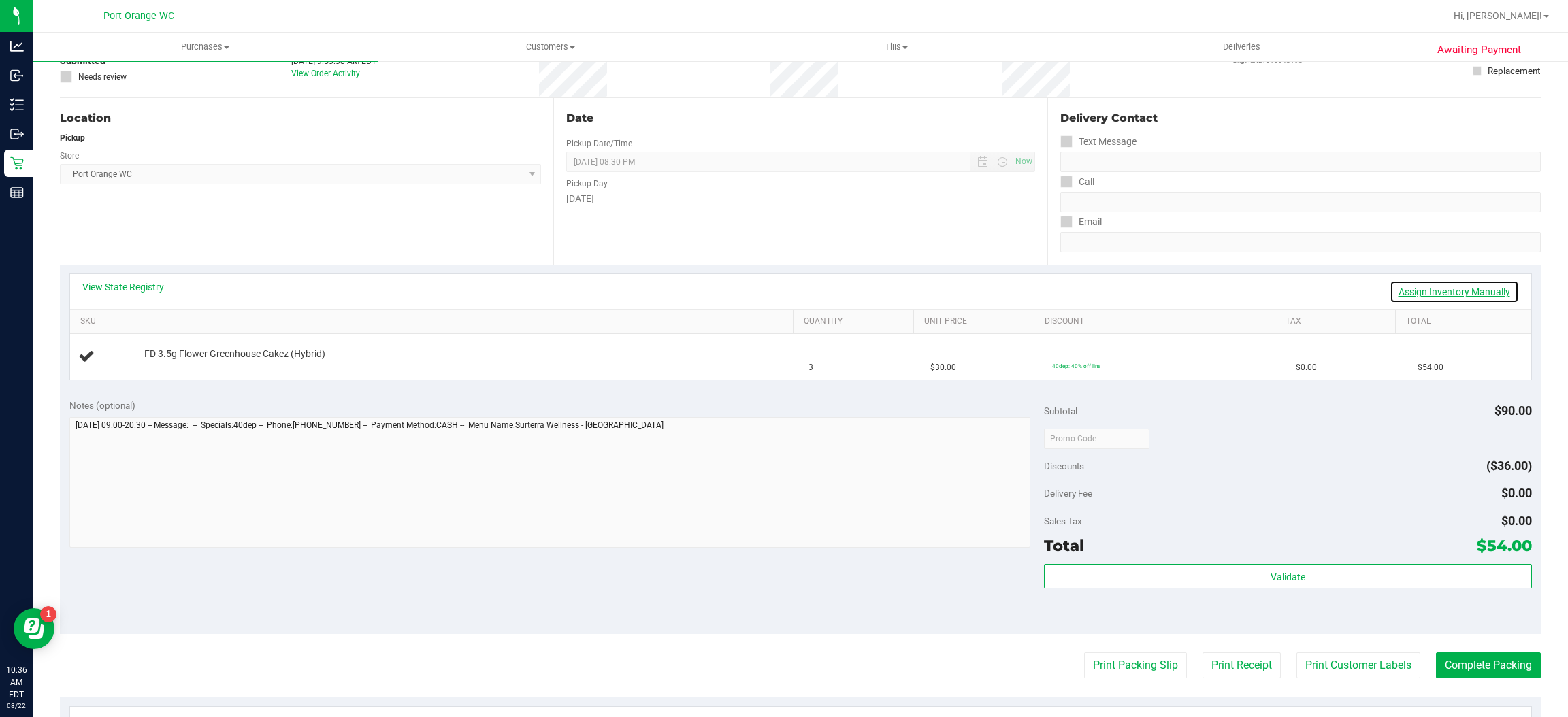
click at [1392, 290] on link "Assign Inventory Manually" at bounding box center [1454, 291] width 130 height 23
click at [169, 363] on link "Add Package" at bounding box center [169, 364] width 49 height 10
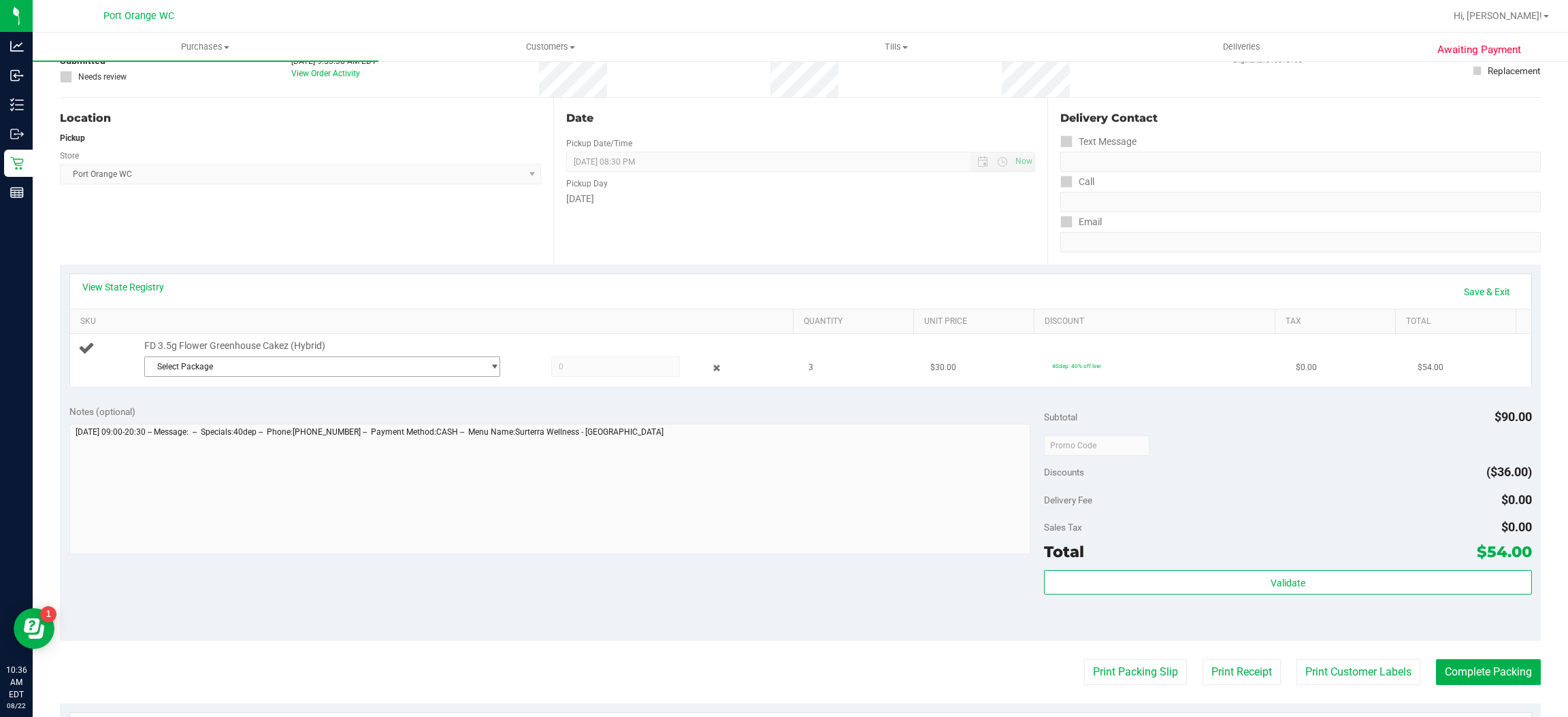
click at [246, 367] on span "Select Package" at bounding box center [314, 367] width 337 height 19
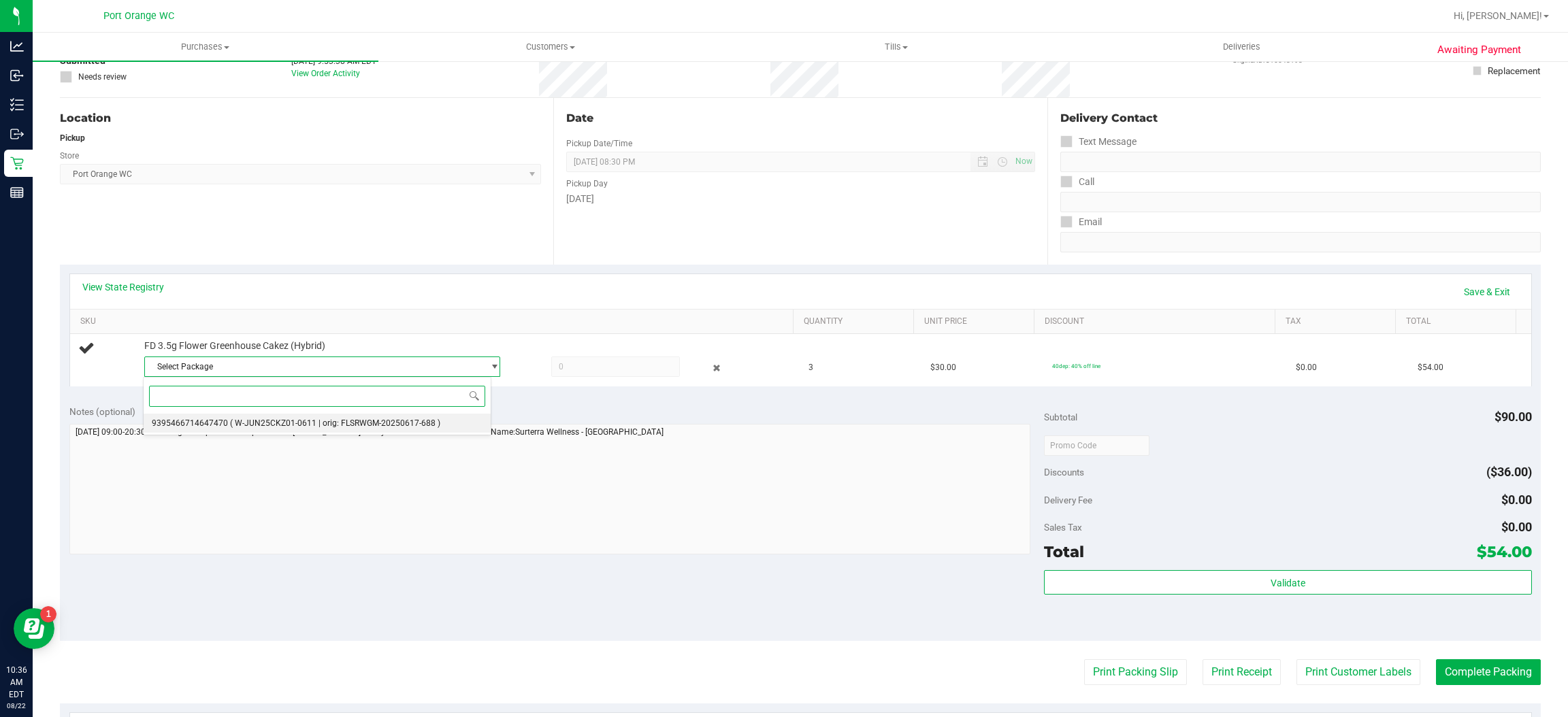
click at [267, 423] on span "( W-JUN25CKZ01-0611 | orig: FLSRWGM-20250617-688 )" at bounding box center [335, 424] width 210 height 10
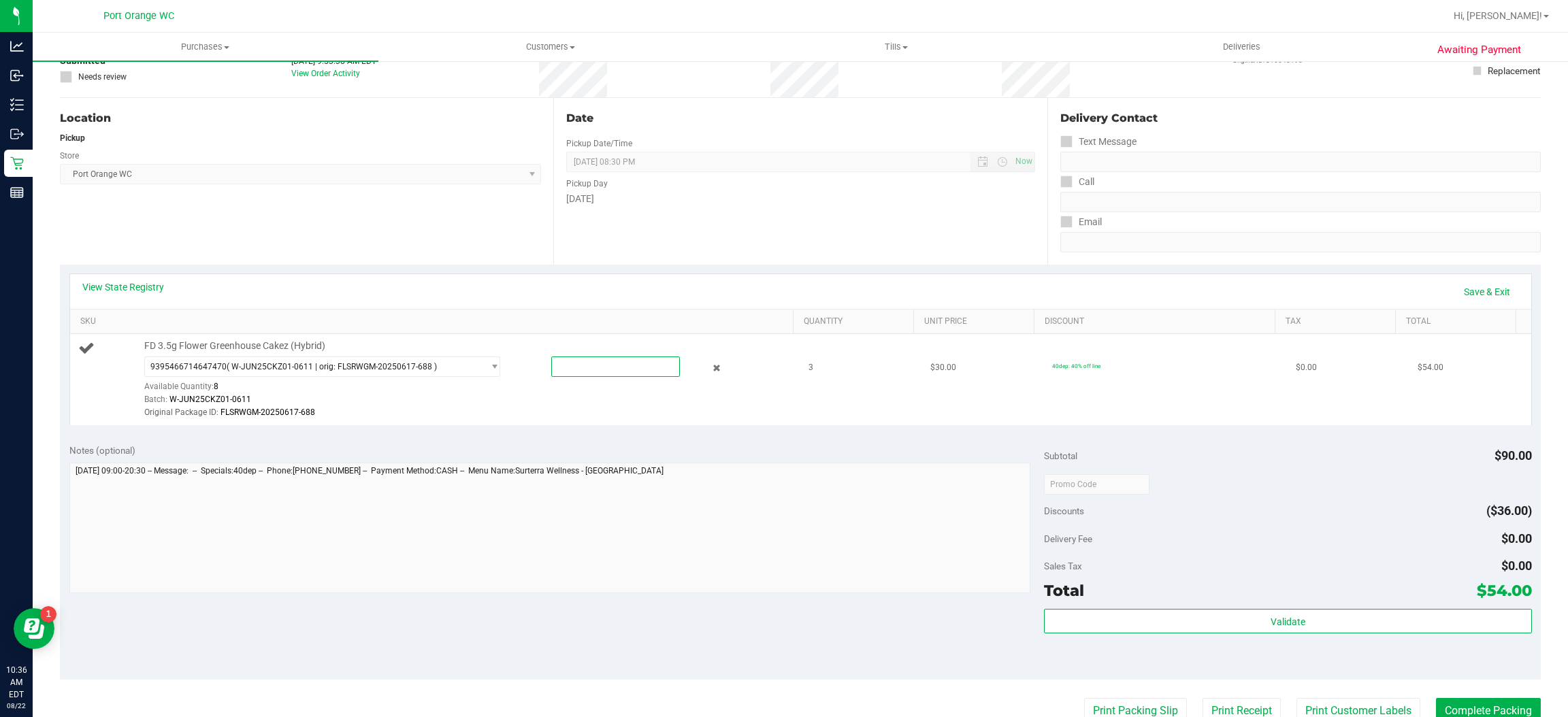
click at [574, 369] on span at bounding box center [615, 367] width 129 height 20
type input "3"
type input "3.0000"
click at [480, 237] on div "Location Pickup Store [GEOGRAPHIC_DATA] WC Select Store [PERSON_NAME][GEOGRAPHI…" at bounding box center [307, 181] width 493 height 167
click at [1455, 293] on link "Save & Exit" at bounding box center [1487, 291] width 64 height 23
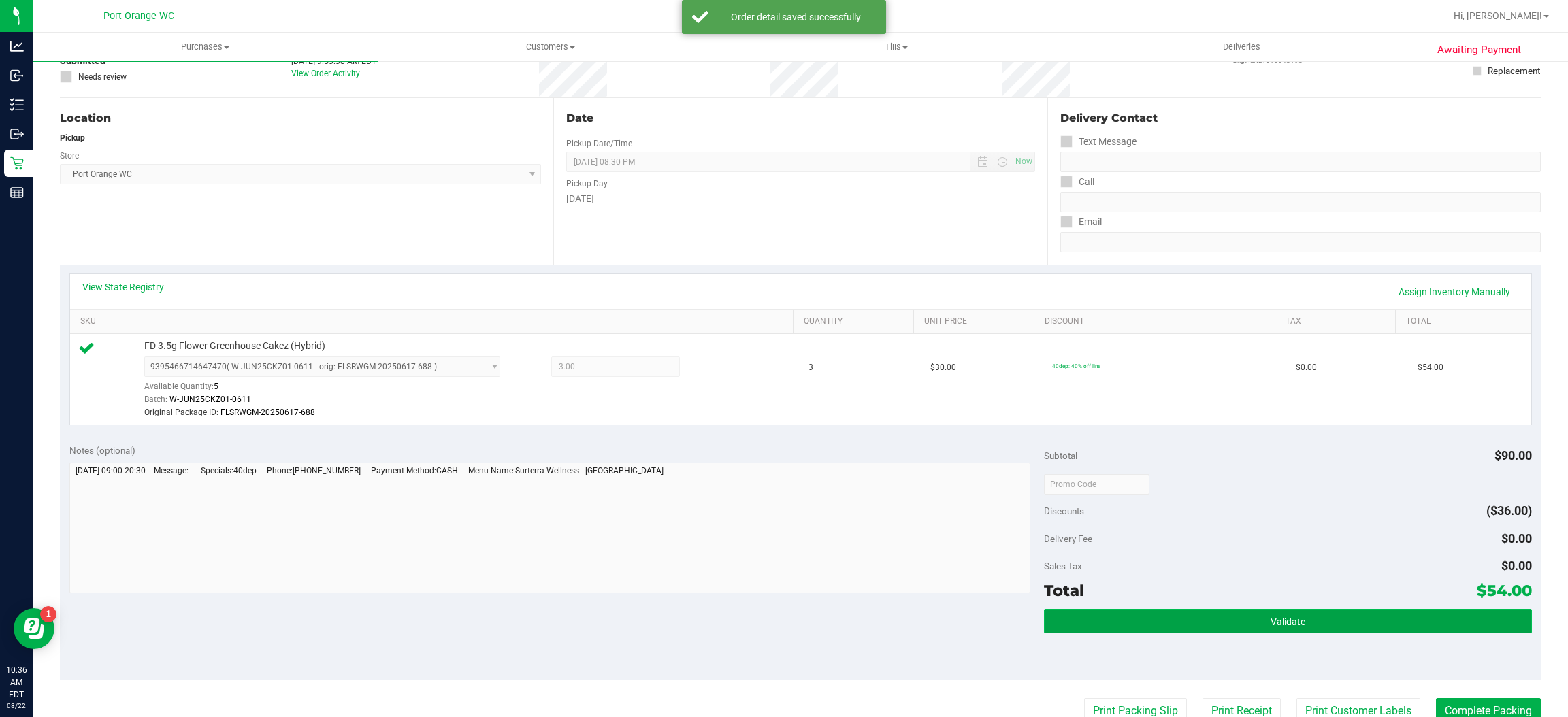
click at [1326, 624] on button "Validate" at bounding box center [1287, 621] width 487 height 24
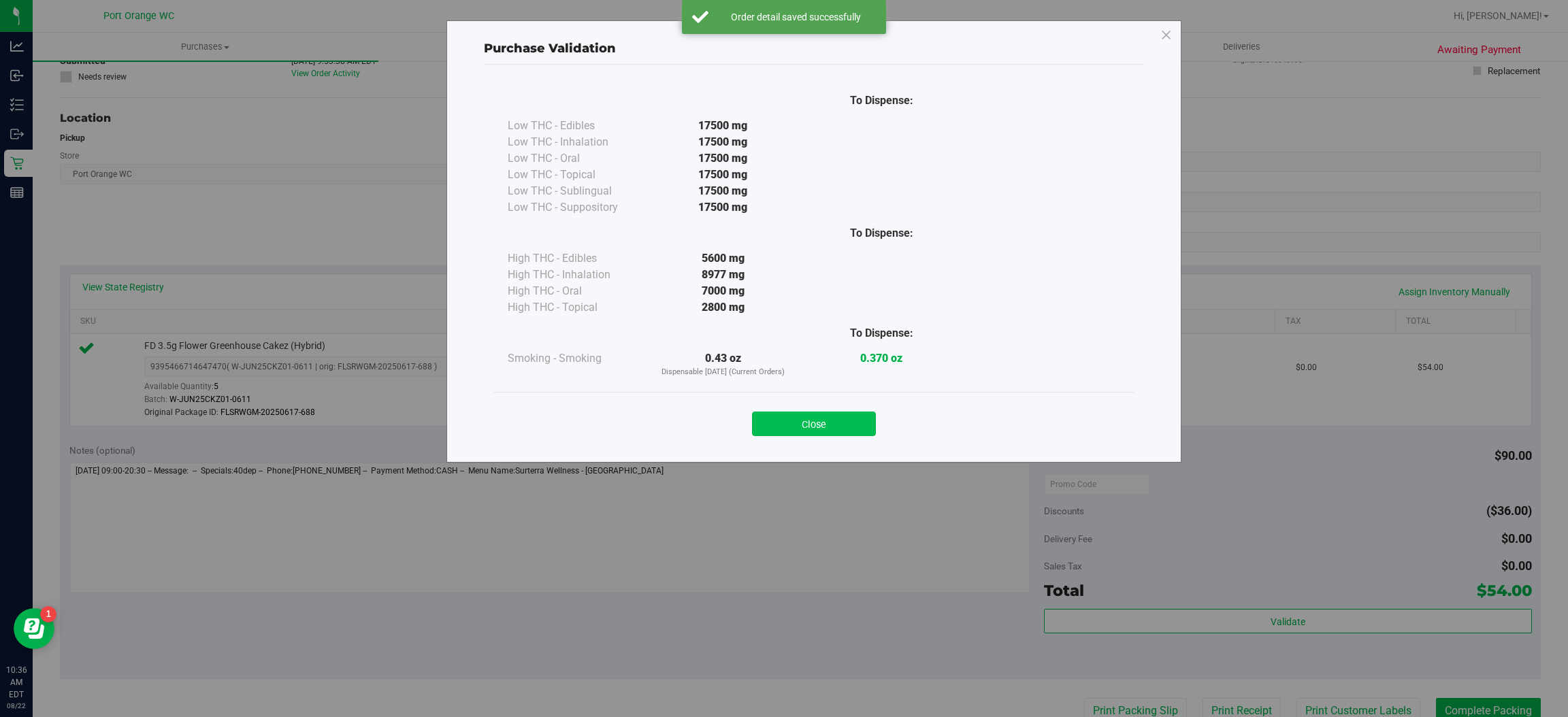
click at [845, 430] on button "Close" at bounding box center [814, 424] width 124 height 24
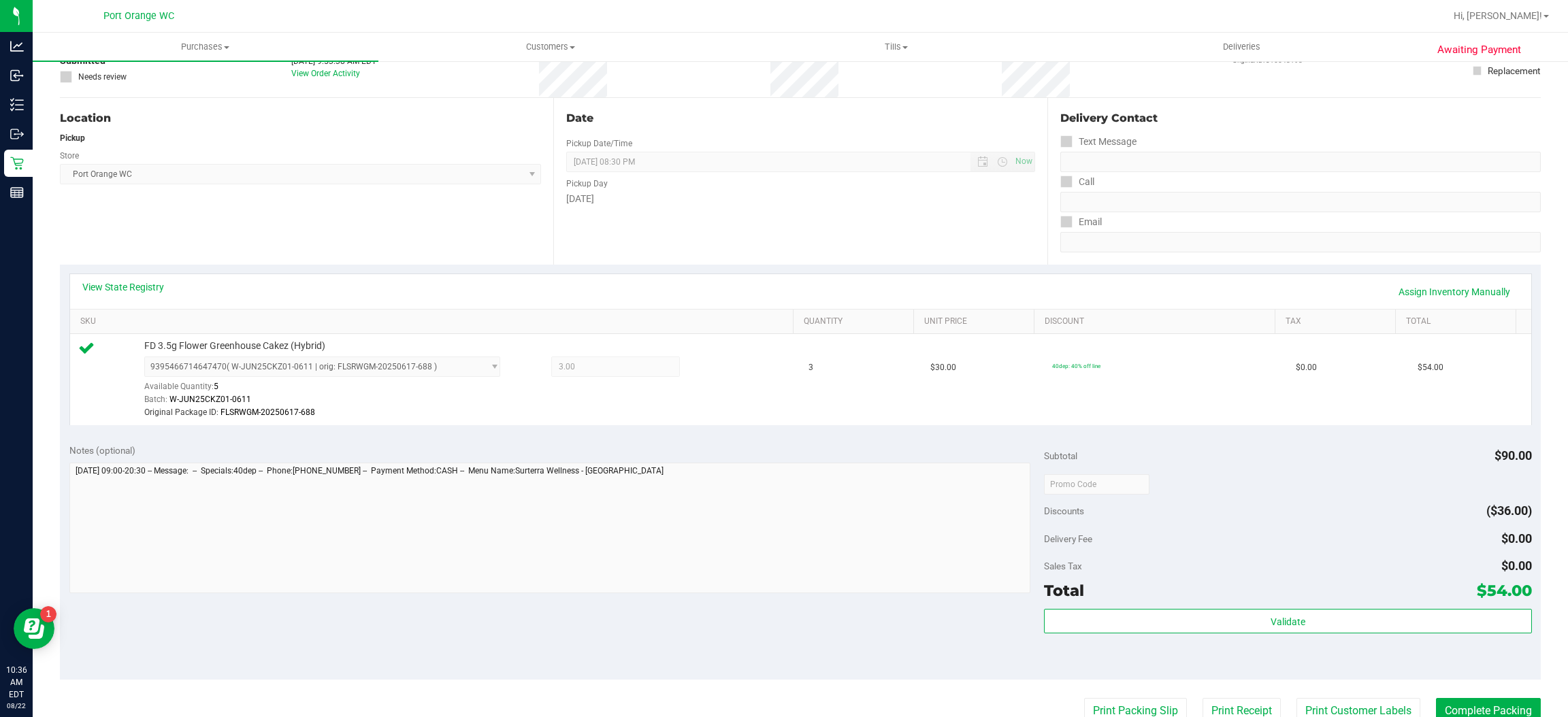
scroll to position [0, 0]
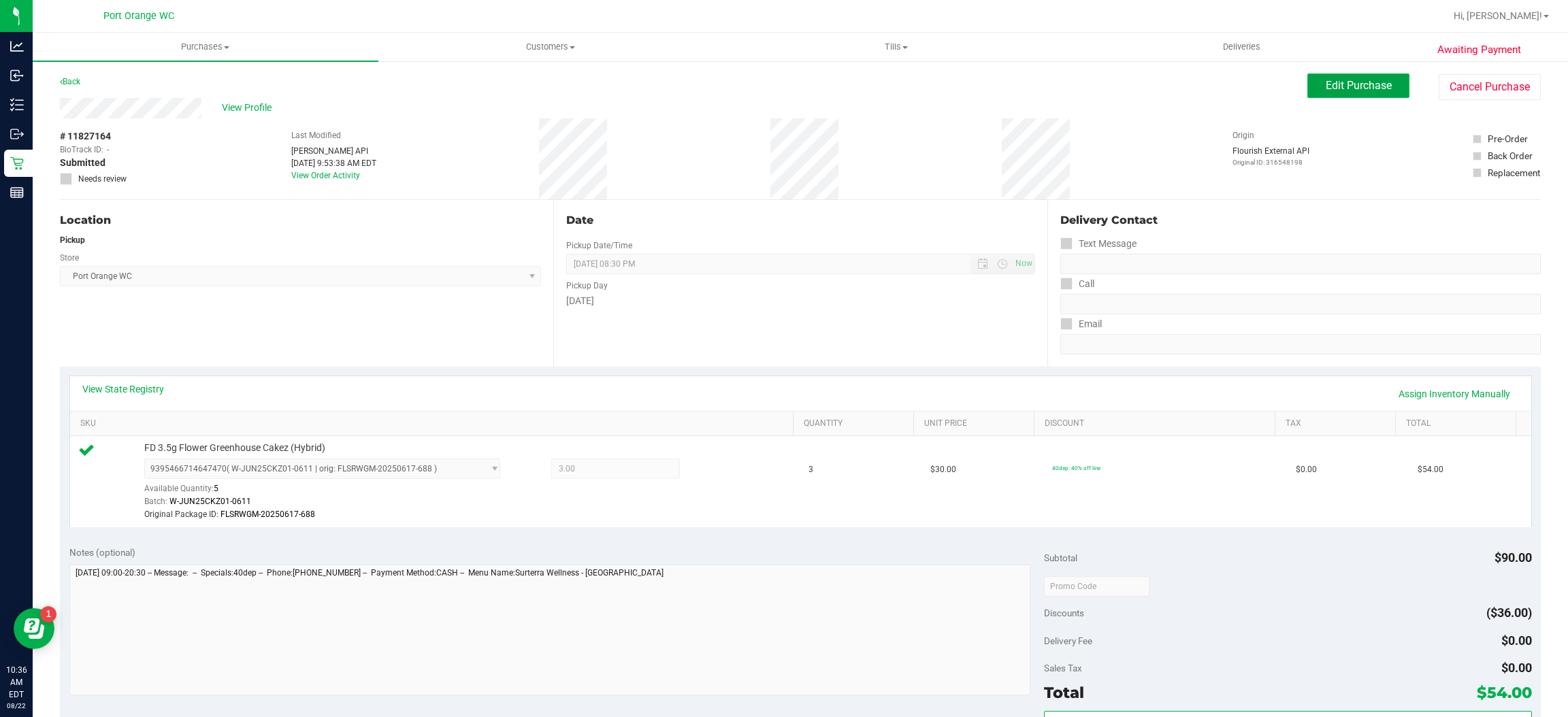
click at [1375, 84] on span "Edit Purchase" at bounding box center [1358, 85] width 66 height 13
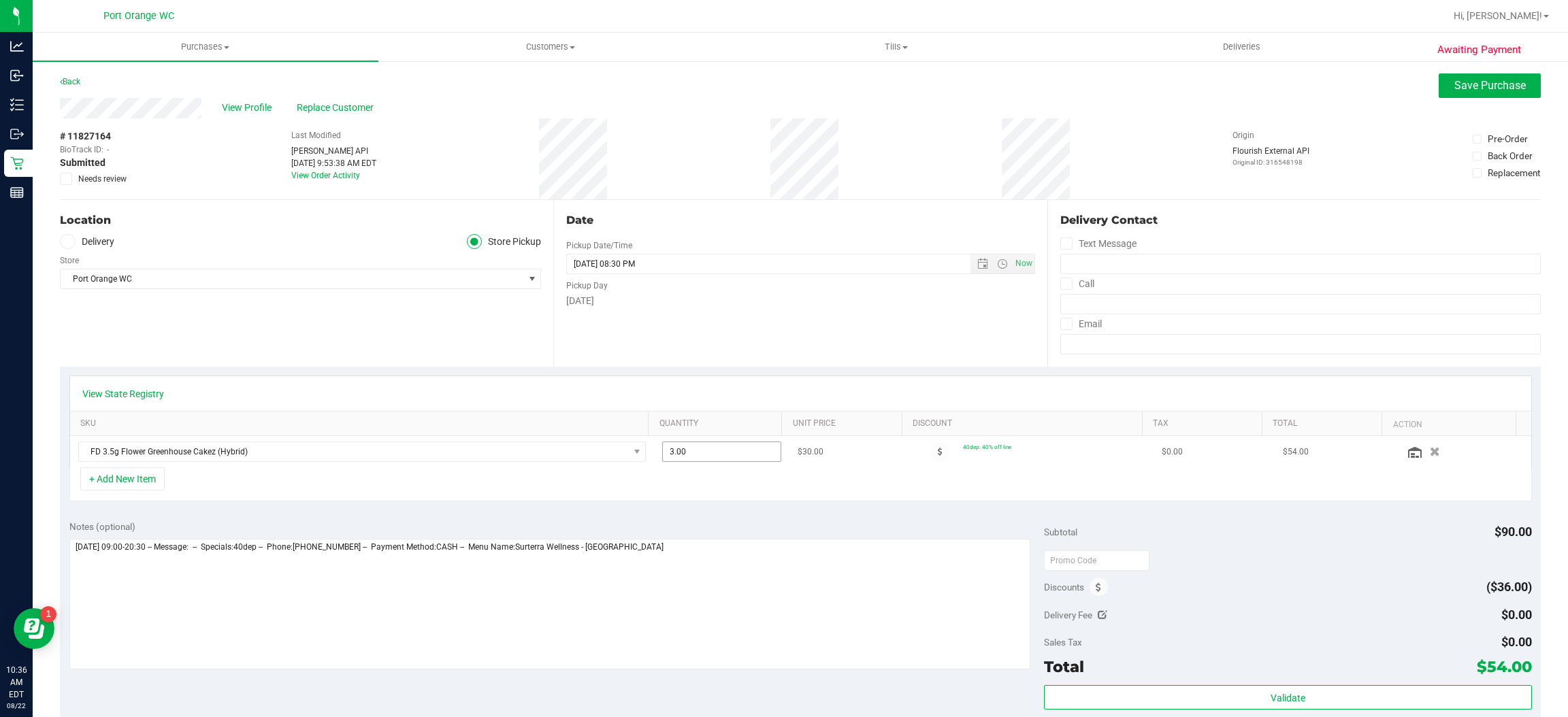
click at [725, 461] on span "3.00 3" at bounding box center [721, 452] width 118 height 20
click at [725, 461] on input "3" at bounding box center [721, 452] width 117 height 19
type input "4"
type input "4.00"
click at [716, 399] on div "View State Registry" at bounding box center [801, 394] width 1437 height 14
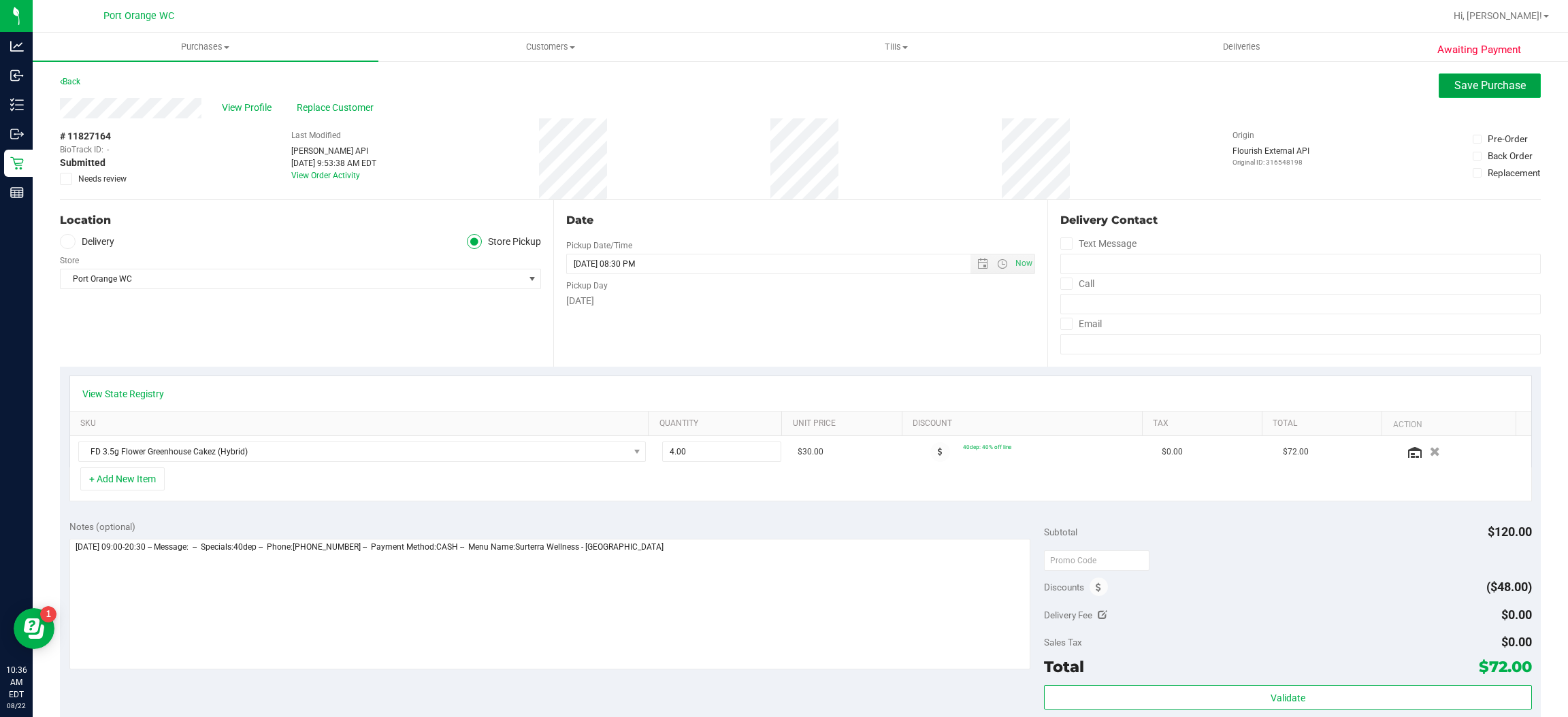
click at [1489, 88] on span "Save Purchase" at bounding box center [1490, 85] width 72 height 13
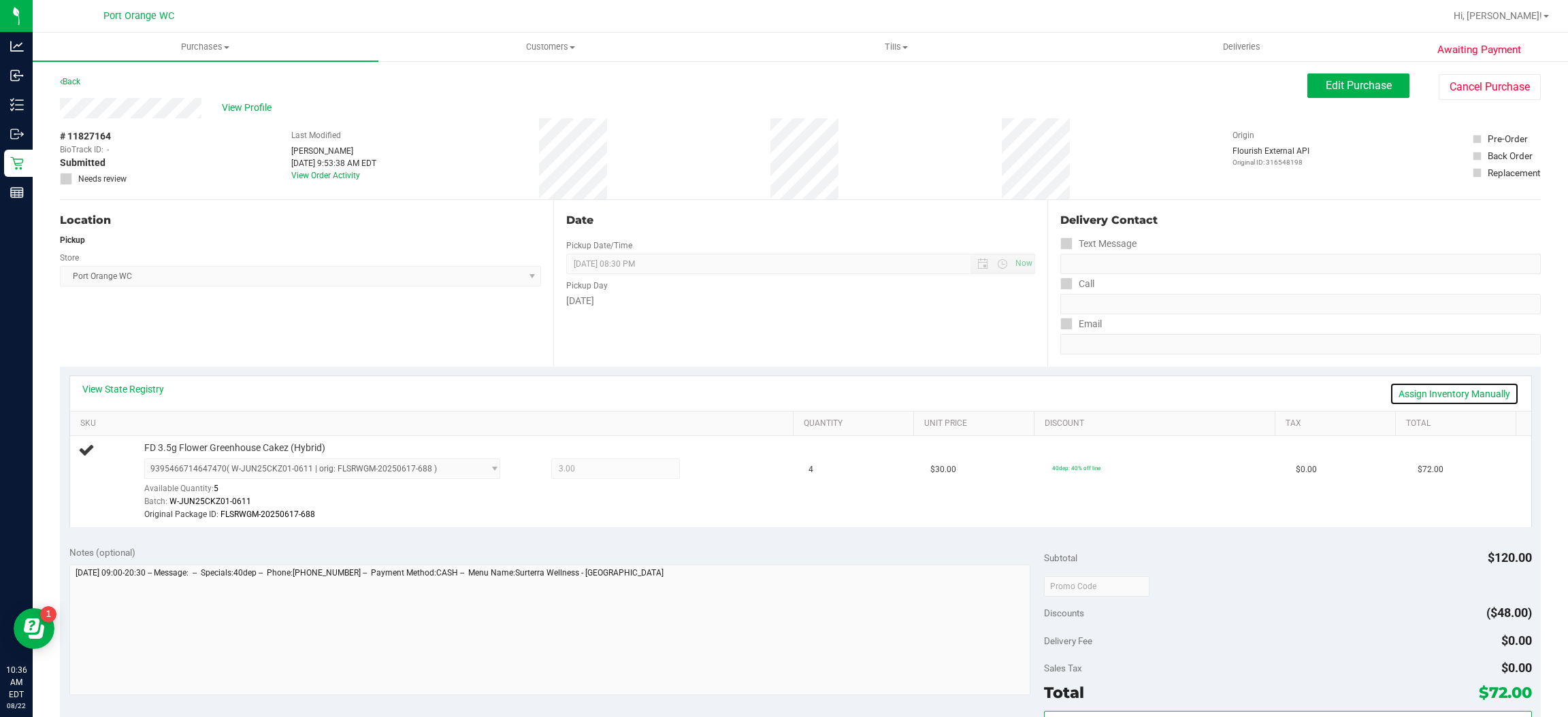
click at [1456, 394] on link "Assign Inventory Manually" at bounding box center [1454, 394] width 130 height 23
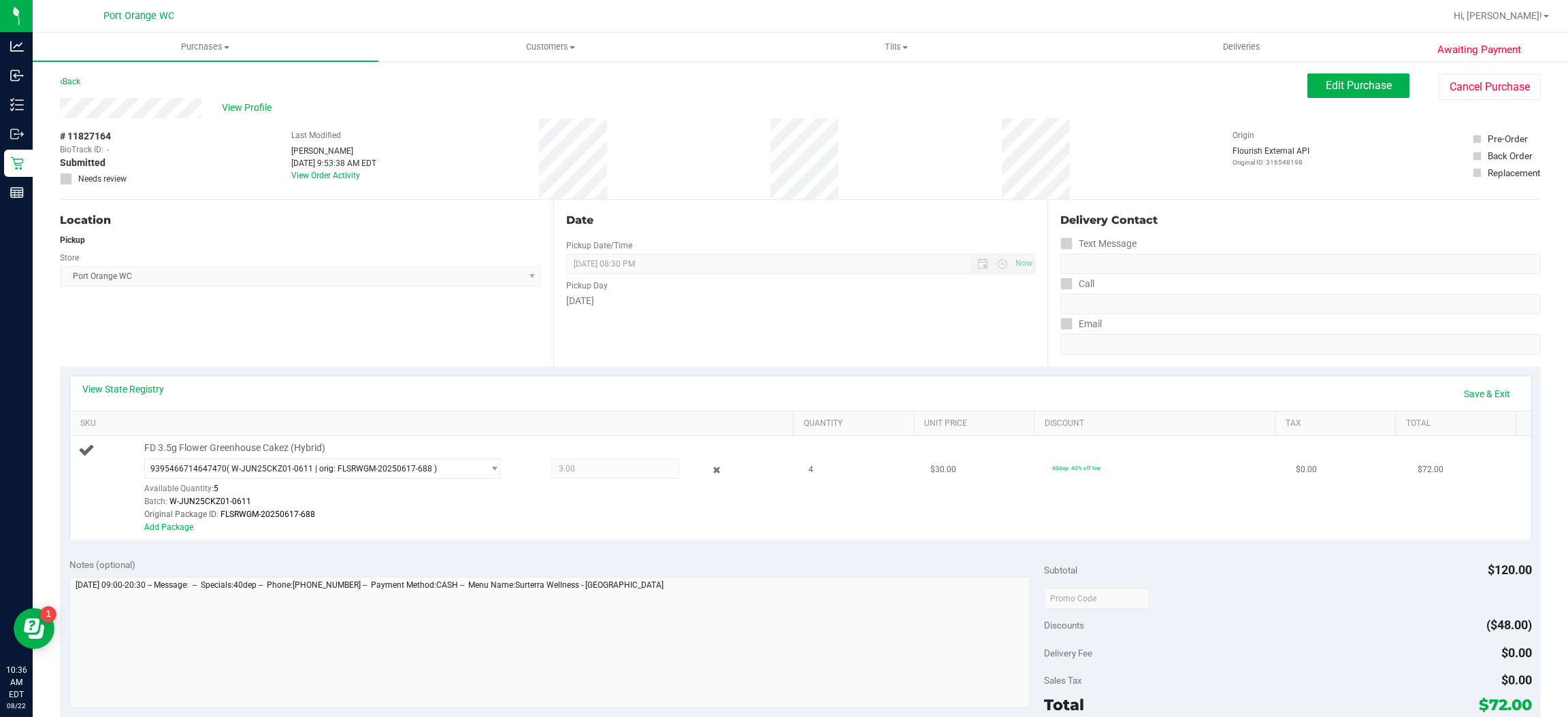
click at [693, 469] on div at bounding box center [707, 470] width 54 height 16
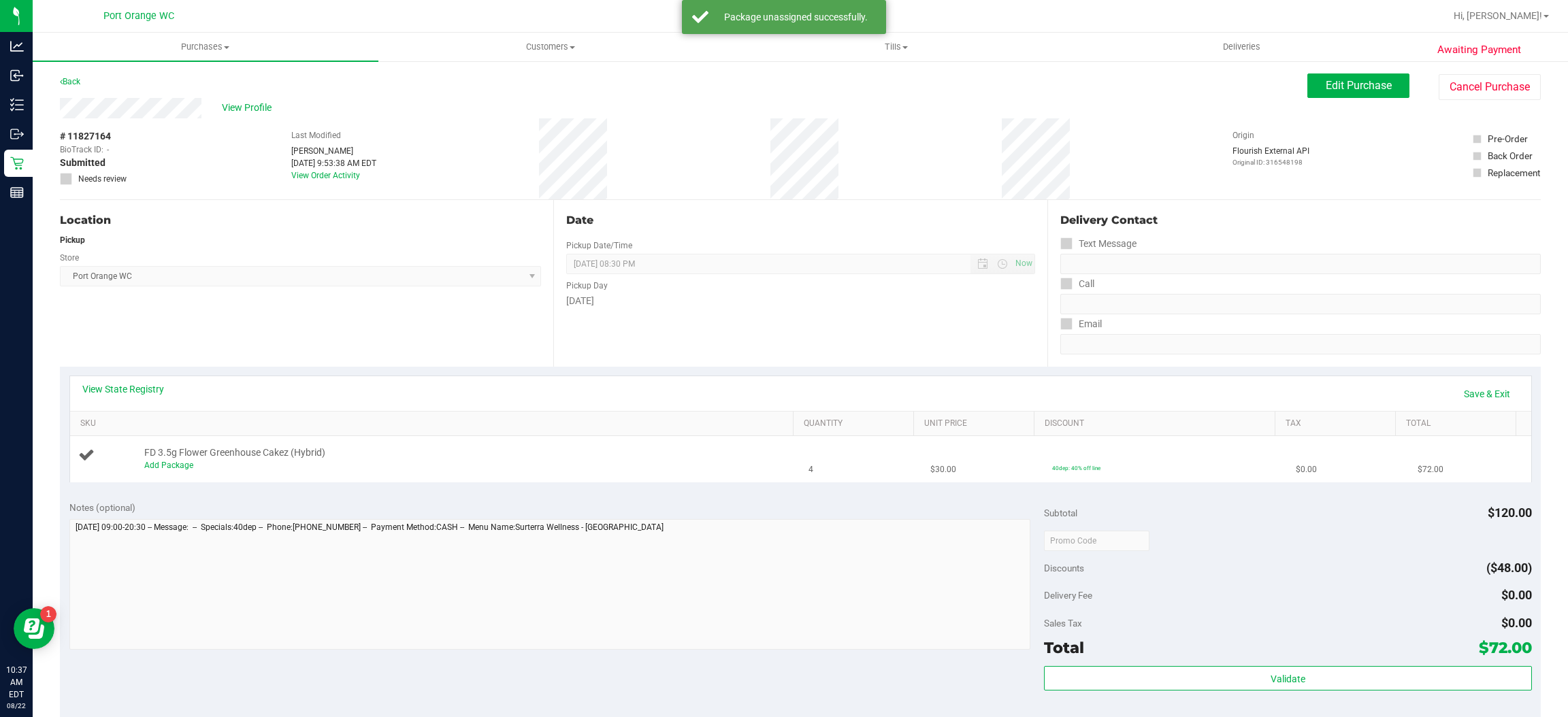
click at [284, 481] on td "FD 3.5g Flower Greenhouse Cakez (Hybrid) Add Package" at bounding box center [436, 458] width 731 height 45
click at [185, 468] on link "Add Package" at bounding box center [169, 465] width 49 height 10
click at [309, 470] on span "Select Package" at bounding box center [314, 468] width 337 height 19
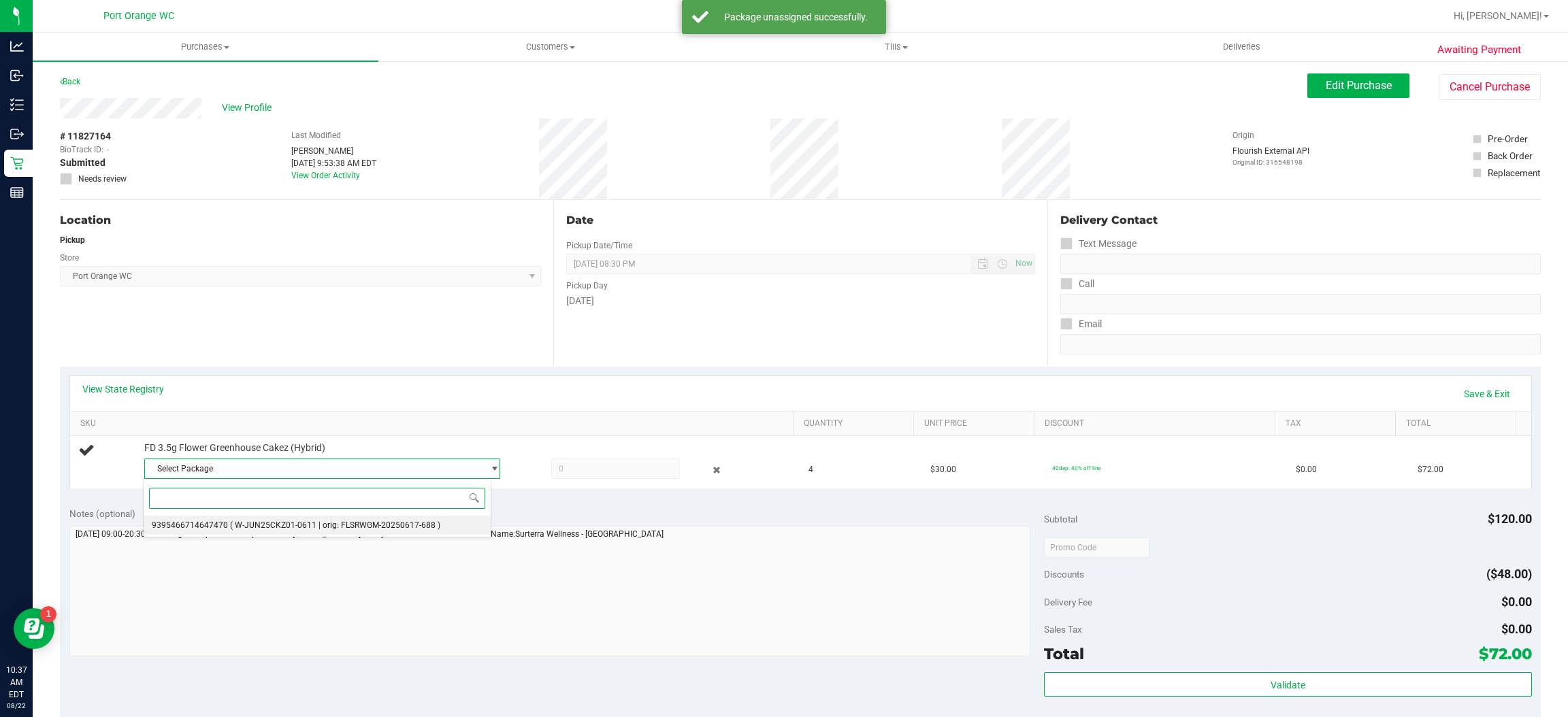
click at [317, 518] on li "9395466714647470 ( W-JUN25CKZ01-0611 | orig: FLSRWGM-20250617-688 )" at bounding box center [317, 525] width 347 height 19
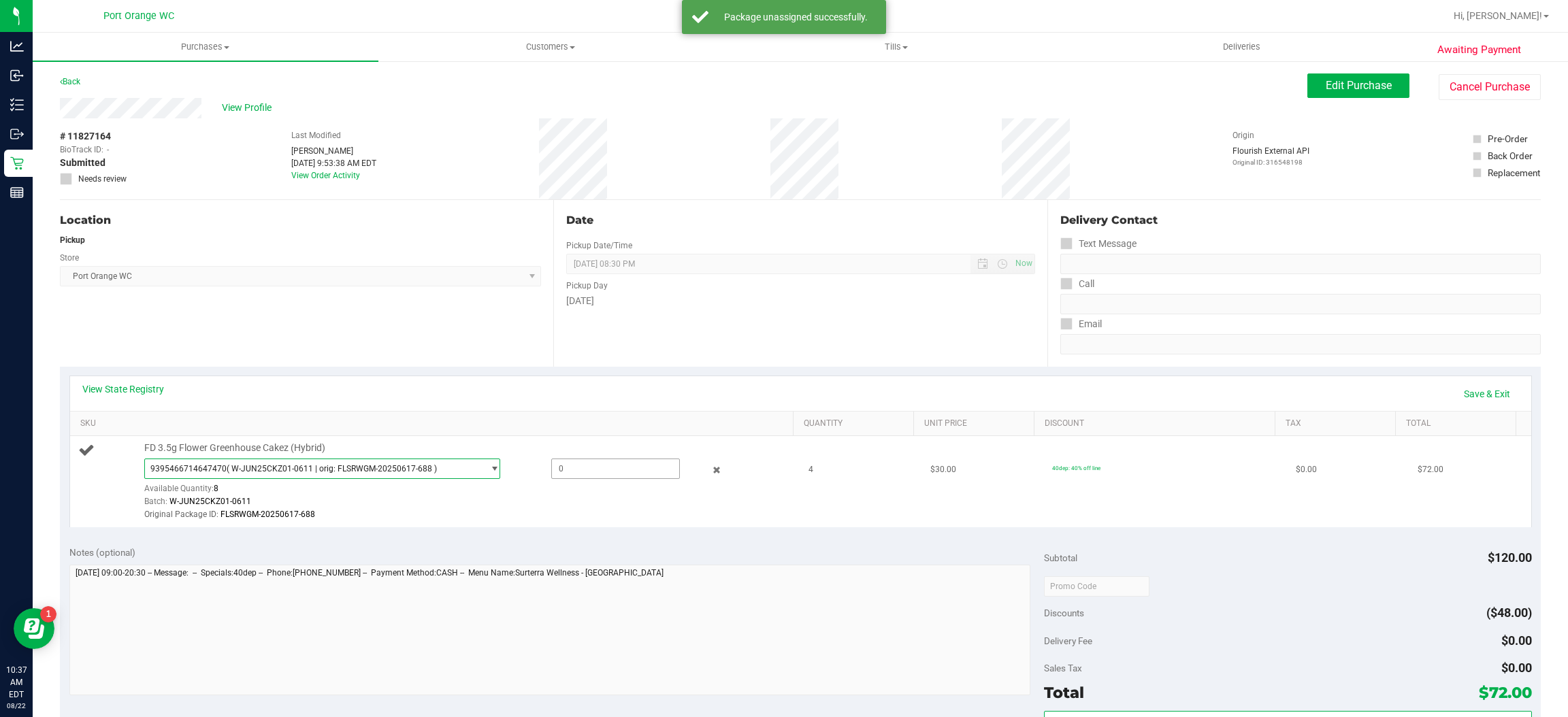
click at [601, 468] on span at bounding box center [615, 468] width 129 height 20
type input "4"
type input "4.0000"
click at [576, 377] on div "View State Registry Save & Exit" at bounding box center [801, 394] width 1461 height 35
click at [1466, 398] on link "Save & Exit" at bounding box center [1487, 394] width 64 height 23
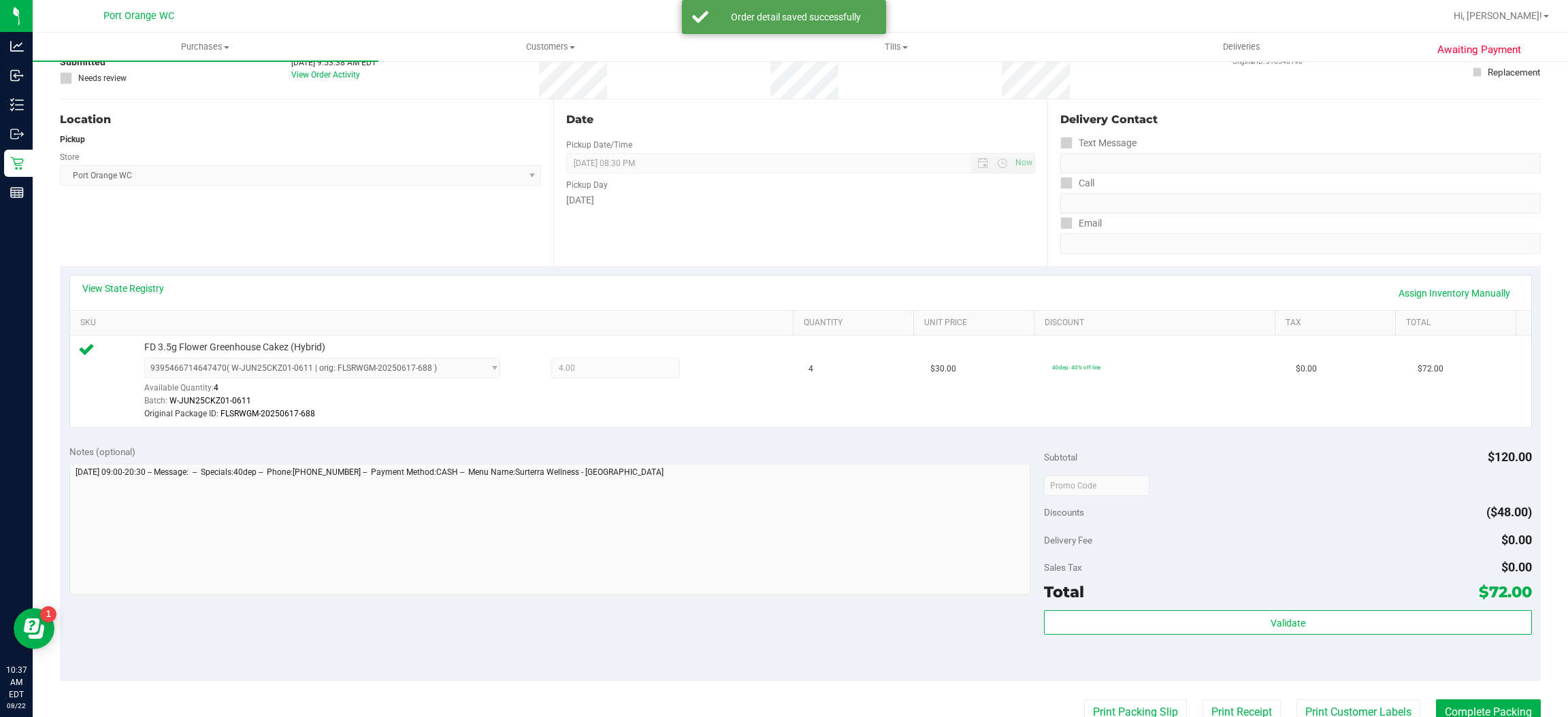
scroll to position [102, 0]
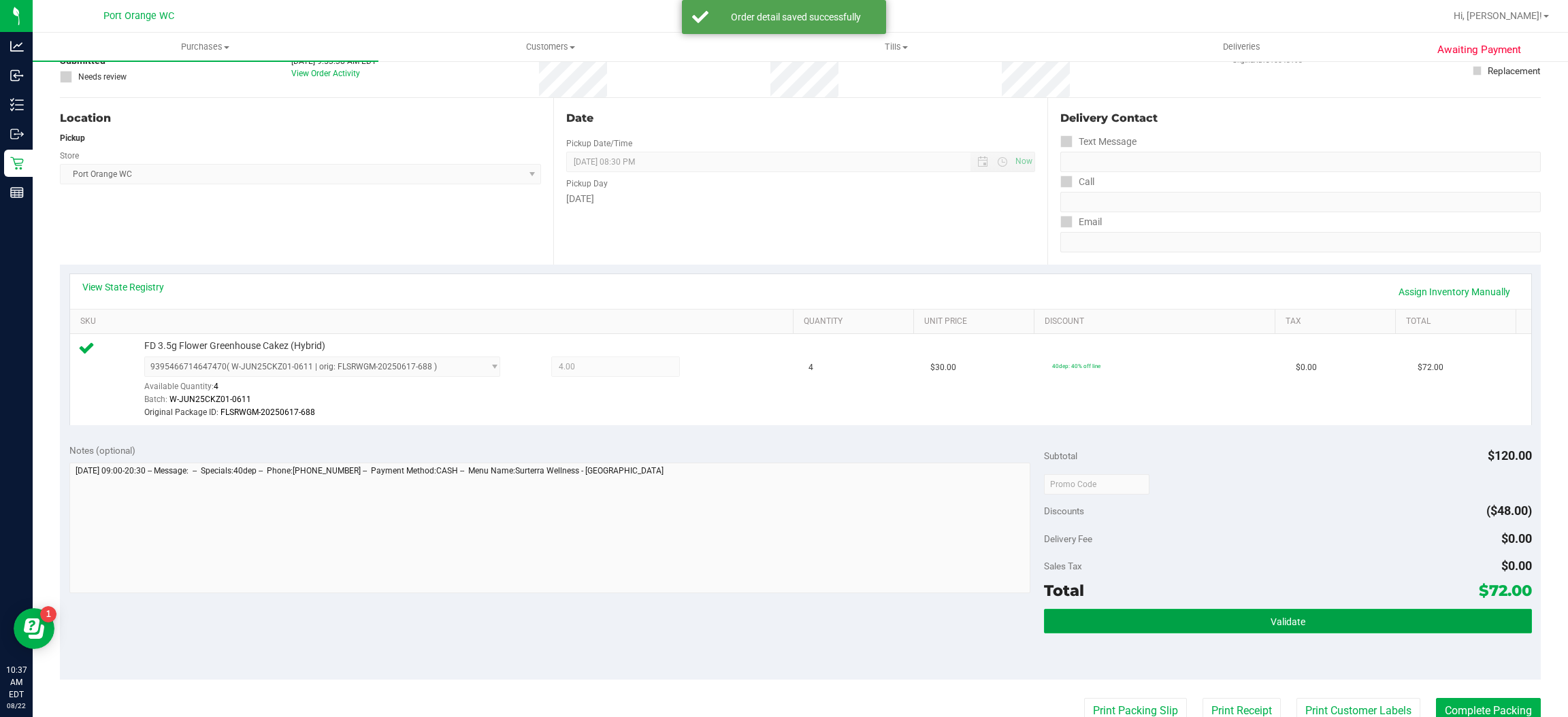
click at [1316, 631] on button "Validate" at bounding box center [1287, 621] width 487 height 24
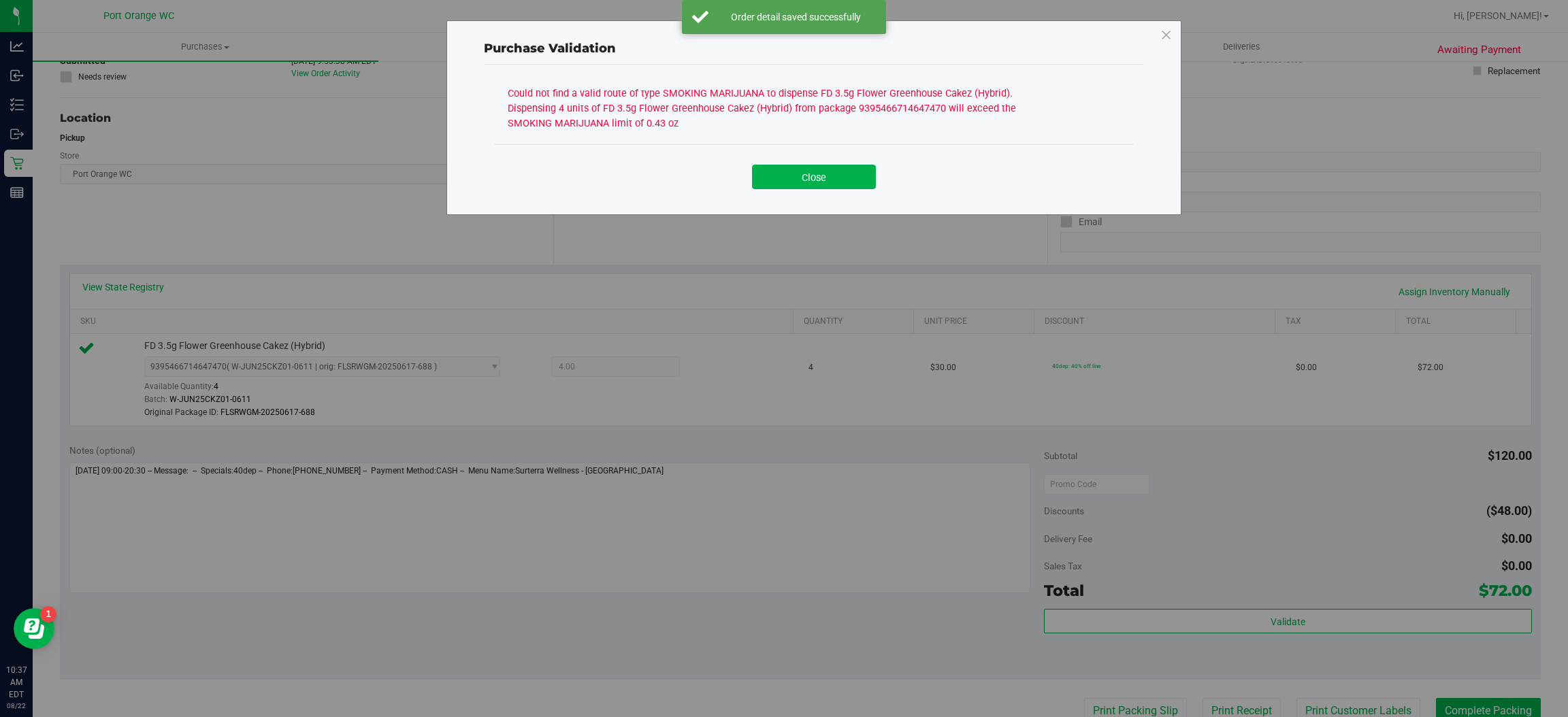
click at [793, 196] on div "Close" at bounding box center [814, 171] width 640 height 55
drag, startPoint x: 799, startPoint y: 175, endPoint x: 820, endPoint y: 171, distance: 21.4
click at [801, 175] on button "Close" at bounding box center [814, 176] width 124 height 24
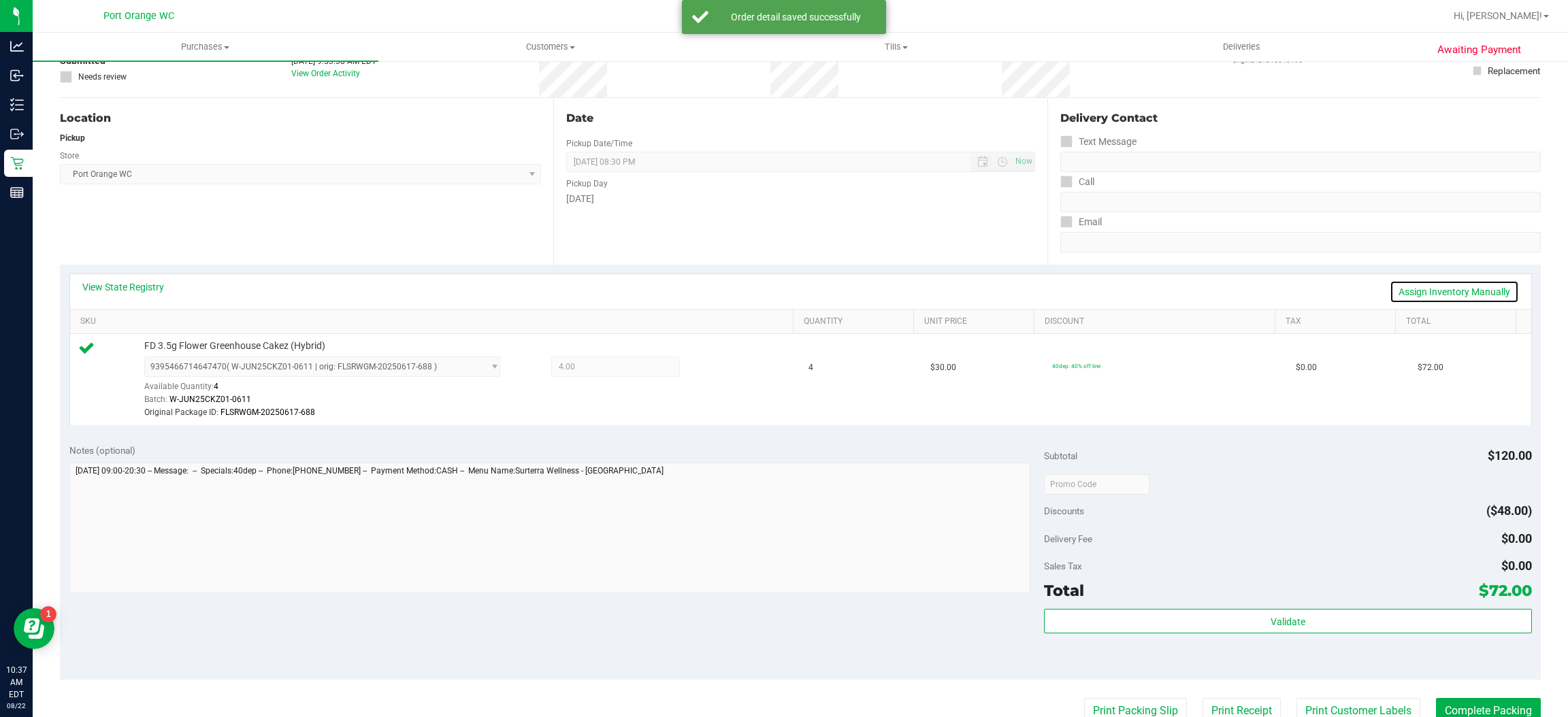
drag, startPoint x: 1419, startPoint y: 291, endPoint x: 1002, endPoint y: 293, distance: 417.0
click at [1418, 290] on link "Assign Inventory Manually" at bounding box center [1454, 291] width 130 height 23
click at [710, 366] on icon at bounding box center [717, 369] width 15 height 15
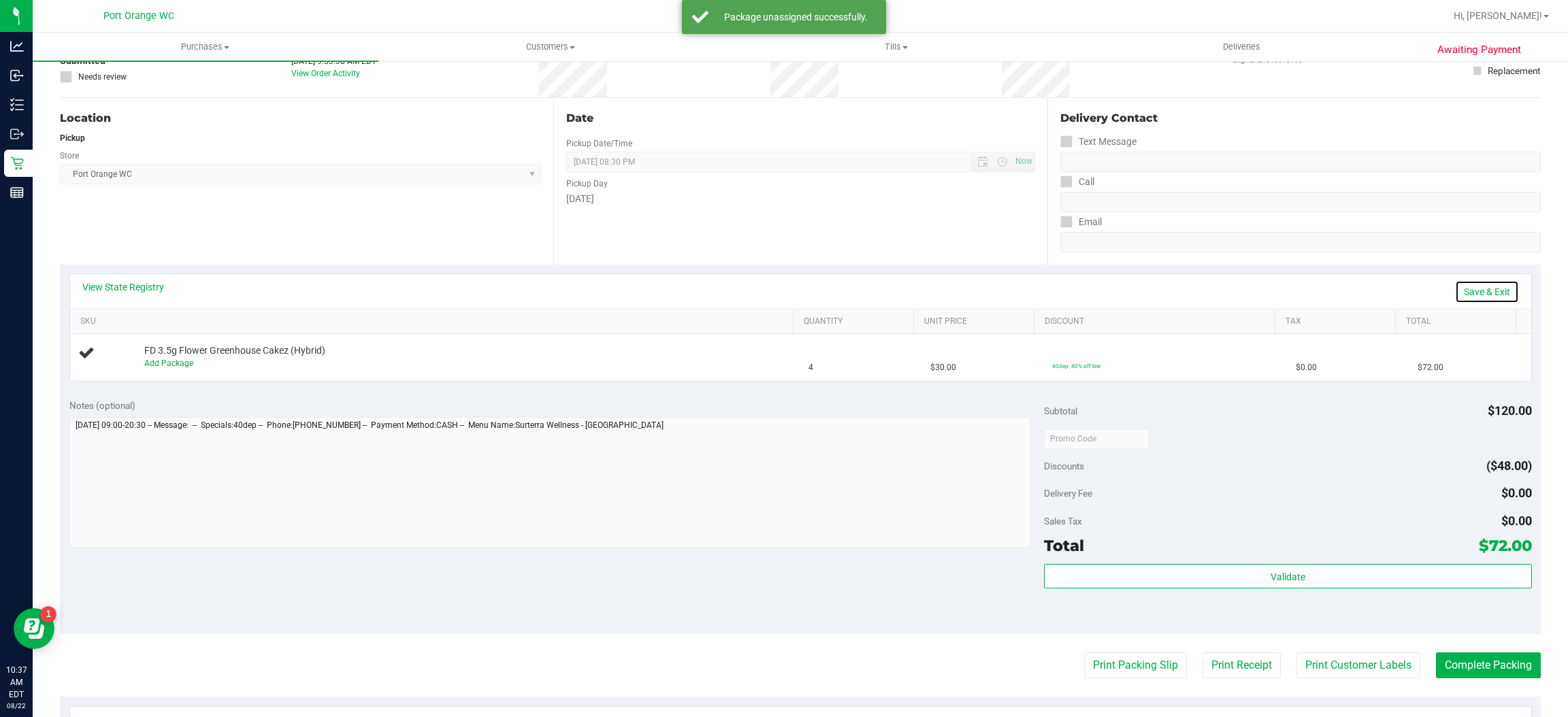
click at [1469, 288] on link "Save & Exit" at bounding box center [1487, 291] width 64 height 23
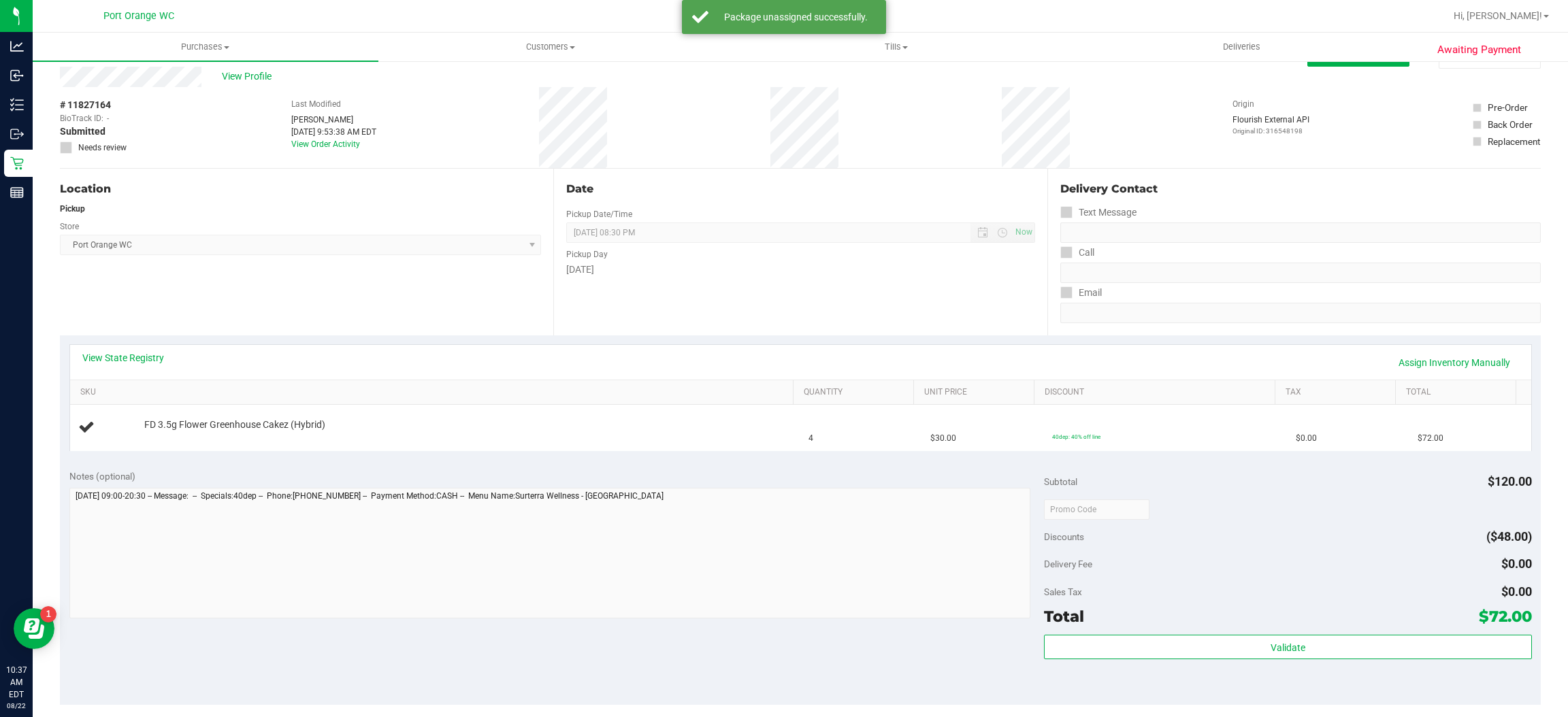
scroll to position [0, 0]
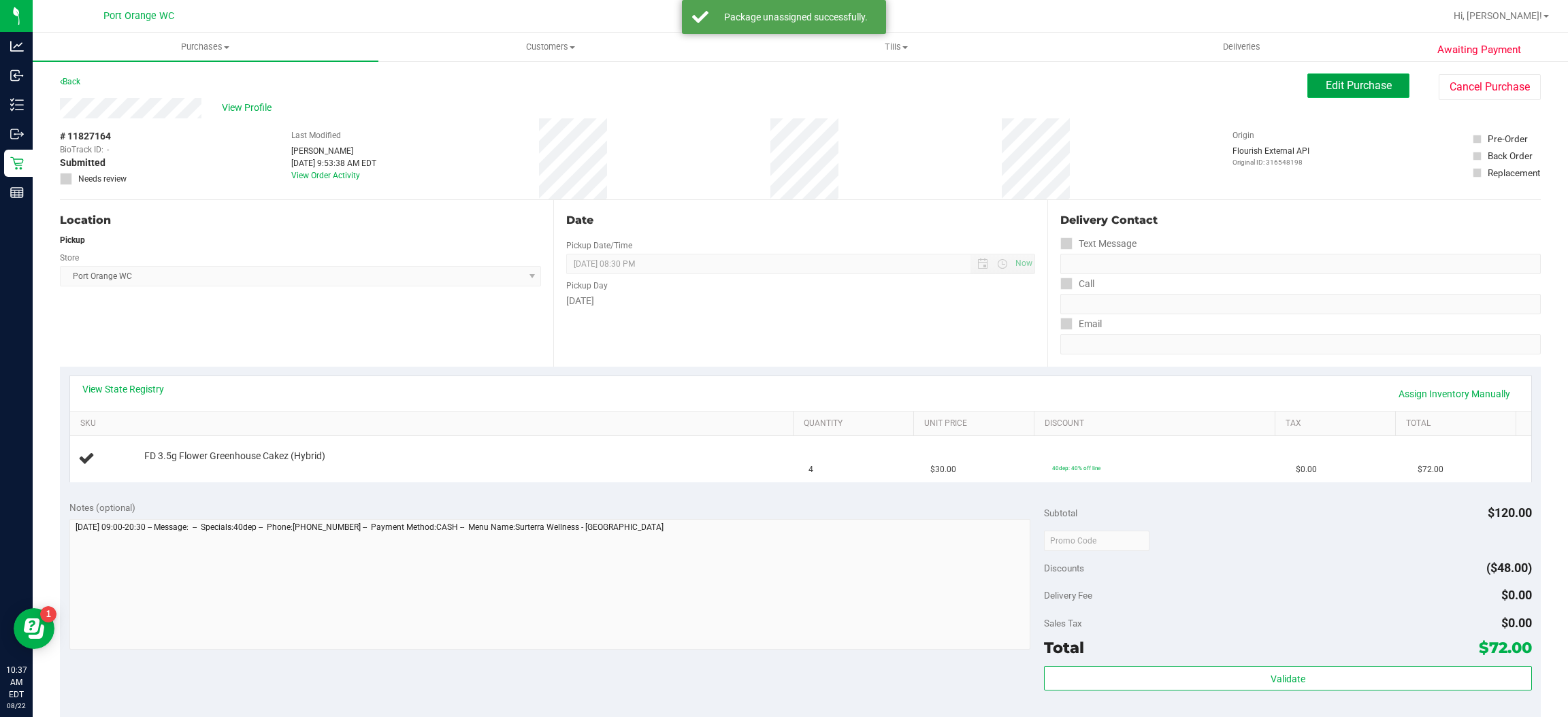
click at [1325, 85] on span "Edit Purchase" at bounding box center [1358, 85] width 66 height 13
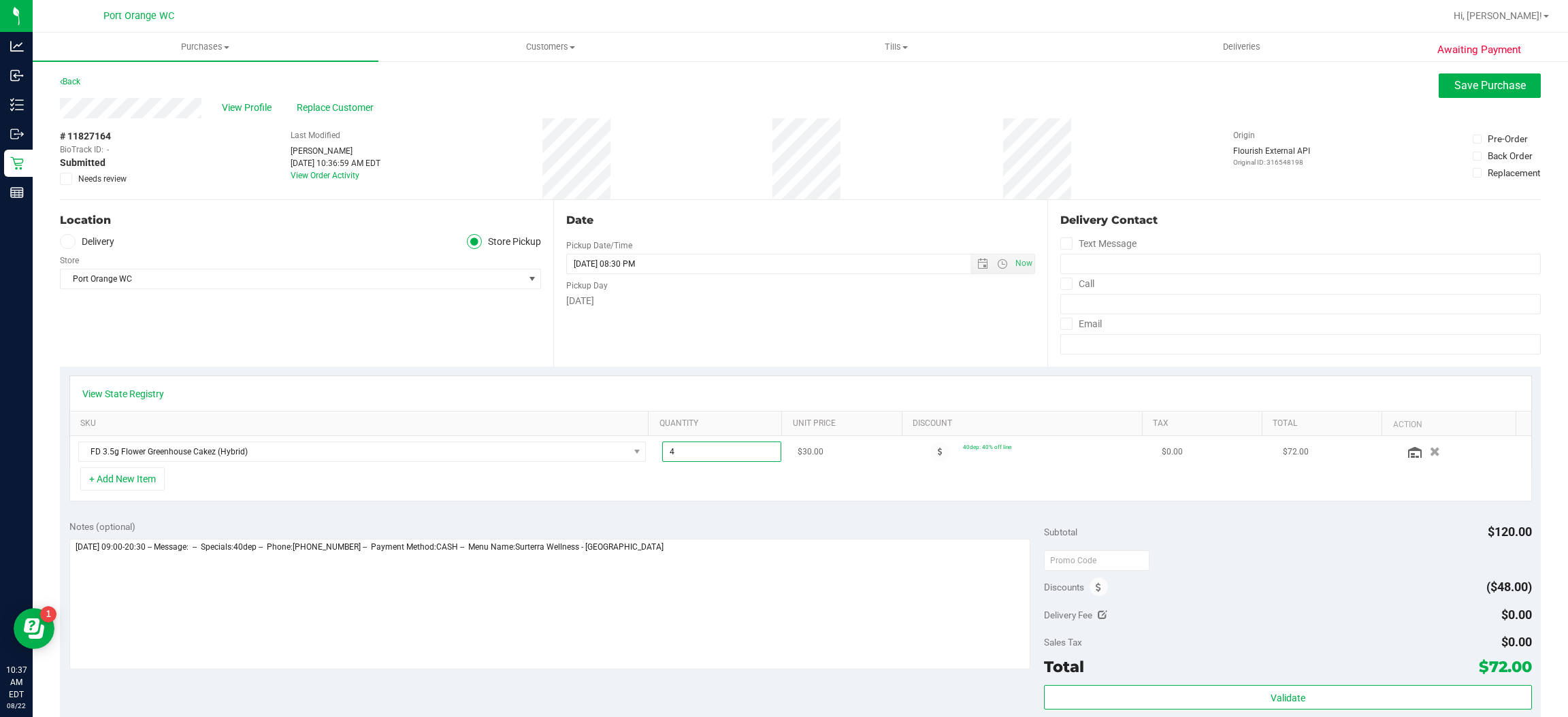
click at [695, 453] on span "4.00 4" at bounding box center [721, 452] width 118 height 20
click at [695, 453] on input "4" at bounding box center [721, 452] width 117 height 19
type input "3"
type input "3.00"
click at [709, 353] on div "Date Pickup Date/Time [DATE] Now [DATE] 08:30 PM Now Pickup Day [DATE]" at bounding box center [800, 283] width 493 height 167
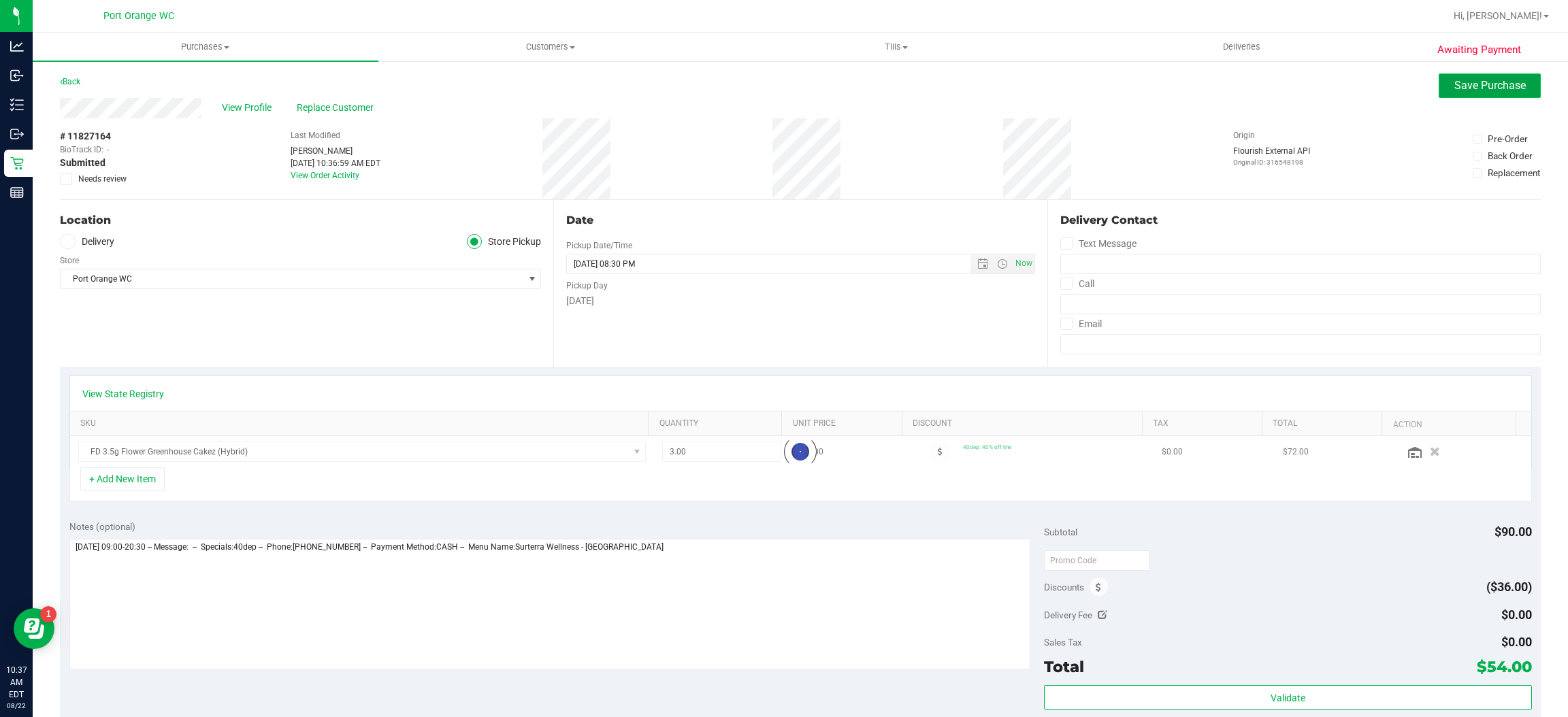
click at [1471, 88] on span "Save Purchase" at bounding box center [1490, 85] width 72 height 13
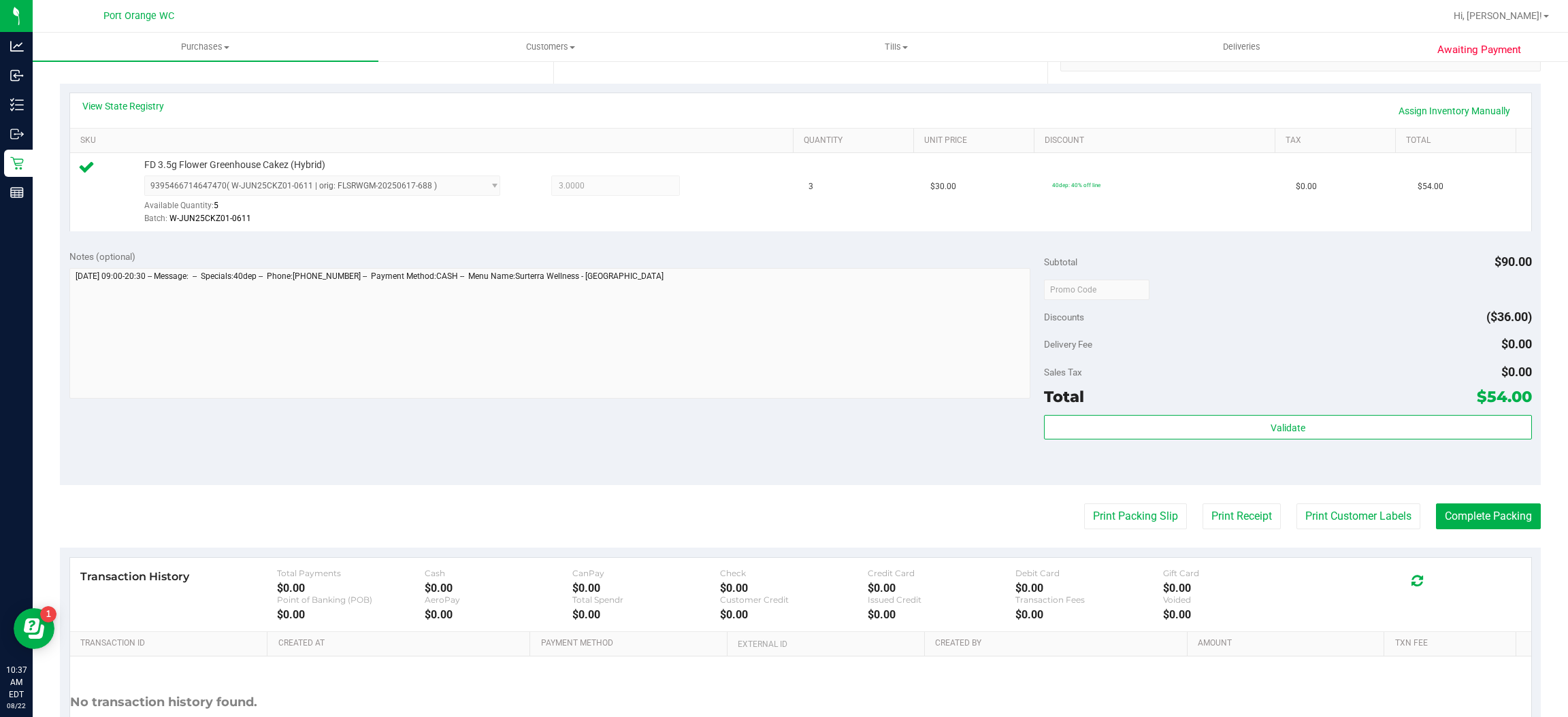
scroll to position [330, 0]
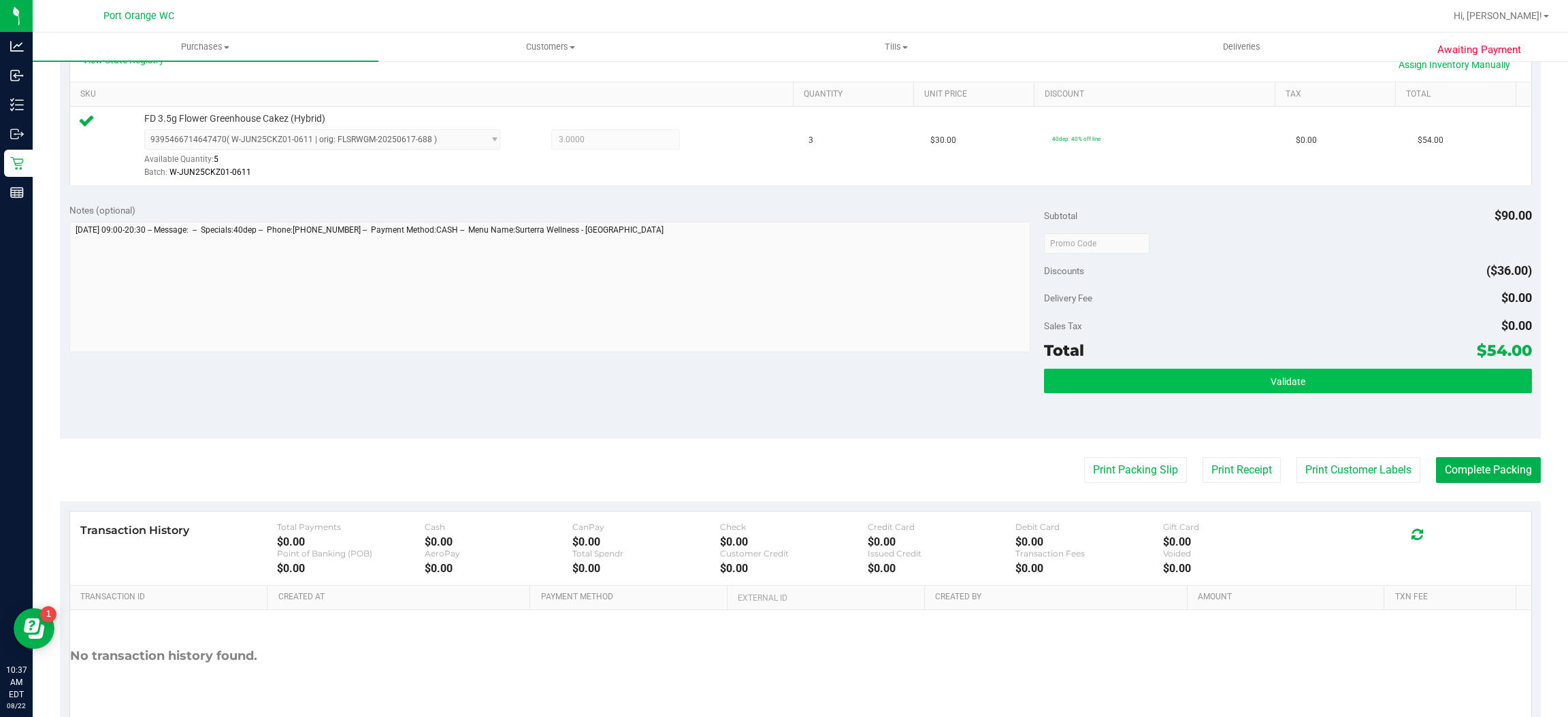
click at [1203, 373] on button "Validate" at bounding box center [1287, 380] width 487 height 24
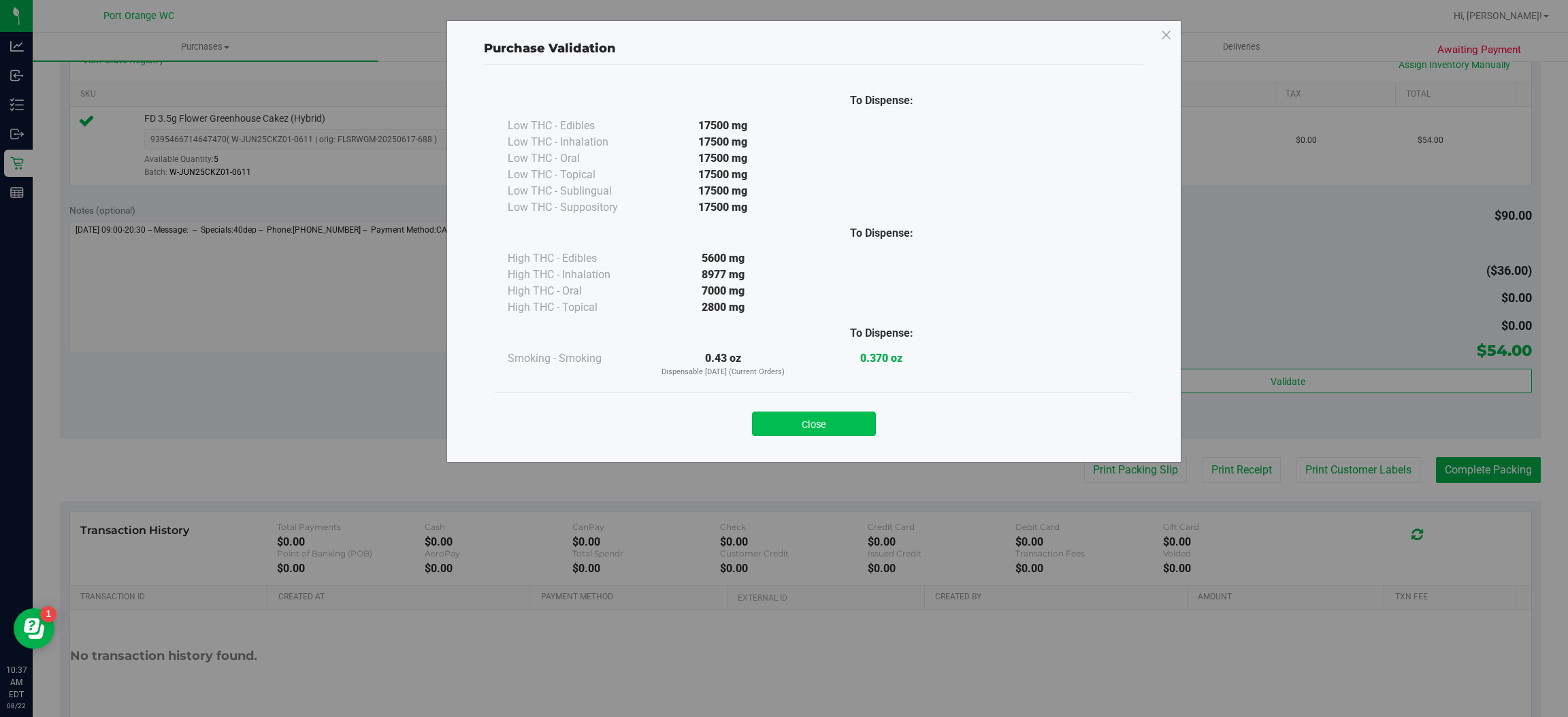
click at [823, 415] on button "Close" at bounding box center [814, 424] width 124 height 24
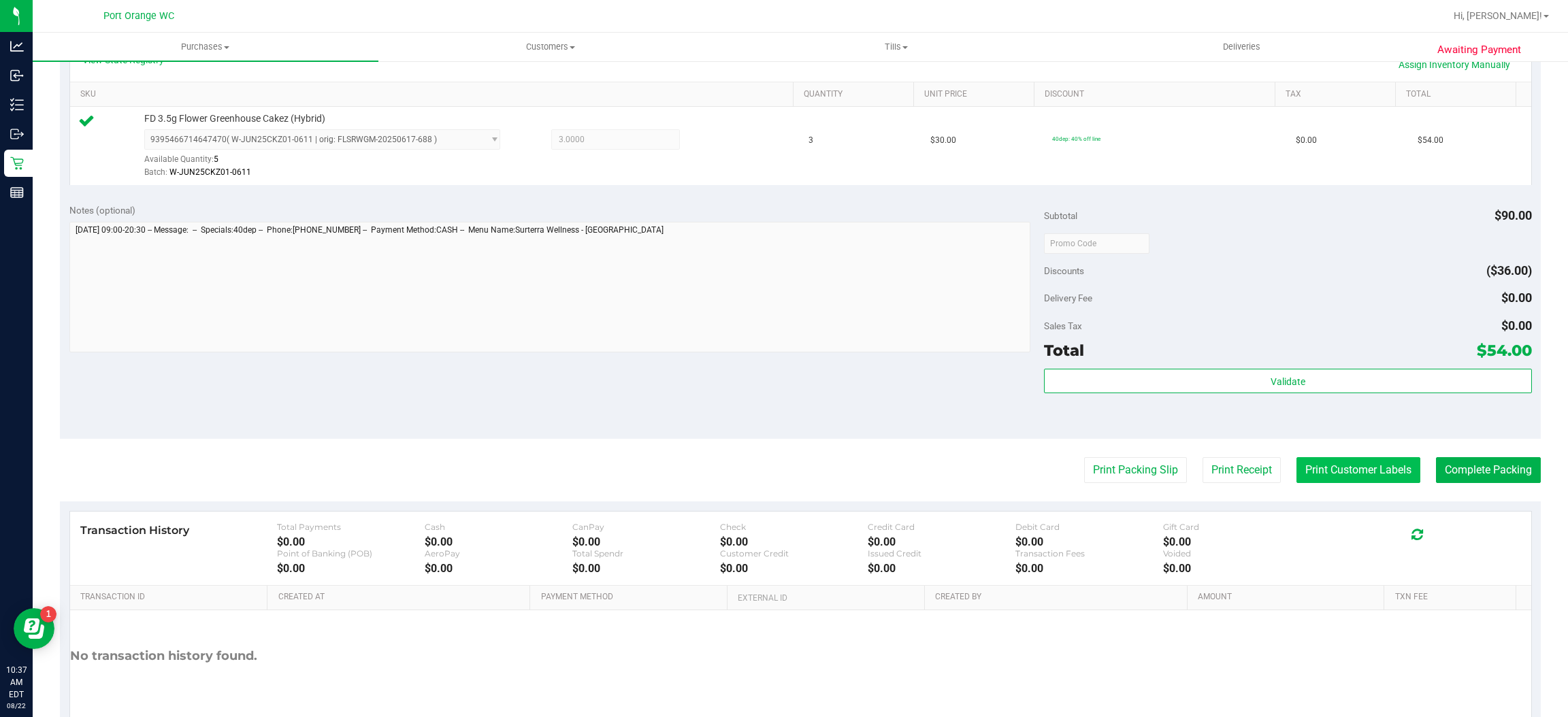
click at [1328, 477] on button "Print Customer Labels" at bounding box center [1358, 470] width 124 height 26
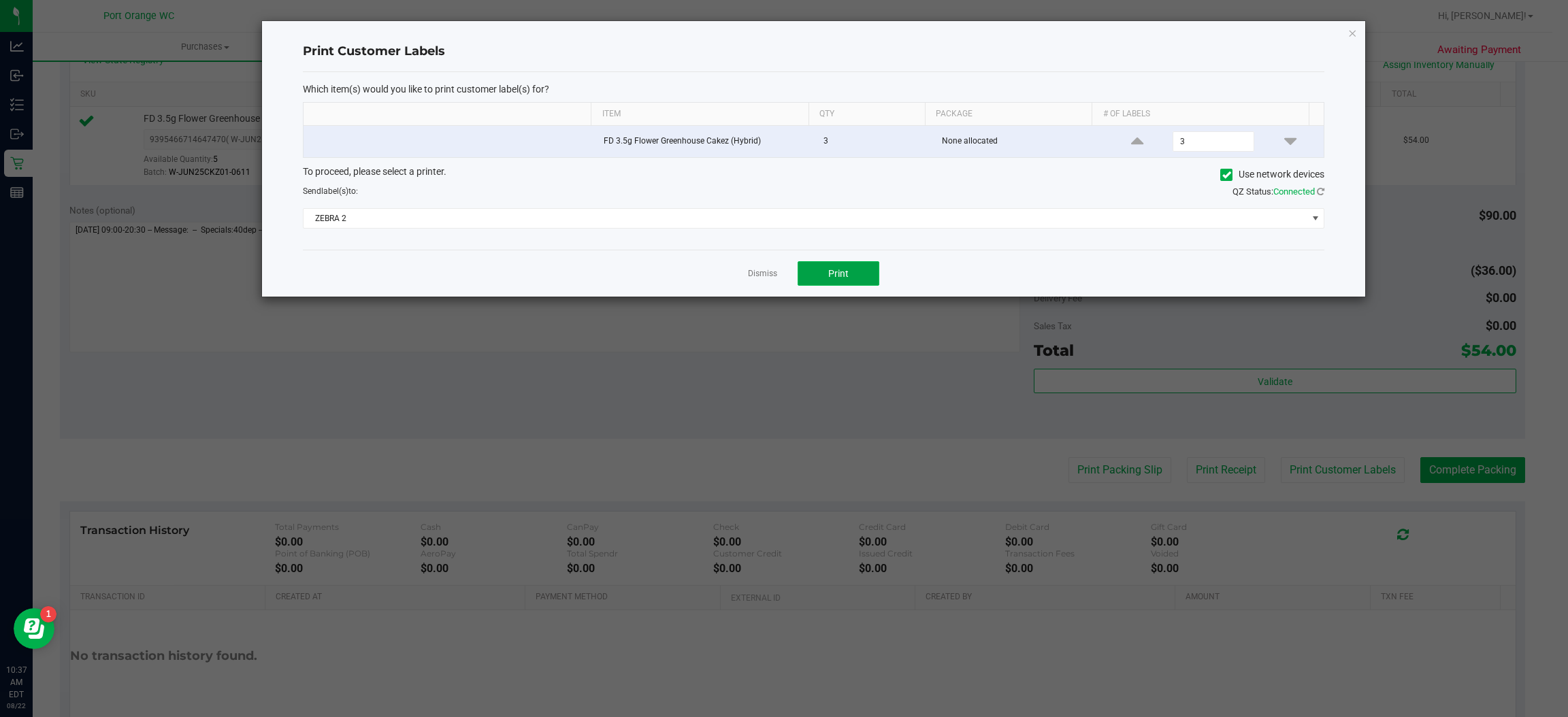
click at [835, 281] on button "Print" at bounding box center [838, 273] width 82 height 24
click at [761, 278] on link "Dismiss" at bounding box center [762, 274] width 29 height 12
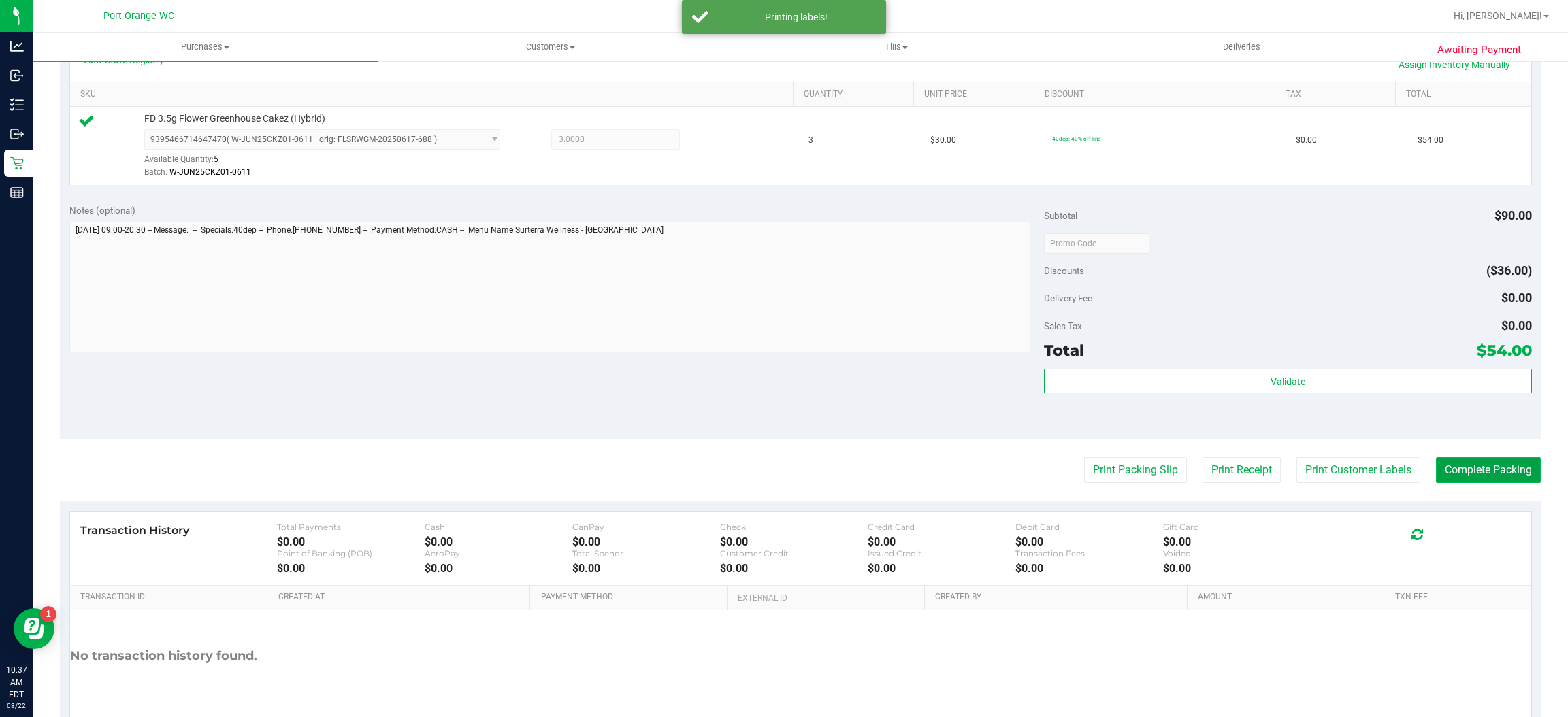
click at [1453, 463] on button "Complete Packing" at bounding box center [1489, 470] width 105 height 26
